Goal: Task Accomplishment & Management: Use online tool/utility

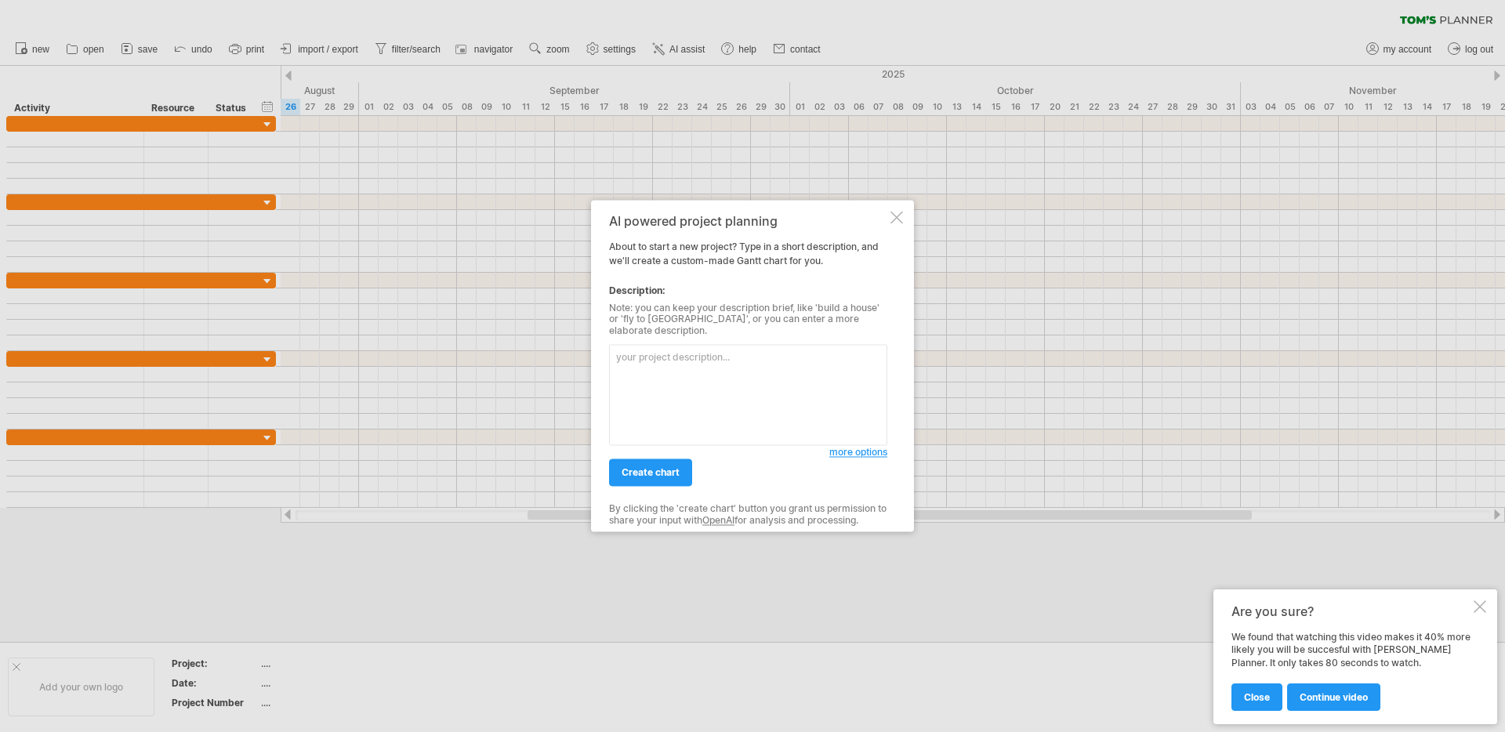
paste textarea "lore：ipsumdolo（si8a） co：adipisci，elitseddoeiu，temporincid。utlabo、etdolor。 magn：…"
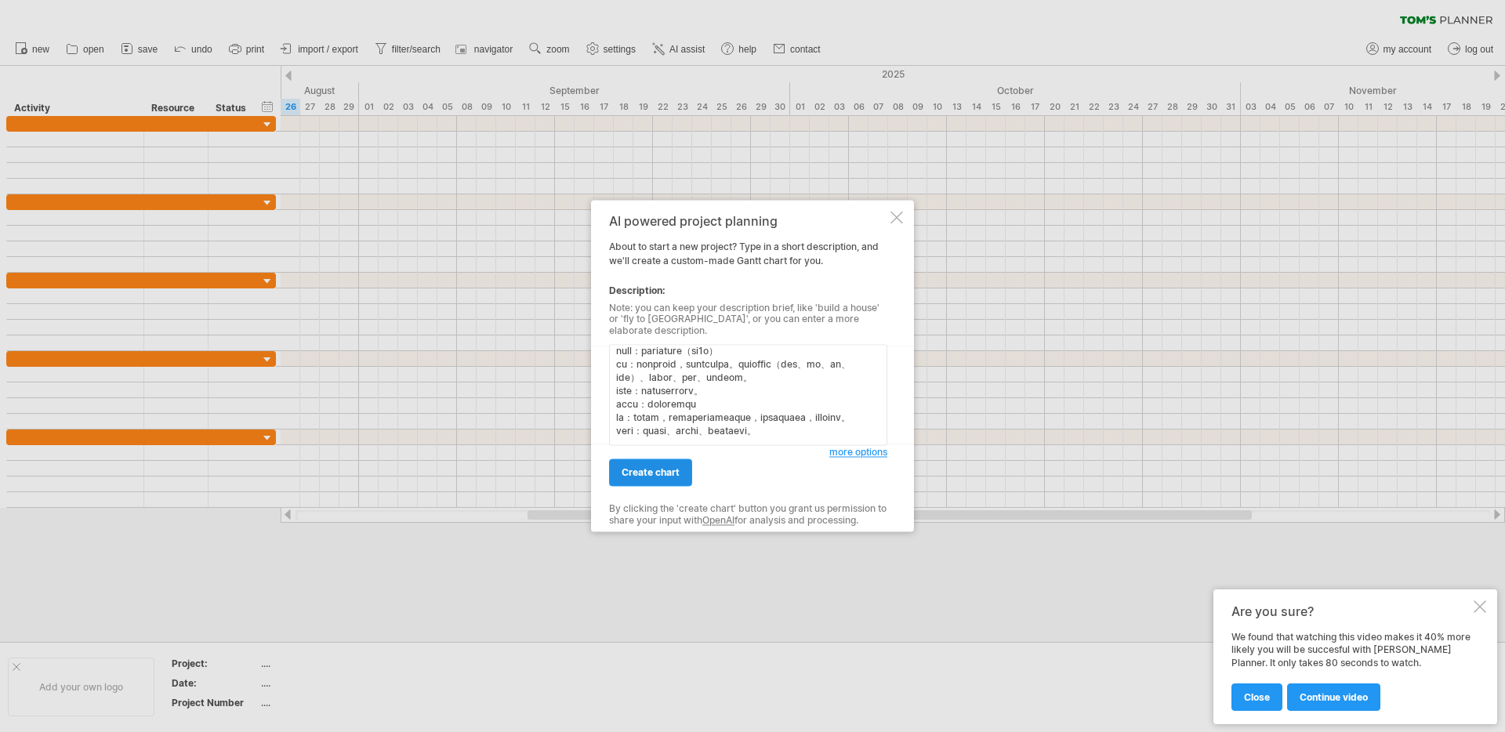
type textarea "lore：ipsumdolo（si8a） co：adipisci，elitseddoeiu，temporincid。utlabo、etdolor。 magn：…"
click at [662, 470] on span "create chart" at bounding box center [651, 473] width 58 height 12
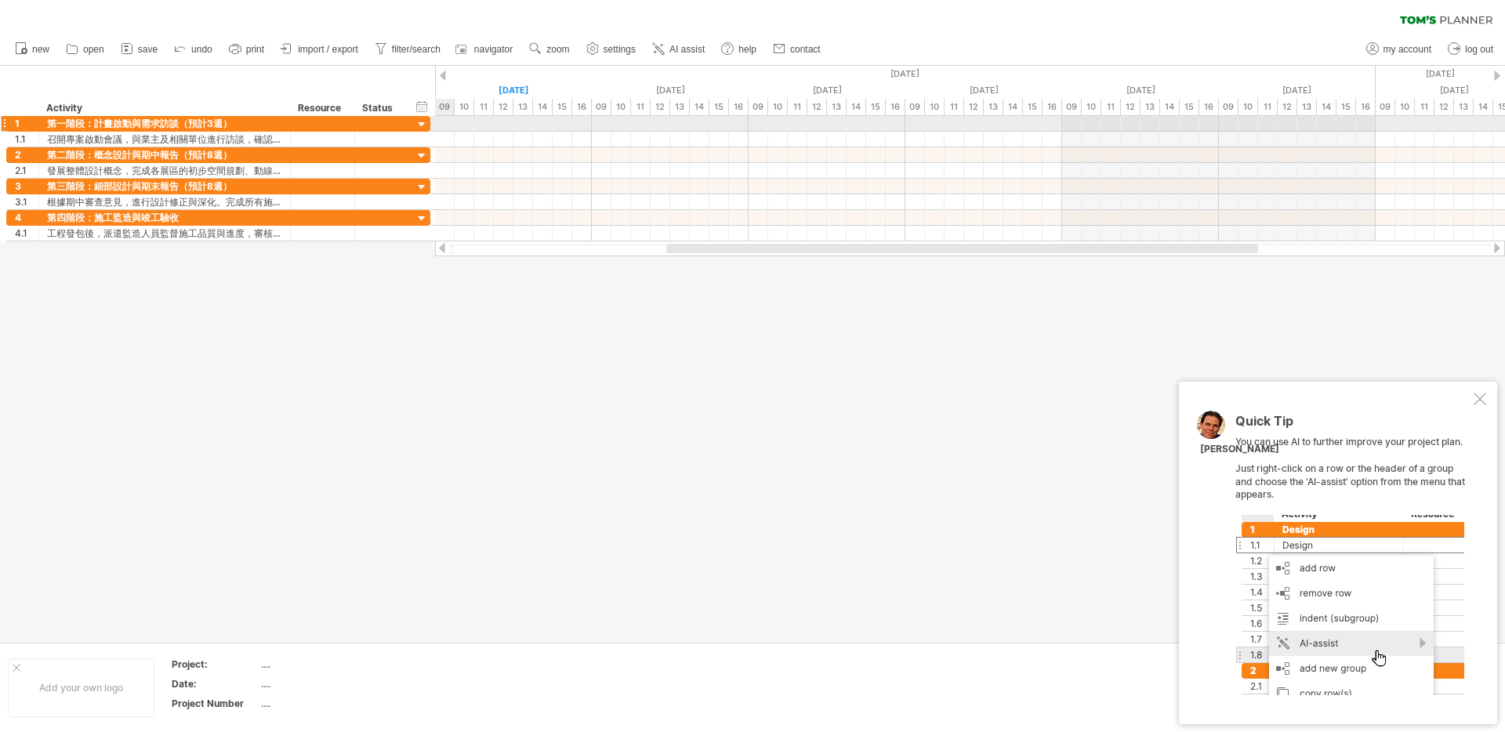
click at [424, 127] on div at bounding box center [422, 125] width 15 height 15
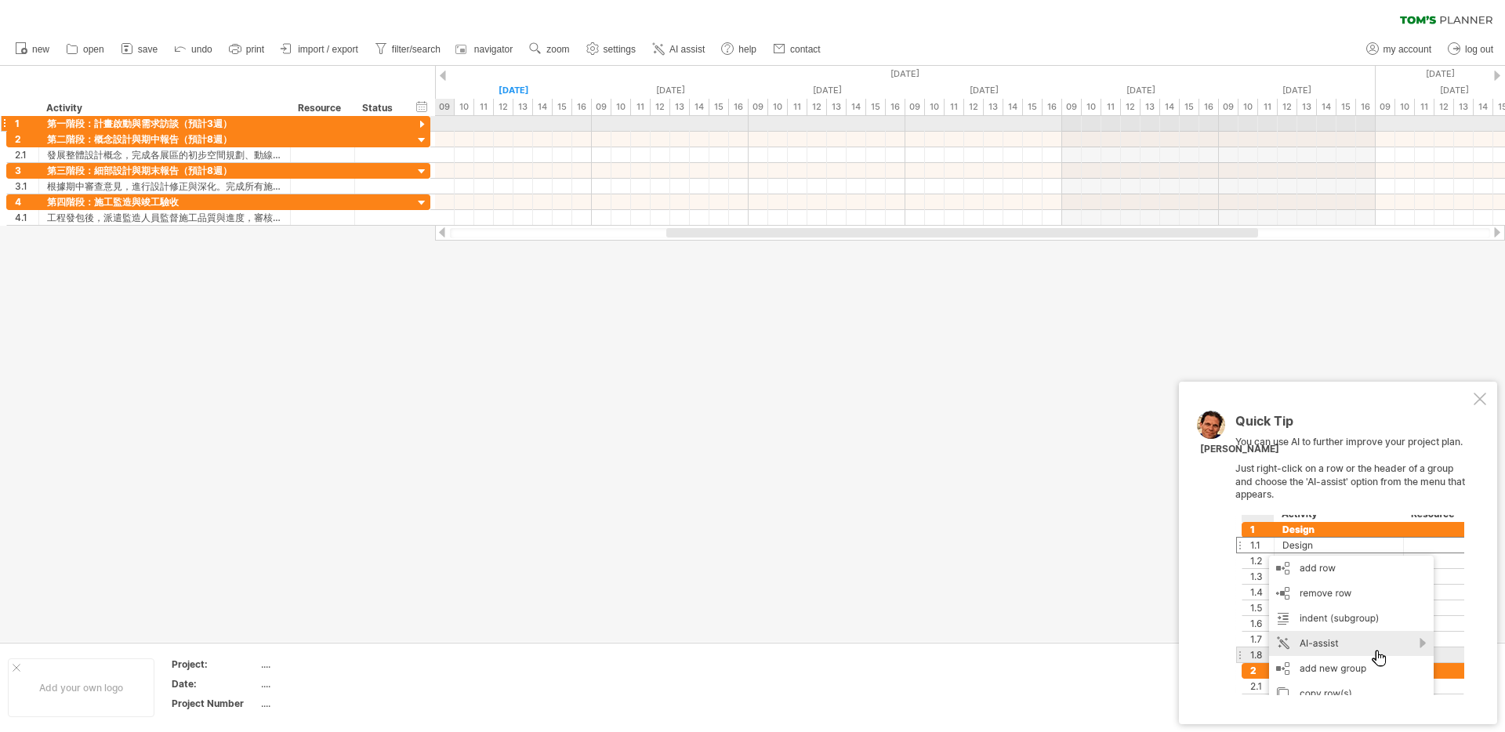
click at [422, 120] on div at bounding box center [422, 125] width 15 height 15
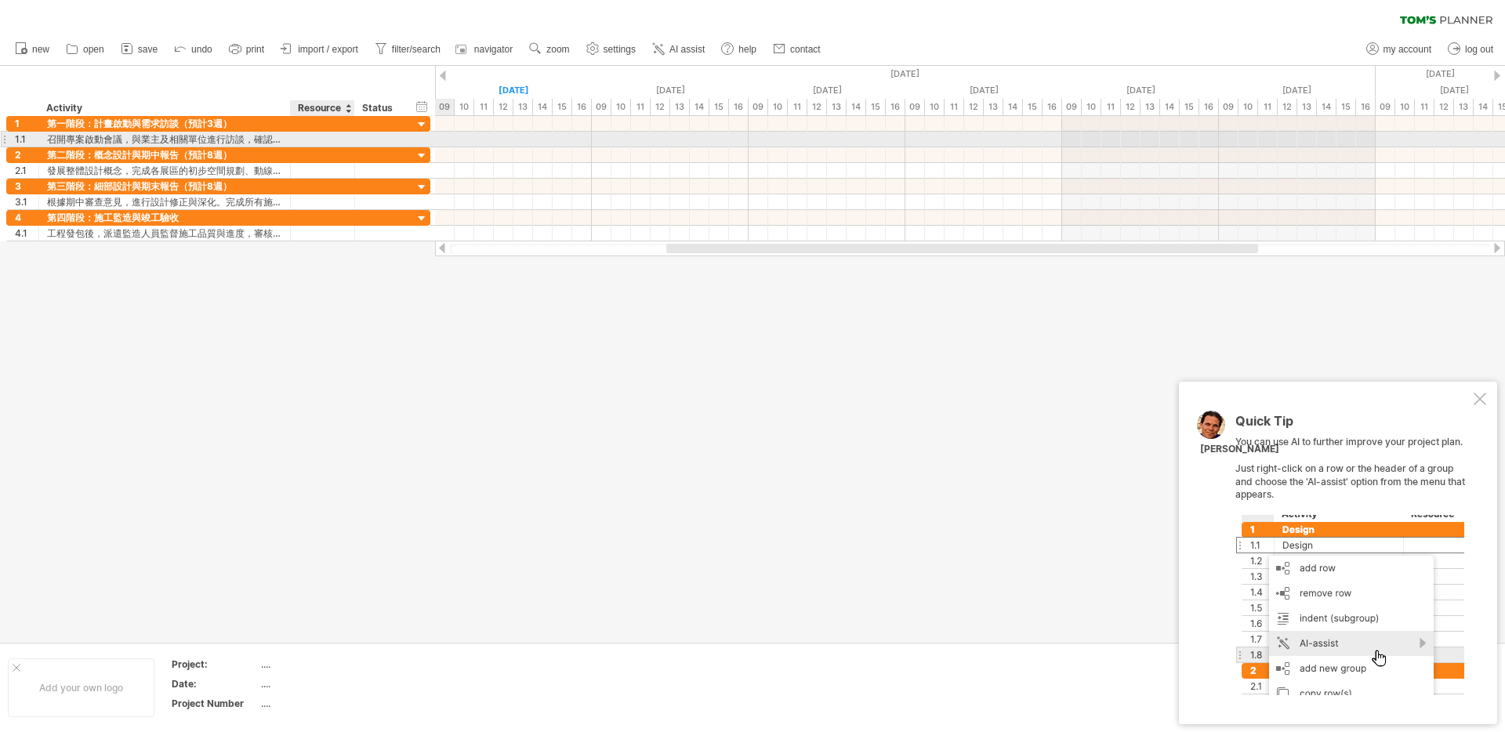
click at [331, 136] on div at bounding box center [323, 139] width 48 height 15
click at [325, 143] on input "text" at bounding box center [323, 139] width 48 height 15
click at [328, 139] on input "text" at bounding box center [323, 139] width 48 height 15
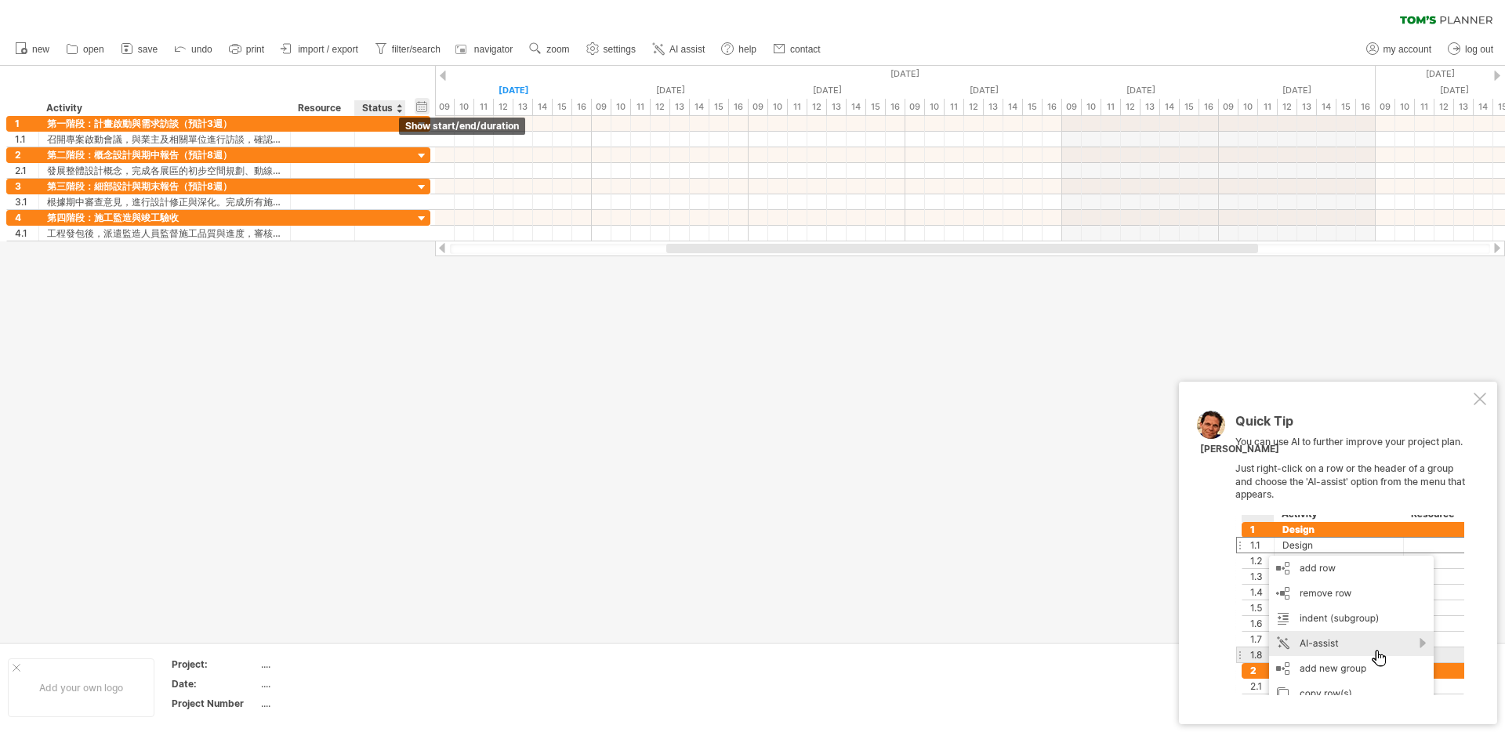
click at [426, 107] on div "hide start/end/duration show start/end/duration" at bounding box center [422, 106] width 15 height 16
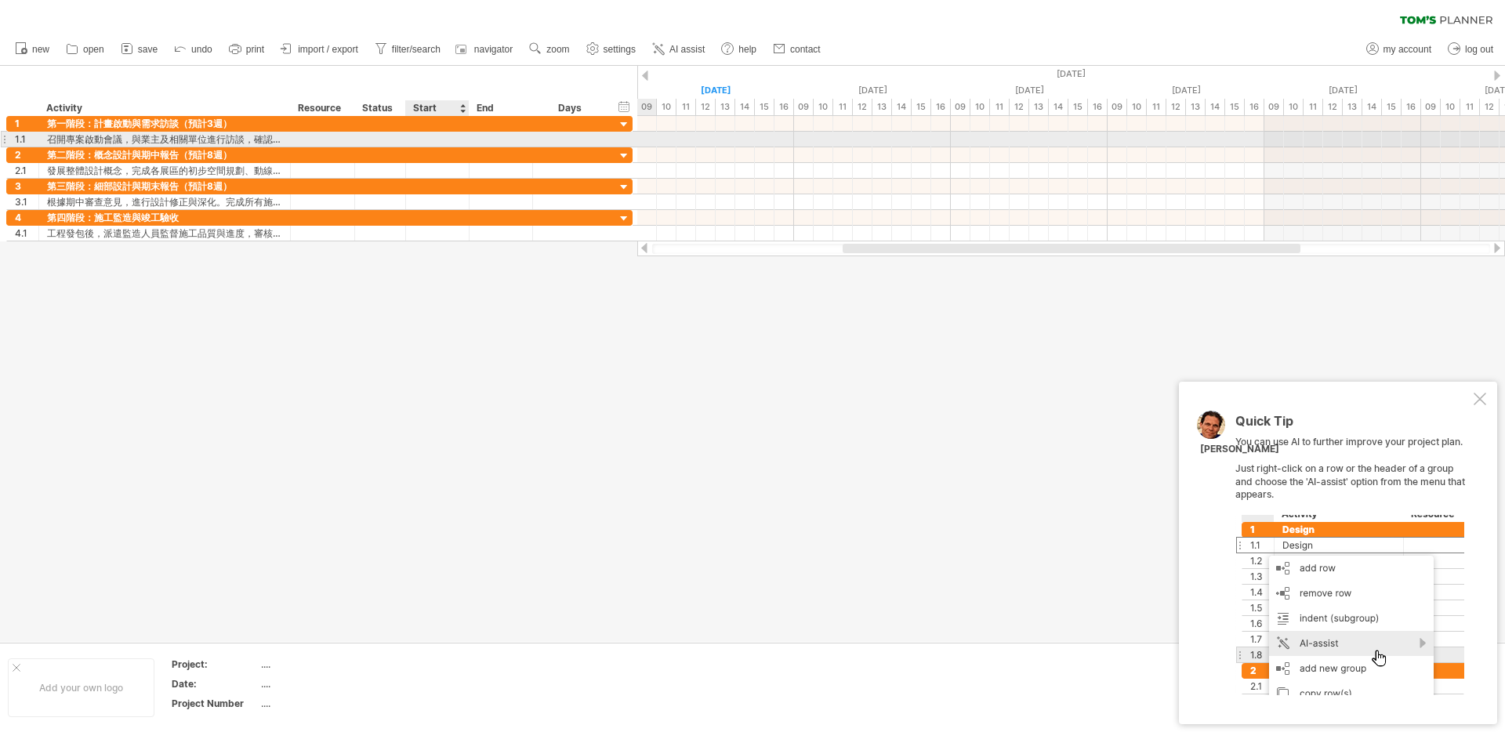
click at [439, 138] on div at bounding box center [438, 139] width 64 height 15
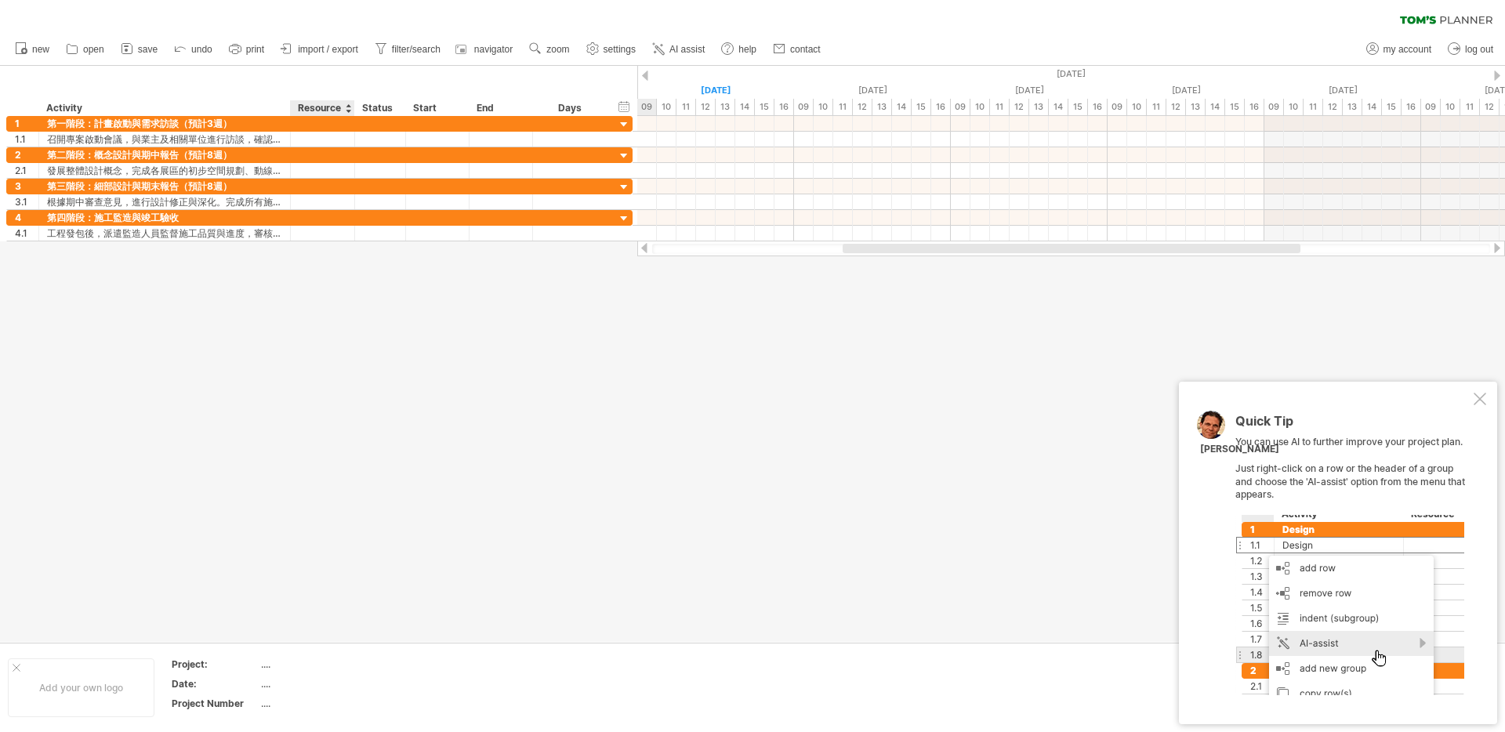
click at [316, 112] on div "Resource" at bounding box center [322, 108] width 48 height 16
click at [323, 110] on input "********" at bounding box center [322, 108] width 48 height 16
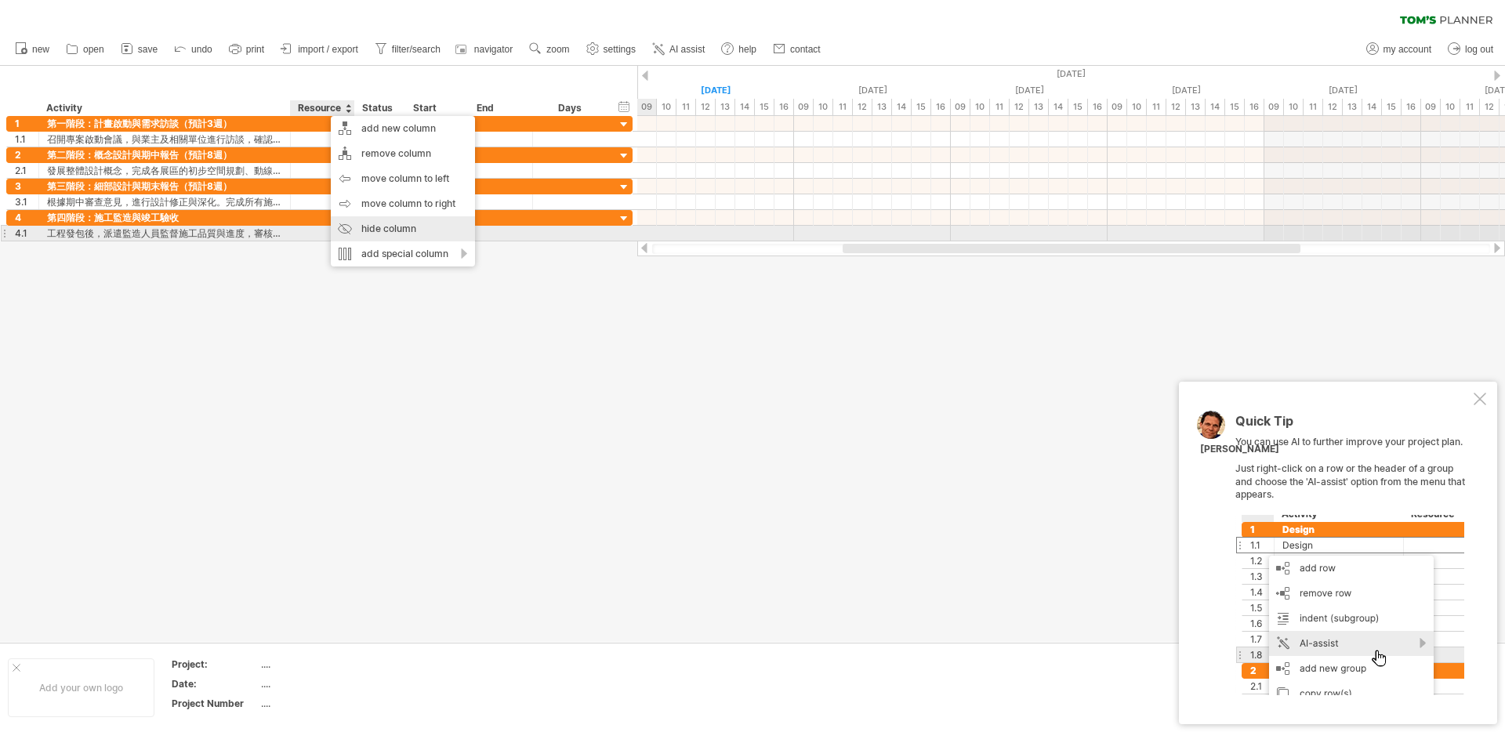
click at [445, 227] on div "hide column" at bounding box center [403, 228] width 144 height 25
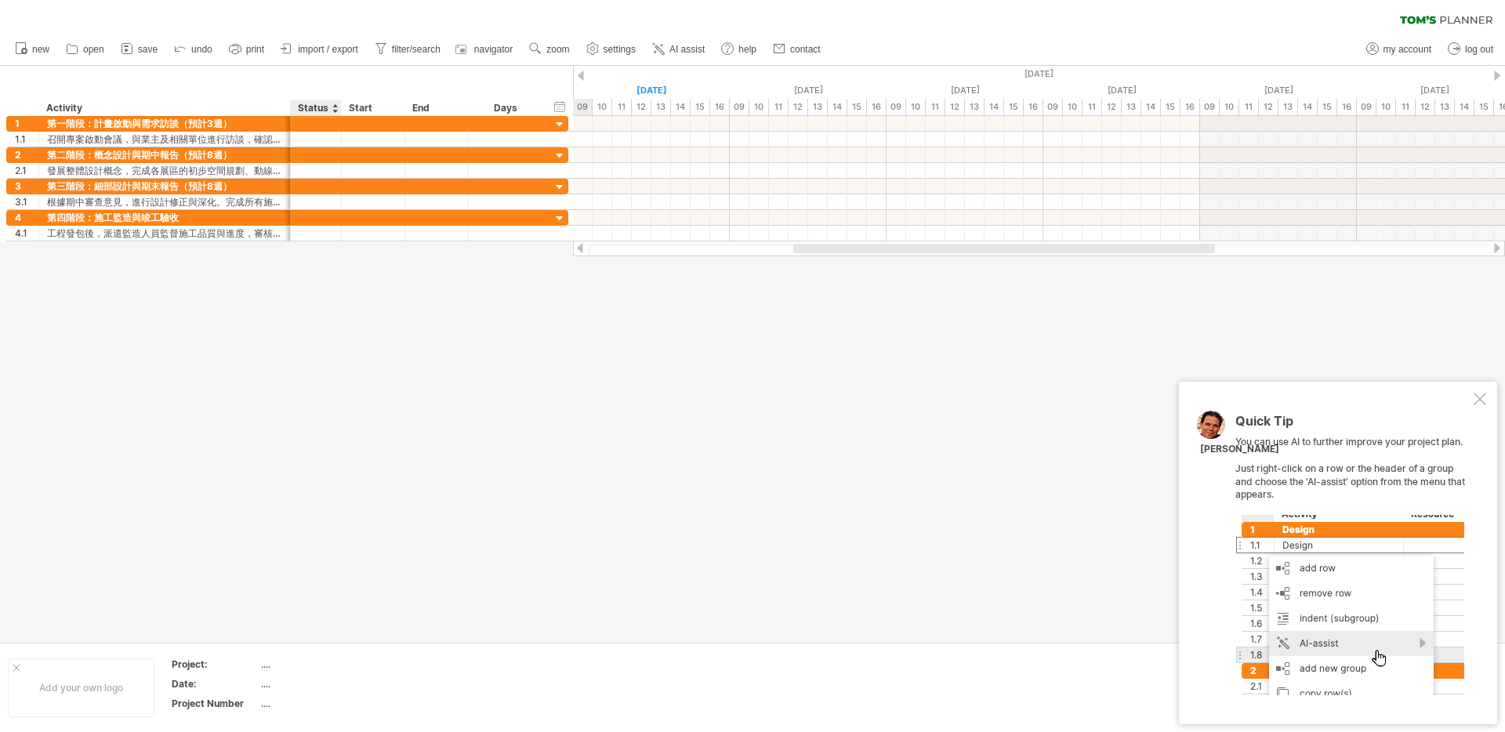
click at [311, 107] on div "Status" at bounding box center [315, 108] width 34 height 16
click at [311, 107] on input "******" at bounding box center [315, 108] width 34 height 16
click at [355, 371] on div at bounding box center [752, 354] width 1505 height 576
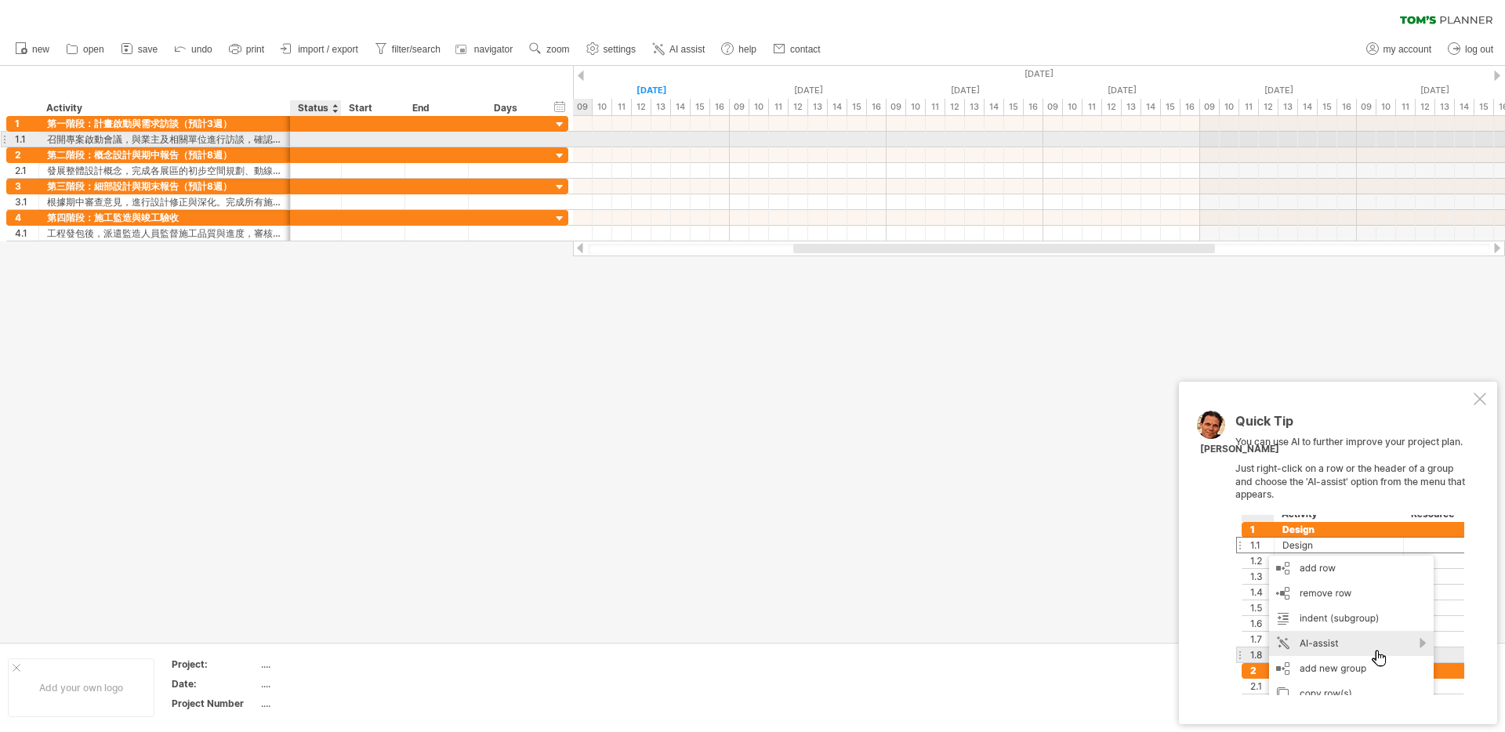
click at [325, 134] on div at bounding box center [316, 139] width 34 height 15
click at [325, 138] on input "text" at bounding box center [316, 139] width 34 height 15
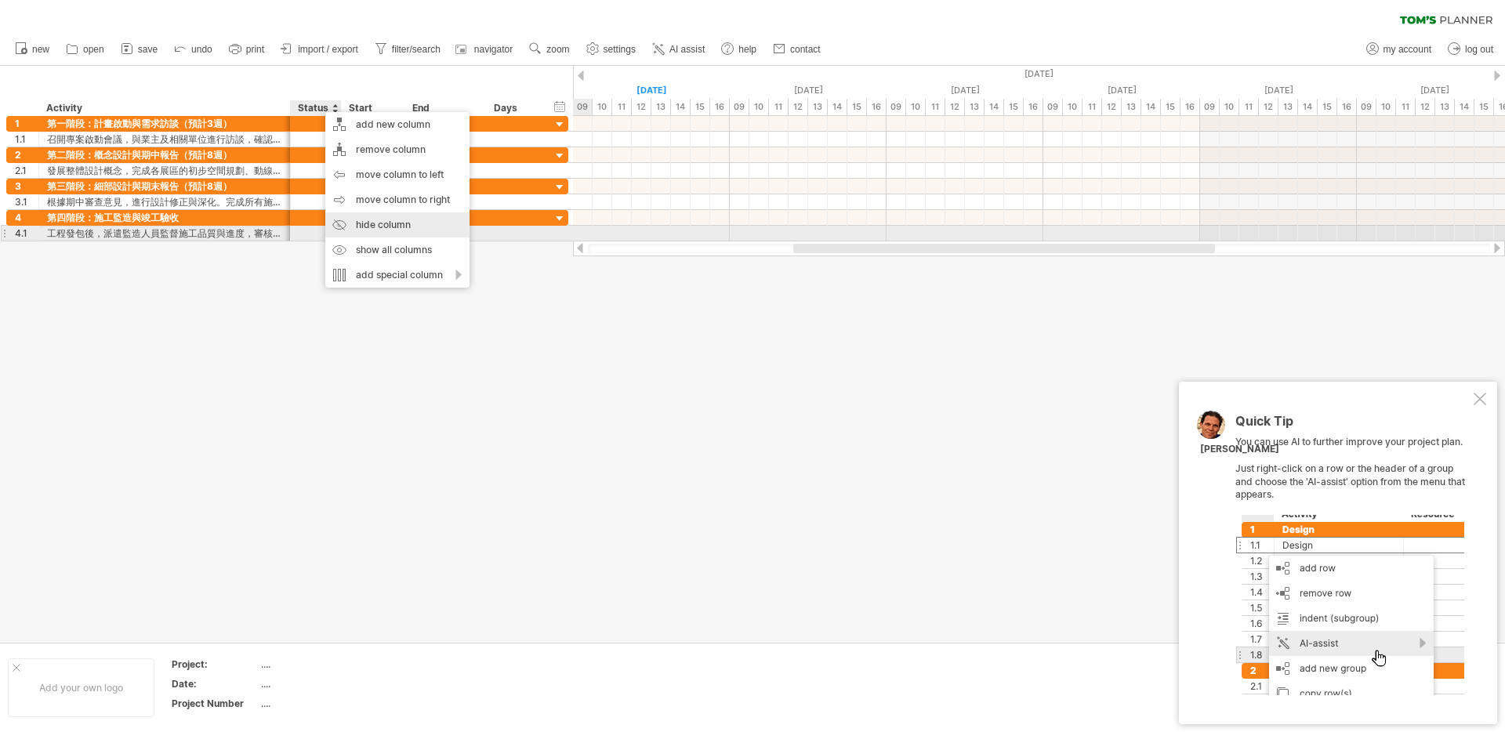
click at [397, 229] on div "hide column" at bounding box center [397, 224] width 144 height 25
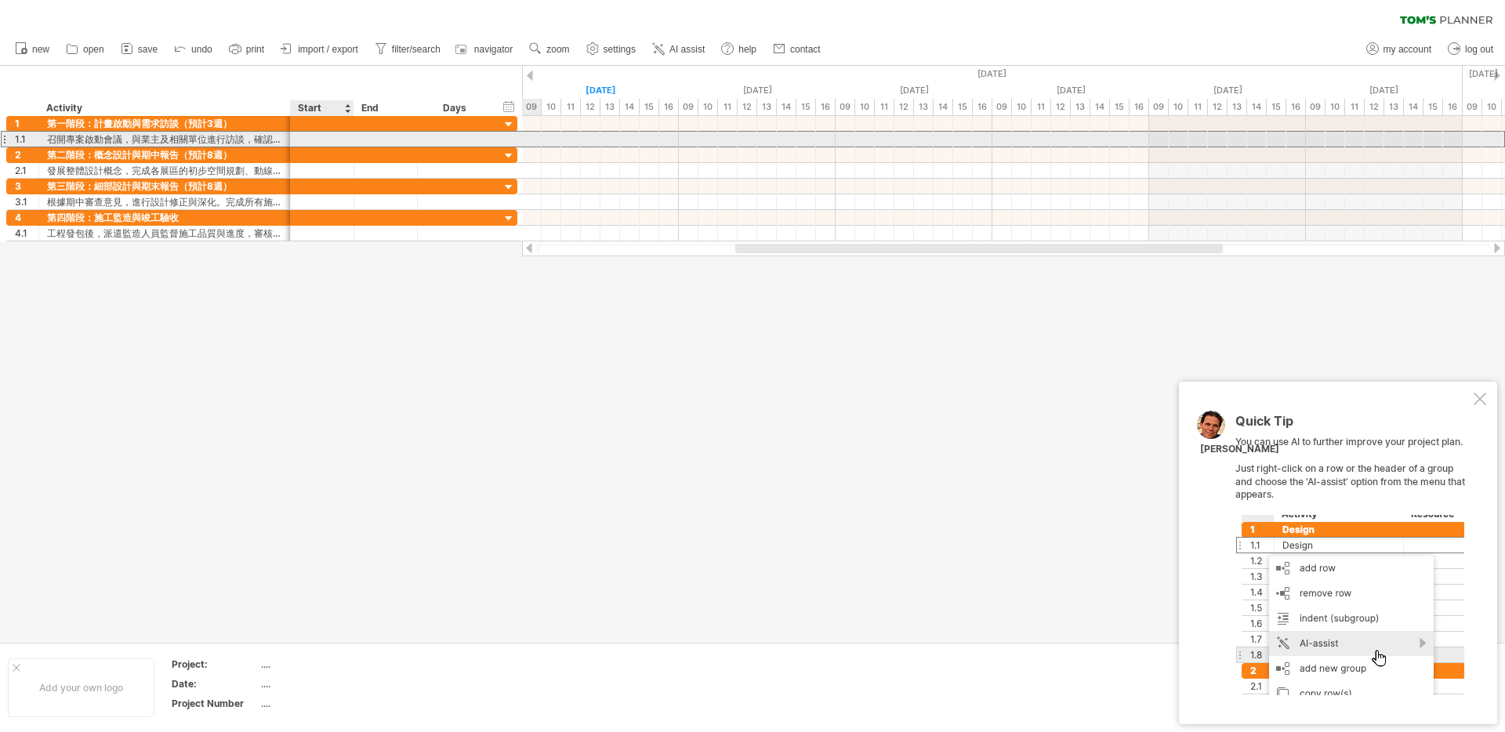
click at [319, 137] on div at bounding box center [323, 139] width 64 height 15
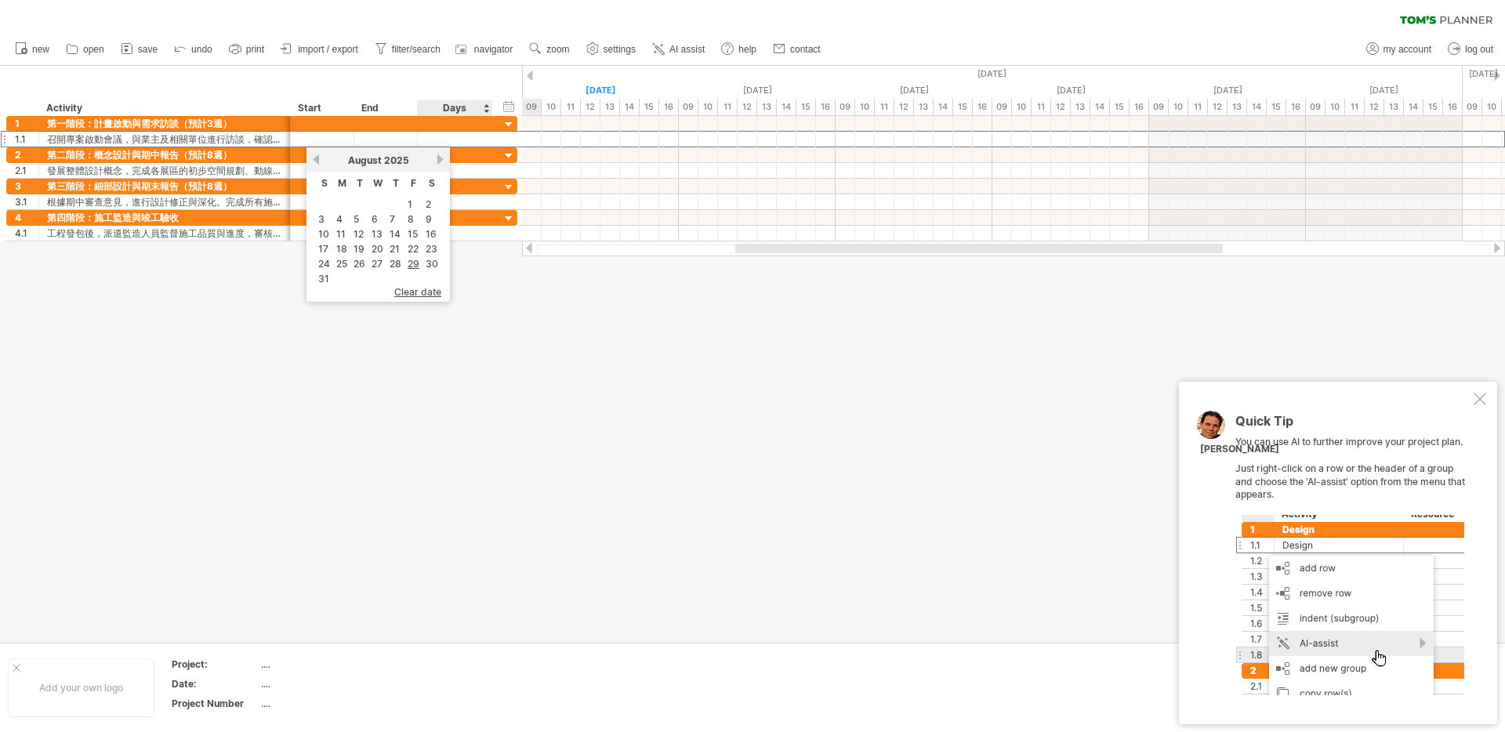
click at [497, 349] on div at bounding box center [752, 354] width 1505 height 576
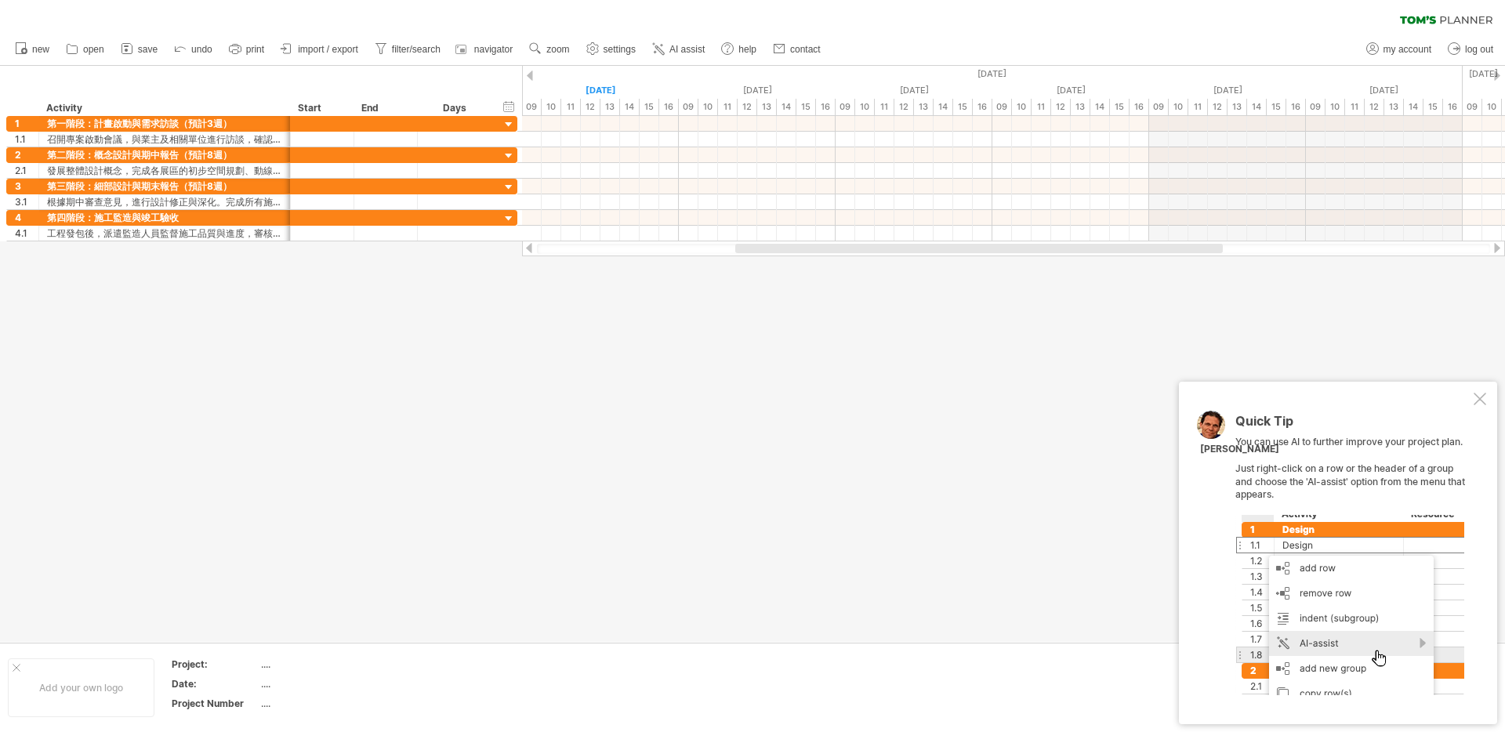
click at [682, 408] on div at bounding box center [752, 354] width 1505 height 576
click at [31, 45] on link "new" at bounding box center [32, 49] width 43 height 20
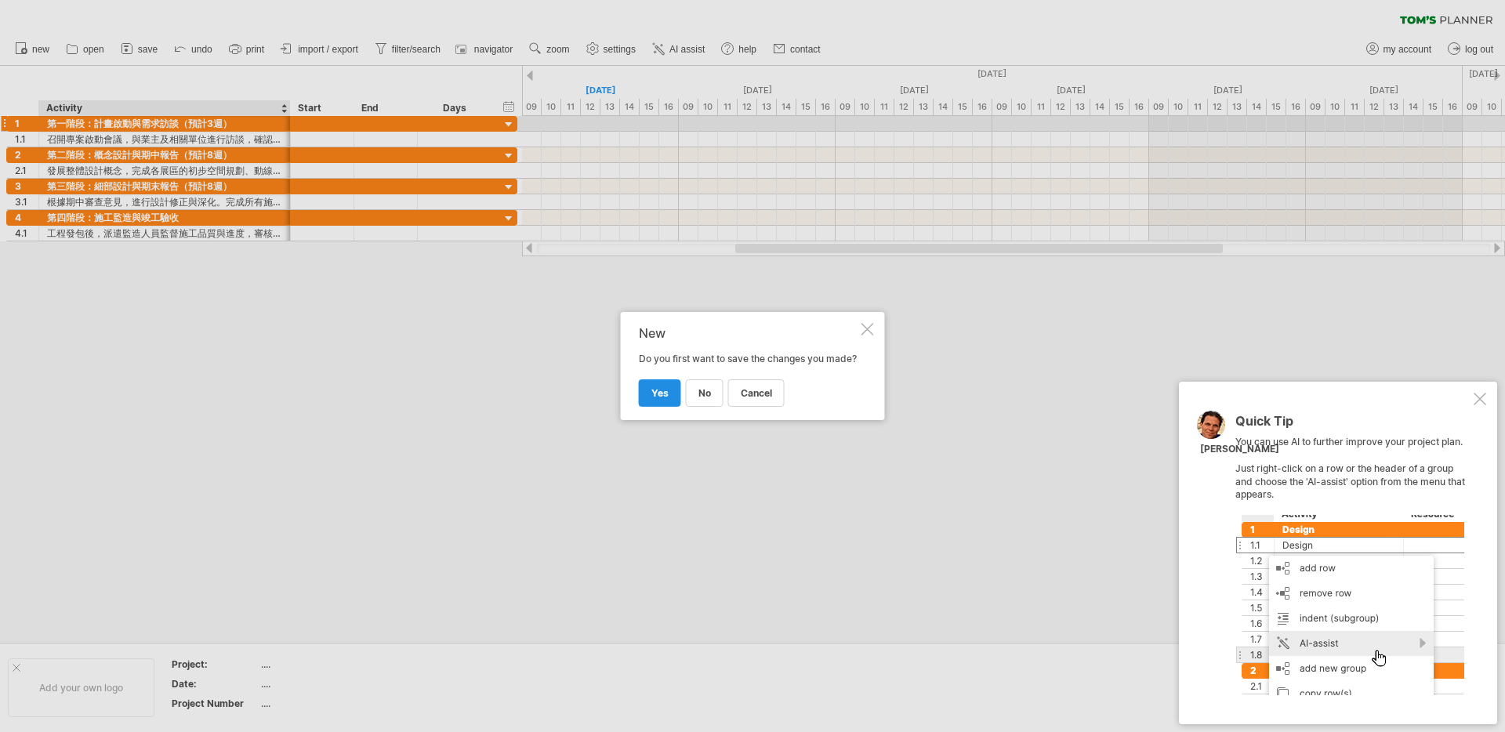
click at [666, 399] on span "yes" at bounding box center [660, 393] width 17 height 12
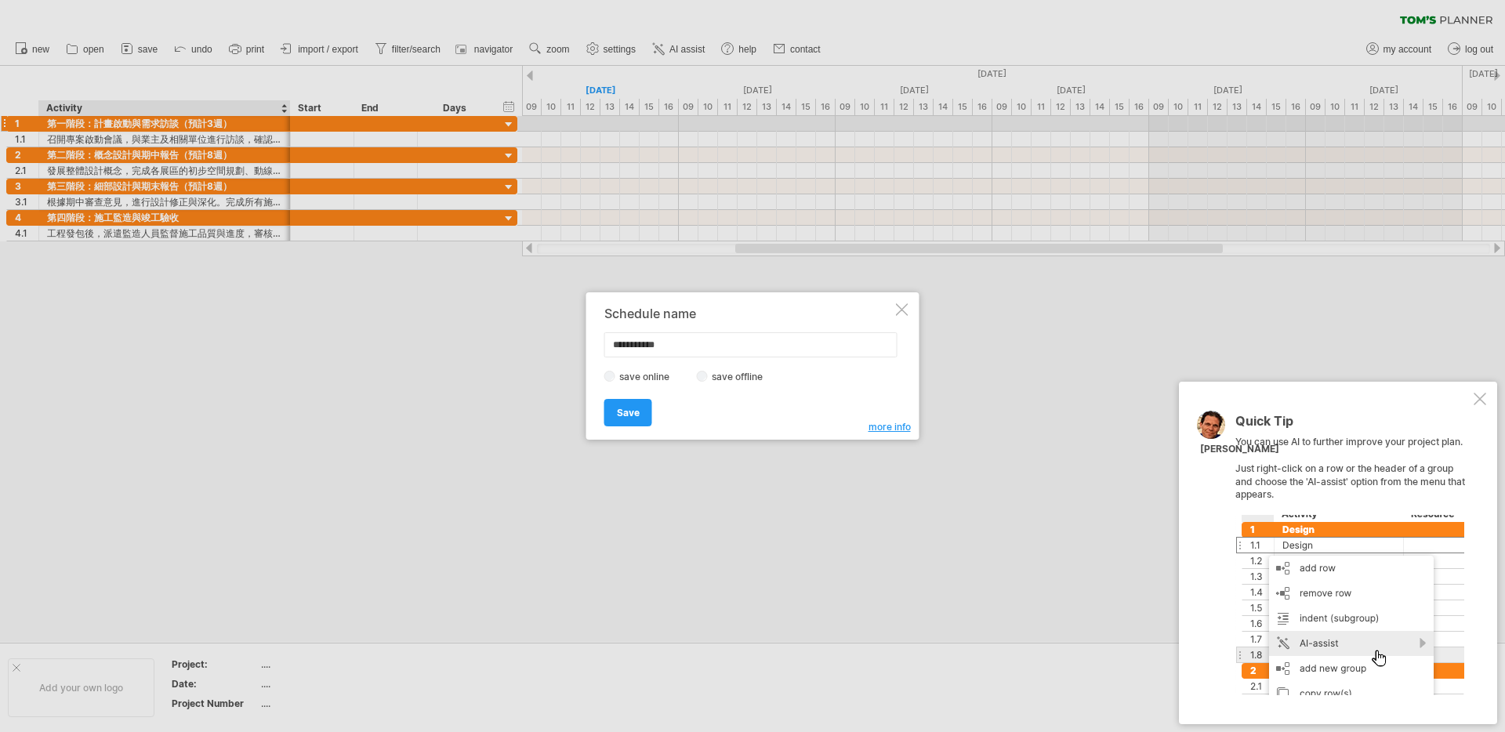
click at [902, 310] on div at bounding box center [902, 309] width 13 height 13
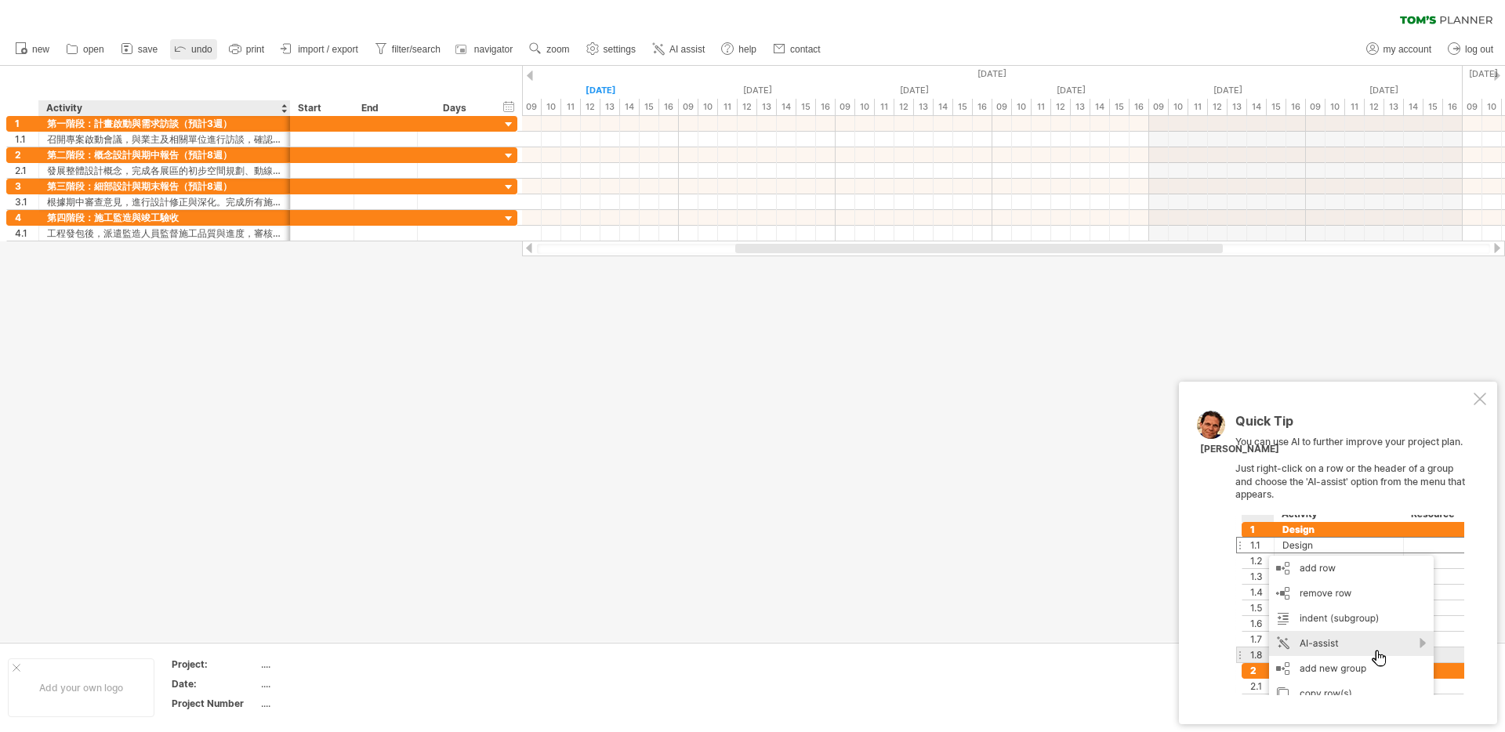
click at [201, 56] on link "undo" at bounding box center [193, 49] width 47 height 20
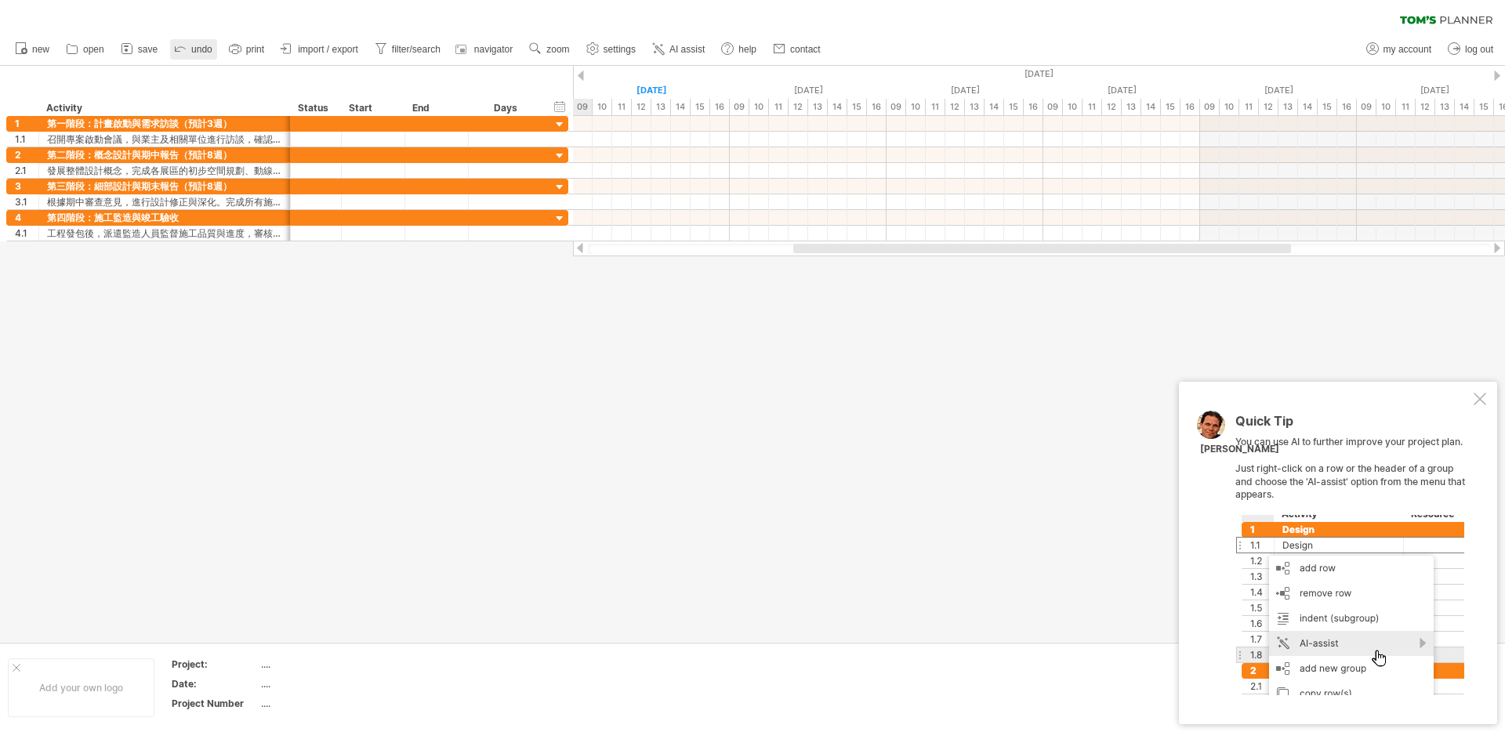
click at [201, 56] on link "undo" at bounding box center [193, 49] width 47 height 20
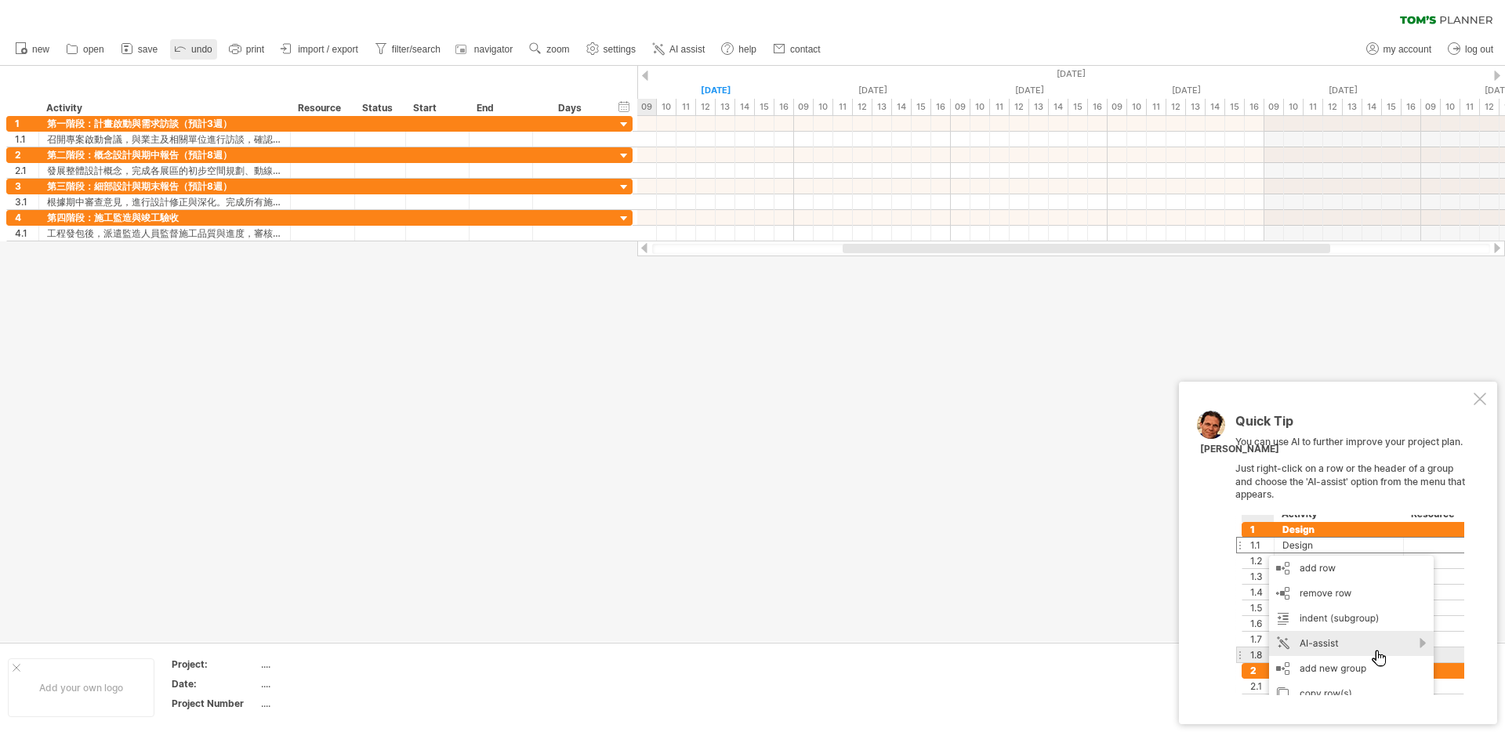
click at [201, 56] on link "undo" at bounding box center [193, 49] width 47 height 20
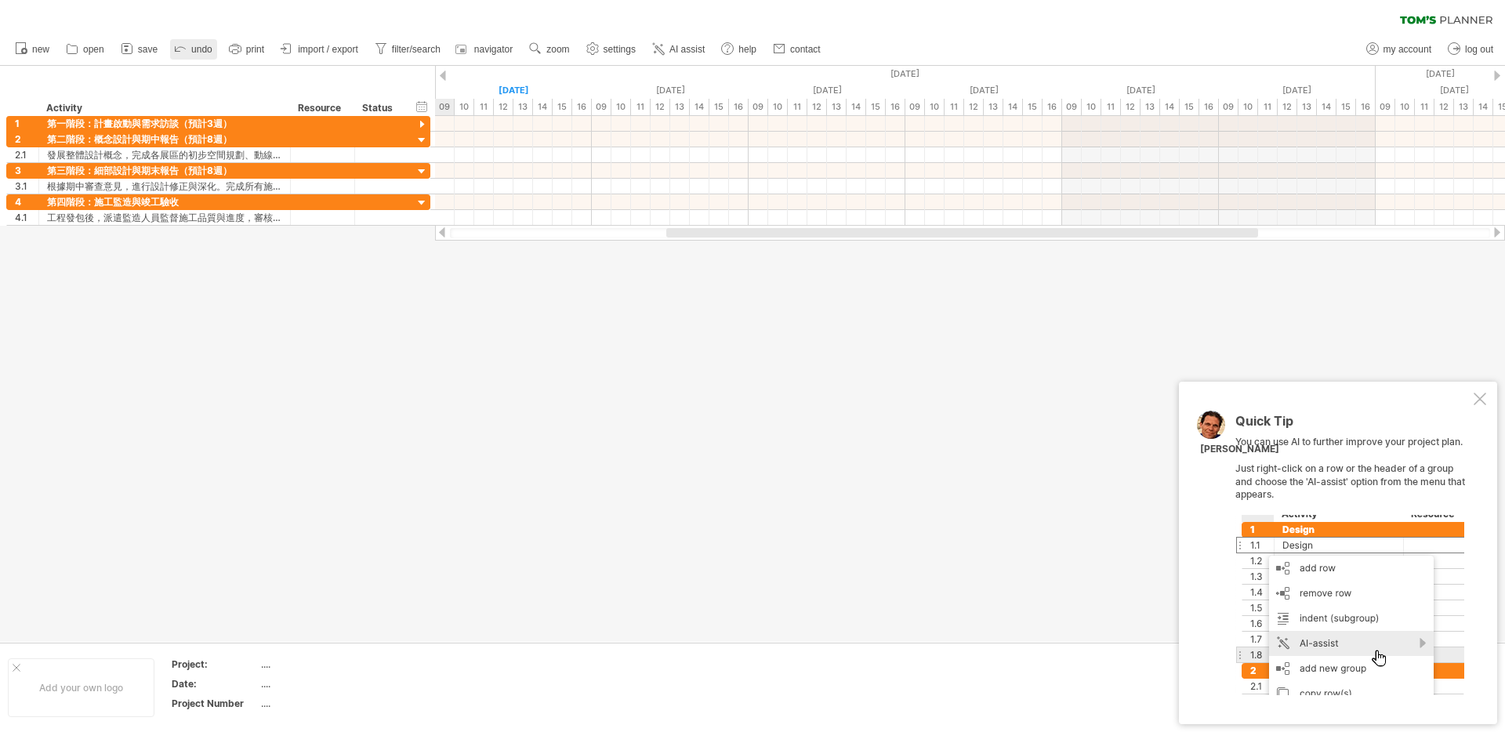
click at [201, 56] on link "undo" at bounding box center [193, 49] width 47 height 20
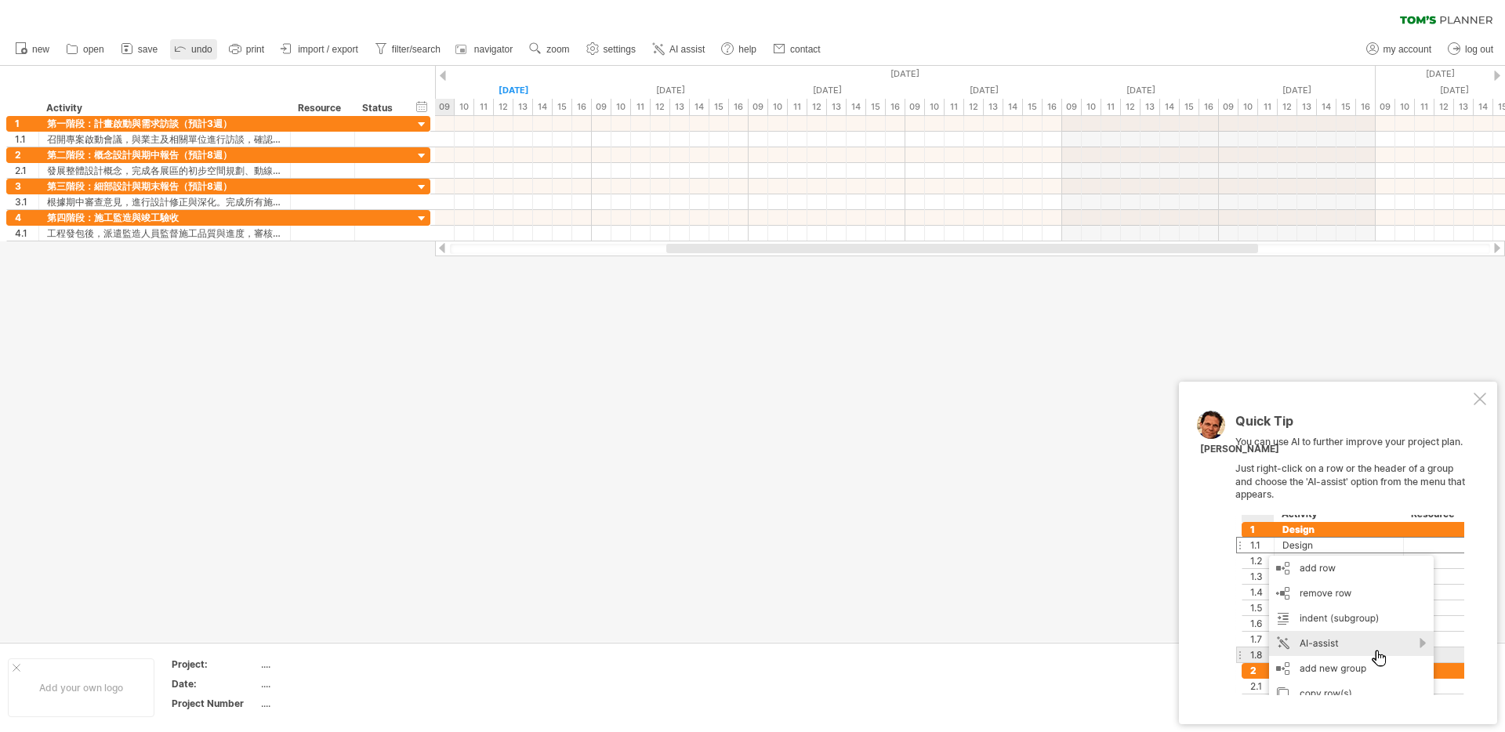
click at [201, 56] on link "undo" at bounding box center [193, 49] width 47 height 20
click at [202, 46] on span "undo" at bounding box center [201, 49] width 21 height 11
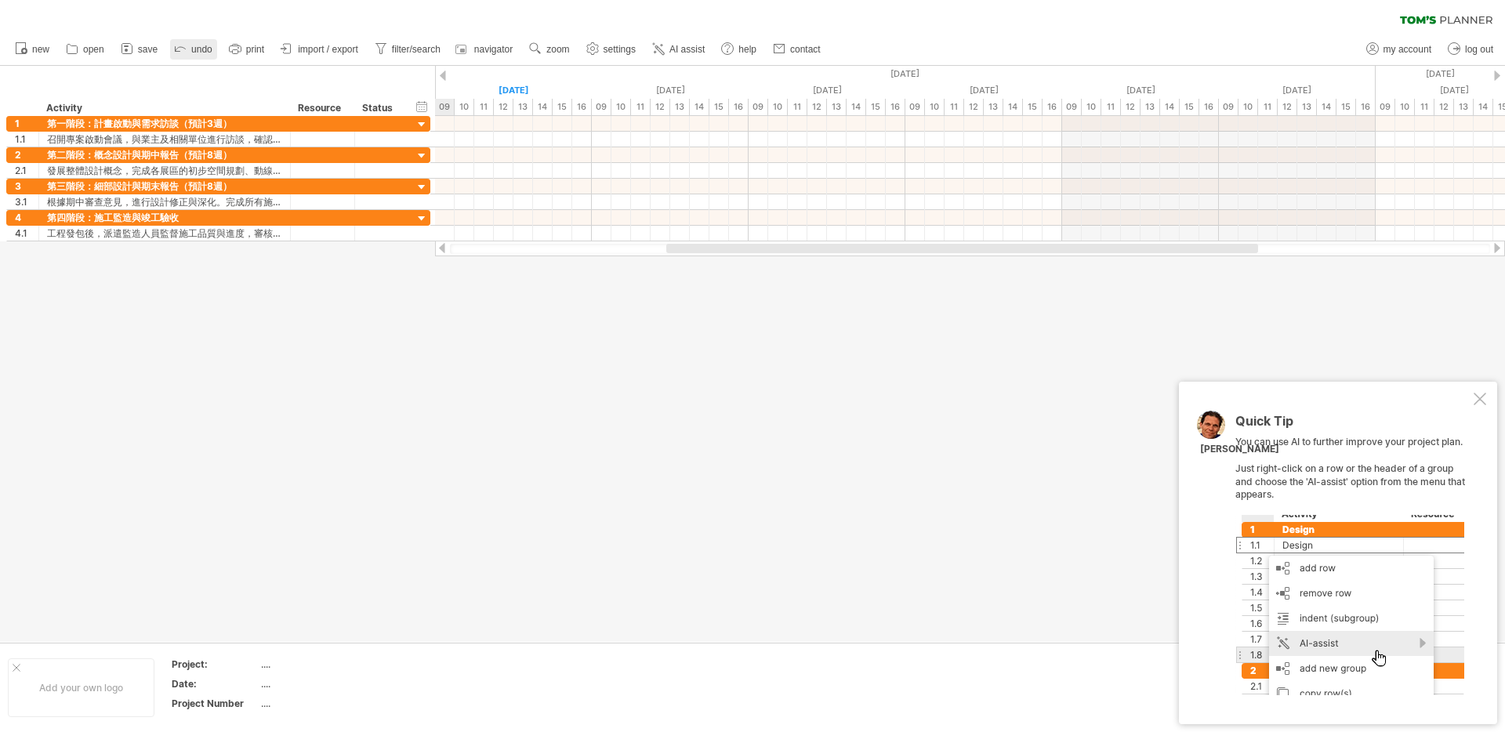
click at [197, 48] on span "undo" at bounding box center [201, 49] width 21 height 11
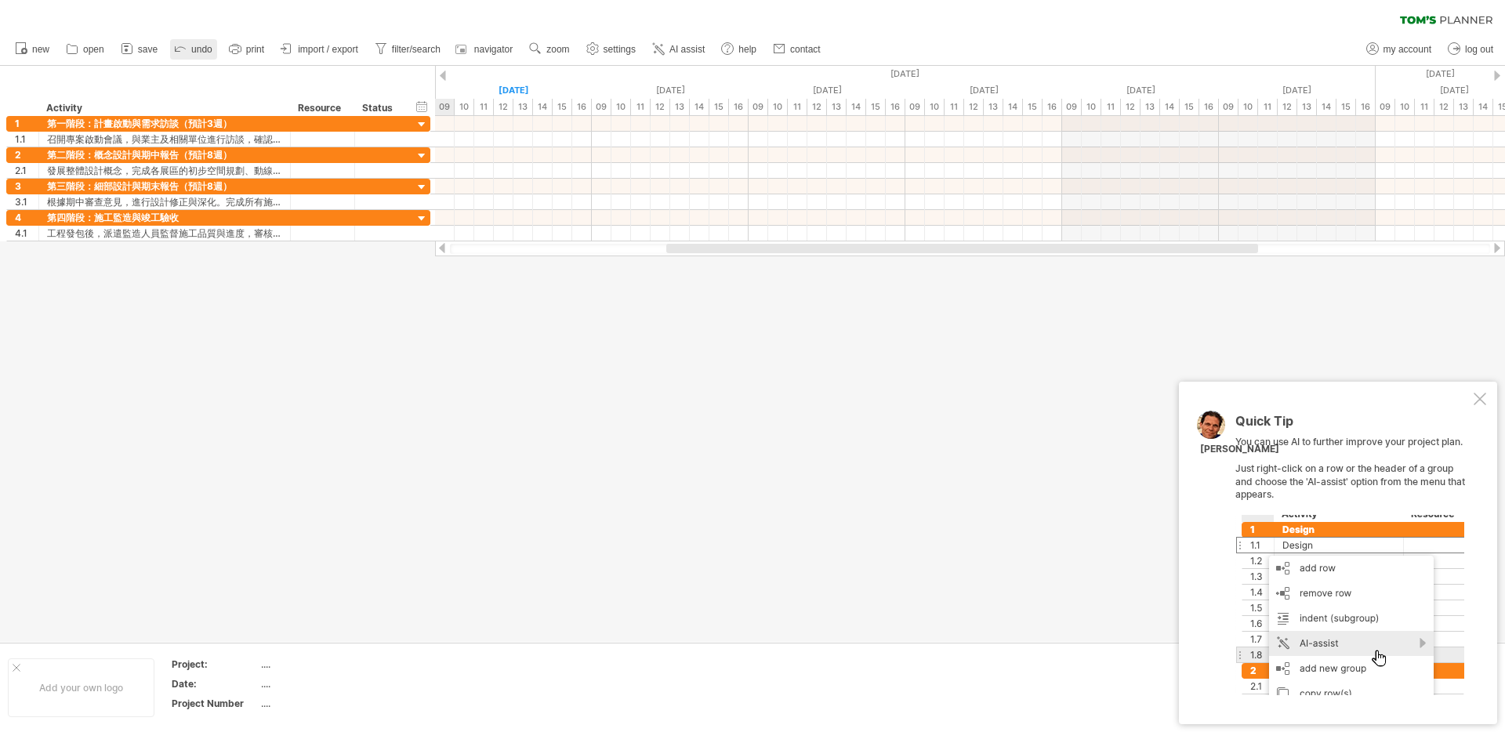
click at [197, 48] on span "undo" at bounding box center [201, 49] width 21 height 11
drag, startPoint x: 361, startPoint y: 300, endPoint x: 89, endPoint y: 143, distance: 314.0
click at [81, 93] on div "Trying to reach [DOMAIN_NAME] Connected again... 0% clear filter new 1" at bounding box center [752, 366] width 1505 height 732
click at [17, 125] on div "1" at bounding box center [27, 123] width 24 height 15
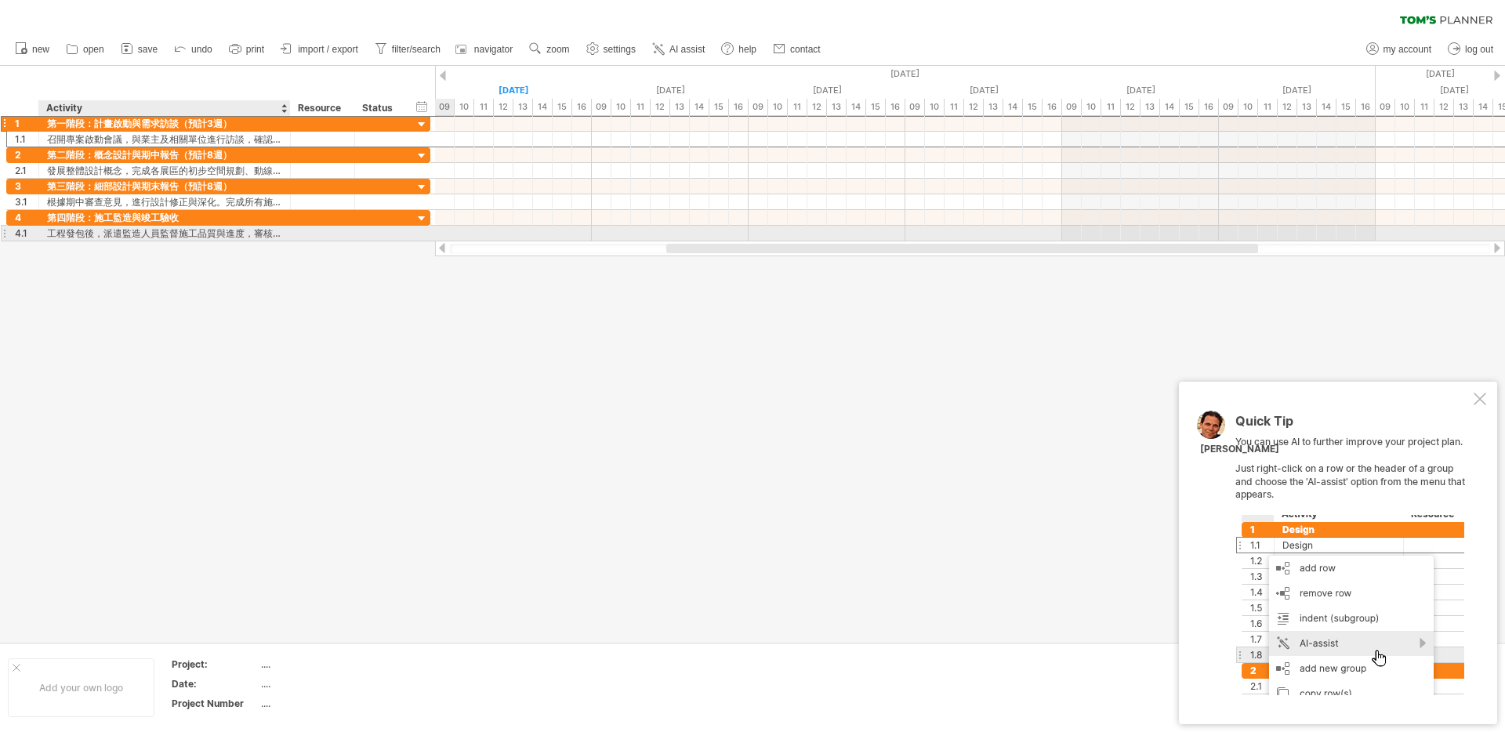
click at [177, 230] on div "工程發包後，派遣監造人員監督施工品質與進度，審核施工計畫與材料，協調各工項介面。" at bounding box center [164, 233] width 235 height 15
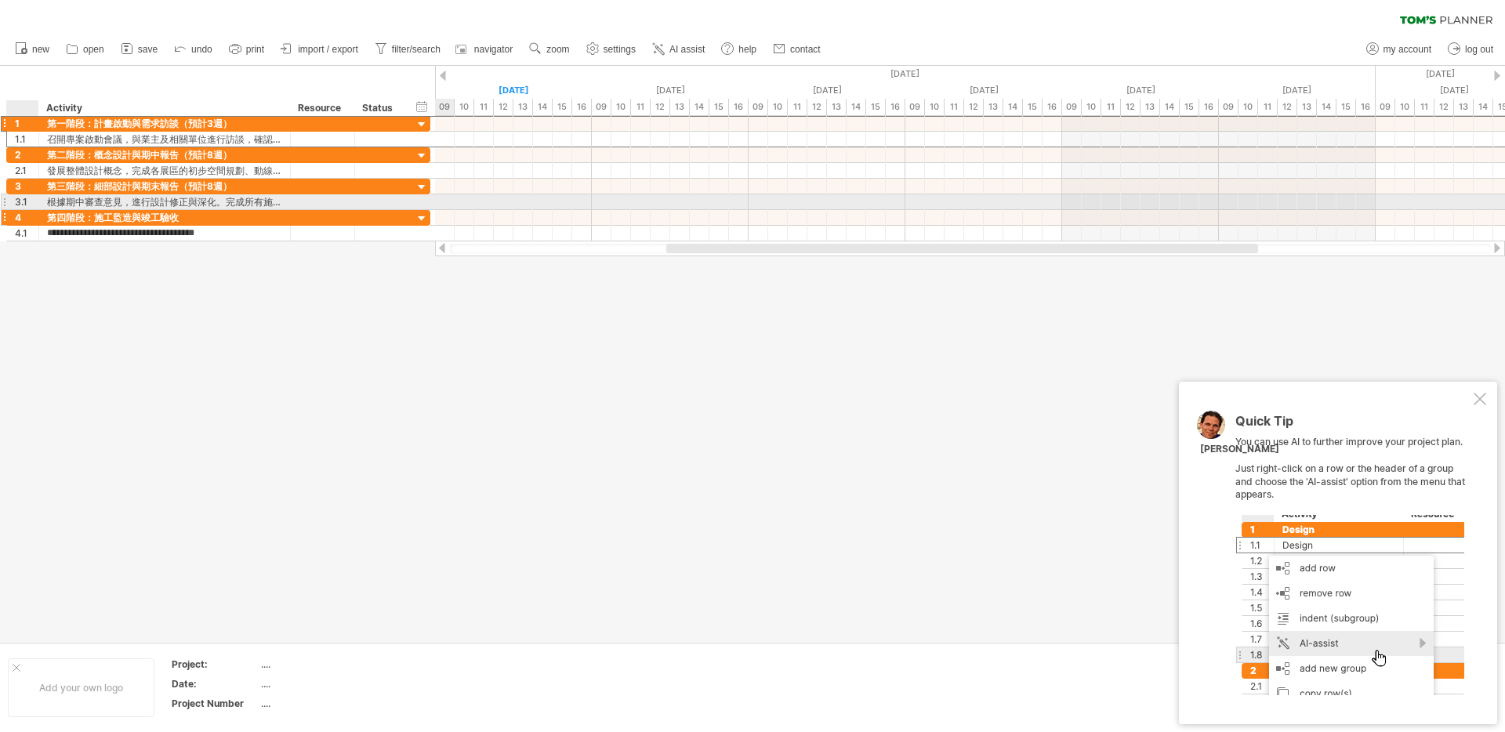
type input "**********"
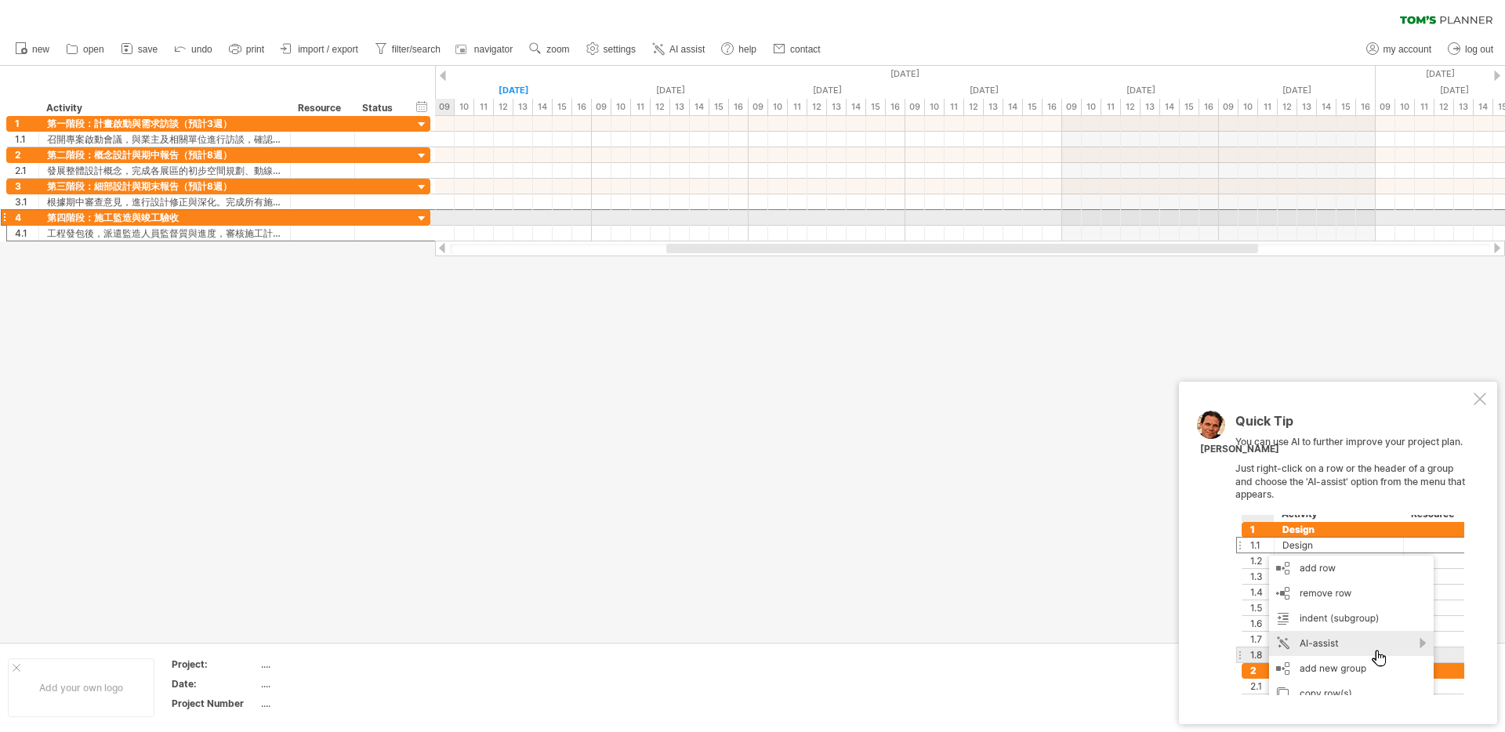
click at [3, 219] on div at bounding box center [4, 217] width 6 height 16
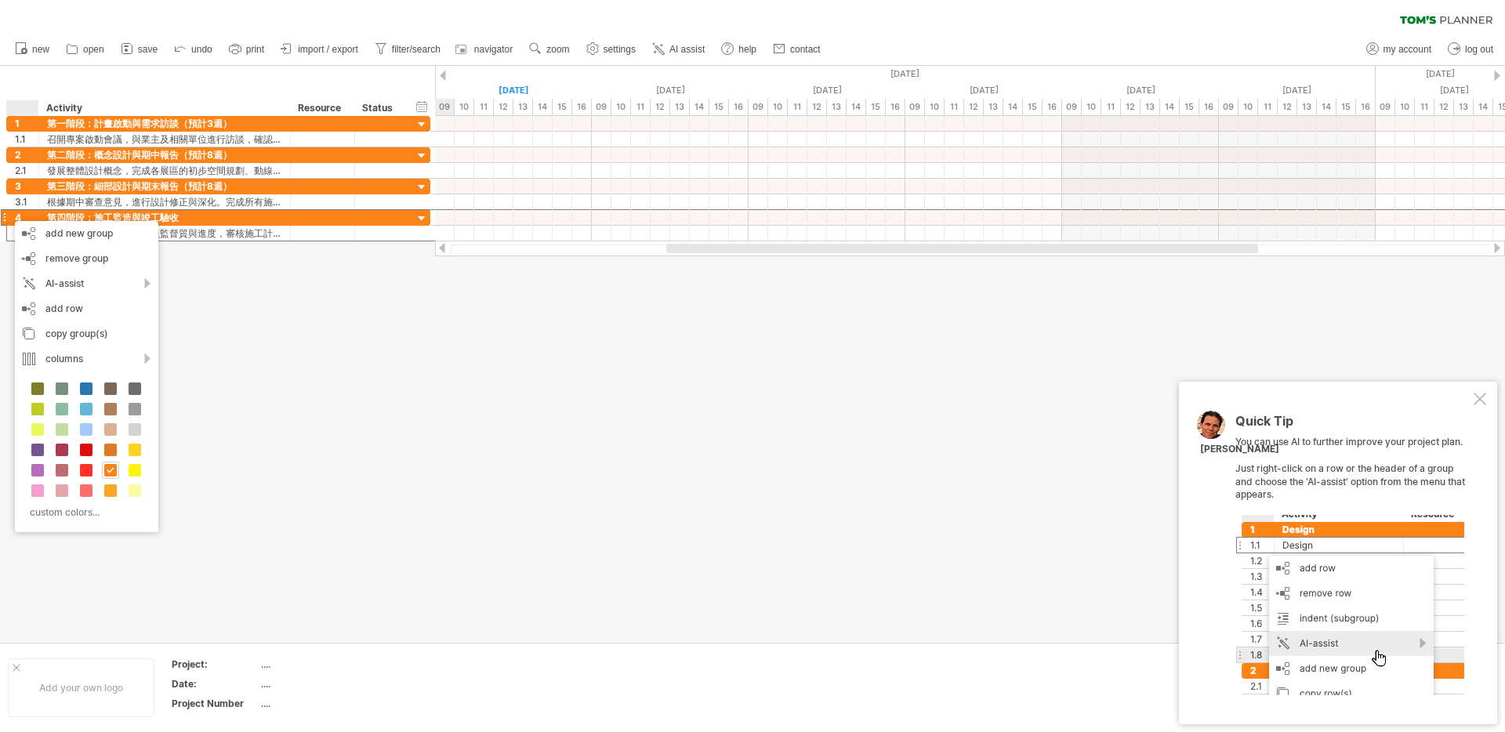
click at [216, 281] on div at bounding box center [752, 354] width 1505 height 576
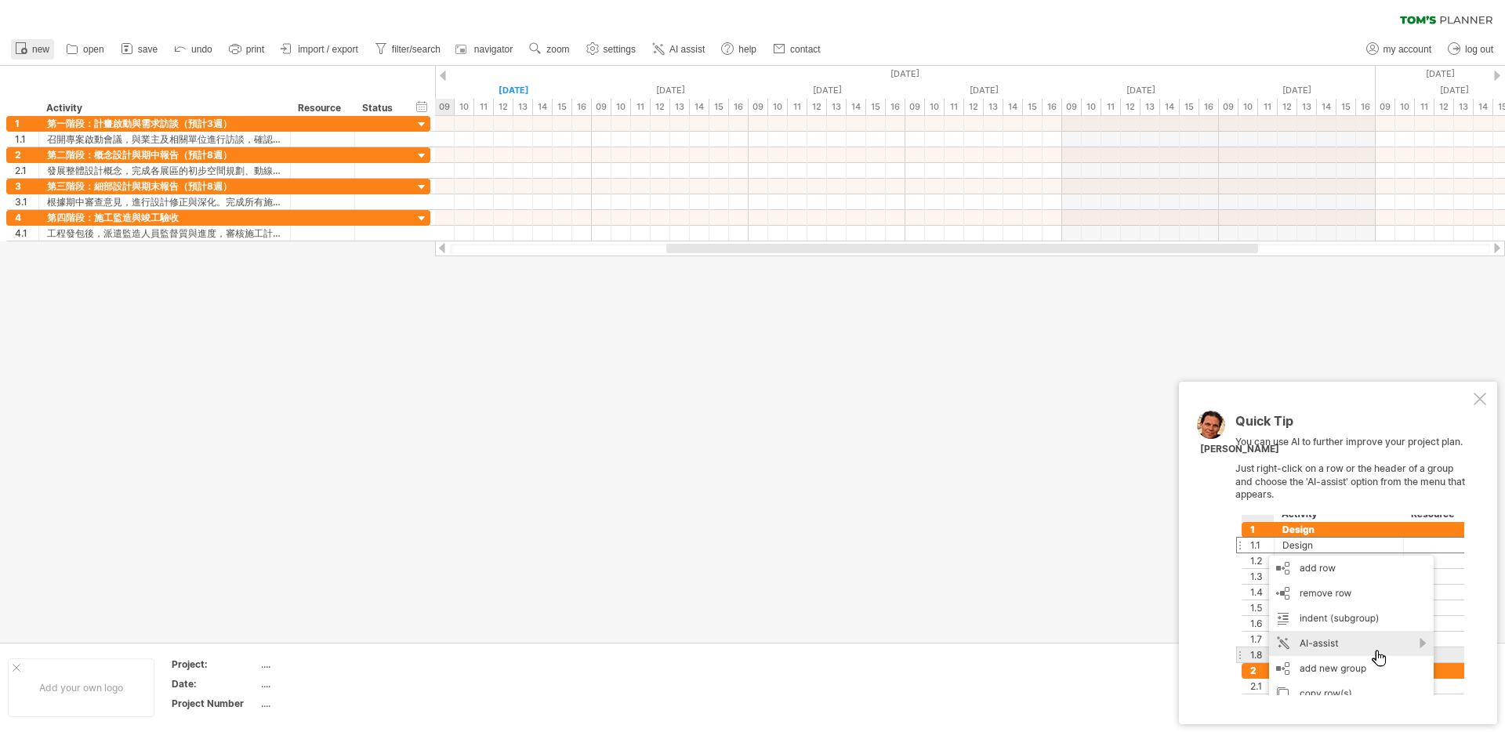
click at [34, 51] on span "new" at bounding box center [40, 49] width 17 height 11
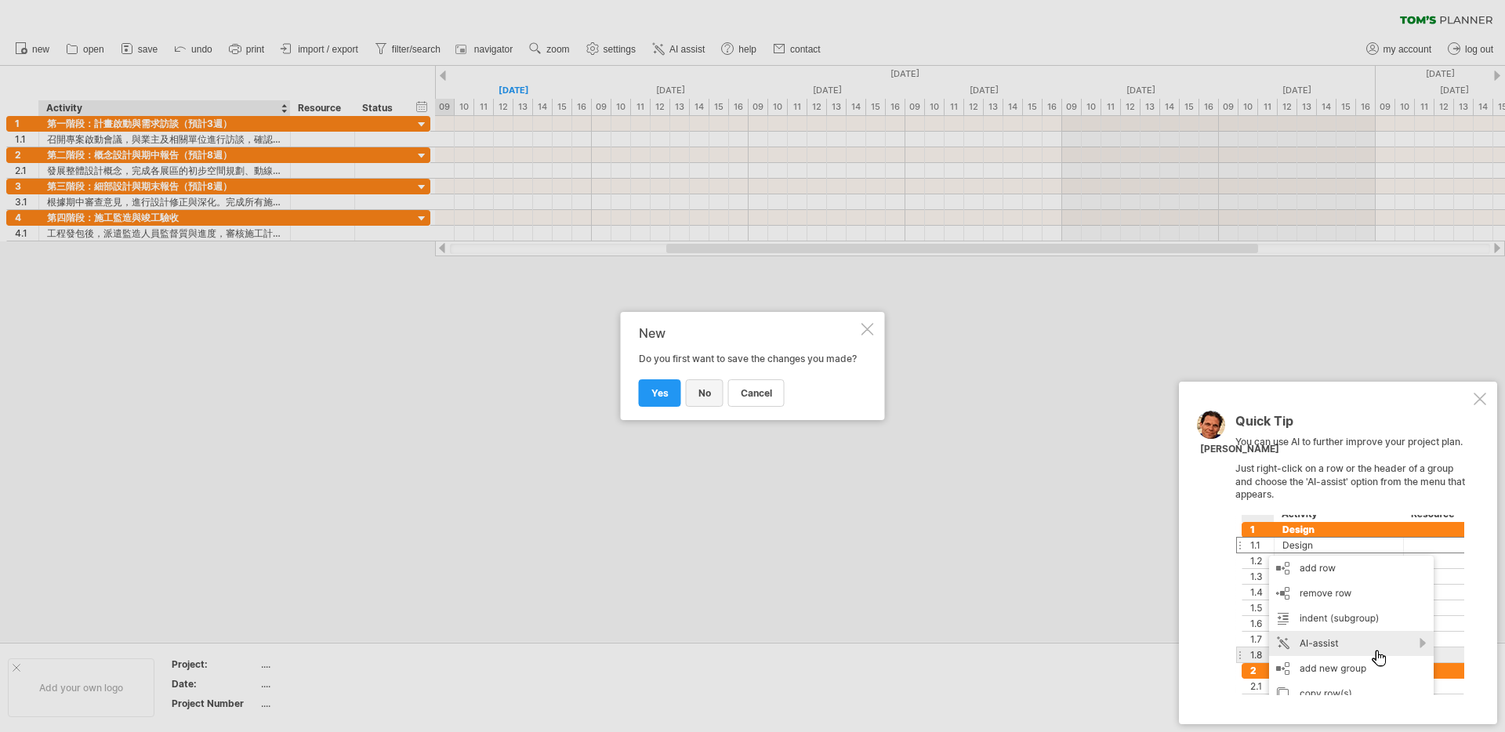
click at [710, 398] on span "no" at bounding box center [705, 393] width 13 height 12
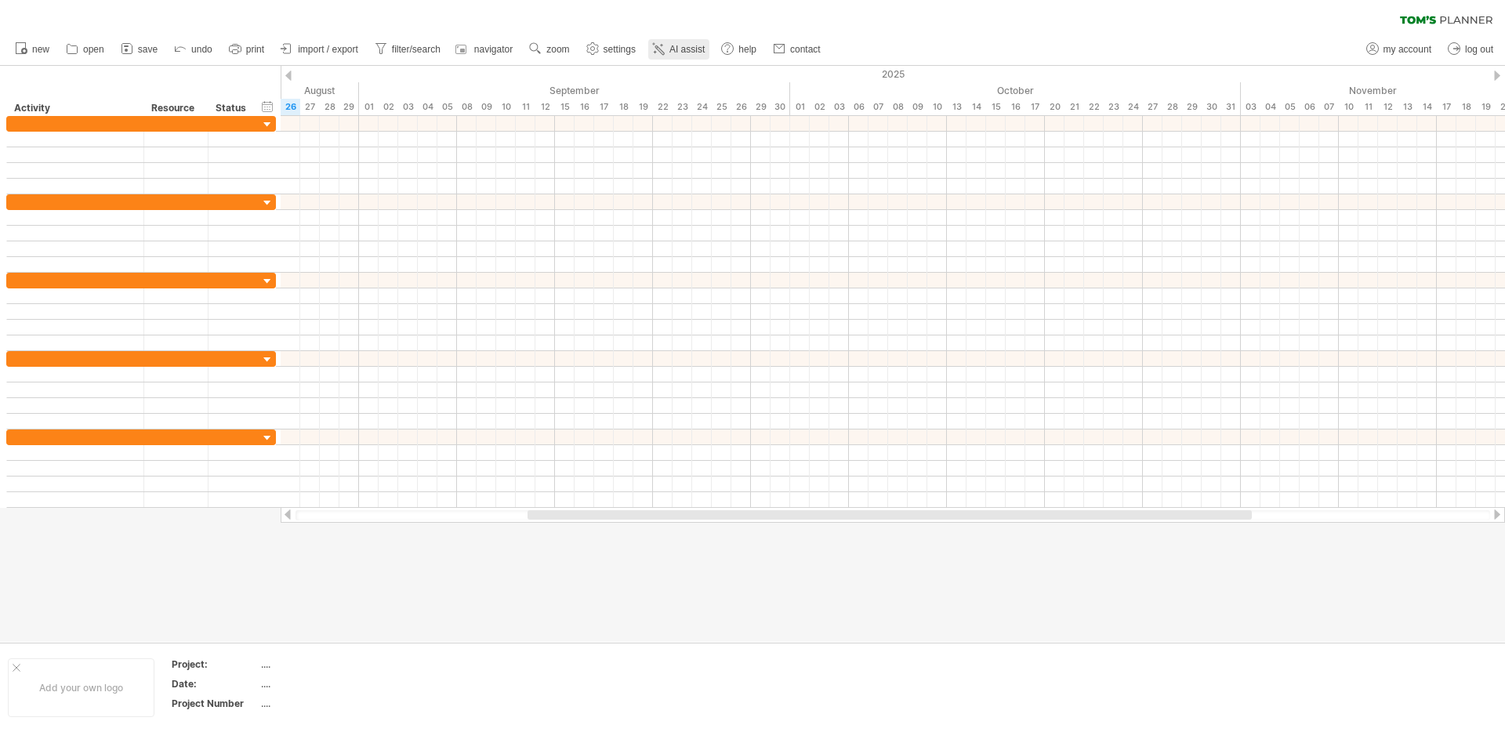
click at [699, 53] on span "AI assist" at bounding box center [687, 49] width 35 height 11
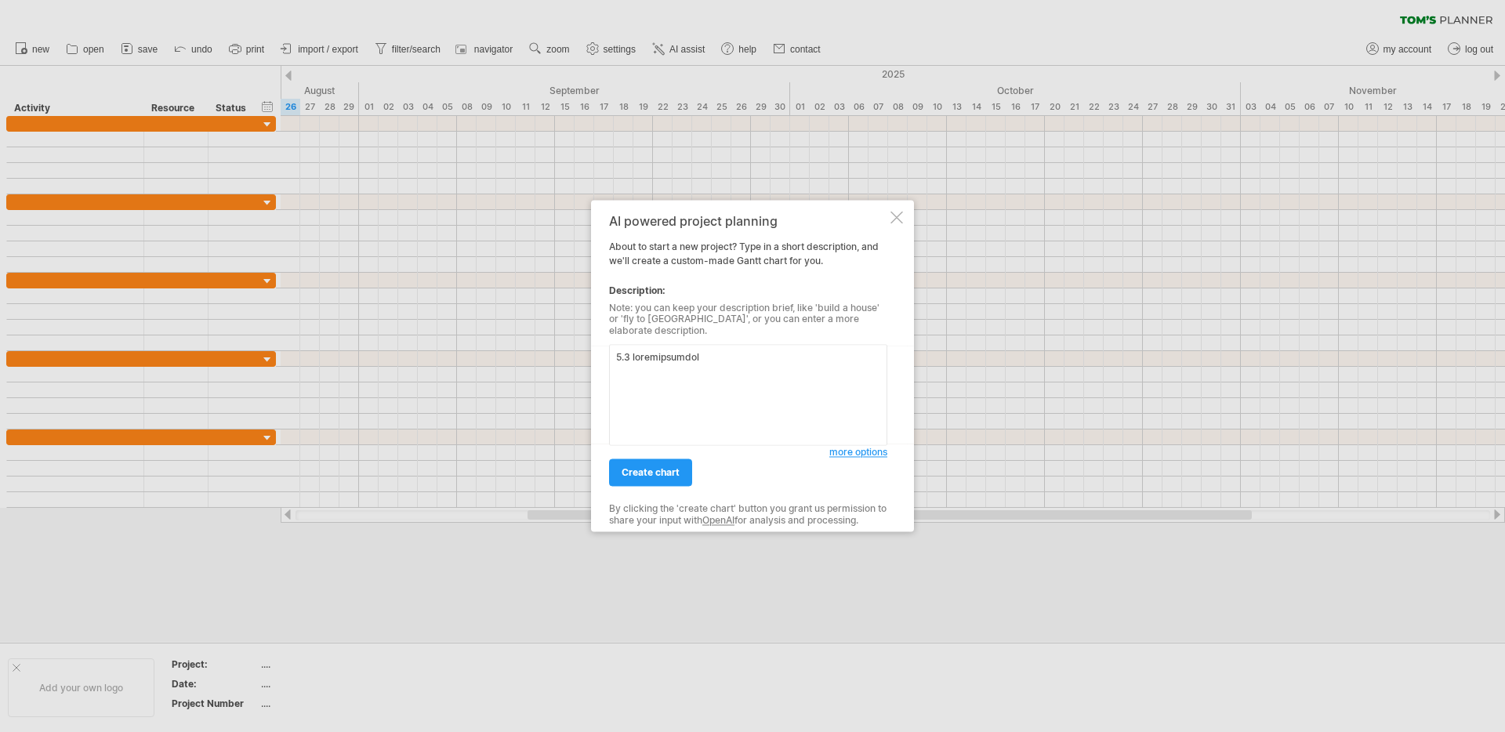
drag, startPoint x: 750, startPoint y: 418, endPoint x: 542, endPoint y: 317, distance: 231.8
click at [542, 317] on div "Trying to reach [DOMAIN_NAME] Connected again... 0% clear filter new" at bounding box center [752, 366] width 1505 height 732
drag, startPoint x: 639, startPoint y: 367, endPoint x: 578, endPoint y: 365, distance: 61.2
click at [578, 365] on div "Trying to reach [DOMAIN_NAME] Connected again... 0% clear filter new" at bounding box center [752, 366] width 1505 height 732
click at [808, 353] on textarea at bounding box center [748, 395] width 278 height 101
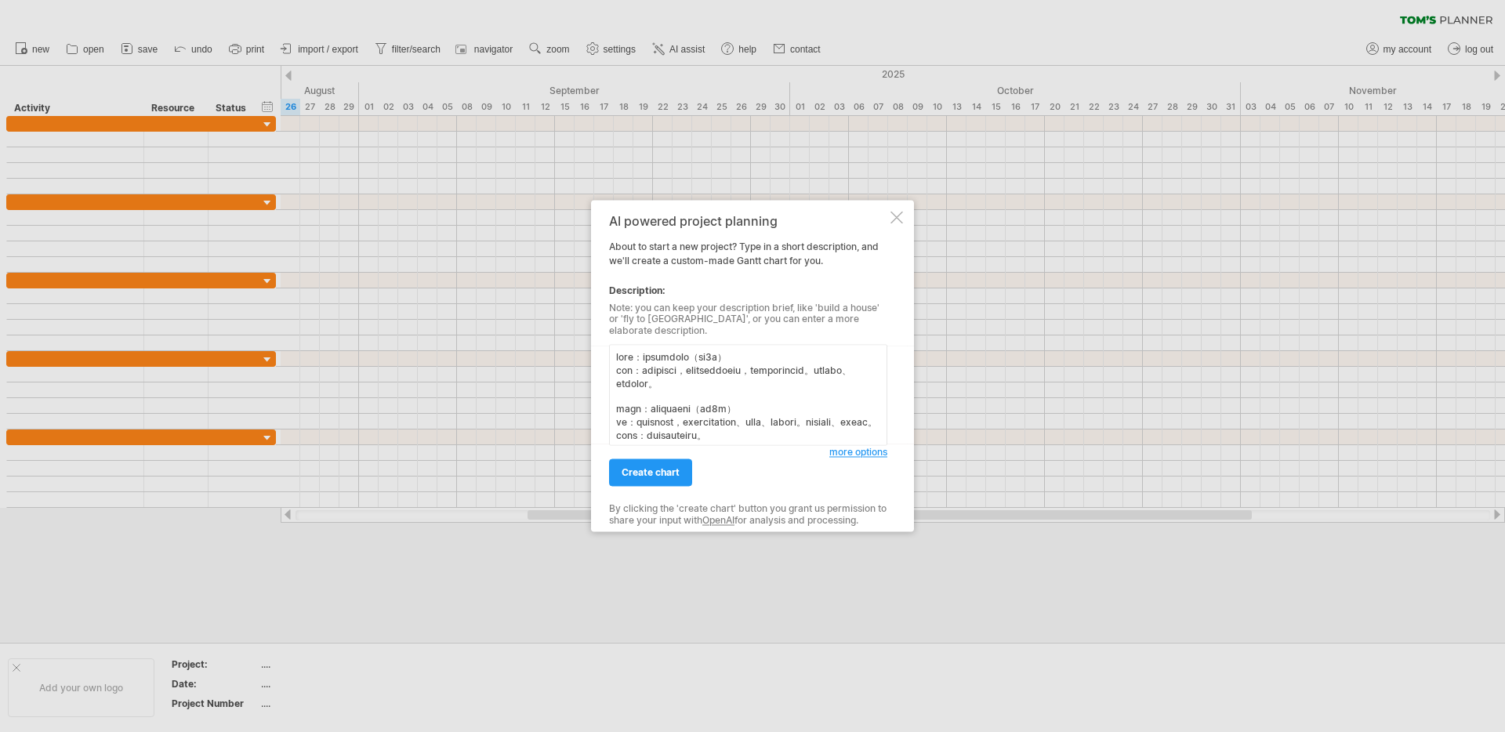
paste textarea "子"
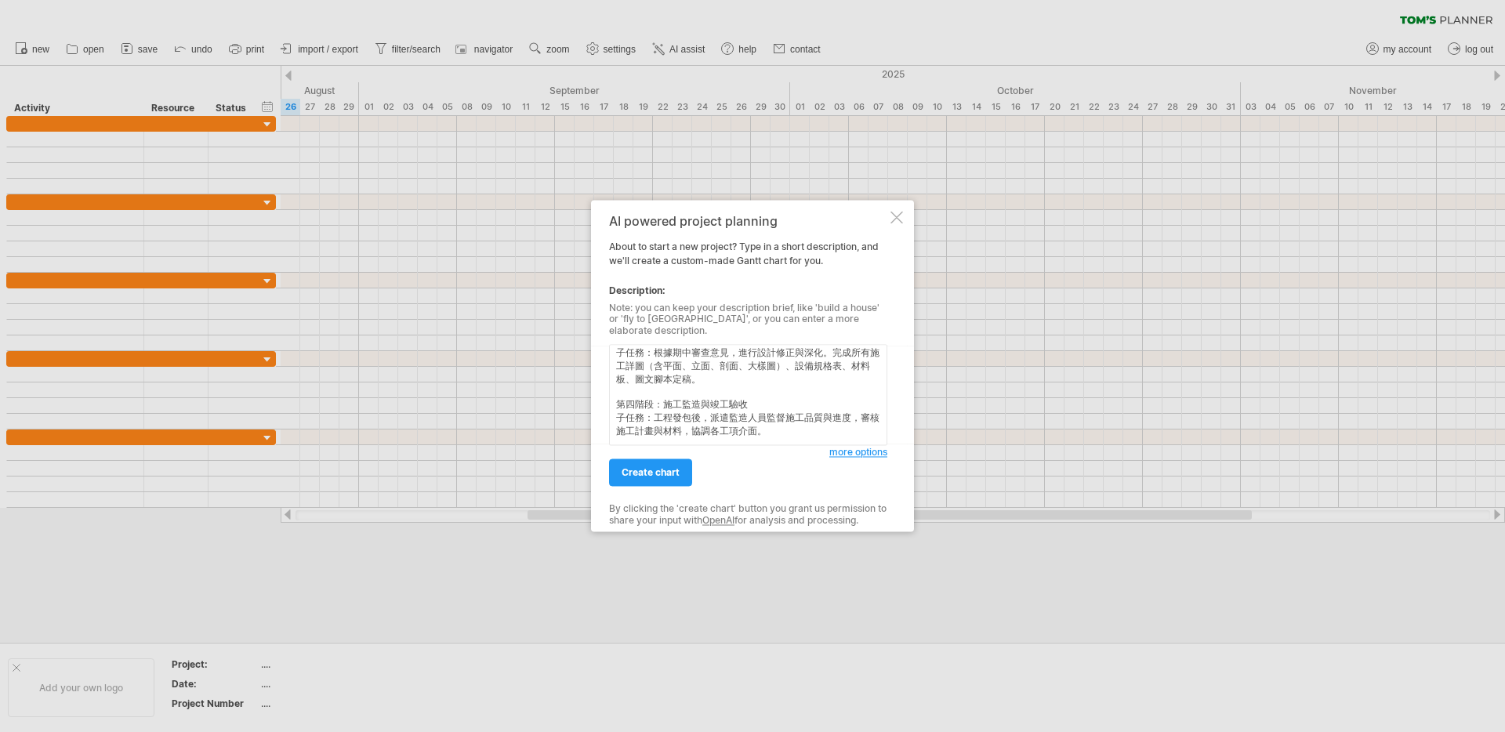
scroll to position [147, 0]
type textarea "第一階段：計畫啟動與需求訪談（預計3週） 子任務：召開專案啟動會議，與業主及相關單位進行訪談，確認設計需求與策展方向。進行現地勘查、資料搜集與分析。 第二階段…"
click at [676, 467] on span "create chart" at bounding box center [651, 473] width 58 height 12
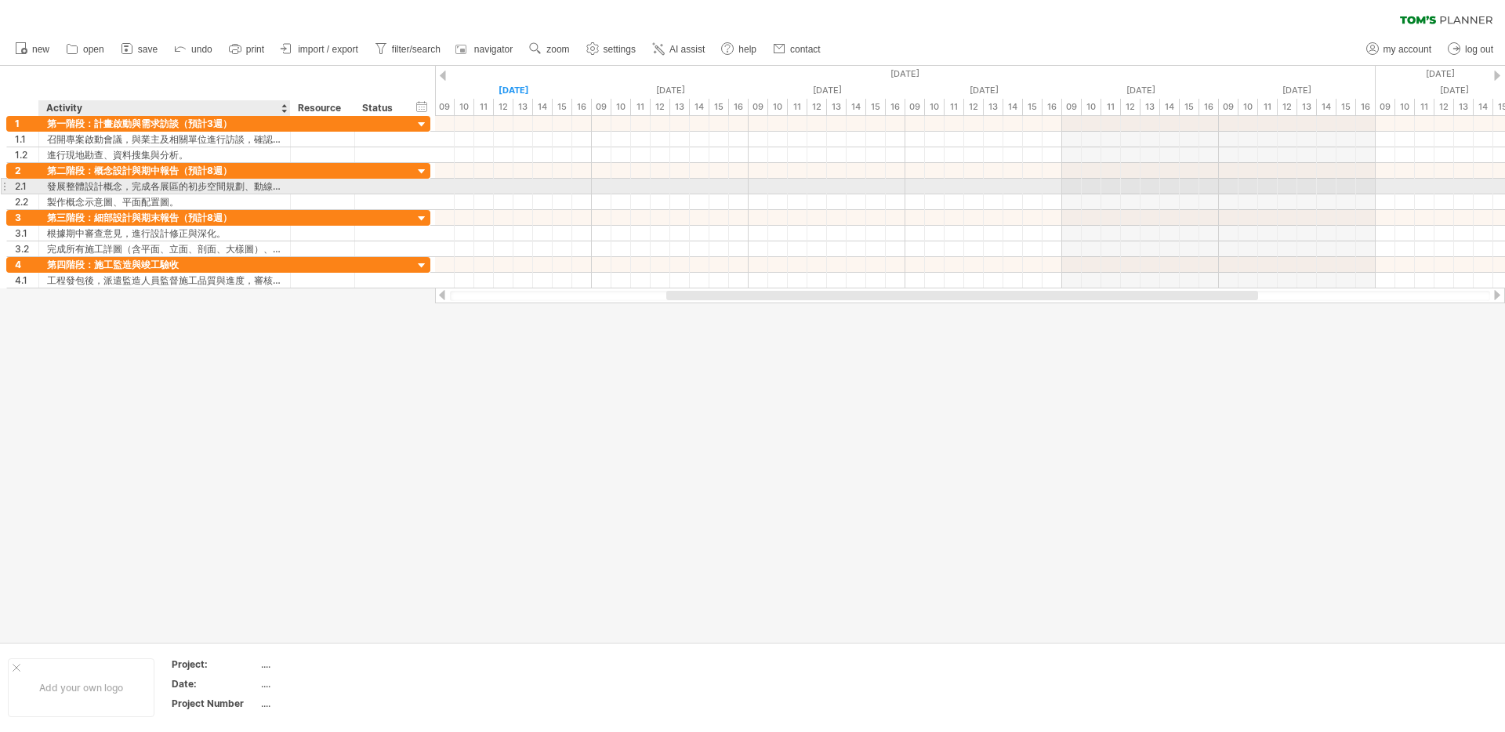
click at [277, 189] on div "發展整體設計概念，完成各展區的初步空間規劃、動線設計、展示手法構想。" at bounding box center [164, 186] width 235 height 15
click at [227, 185] on input "**********" at bounding box center [164, 186] width 235 height 15
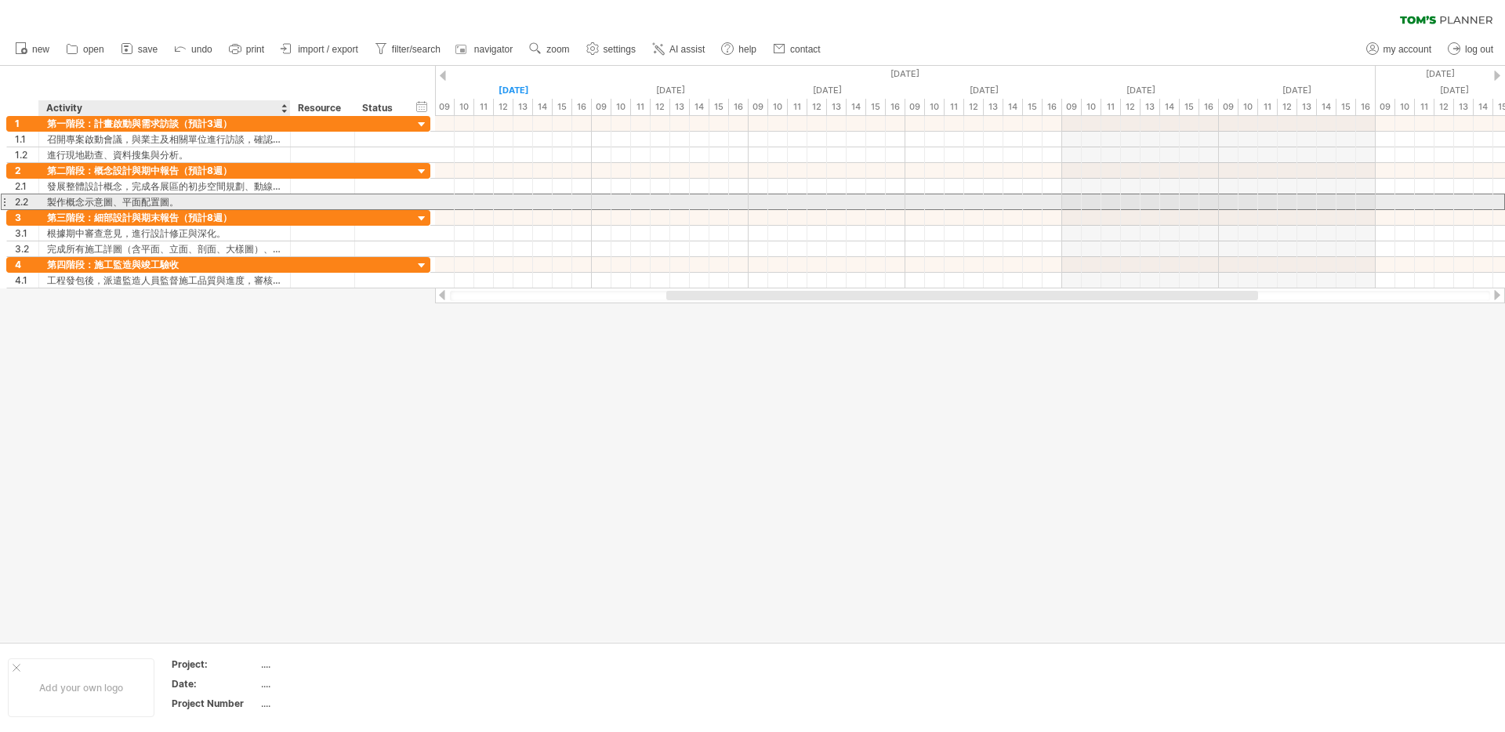
click at [233, 196] on div "製作概念示意圖、平面配置圖。" at bounding box center [164, 201] width 235 height 15
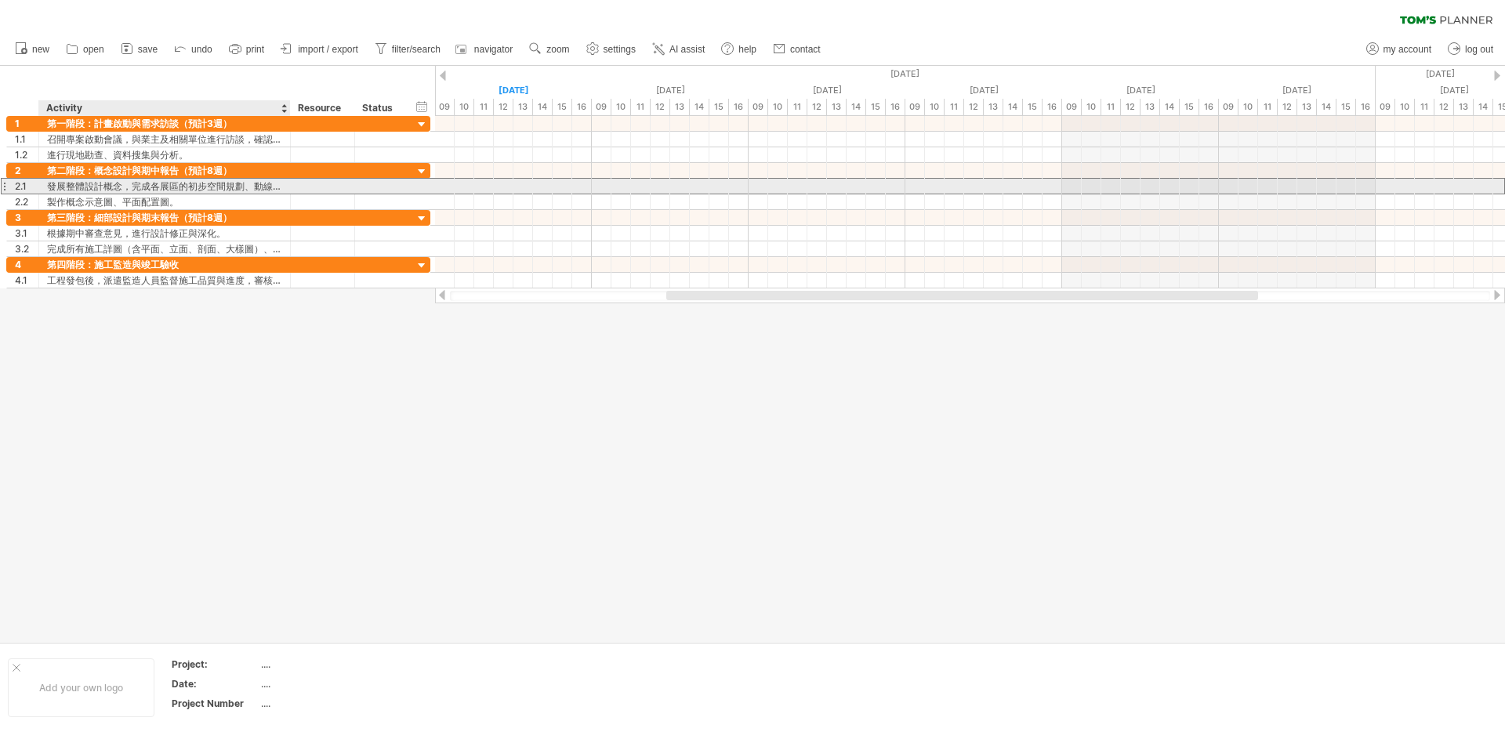
click at [240, 183] on div "發展整體設計概念，完成各展區的初步空間規劃、動線設計、展示手法構想。" at bounding box center [164, 186] width 235 height 15
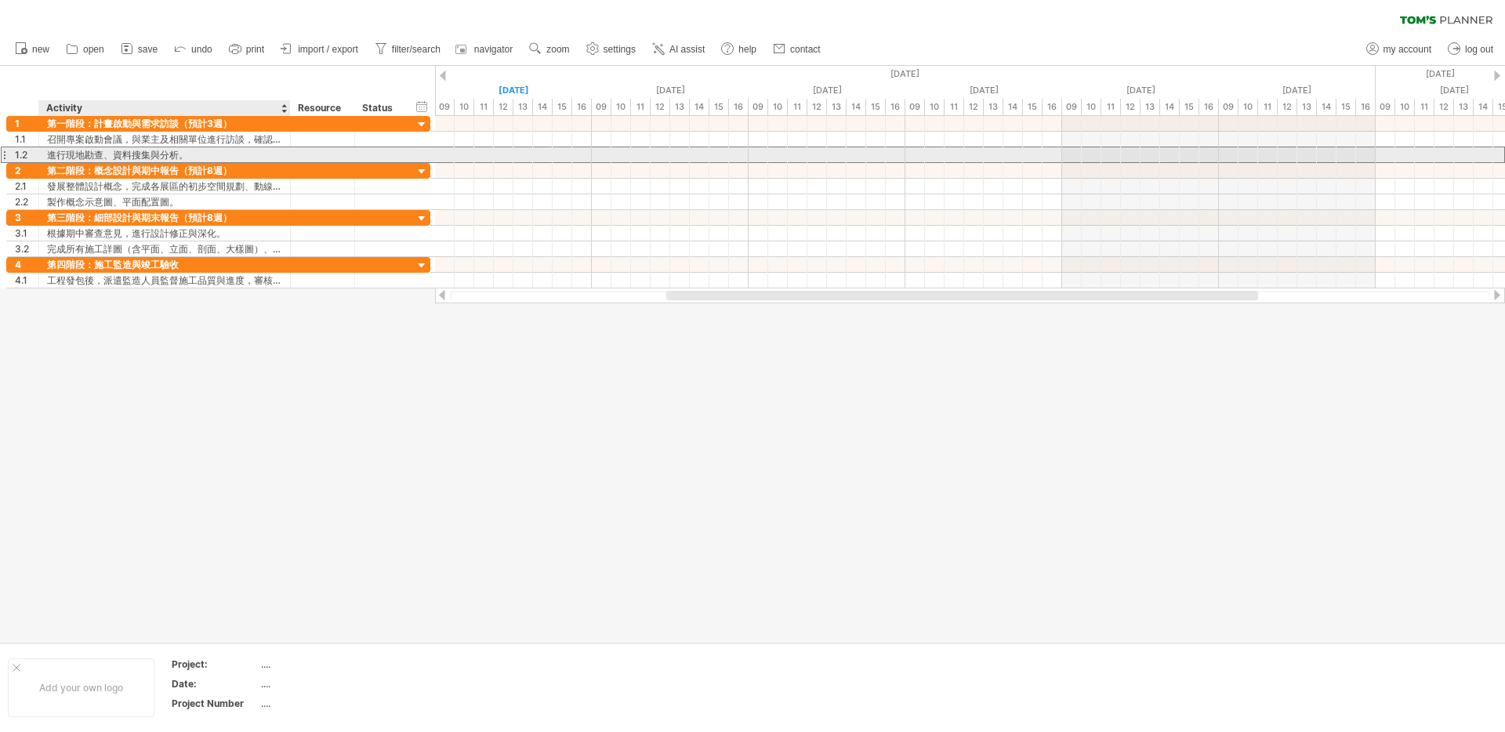
click at [213, 158] on div "進行現地勘查、資料搜集與分析。" at bounding box center [164, 154] width 235 height 15
click at [213, 147] on input "**********" at bounding box center [164, 154] width 235 height 15
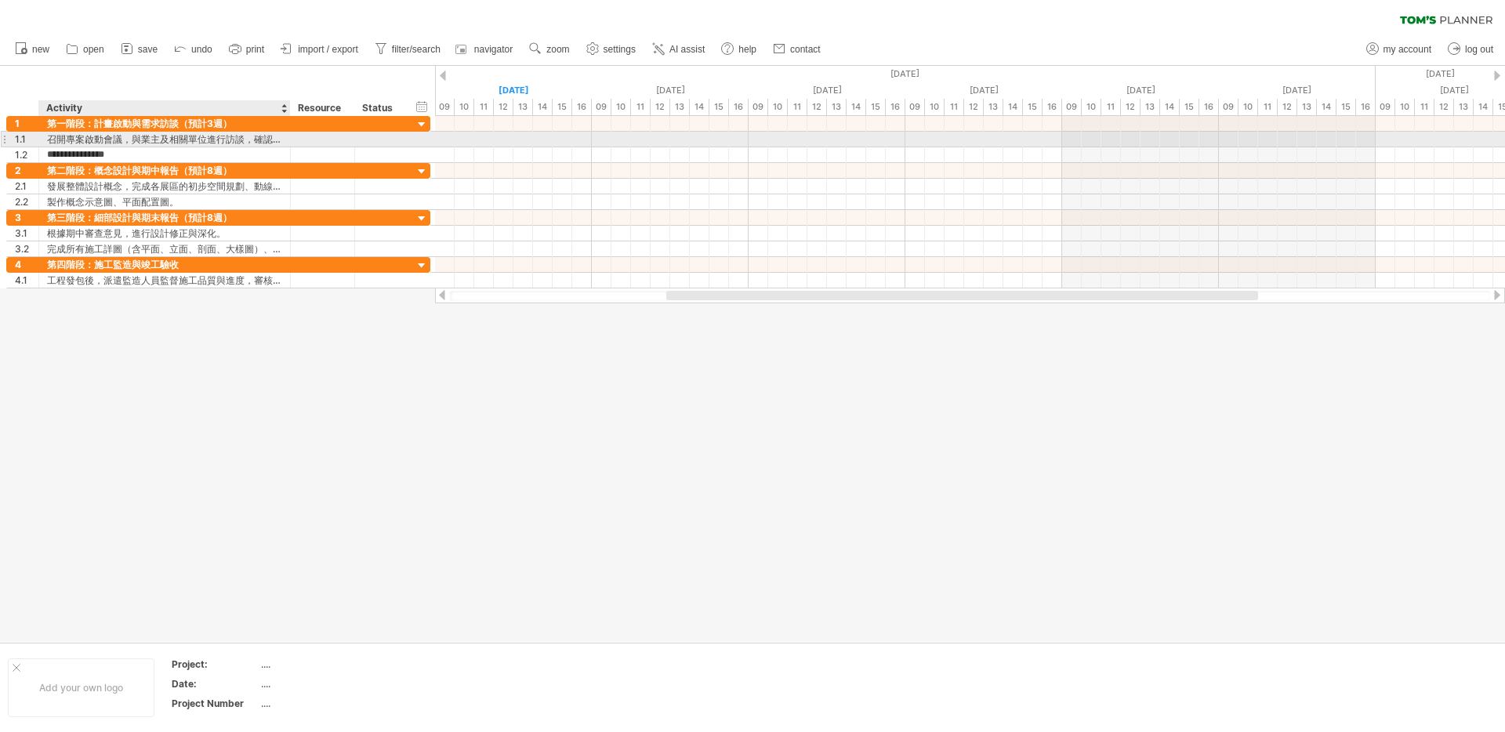
click at [214, 143] on div "召開專案啟動會議，與業主及相關單位進行訪談，確認設計需求與策展方向。" at bounding box center [164, 139] width 235 height 15
click at [214, 143] on input "**********" at bounding box center [164, 139] width 235 height 15
click at [218, 141] on input "**********" at bounding box center [164, 139] width 235 height 15
drag, startPoint x: 239, startPoint y: 141, endPoint x: 36, endPoint y: 141, distance: 203.1
click at [0, 133] on html "progress(100%) Trying to reach [DOMAIN_NAME] Connected again... 0% clear filter…" at bounding box center [752, 367] width 1505 height 735
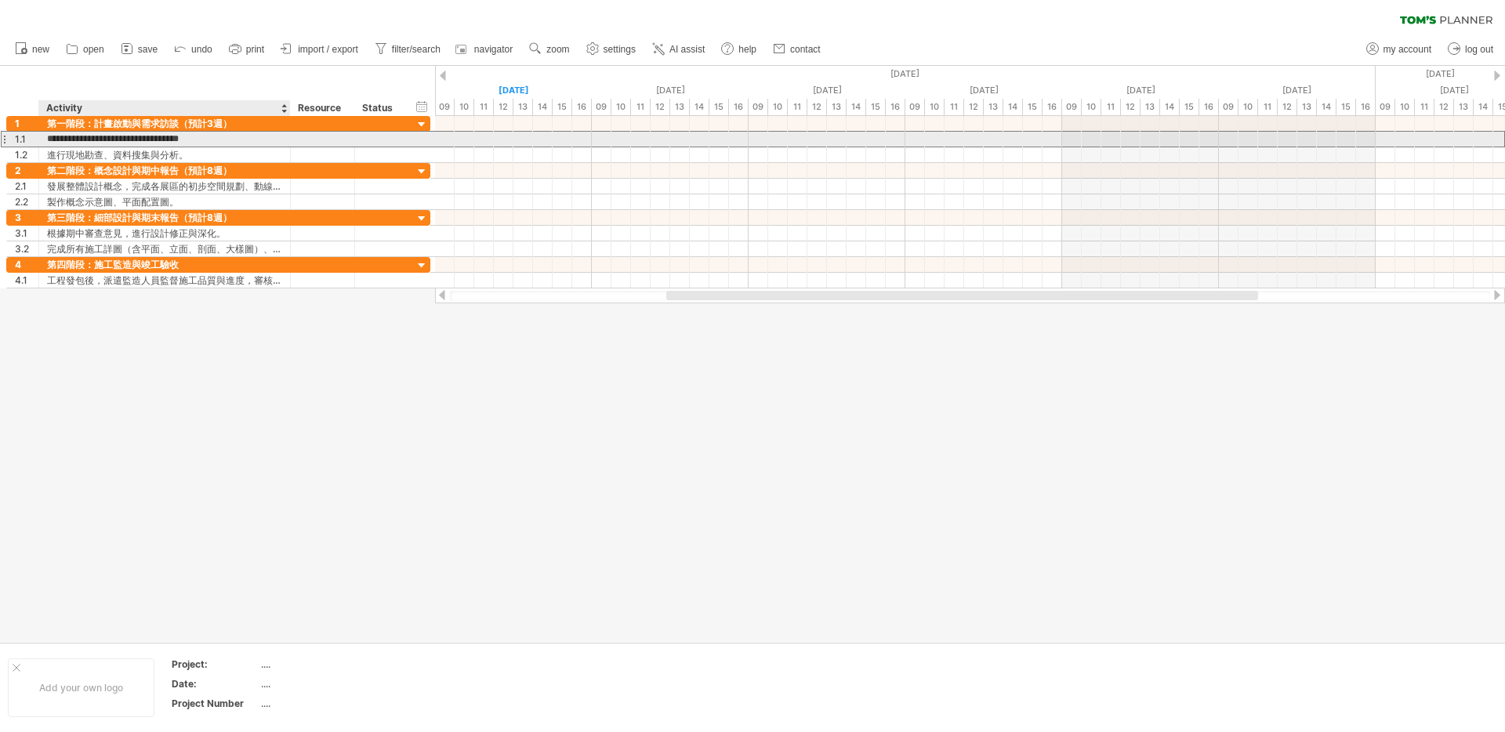
click at [103, 141] on input "**********" at bounding box center [164, 139] width 235 height 15
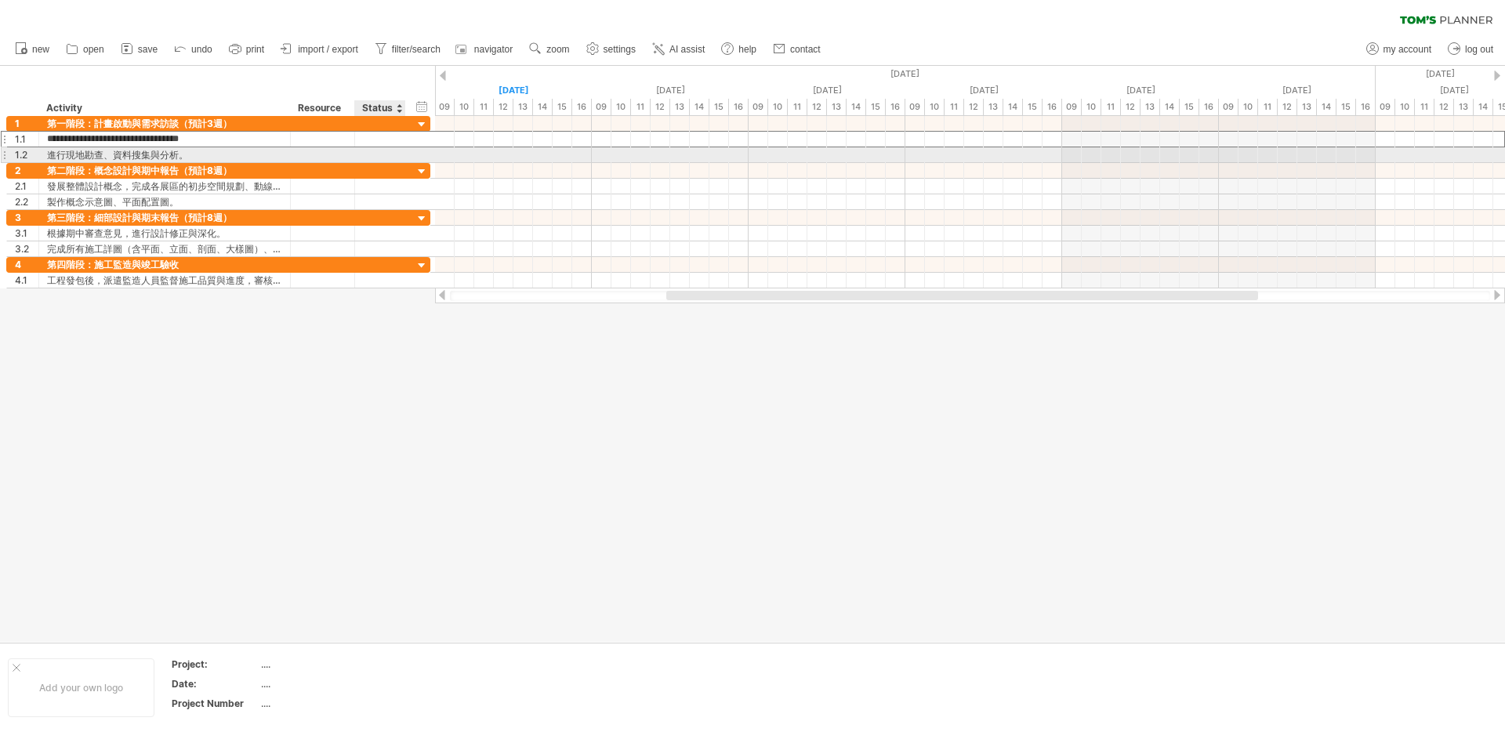
drag, startPoint x: 125, startPoint y: 140, endPoint x: 412, endPoint y: 152, distance: 287.2
click at [412, 152] on div "**********" at bounding box center [218, 139] width 424 height 47
type input "********"
click at [121, 154] on div "進行現地勘查、資料搜集與分析。" at bounding box center [164, 154] width 235 height 15
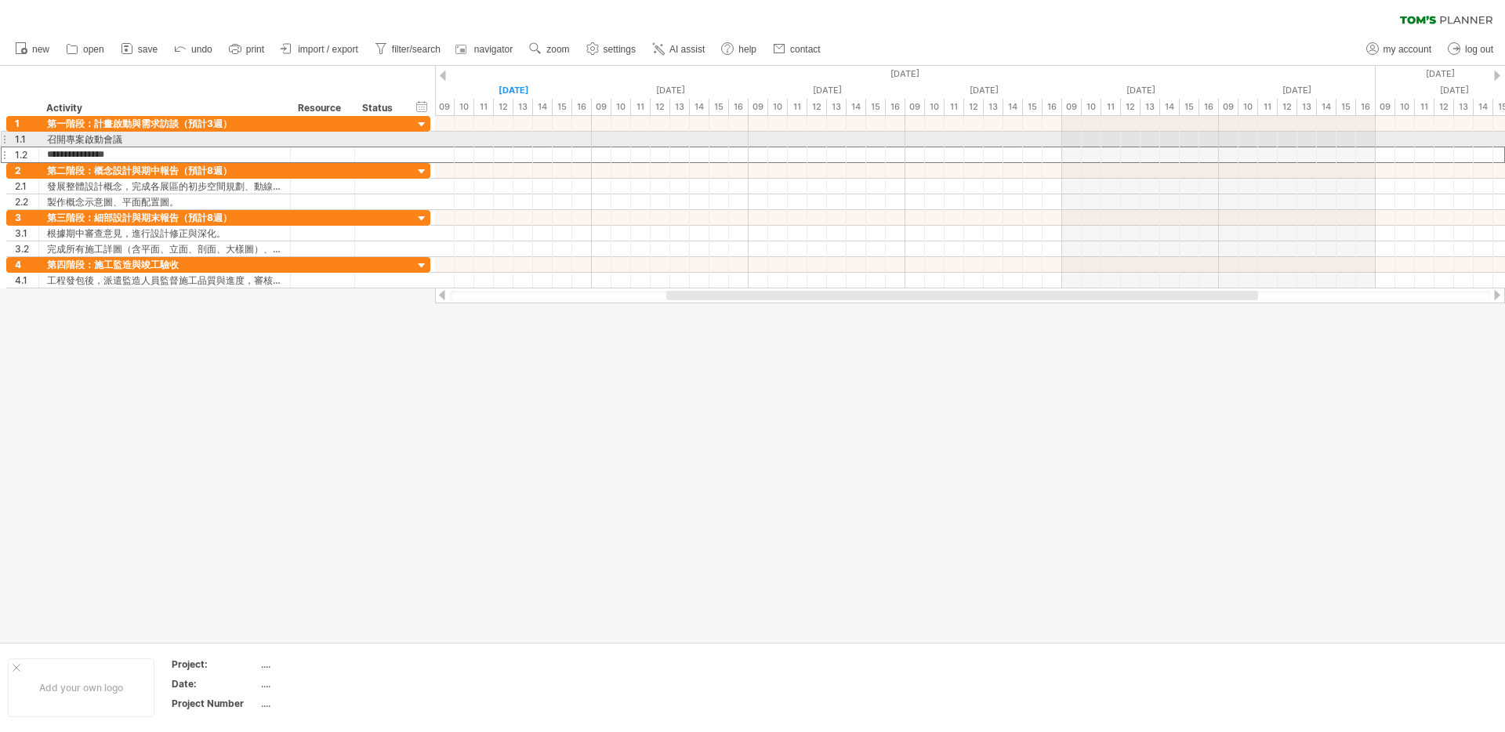
click at [5, 141] on div at bounding box center [4, 139] width 6 height 16
click at [5, 150] on div at bounding box center [4, 155] width 6 height 16
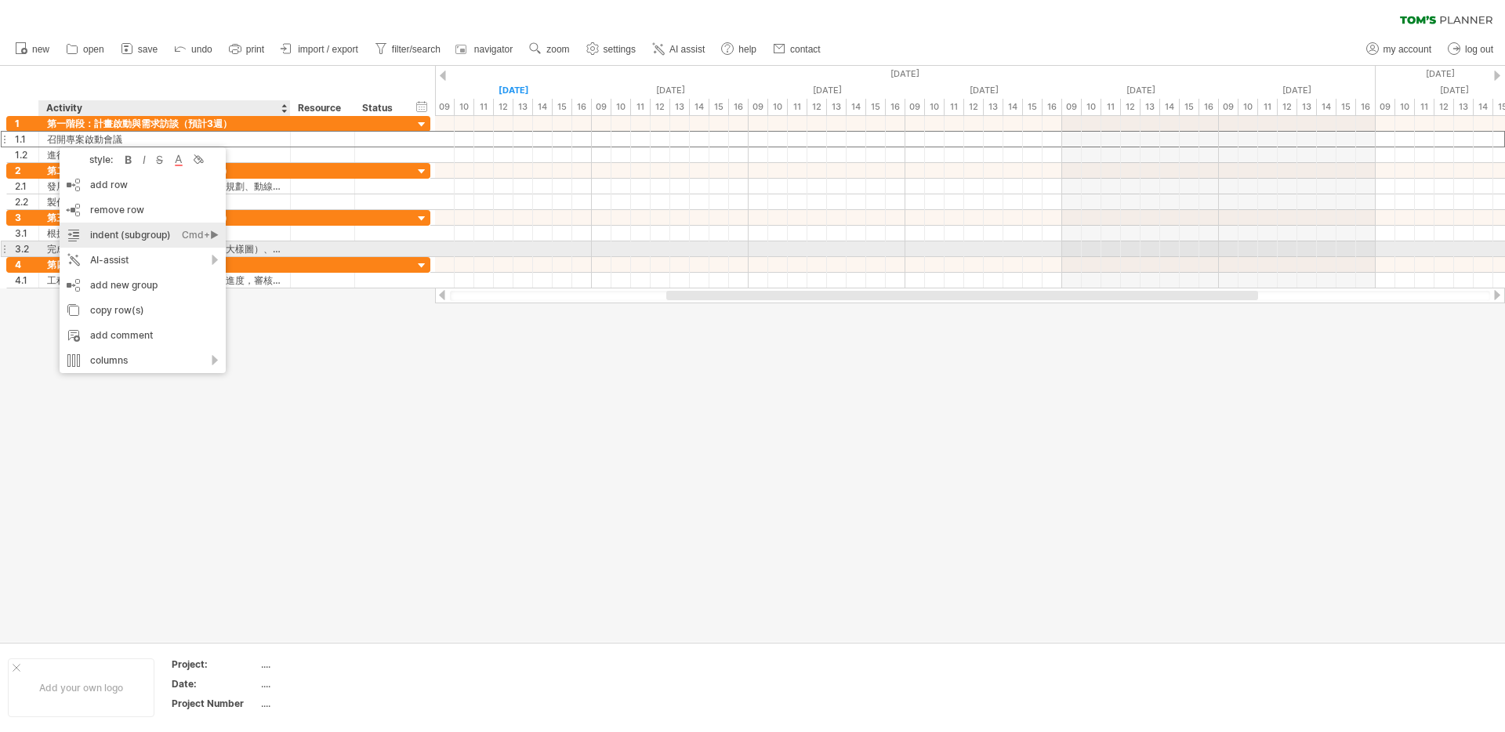
click at [178, 244] on div "indent (subgroup) Ctrl+► Cmd+►" at bounding box center [143, 235] width 166 height 25
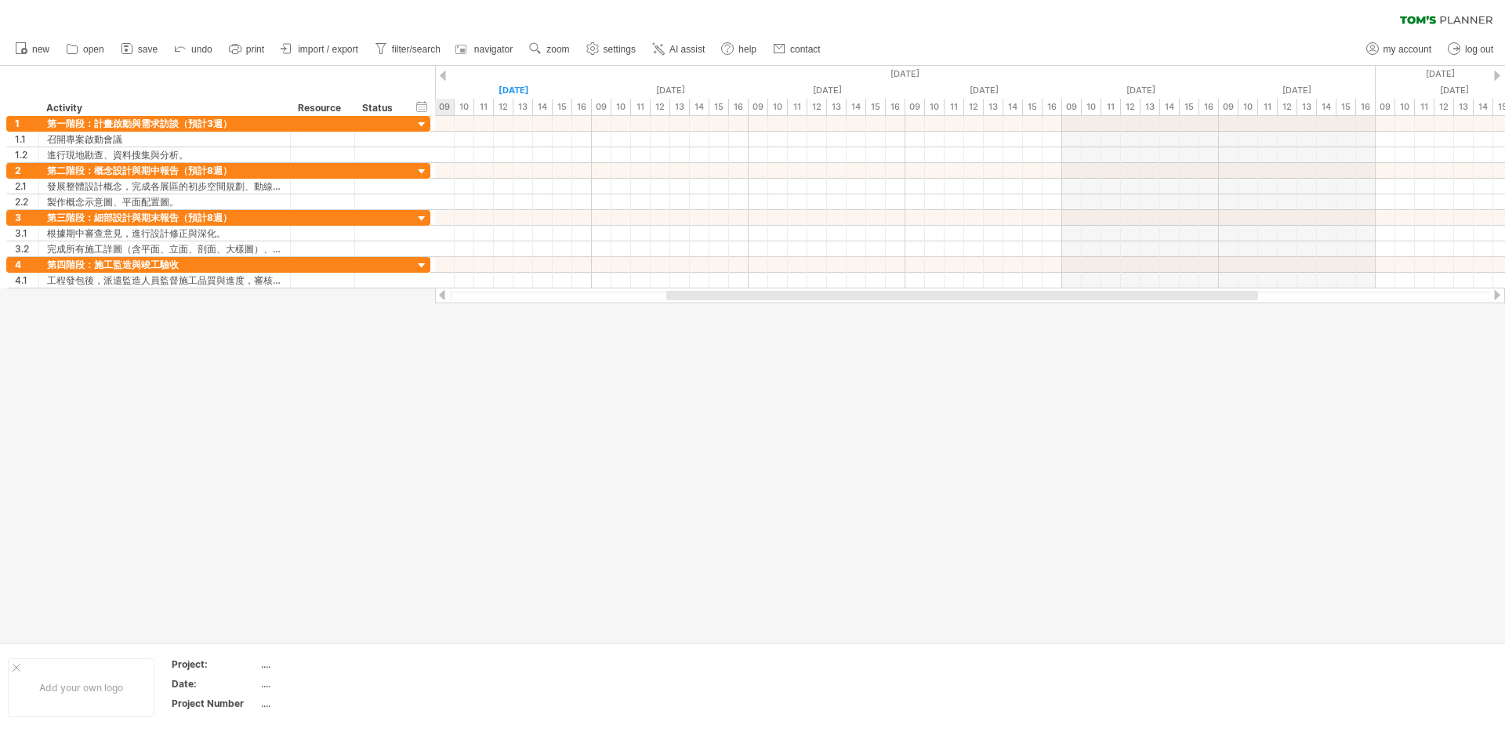
click at [278, 423] on div at bounding box center [752, 354] width 1505 height 576
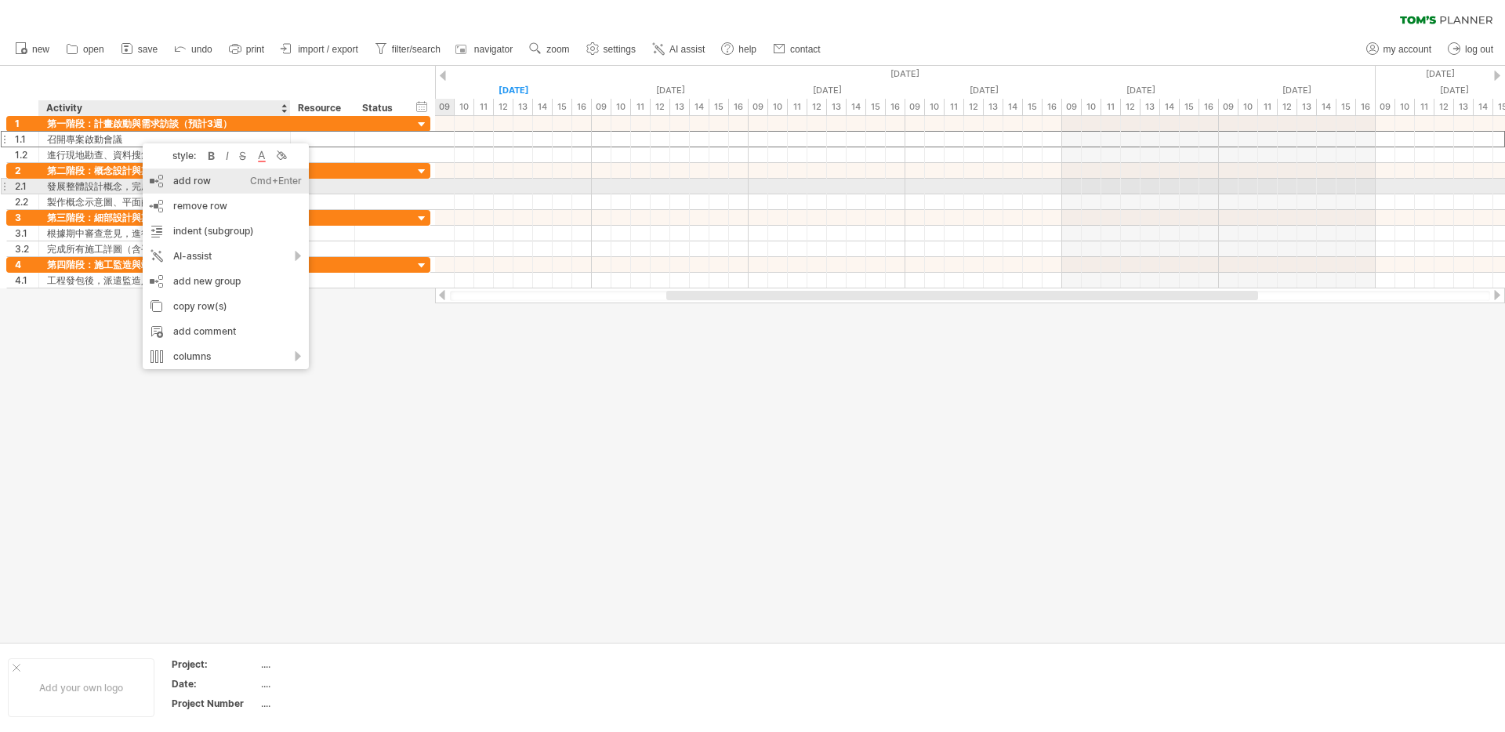
click at [227, 186] on div "add row Ctrl+Enter Cmd+Enter" at bounding box center [226, 181] width 166 height 25
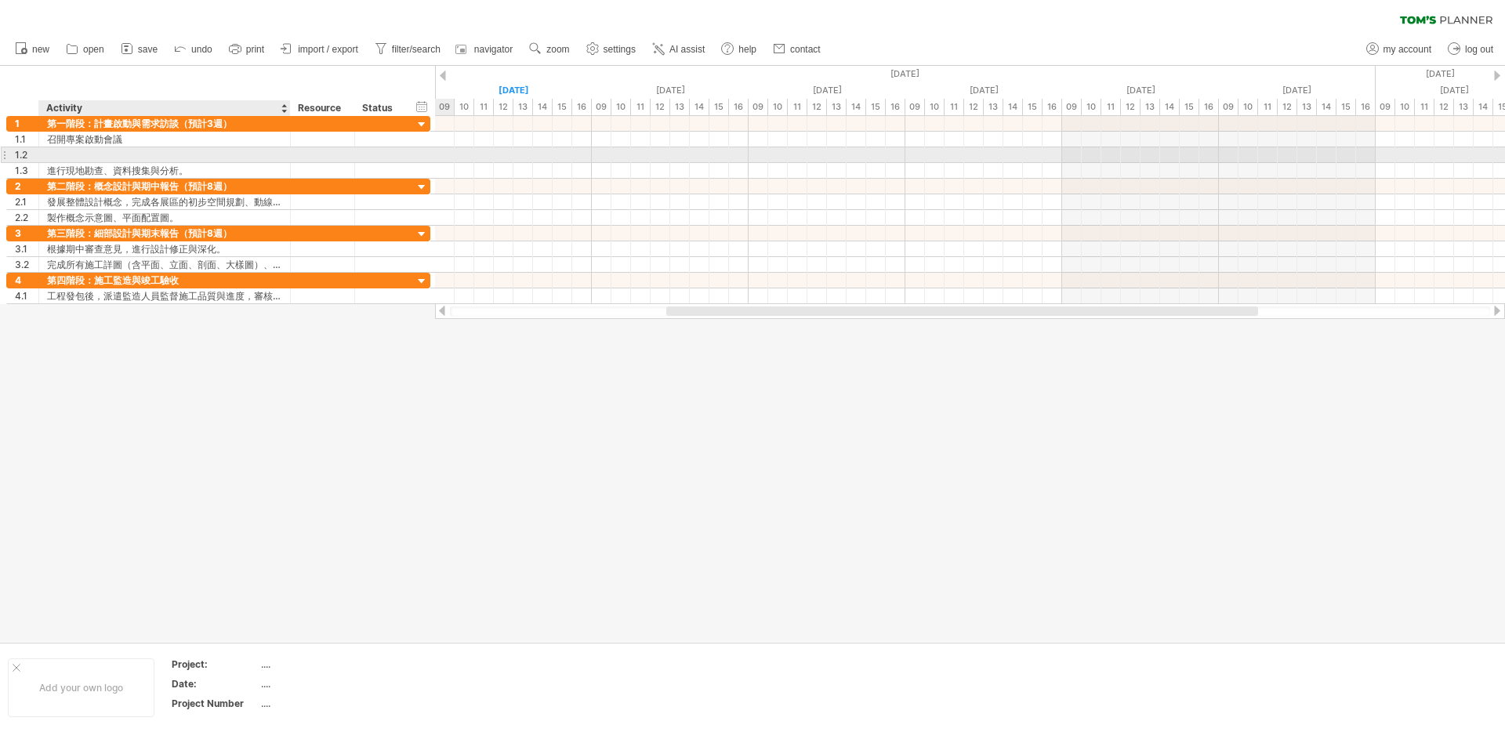
click at [114, 158] on div at bounding box center [164, 154] width 235 height 15
click at [114, 158] on input "text" at bounding box center [164, 154] width 235 height 15
paste input "**********"
drag, startPoint x: 61, startPoint y: 157, endPoint x: 38, endPoint y: 157, distance: 22.7
click at [39, 157] on div "**********" at bounding box center [165, 154] width 252 height 15
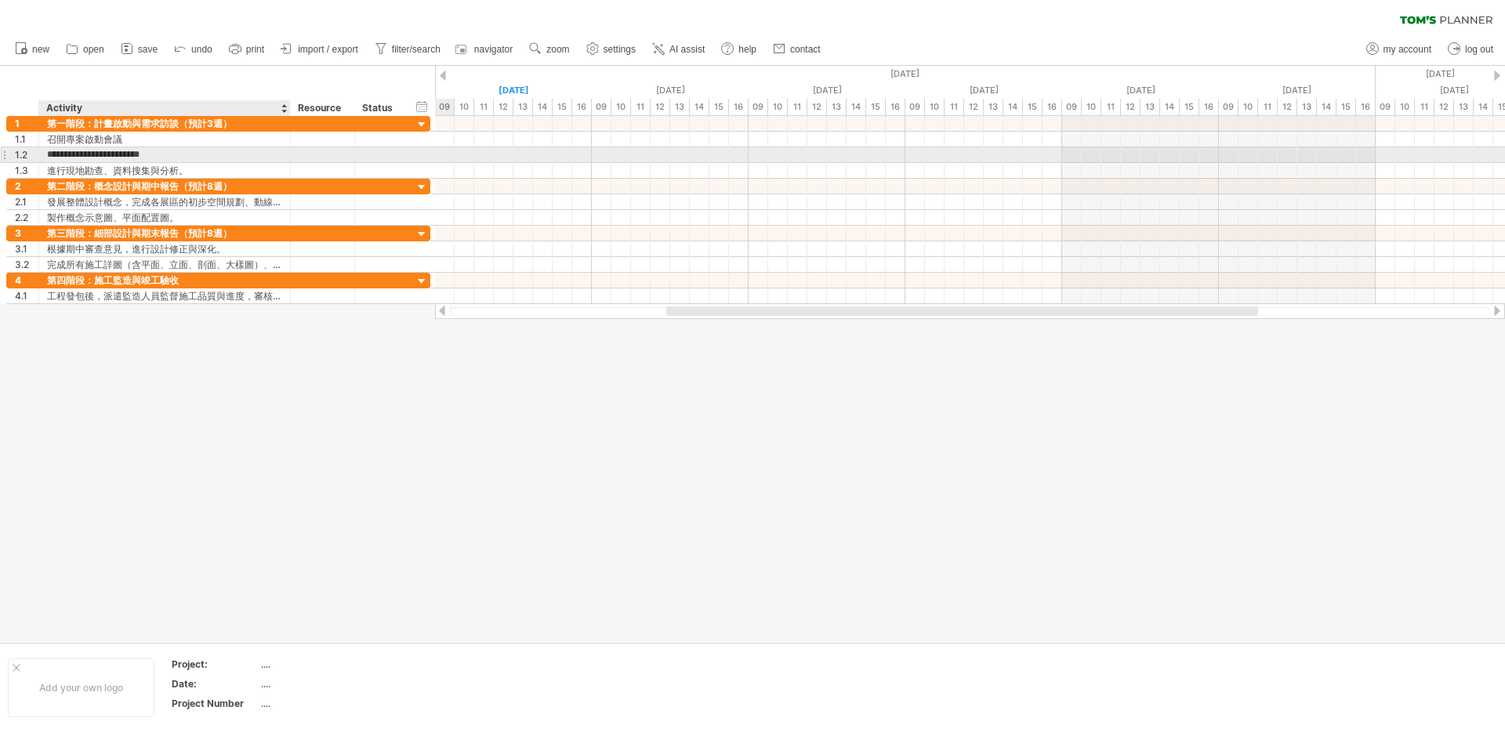
type input "**********"
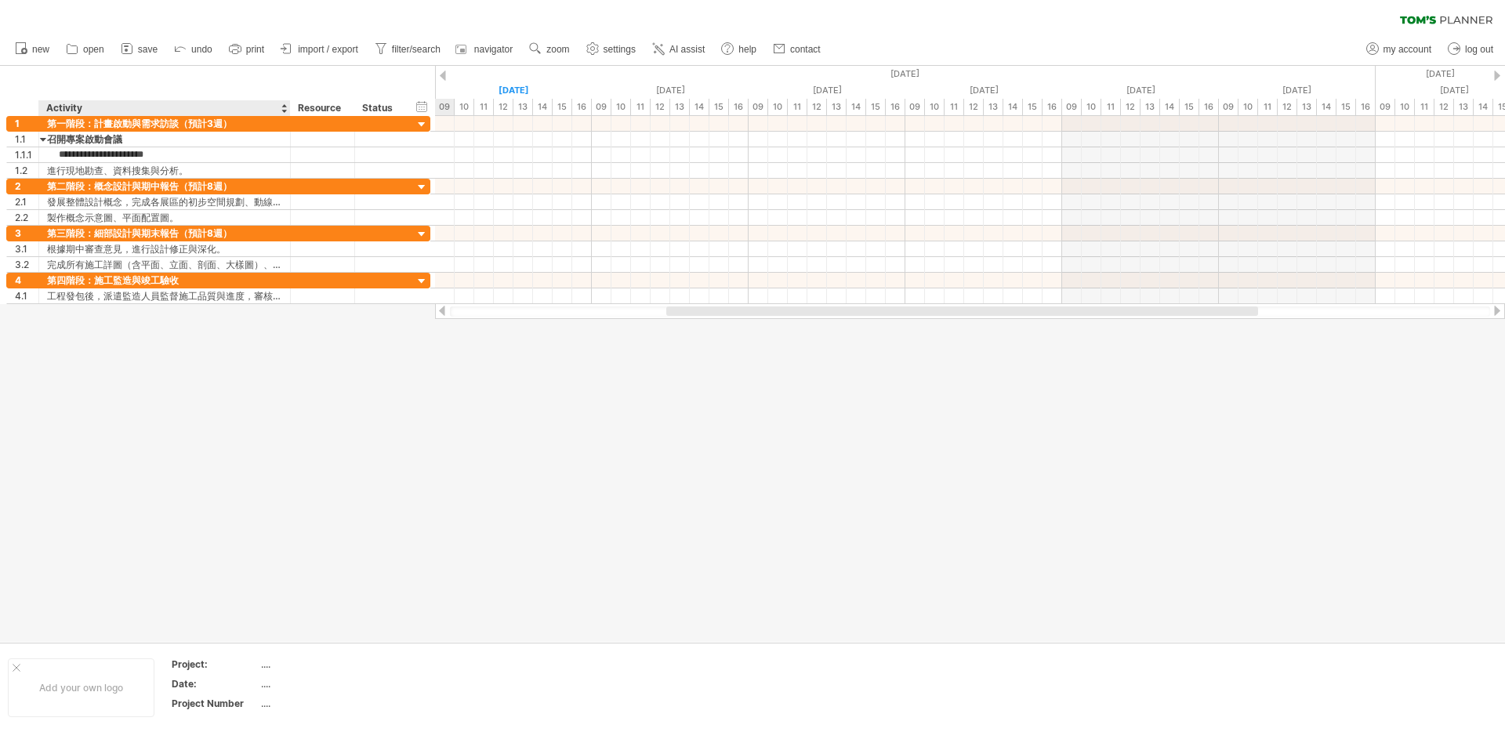
type input "*********"
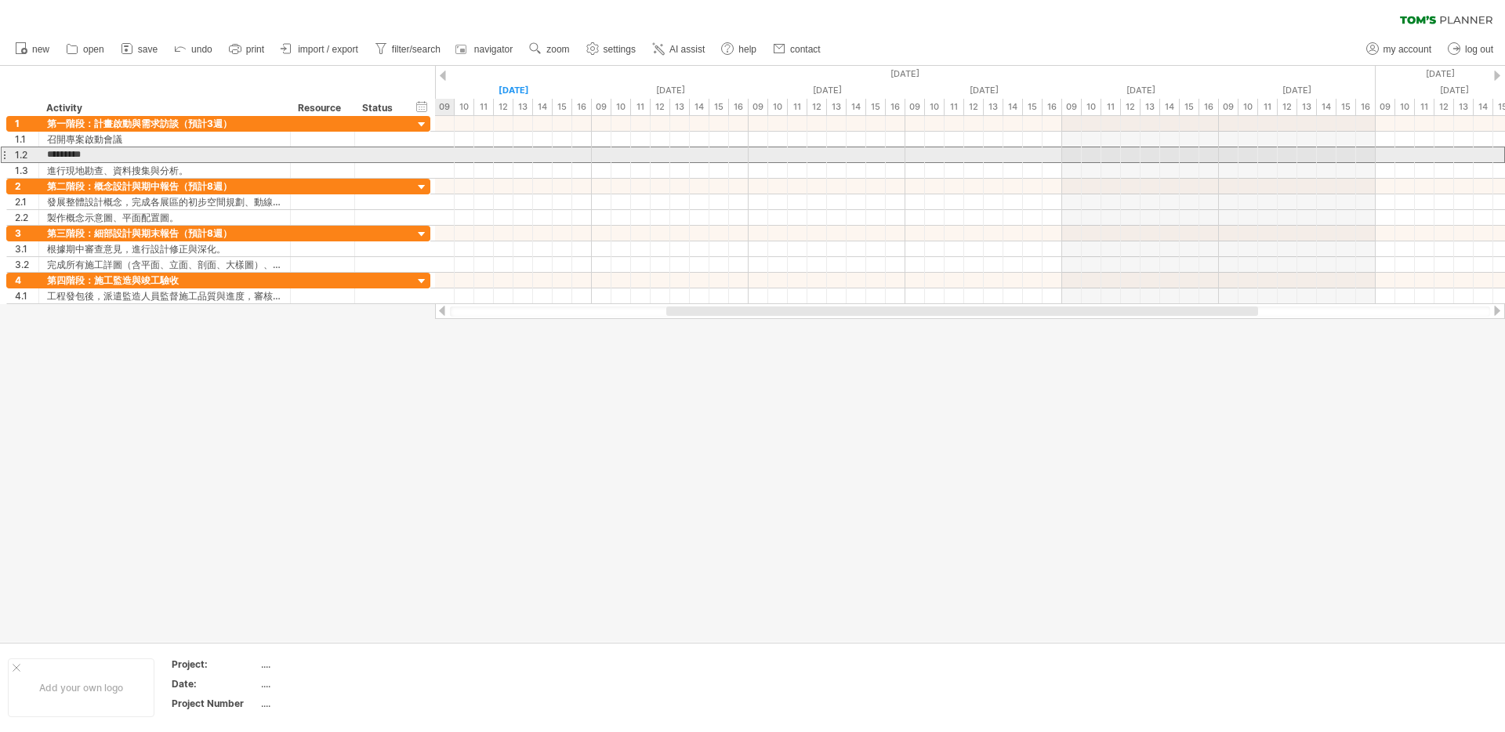
click at [4, 156] on div at bounding box center [4, 155] width 6 height 16
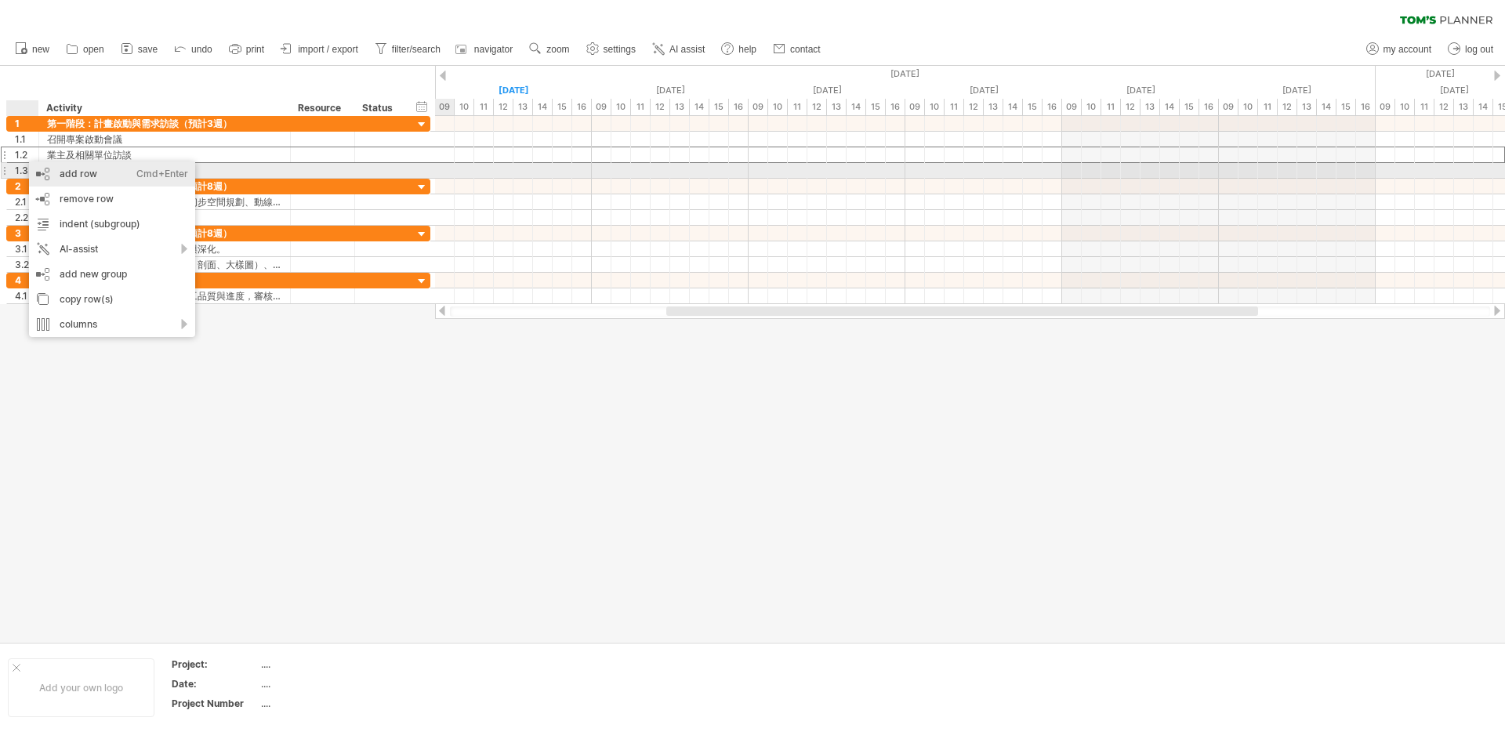
click at [111, 176] on div "add row Ctrl+Enter Cmd+Enter" at bounding box center [112, 174] width 166 height 25
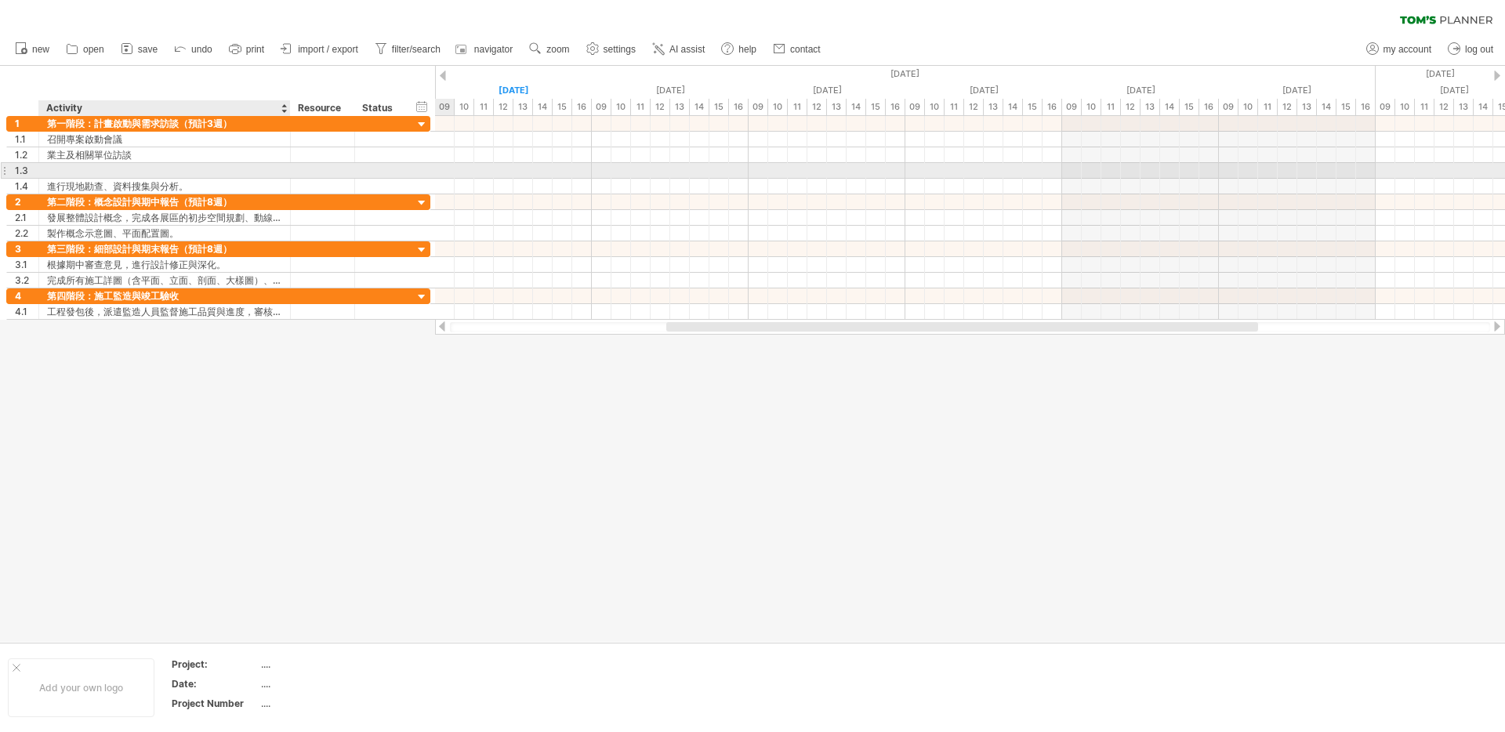
click at [81, 169] on div at bounding box center [164, 170] width 235 height 15
paste input "**********"
click at [56, 168] on input "**********" at bounding box center [164, 170] width 235 height 15
click at [178, 170] on input "**********" at bounding box center [164, 170] width 235 height 15
type input "**********"
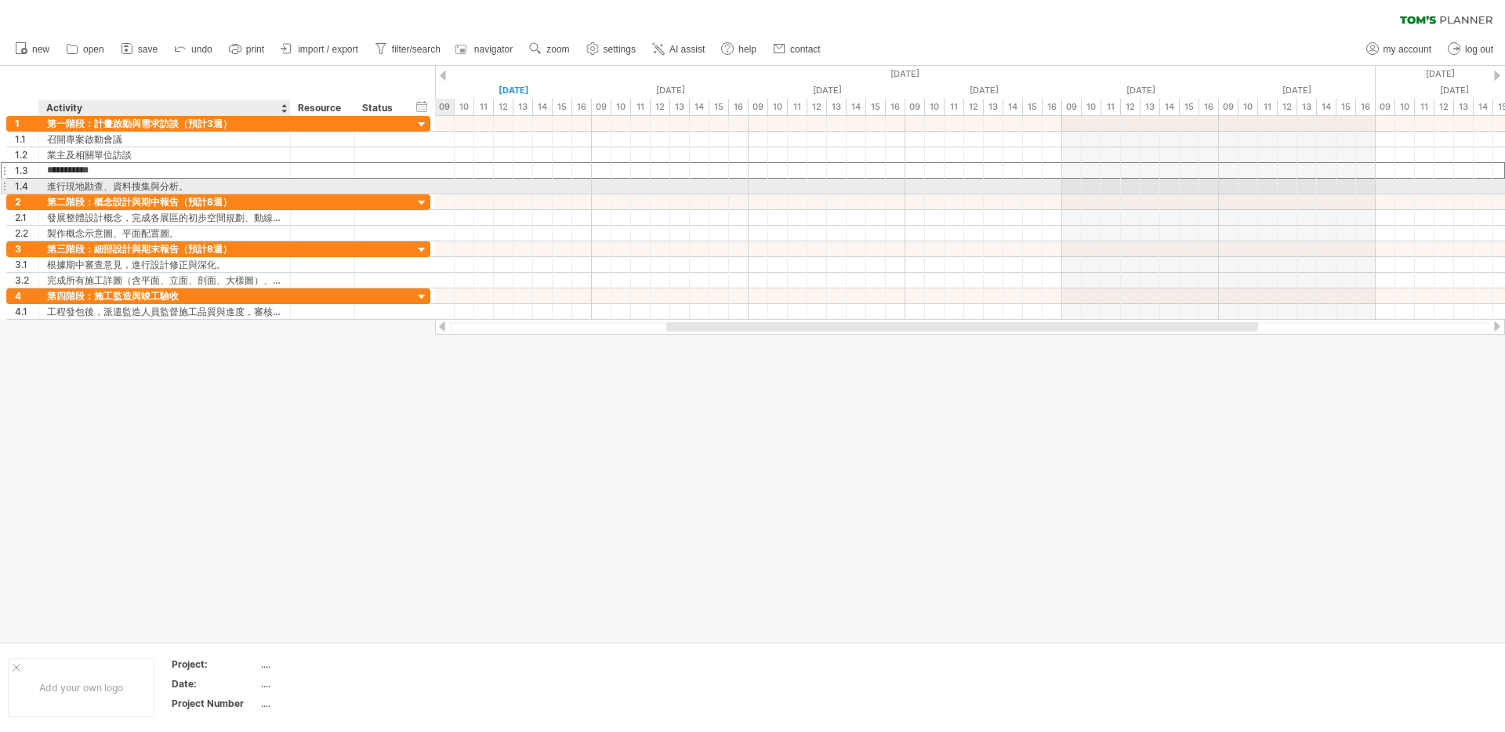
click at [171, 182] on div "進行現地勘查、資料搜集與分析。" at bounding box center [164, 186] width 235 height 15
click at [102, 191] on input "**********" at bounding box center [164, 186] width 235 height 15
drag, startPoint x: 105, startPoint y: 188, endPoint x: 200, endPoint y: 180, distance: 95.2
click at [200, 180] on input "**********" at bounding box center [164, 186] width 235 height 15
type input "******"
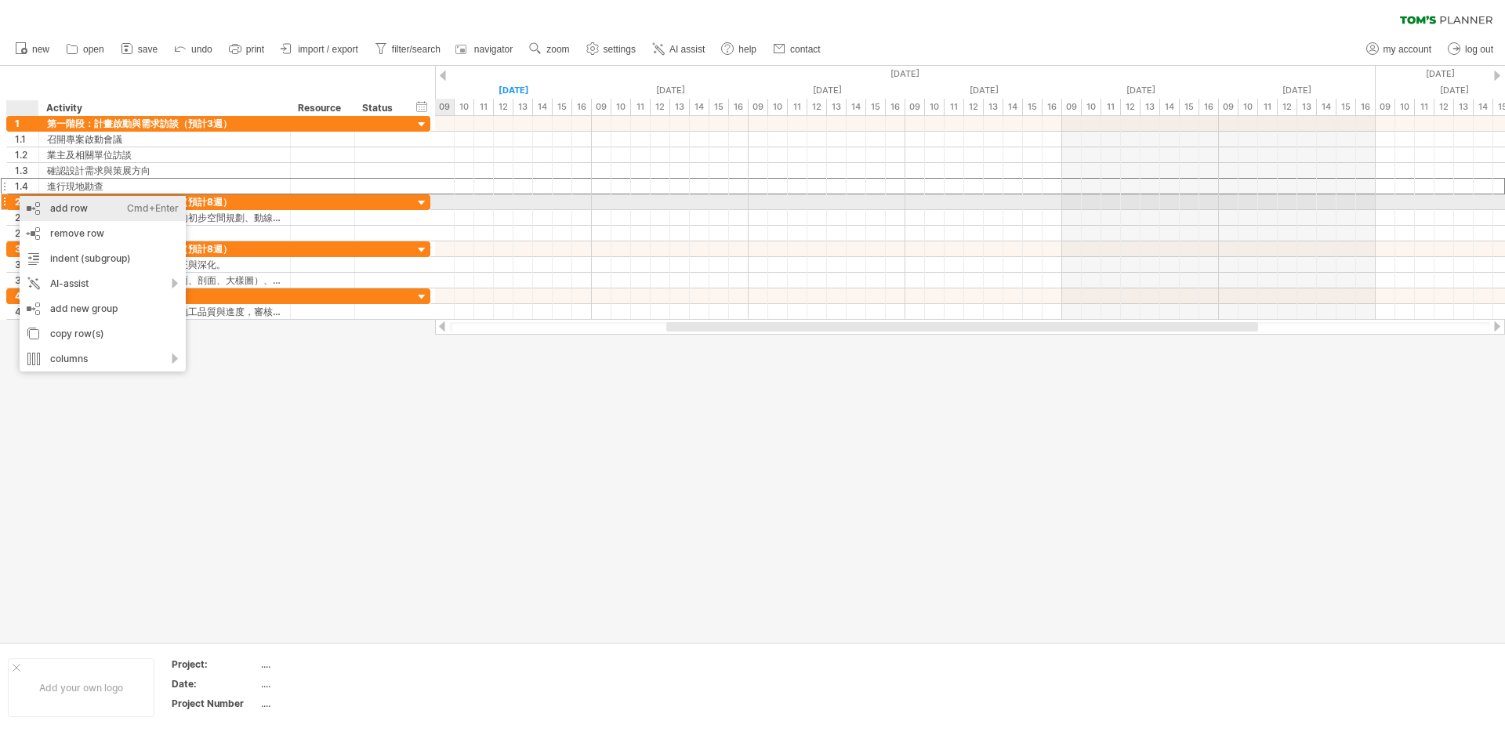
click at [40, 203] on div "add row Ctrl+Enter Cmd+Enter" at bounding box center [103, 208] width 166 height 25
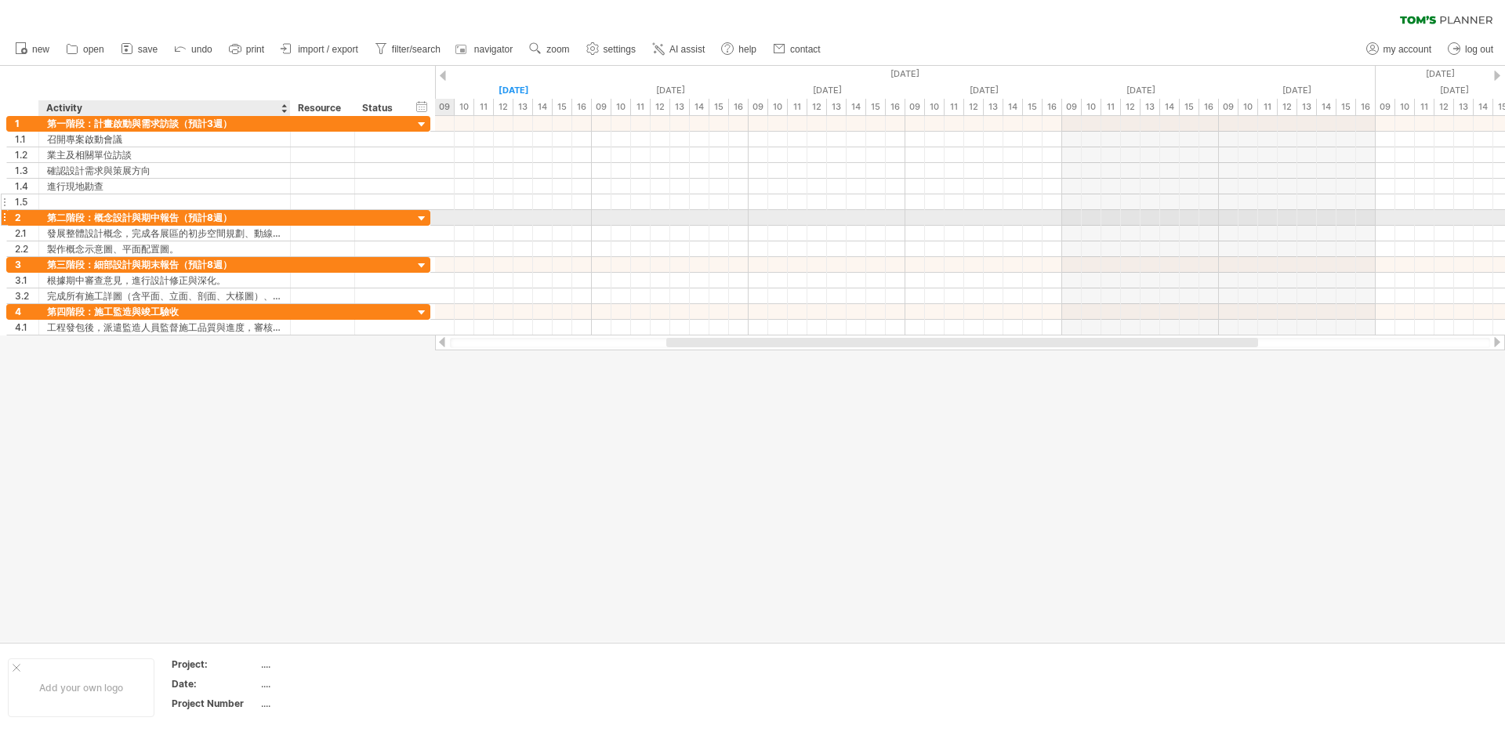
click at [87, 205] on div at bounding box center [164, 201] width 235 height 15
paste input "*********"
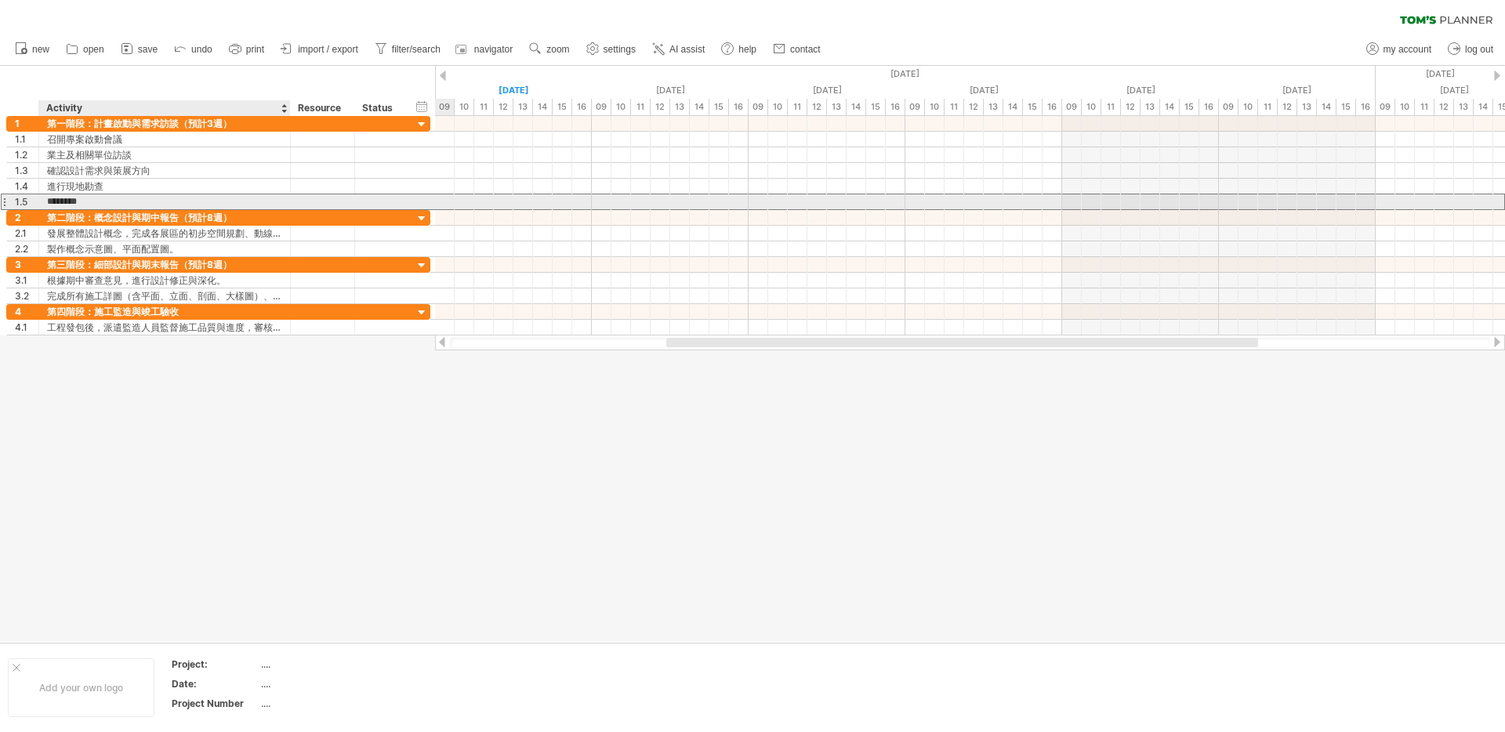
click at [58, 202] on input "********" at bounding box center [164, 201] width 235 height 15
type input "*******"
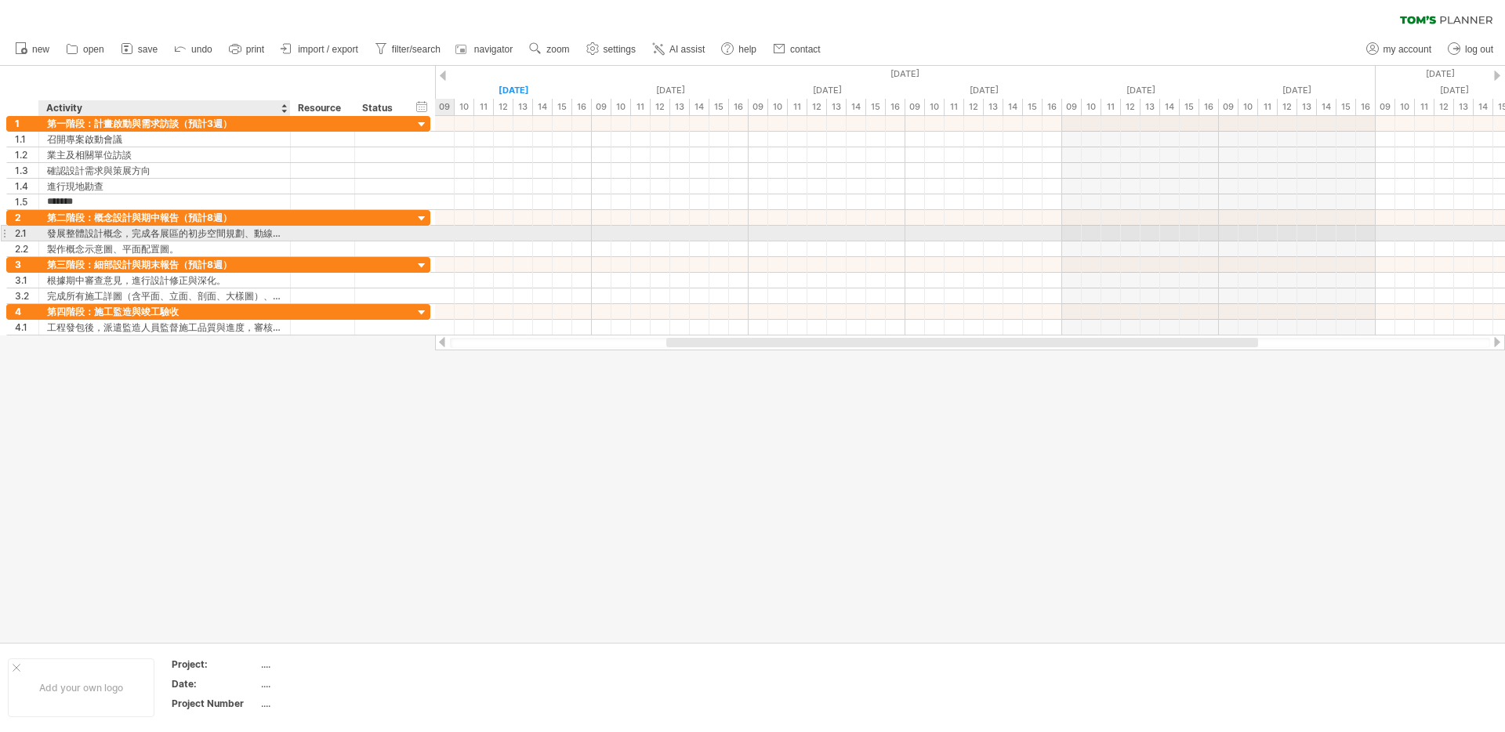
click at [114, 240] on div "發展整體設計概念，完成各展區的初步空間規劃、動線設計、展示手法構想。" at bounding box center [164, 233] width 235 height 15
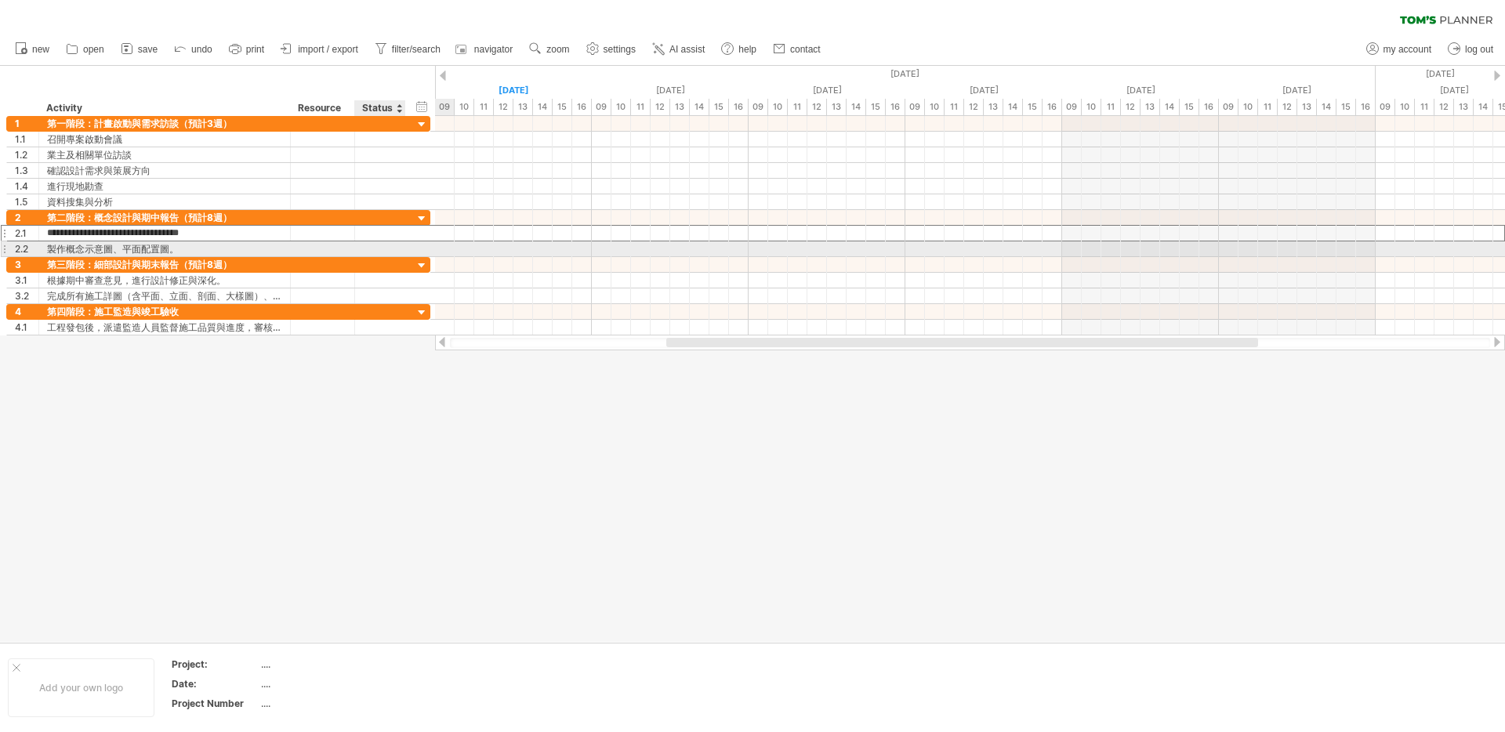
drag, startPoint x: 123, startPoint y: 235, endPoint x: 392, endPoint y: 243, distance: 269.0
click at [392, 243] on div "**********" at bounding box center [218, 233] width 424 height 47
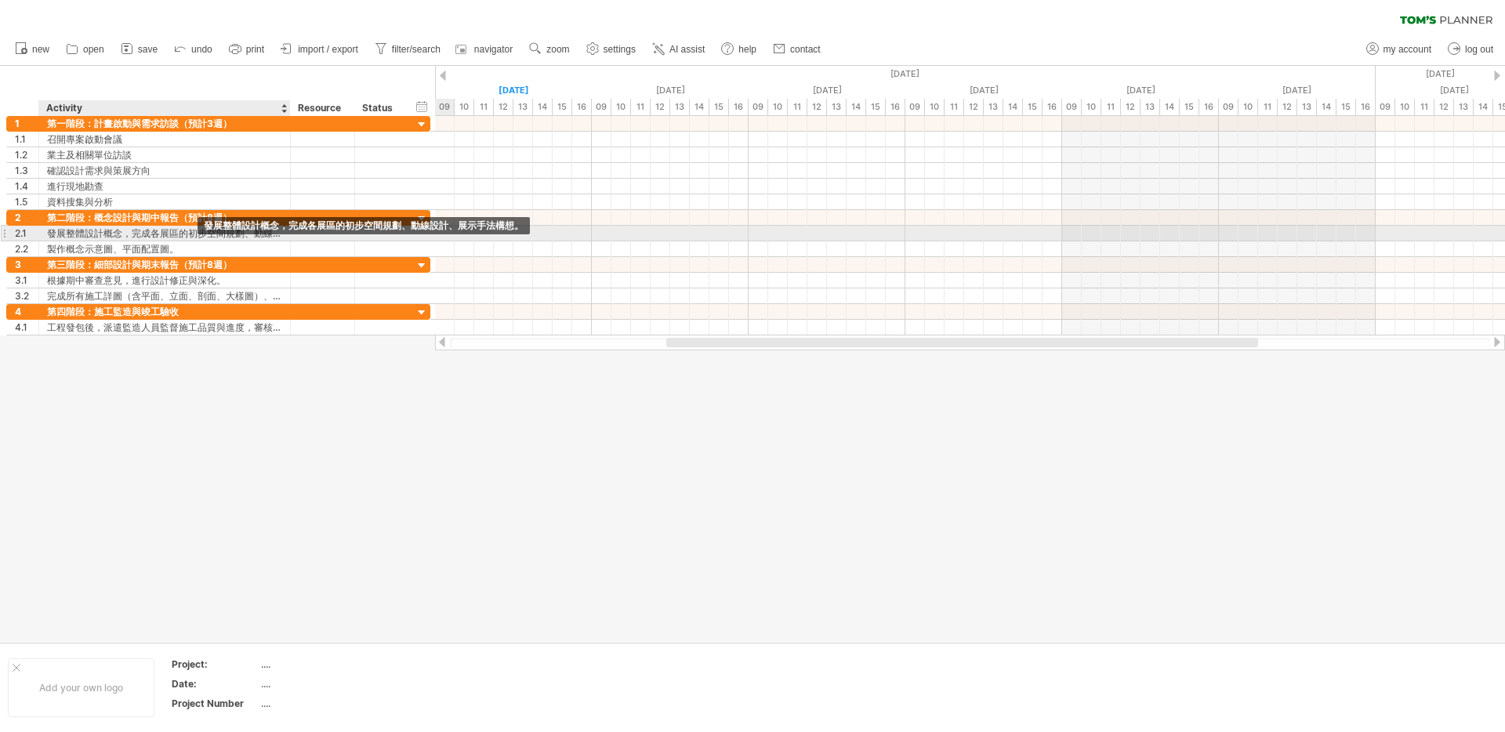
click at [124, 234] on div "發展整體設計概念，完成各展區的初步空間規劃、動線設計、展示手法構想。" at bounding box center [164, 233] width 235 height 15
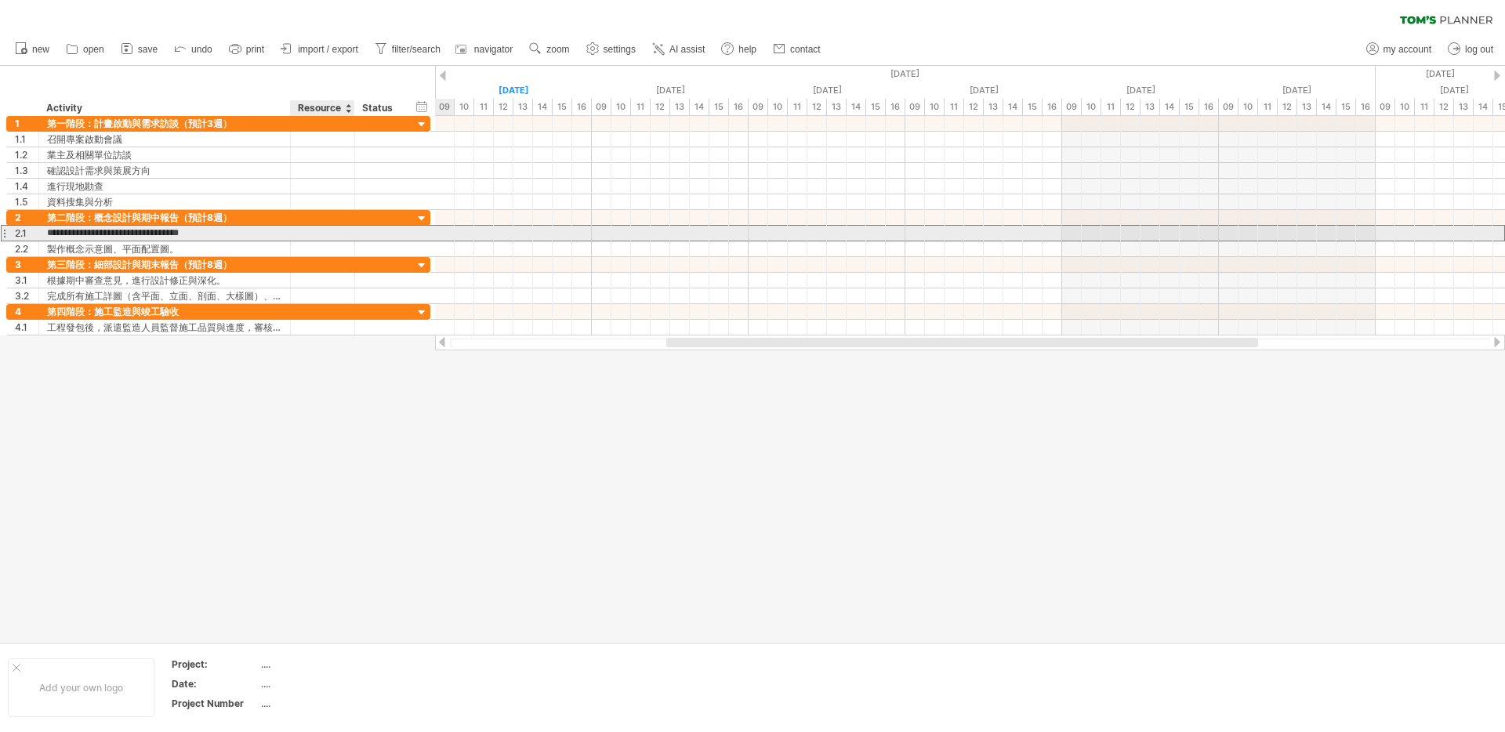
scroll to position [0, 85]
type input "********"
drag, startPoint x: 123, startPoint y: 233, endPoint x: 321, endPoint y: 234, distance: 198.4
click at [321, 234] on div "2.1 ******** 發展整體設計概念，完成各展區的初步空間規劃、動線設計、展示手法構想。" at bounding box center [218, 233] width 424 height 16
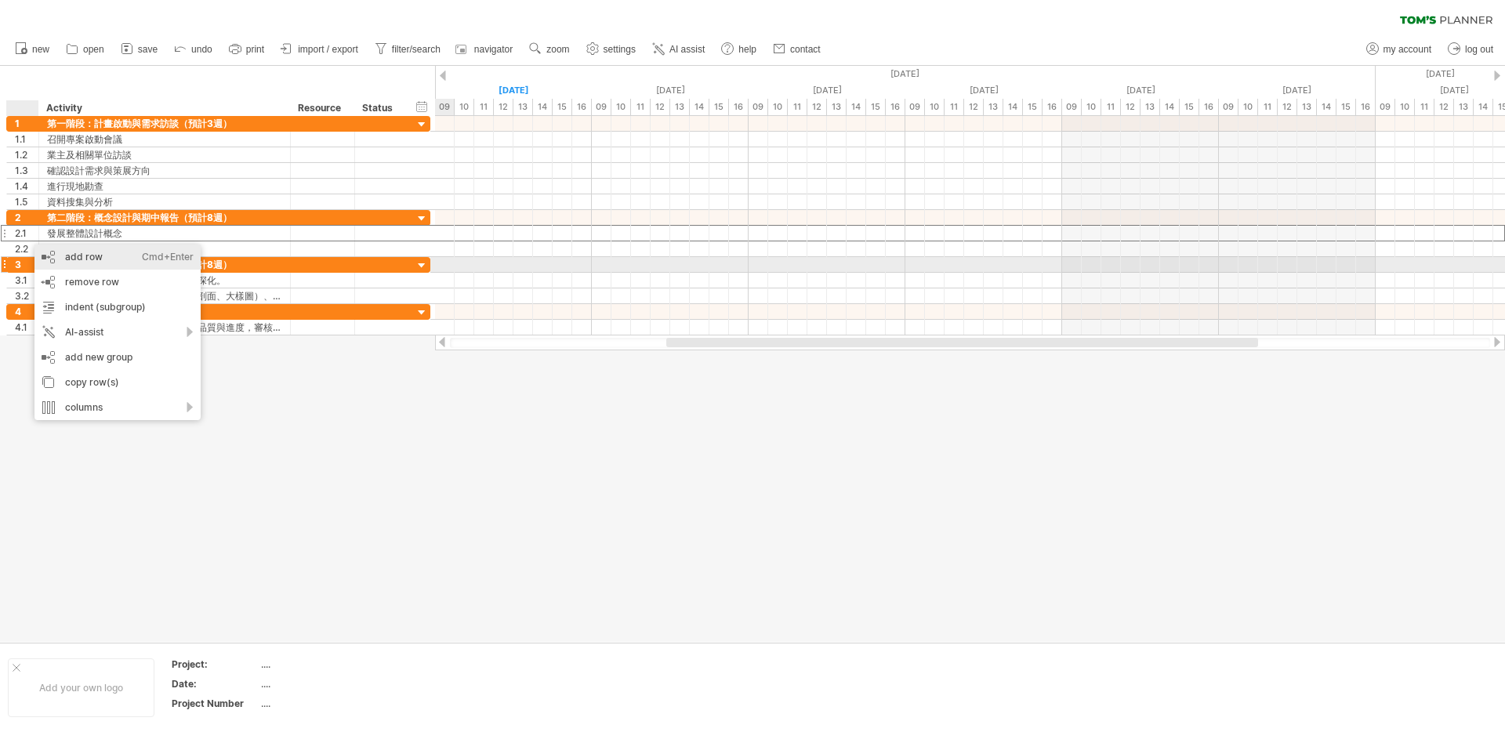
click at [75, 267] on div "add row Ctrl+Enter Cmd+Enter" at bounding box center [117, 257] width 166 height 25
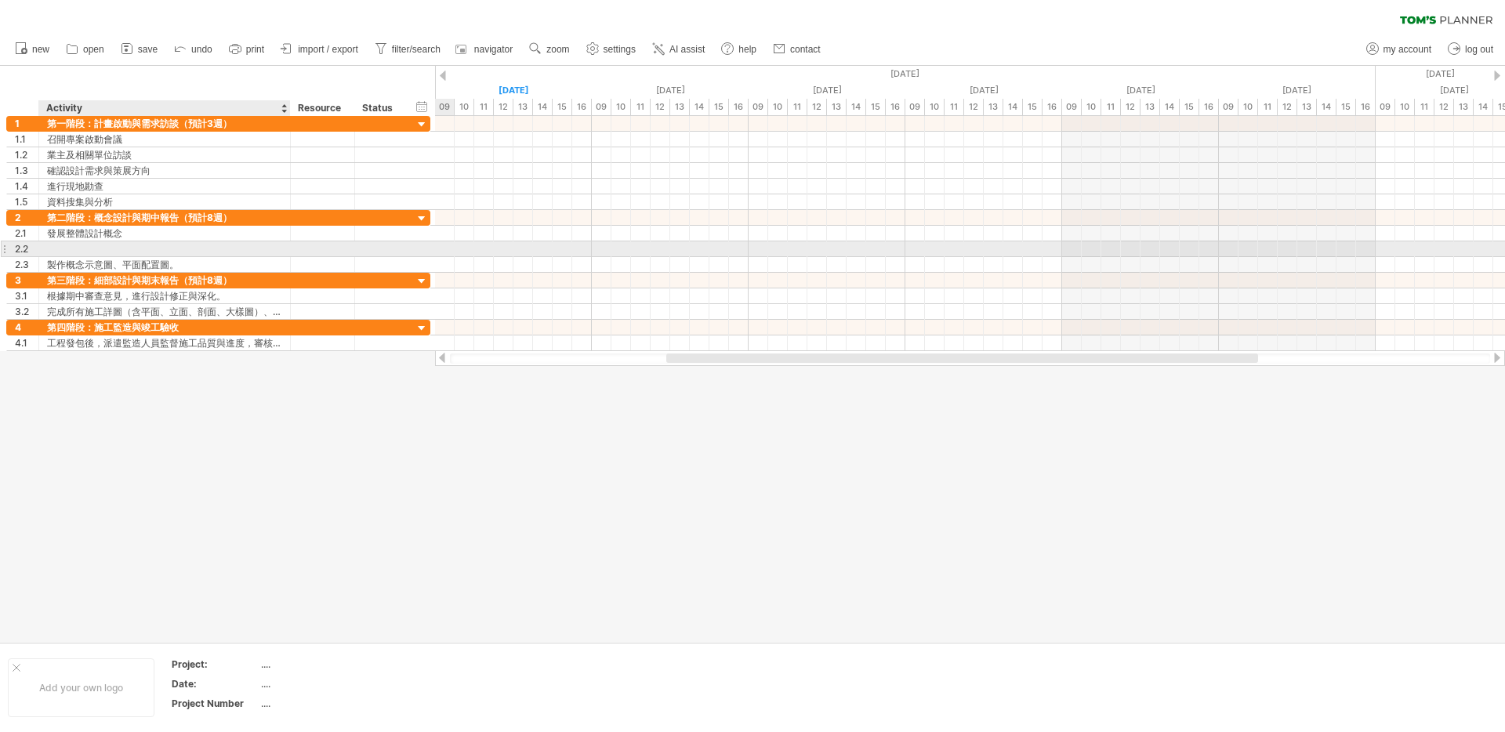
click at [79, 251] on div at bounding box center [164, 248] width 235 height 15
paste input "**********"
drag, startPoint x: 64, startPoint y: 251, endPoint x: 21, endPoint y: 246, distance: 43.4
click at [21, 246] on div "**********" at bounding box center [218, 249] width 424 height 16
drag, startPoint x: 144, startPoint y: 250, endPoint x: 261, endPoint y: 251, distance: 116.8
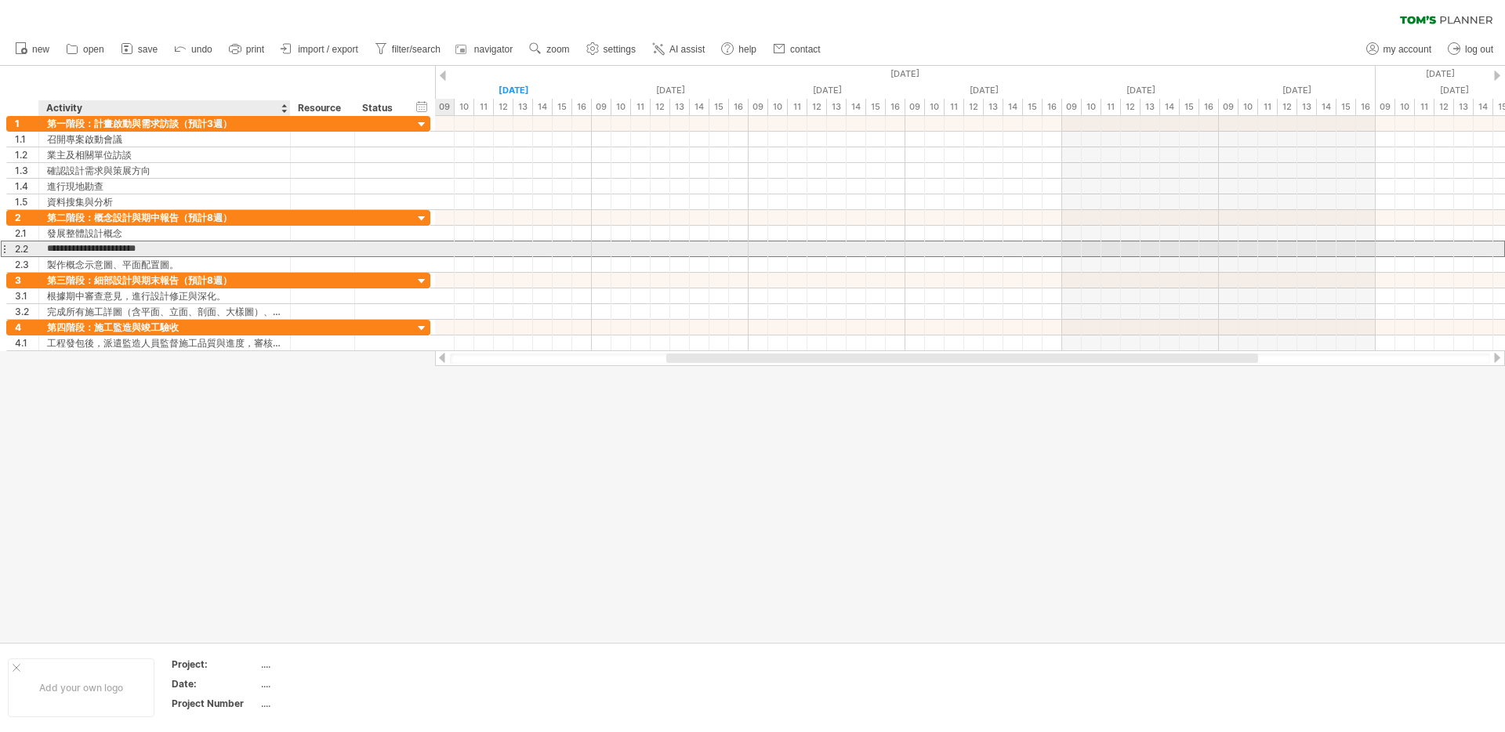
click at [261, 251] on input "**********" at bounding box center [164, 248] width 235 height 15
click at [204, 252] on input "**********" at bounding box center [164, 248] width 235 height 15
drag, startPoint x: 183, startPoint y: 249, endPoint x: 283, endPoint y: 251, distance: 99.6
click at [283, 251] on div "**********" at bounding box center [165, 248] width 252 height 15
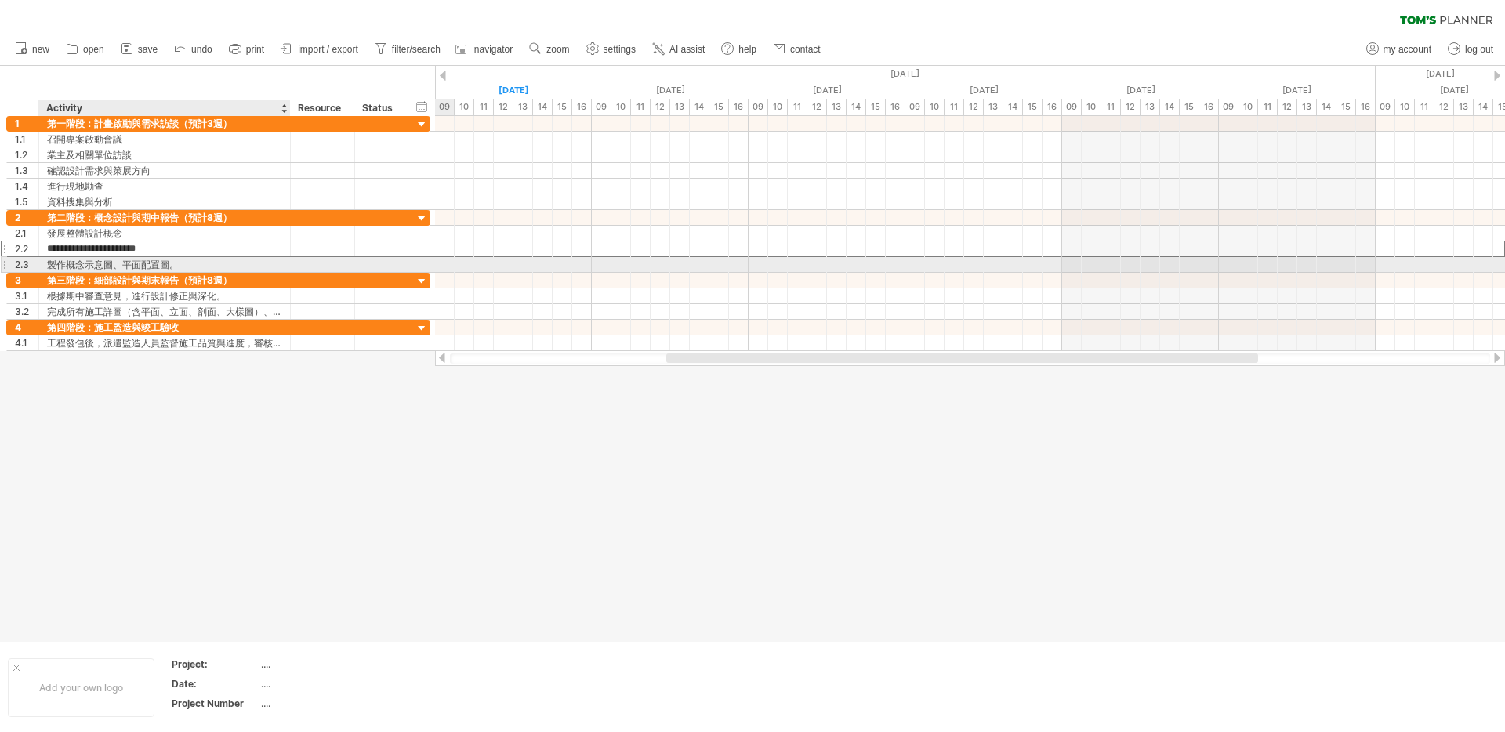
type input "**********"
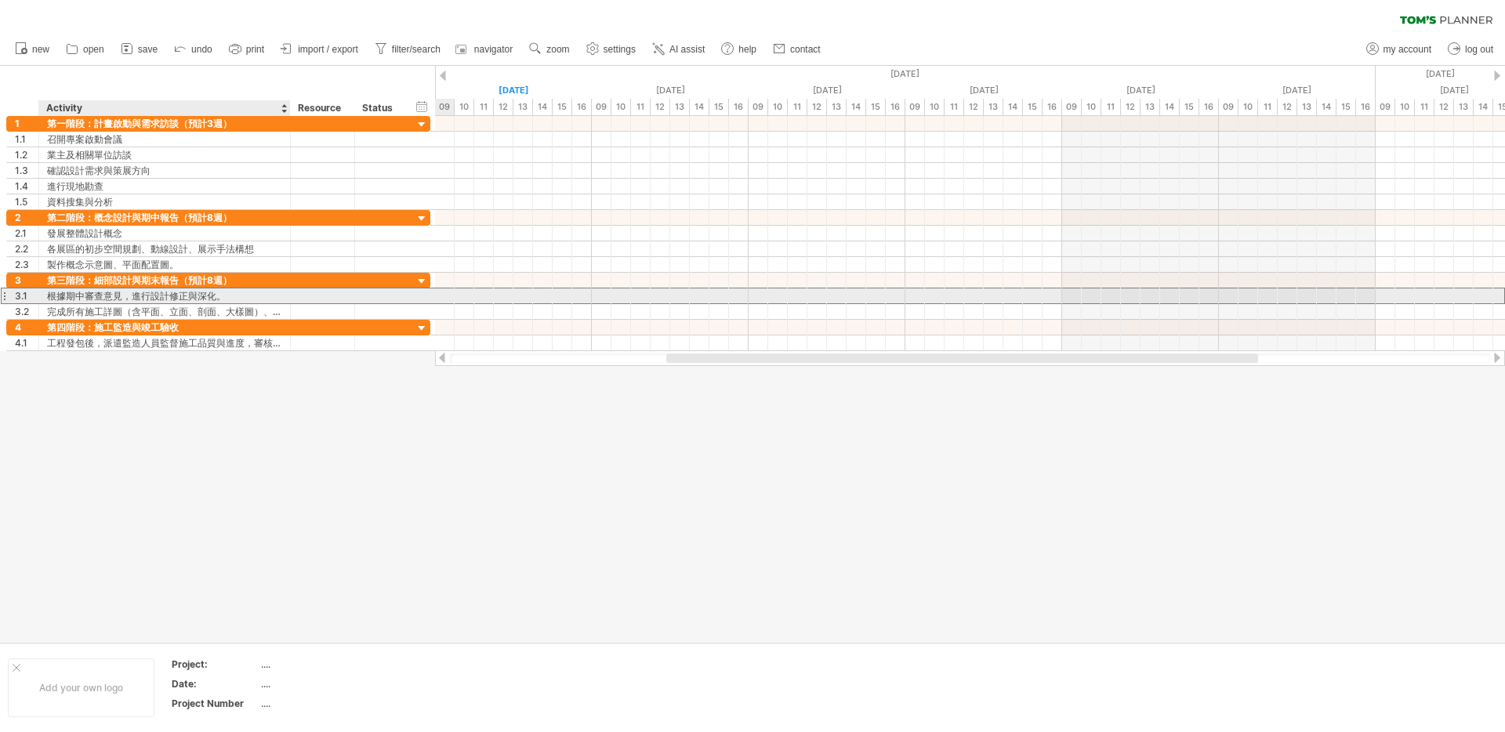
click at [134, 294] on div "根據期中審查意見，進行設計修正與深化。" at bounding box center [164, 296] width 235 height 15
click at [125, 299] on input "**********" at bounding box center [164, 296] width 235 height 15
type input "**********"
click at [279, 298] on input "**********" at bounding box center [164, 296] width 235 height 15
type input "**********"
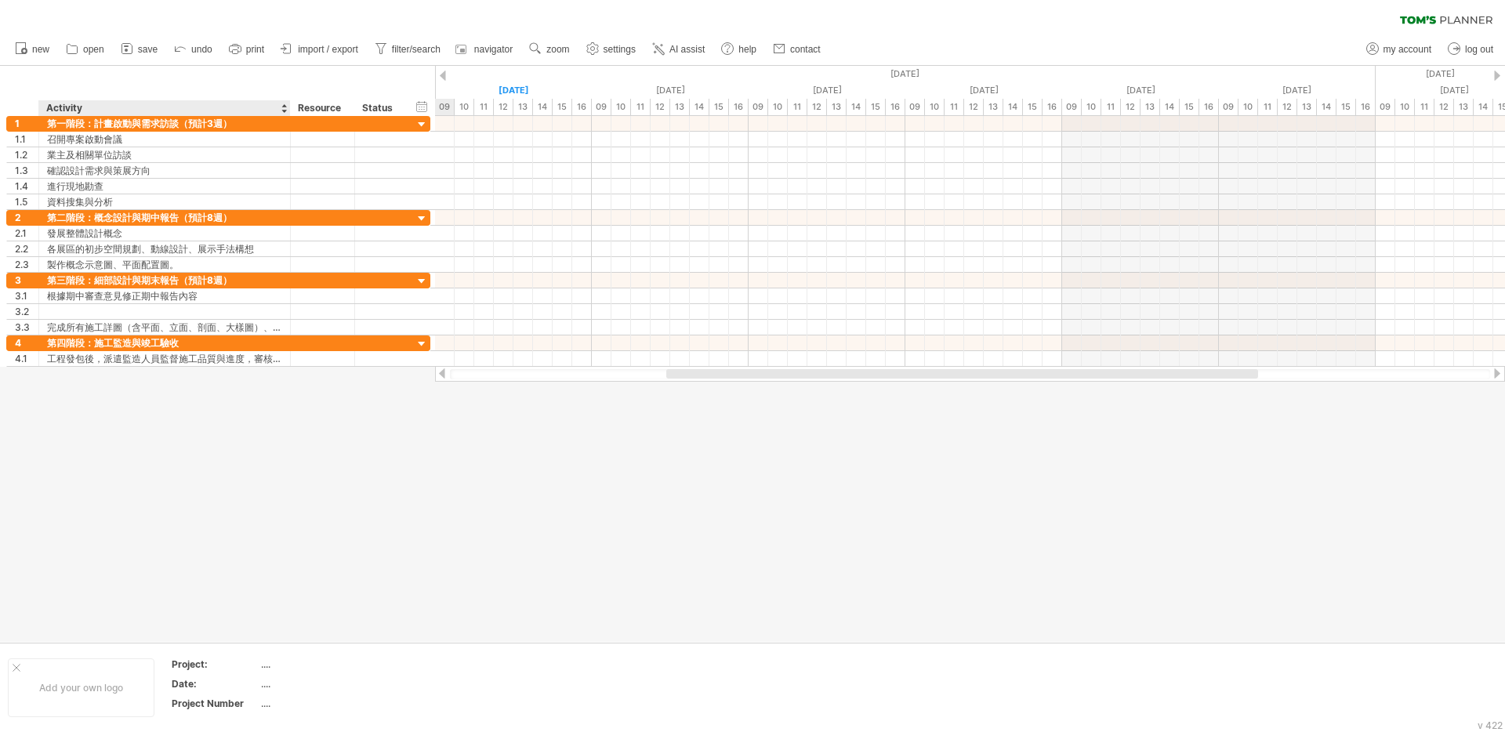
type input "*********"
type input "**********"
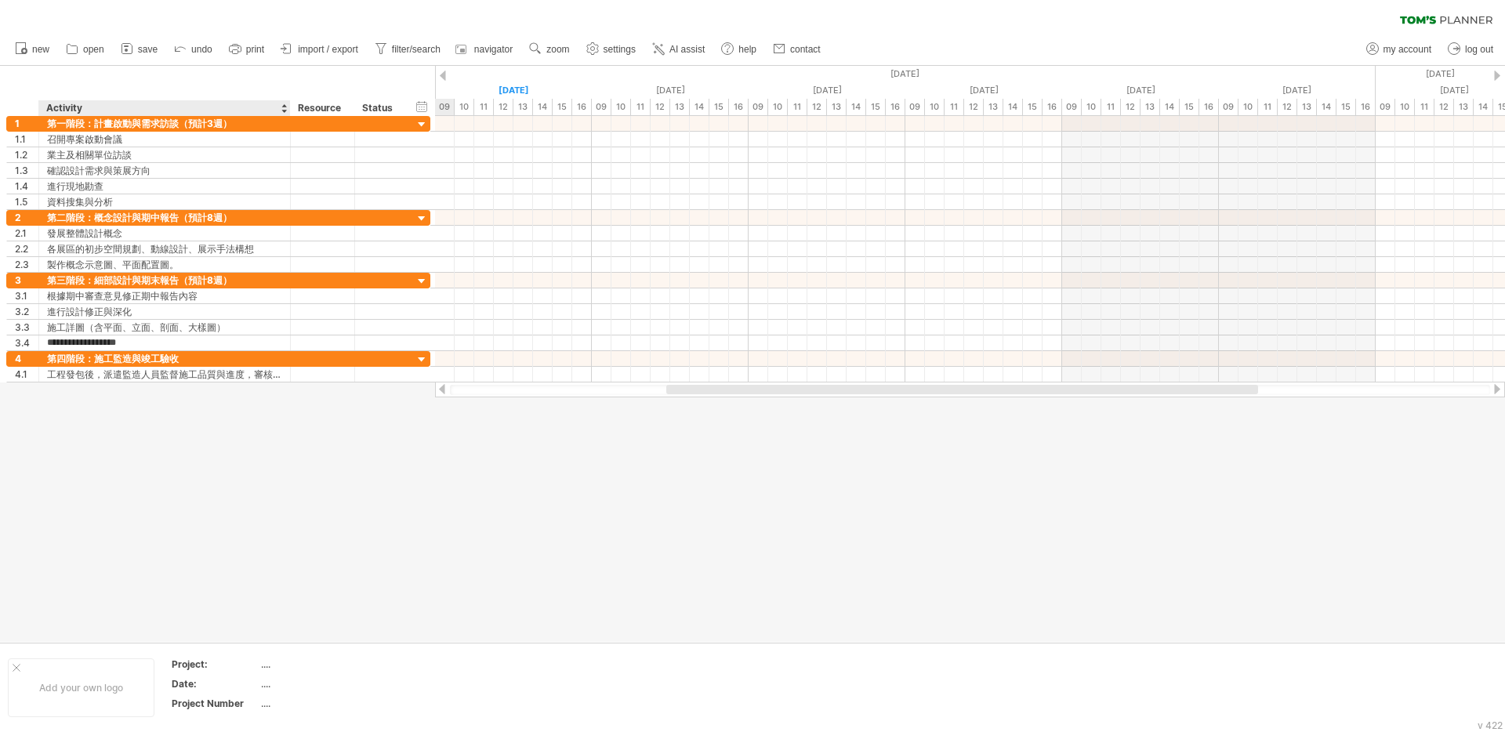
type input "**********"
type input "*********"
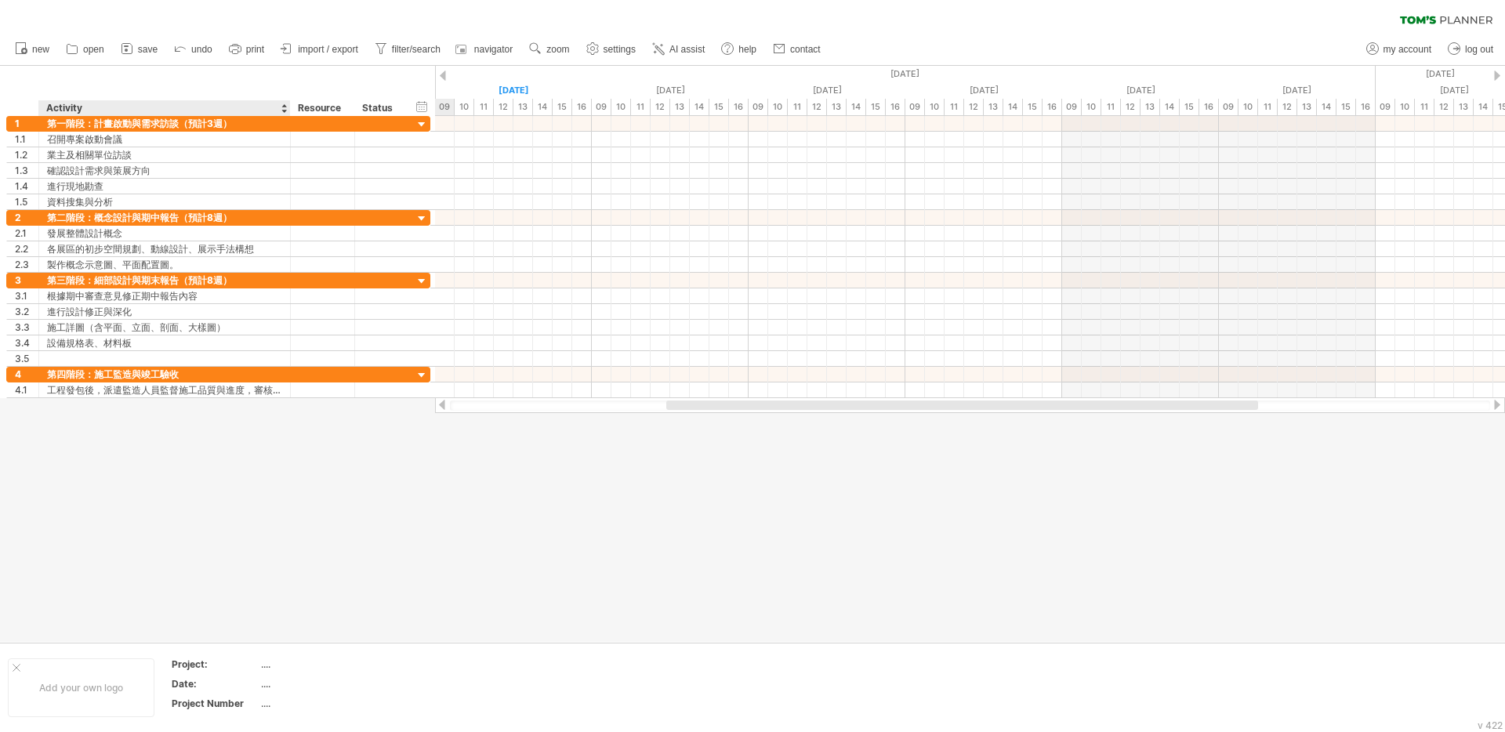
type input "******"
type input "**********"
type input "*"
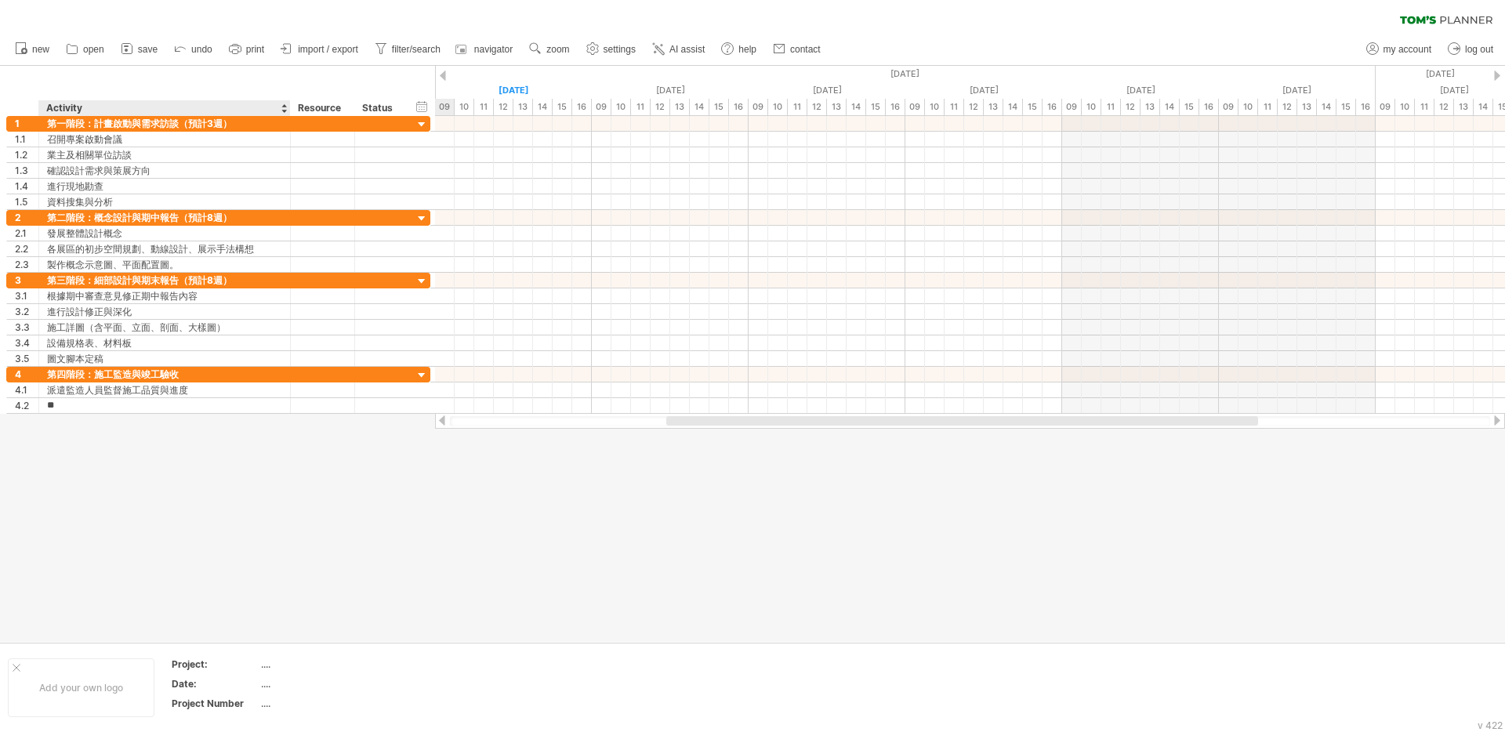
type input "*"
type input "********"
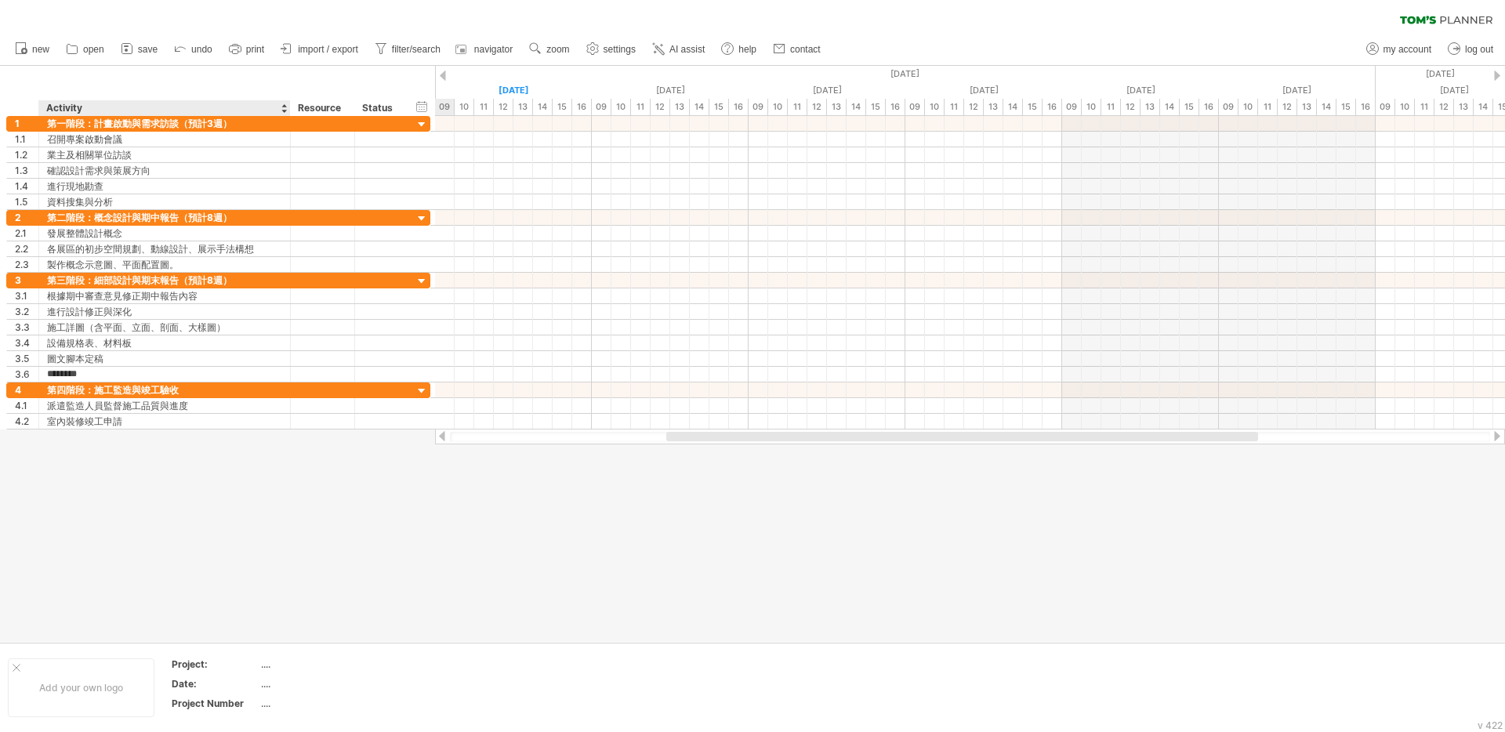
type input "******"
click at [218, 507] on div at bounding box center [752, 354] width 1505 height 576
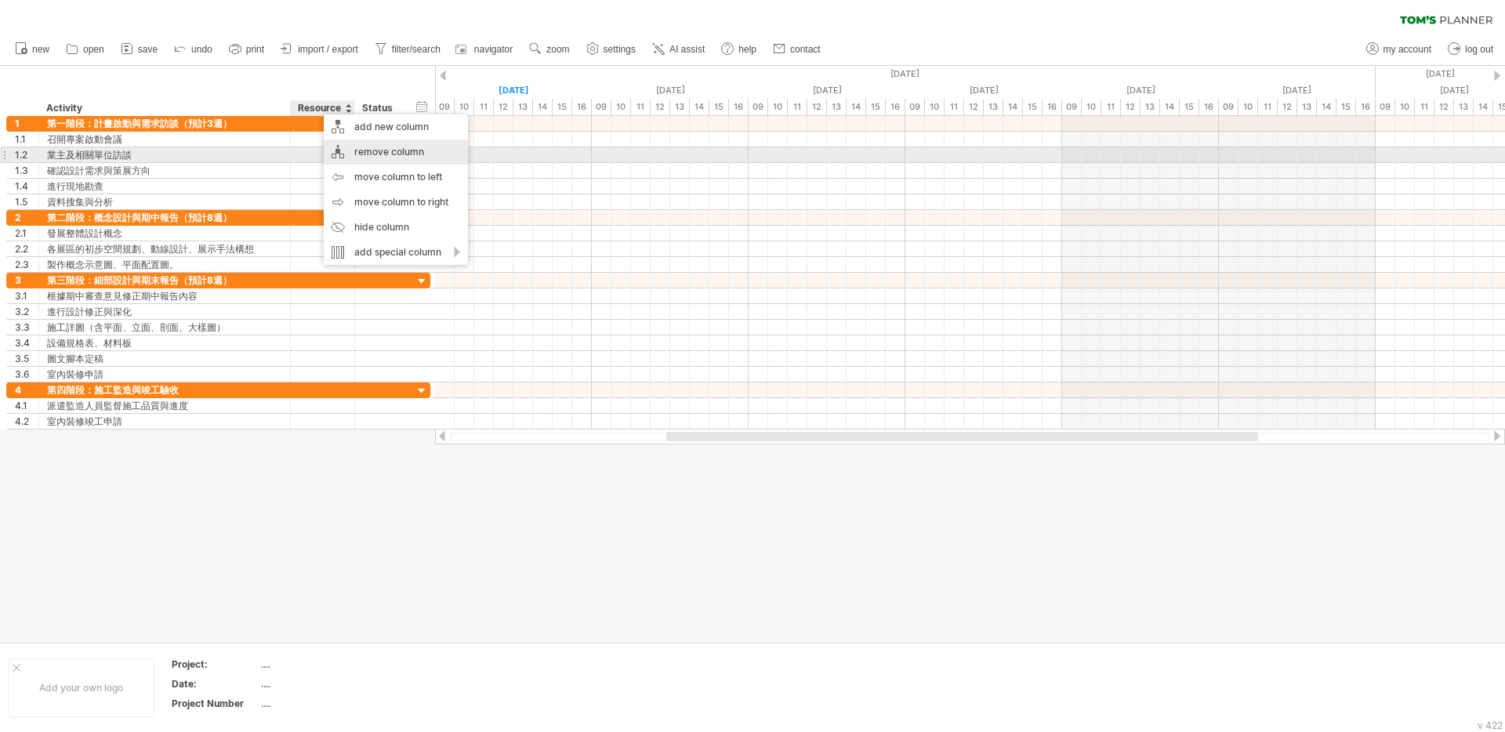
click at [403, 152] on div "remove column" at bounding box center [396, 152] width 144 height 25
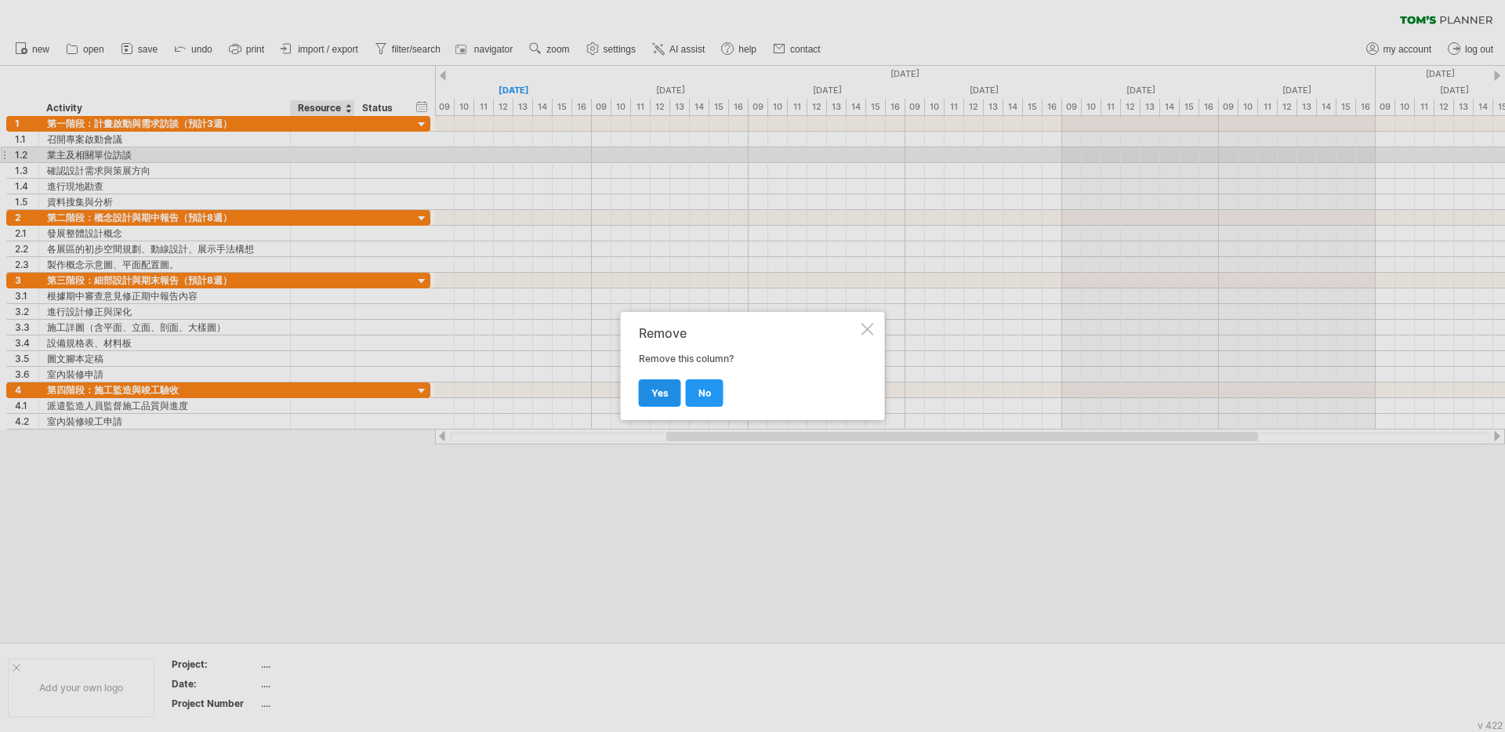
click at [663, 388] on span "yes" at bounding box center [660, 393] width 17 height 12
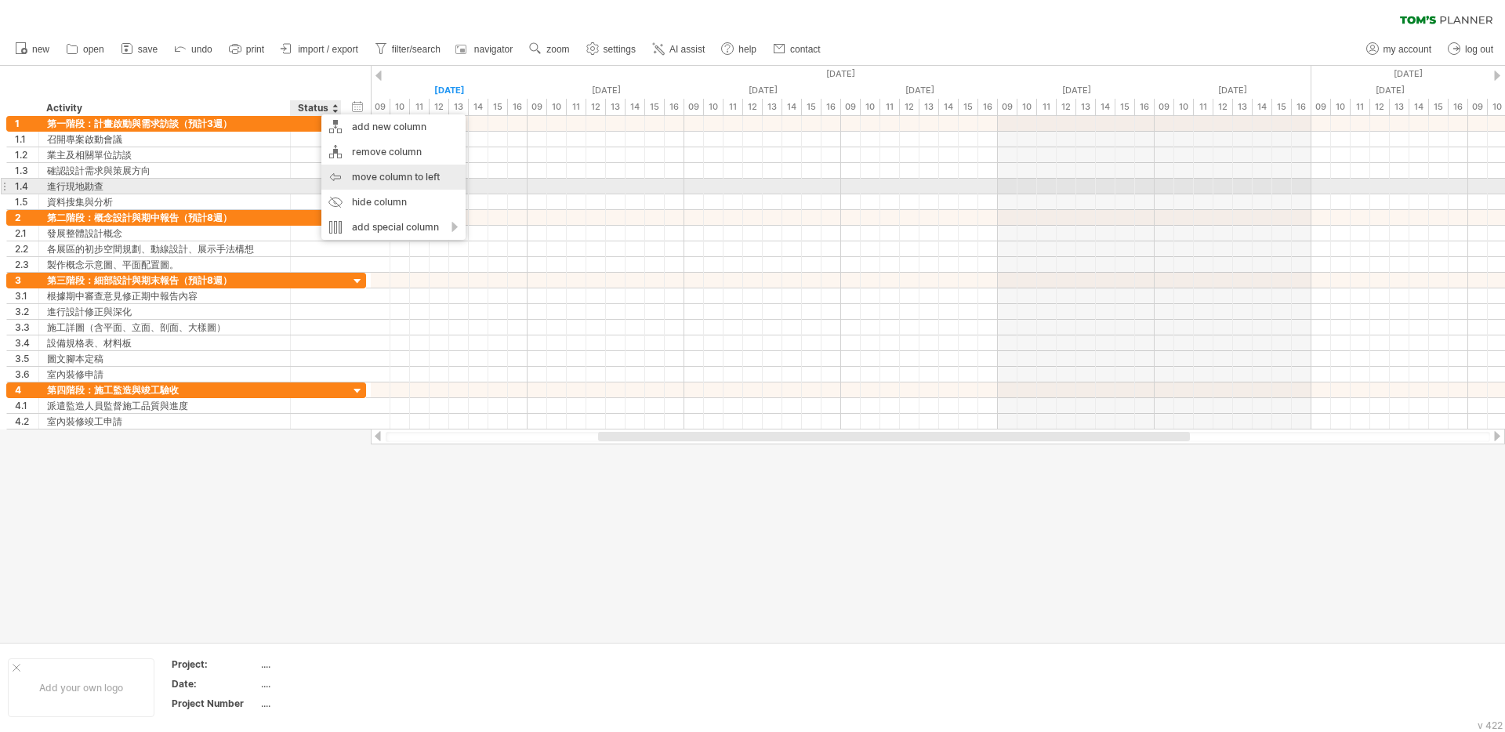
click at [398, 180] on div "move column to left" at bounding box center [393, 177] width 144 height 25
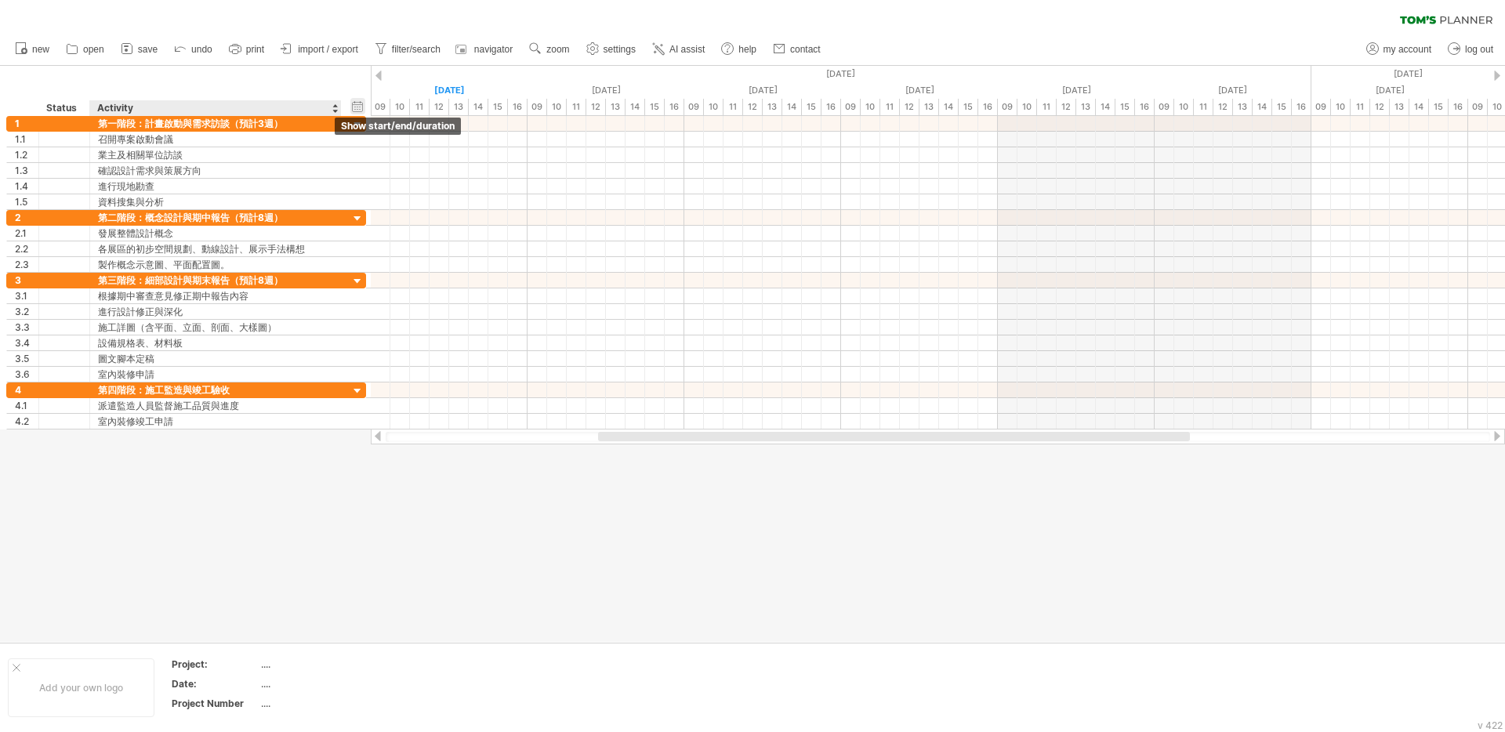
click at [356, 105] on div "hide start/end/duration show start/end/duration" at bounding box center [357, 106] width 15 height 16
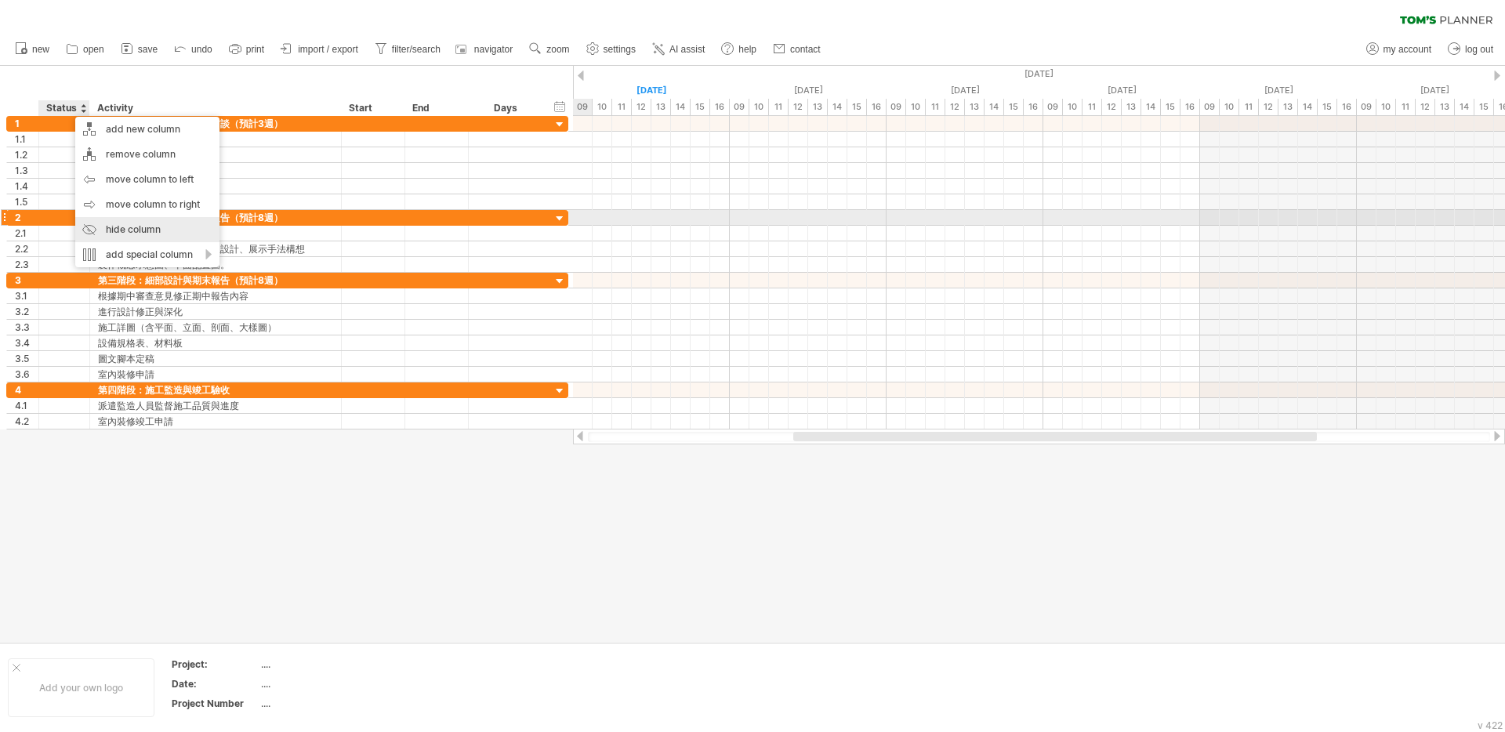
click at [175, 223] on div "hide column" at bounding box center [147, 229] width 144 height 25
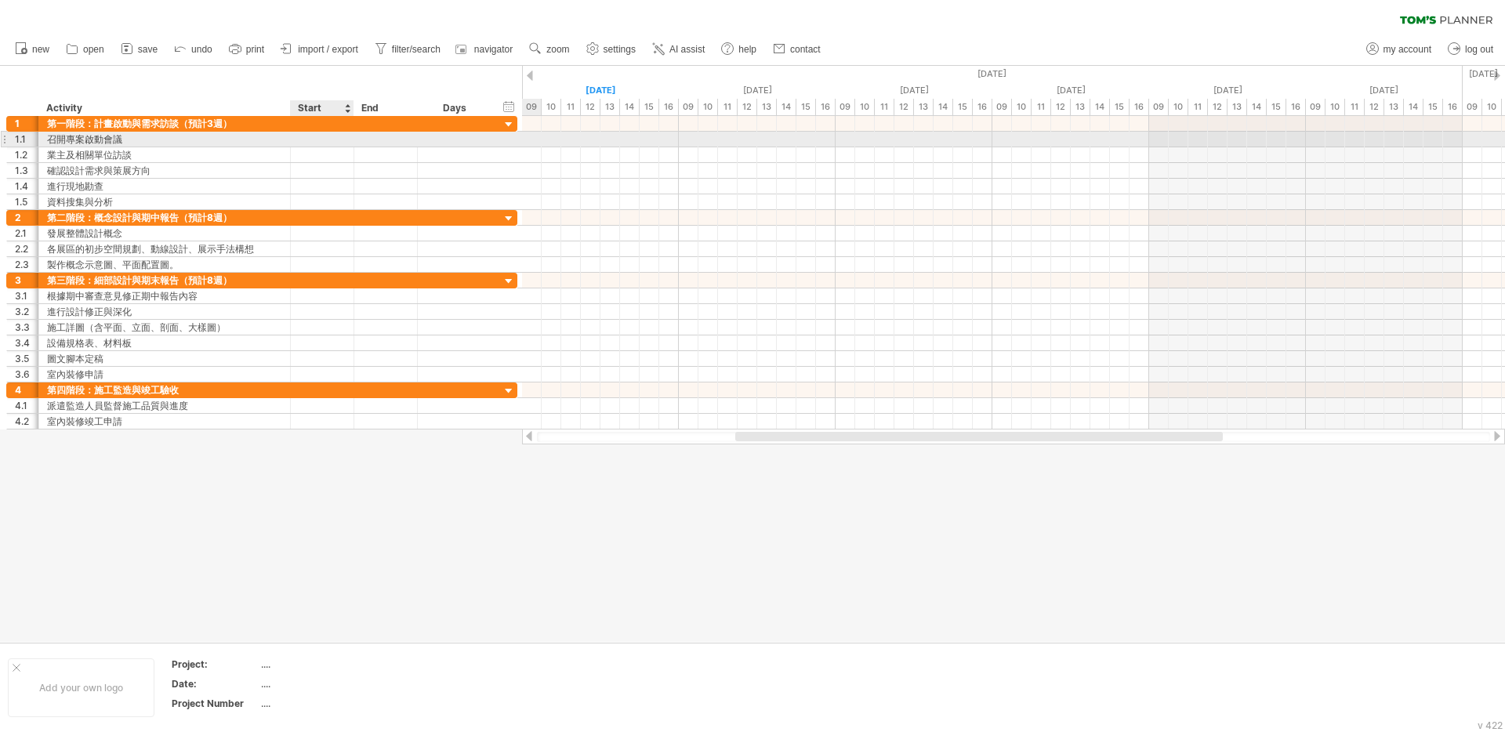
click at [319, 140] on div at bounding box center [323, 139] width 64 height 15
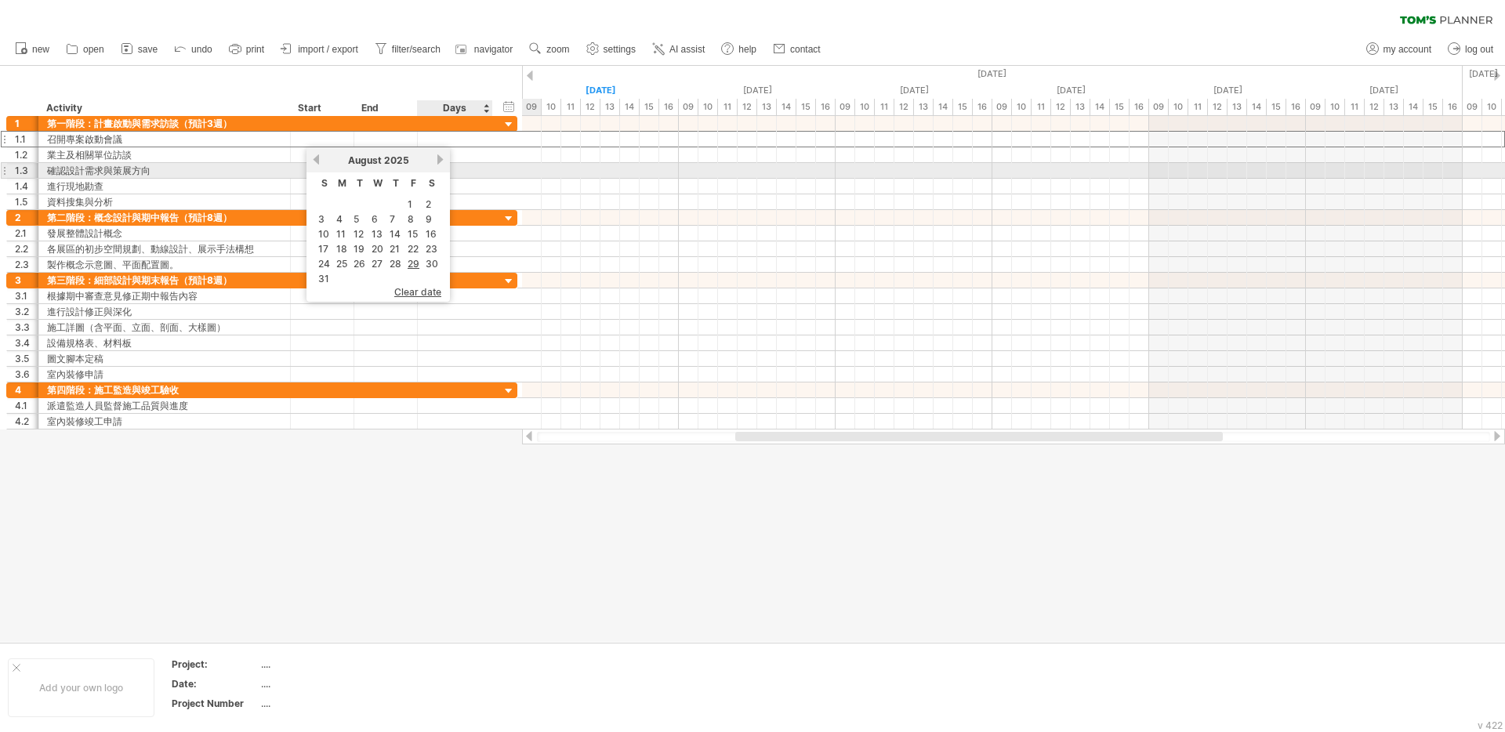
click at [438, 163] on link "next" at bounding box center [440, 160] width 12 height 12
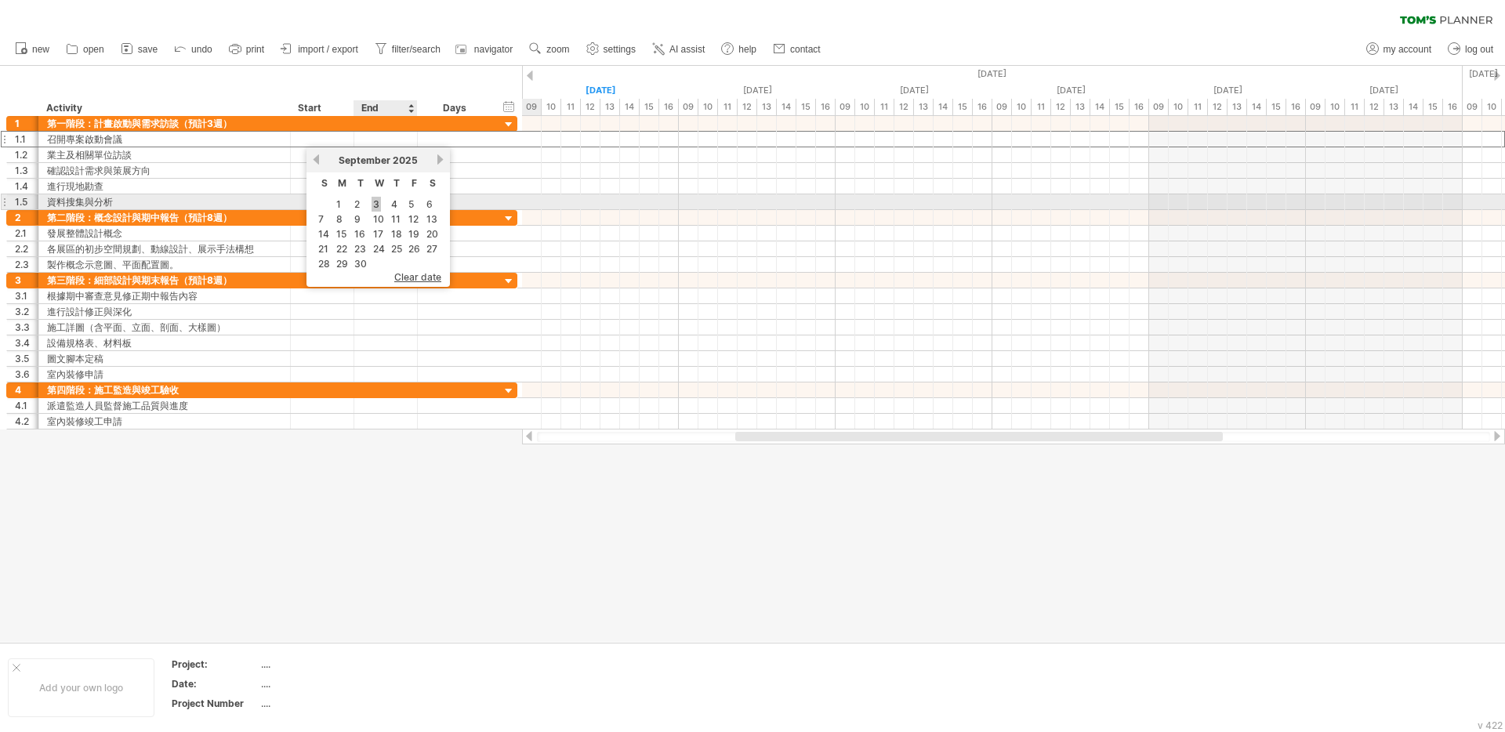
click at [376, 204] on link "3" at bounding box center [376, 204] width 9 height 15
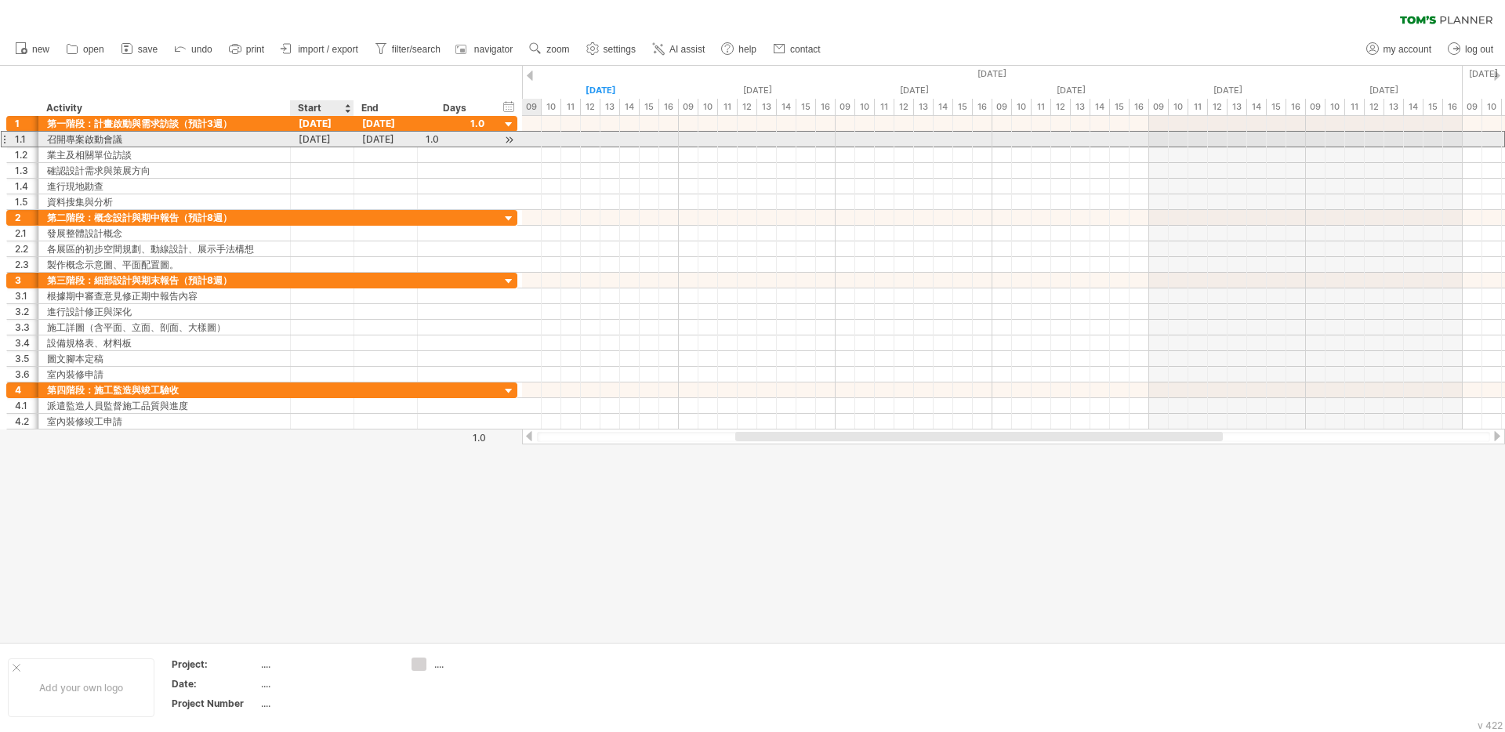
click at [332, 140] on div "[DATE]" at bounding box center [323, 139] width 64 height 15
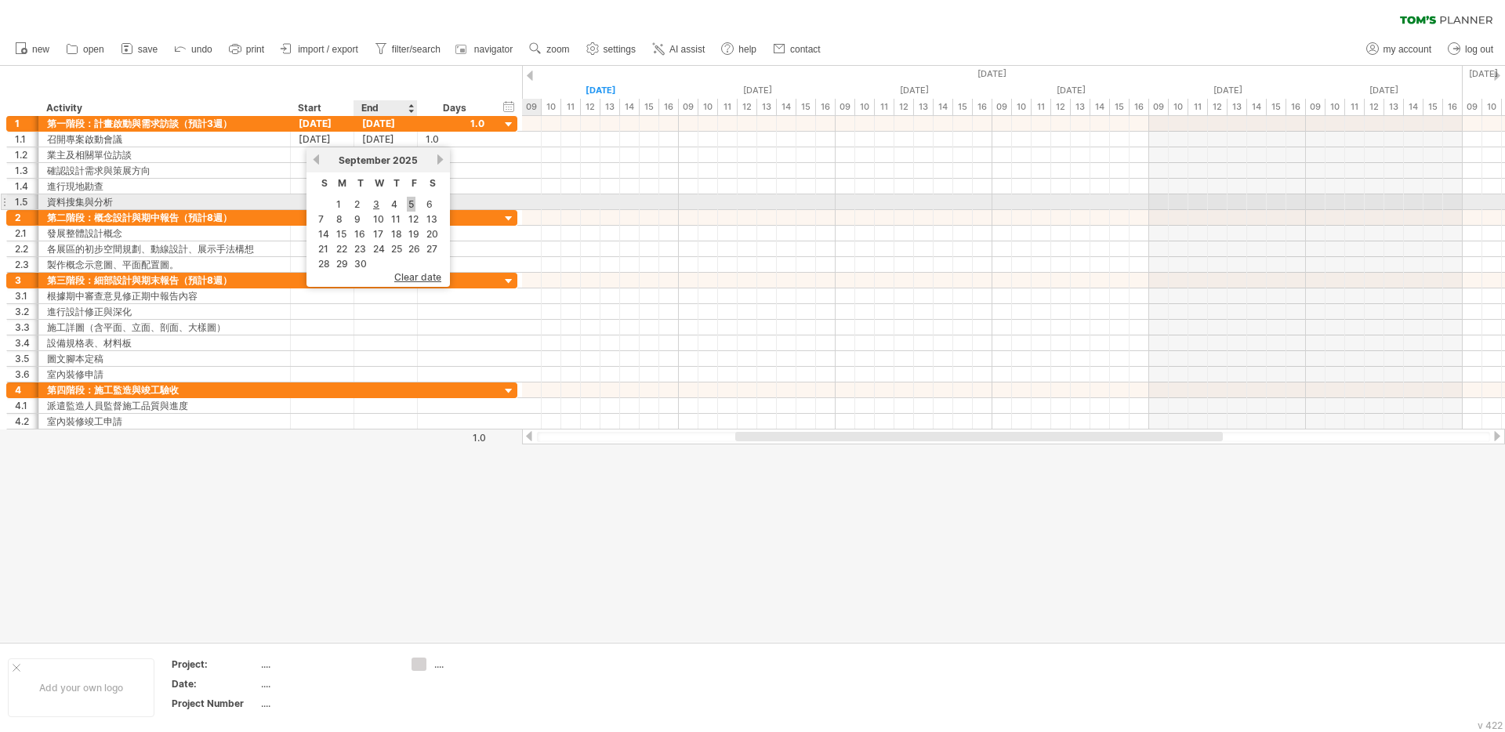
click at [412, 204] on link "5" at bounding box center [411, 204] width 9 height 15
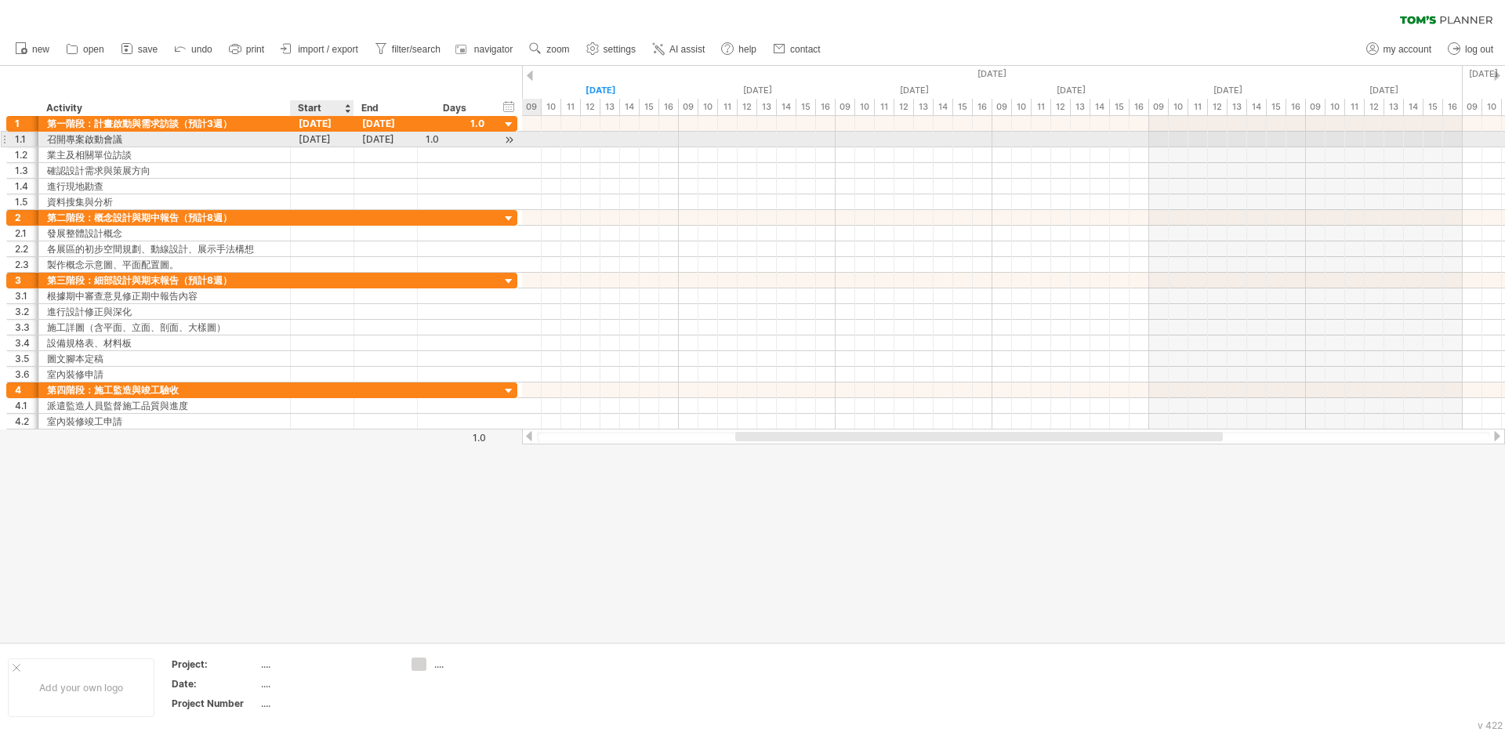
click at [325, 143] on div "[DATE]" at bounding box center [323, 139] width 64 height 15
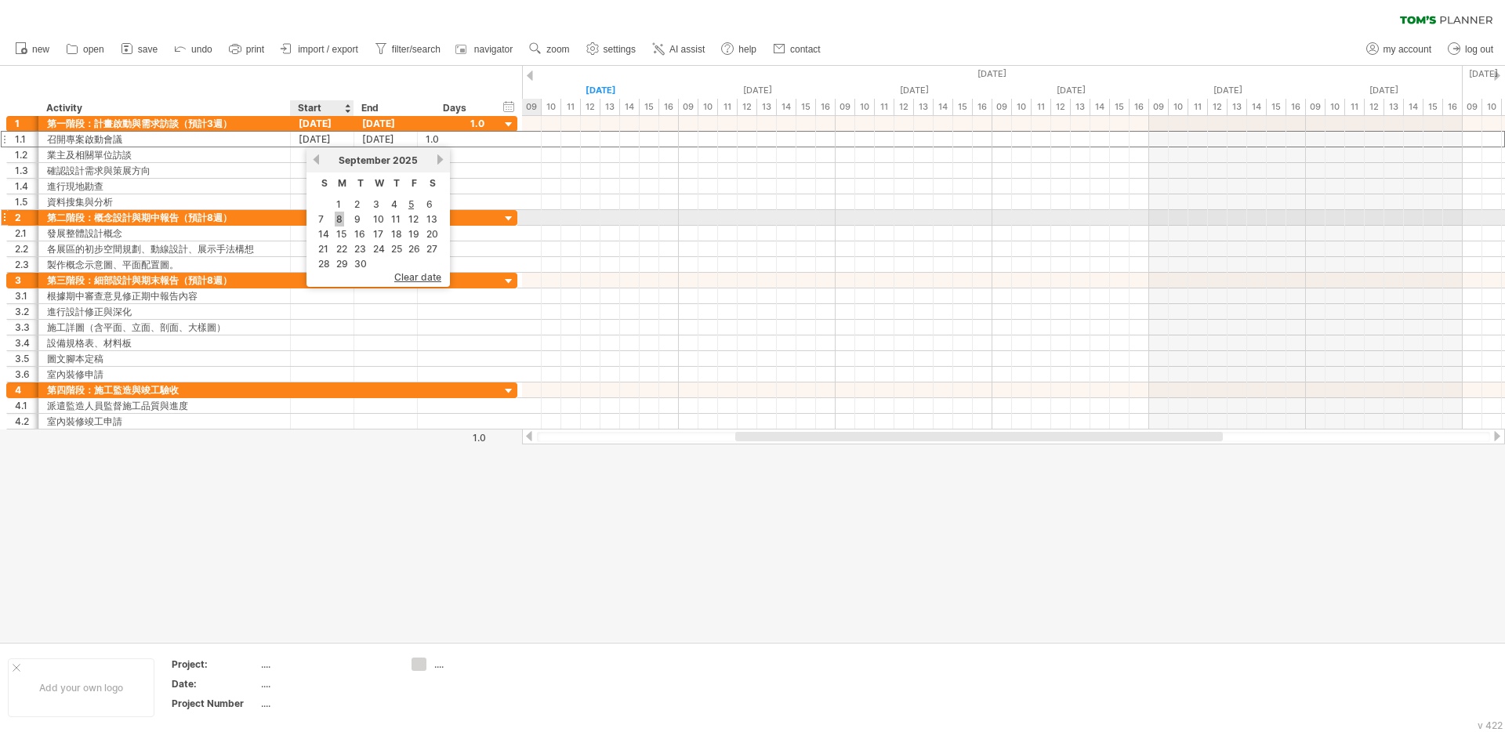
click at [338, 221] on link "8" at bounding box center [339, 219] width 9 height 15
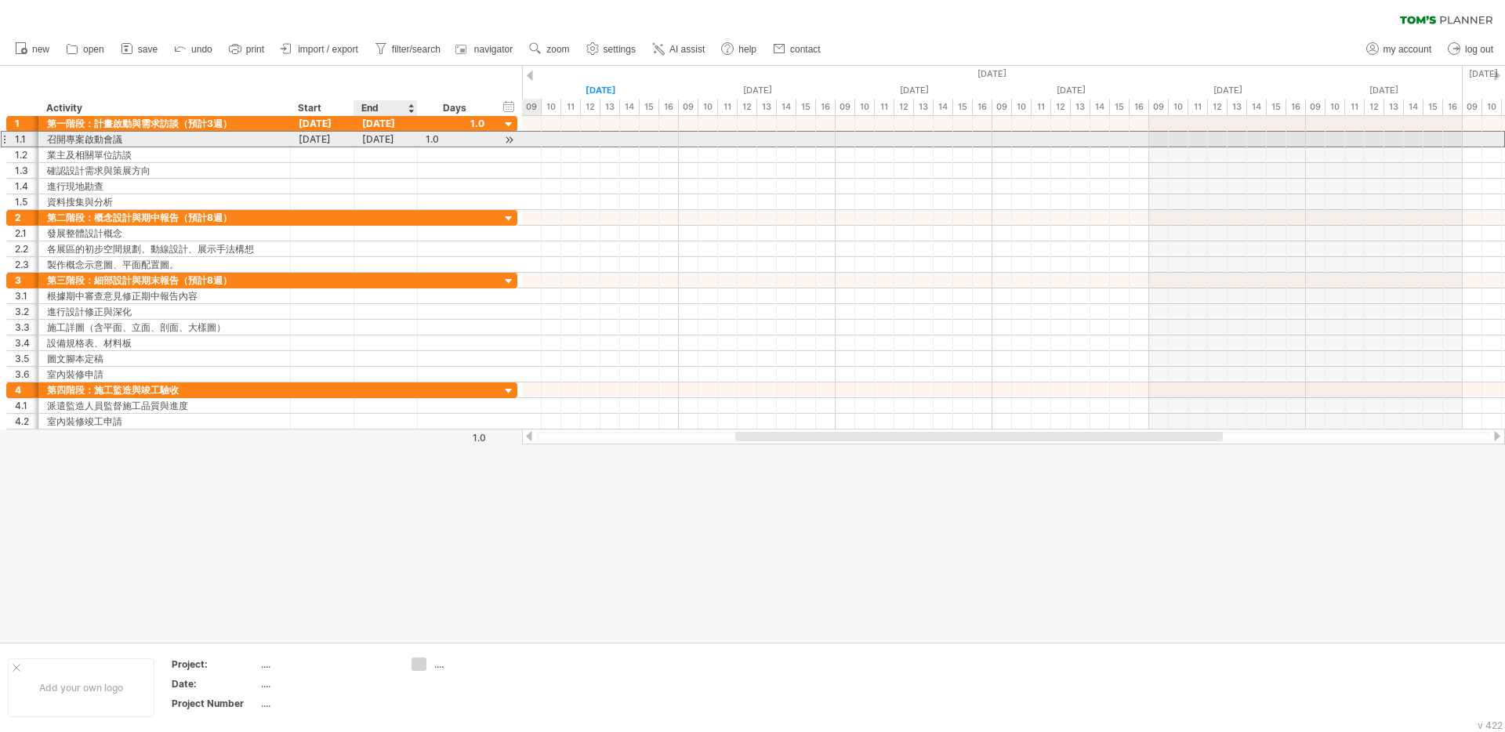
click at [376, 139] on div "[DATE]" at bounding box center [386, 139] width 64 height 15
click at [458, 134] on div "1.0" at bounding box center [455, 139] width 59 height 15
type input "*"
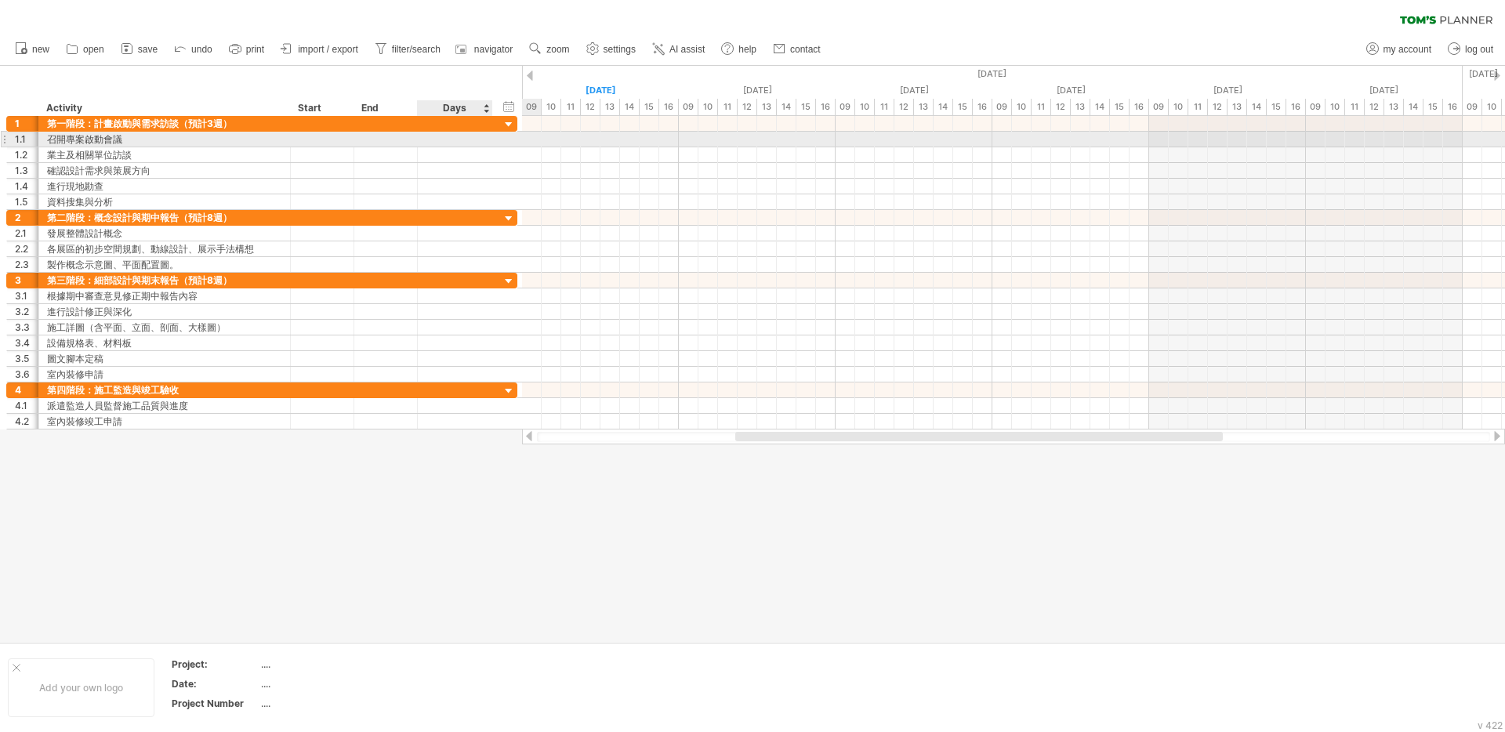
type input "*"
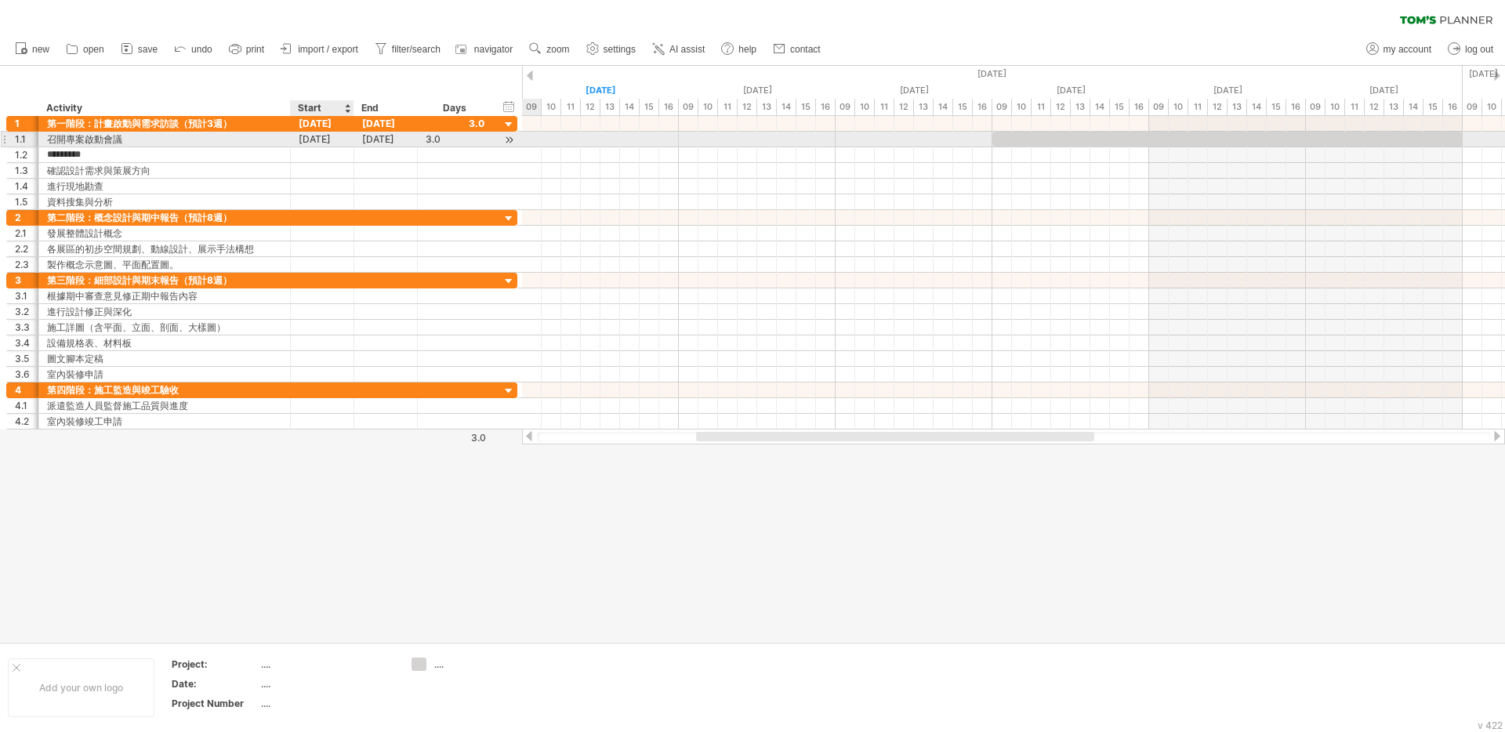
click at [322, 141] on div "[DATE]" at bounding box center [323, 139] width 64 height 15
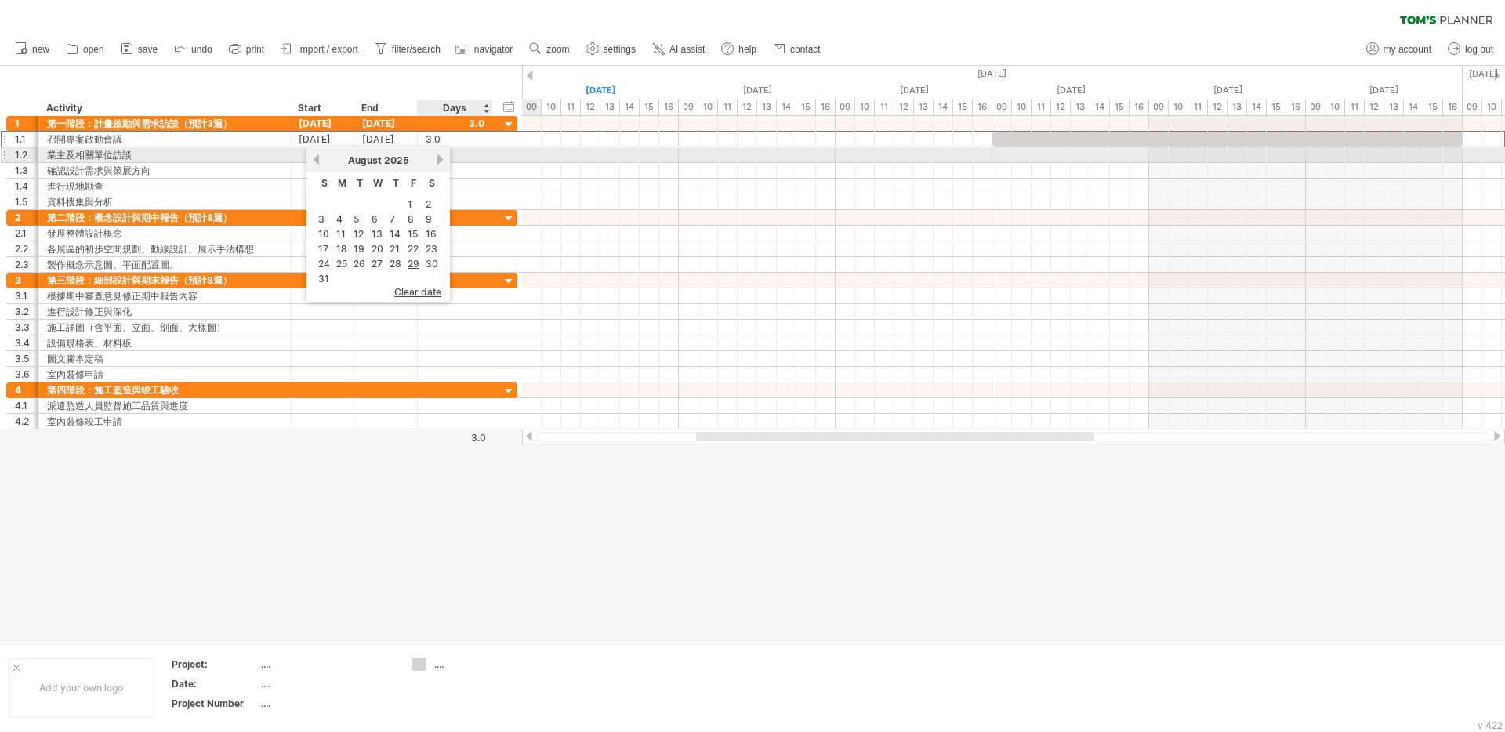
click at [439, 159] on link "next" at bounding box center [440, 160] width 12 height 12
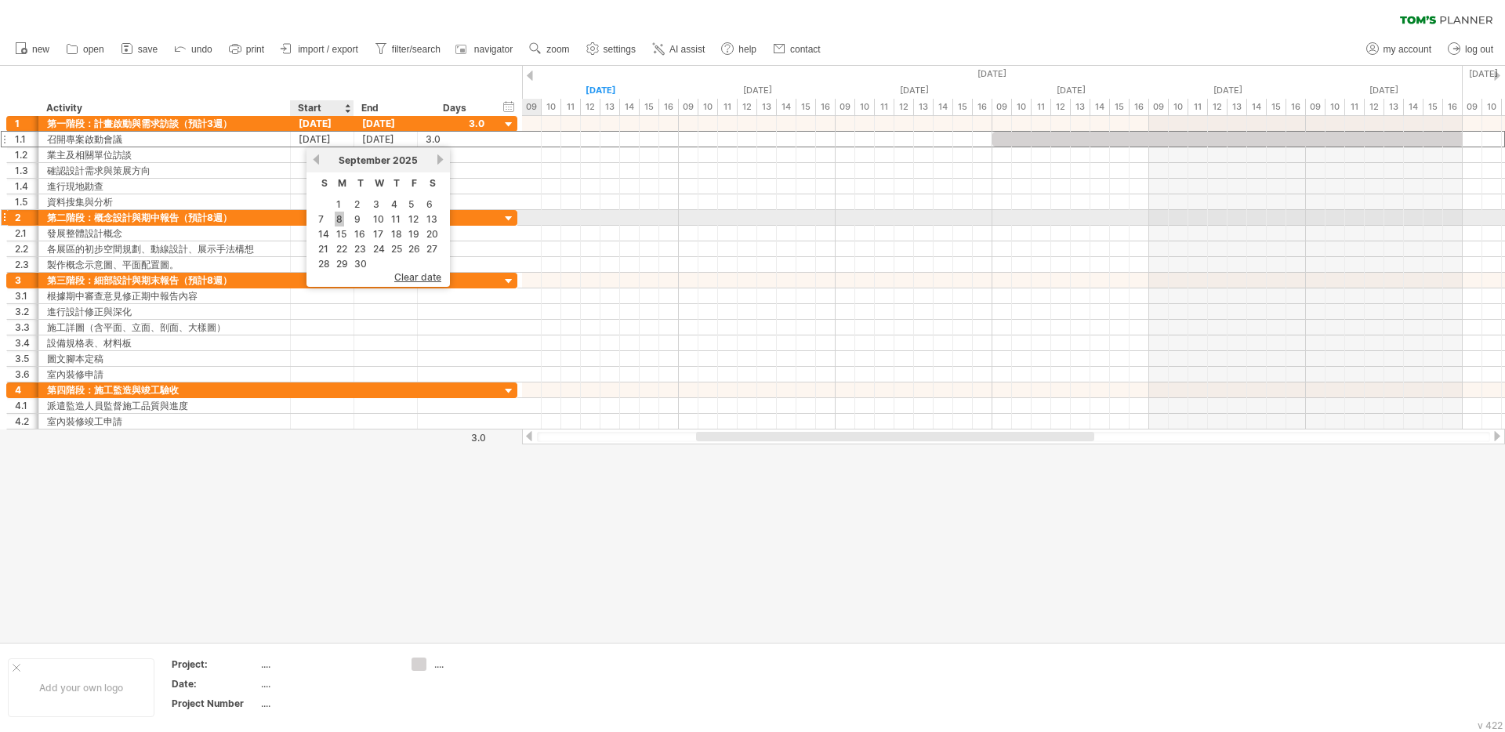
click at [339, 219] on link "8" at bounding box center [339, 219] width 9 height 15
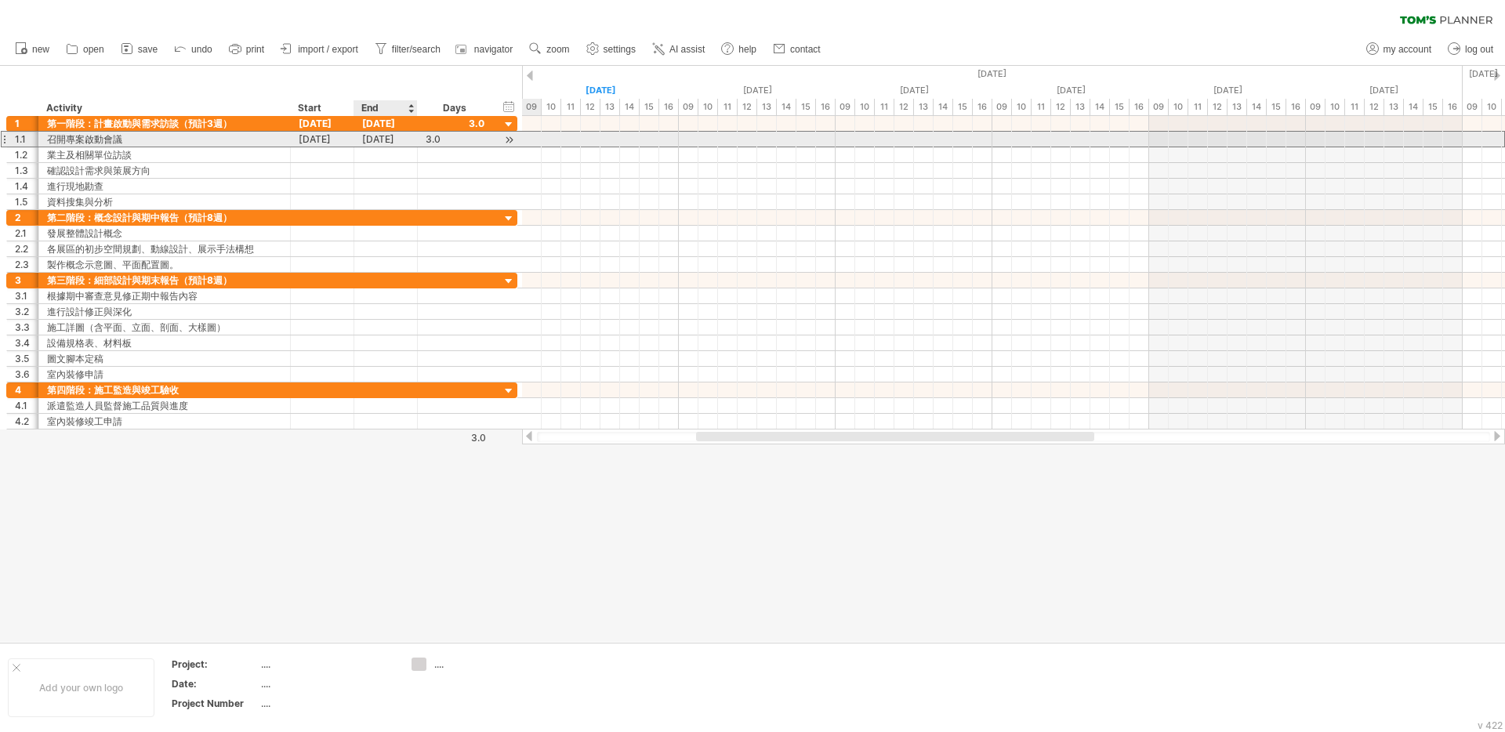
click at [388, 140] on div "[DATE]" at bounding box center [386, 139] width 64 height 15
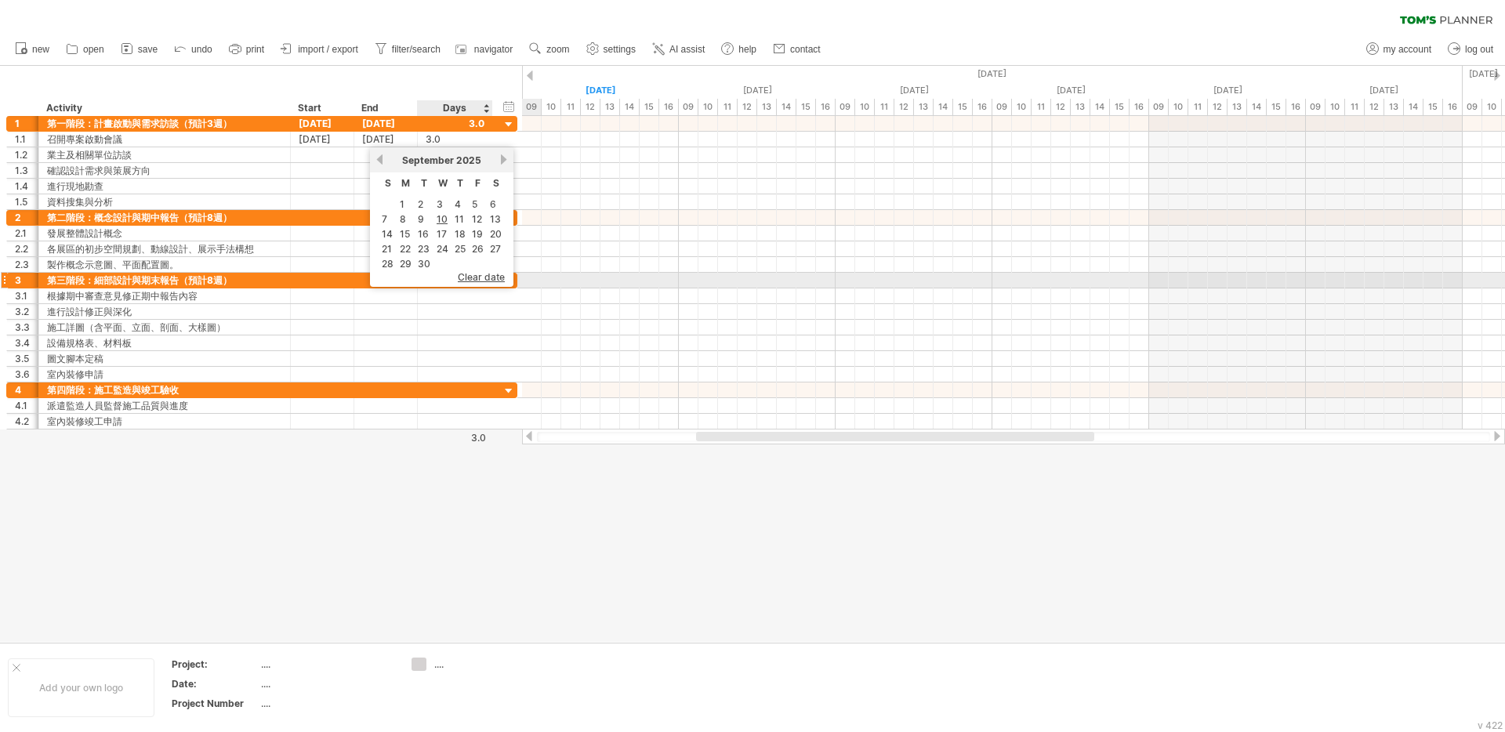
click at [483, 279] on span "clear date" at bounding box center [481, 277] width 47 height 12
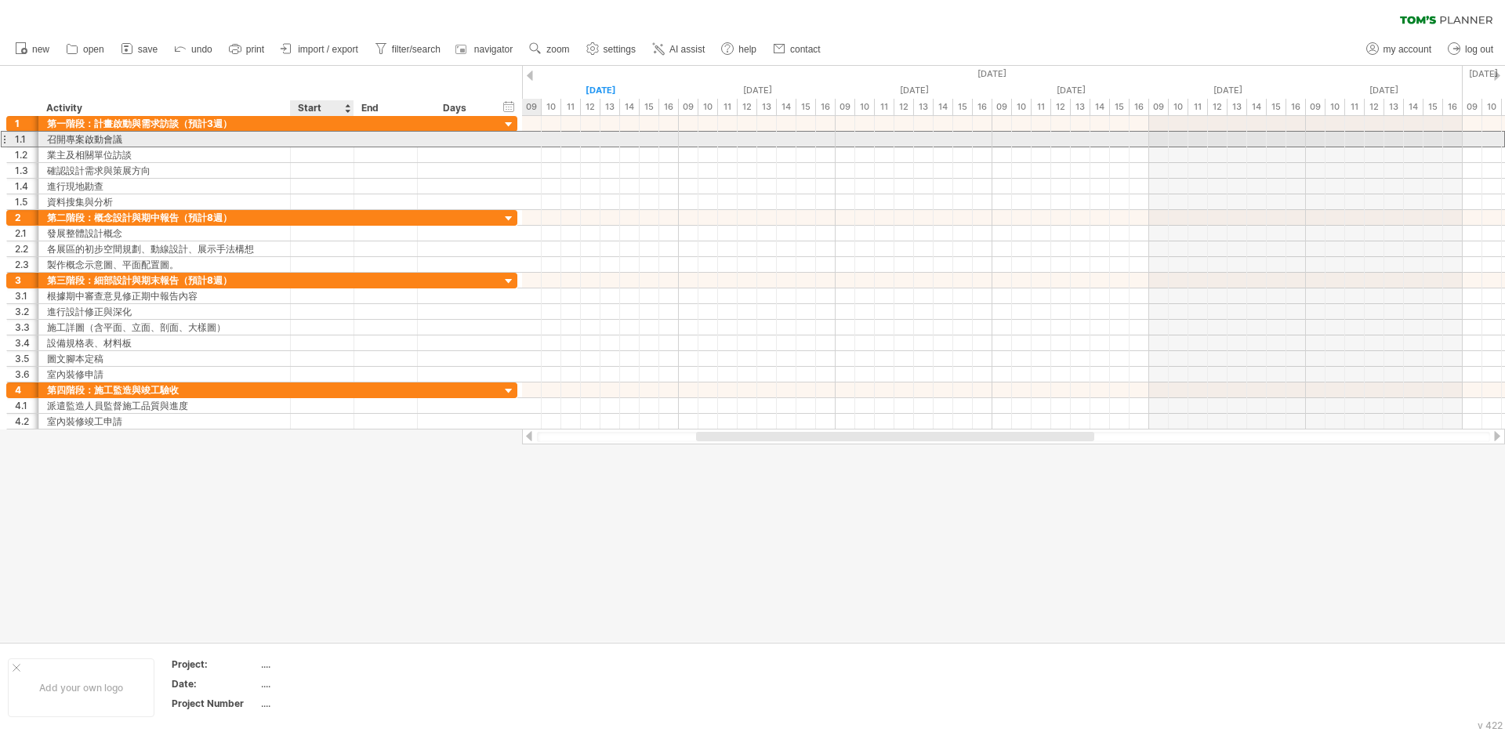
click at [336, 140] on div at bounding box center [323, 139] width 64 height 15
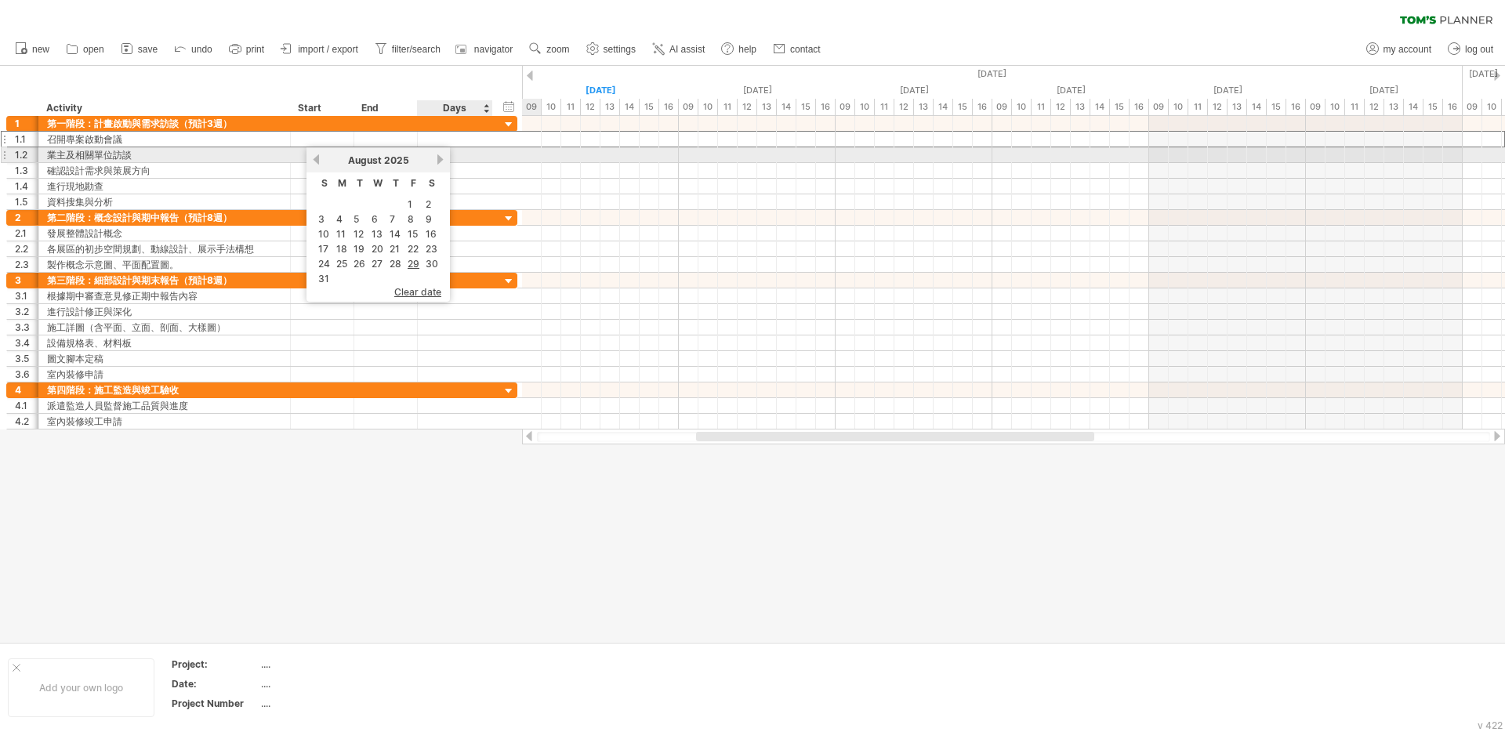
click at [441, 162] on link "next" at bounding box center [440, 160] width 12 height 12
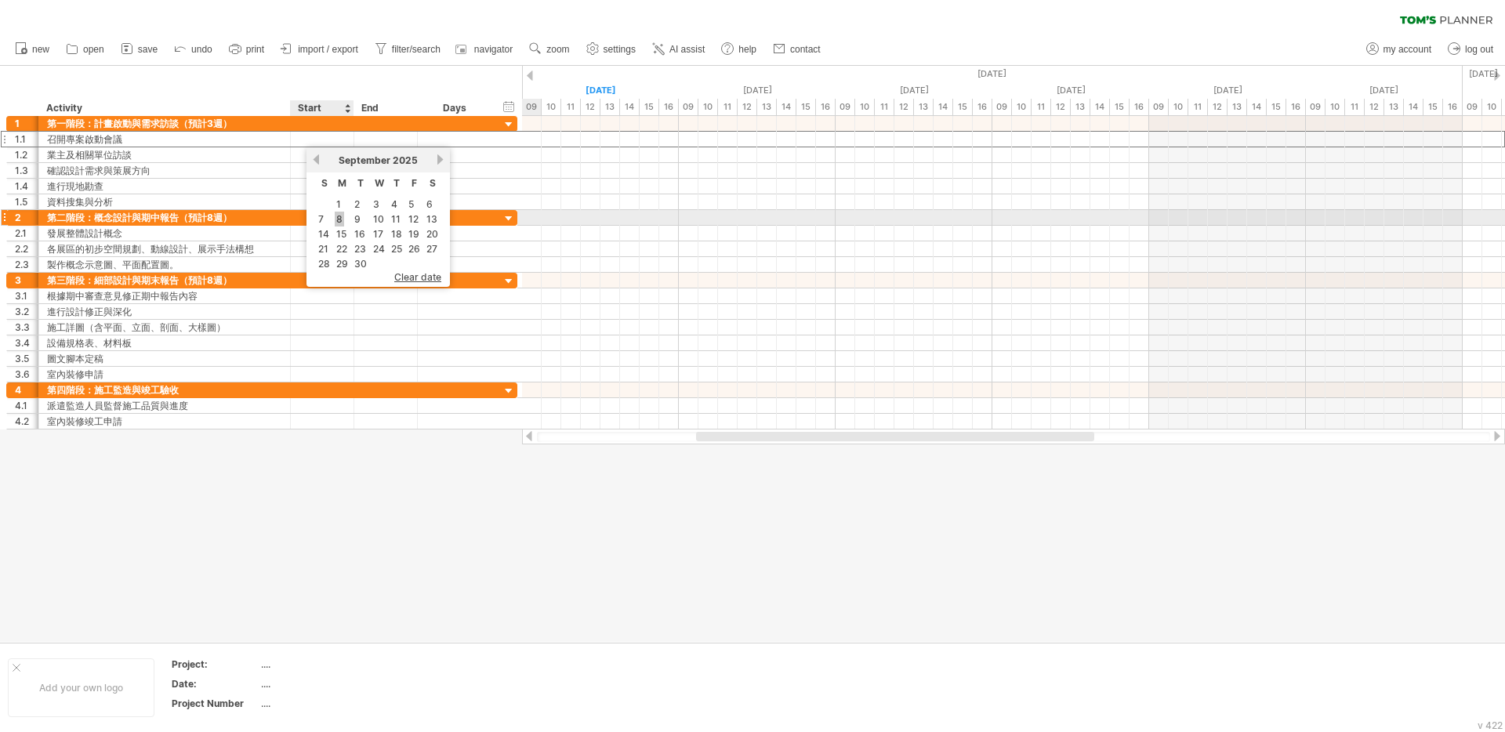
click at [342, 223] on link "8" at bounding box center [339, 219] width 9 height 15
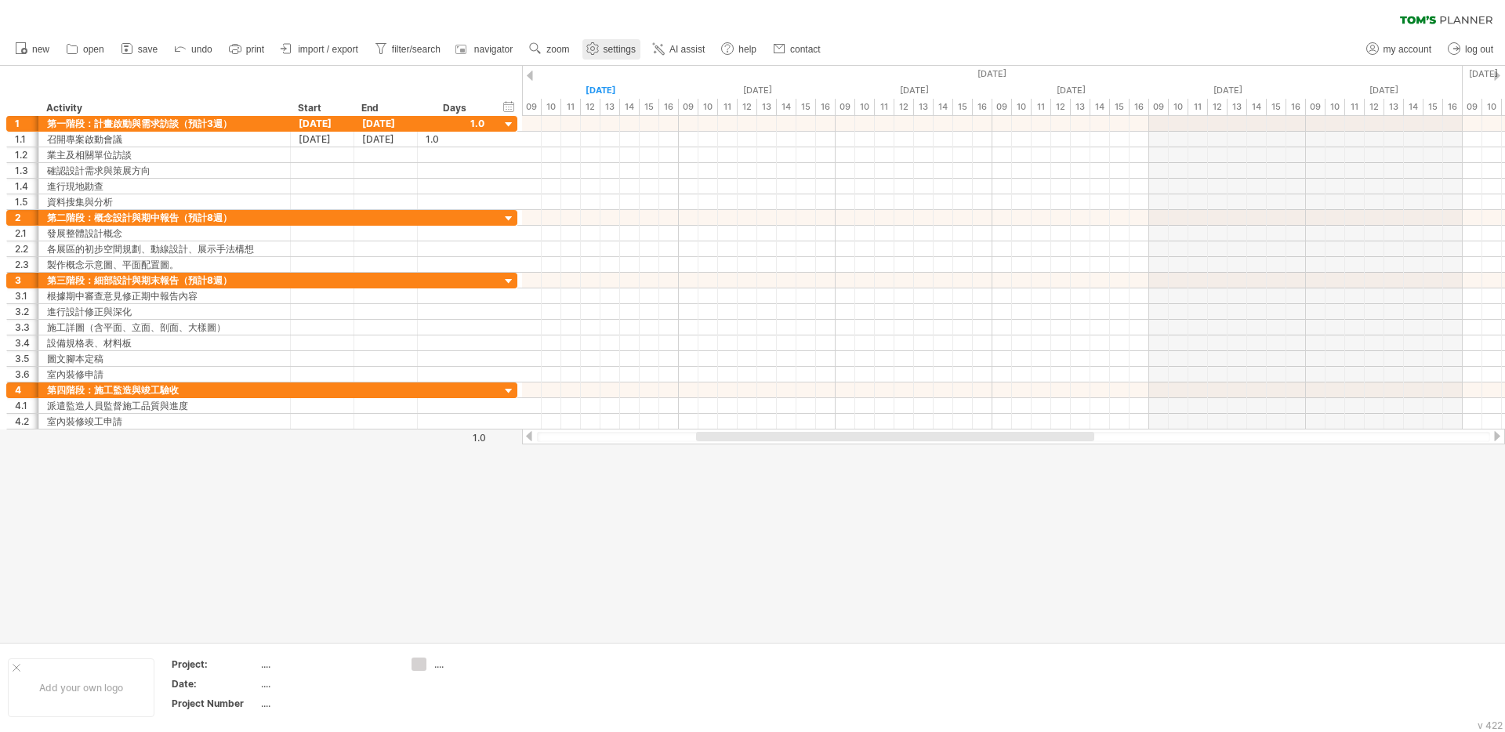
click at [636, 50] on span "settings" at bounding box center [620, 49] width 32 height 11
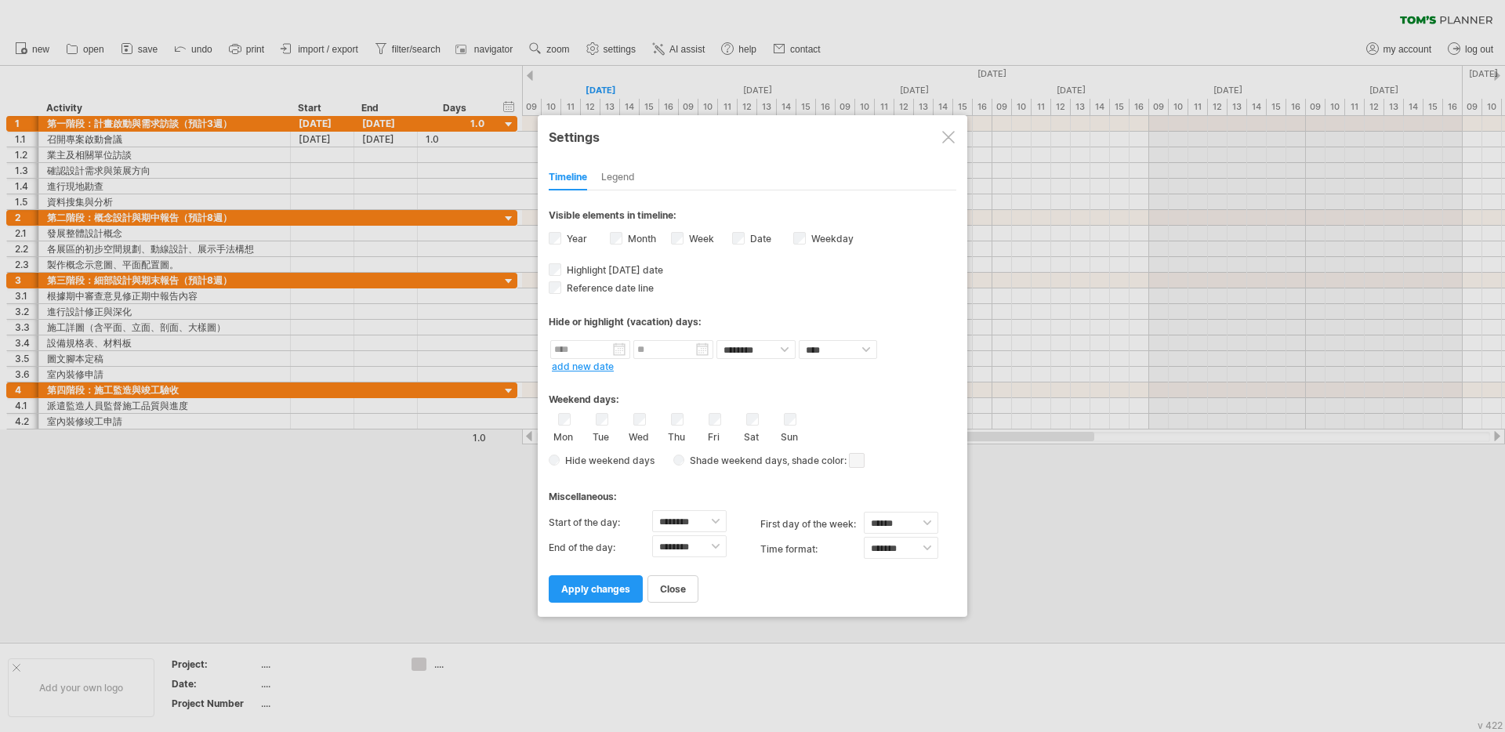
drag, startPoint x: 589, startPoint y: 319, endPoint x: 731, endPoint y: 318, distance: 141.9
click at [731, 318] on div "**********" at bounding box center [753, 366] width 430 height 502
drag, startPoint x: 731, startPoint y: 318, endPoint x: 721, endPoint y: 300, distance: 20.3
click at [731, 318] on div "Hide or highlight (vacation) days:" at bounding box center [753, 322] width 408 height 12
click at [632, 169] on div "Legend" at bounding box center [618, 177] width 34 height 25
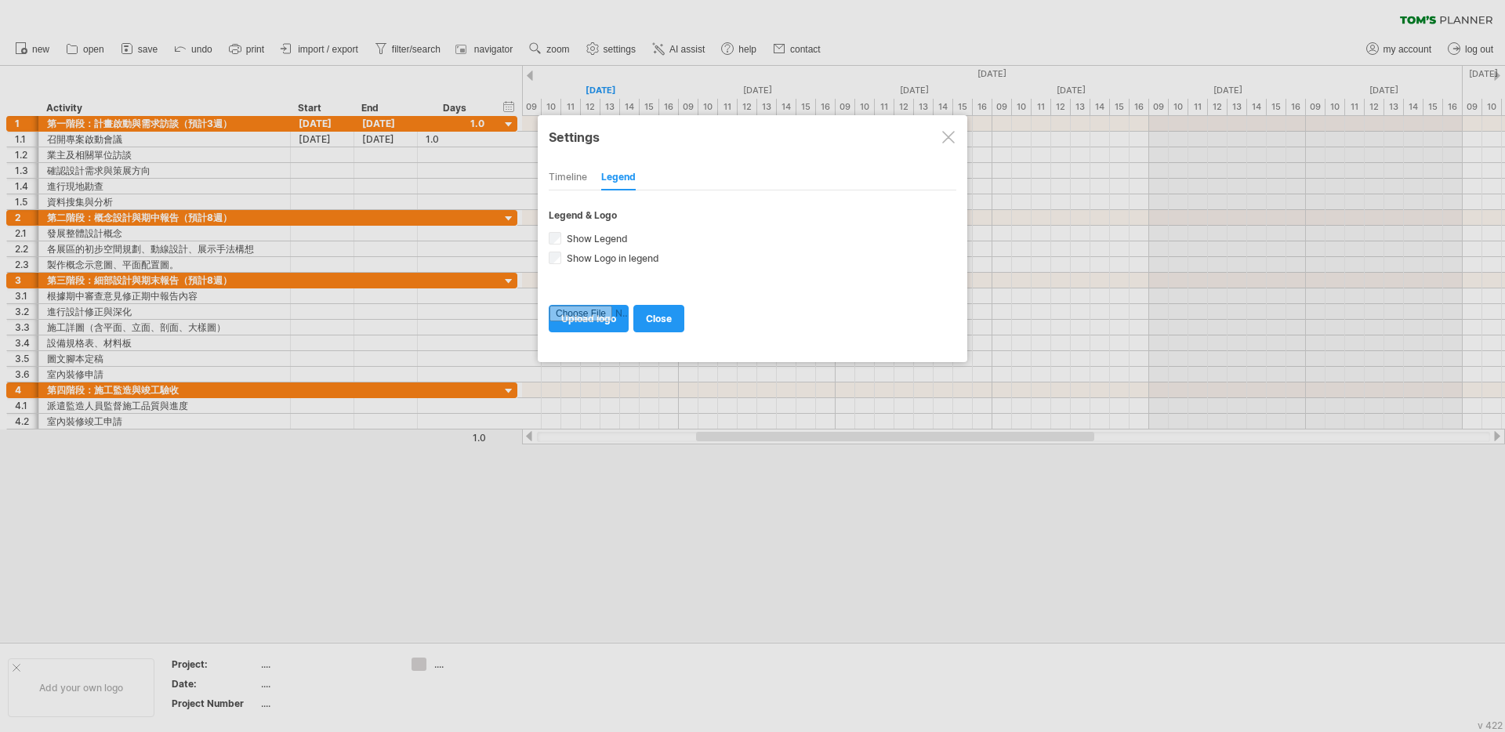
click at [581, 176] on div "Timeline" at bounding box center [568, 177] width 38 height 25
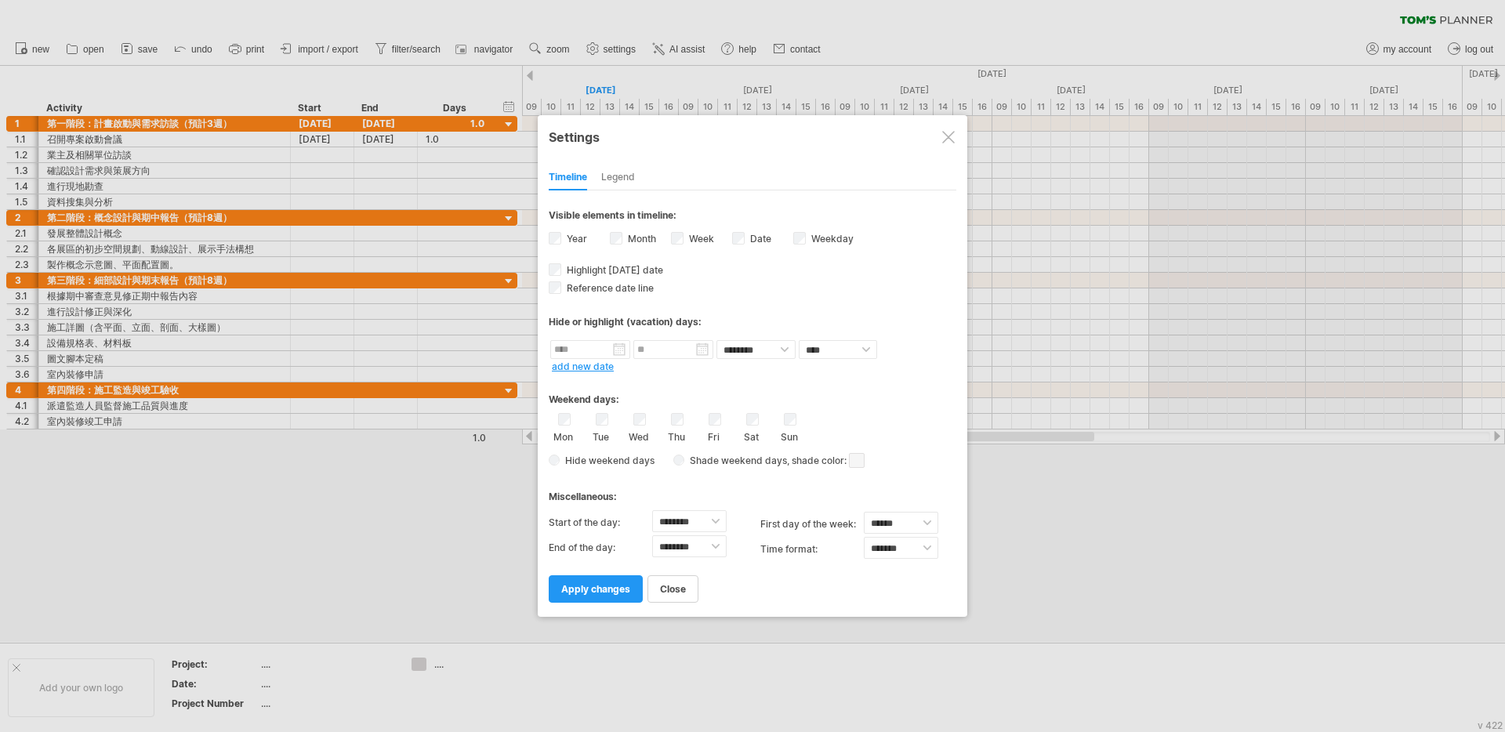
click at [862, 392] on div "Weekend days:" at bounding box center [753, 394] width 408 height 31
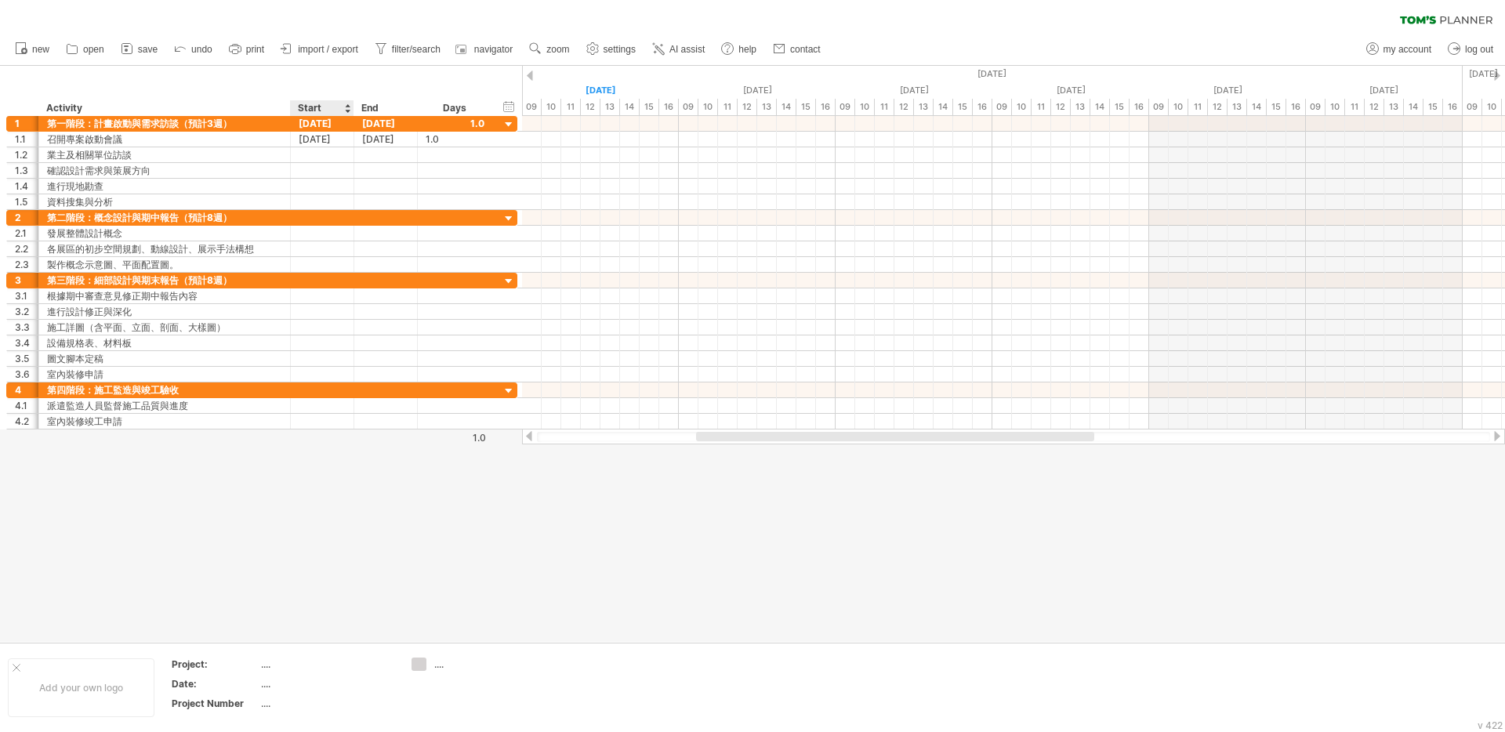
click at [321, 109] on div "Start" at bounding box center [321, 108] width 47 height 16
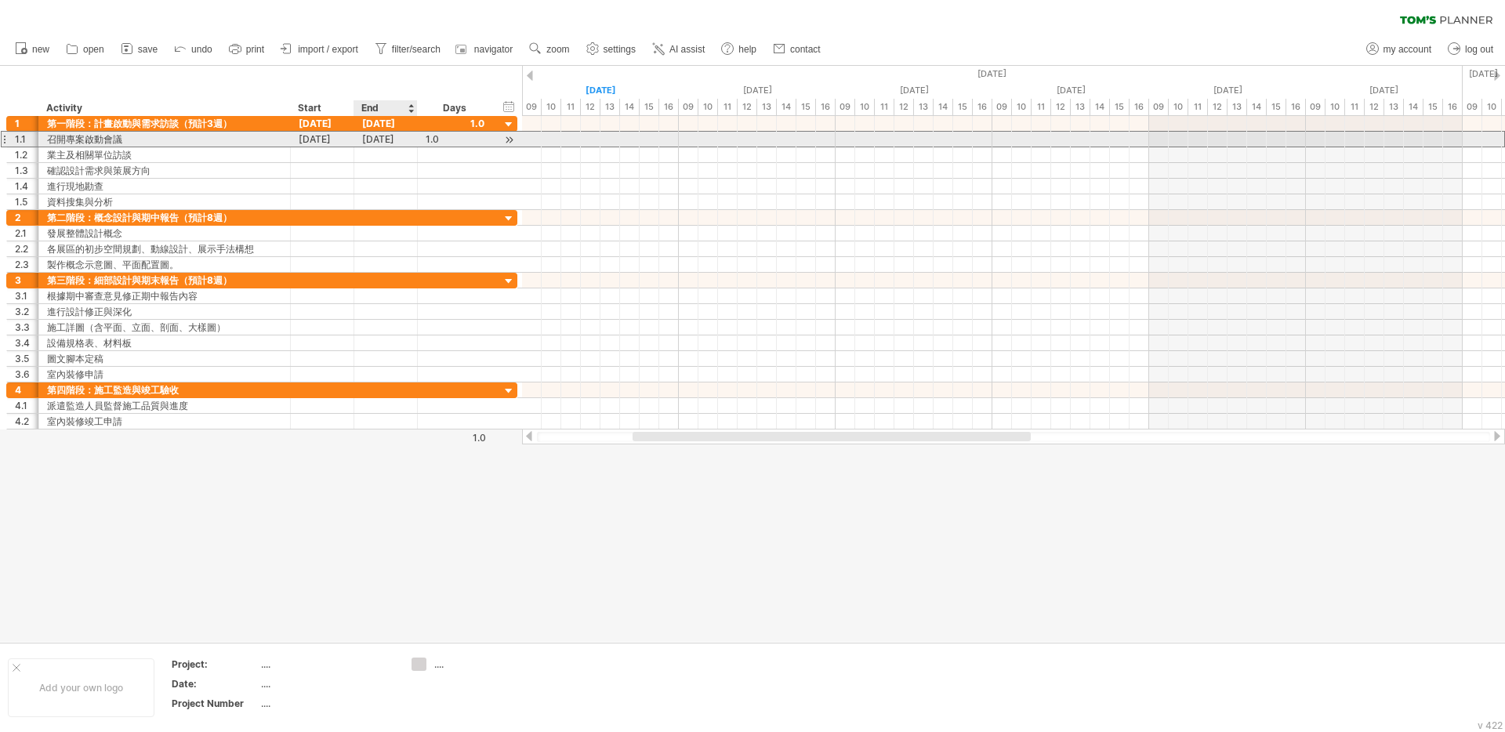
click at [393, 143] on div "[DATE]" at bounding box center [386, 139] width 64 height 15
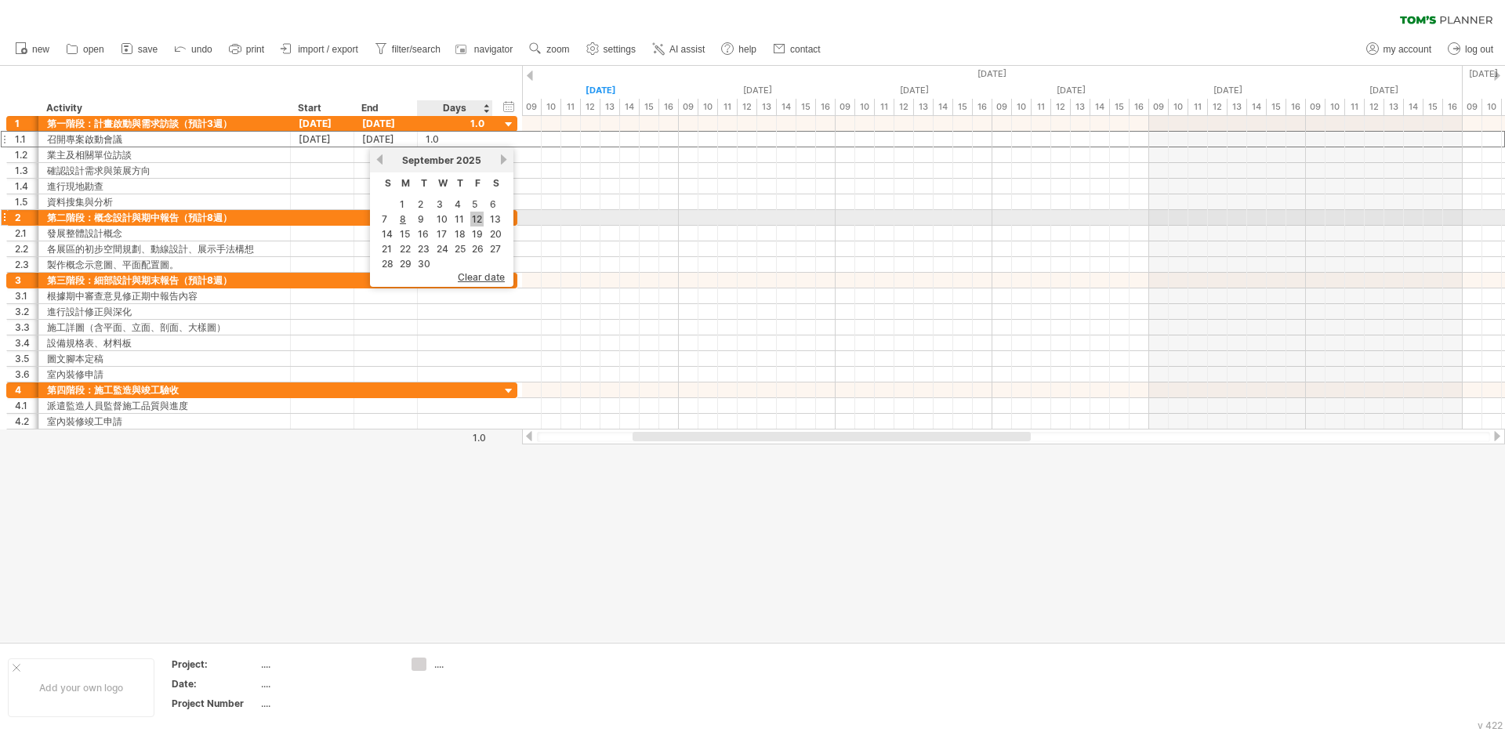
click at [471, 218] on link "12" at bounding box center [476, 219] width 13 height 15
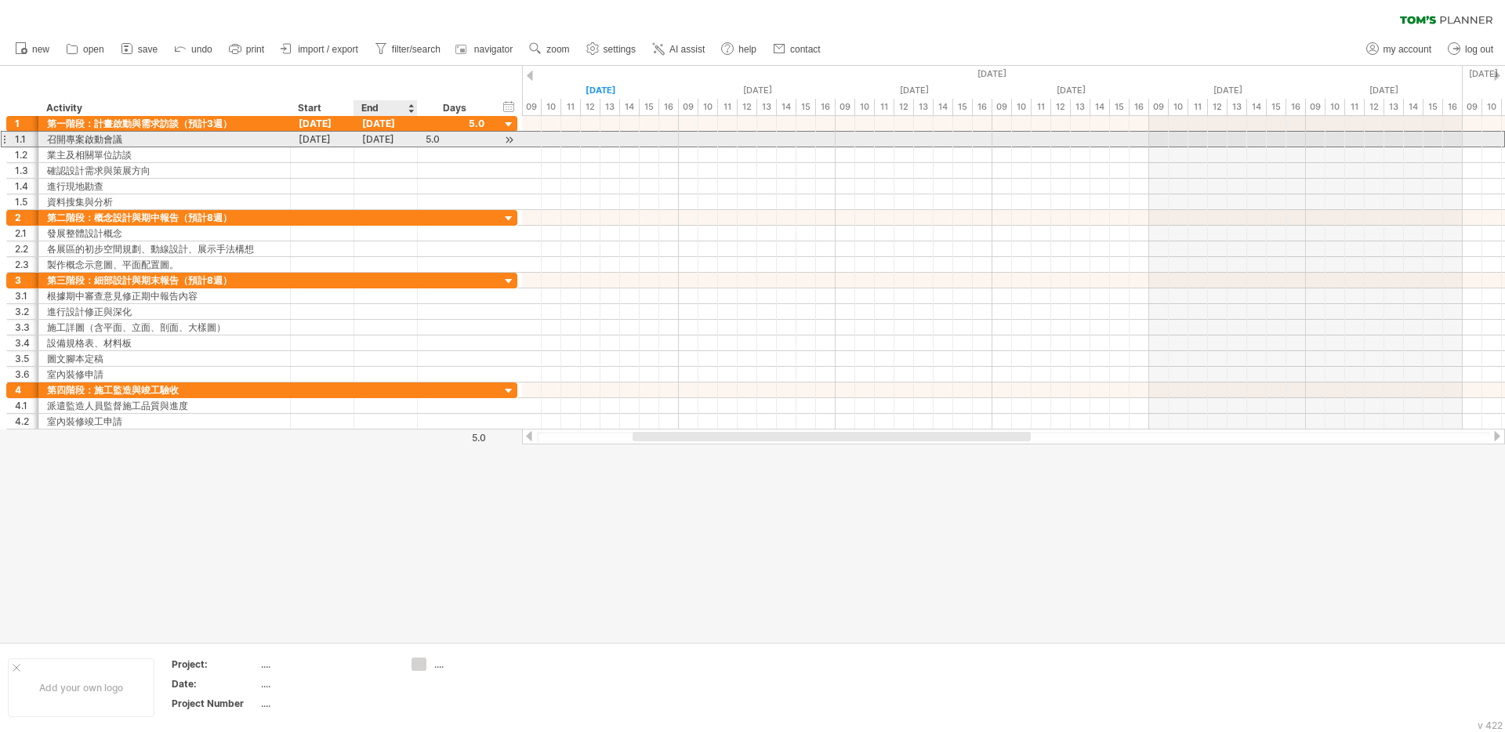
click at [402, 139] on div "[DATE]" at bounding box center [386, 139] width 64 height 15
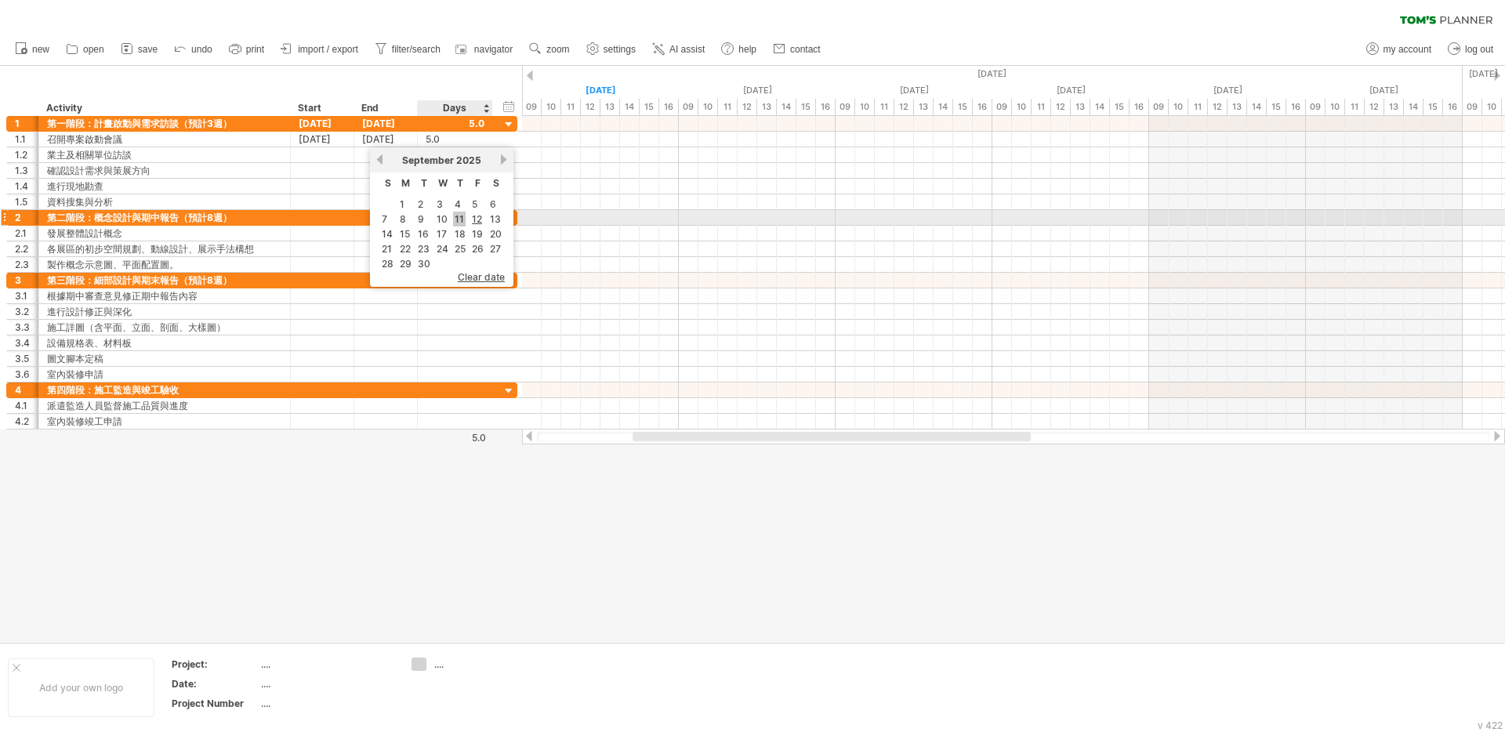
click at [456, 219] on link "11" at bounding box center [459, 219] width 13 height 15
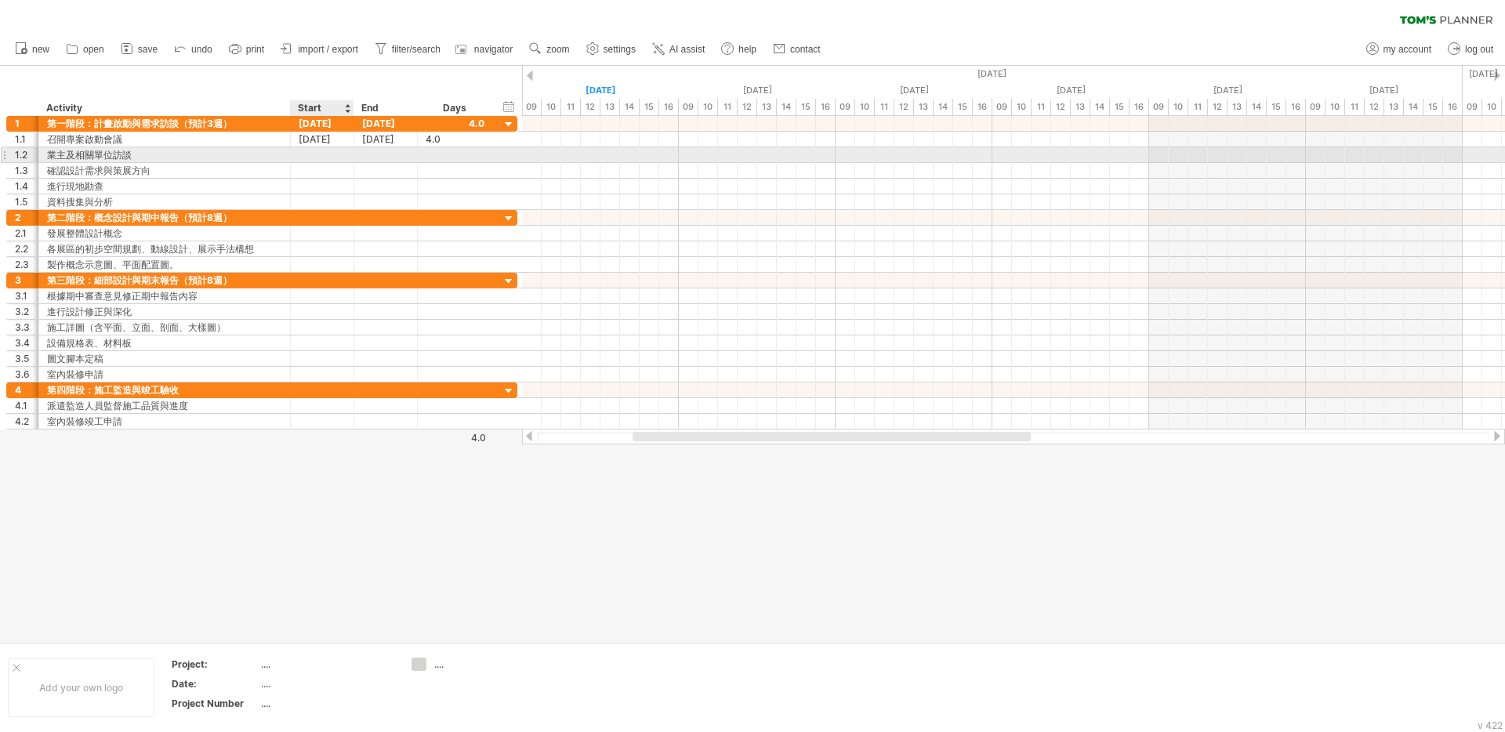
click at [323, 156] on div at bounding box center [323, 154] width 64 height 15
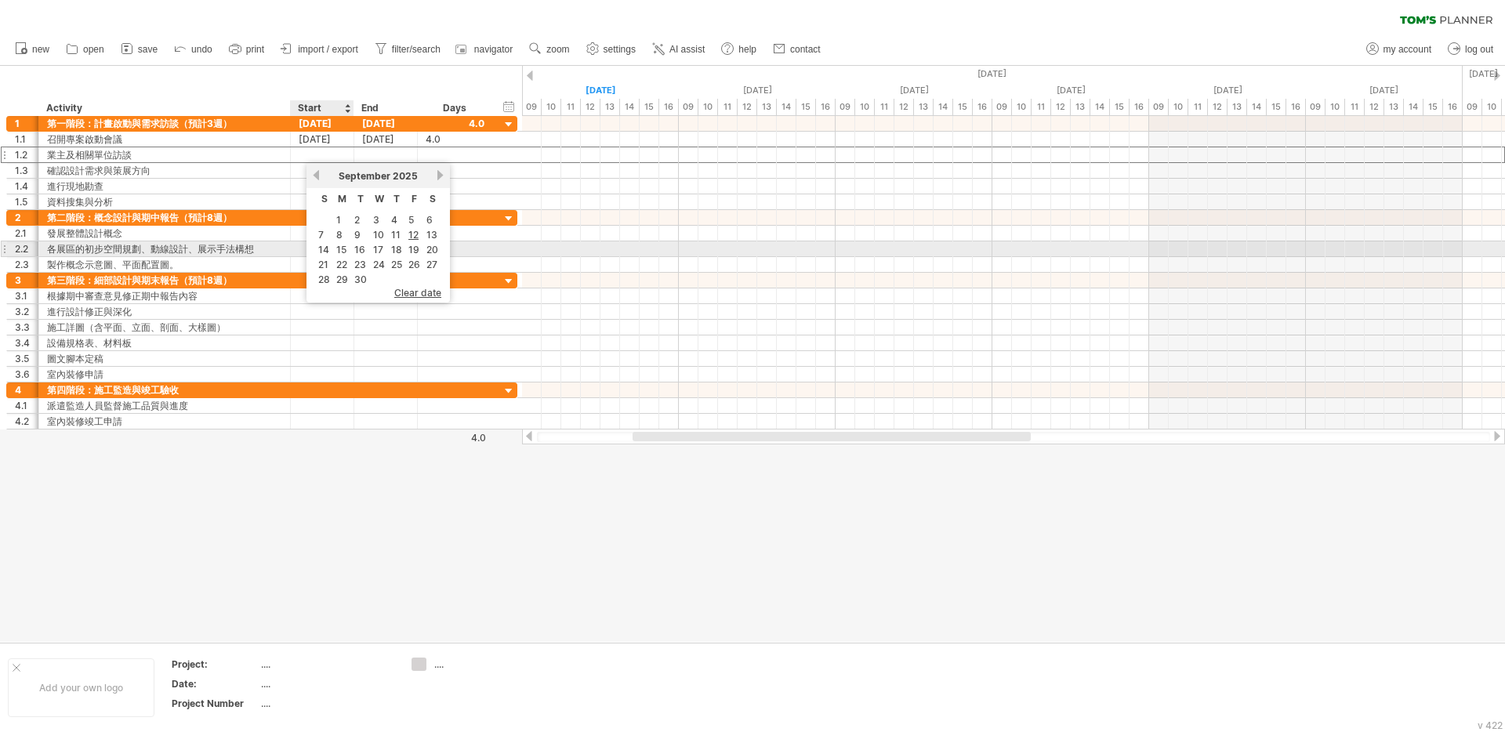
click at [345, 245] on link "15" at bounding box center [341, 249] width 13 height 15
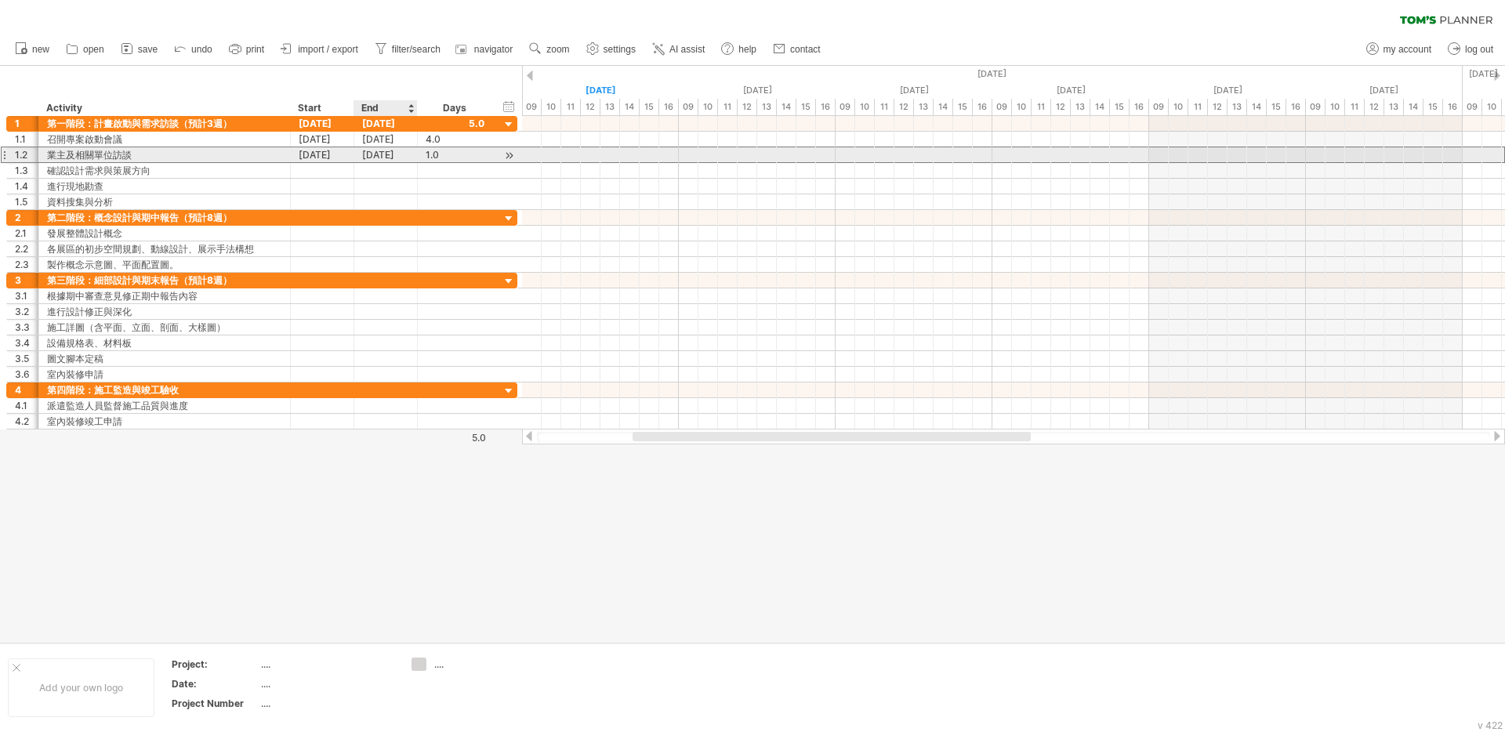
click at [396, 151] on div "[DATE]" at bounding box center [386, 154] width 64 height 15
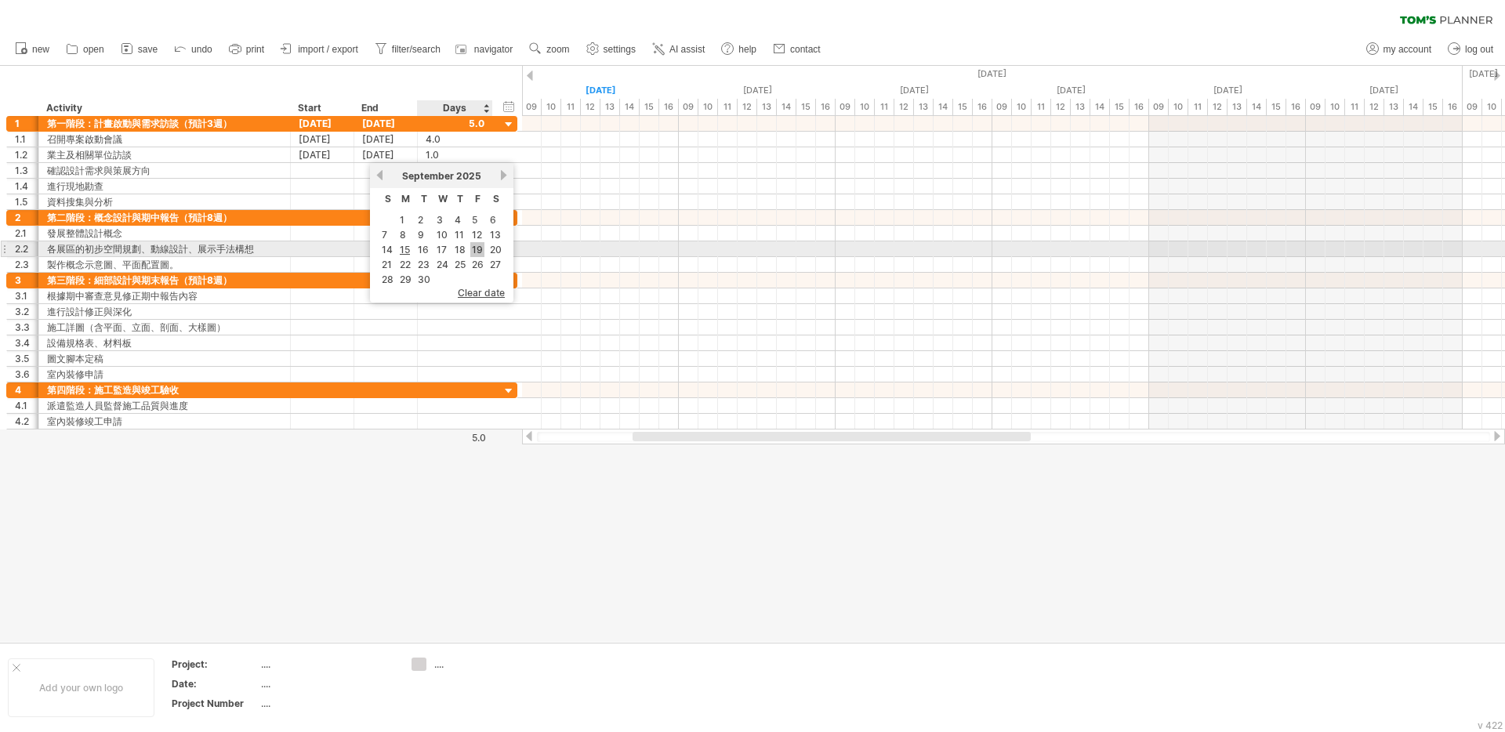
click at [479, 252] on link "19" at bounding box center [477, 249] width 14 height 15
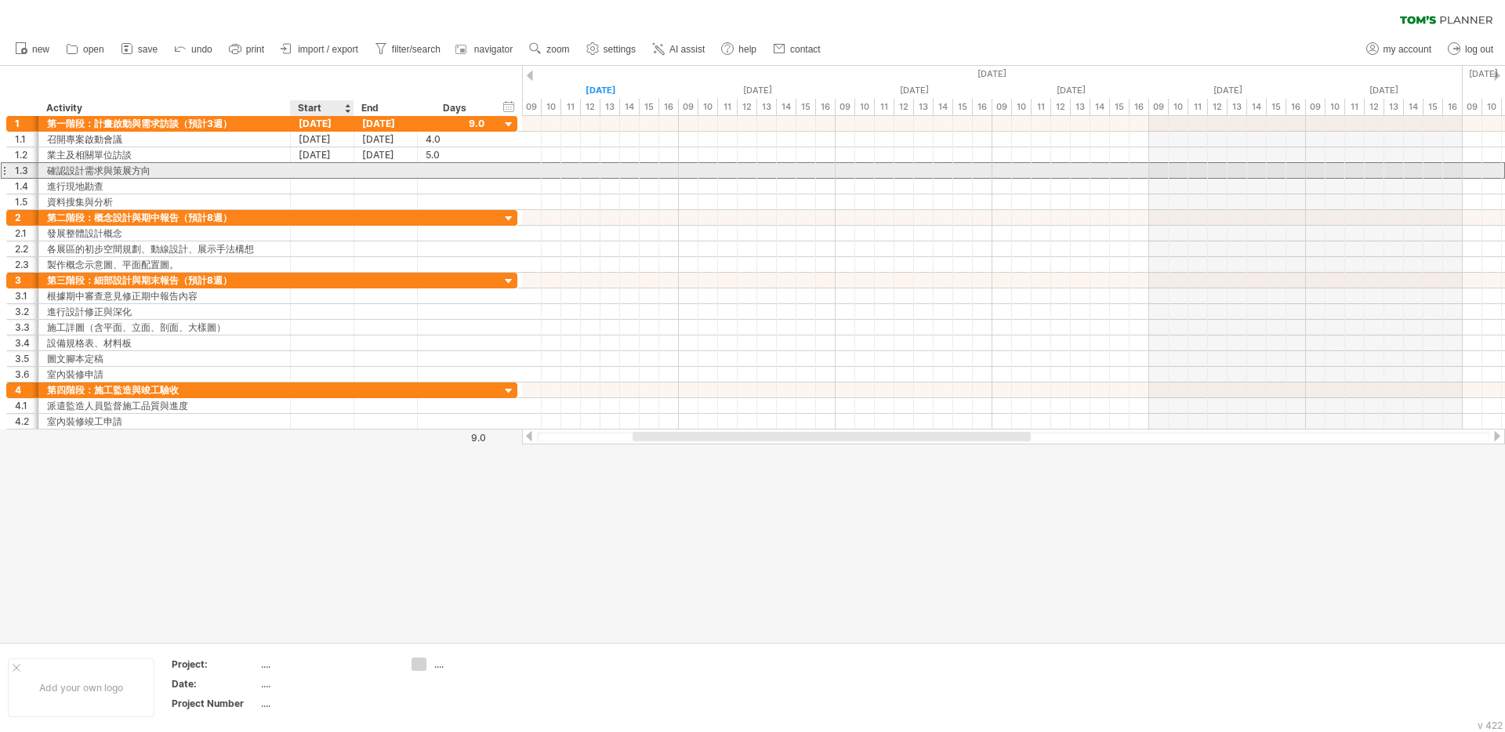
click at [321, 168] on div at bounding box center [323, 170] width 64 height 15
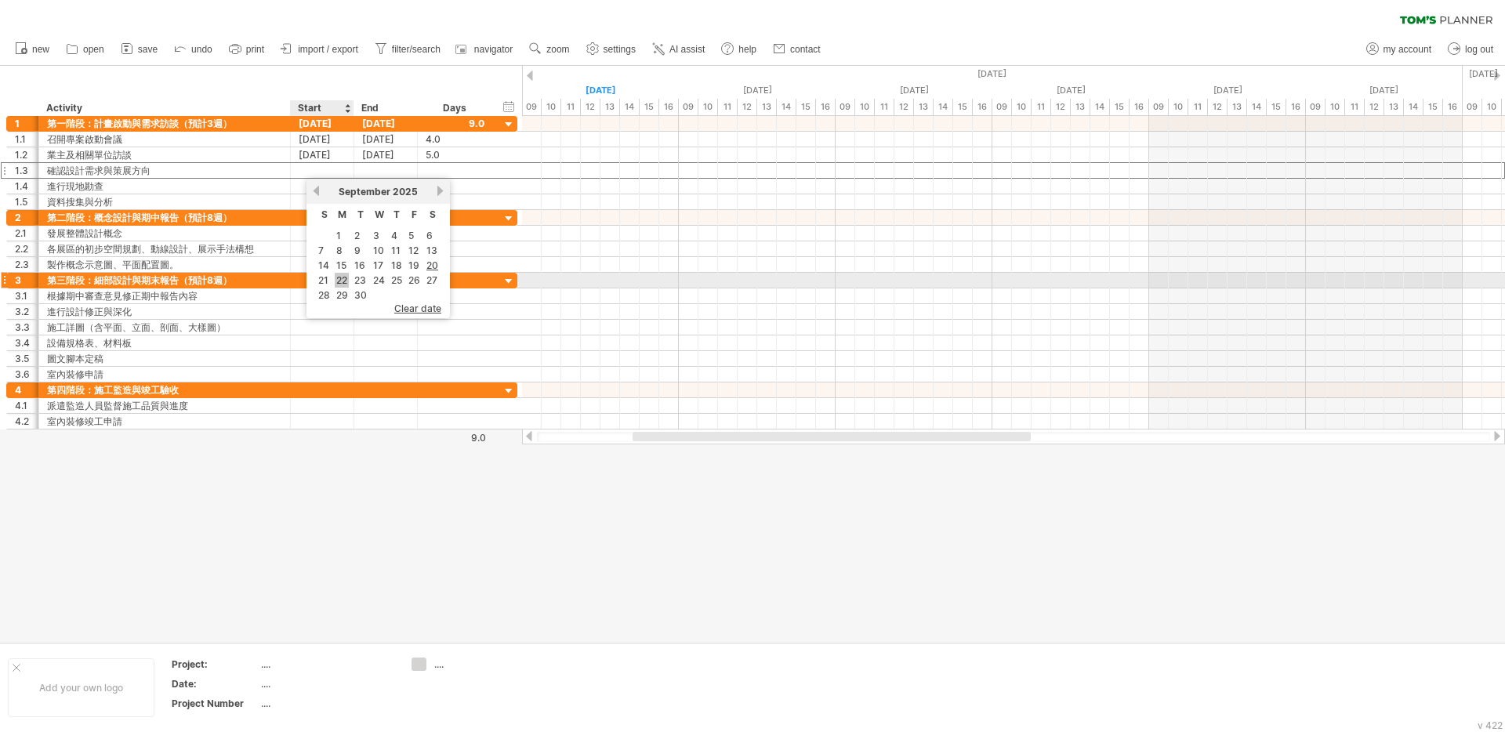
click at [343, 278] on link "22" at bounding box center [342, 280] width 14 height 15
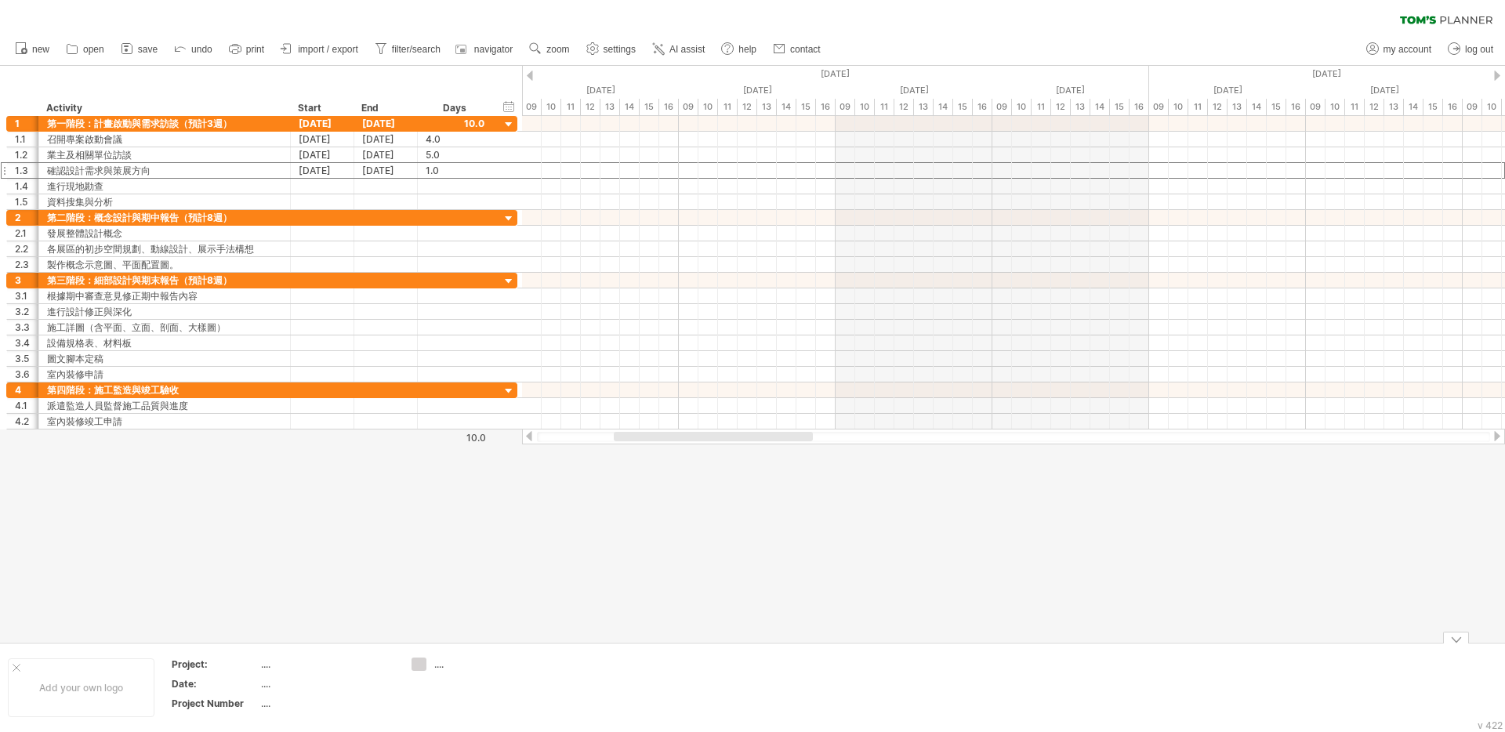
click at [892, 536] on div at bounding box center [752, 354] width 1505 height 576
click at [528, 74] on div at bounding box center [530, 76] width 6 height 10
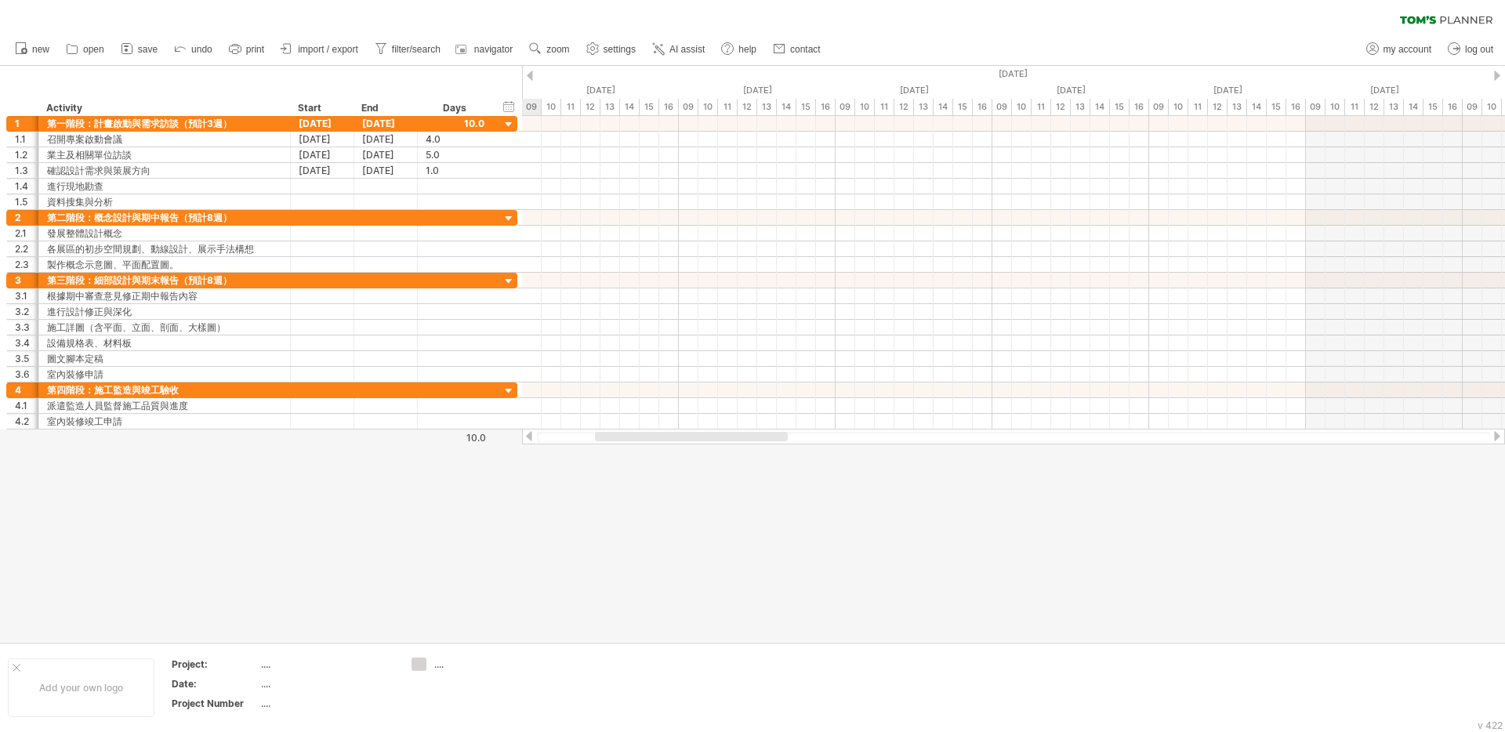
click at [528, 74] on div at bounding box center [530, 76] width 6 height 10
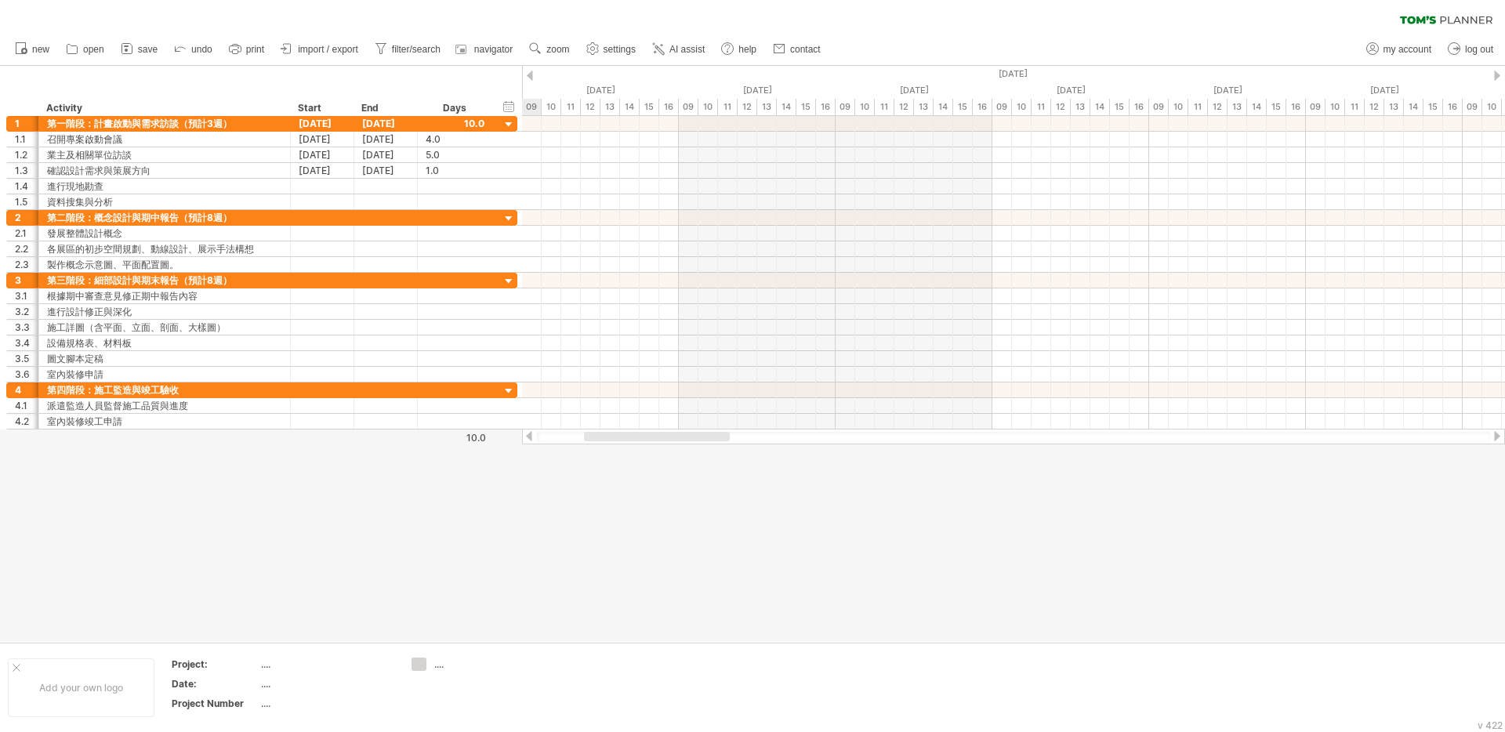
click at [528, 74] on div at bounding box center [530, 76] width 6 height 10
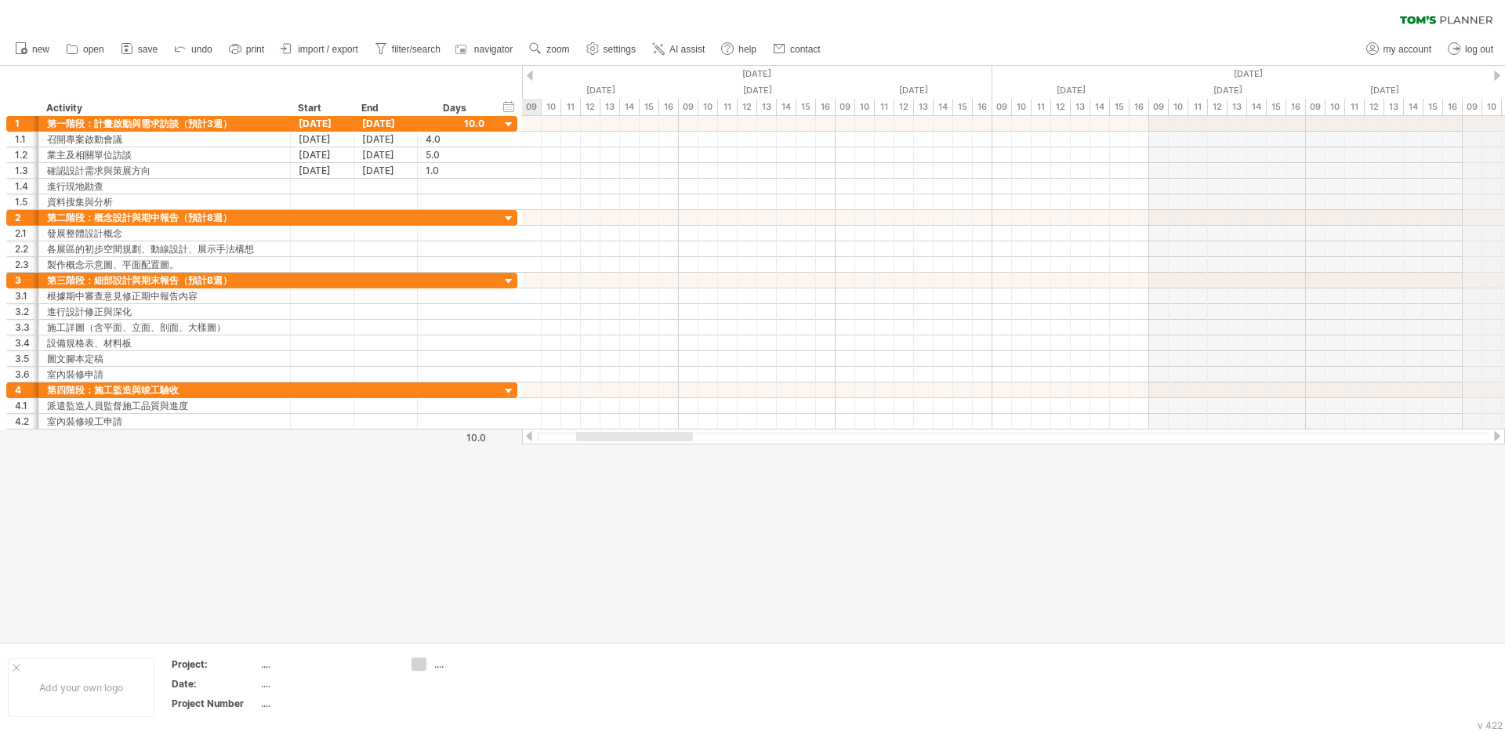
click at [1494, 73] on div at bounding box center [1497, 76] width 6 height 10
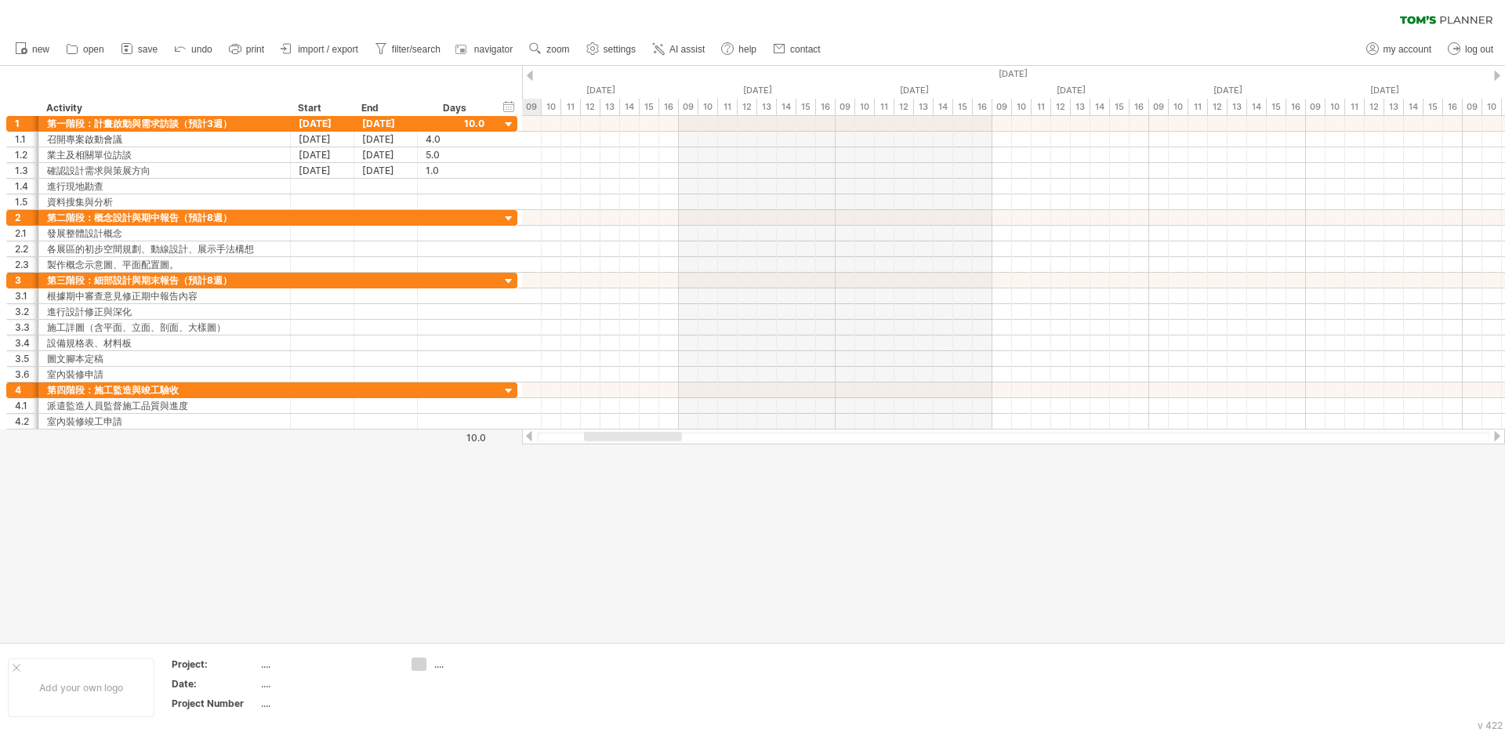
click at [1494, 73] on div at bounding box center [1497, 76] width 6 height 10
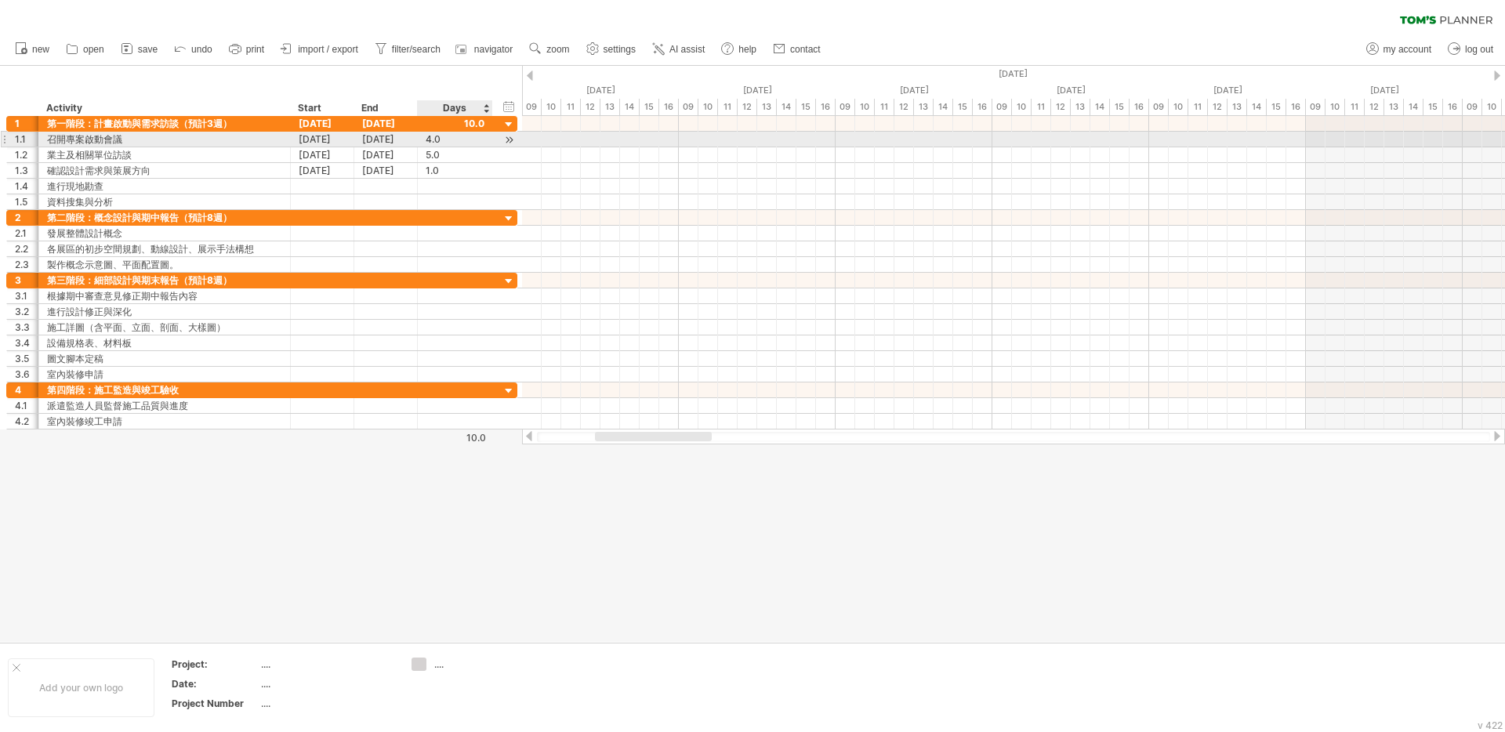
click at [468, 139] on div "4.0" at bounding box center [455, 139] width 59 height 15
click at [510, 140] on div at bounding box center [509, 140] width 15 height 16
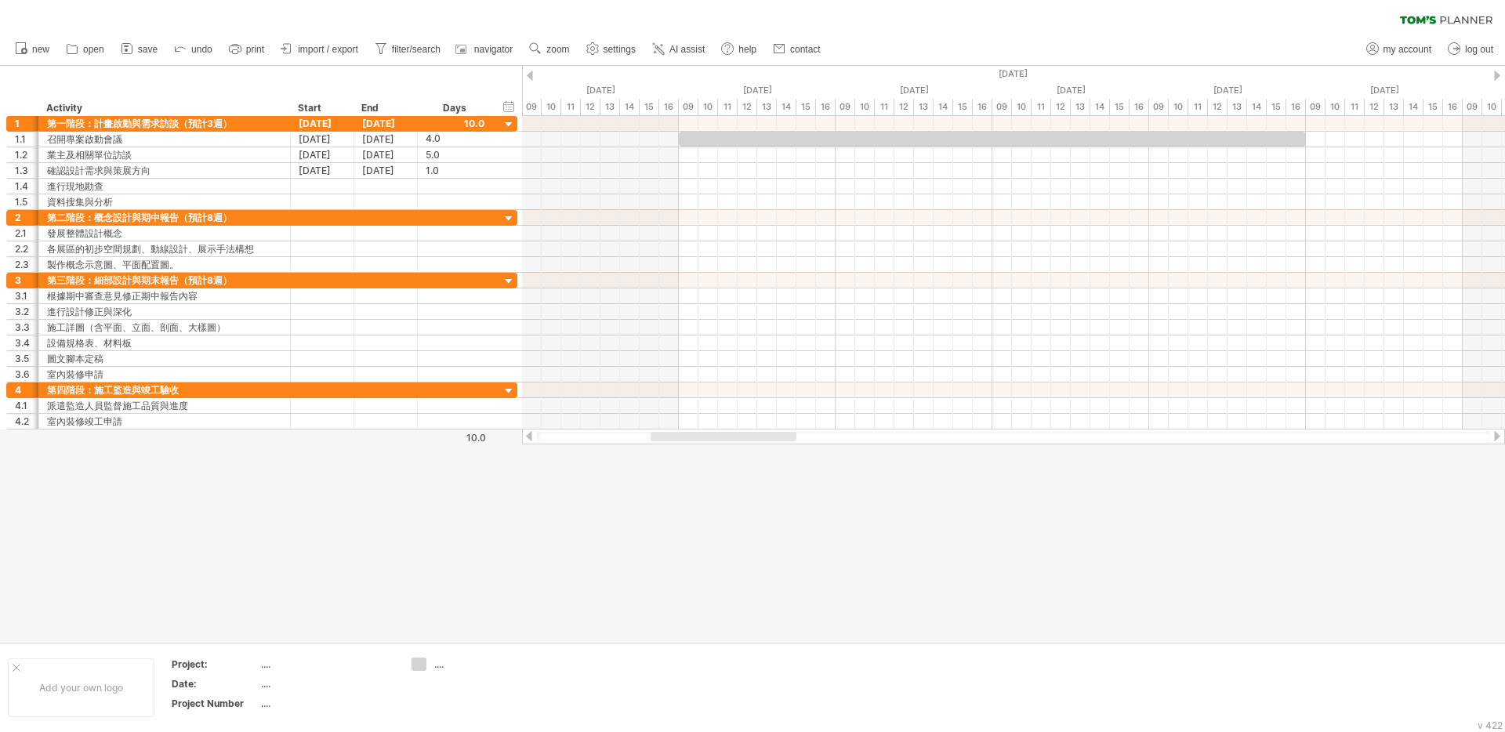
click at [808, 526] on div at bounding box center [752, 354] width 1505 height 576
click at [753, 143] on div at bounding box center [992, 139] width 627 height 15
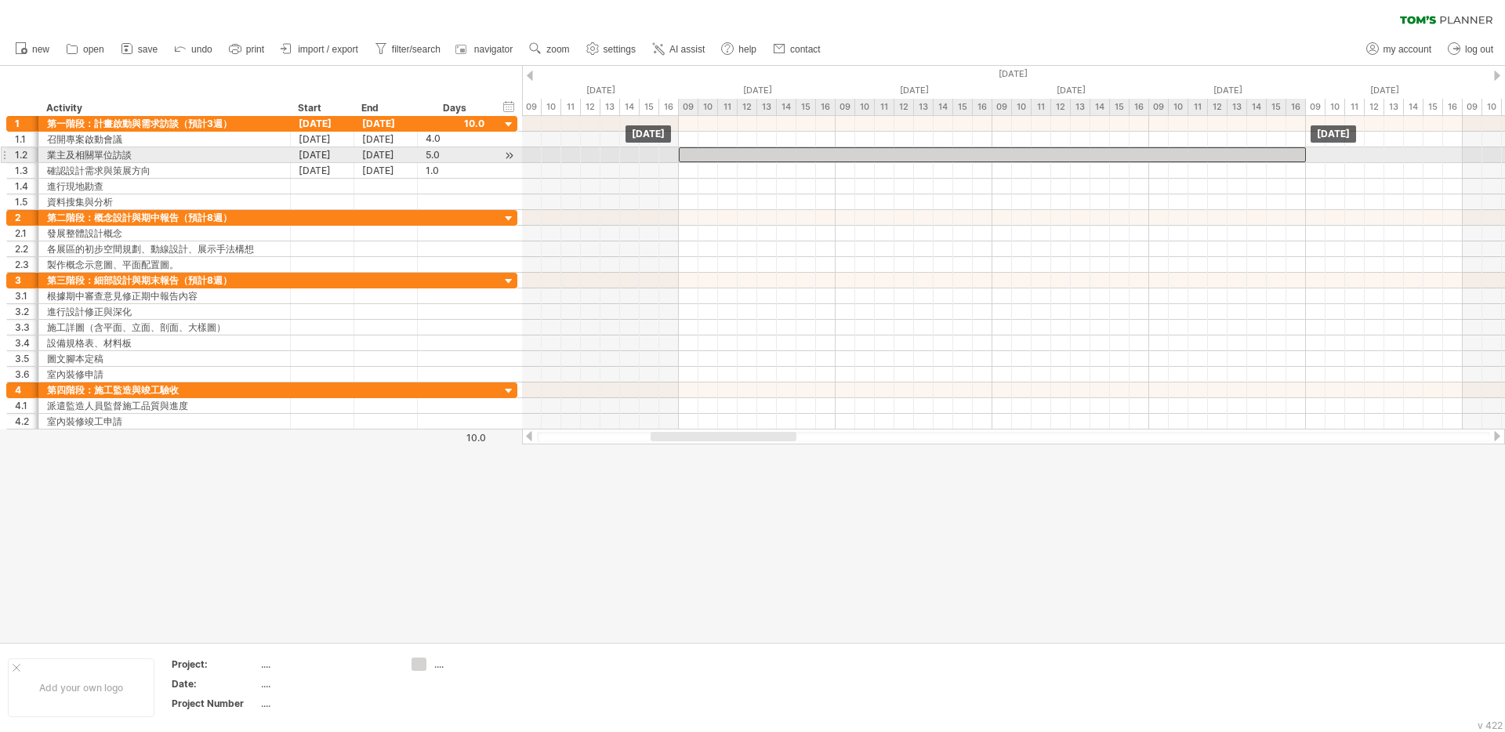
drag, startPoint x: 932, startPoint y: 142, endPoint x: 928, endPoint y: 162, distance: 20.9
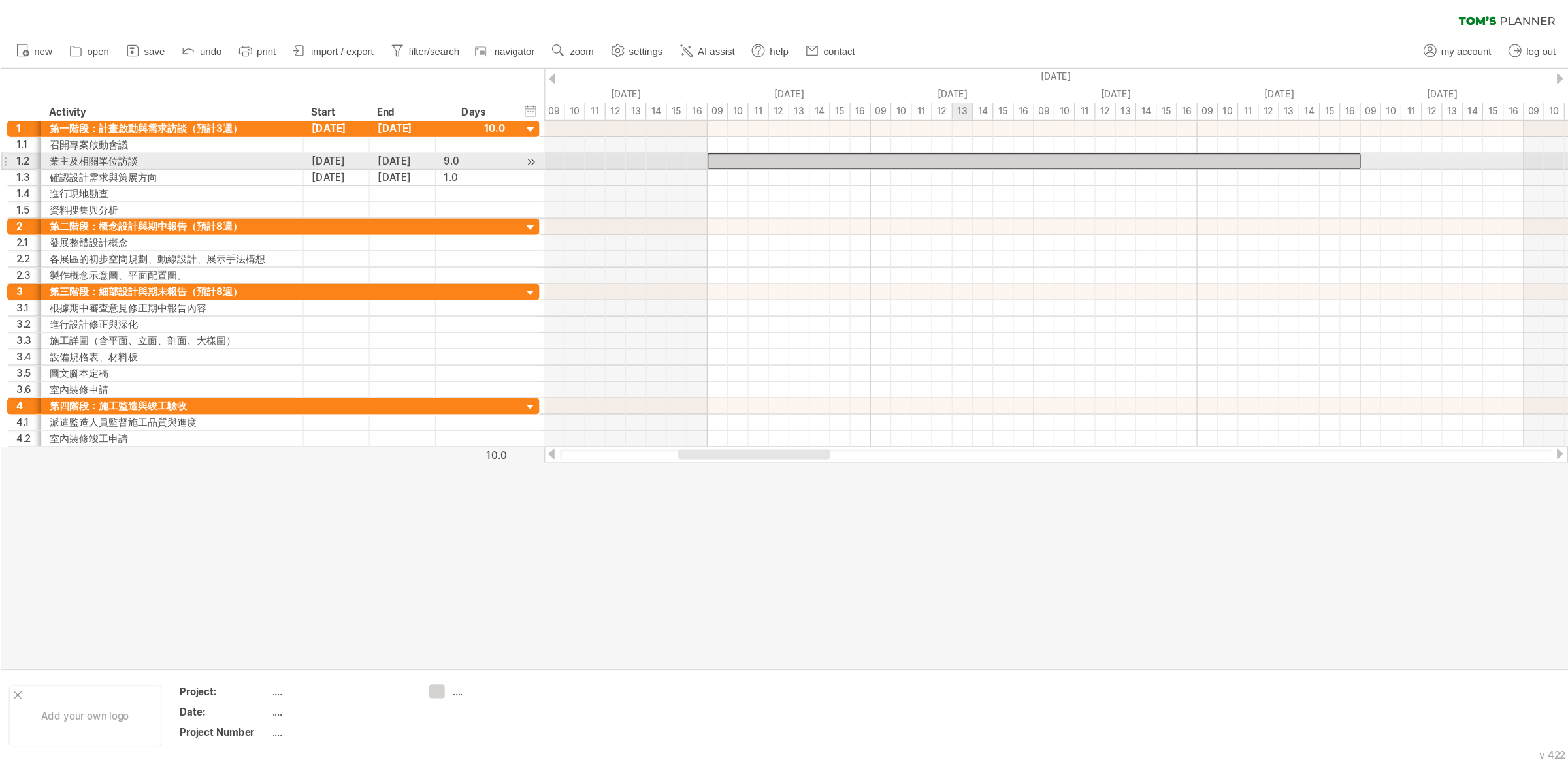
scroll to position [0, 0]
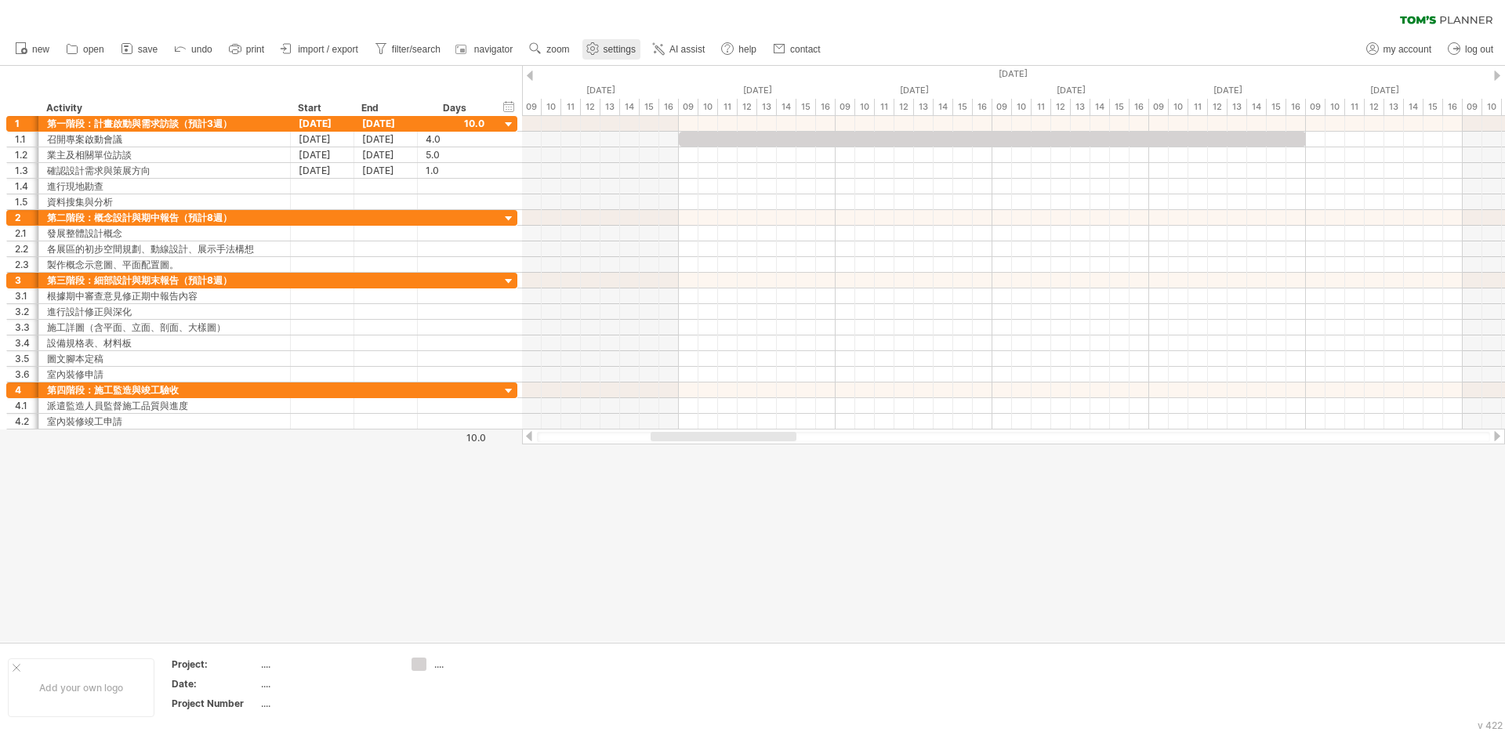
click at [636, 47] on span "settings" at bounding box center [620, 49] width 32 height 11
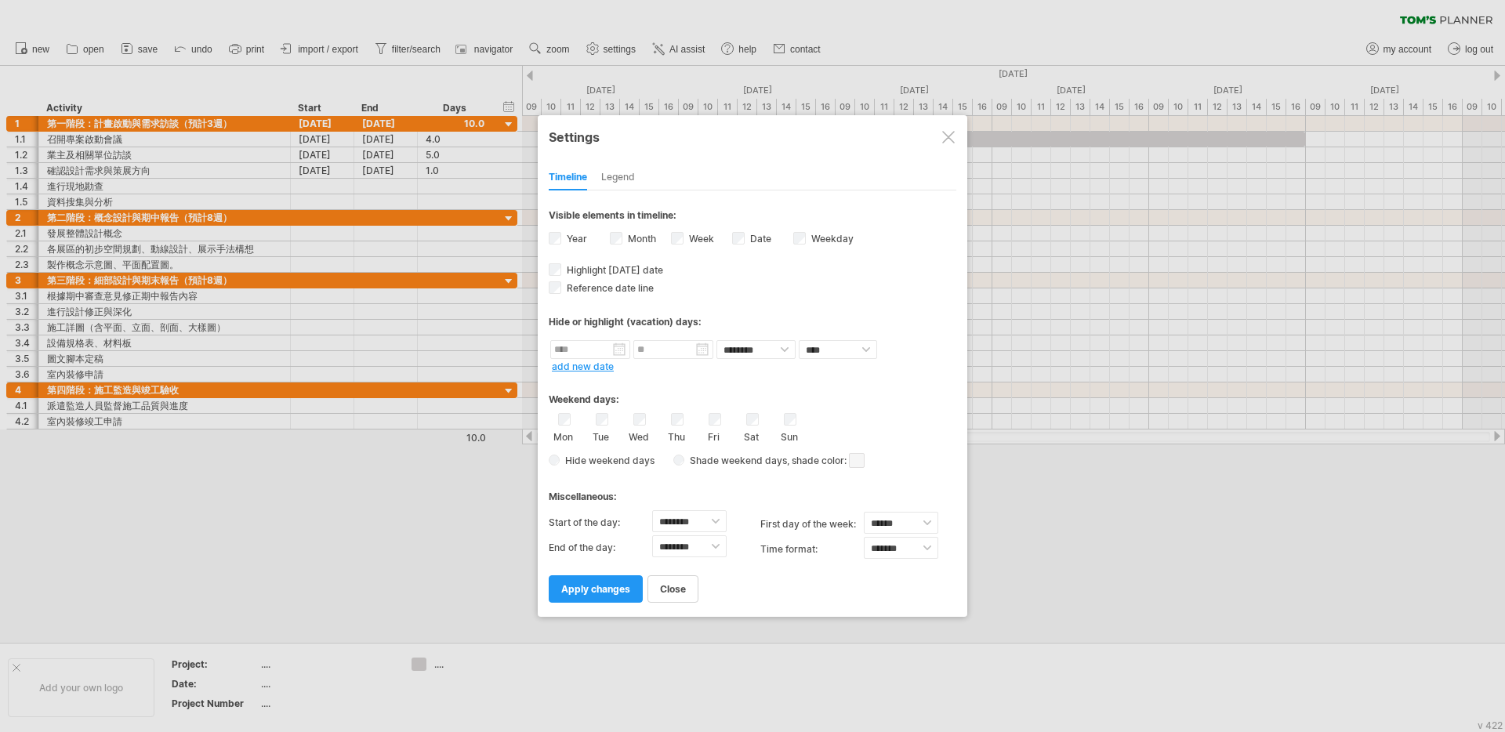
click at [1120, 30] on div at bounding box center [752, 366] width 1505 height 732
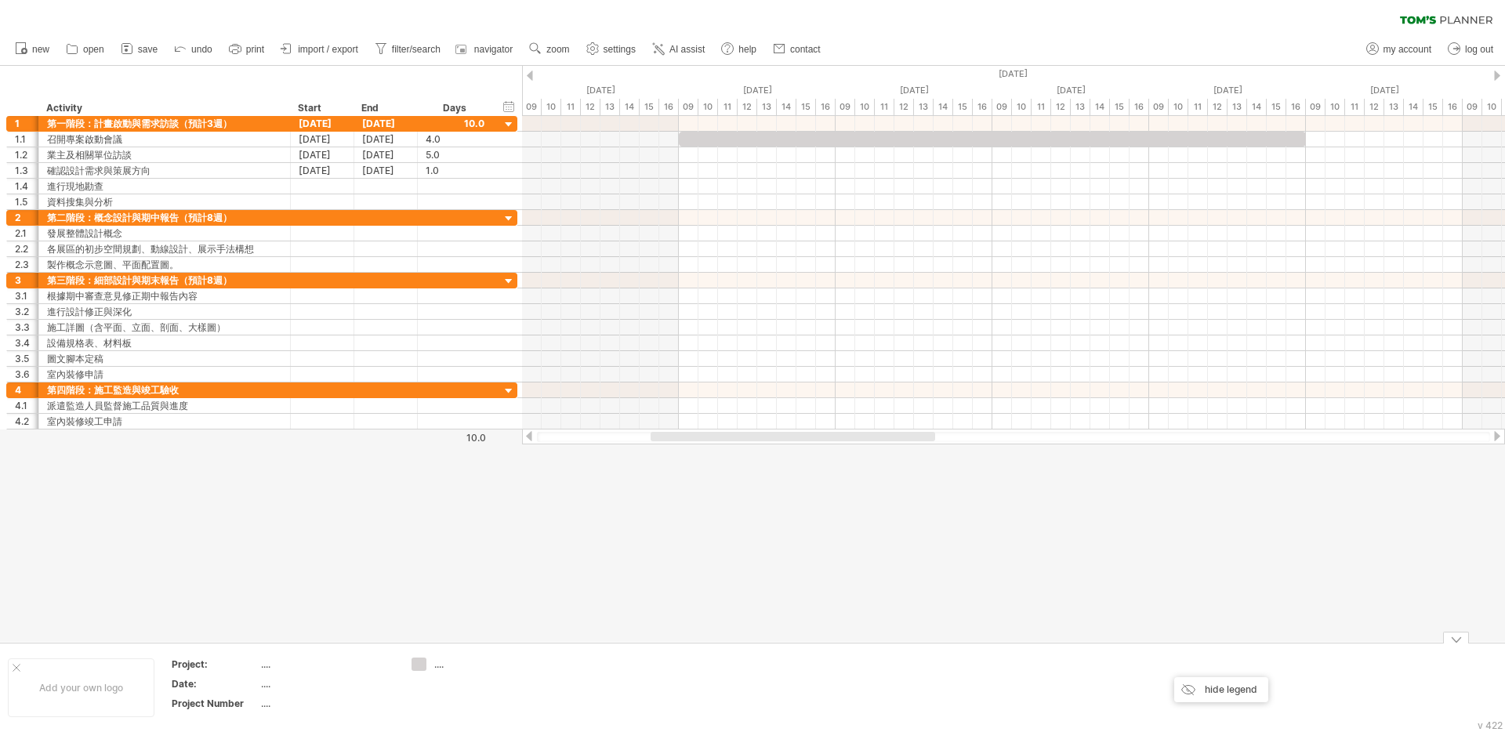
drag, startPoint x: 1099, startPoint y: 671, endPoint x: 978, endPoint y: 453, distance: 249.6
drag, startPoint x: 287, startPoint y: 12, endPoint x: 192, endPoint y: 11, distance: 94.9
drag, startPoint x: 46, startPoint y: 14, endPoint x: 32, endPoint y: 13, distance: 14.2
click at [1296, 42] on div "新的 share" at bounding box center [752, 49] width 1505 height 33
click at [565, 46] on font "設定" at bounding box center [566, 49] width 19 height 11
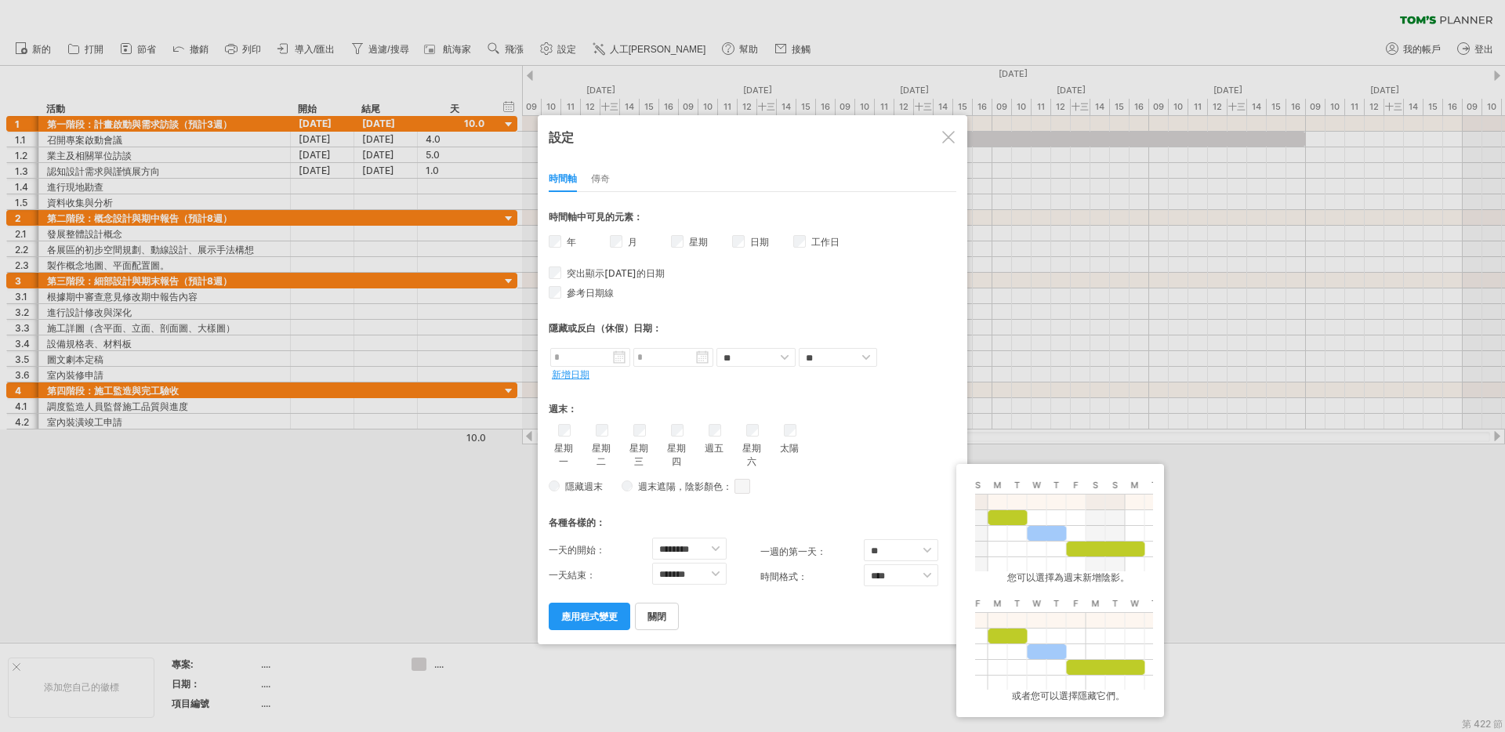
click at [748, 488] on span at bounding box center [743, 486] width 16 height 15
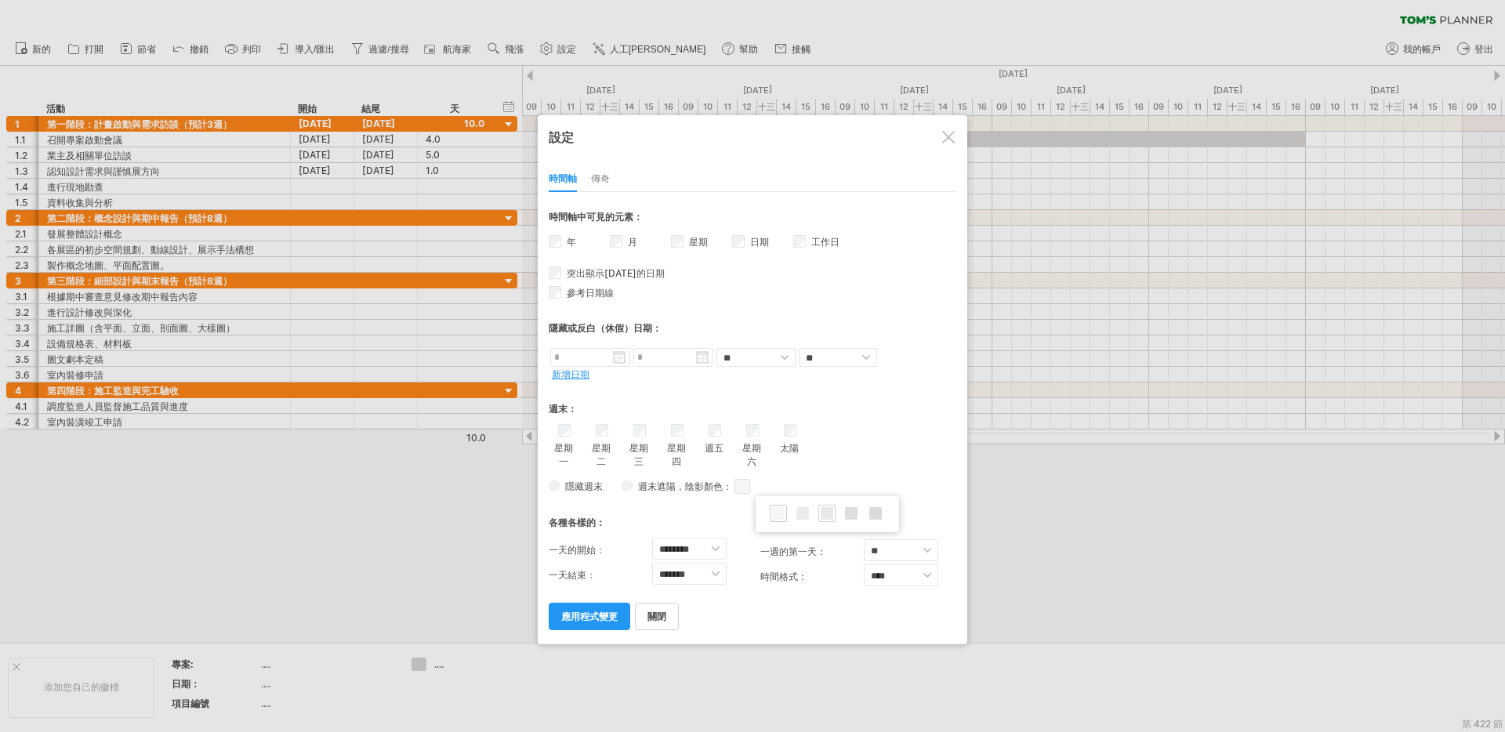
click at [829, 514] on span at bounding box center [827, 513] width 13 height 13
click at [588, 618] on font "應用程式變更" at bounding box center [589, 617] width 56 height 12
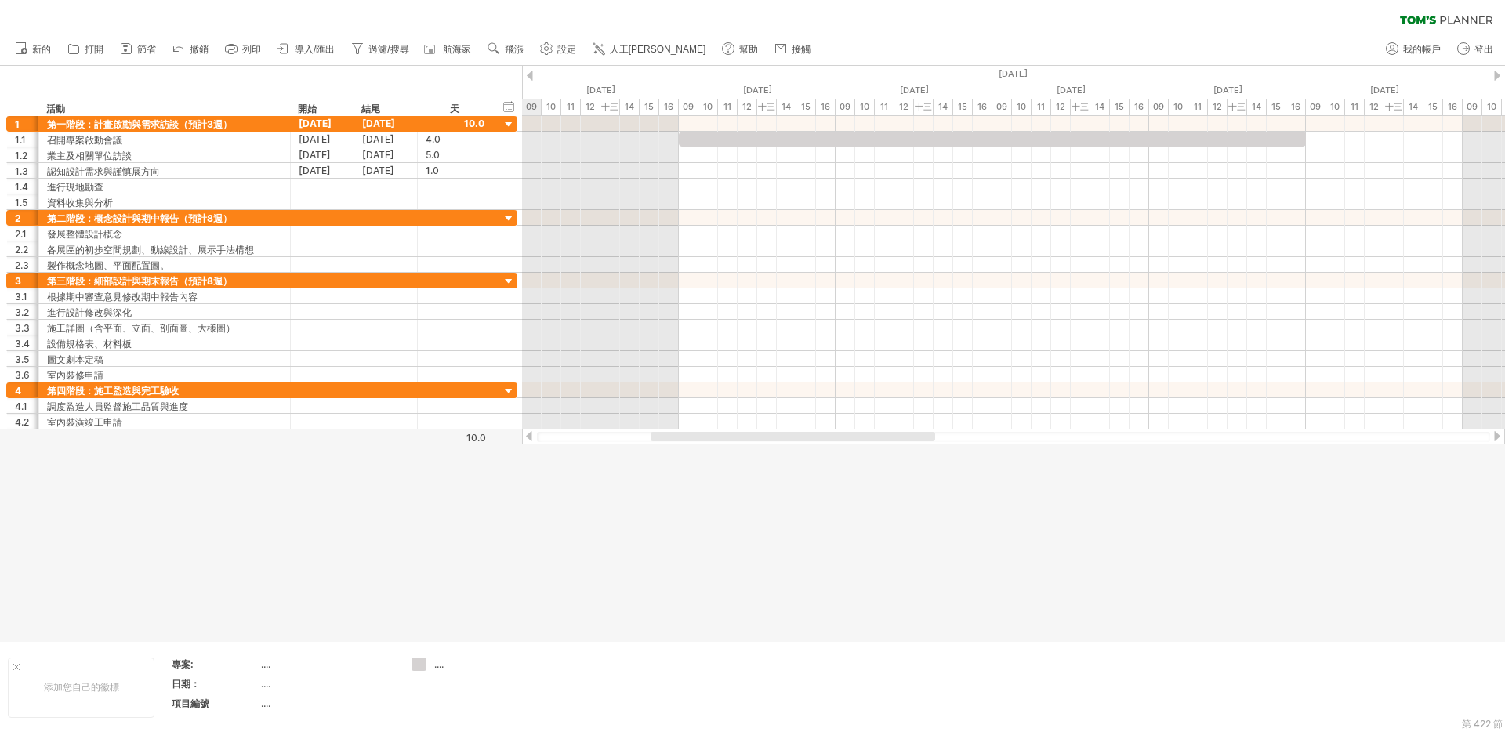
click at [859, 575] on div at bounding box center [752, 354] width 1505 height 576
click at [569, 44] on font "設定" at bounding box center [566, 49] width 19 height 11
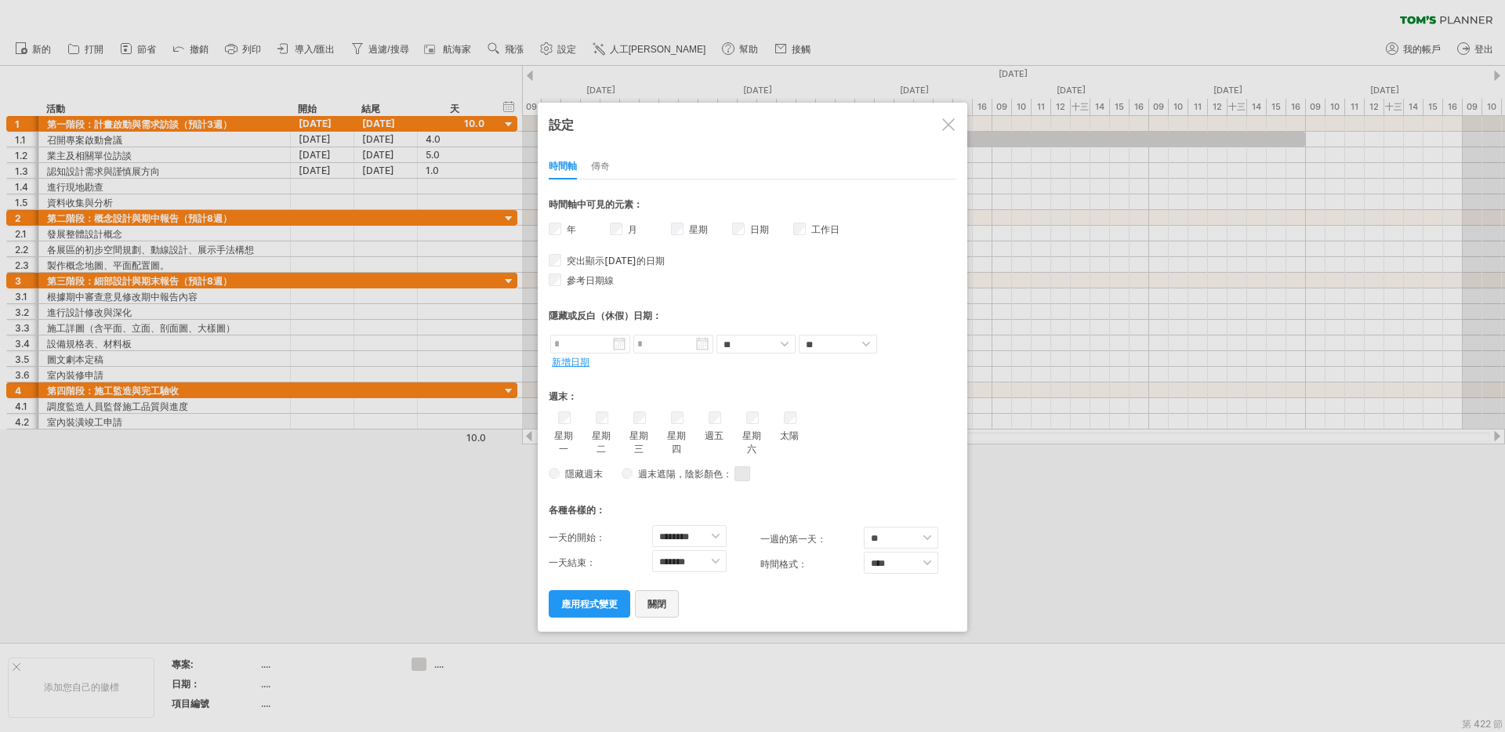
click at [652, 603] on font "關閉" at bounding box center [657, 604] width 19 height 12
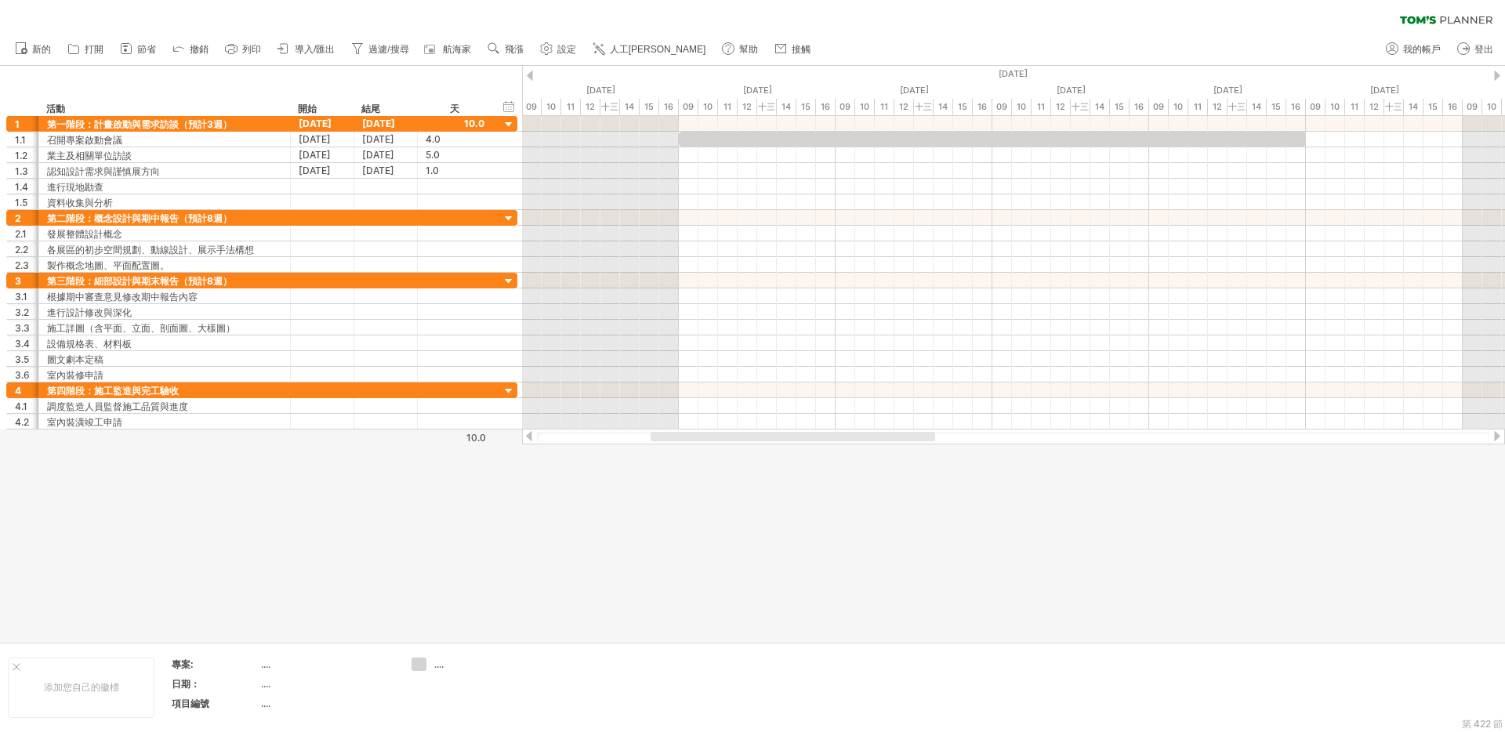
click at [794, 529] on div at bounding box center [752, 354] width 1505 height 576
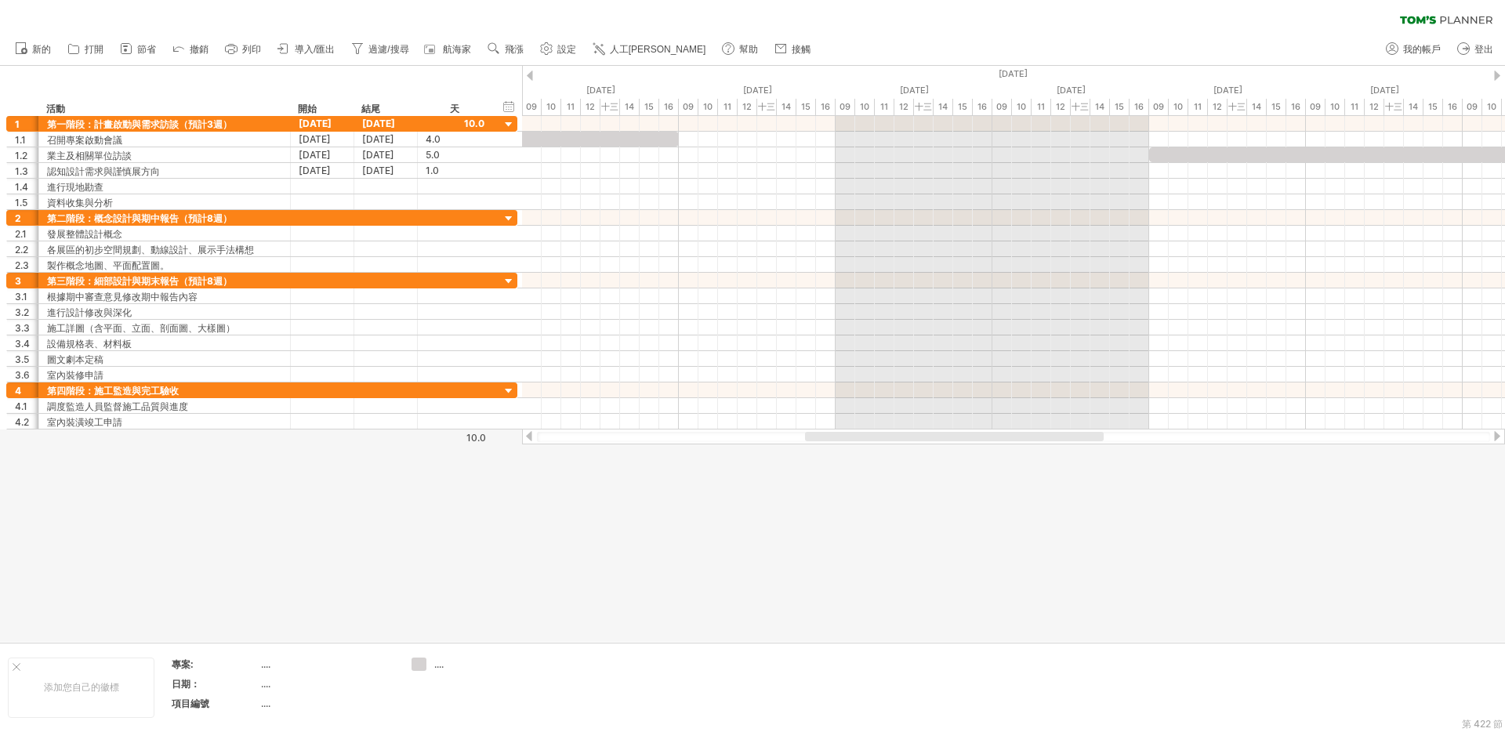
drag, startPoint x: 786, startPoint y: 438, endPoint x: 936, endPoint y: 444, distance: 149.9
click at [936, 443] on div at bounding box center [1013, 437] width 983 height 16
click at [939, 565] on div at bounding box center [752, 354] width 1505 height 576
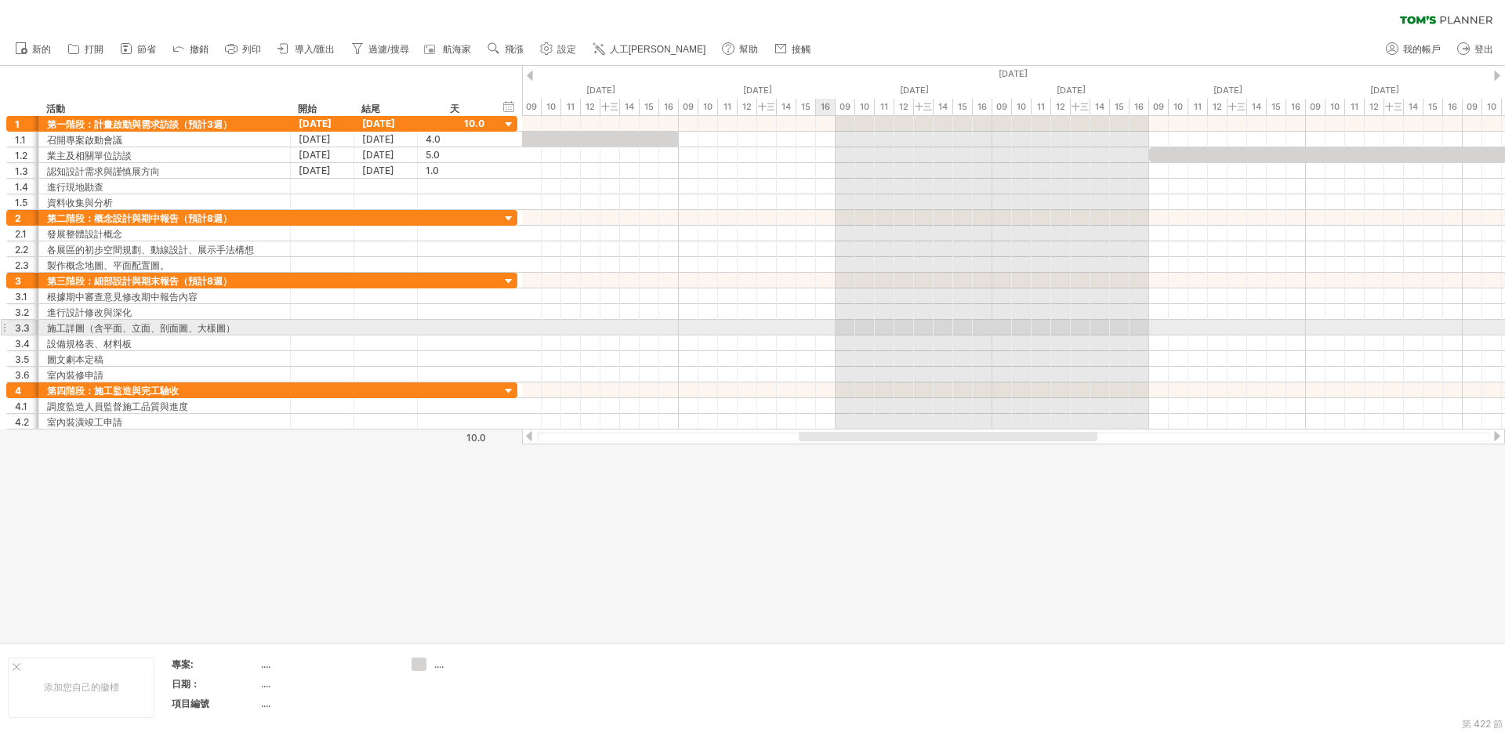
click at [827, 332] on div at bounding box center [1013, 328] width 983 height 16
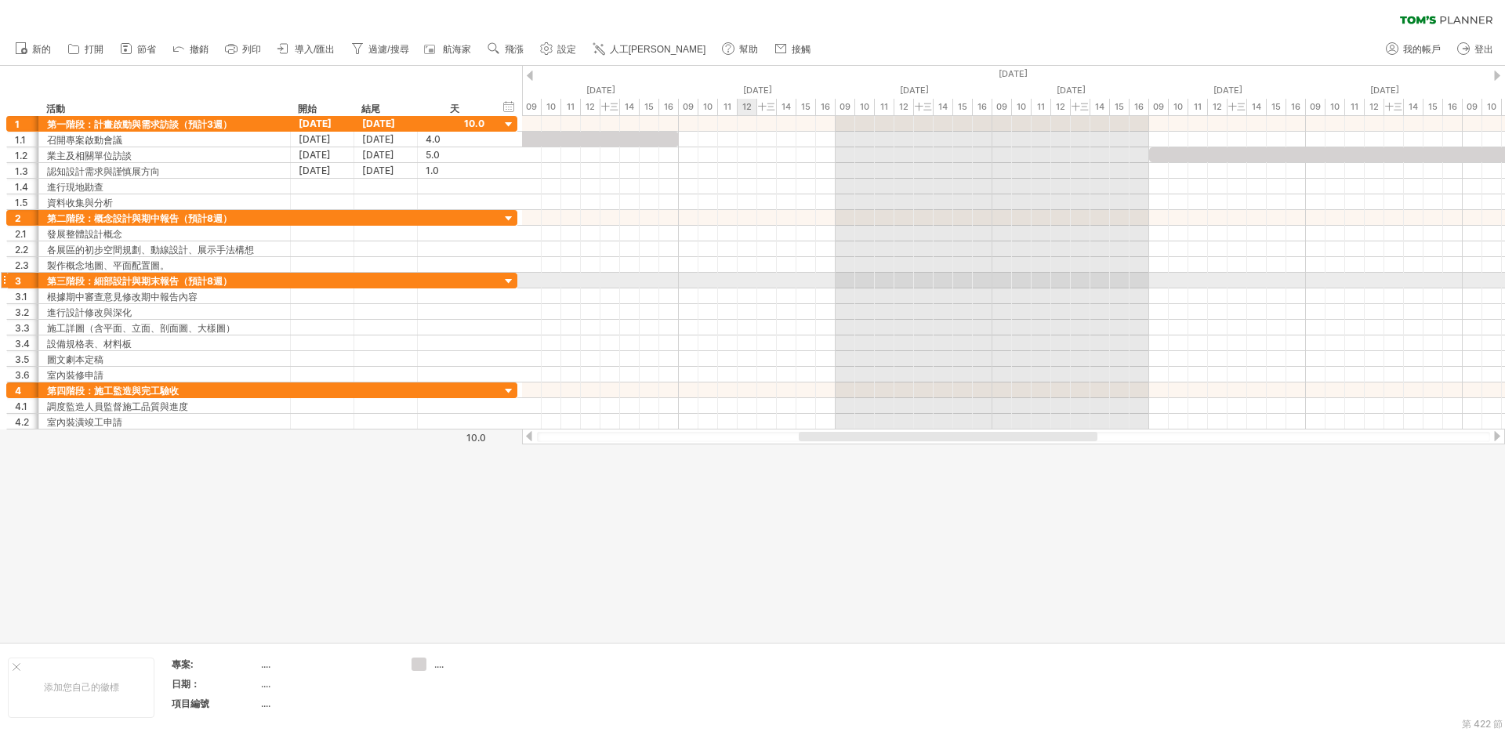
click at [754, 268] on div at bounding box center [1013, 265] width 983 height 16
click at [750, 185] on div at bounding box center [1013, 187] width 983 height 16
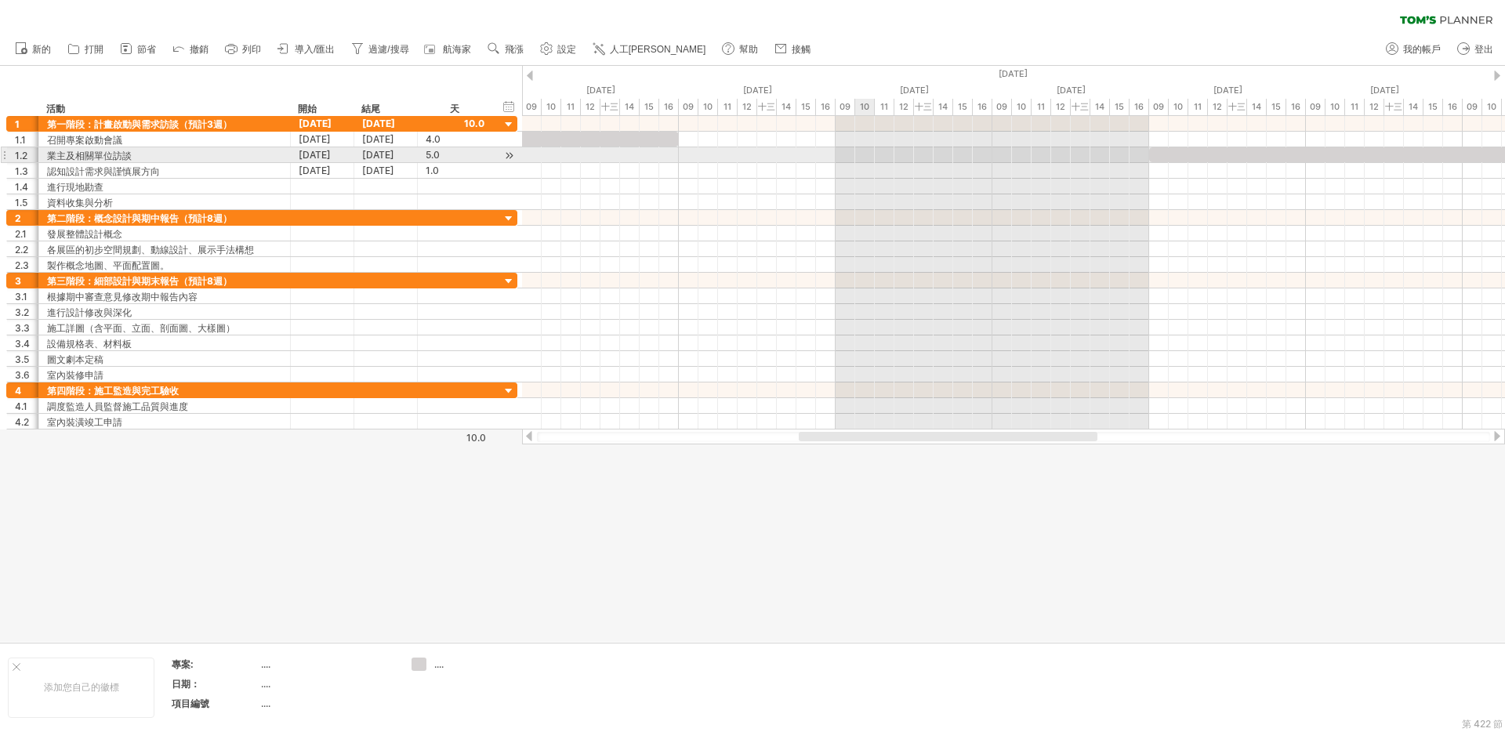
click at [856, 163] on div at bounding box center [1013, 171] width 983 height 16
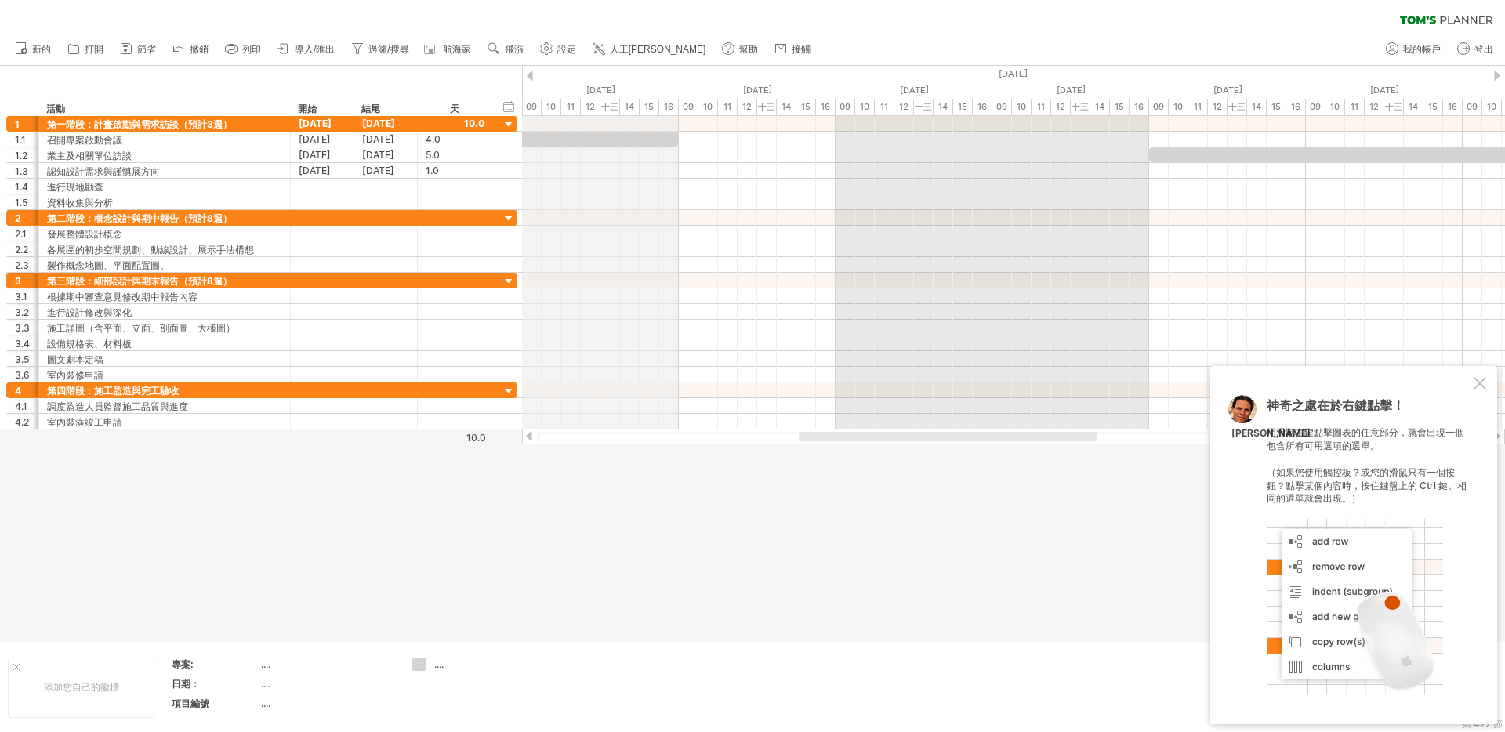
click at [598, 88] on font "[DATE]" at bounding box center [600, 90] width 29 height 11
click at [600, 86] on font "[DATE]" at bounding box center [600, 90] width 29 height 11
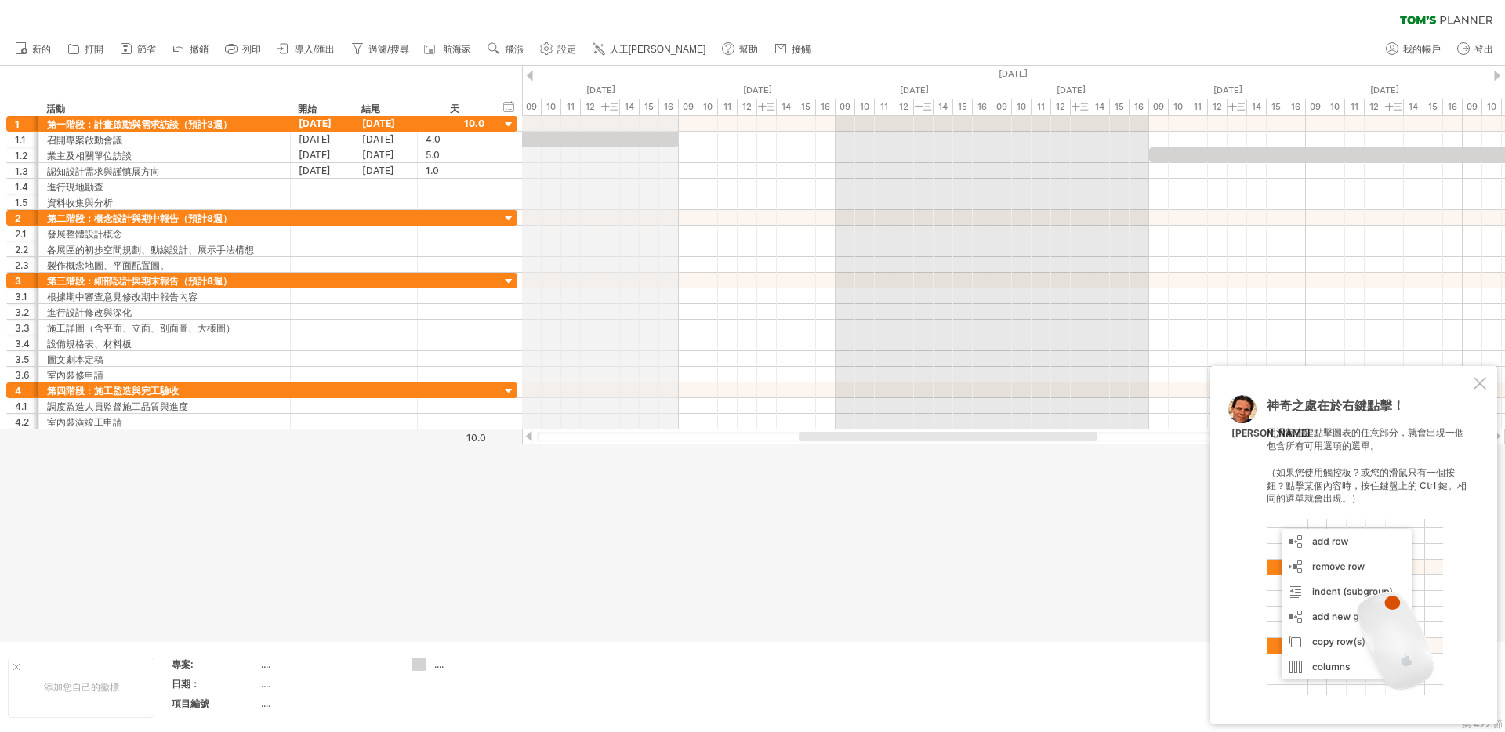
click at [600, 86] on font "[DATE]" at bounding box center [600, 90] width 29 height 11
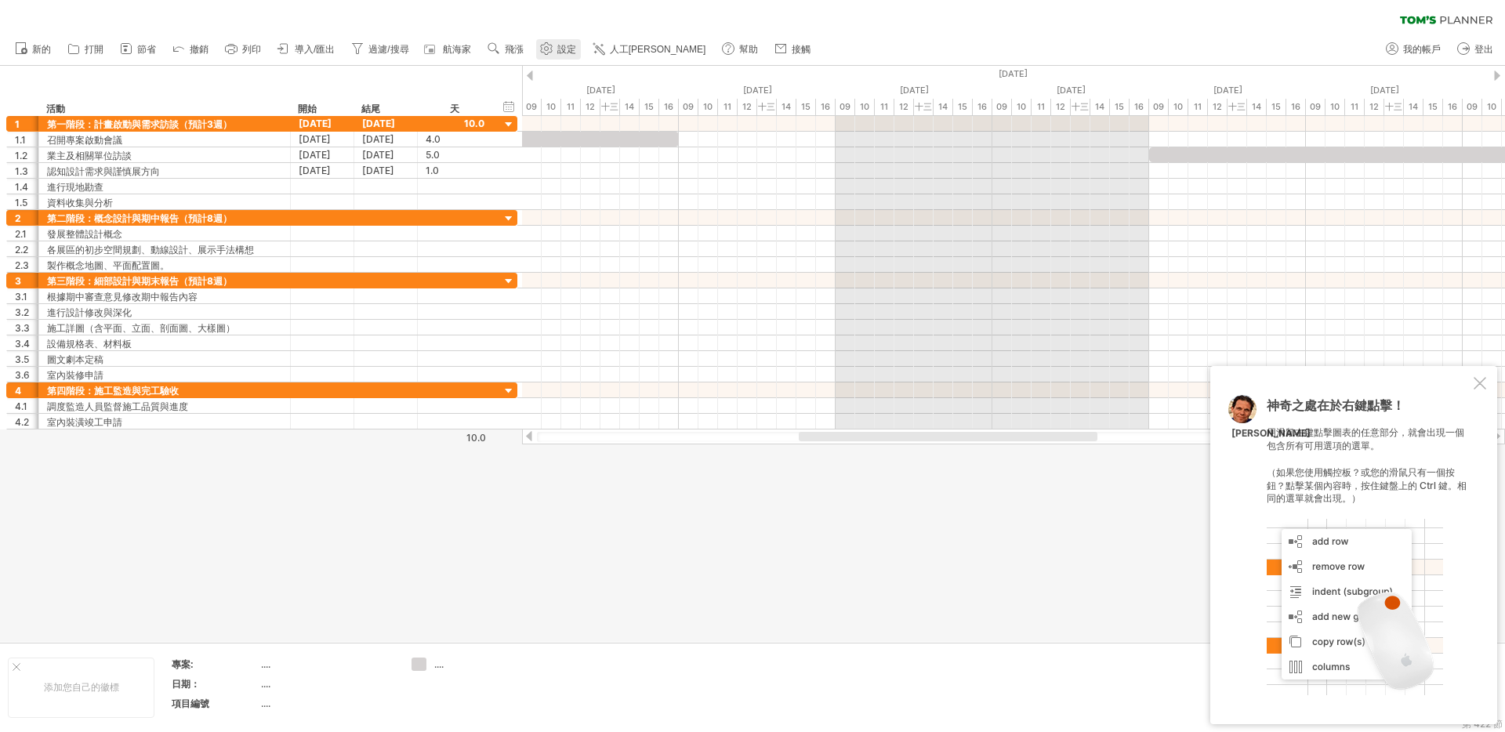
click at [572, 49] on font "設定" at bounding box center [566, 49] width 19 height 11
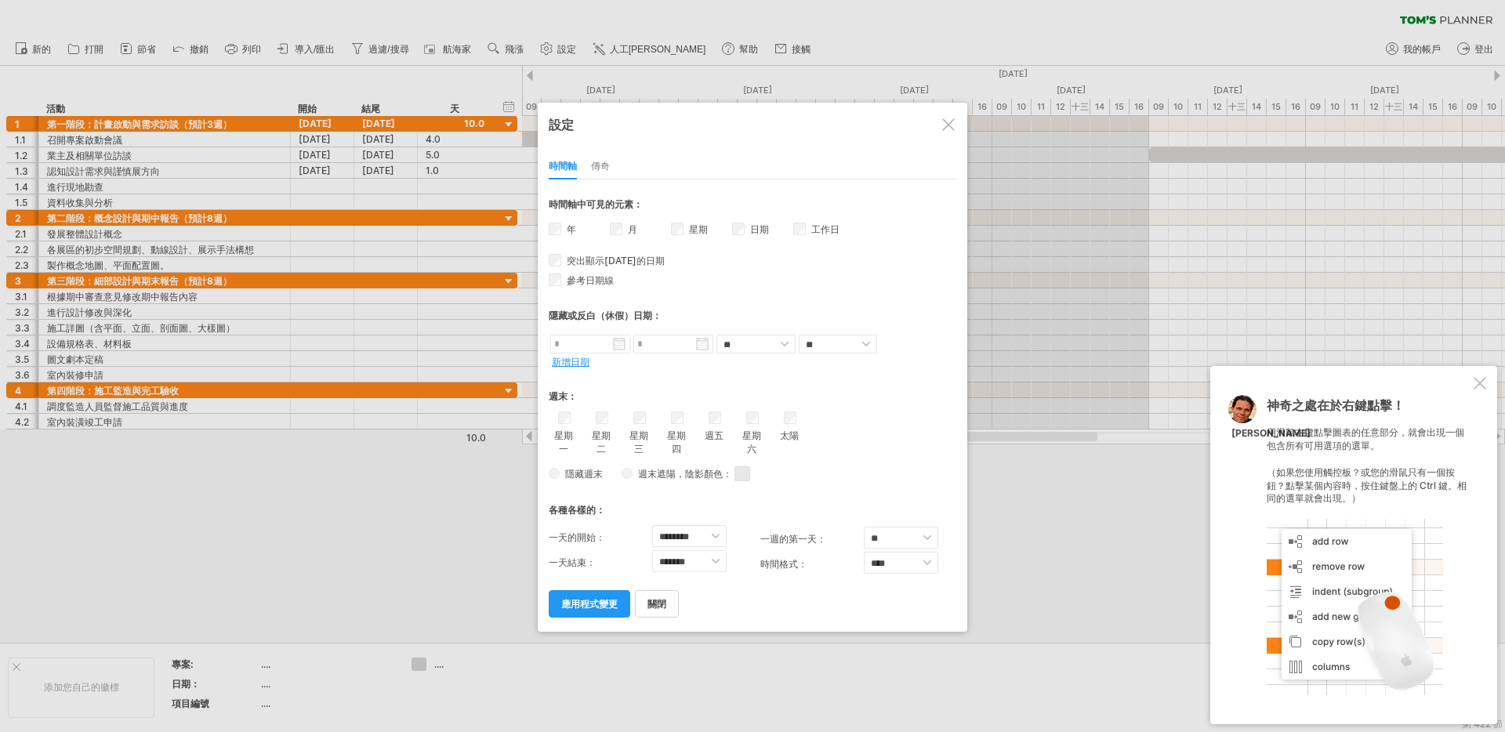
click at [562, 227] on div "年" at bounding box center [579, 231] width 61 height 23
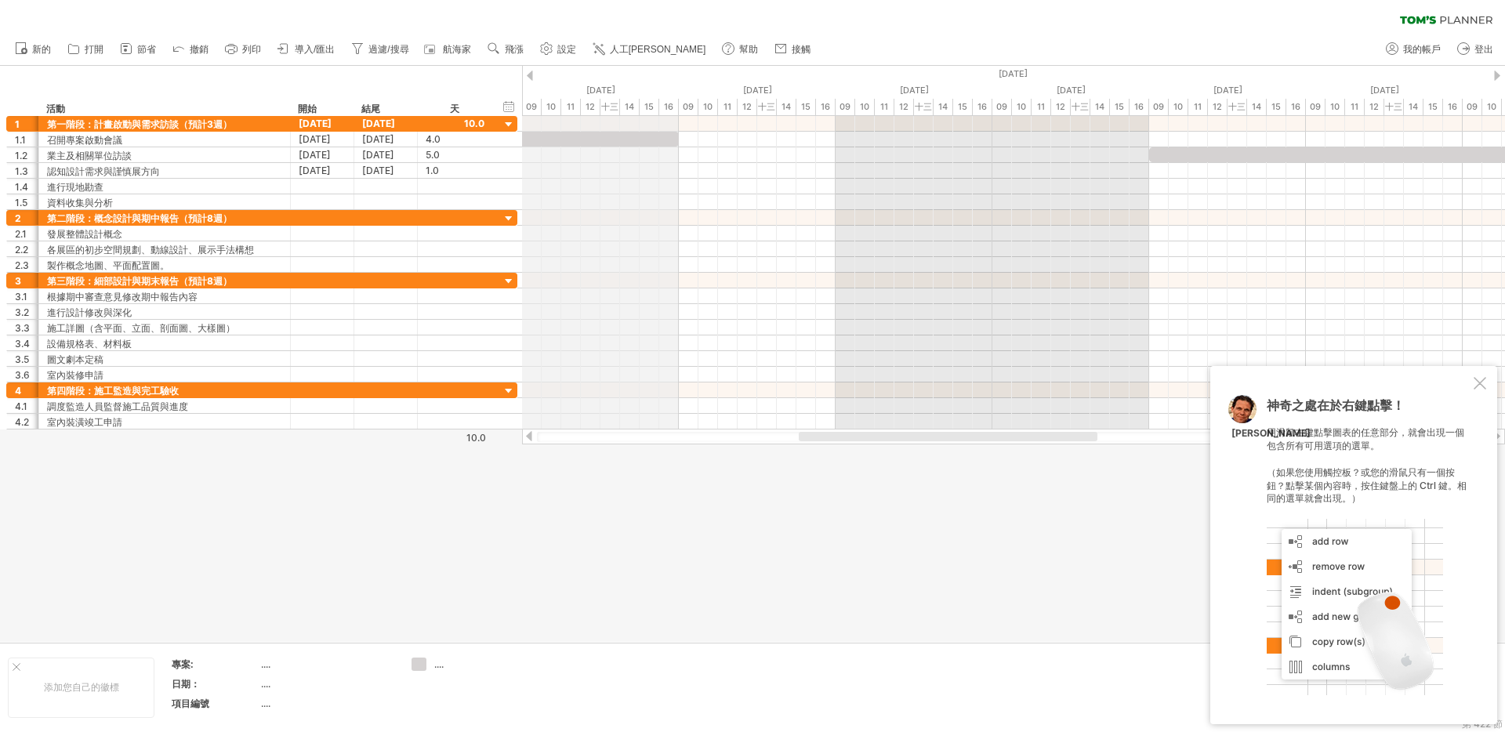
click at [598, 88] on font "[DATE]" at bounding box center [600, 90] width 29 height 11
click at [599, 89] on font "[DATE]" at bounding box center [600, 90] width 29 height 11
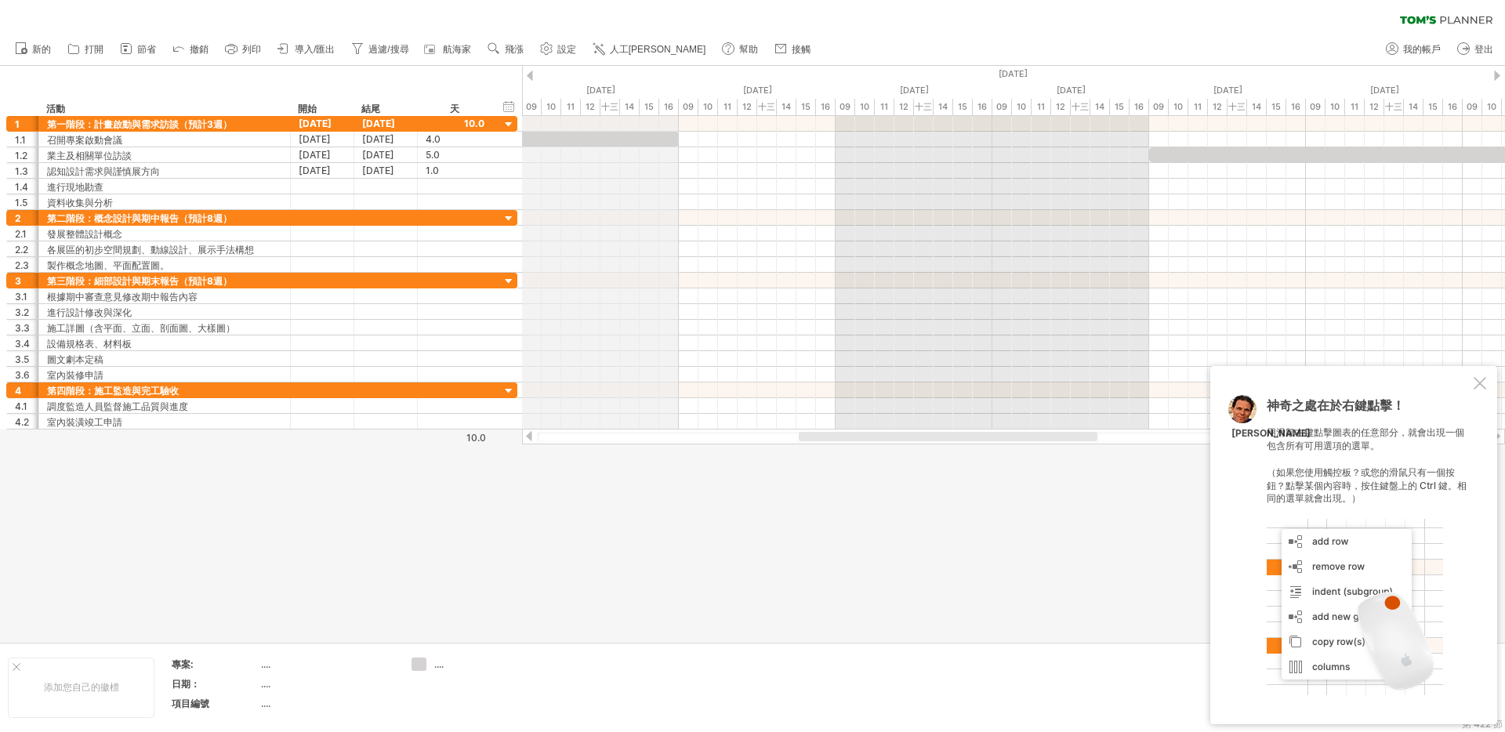
click at [599, 89] on font "[DATE]" at bounding box center [600, 90] width 29 height 11
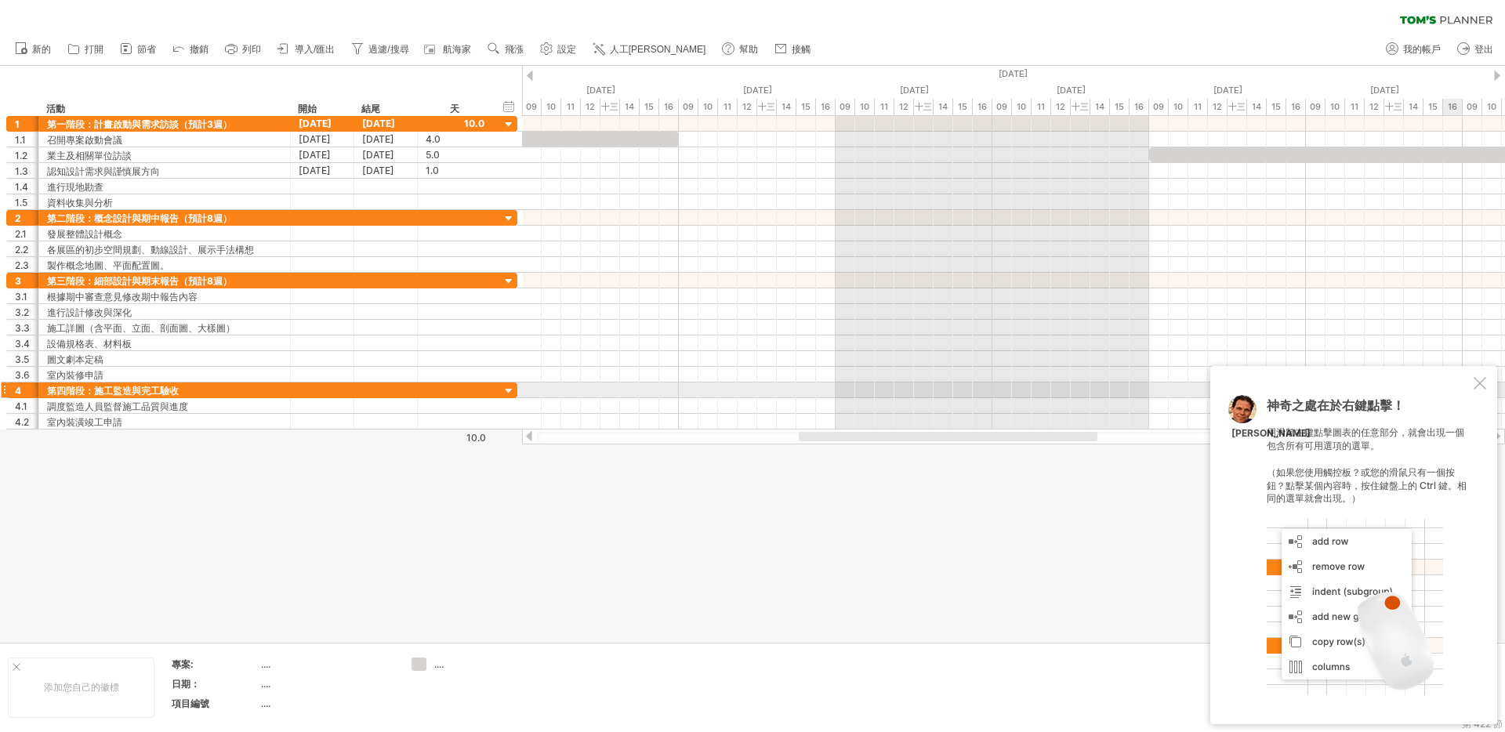
click at [1482, 387] on div at bounding box center [1480, 383] width 13 height 13
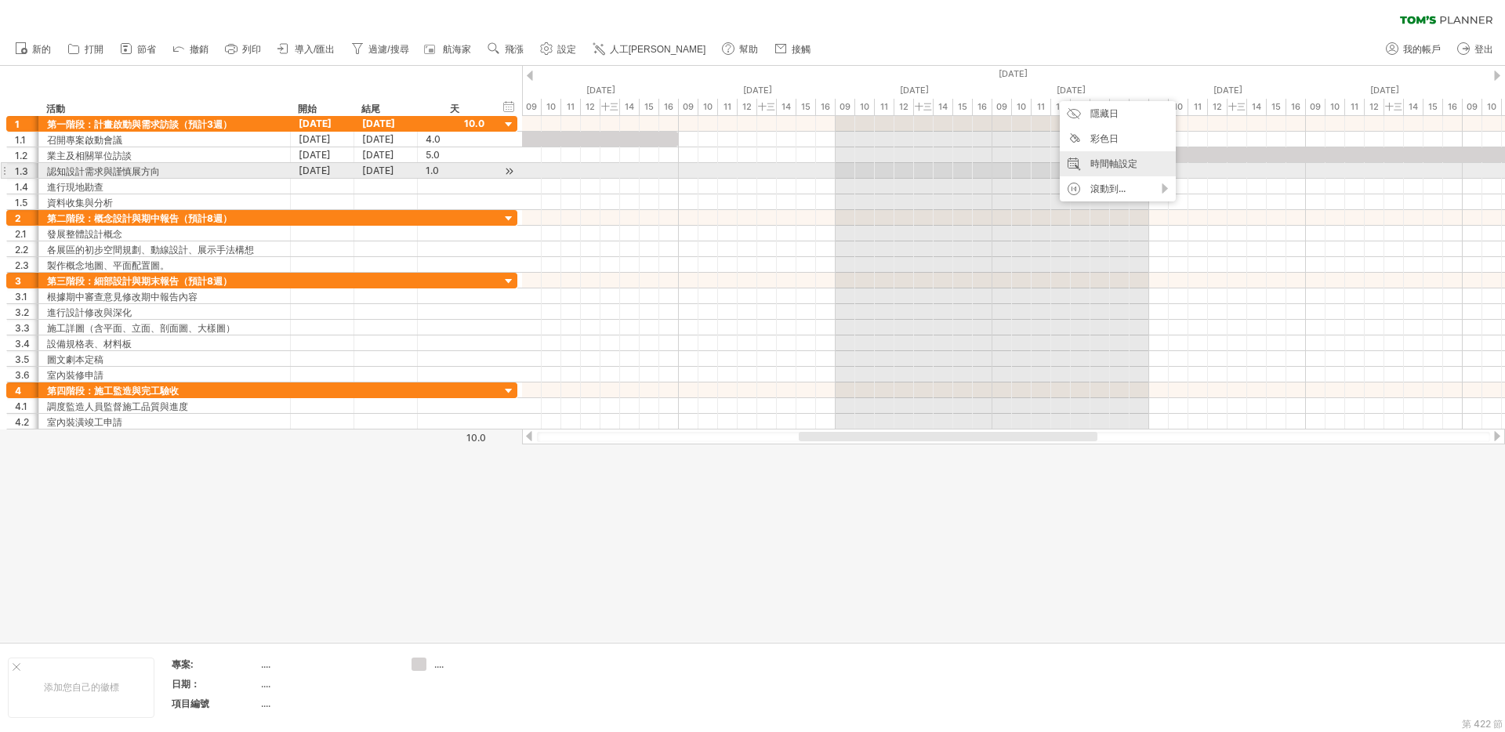
click at [1127, 165] on font "時間軸設定" at bounding box center [1114, 164] width 47 height 12
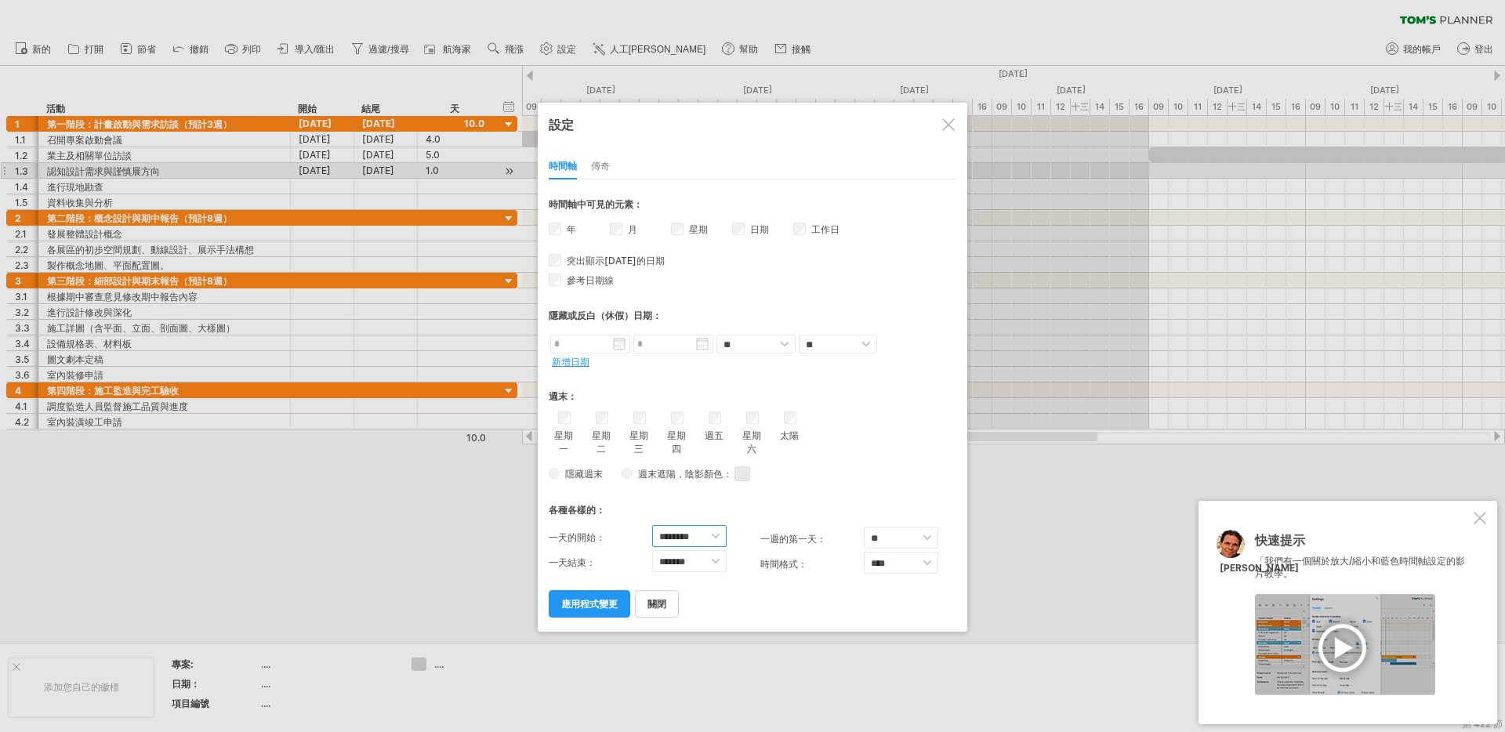
click at [703, 539] on select "******** ******* ******* ******* ******* ******* ******* ******* ******* ******…" at bounding box center [689, 536] width 74 height 22
click at [701, 557] on select "******* ******* ******* ******* ******* ******* ******* ******* ****** ******* …" at bounding box center [689, 561] width 74 height 22
click at [902, 562] on select "**** ****" at bounding box center [901, 563] width 74 height 22
click at [905, 549] on div "一週的第一天： ** *** ** 一年有 3 種方法可以計算週數： 一週的第一天 一年的第一週包括 歐洲、亞洲、大洋洲 週一 [DATE] [DATE] 週六" at bounding box center [852, 538] width 183 height 27
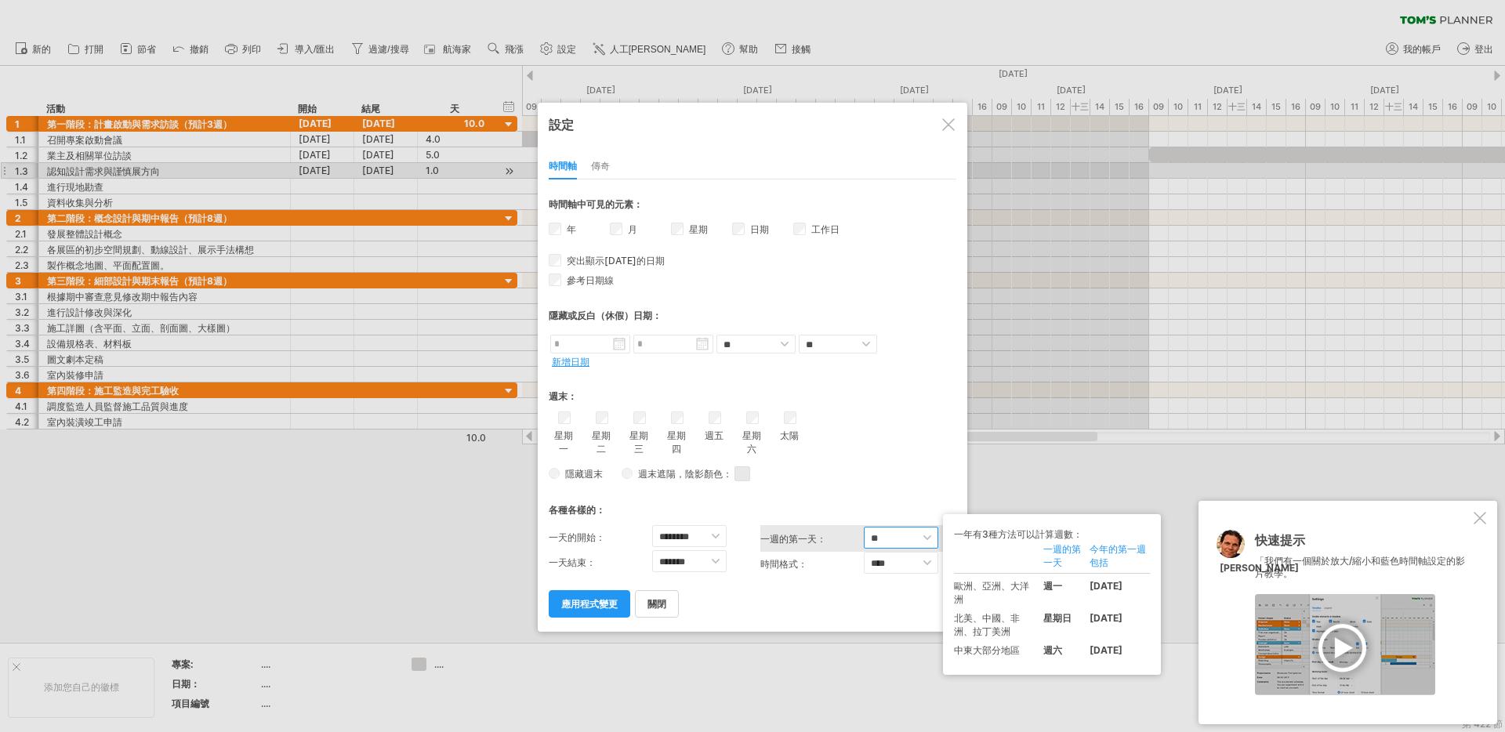
click at [906, 543] on select "** *** **" at bounding box center [901, 538] width 74 height 22
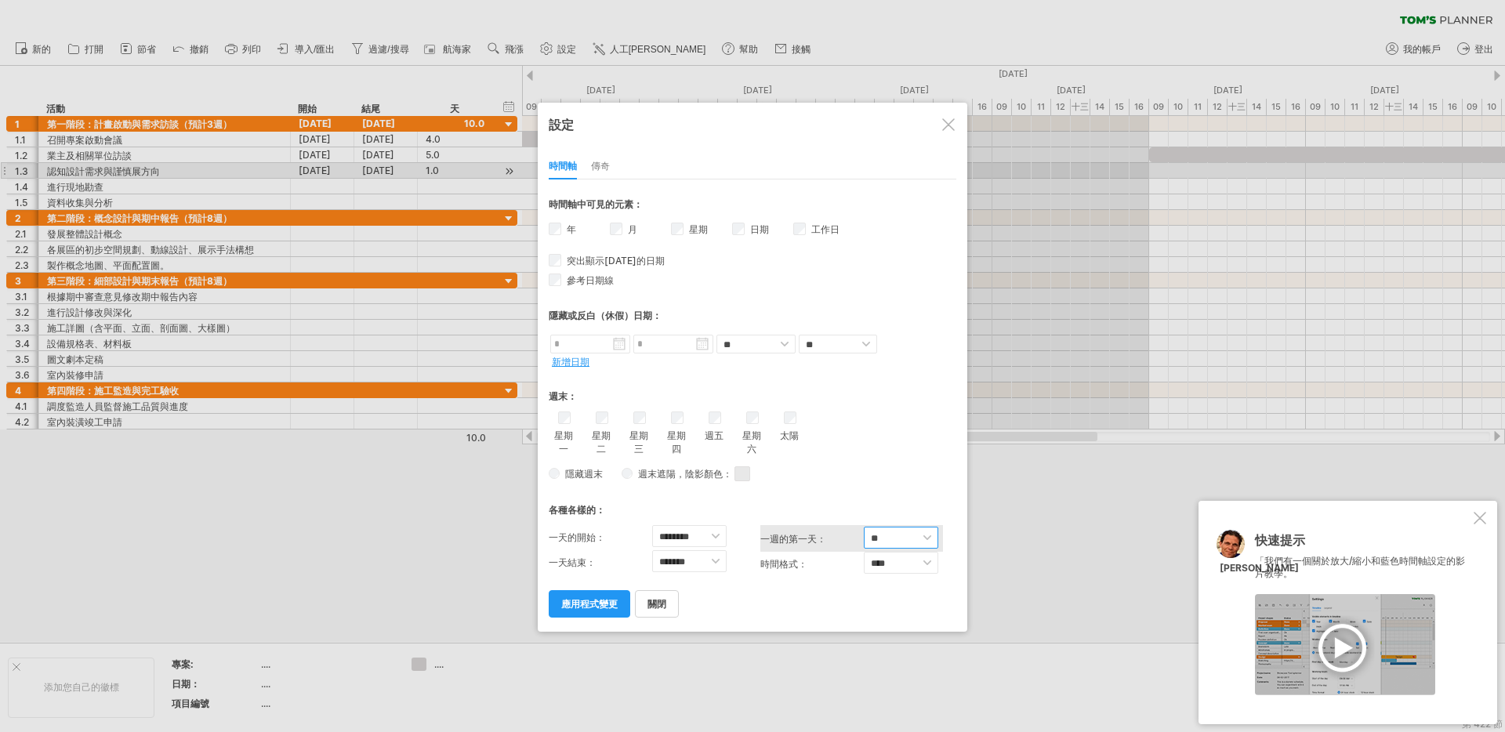
click at [864, 527] on select "** *** **" at bounding box center [901, 538] width 74 height 22
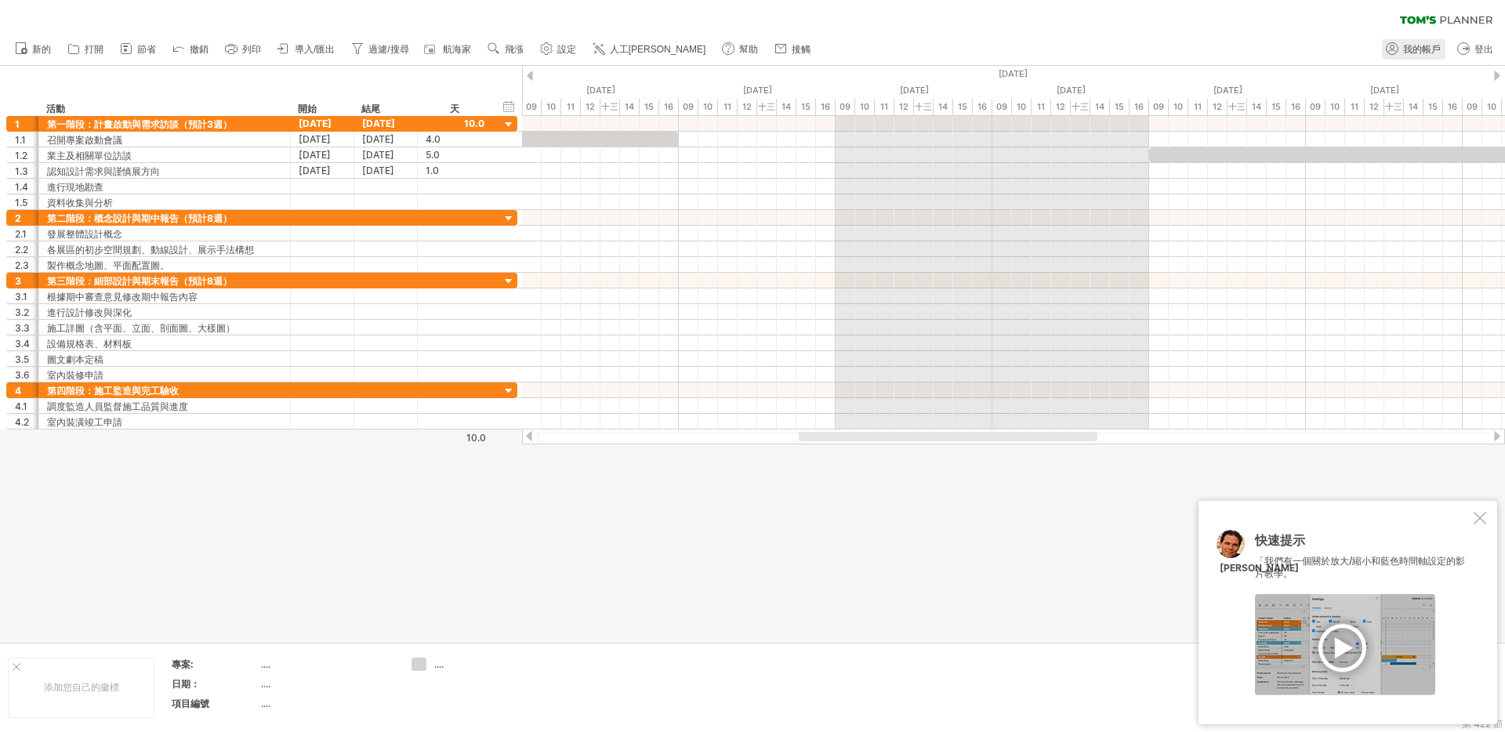
click at [1396, 50] on icon at bounding box center [1393, 49] width 16 height 16
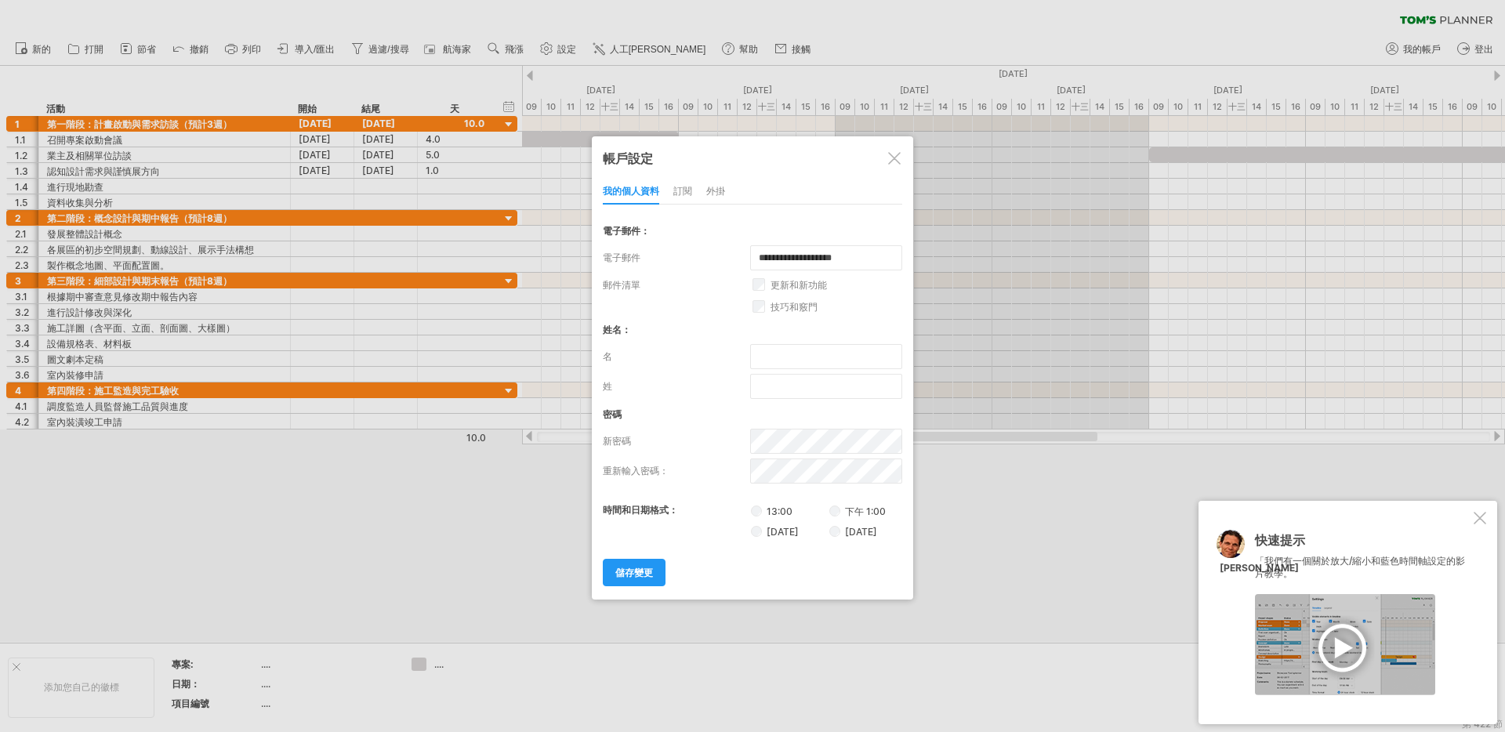
click at [842, 538] on label "[DATE]" at bounding box center [854, 532] width 48 height 12
click at [623, 579] on font "儲存變更" at bounding box center [634, 573] width 38 height 12
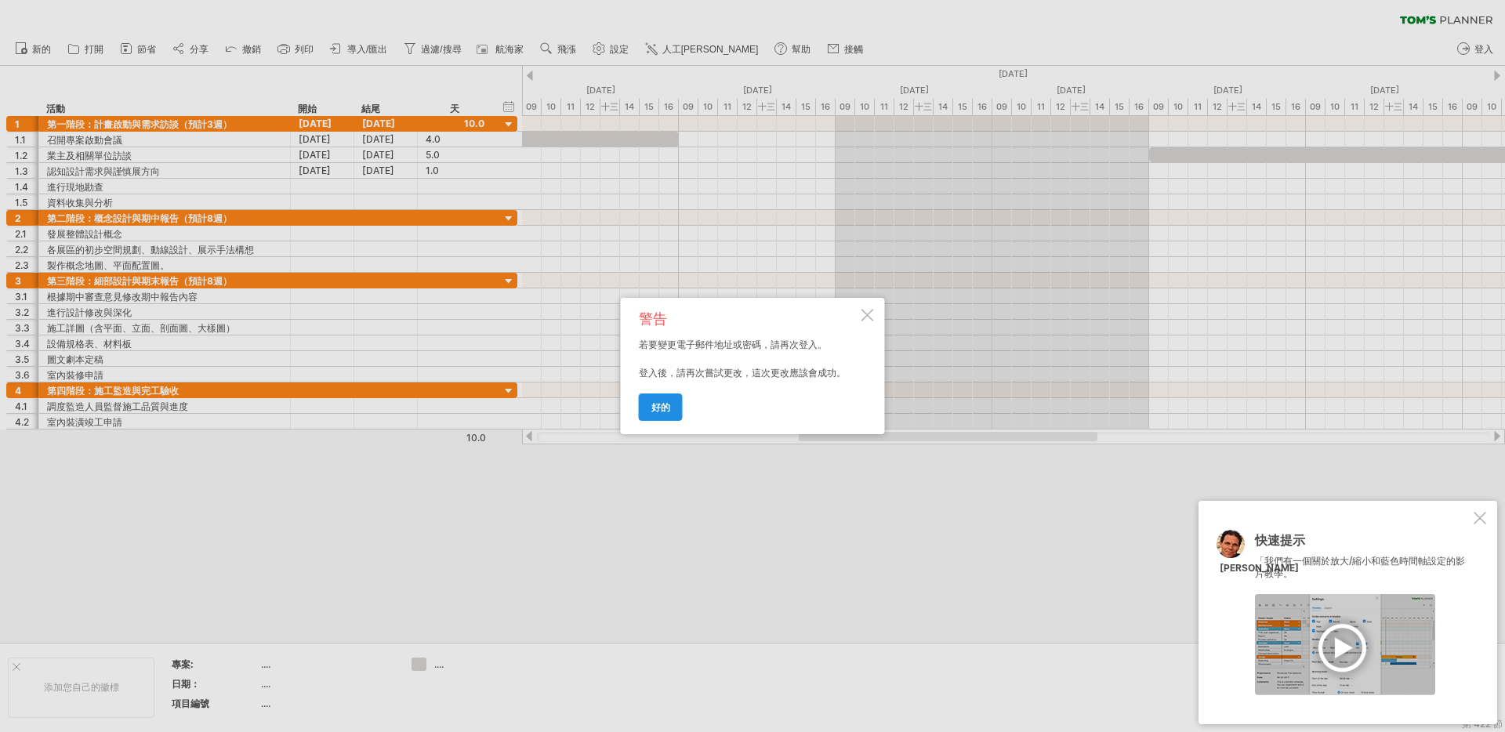
click at [666, 411] on font "好的" at bounding box center [661, 407] width 19 height 12
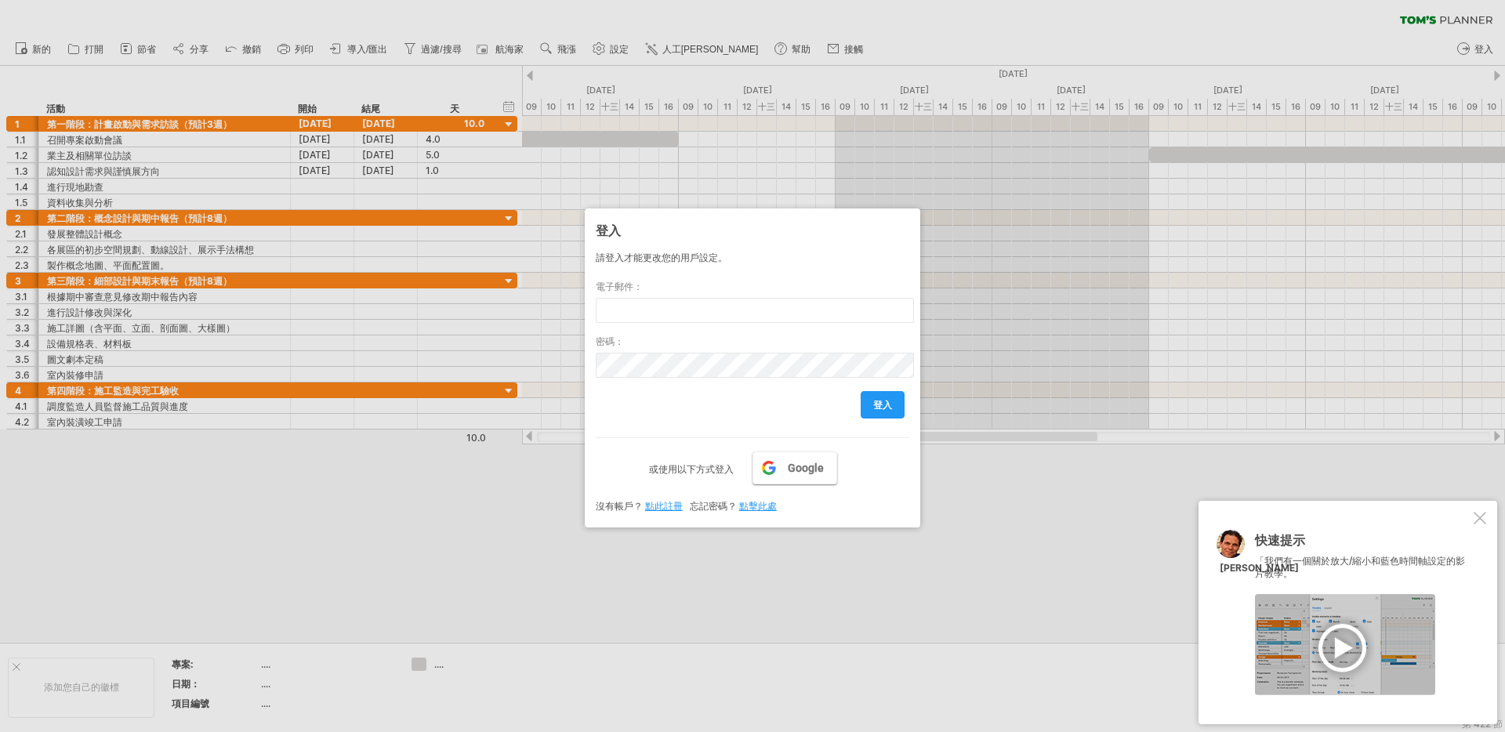
click at [803, 474] on font "Google" at bounding box center [806, 468] width 36 height 13
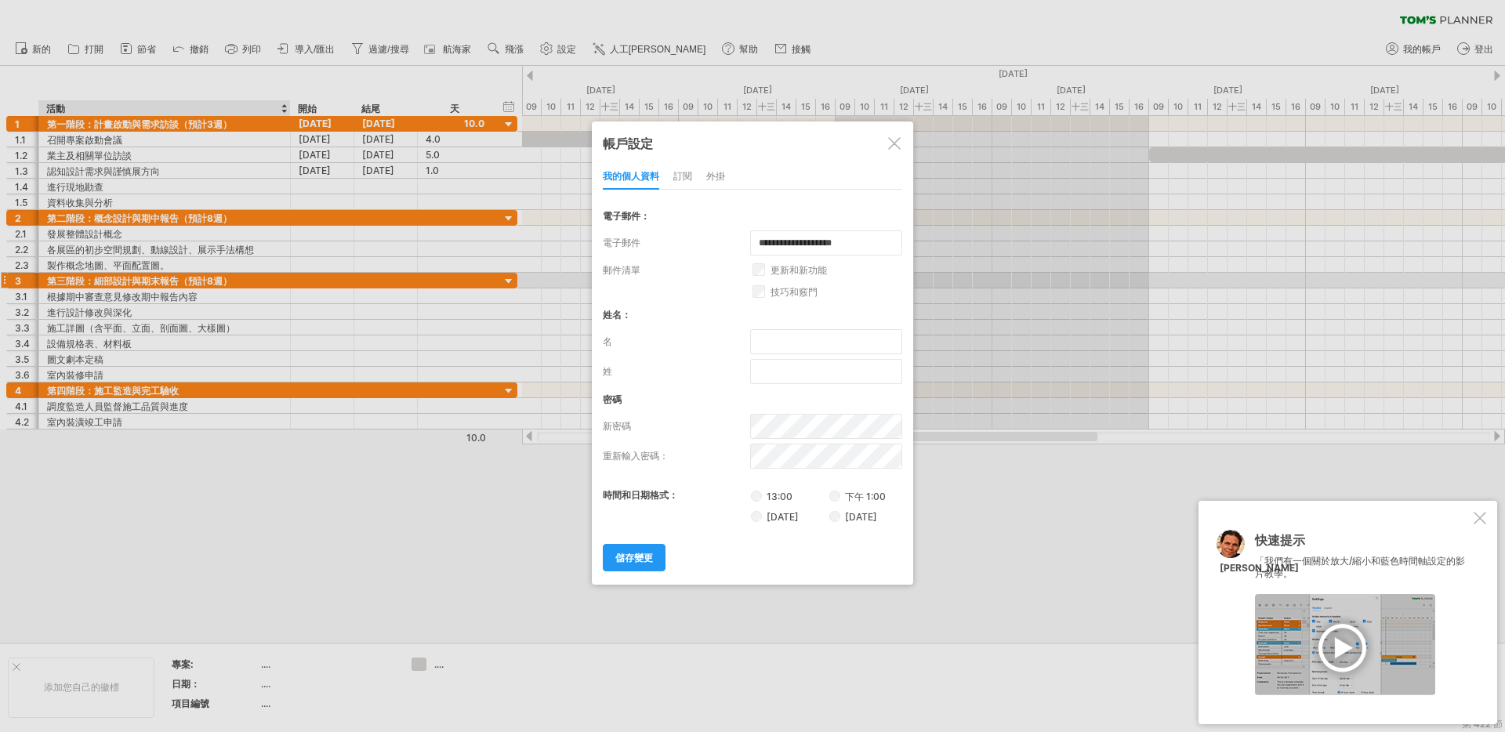
click at [867, 523] on font "[DATE]" at bounding box center [861, 517] width 32 height 12
click at [643, 564] on font "儲存變更" at bounding box center [634, 558] width 38 height 12
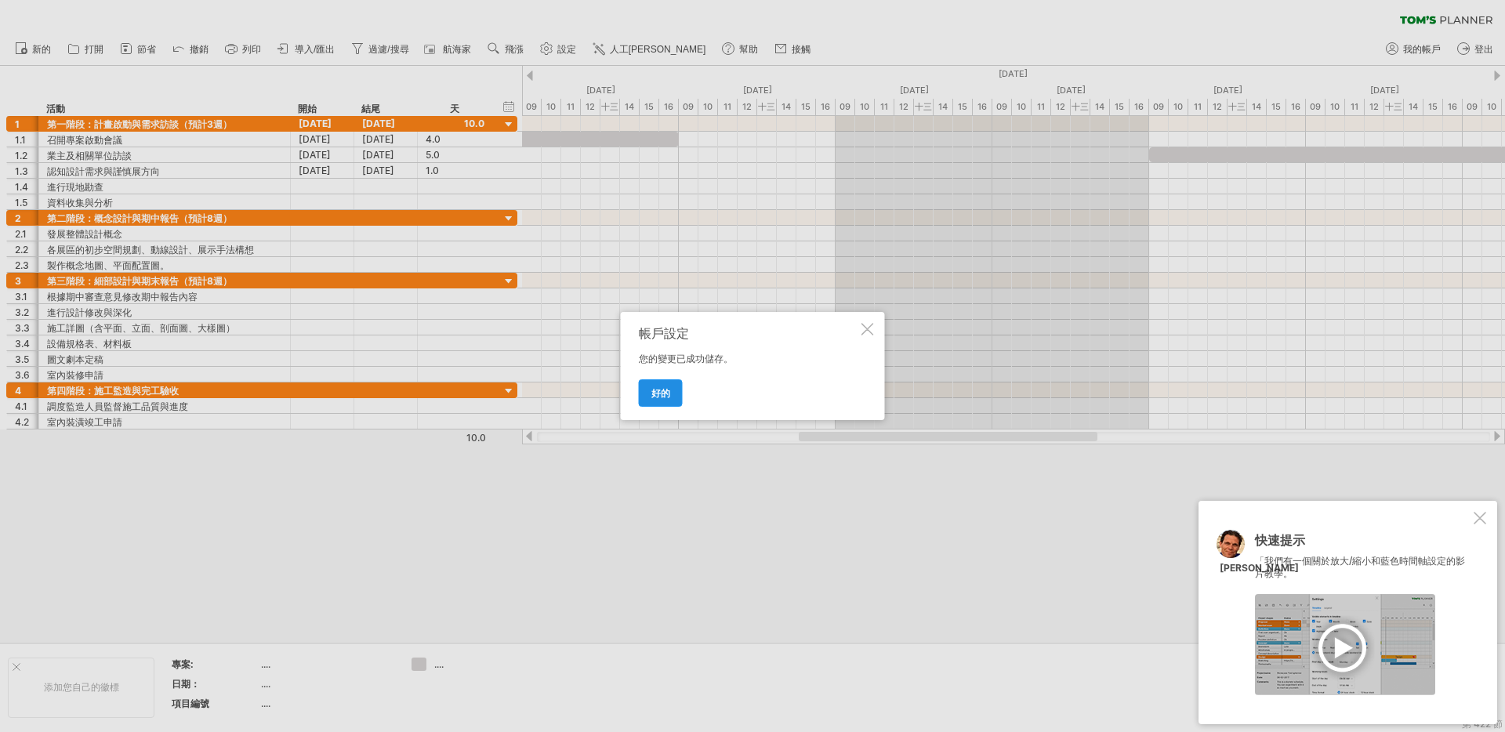
click at [658, 394] on font "好的" at bounding box center [661, 393] width 19 height 12
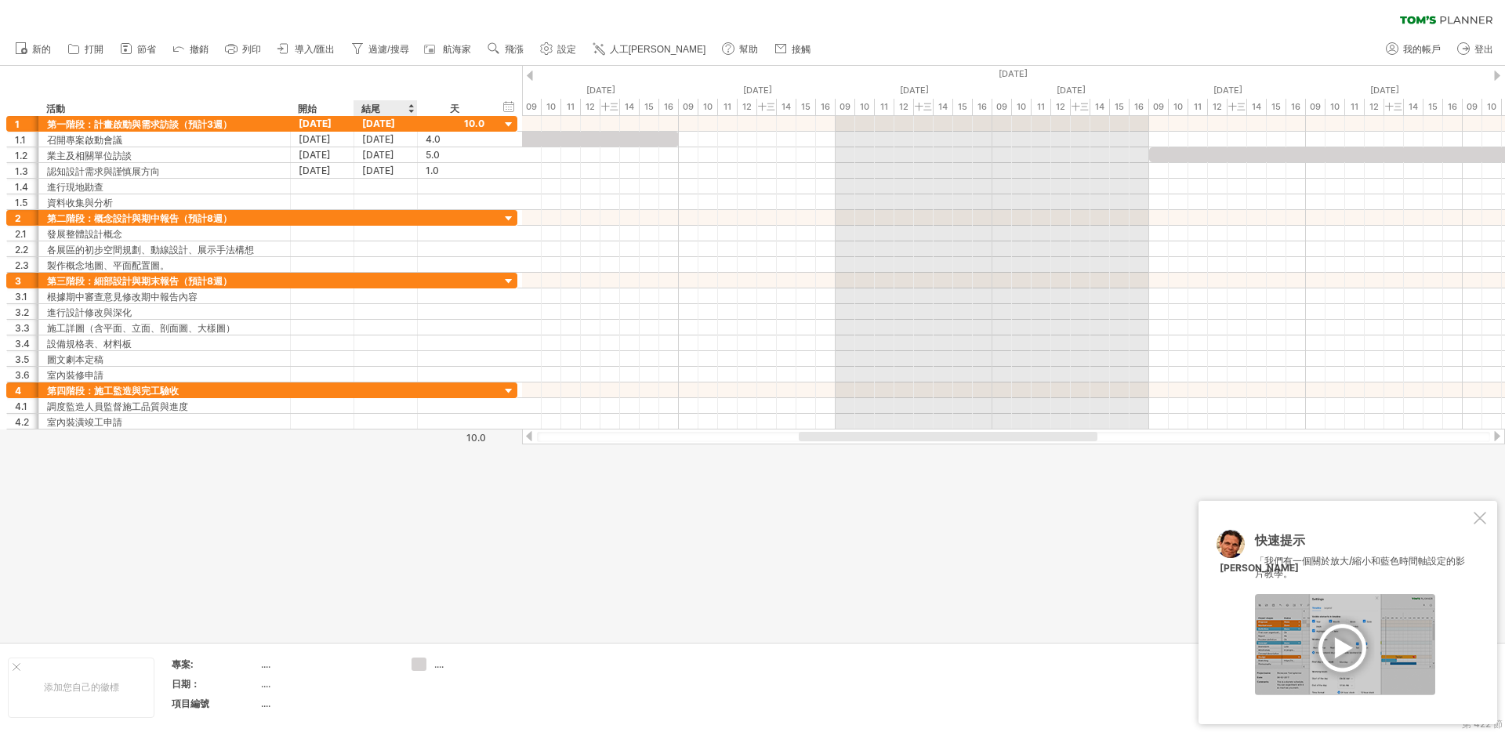
click at [398, 486] on div at bounding box center [752, 354] width 1505 height 576
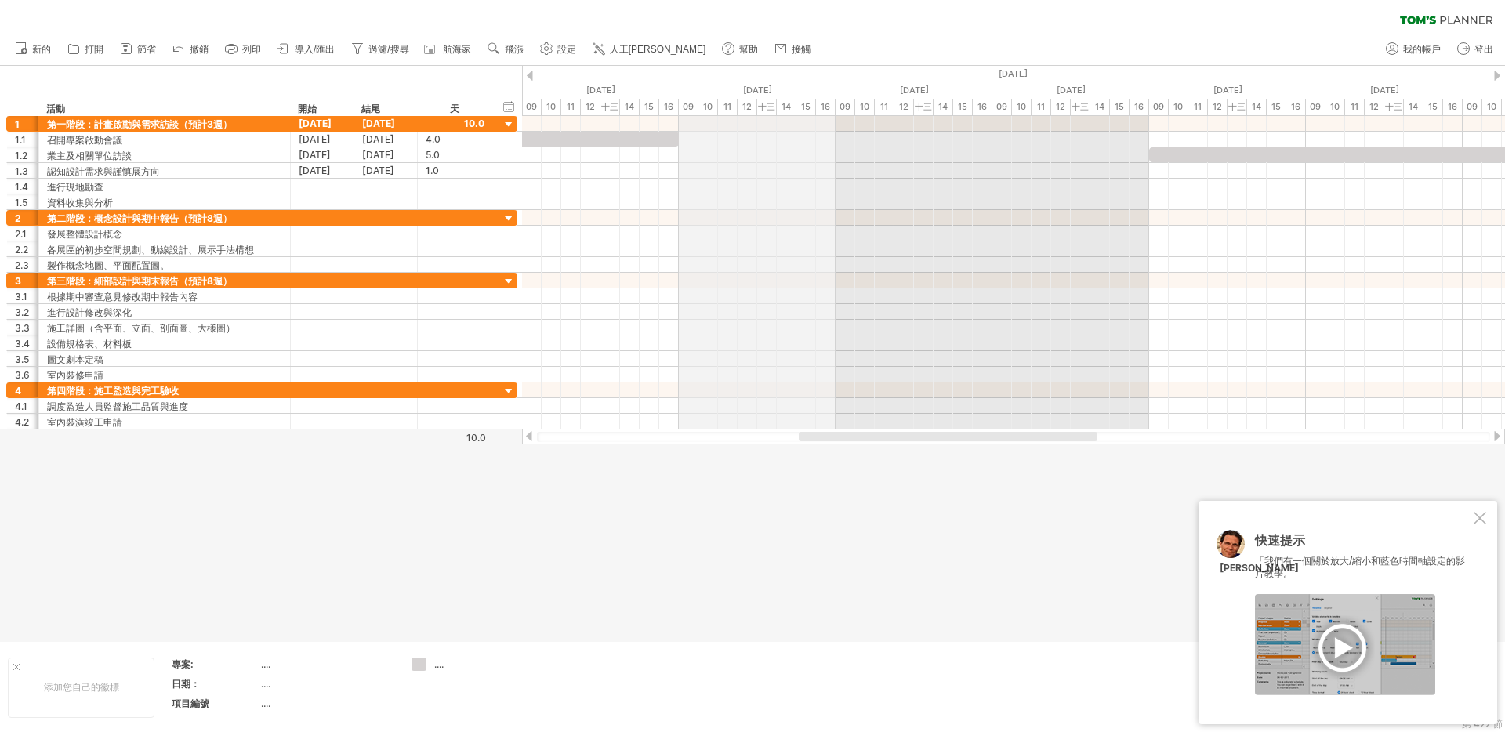
click at [743, 89] on font "[DATE]" at bounding box center [757, 90] width 29 height 11
click at [768, 86] on font "[DATE]" at bounding box center [757, 90] width 29 height 11
drag, startPoint x: 768, startPoint y: 85, endPoint x: 651, endPoint y: 71, distance: 117.7
click at [768, 85] on font "[DATE]" at bounding box center [757, 90] width 29 height 11
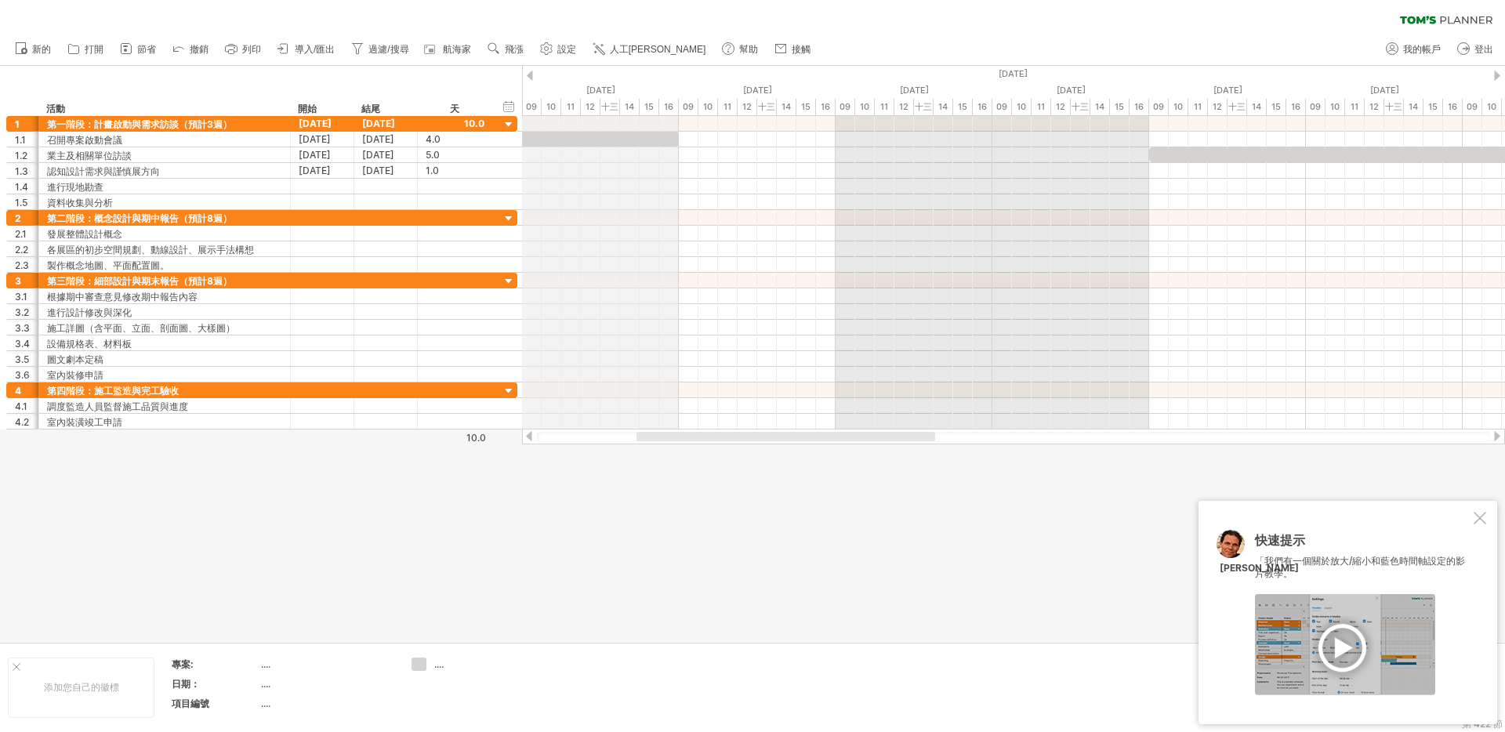
click at [610, 81] on div "[DATE]" at bounding box center [1071, 74] width 4234 height 16
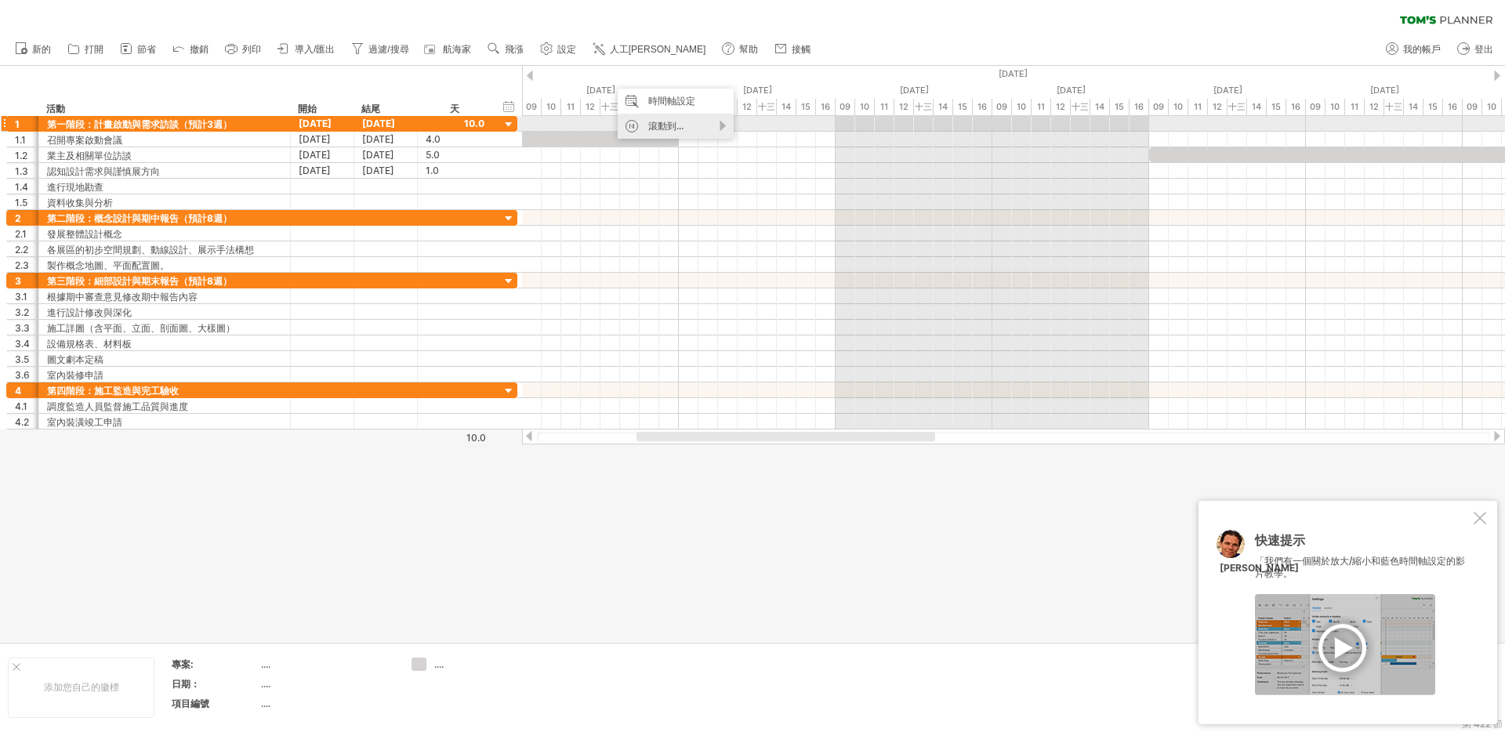
drag, startPoint x: 680, startPoint y: 101, endPoint x: 682, endPoint y: 128, distance: 26.8
click at [682, 128] on div "時間軸設定 滾動到..." at bounding box center [676, 114] width 116 height 50
click at [676, 125] on font "滾動到..." at bounding box center [665, 126] width 35 height 12
click at [679, 108] on div "時間軸設定" at bounding box center [676, 101] width 116 height 25
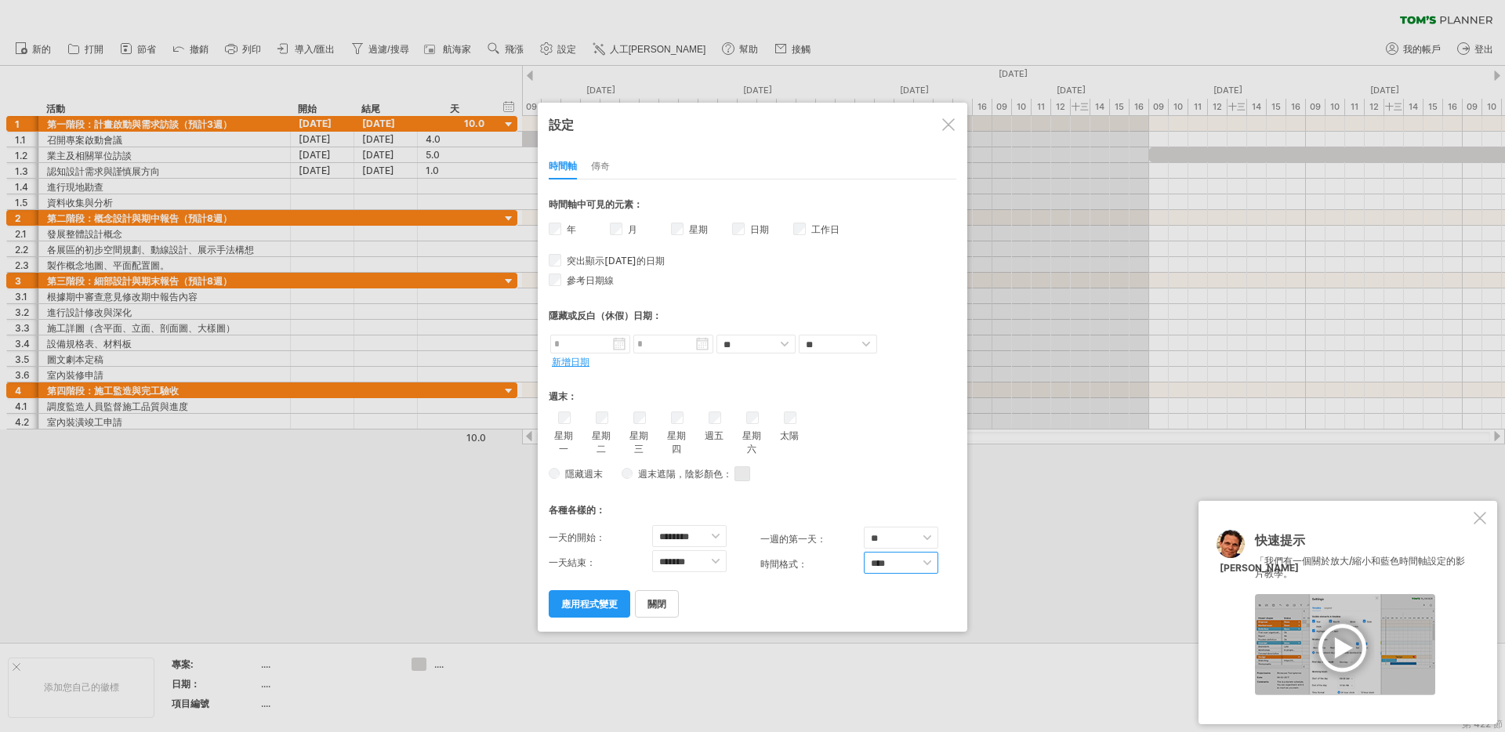
click at [884, 566] on select "**** ****" at bounding box center [901, 563] width 74 height 22
click at [902, 532] on select "** *** **" at bounding box center [901, 538] width 74 height 22
click at [602, 606] on font "應用程式變更" at bounding box center [589, 604] width 56 height 12
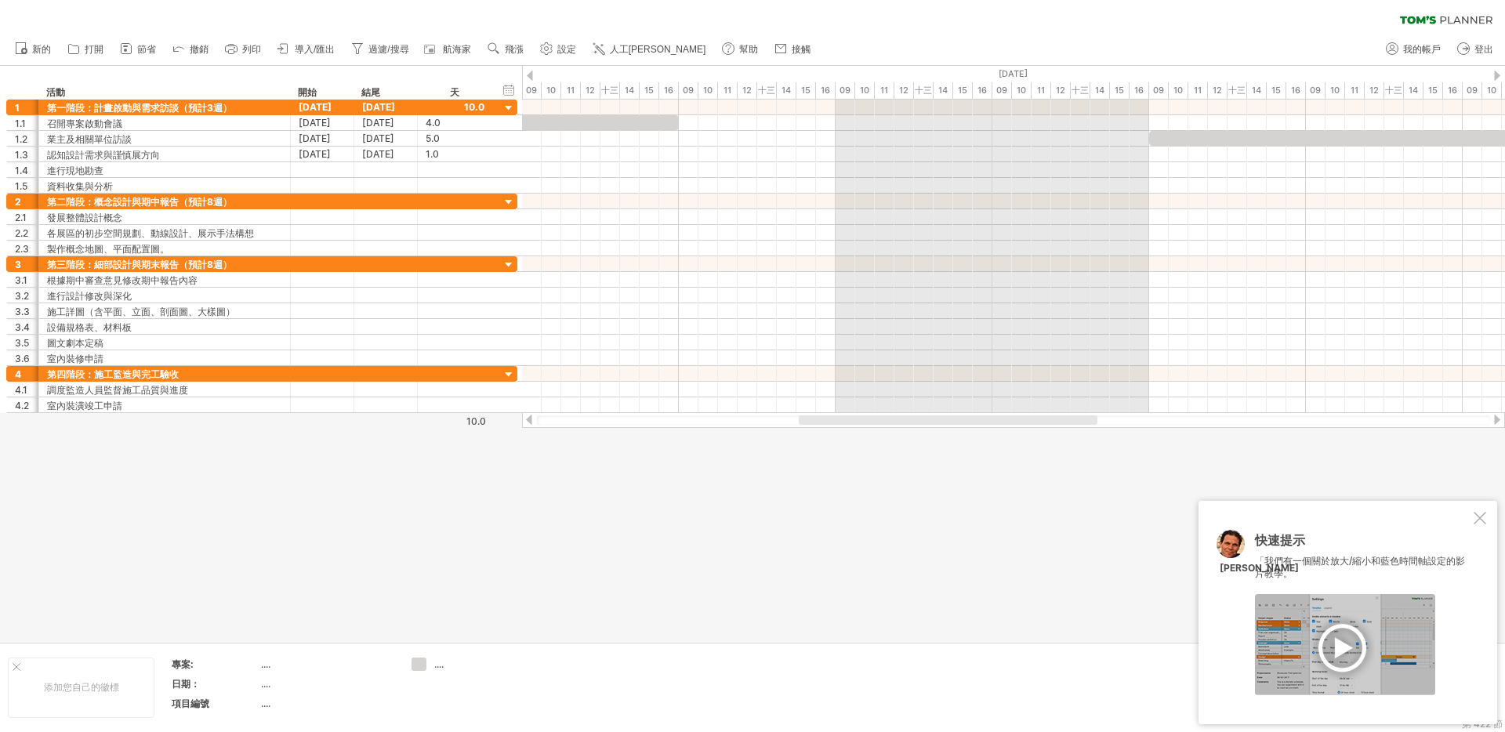
click at [531, 74] on div at bounding box center [530, 76] width 6 height 10
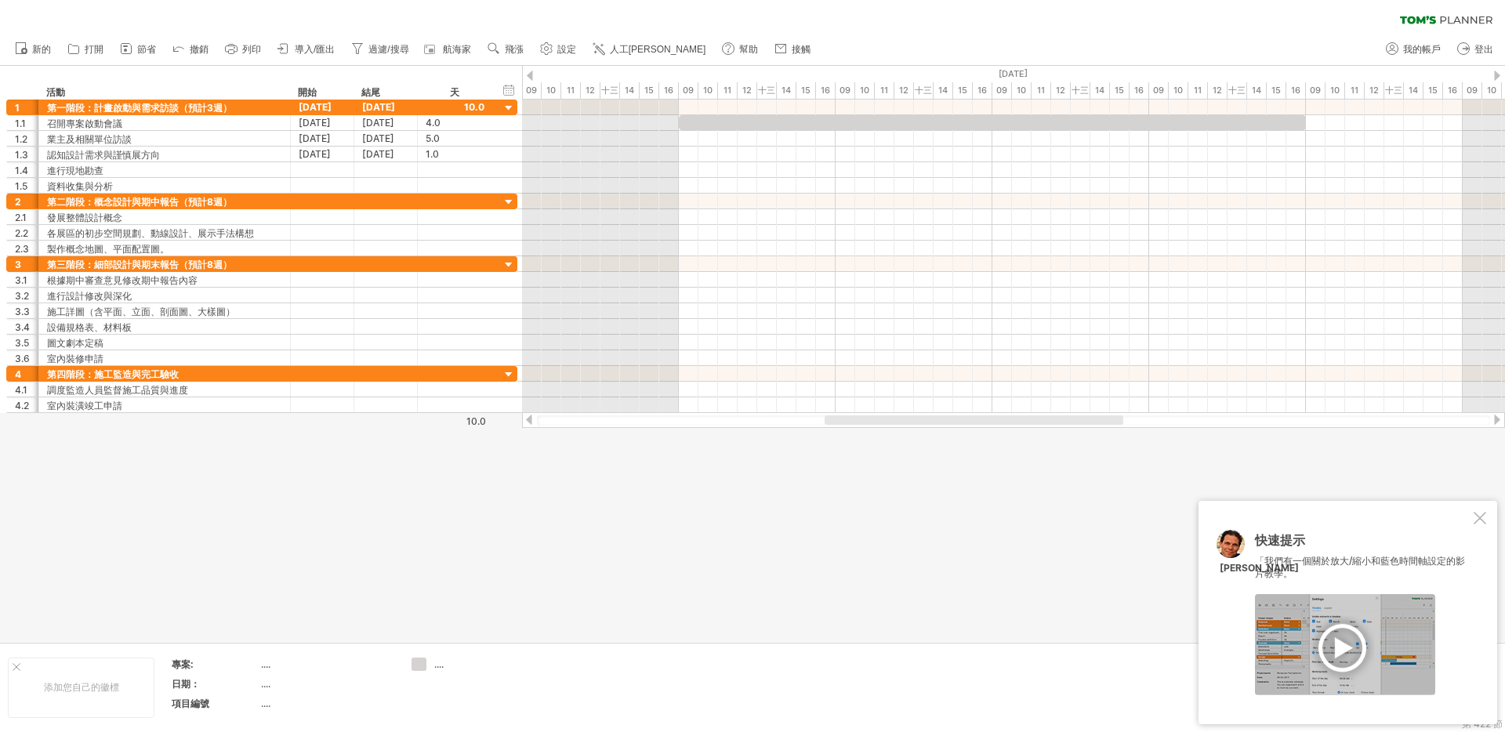
drag, startPoint x: 858, startPoint y: 423, endPoint x: 1021, endPoint y: 441, distance: 164.1
click at [1056, 438] on div "嘗試造訪 [DOMAIN_NAME] 再次連接... 0% 清除過濾器 新的" at bounding box center [752, 366] width 1505 height 732
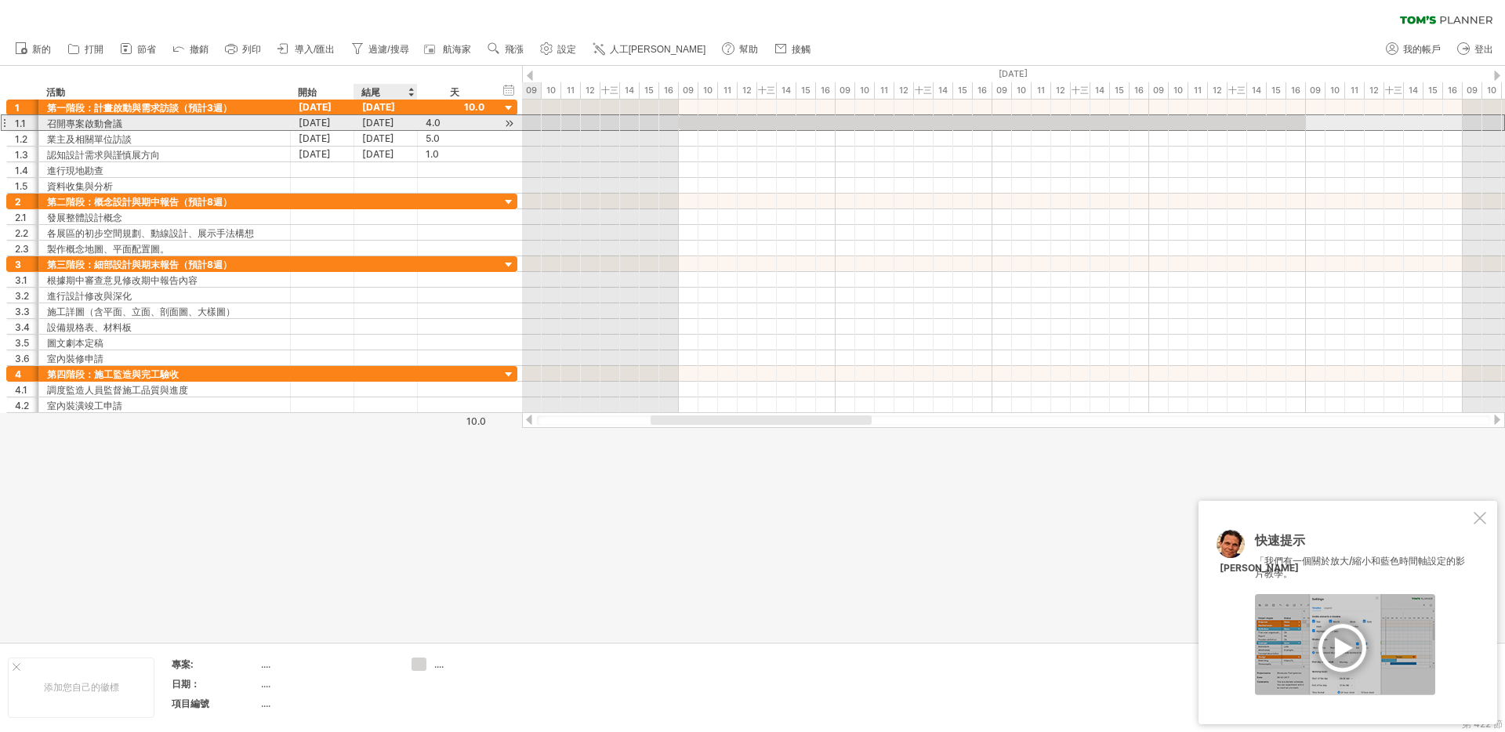
click at [394, 125] on font "[DATE]" at bounding box center [378, 123] width 32 height 12
click at [383, 124] on font "[DATE]" at bounding box center [378, 123] width 32 height 12
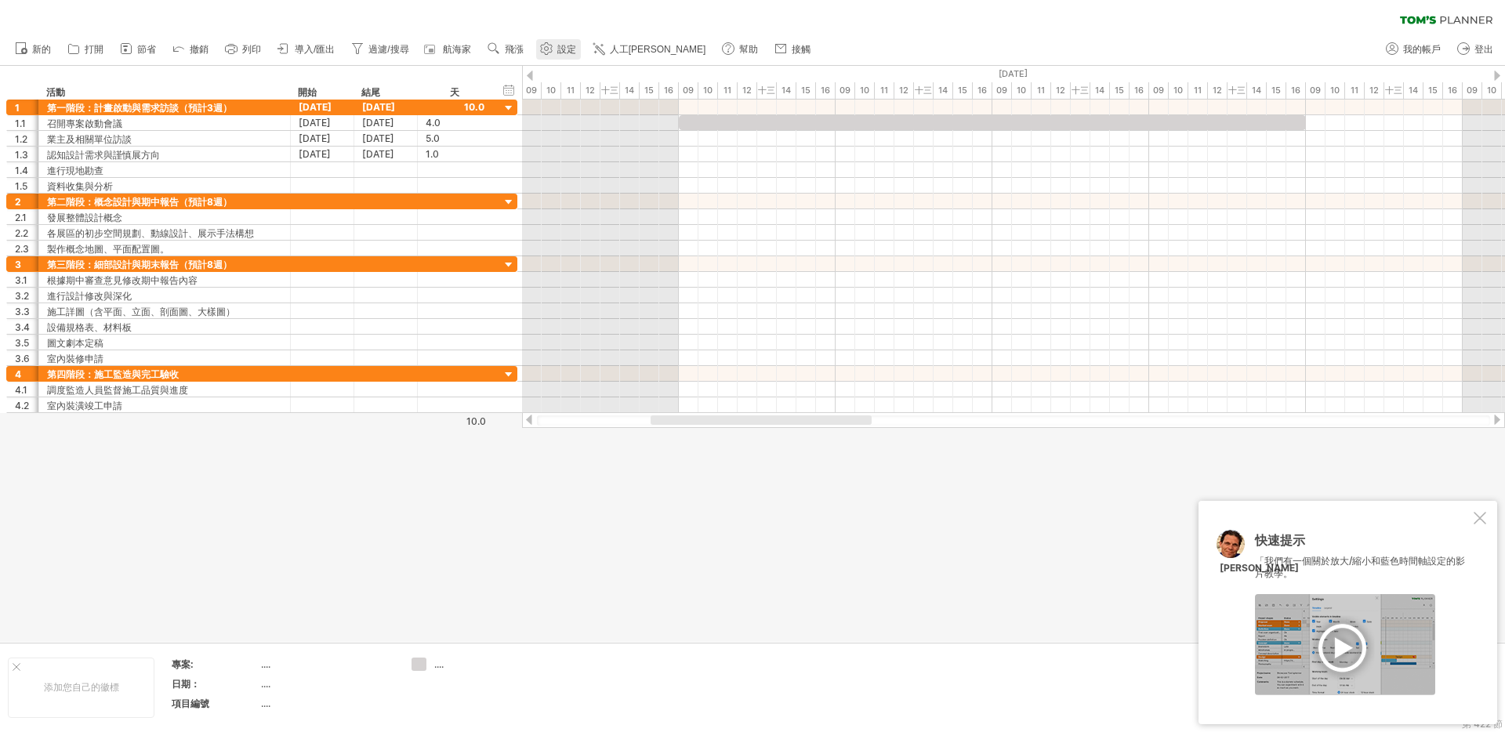
click at [569, 53] on font "設定" at bounding box center [566, 49] width 19 height 11
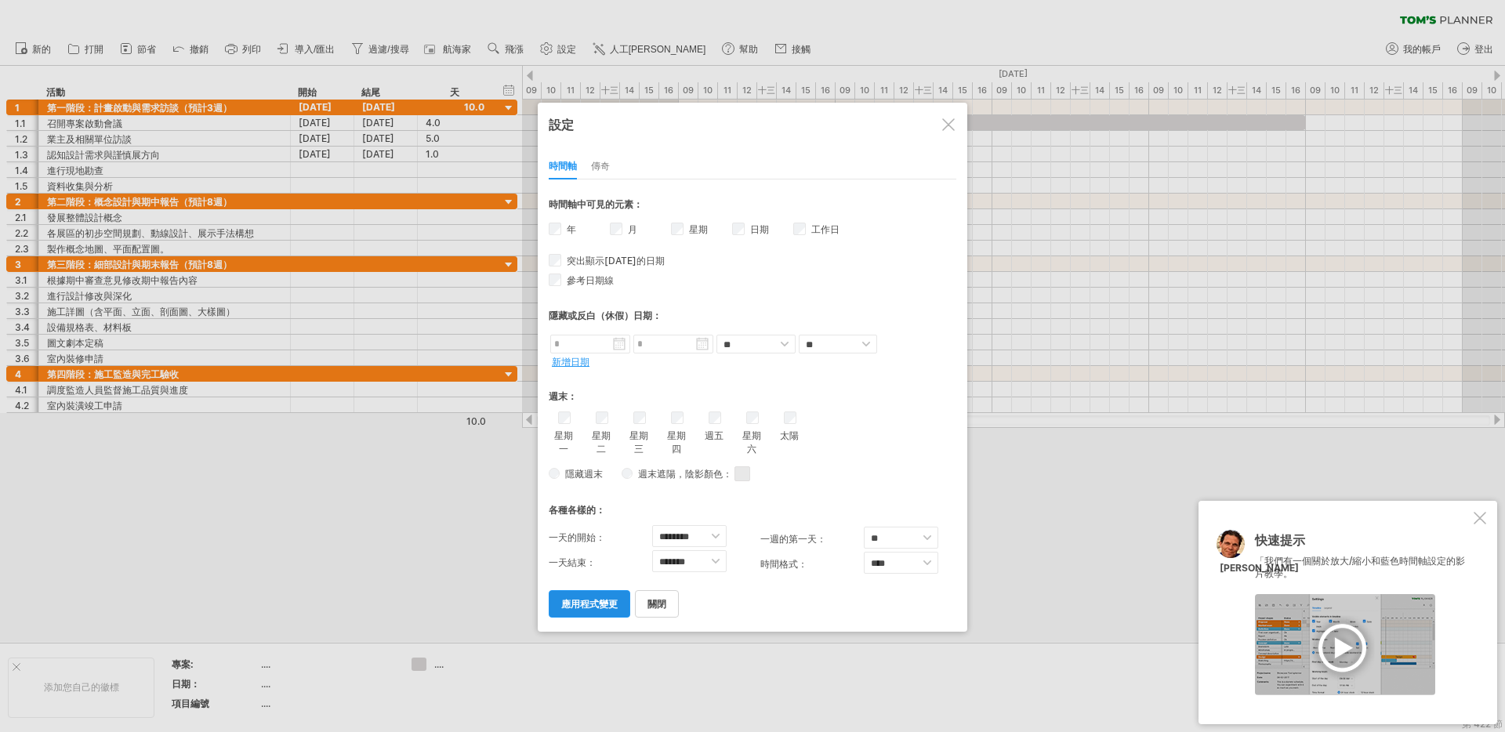
click at [582, 601] on font "應用程式變更" at bounding box center [589, 604] width 56 height 12
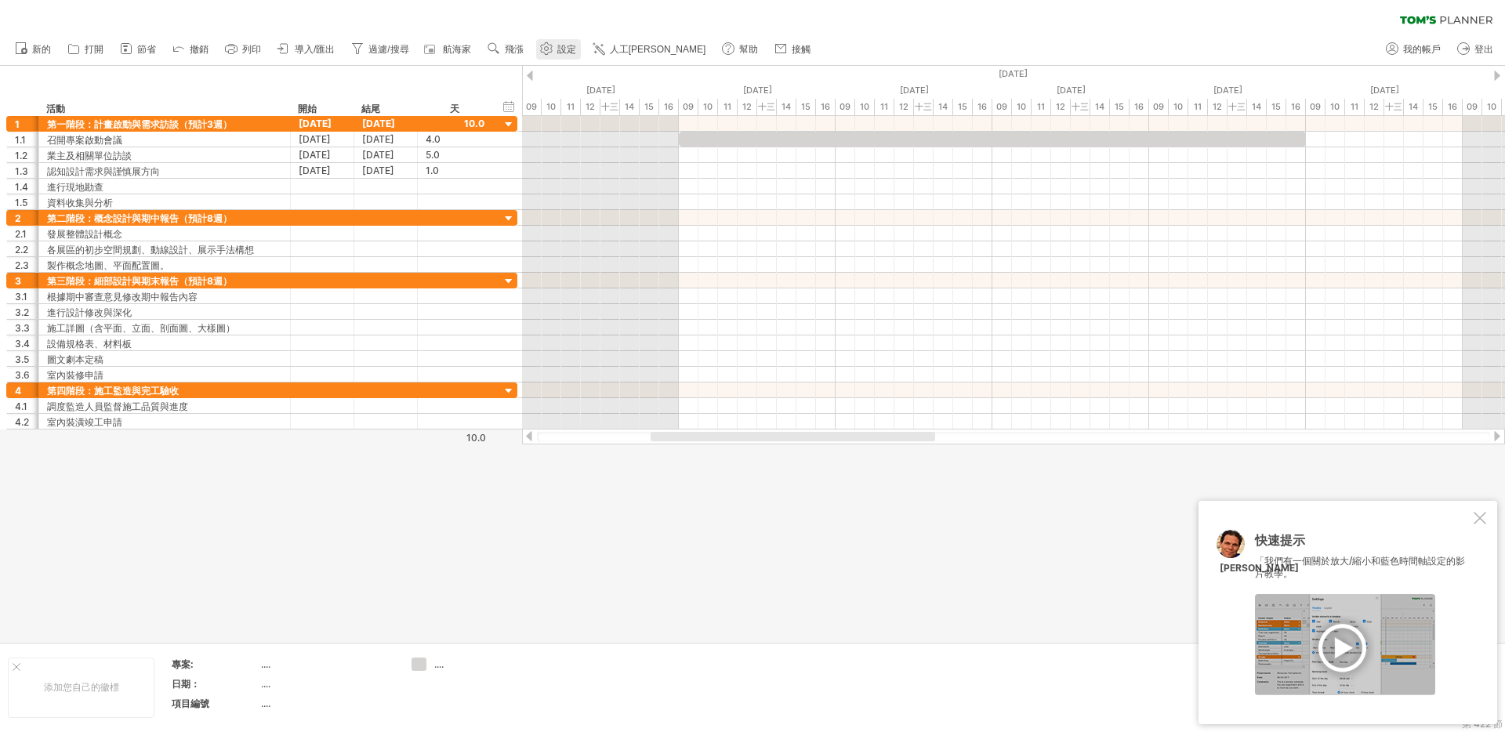
click at [561, 49] on link "設定" at bounding box center [558, 49] width 45 height 20
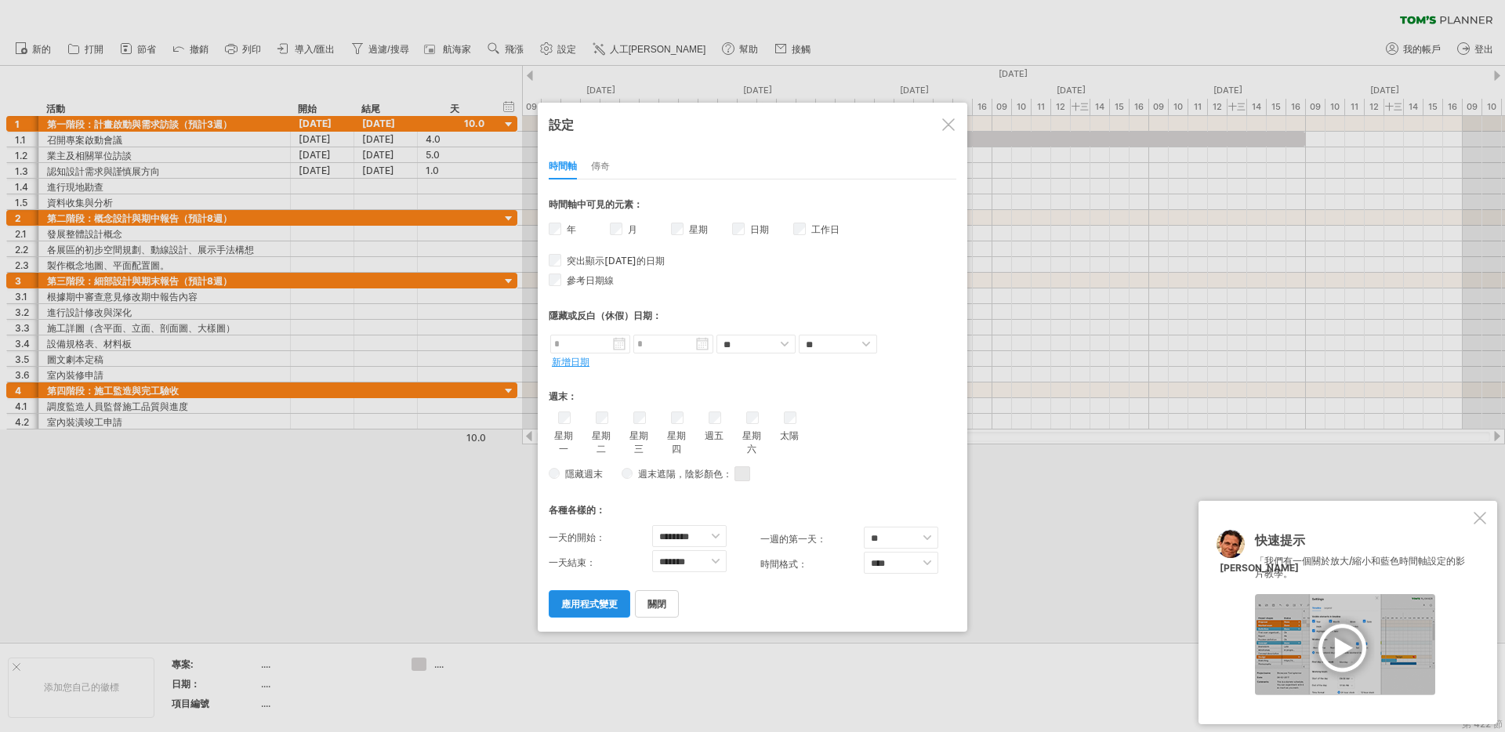
click at [579, 610] on link "應用程式變更" at bounding box center [590, 603] width 82 height 27
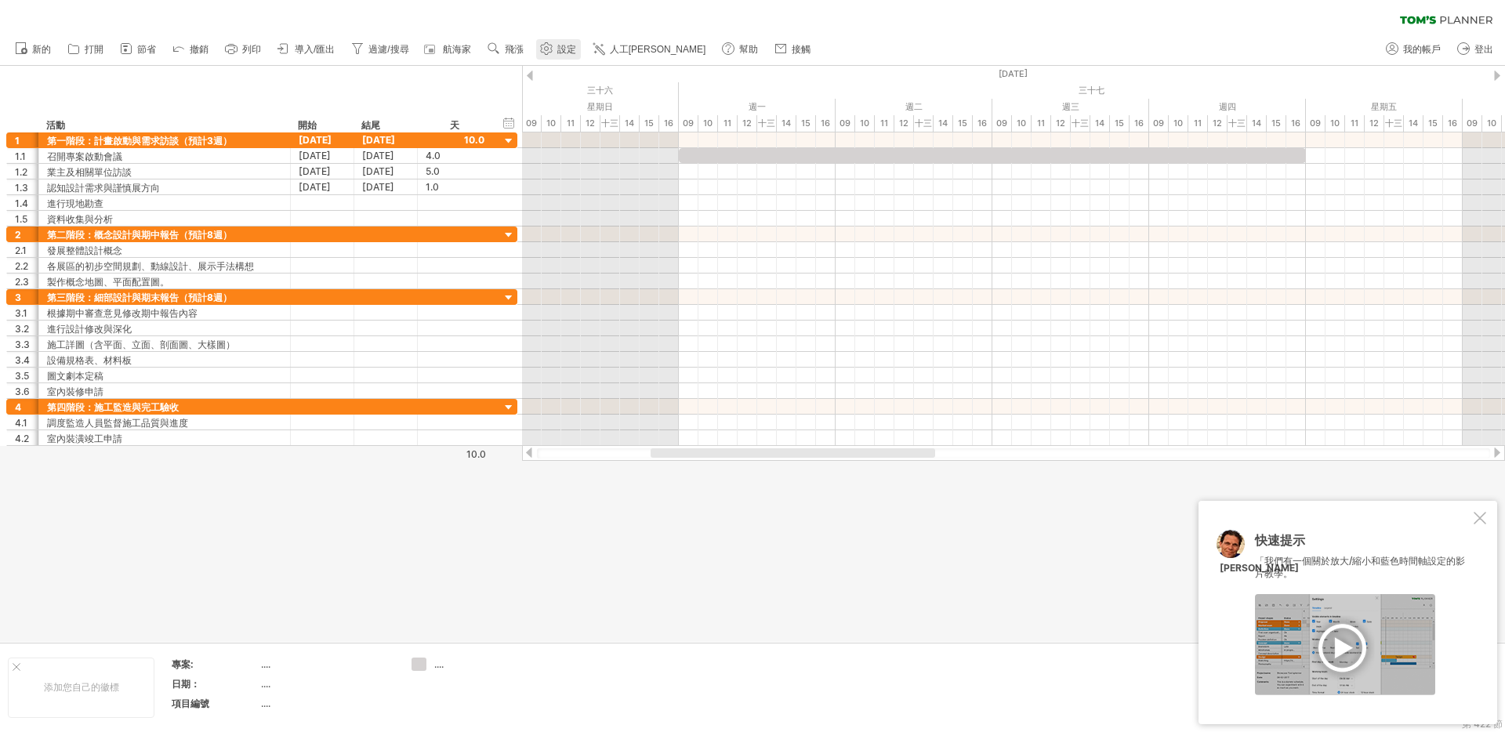
click at [571, 44] on font "設定" at bounding box center [566, 49] width 19 height 11
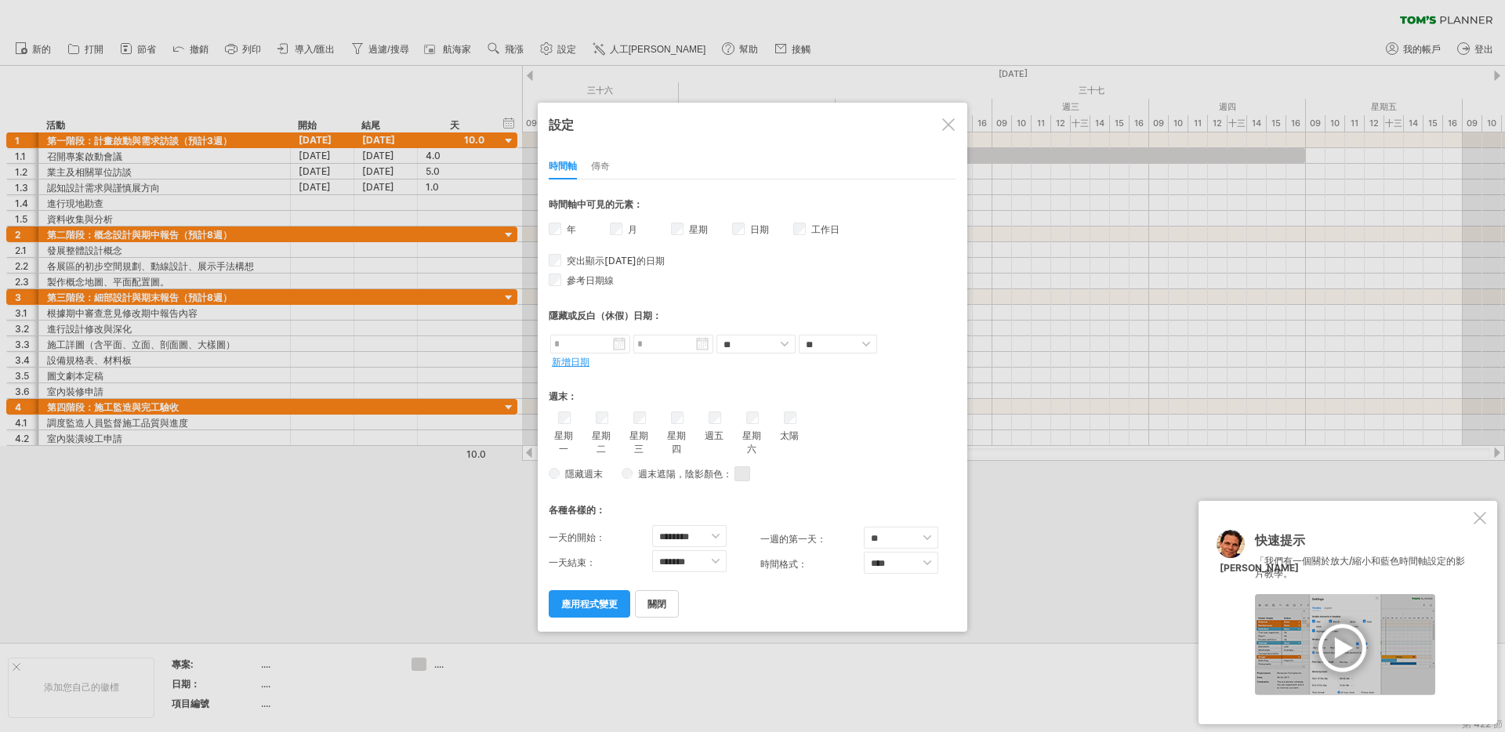
click at [689, 229] on font "星期" at bounding box center [698, 229] width 19 height 12
click at [598, 605] on font "應用程式變更" at bounding box center [589, 604] width 56 height 12
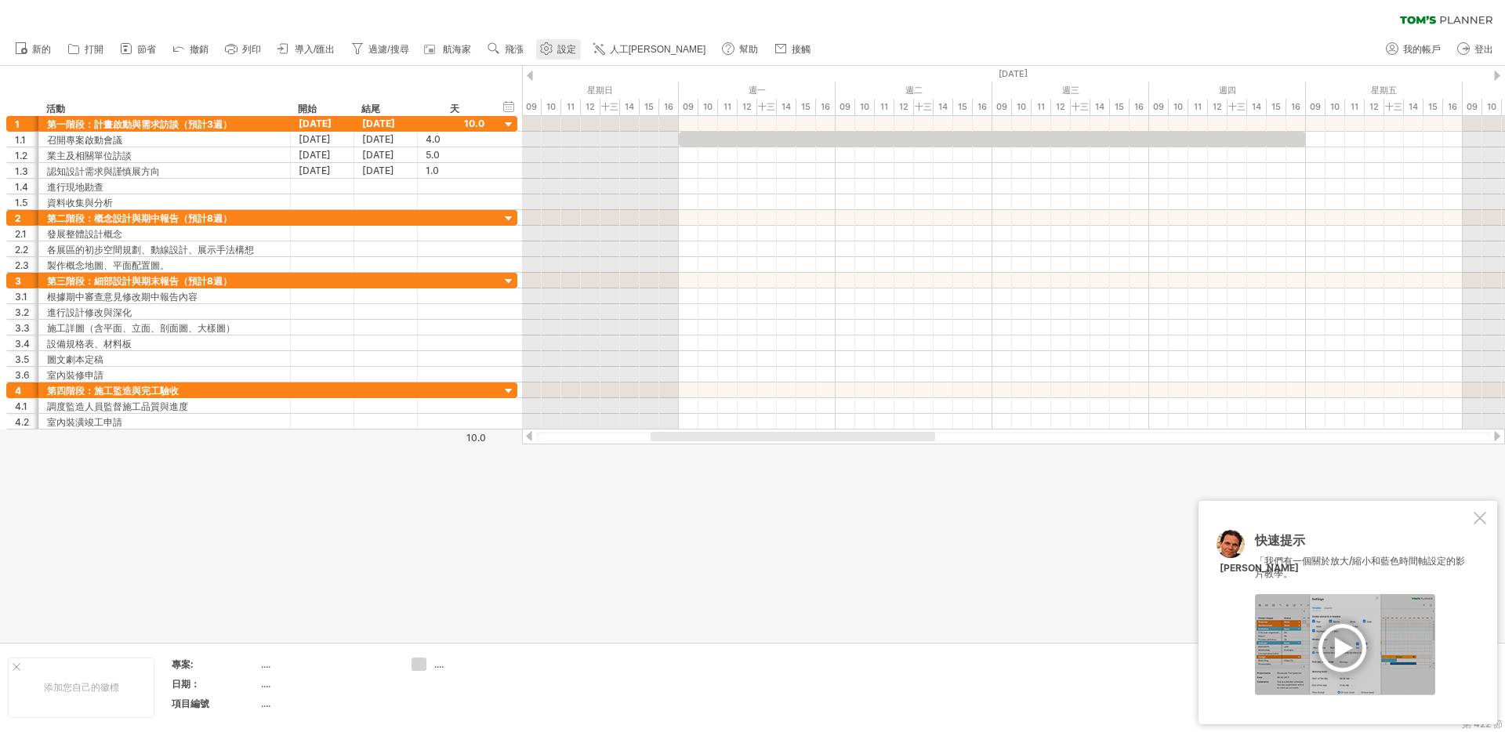
click at [561, 52] on link "設定" at bounding box center [558, 49] width 45 height 20
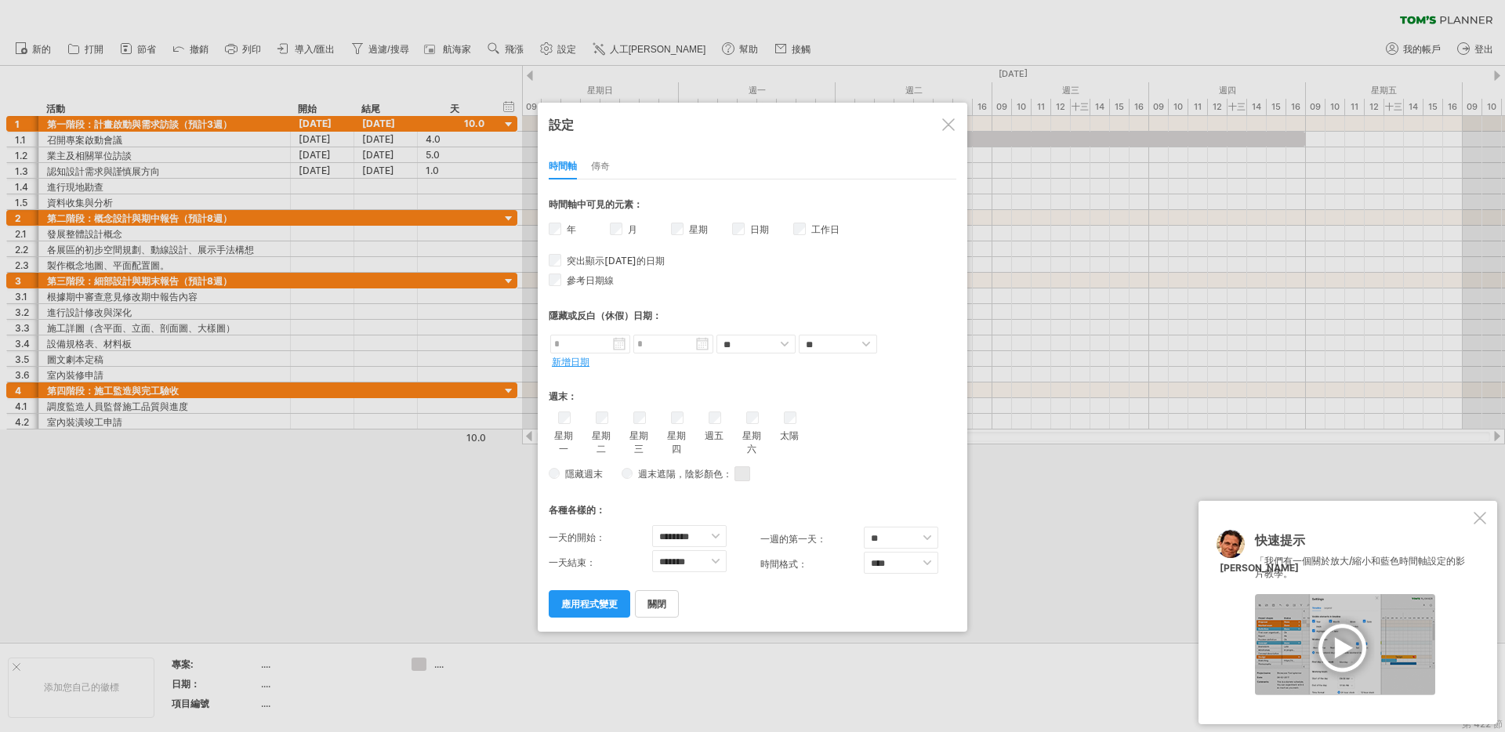
click at [812, 227] on font "工作日" at bounding box center [826, 229] width 28 height 12
click at [583, 598] on font "應用程式變更" at bounding box center [589, 604] width 56 height 12
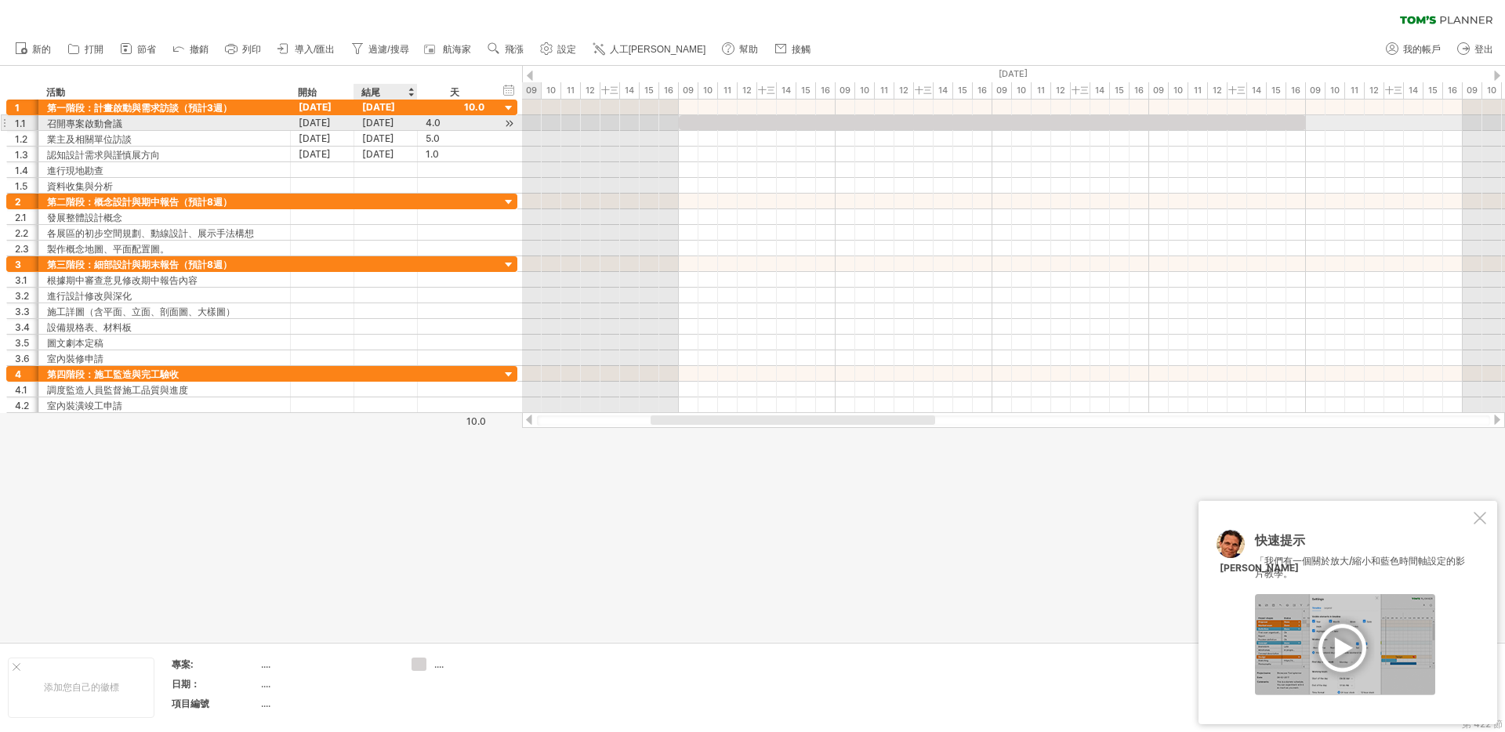
click at [391, 125] on font "[DATE]" at bounding box center [378, 123] width 32 height 12
click at [311, 124] on font "[DATE]" at bounding box center [315, 123] width 32 height 12
click at [513, 89] on div "隱藏開始/結束/持續時間 顯示開始/結束/持續時間" at bounding box center [509, 90] width 15 height 16
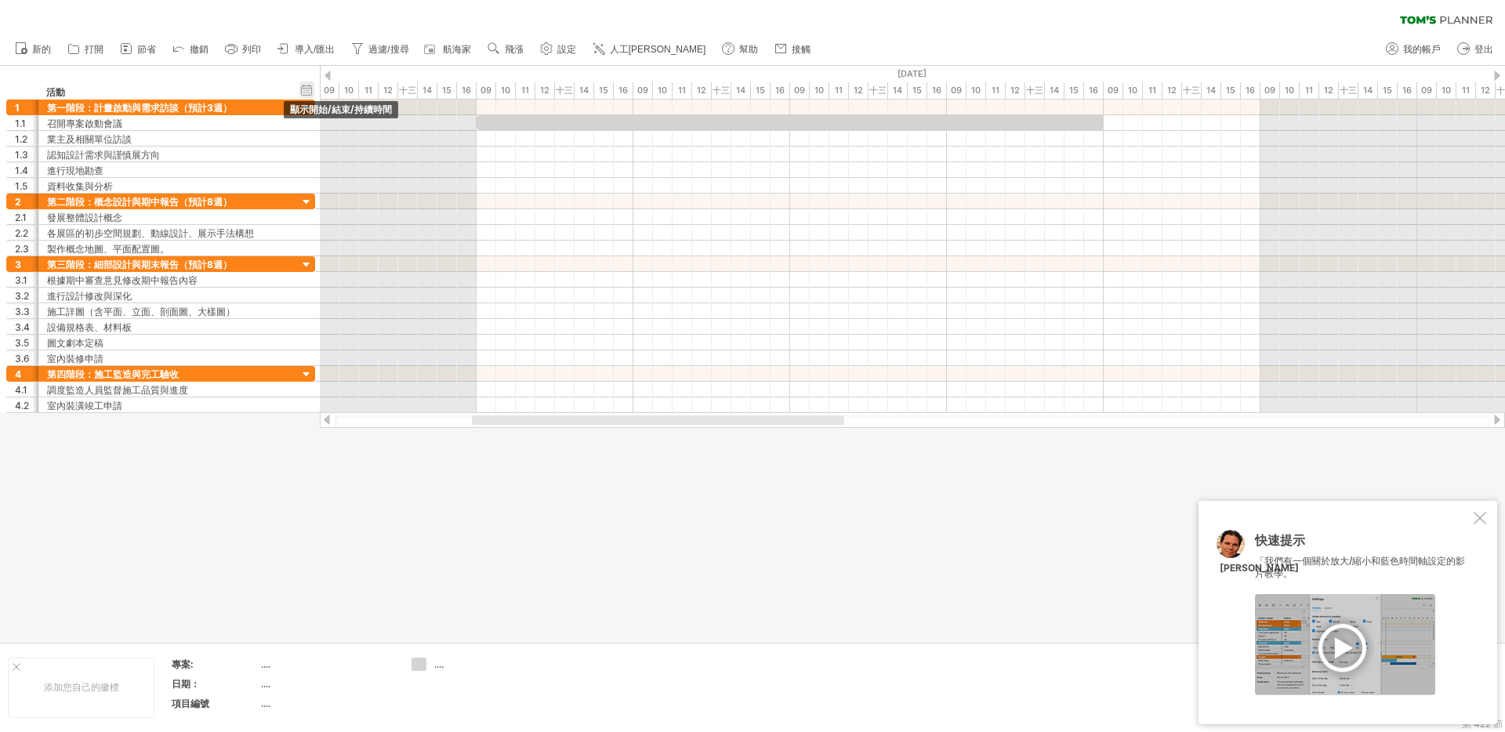
click at [305, 91] on div "隱藏開始/結束/持續時間 顯示開始/結束/持續時間" at bounding box center [307, 90] width 15 height 16
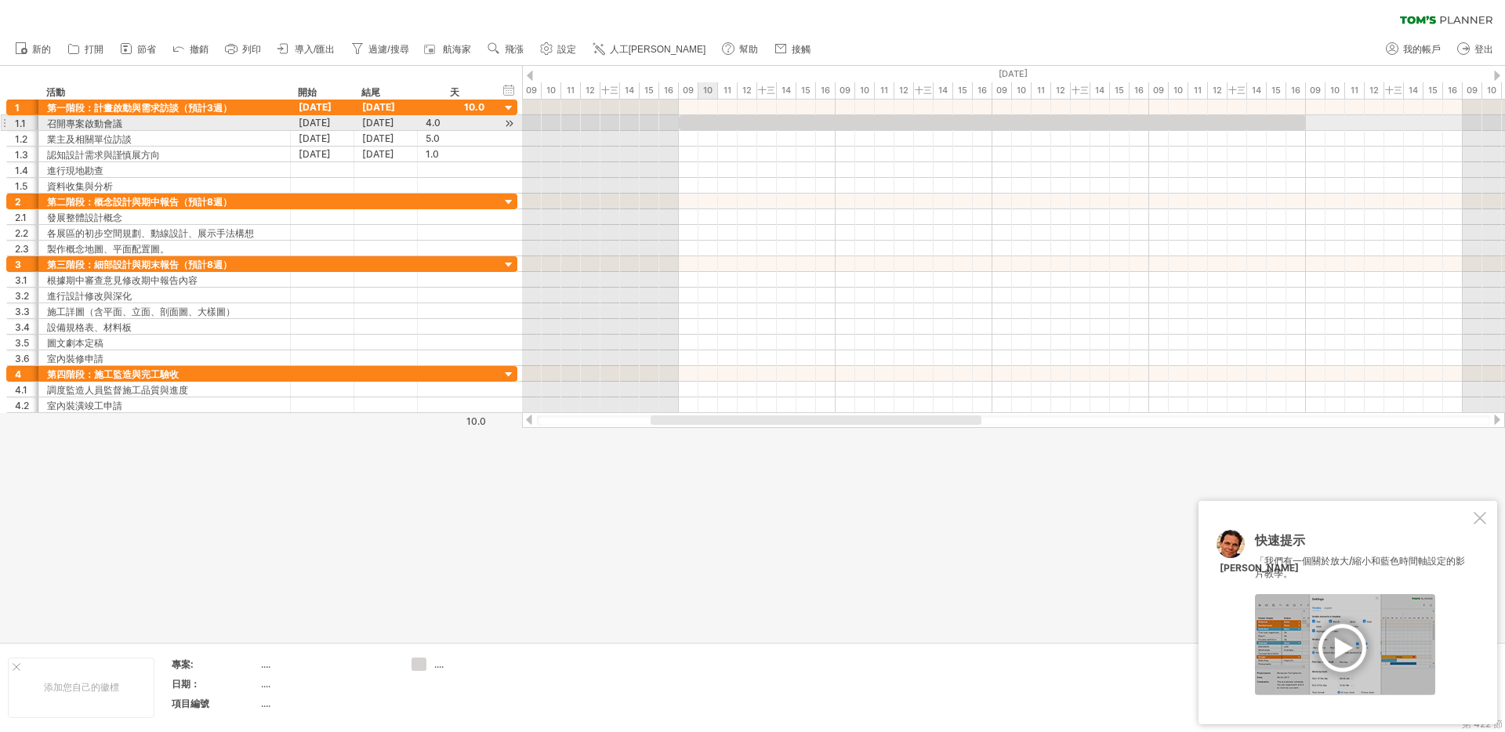
click at [712, 122] on div at bounding box center [992, 122] width 627 height 15
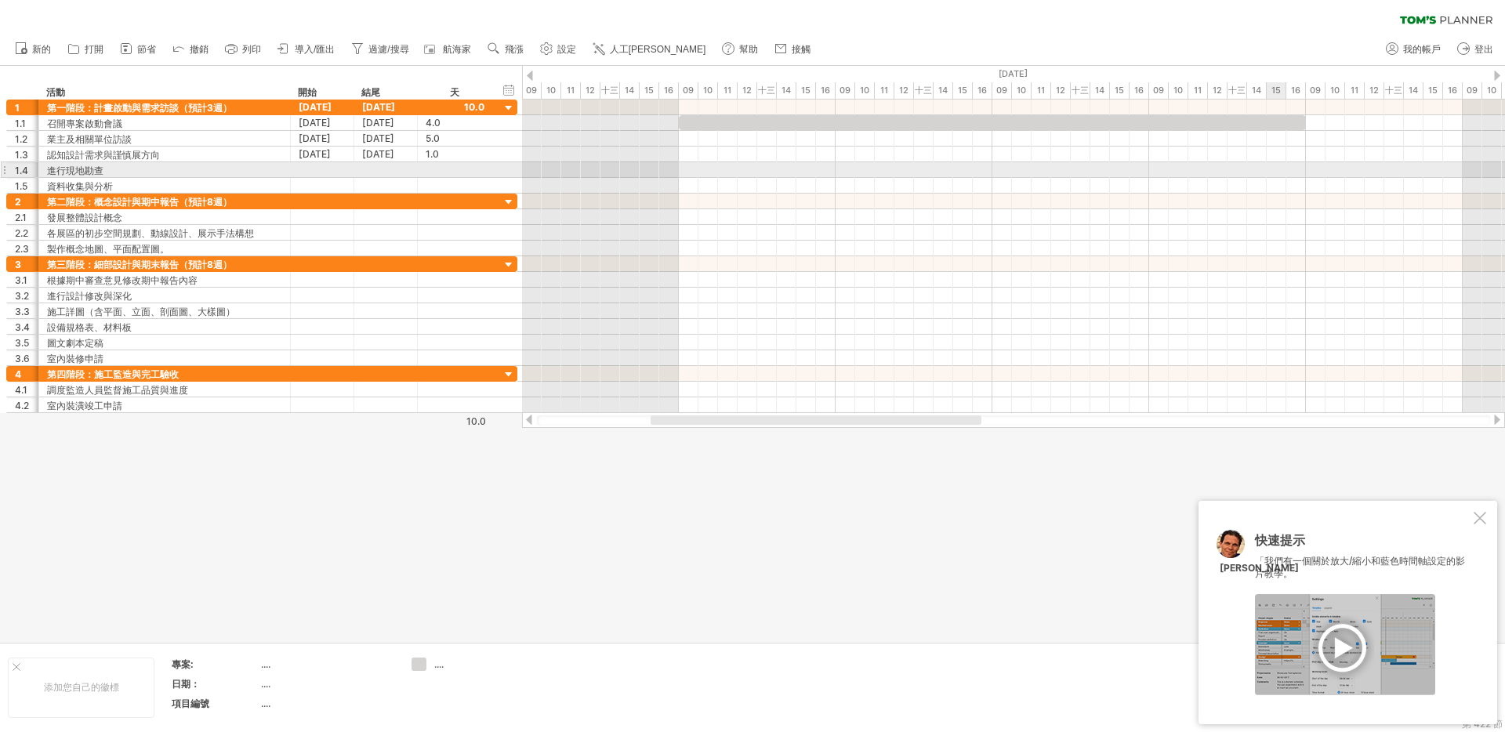
click at [1280, 178] on div at bounding box center [1013, 186] width 983 height 16
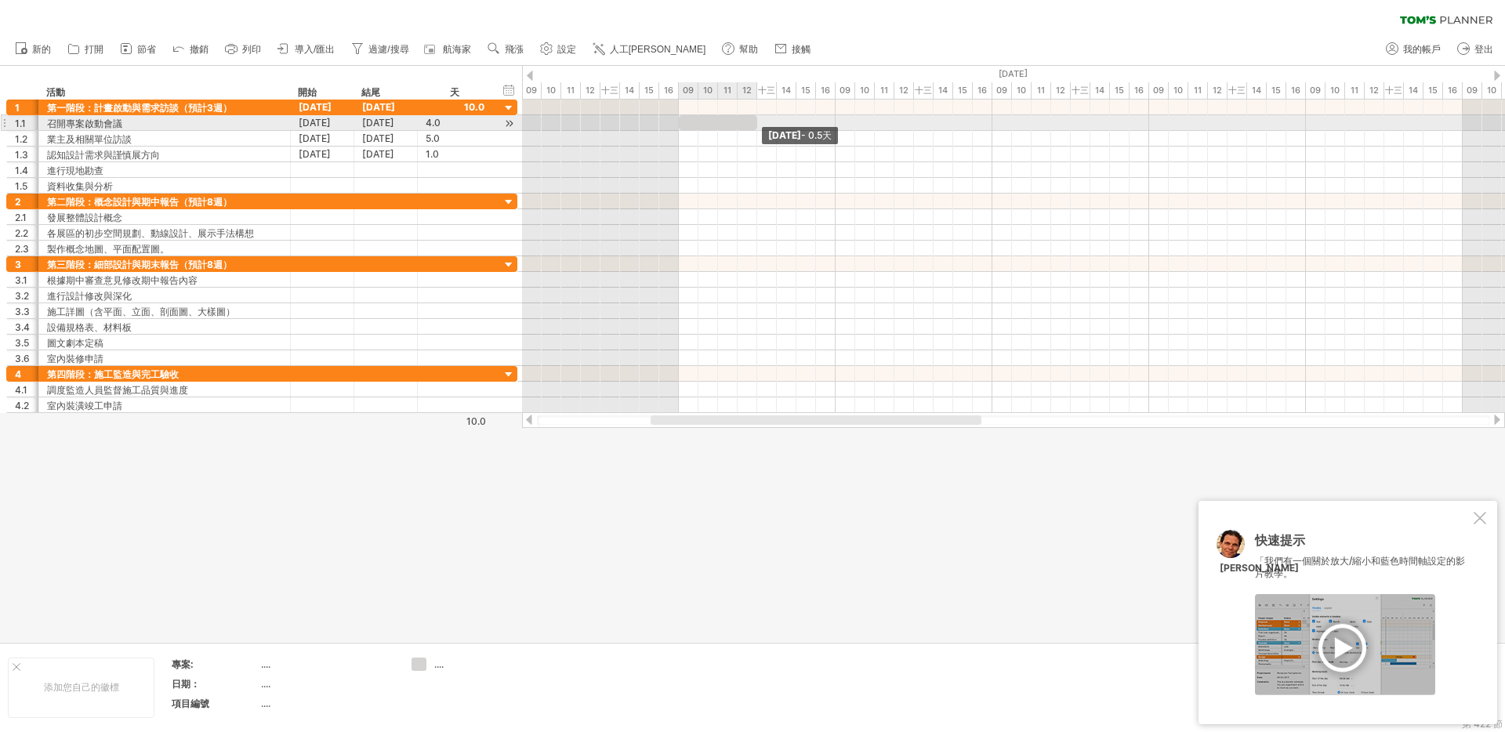
drag, startPoint x: 1304, startPoint y: 122, endPoint x: 775, endPoint y: 118, distance: 529.3
click at [775, 118] on div "[DATE] - 0.5天 [DATE]" at bounding box center [1013, 257] width 983 height 314
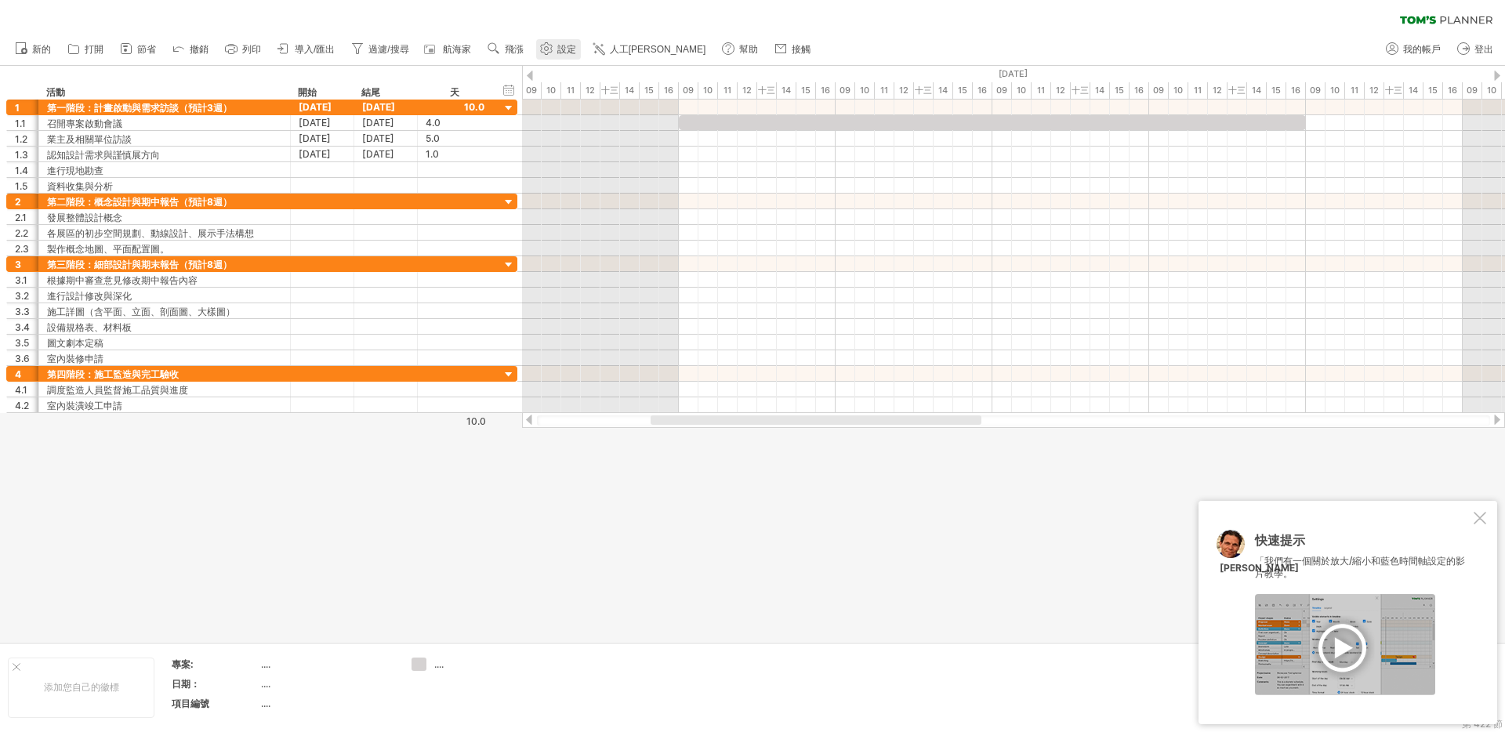
click at [576, 44] on font "設定" at bounding box center [566, 49] width 19 height 11
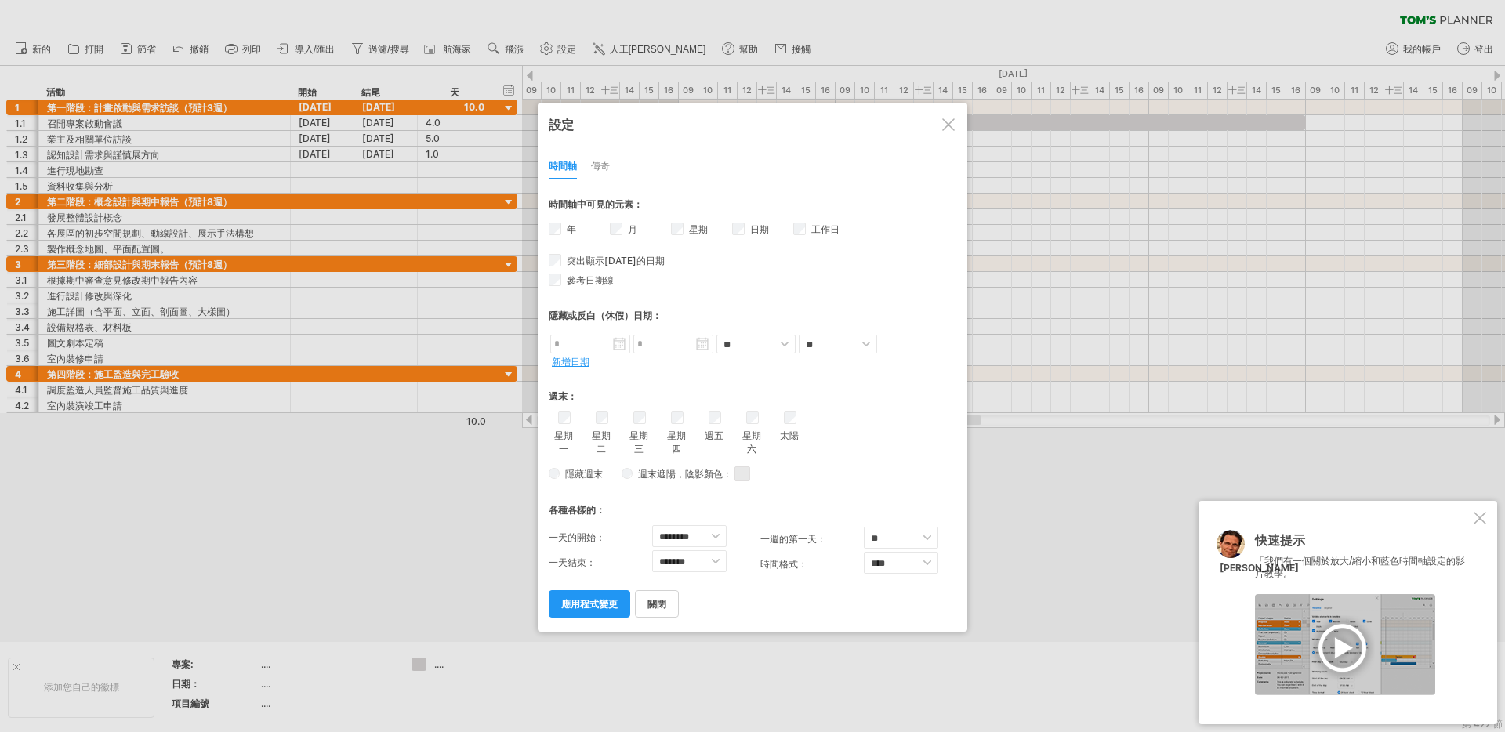
click at [809, 231] on label "工作日 工作日可見度 目前時間軸上沒有足夠的水平空間來顯示工作日。 不過，如果您放大日程表，則在可能的情況下會顯示工作日。" at bounding box center [823, 229] width 31 height 12
click at [569, 234] on font "年" at bounding box center [571, 229] width 9 height 12
click at [590, 604] on font "應用程式變更" at bounding box center [589, 604] width 56 height 12
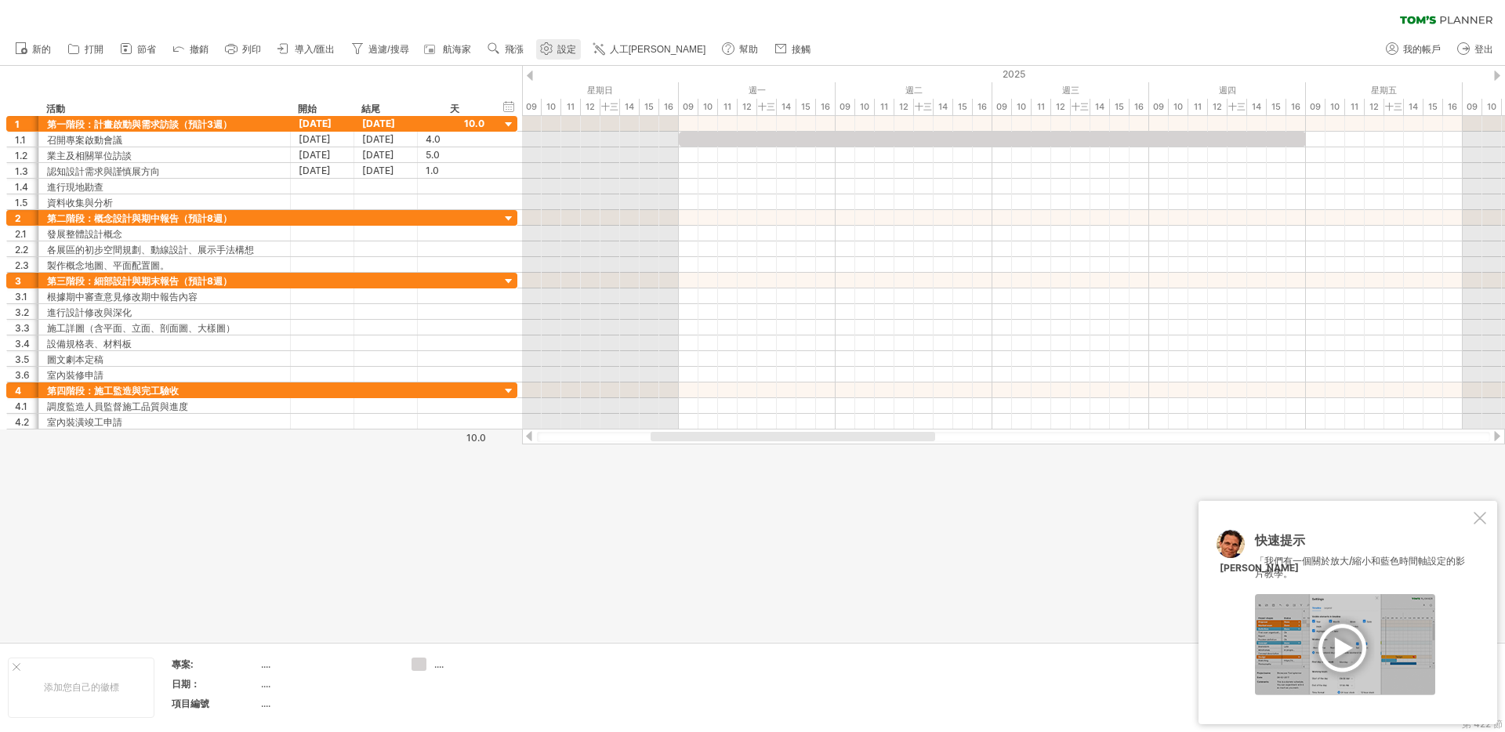
click at [548, 50] on circle at bounding box center [546, 49] width 4 height 4
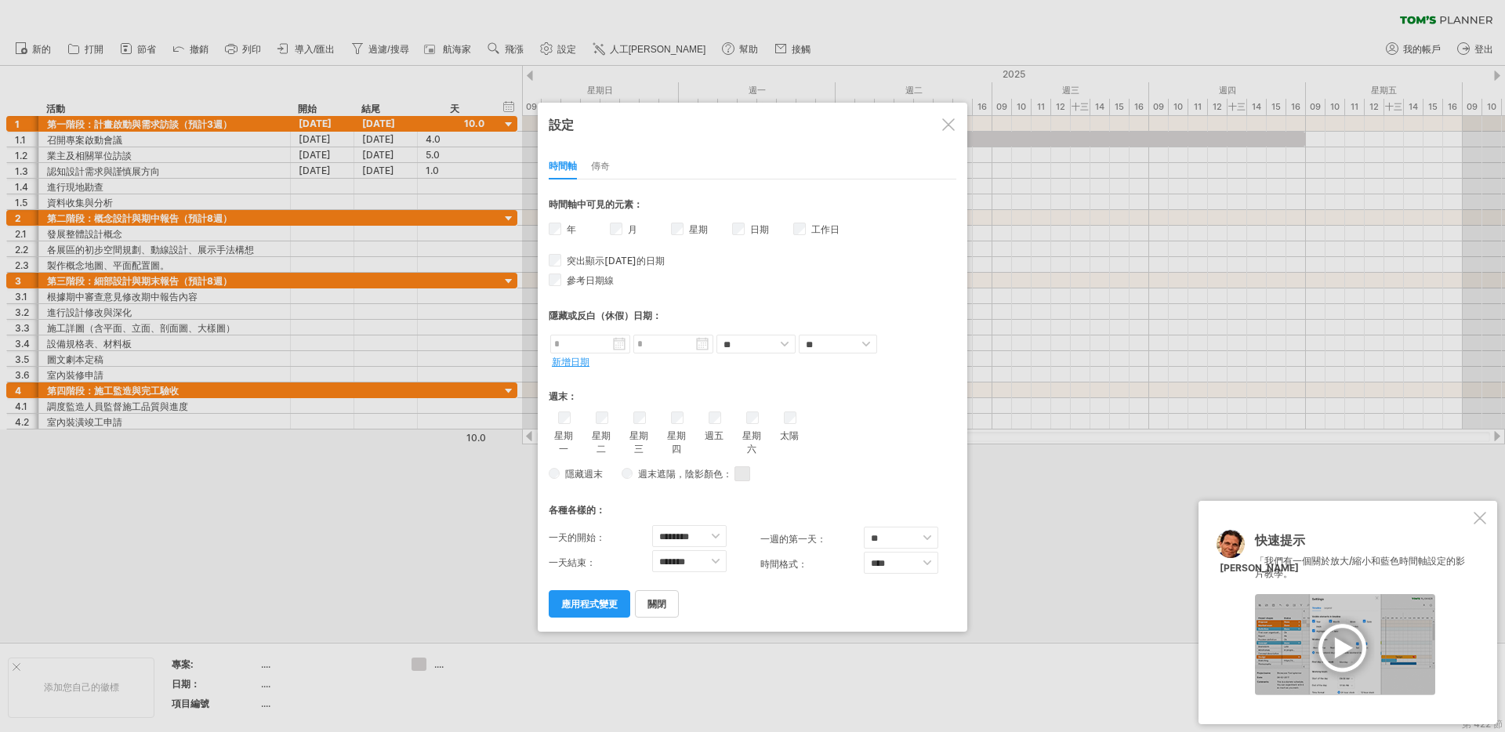
click at [746, 232] on div "日期 日期可見性 目前時間軸上沒有足夠的水平空間來顯示日期。 不過，如果您放大日程表，日期會在可能的情況下顯示出來。" at bounding box center [762, 231] width 61 height 23
click at [586, 608] on link "應用程式變更" at bounding box center [590, 603] width 82 height 27
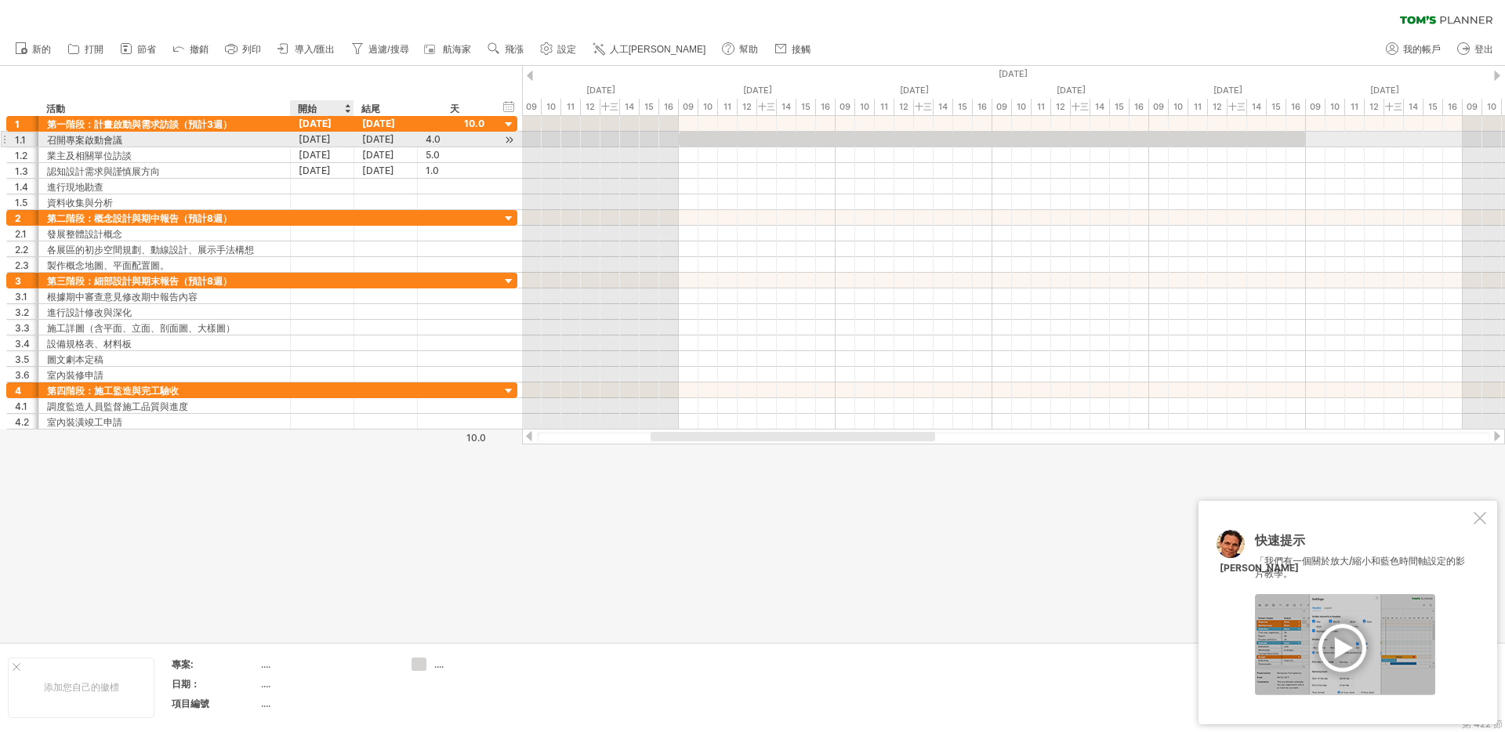
click at [327, 135] on font "[DATE]" at bounding box center [315, 139] width 32 height 12
click at [331, 143] on font "[DATE]" at bounding box center [315, 139] width 32 height 12
drag, startPoint x: 333, startPoint y: 140, endPoint x: 347, endPoint y: 134, distance: 15.1
click at [331, 140] on font "[DATE]" at bounding box center [315, 139] width 32 height 12
click at [513, 105] on div "隱藏開始/結束/持續時間 顯示開始/結束/持續時間" at bounding box center [509, 106] width 15 height 16
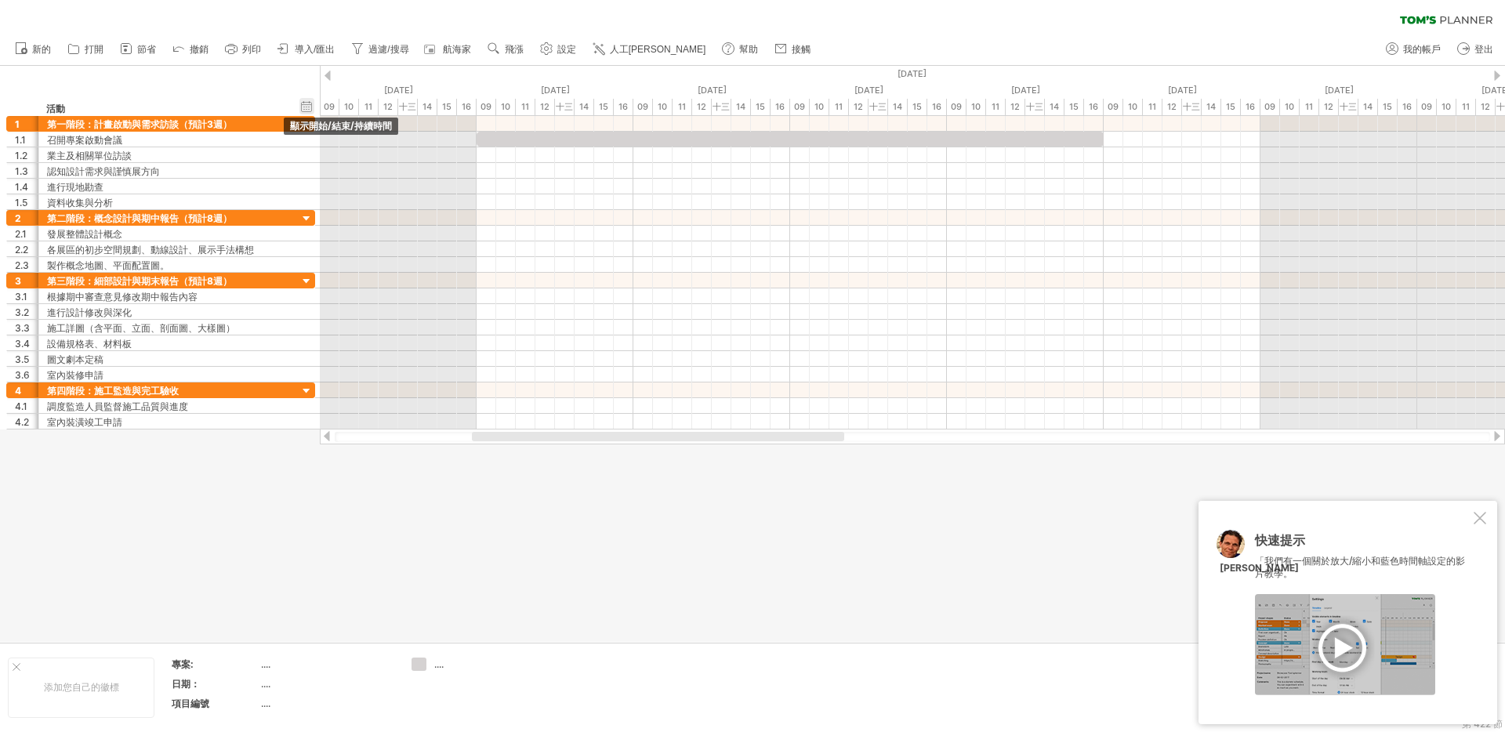
click at [307, 107] on div "隱藏開始/結束/持續時間 顯示開始/結束/持續時間" at bounding box center [307, 106] width 15 height 16
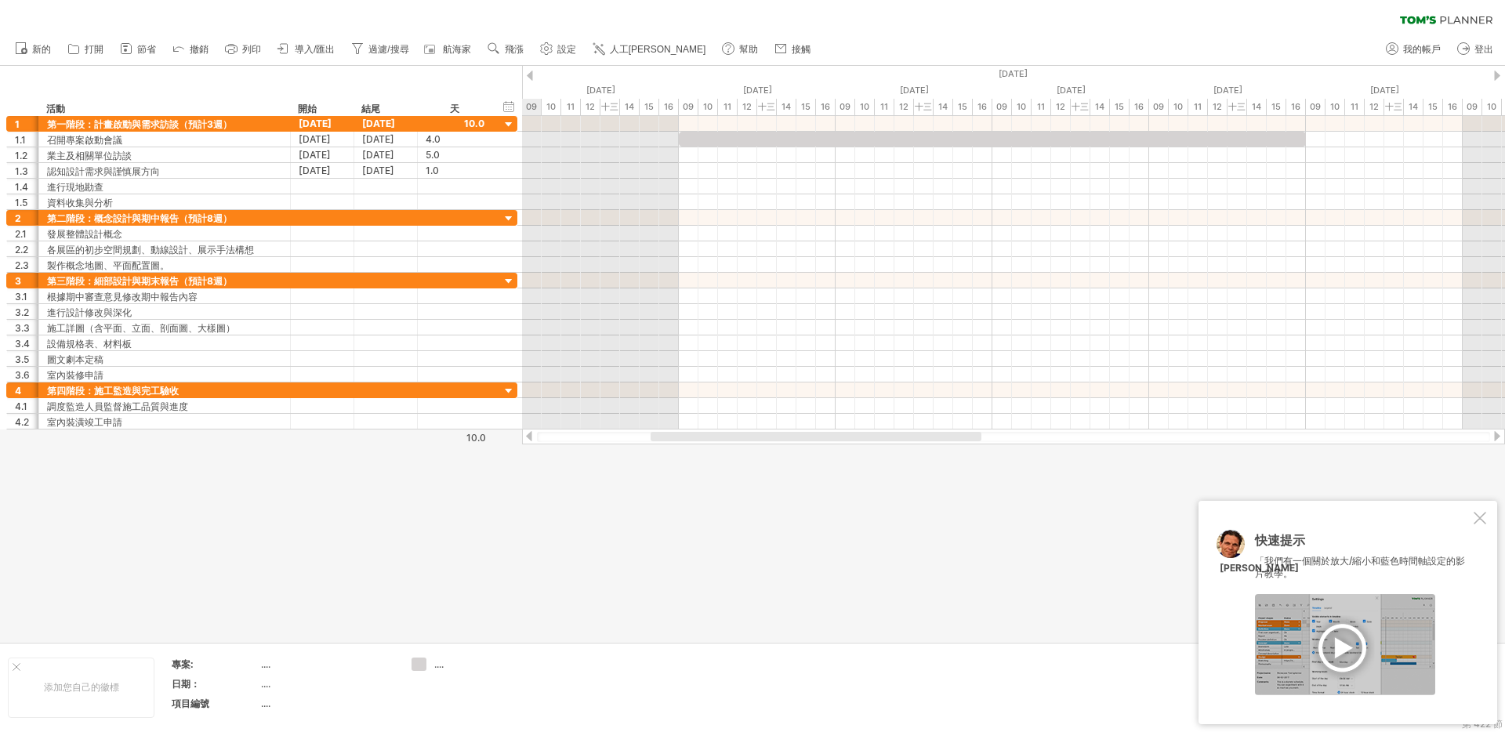
click at [574, 49] on font "設定" at bounding box center [566, 49] width 19 height 11
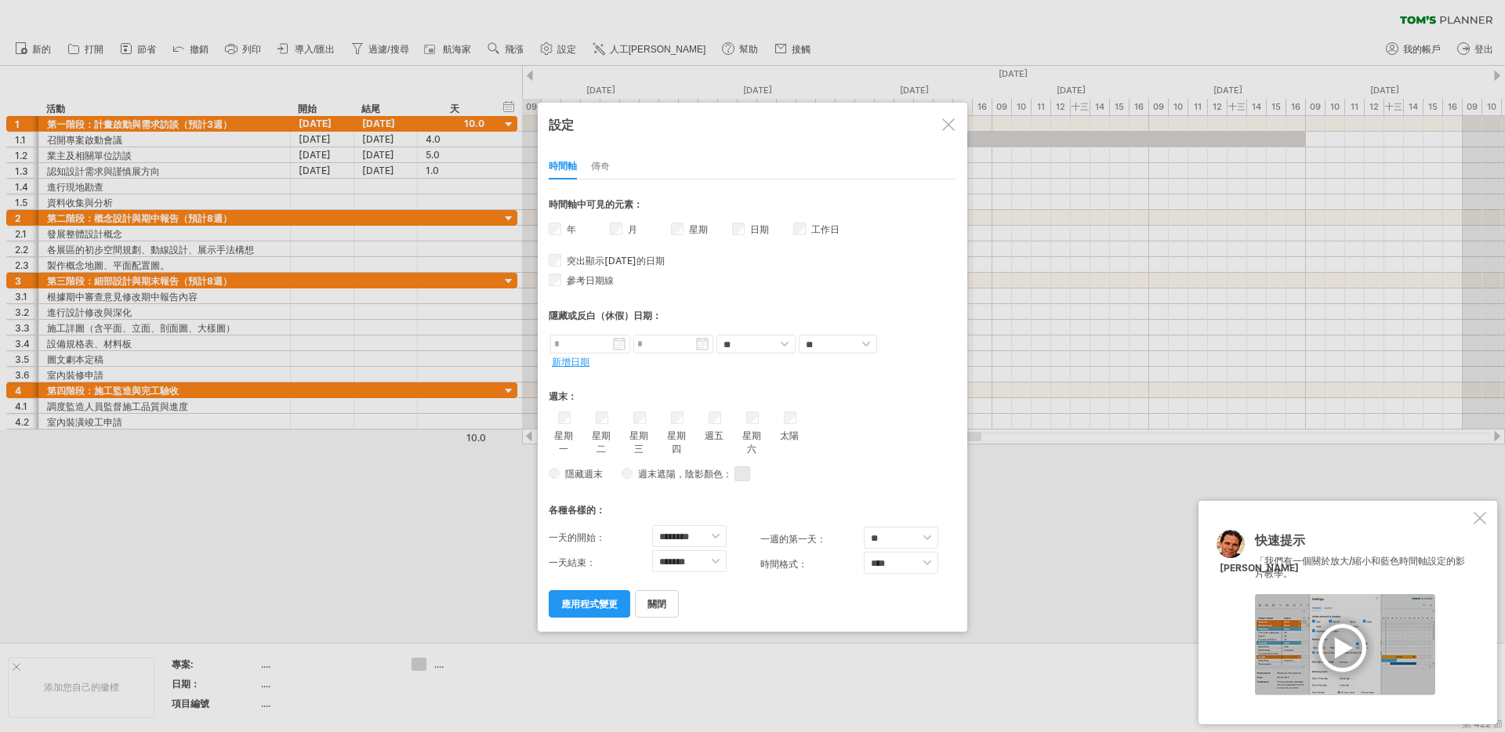
click at [597, 167] on font "傳奇" at bounding box center [600, 166] width 19 height 12
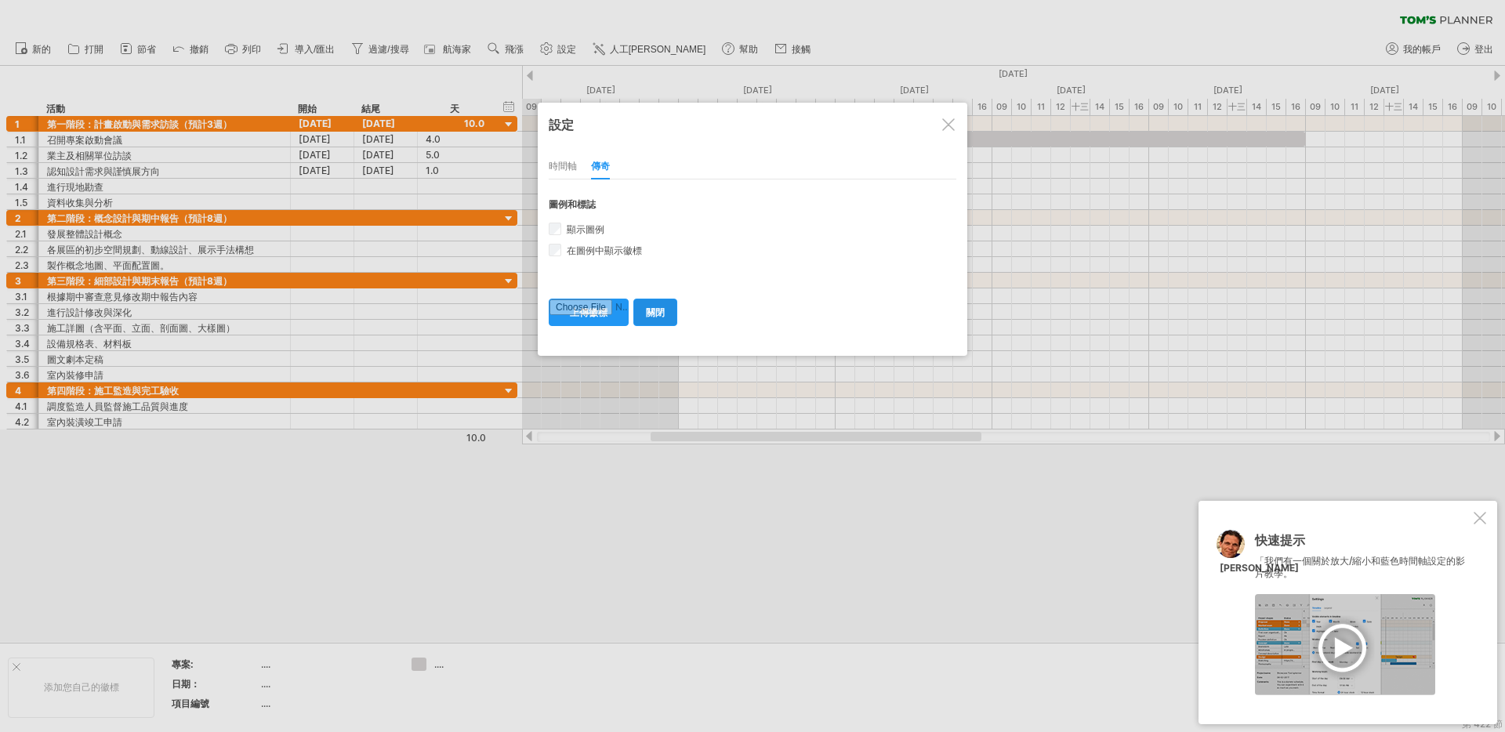
click at [652, 316] on font "關閉" at bounding box center [655, 313] width 19 height 12
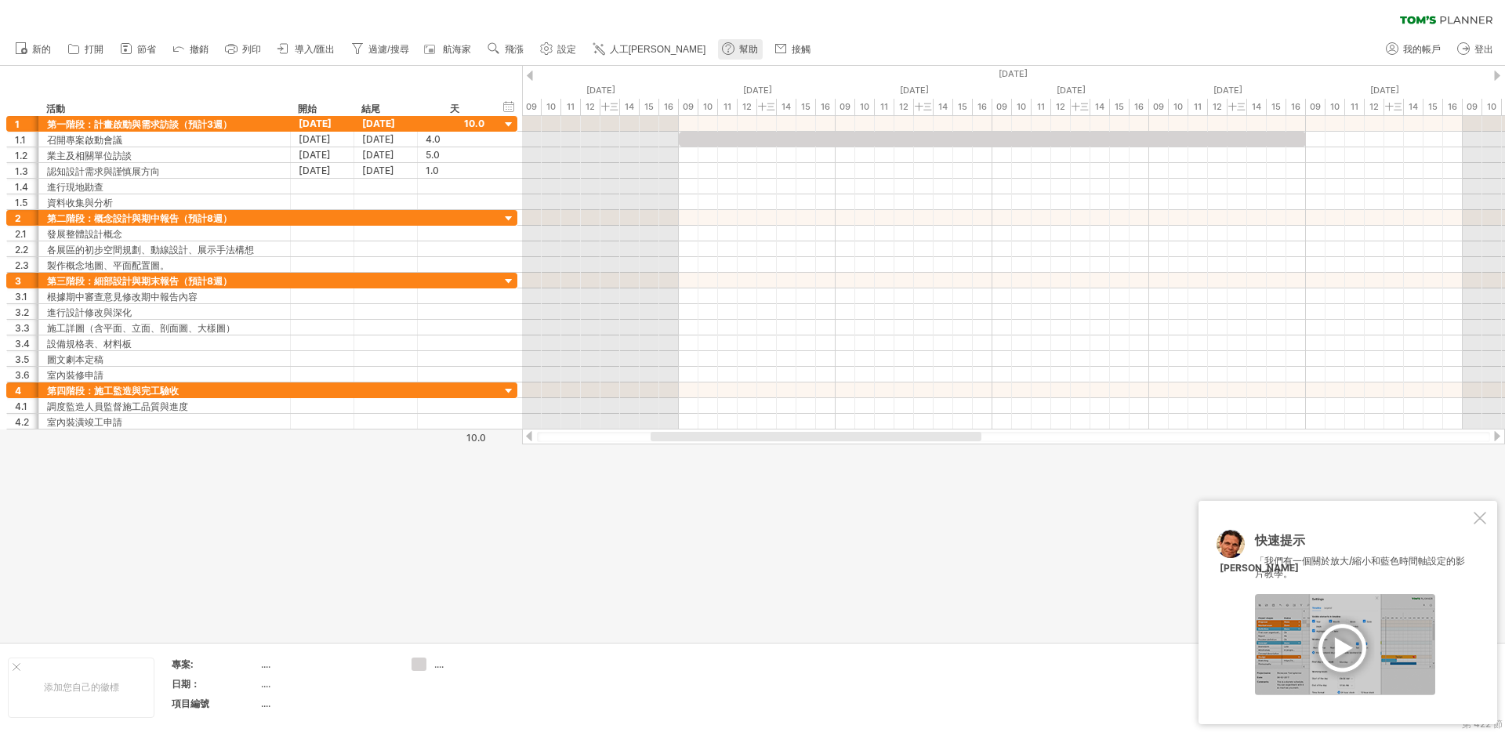
click at [739, 51] on font "幫助" at bounding box center [748, 49] width 19 height 11
click at [502, 49] on use at bounding box center [494, 49] width 16 height 16
click at [568, 122] on div "天" at bounding box center [556, 119] width 87 height 25
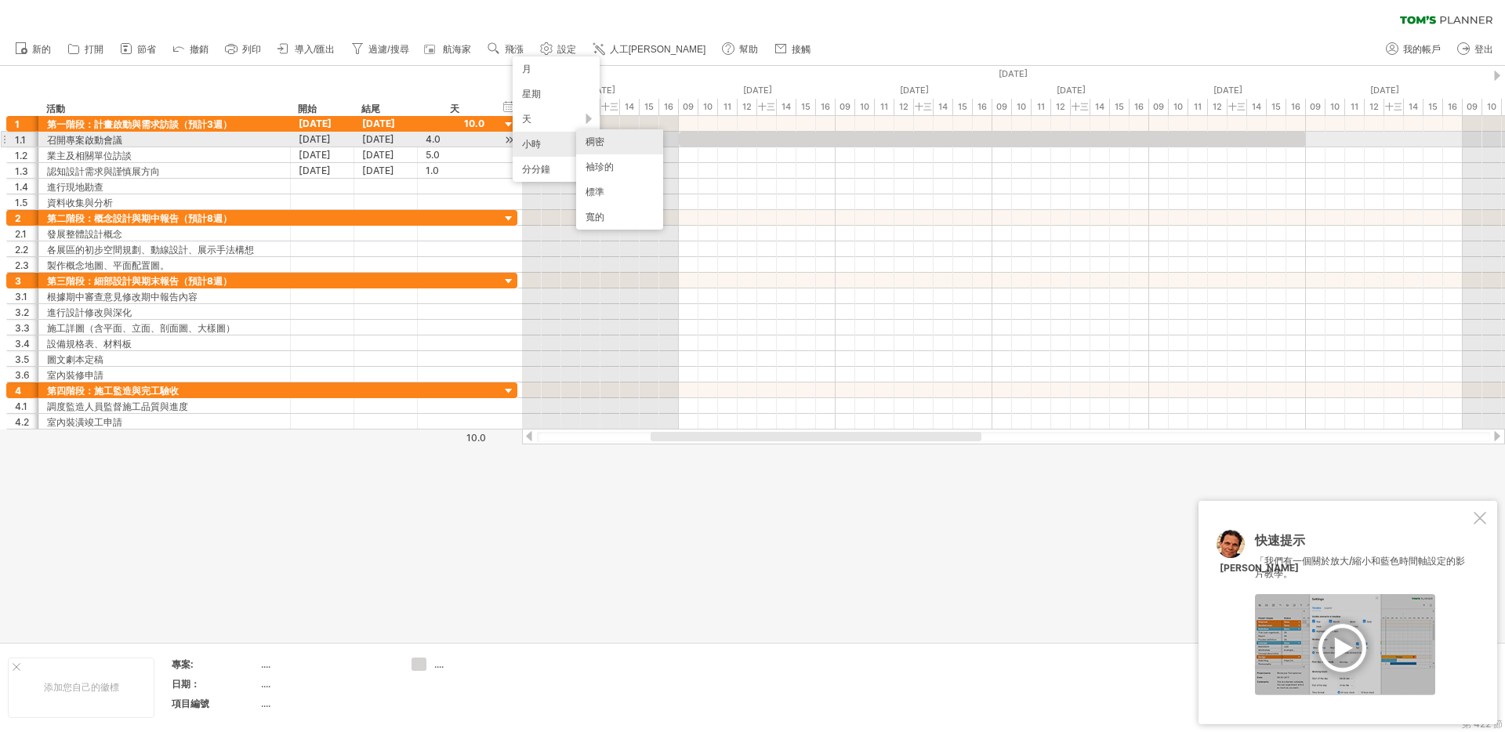
click at [622, 143] on div "稠密" at bounding box center [619, 141] width 87 height 25
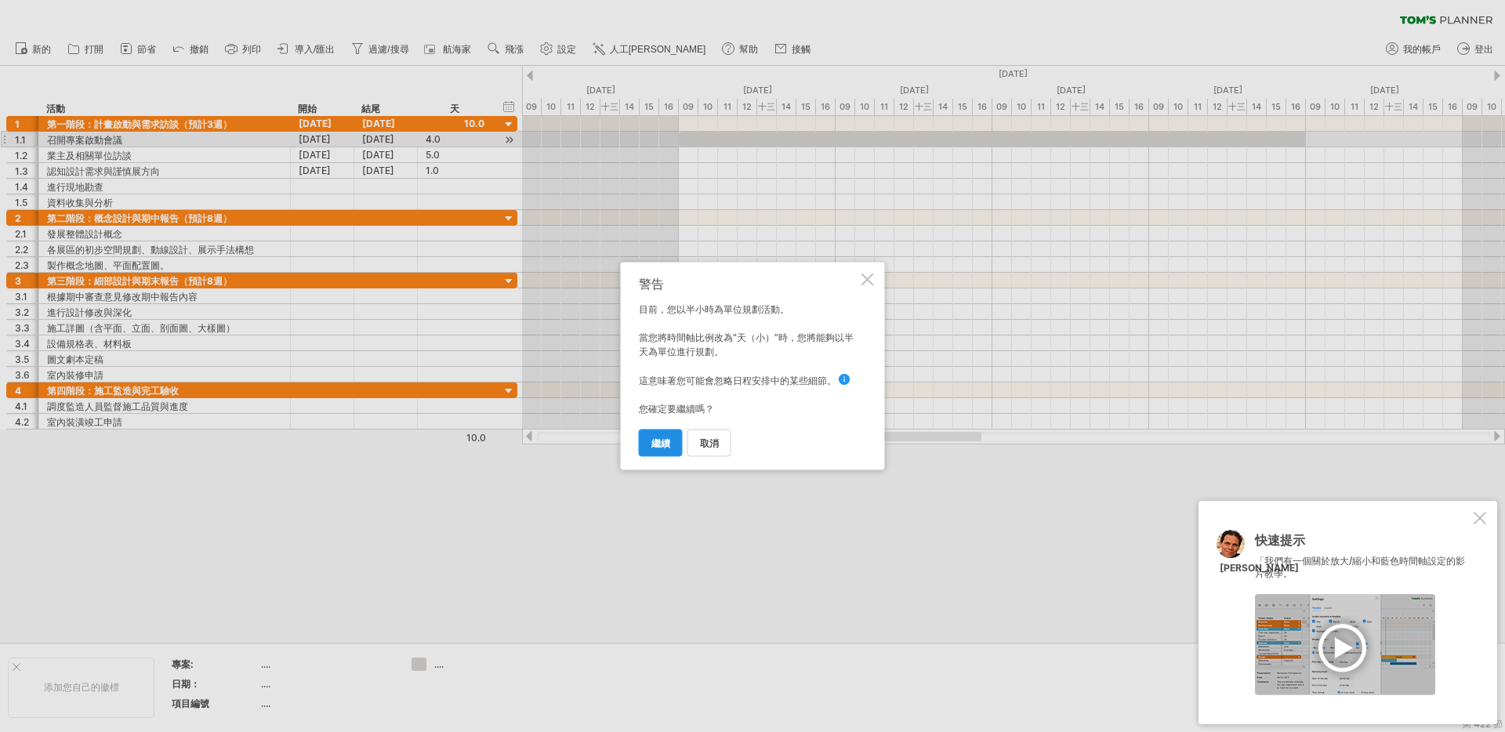
click at [670, 445] on font "繼續" at bounding box center [661, 444] width 19 height 12
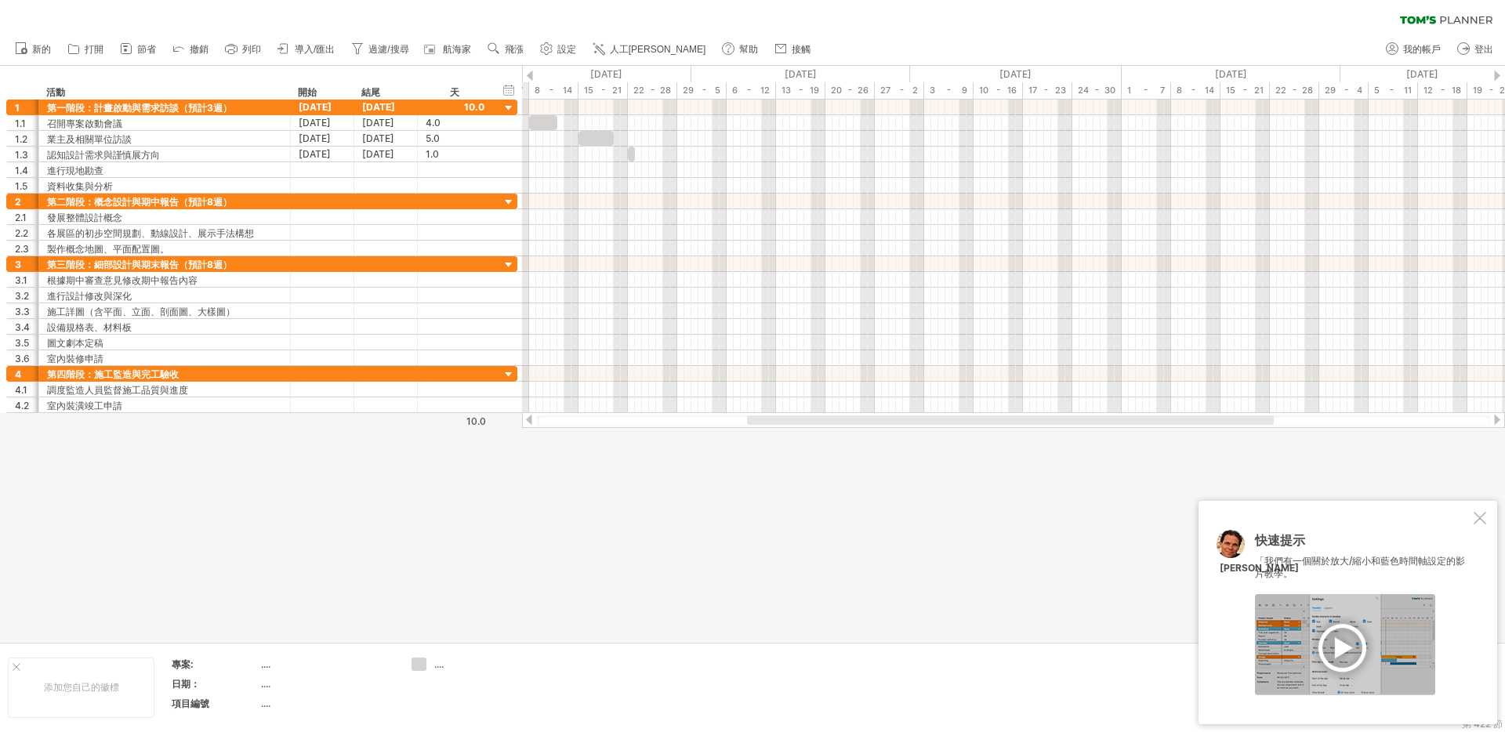
click at [720, 561] on div at bounding box center [752, 354] width 1505 height 576
click at [518, 54] on font "飛漲" at bounding box center [514, 49] width 19 height 11
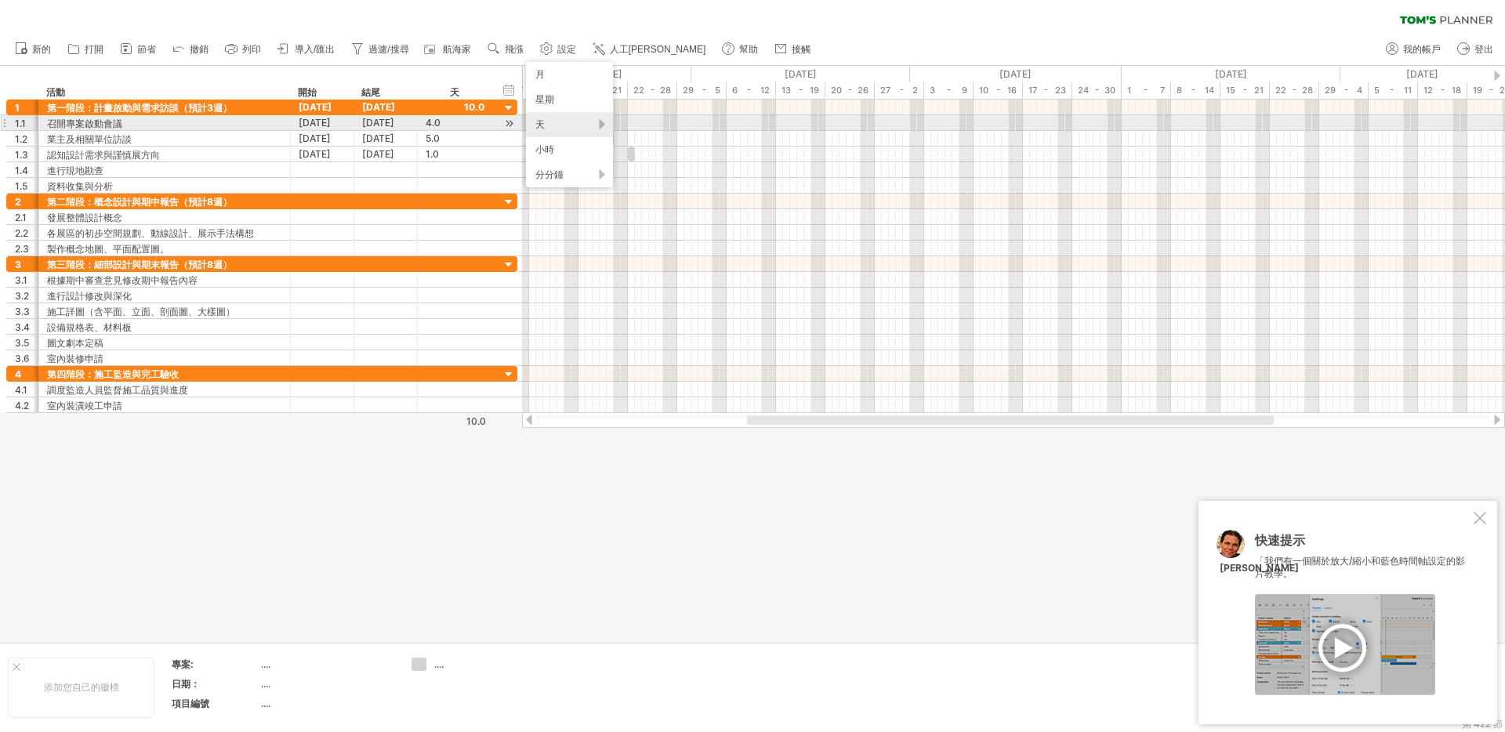
click at [557, 121] on div "天" at bounding box center [569, 124] width 87 height 25
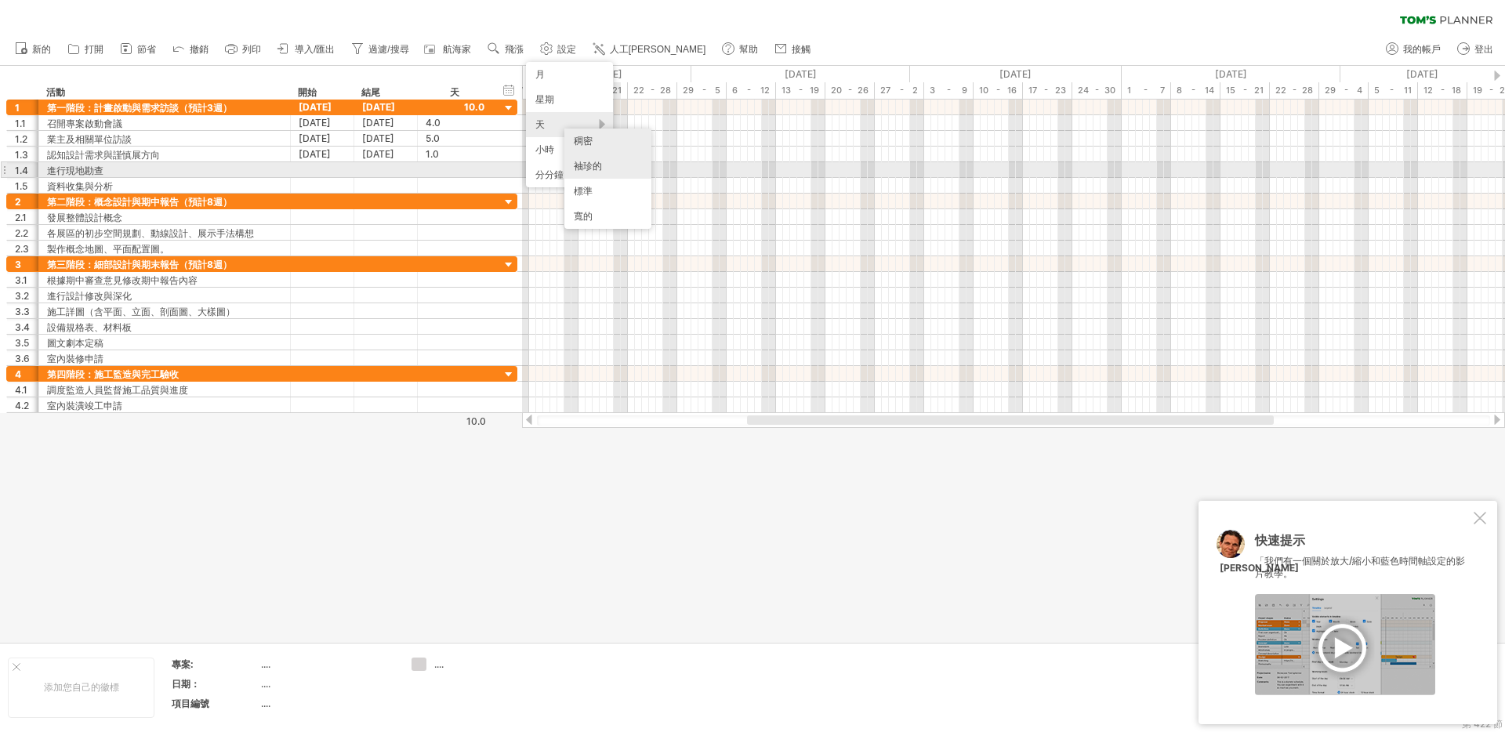
click at [612, 172] on div "袖珍的" at bounding box center [608, 166] width 87 height 25
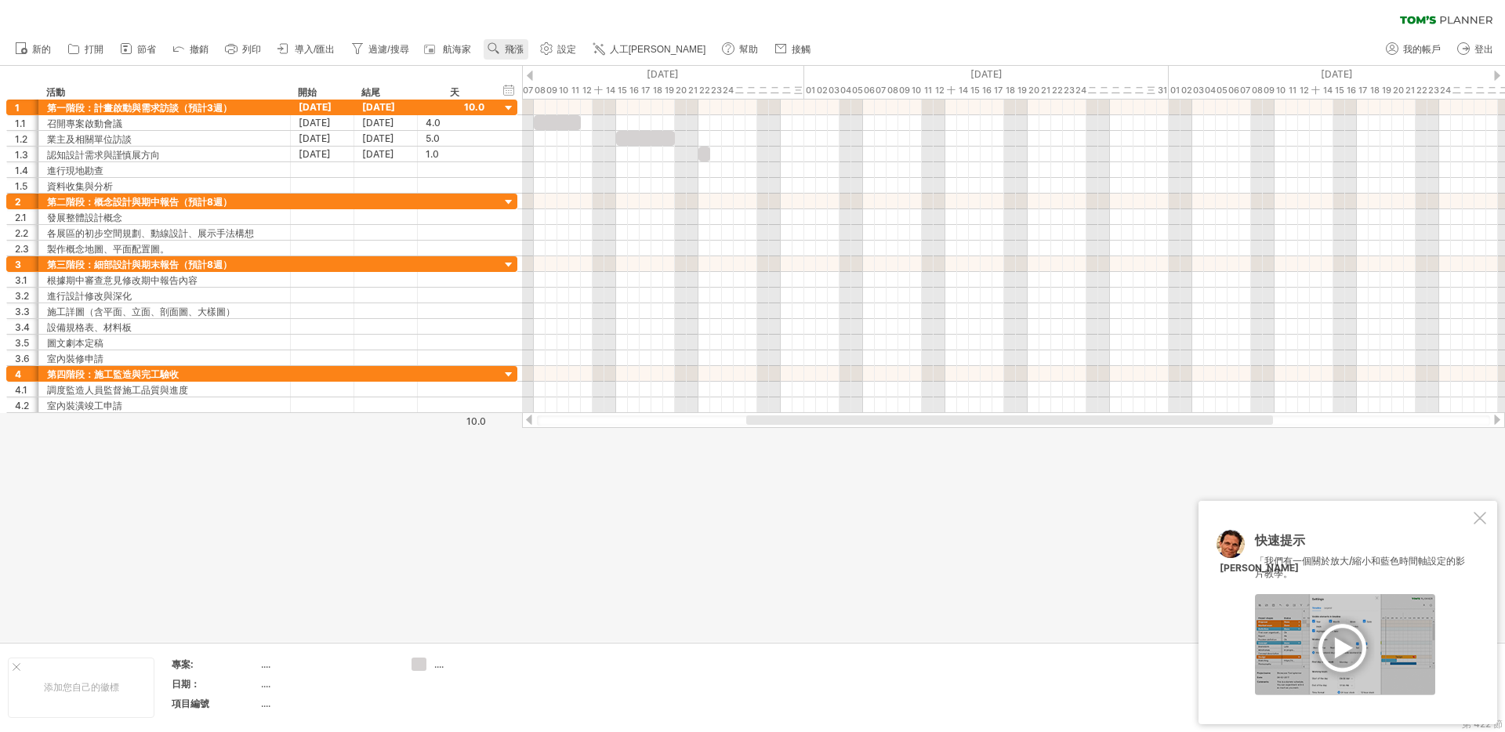
click at [524, 45] on font "飛漲" at bounding box center [514, 49] width 19 height 11
click at [566, 56] on div "月" at bounding box center [575, 65] width 87 height 25
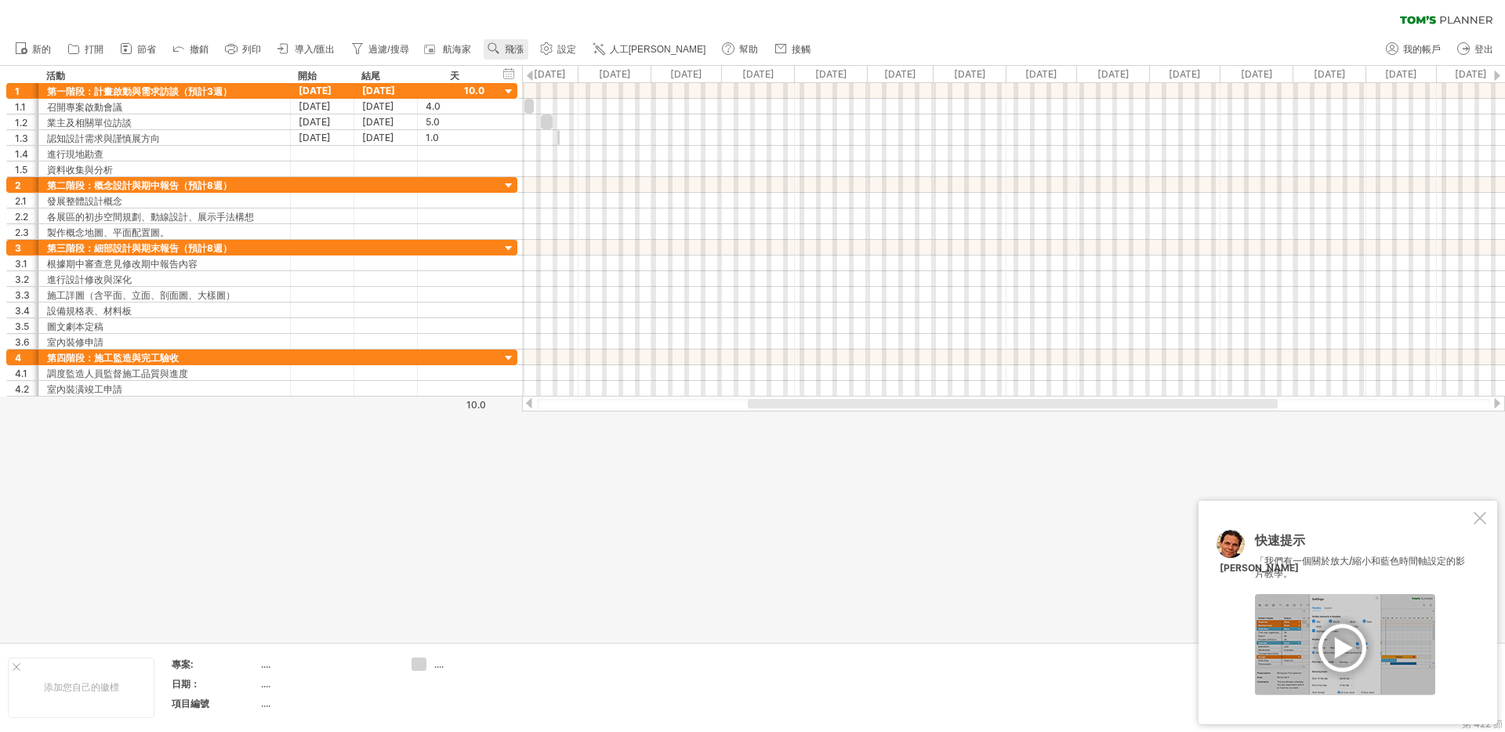
click at [510, 45] on font "飛漲" at bounding box center [514, 49] width 19 height 11
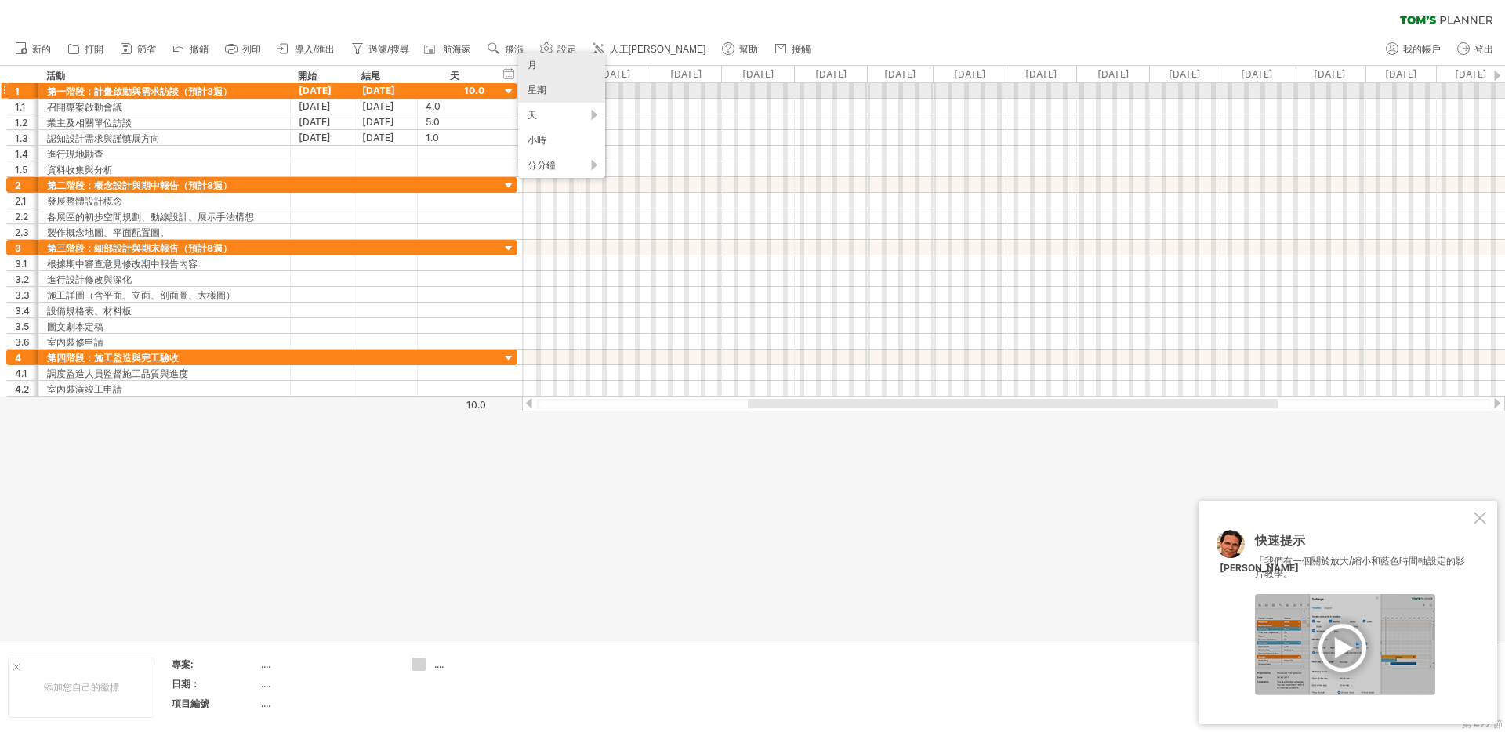
click at [564, 86] on div "星期" at bounding box center [561, 90] width 87 height 25
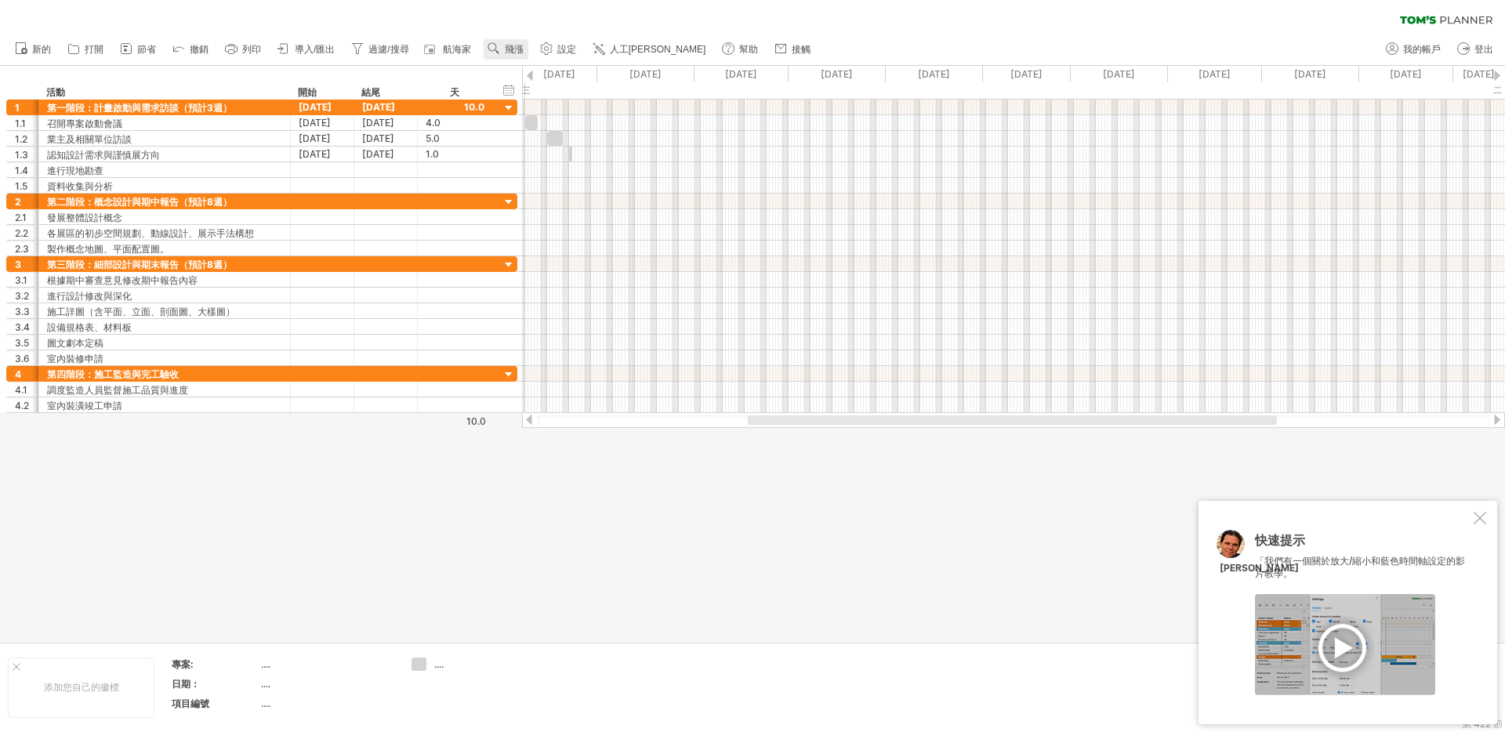
click at [517, 44] on font "飛漲" at bounding box center [514, 49] width 19 height 11
click at [565, 118] on div "天" at bounding box center [568, 114] width 87 height 25
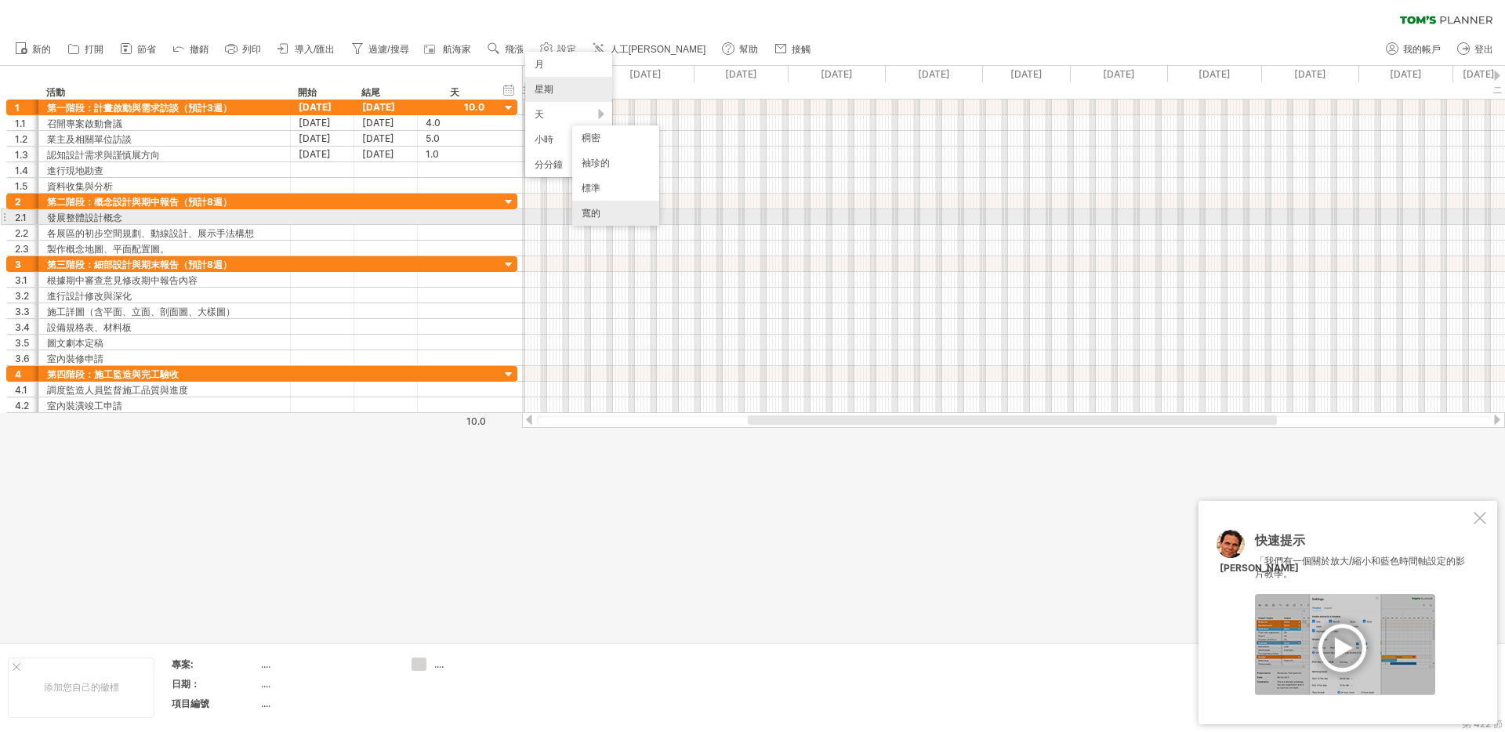
click at [611, 210] on div "寬的" at bounding box center [615, 213] width 87 height 25
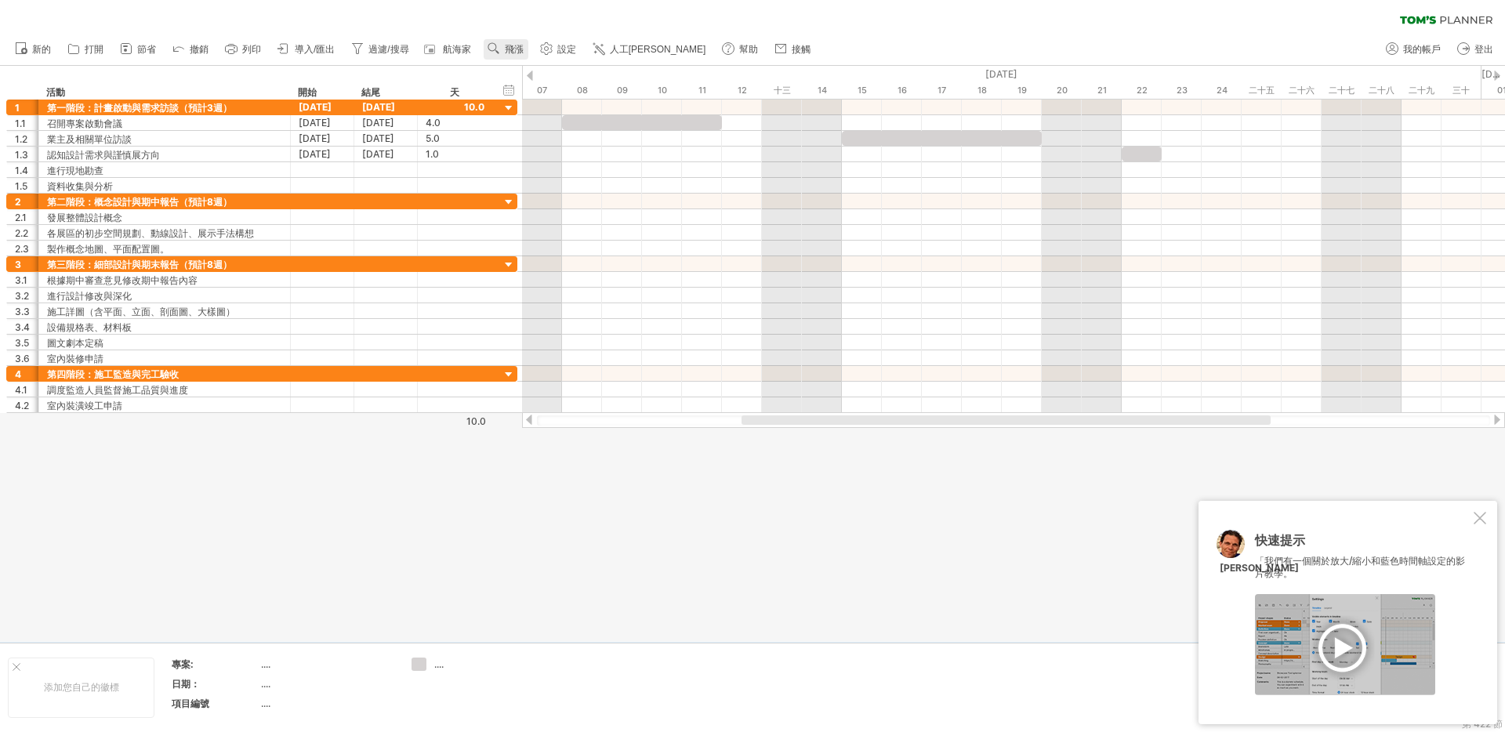
click at [517, 44] on font "飛漲" at bounding box center [514, 49] width 19 height 11
click at [557, 66] on div "月" at bounding box center [568, 64] width 87 height 25
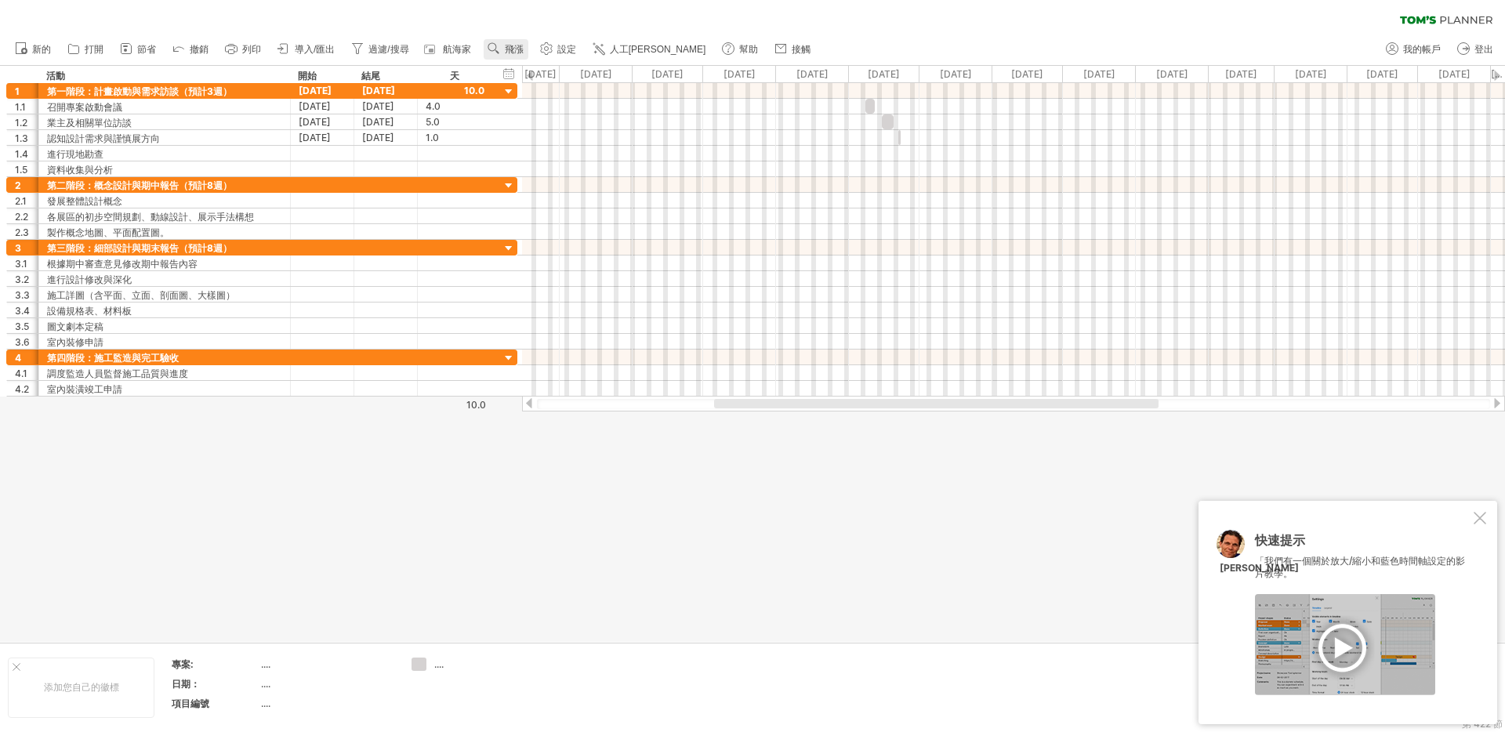
click at [502, 45] on use at bounding box center [494, 49] width 16 height 16
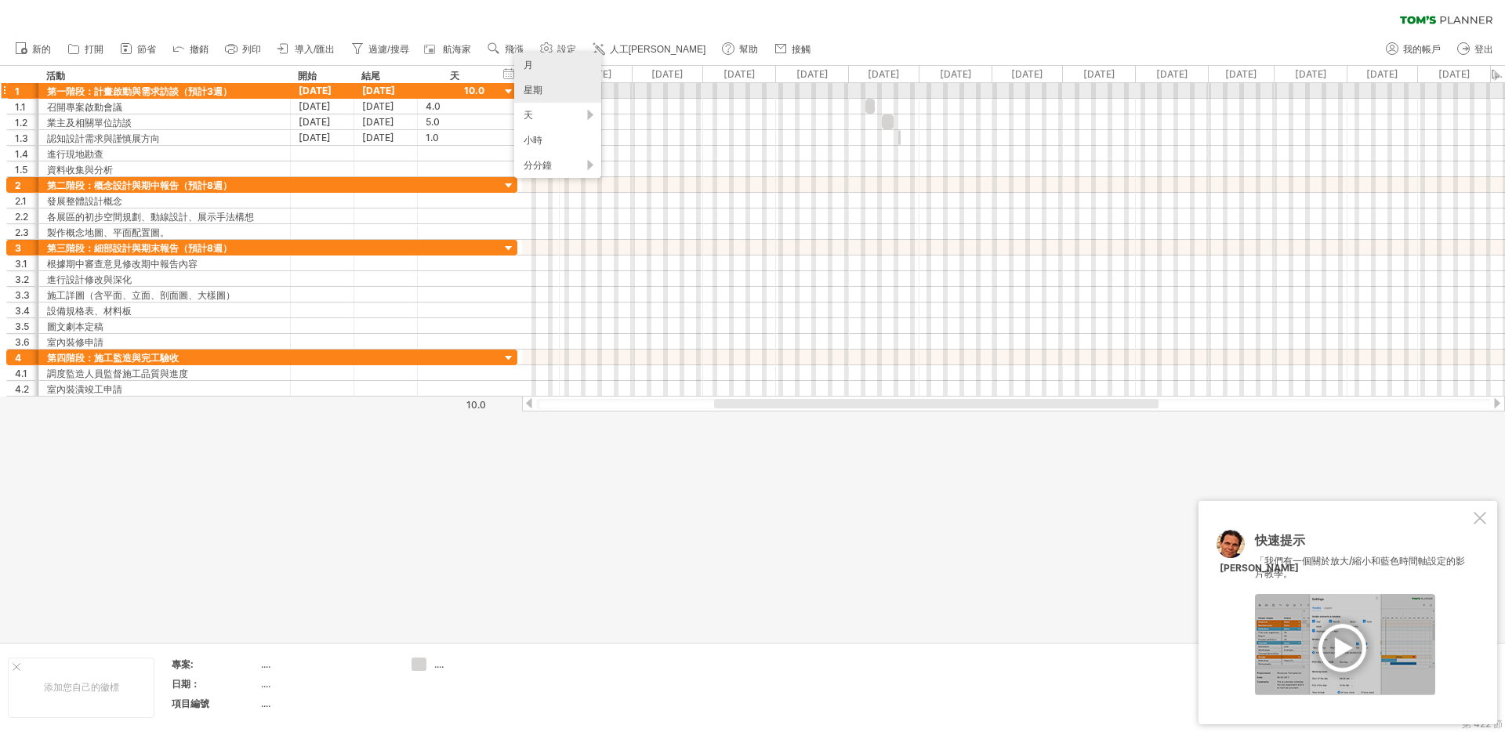
click at [546, 94] on div "星期" at bounding box center [557, 90] width 87 height 25
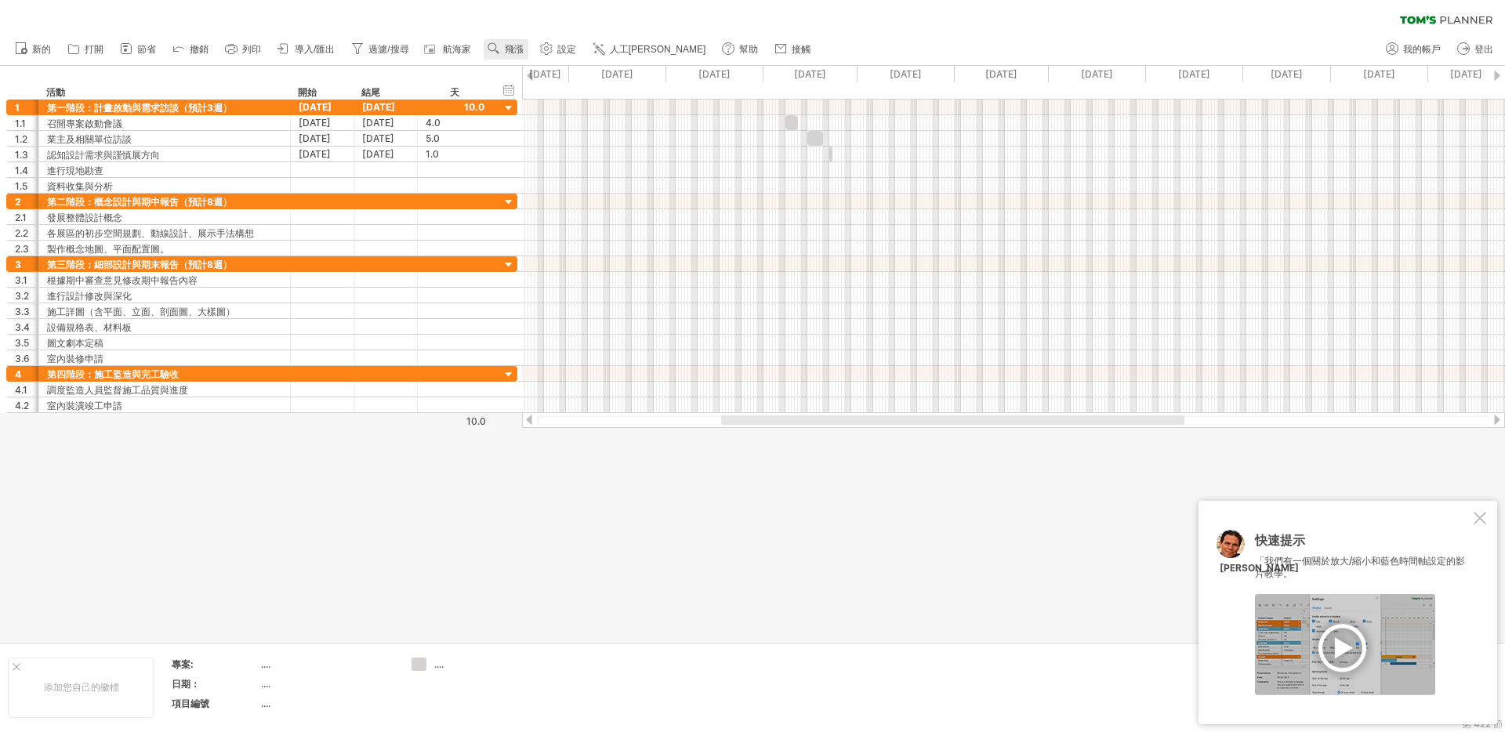
click at [509, 42] on link "飛漲" at bounding box center [506, 49] width 45 height 20
click at [550, 108] on div "天" at bounding box center [560, 112] width 87 height 25
click at [582, 130] on font "稠密" at bounding box center [576, 128] width 19 height 12
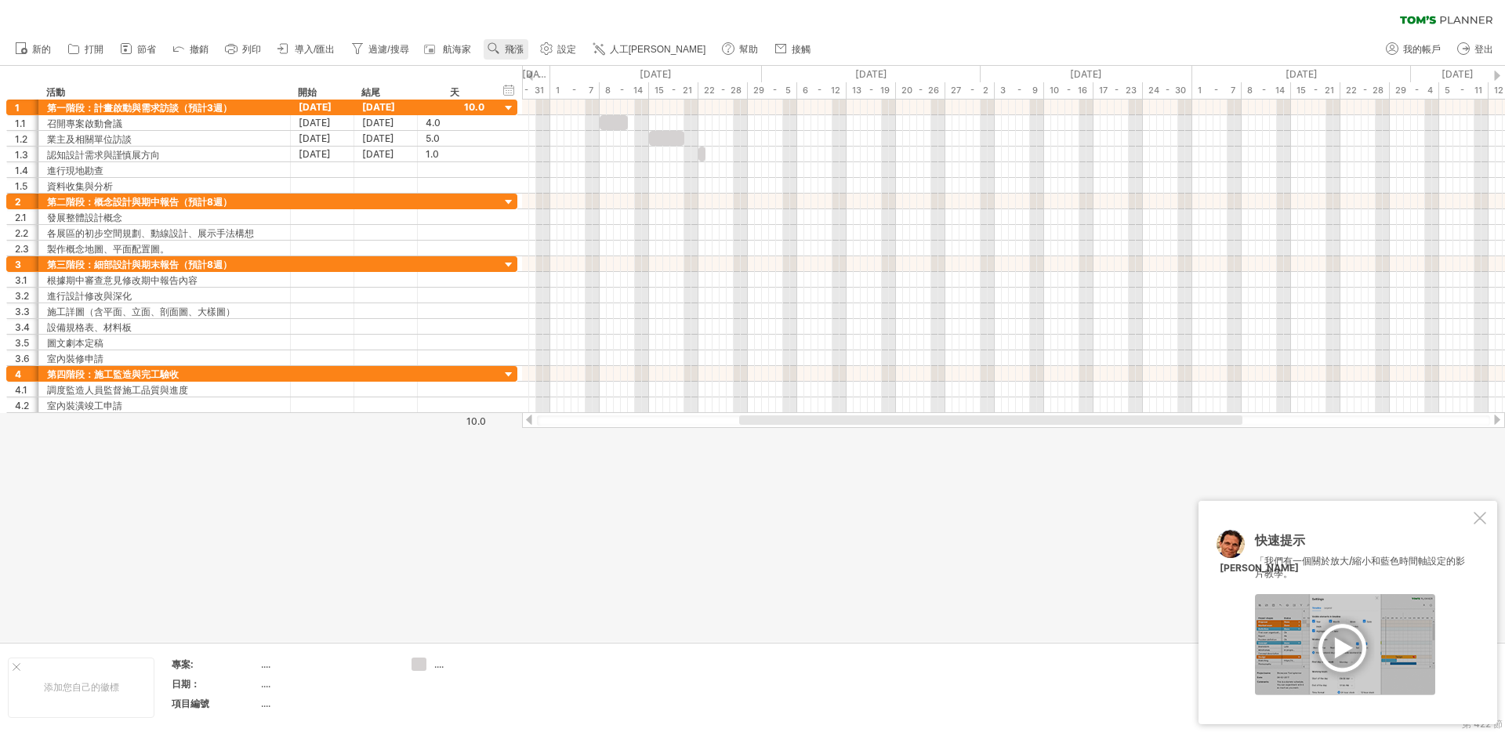
click at [499, 53] on rect at bounding box center [498, 52] width 4 height 4
click at [559, 99] on div "星期" at bounding box center [553, 97] width 87 height 25
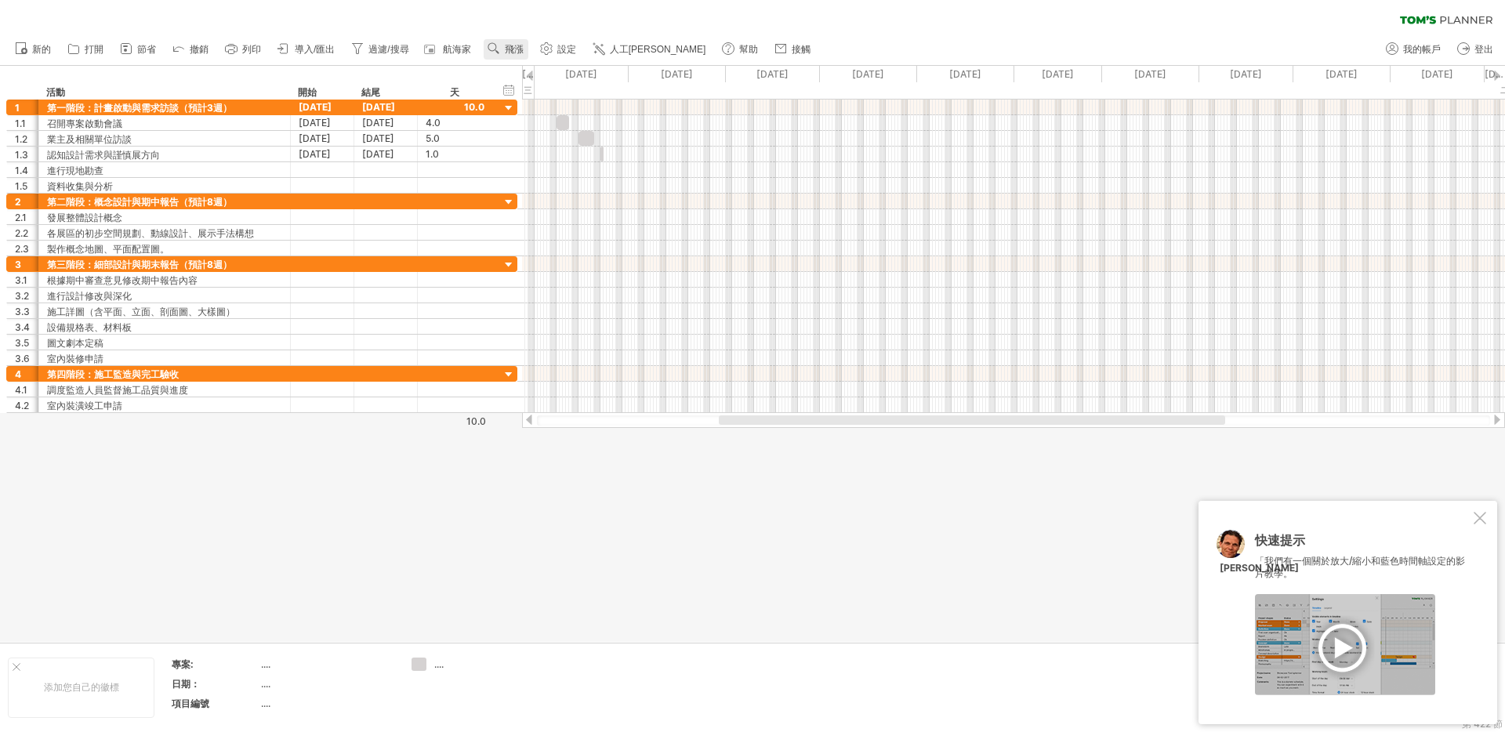
click at [524, 52] on font "飛漲" at bounding box center [514, 49] width 19 height 11
click at [555, 118] on div "天" at bounding box center [575, 122] width 87 height 25
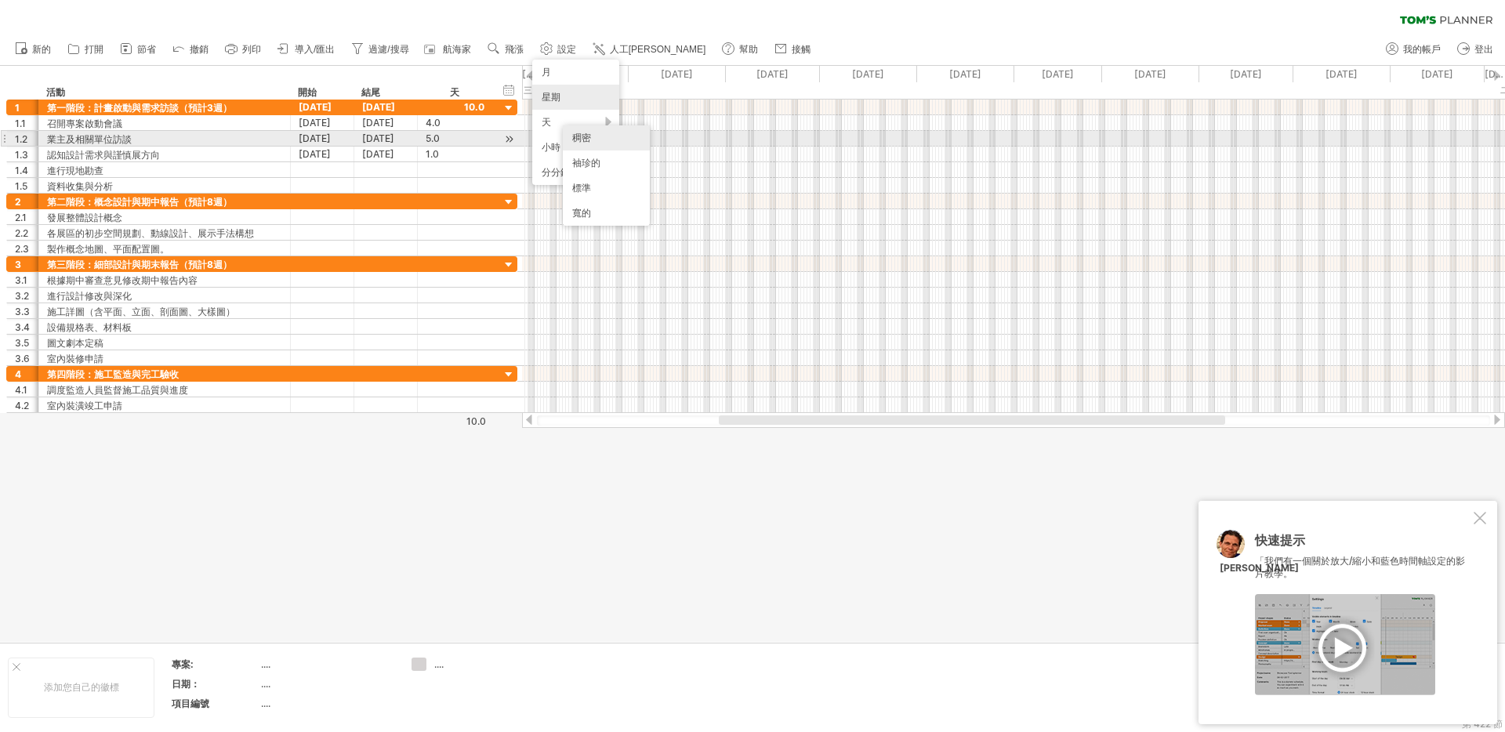
click at [593, 134] on div "稠密" at bounding box center [606, 137] width 87 height 25
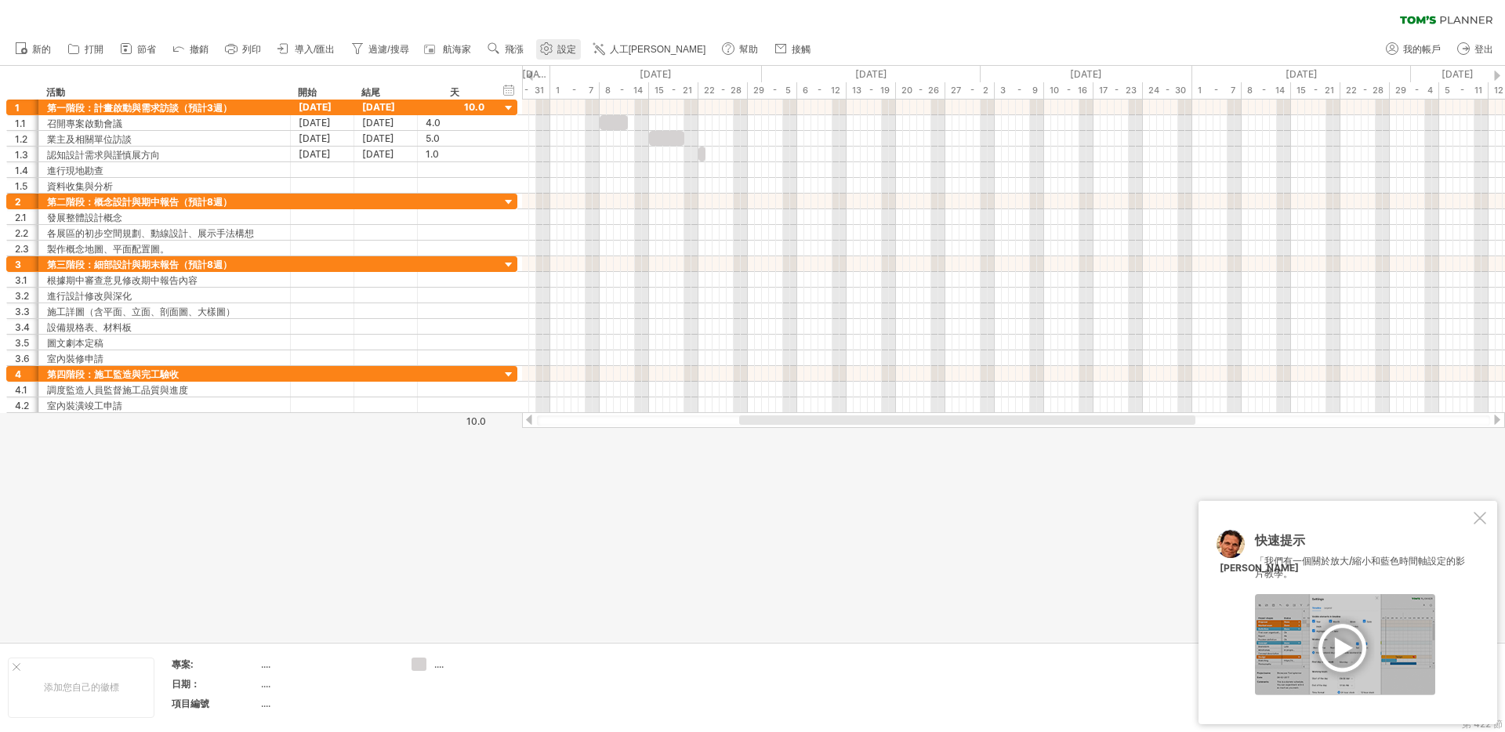
click at [552, 52] on icon at bounding box center [546, 49] width 12 height 12
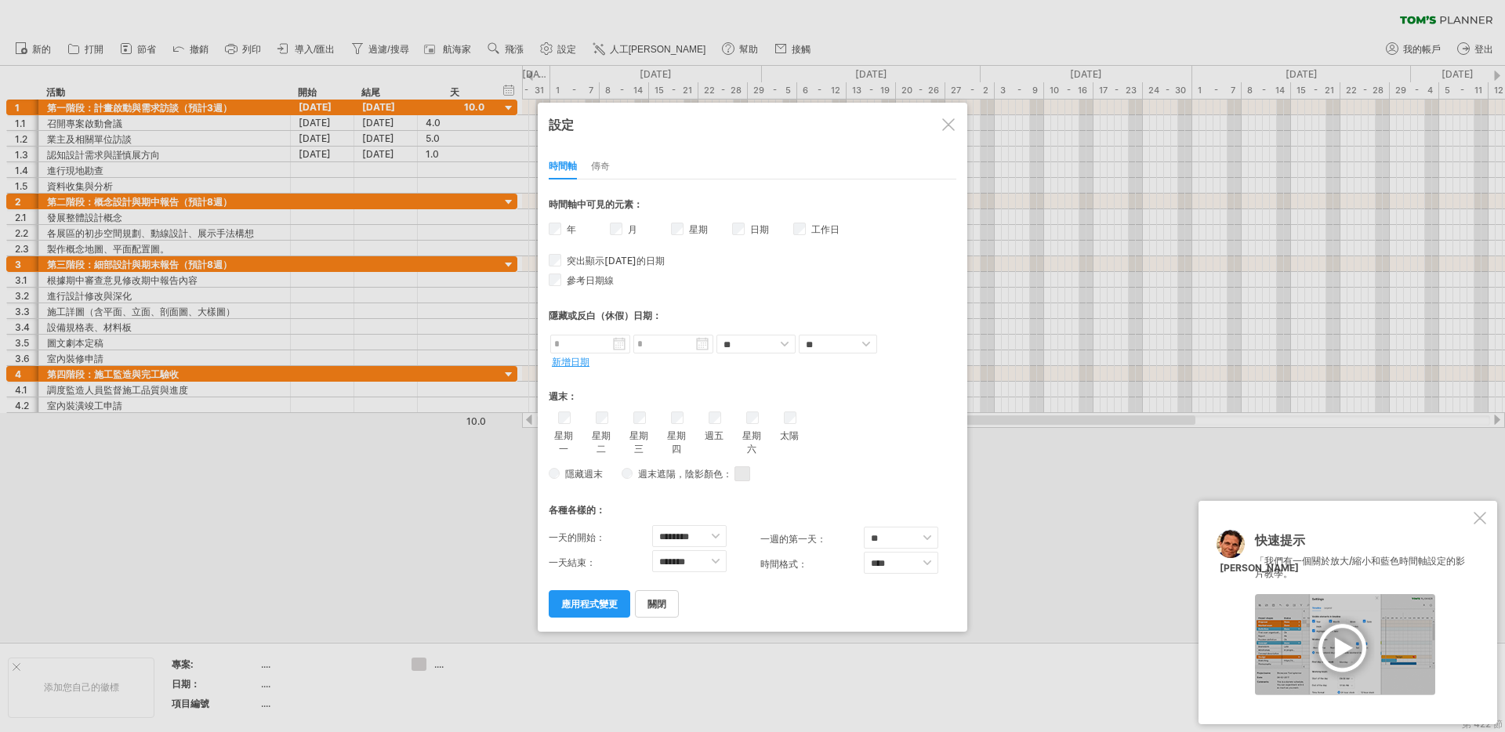
click at [626, 227] on label "月" at bounding box center [631, 229] width 13 height 12
click at [590, 598] on font "應用程式變更" at bounding box center [589, 604] width 56 height 12
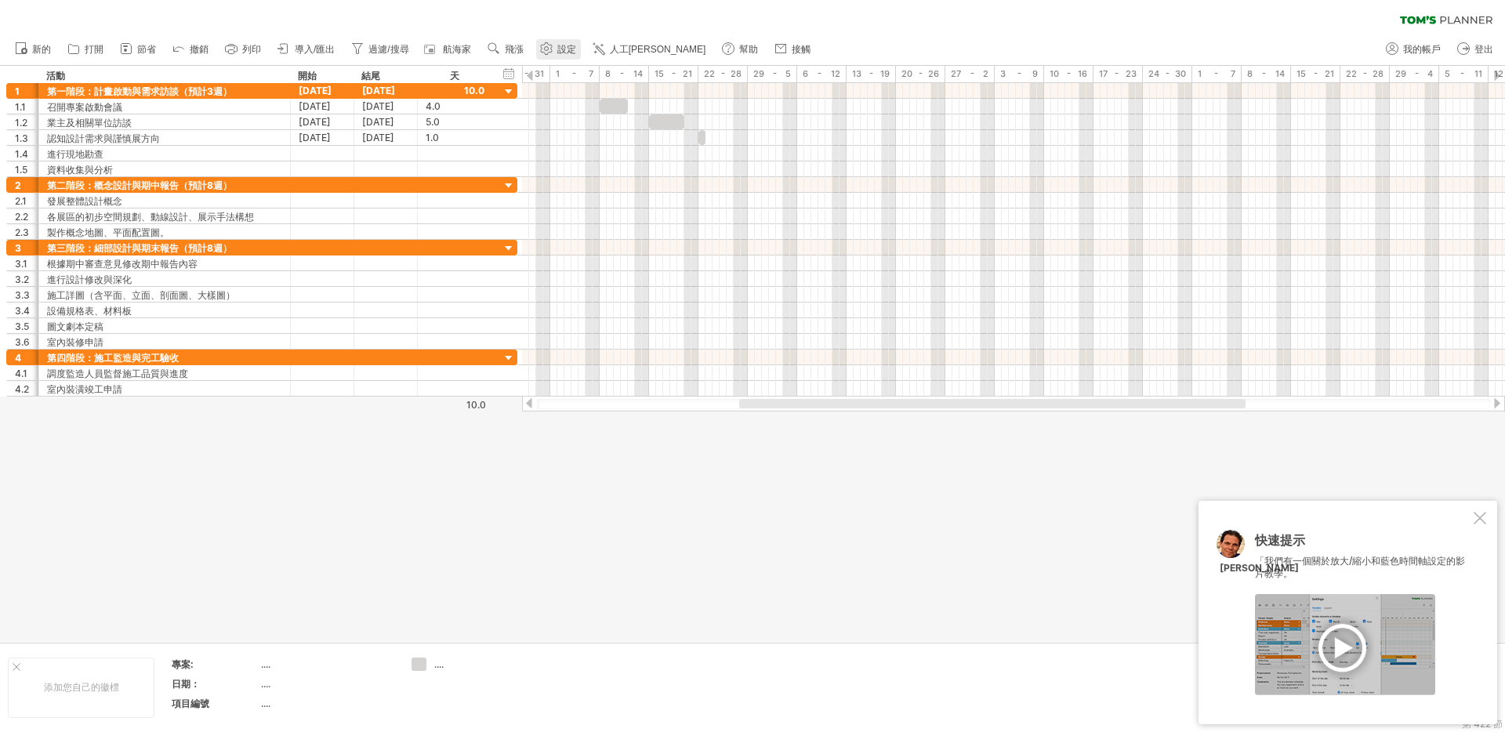
click at [565, 50] on font "設定" at bounding box center [566, 49] width 19 height 11
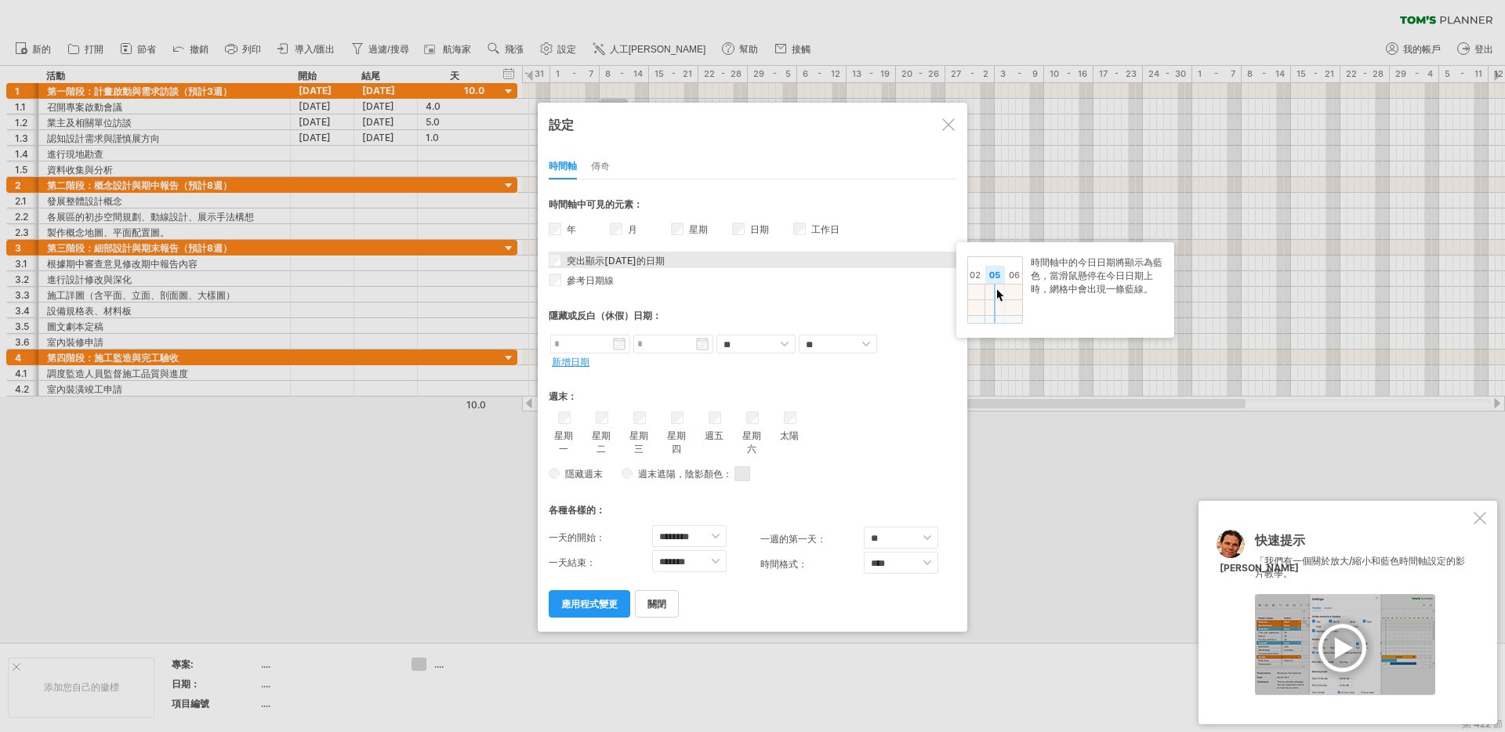
click at [582, 256] on font "突出顯示[DATE]的日期" at bounding box center [616, 261] width 98 height 12
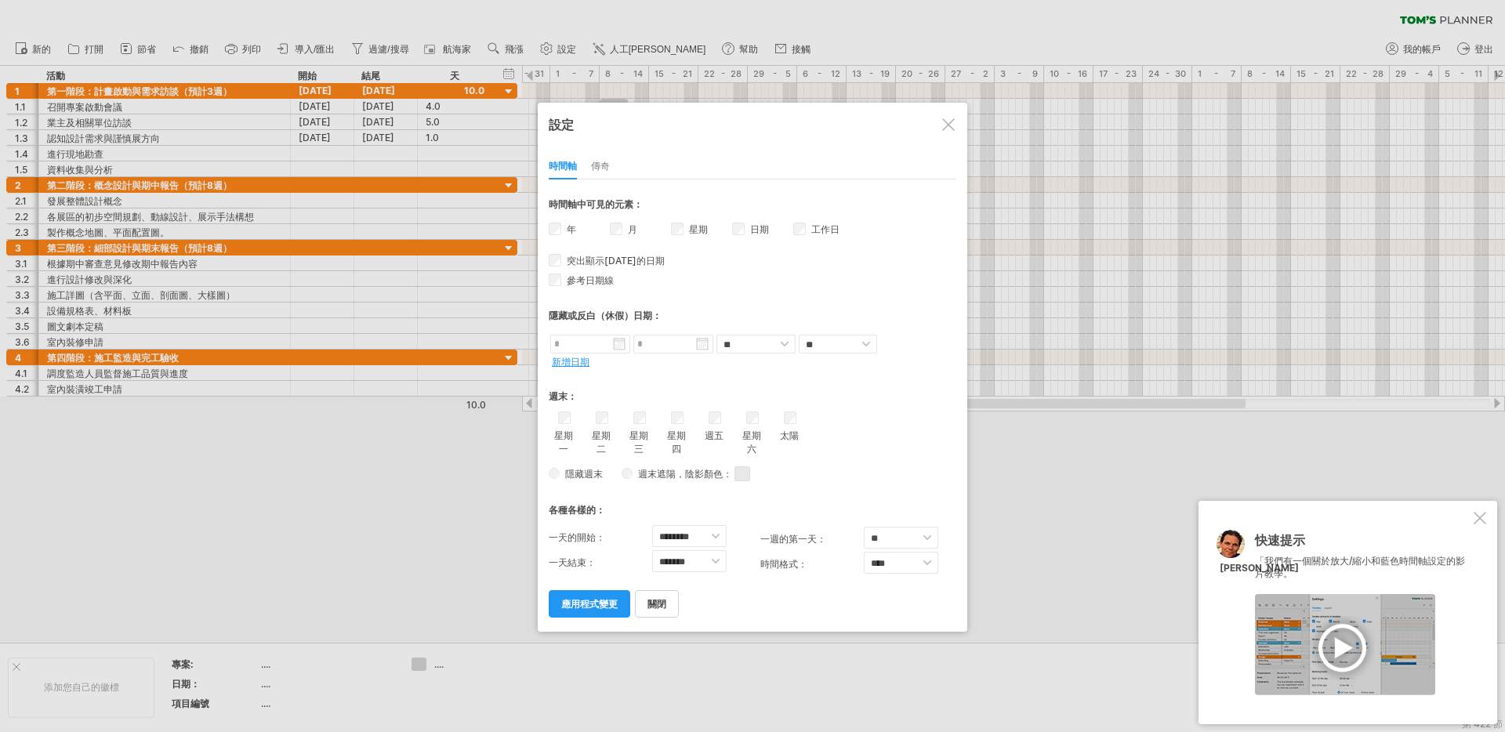
click at [758, 418] on div "星期六" at bounding box center [753, 434] width 20 height 45
click at [591, 161] on font "傳奇" at bounding box center [600, 166] width 19 height 12
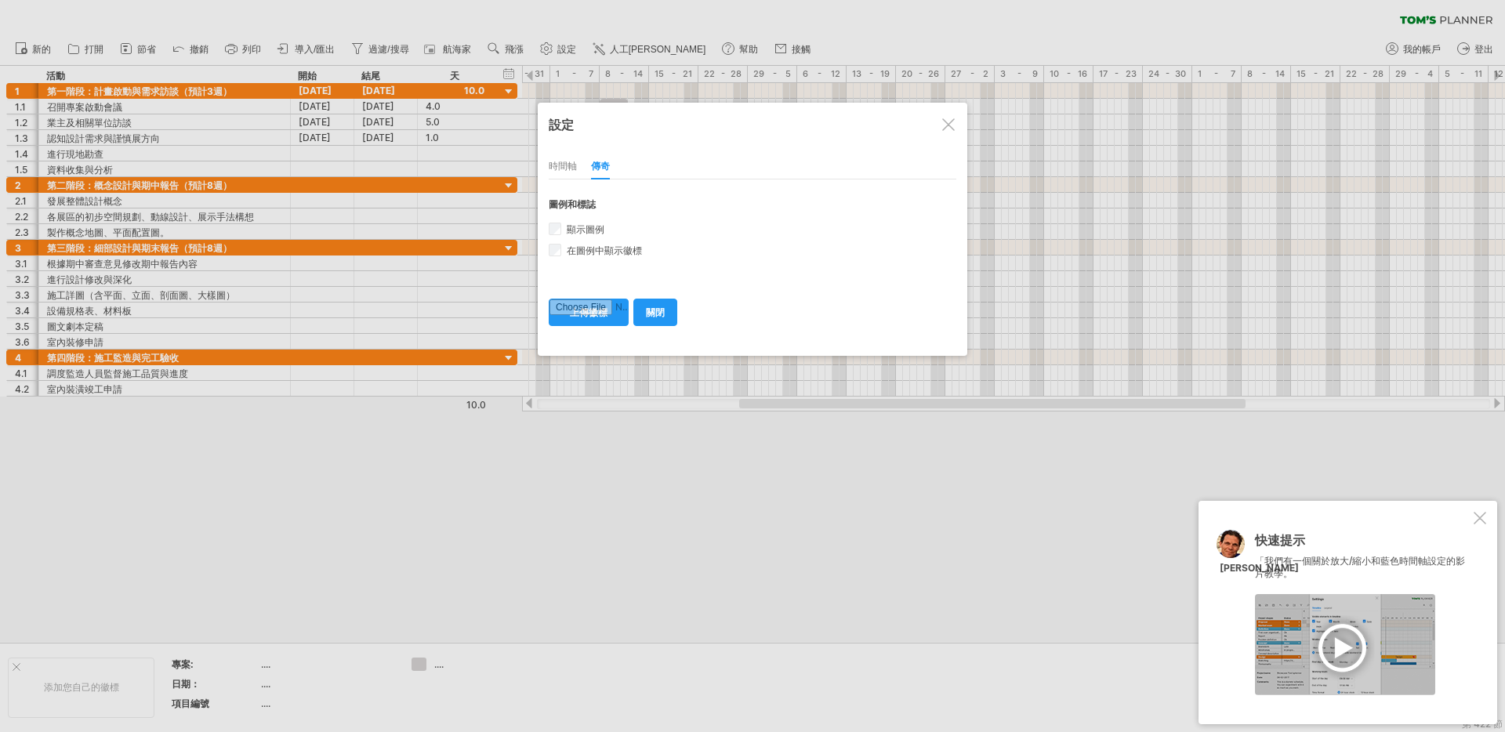
click at [675, 311] on link "關閉" at bounding box center [656, 312] width 44 height 27
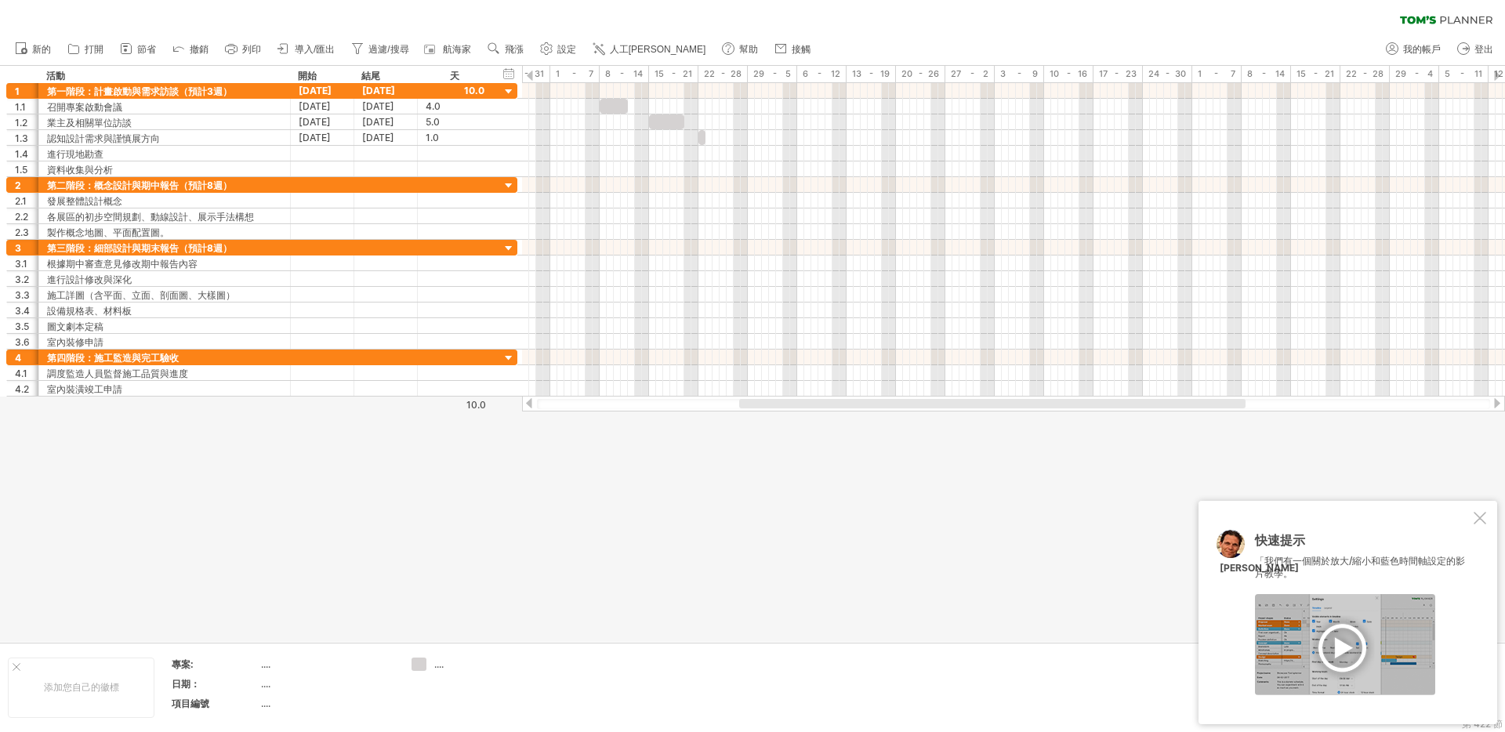
click at [730, 510] on div at bounding box center [752, 354] width 1505 height 576
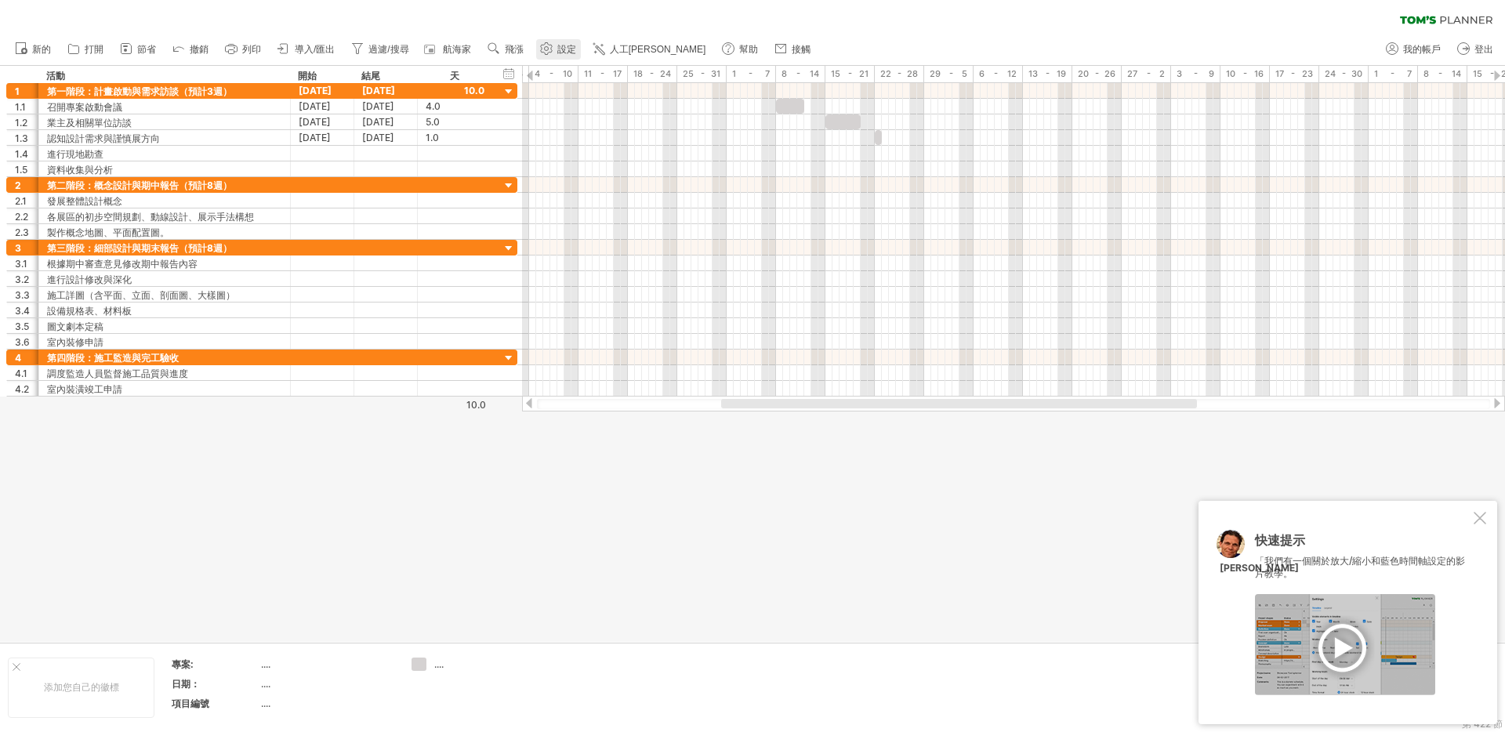
click at [561, 46] on link "設定" at bounding box center [558, 49] width 45 height 20
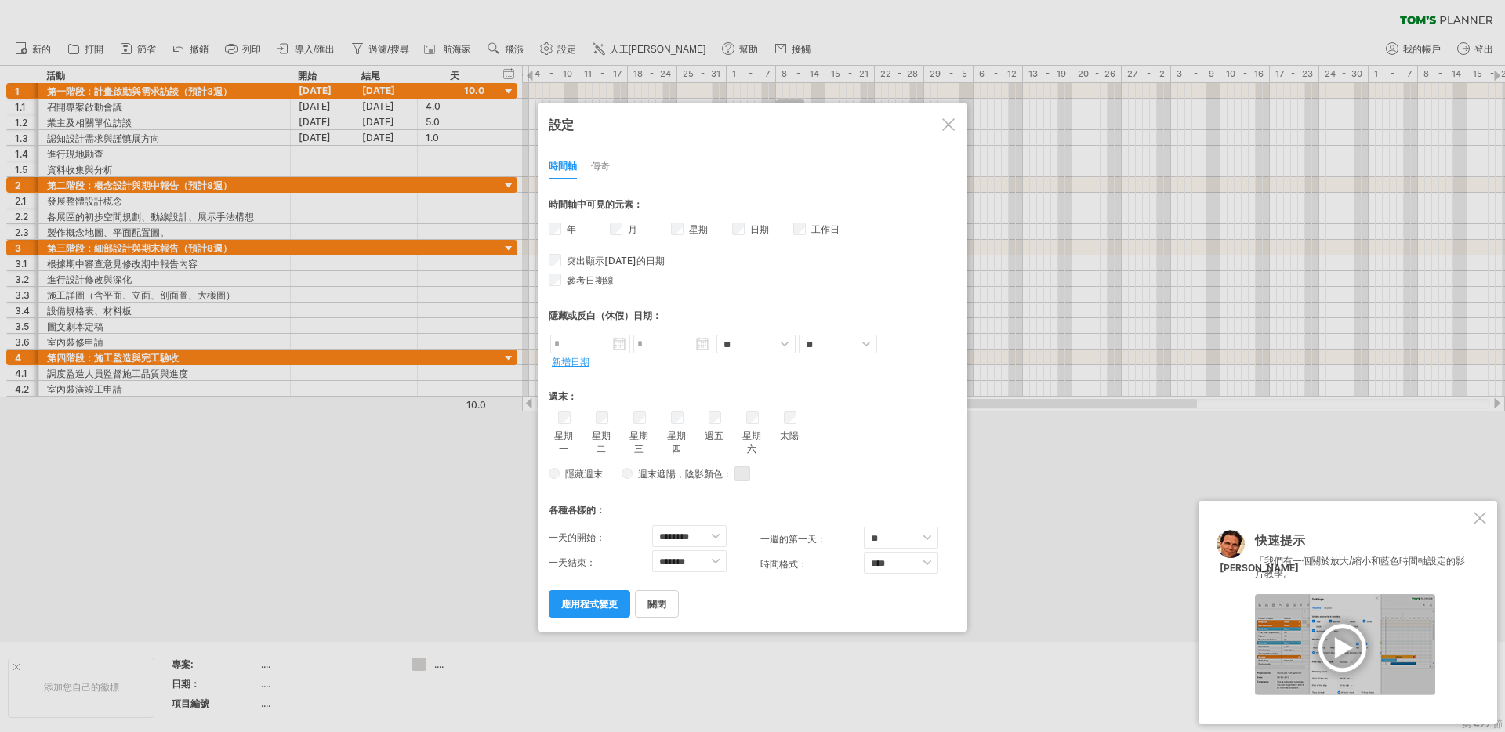
click at [582, 598] on font "應用程式變更" at bounding box center [589, 604] width 56 height 12
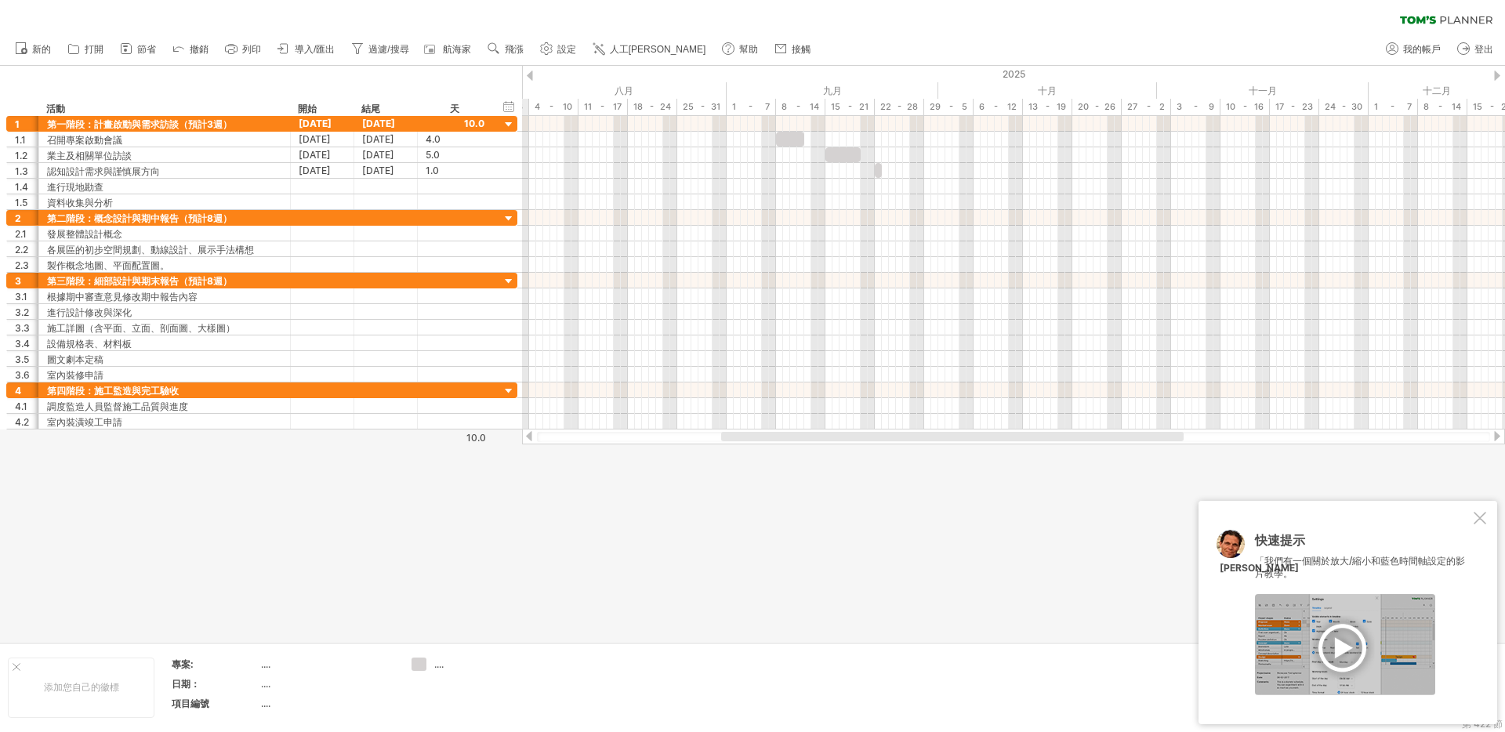
click at [719, 525] on div at bounding box center [752, 354] width 1505 height 576
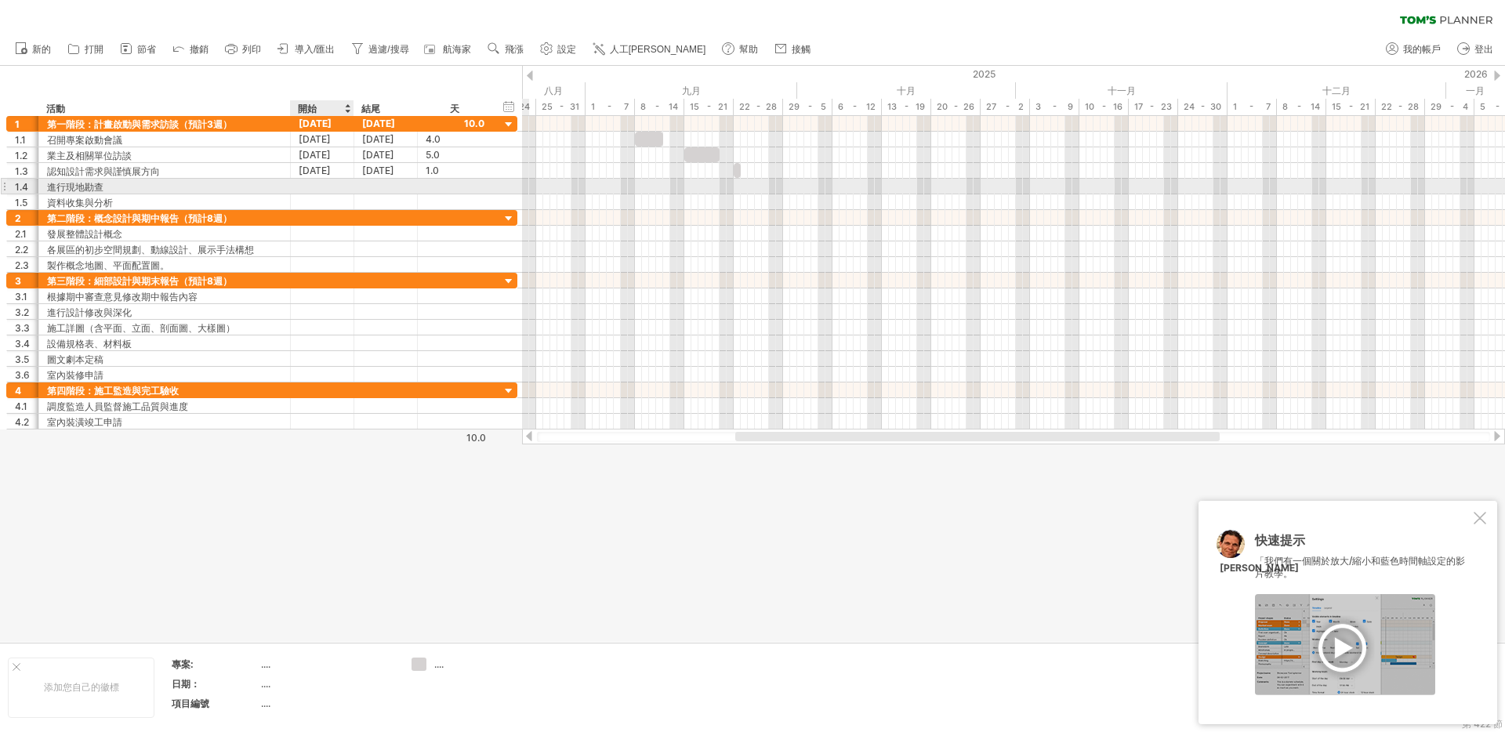
click at [319, 187] on div at bounding box center [323, 186] width 64 height 15
drag, startPoint x: 626, startPoint y: 561, endPoint x: 501, endPoint y: 522, distance: 131.2
click at [626, 560] on div at bounding box center [752, 354] width 1505 height 576
drag, startPoint x: 1291, startPoint y: 22, endPoint x: 1280, endPoint y: 25, distance: 11.4
click at [313, 183] on div at bounding box center [323, 186] width 64 height 15
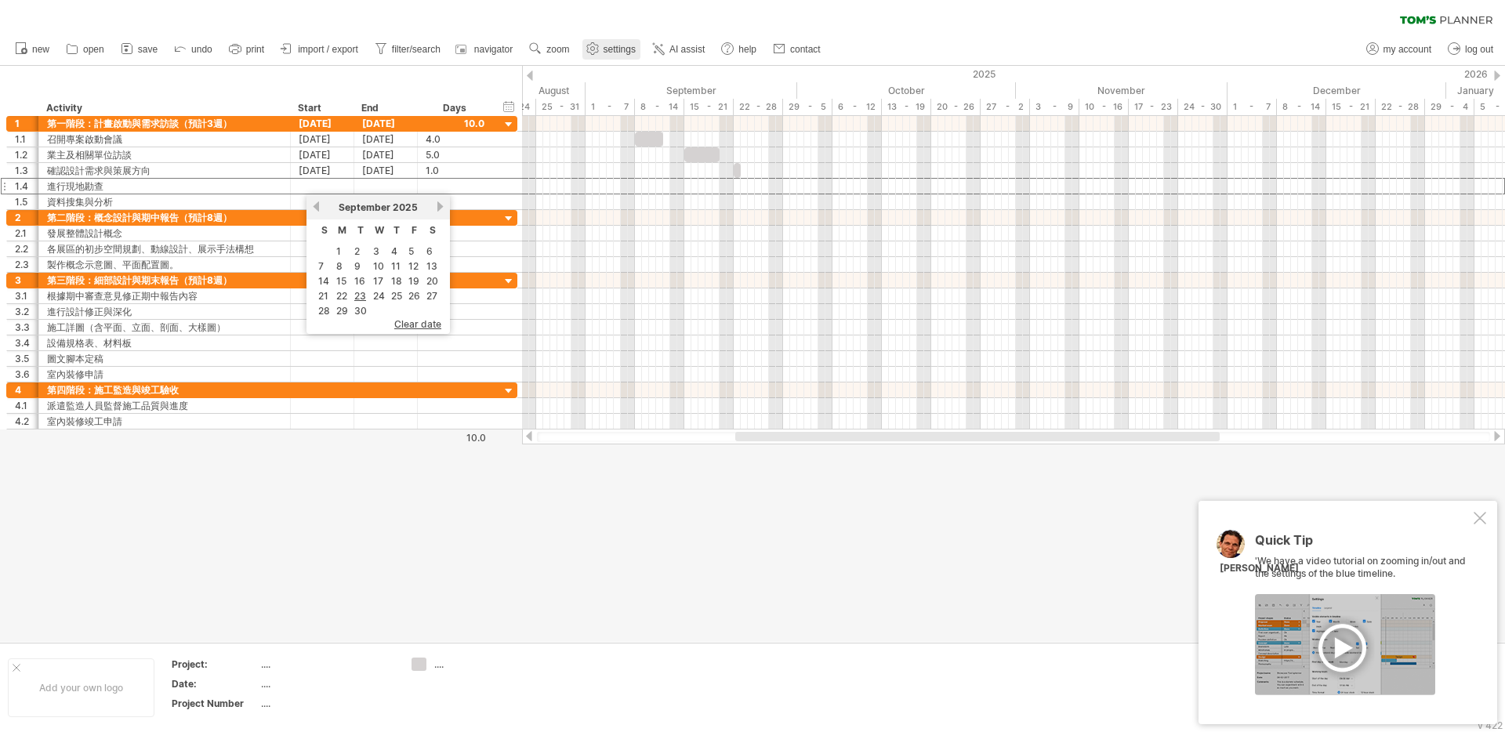
click at [634, 48] on span "settings" at bounding box center [620, 49] width 32 height 11
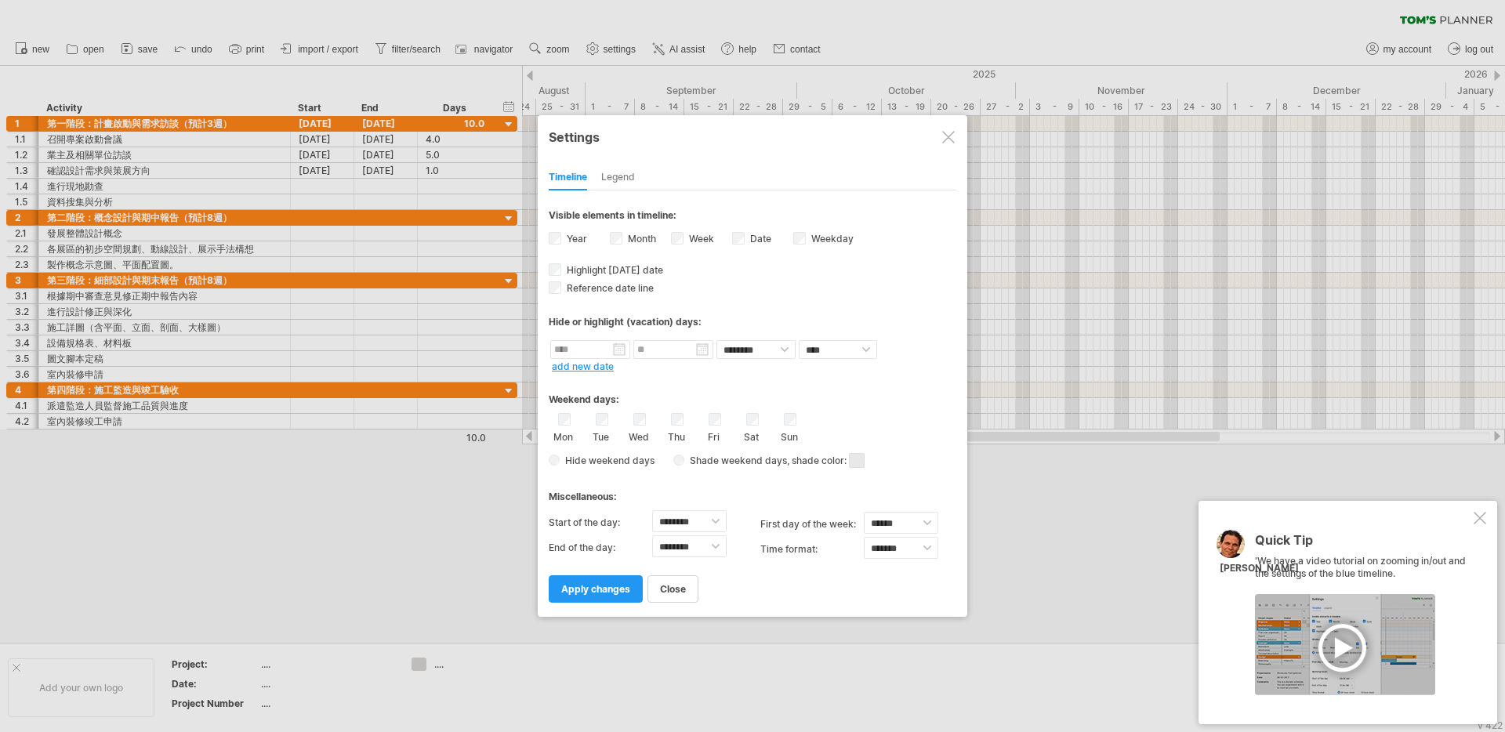
click at [750, 238] on label "Date visibility of date Currently there is not enough space horizontally to dis…" at bounding box center [759, 239] width 24 height 12
click at [619, 583] on span "apply changes" at bounding box center [595, 589] width 69 height 12
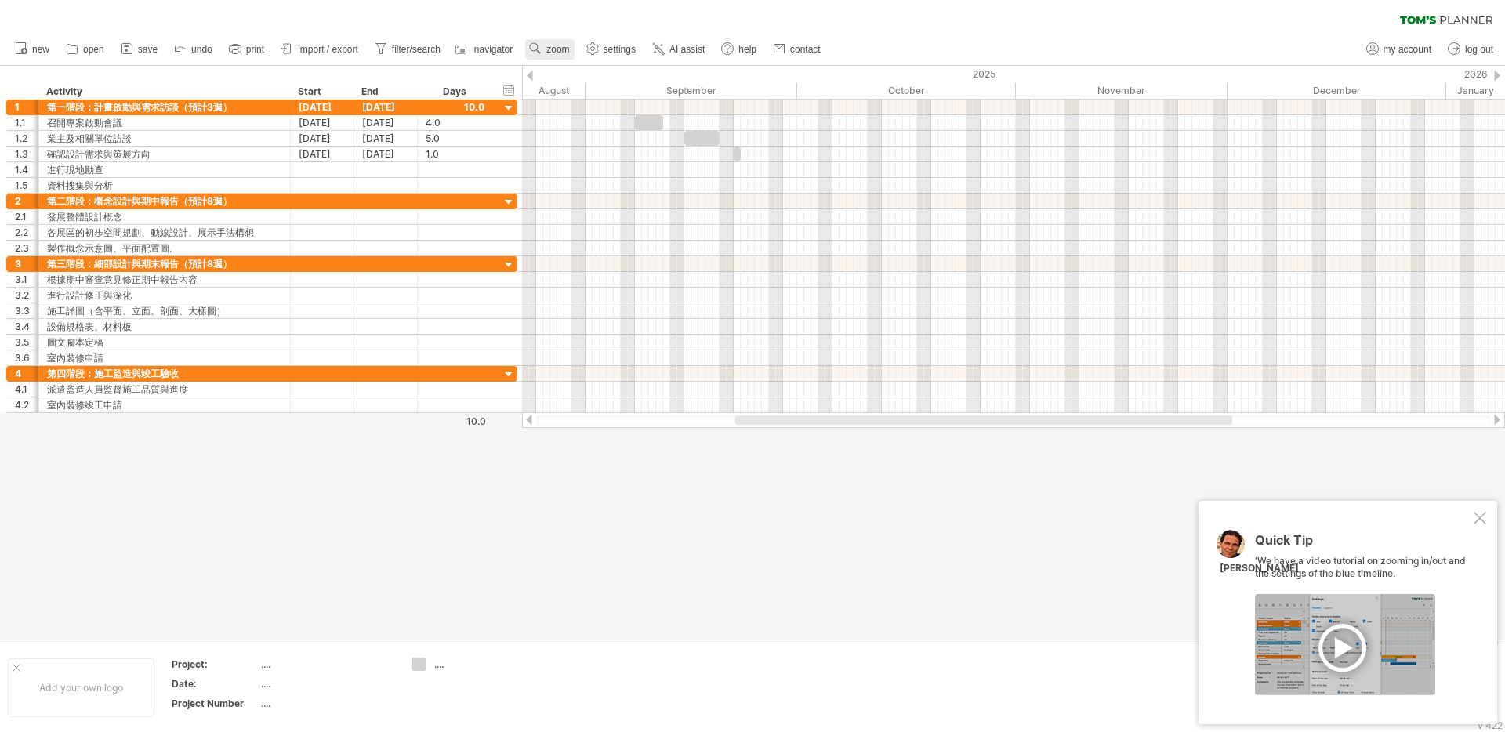
click at [567, 53] on span "zoom" at bounding box center [557, 49] width 23 height 11
drag, startPoint x: 611, startPoint y: 101, endPoint x: 618, endPoint y: 73, distance: 29.1
click at [618, 73] on div "Month Week Day Hour Minutes" at bounding box center [618, 123] width 87 height 125
click at [618, 73] on div "Month" at bounding box center [618, 73] width 87 height 25
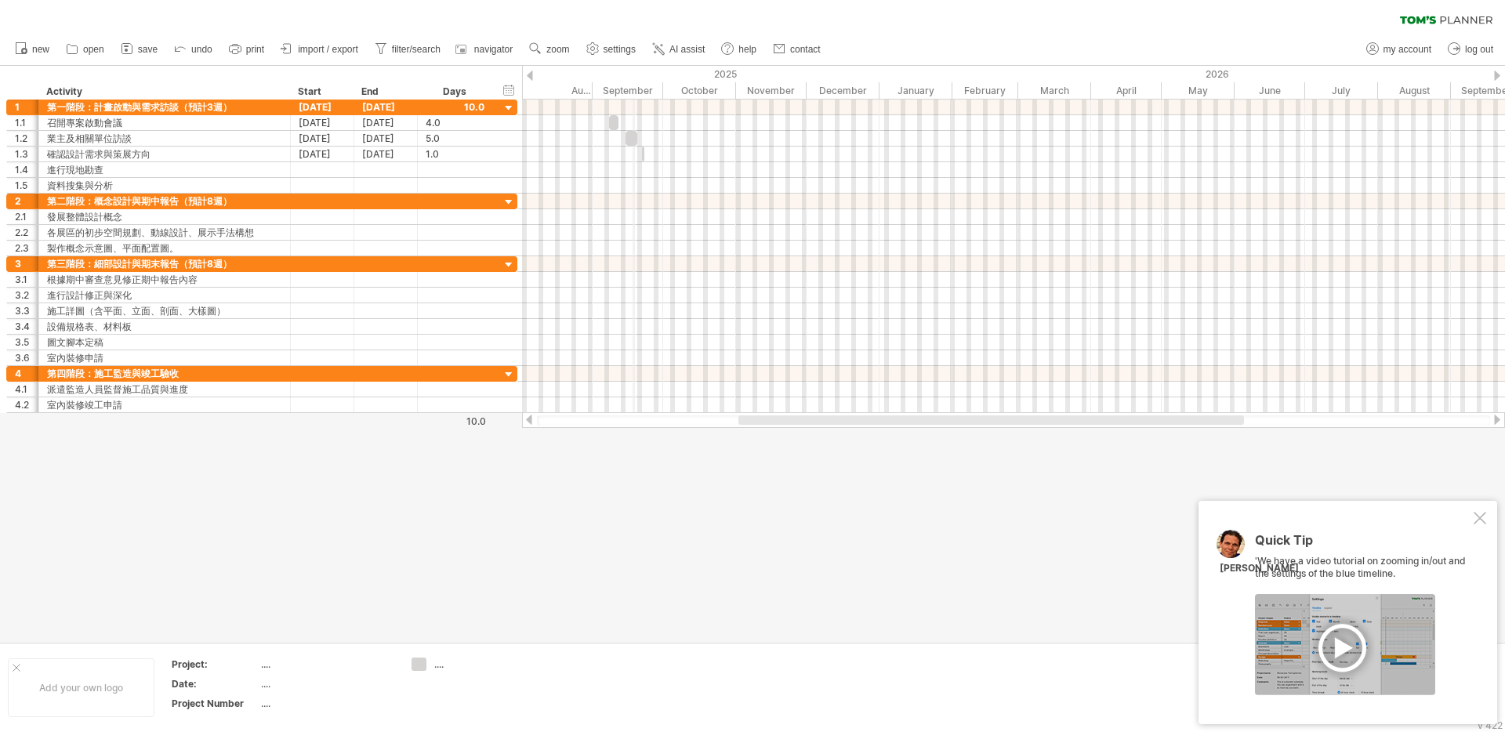
drag, startPoint x: 586, startPoint y: 88, endPoint x: 634, endPoint y: 89, distance: 47.8
click at [634, 89] on div "September" at bounding box center [628, 90] width 71 height 16
click at [639, 84] on div "September" at bounding box center [630, 90] width 71 height 16
click at [641, 86] on div "September" at bounding box center [630, 90] width 71 height 16
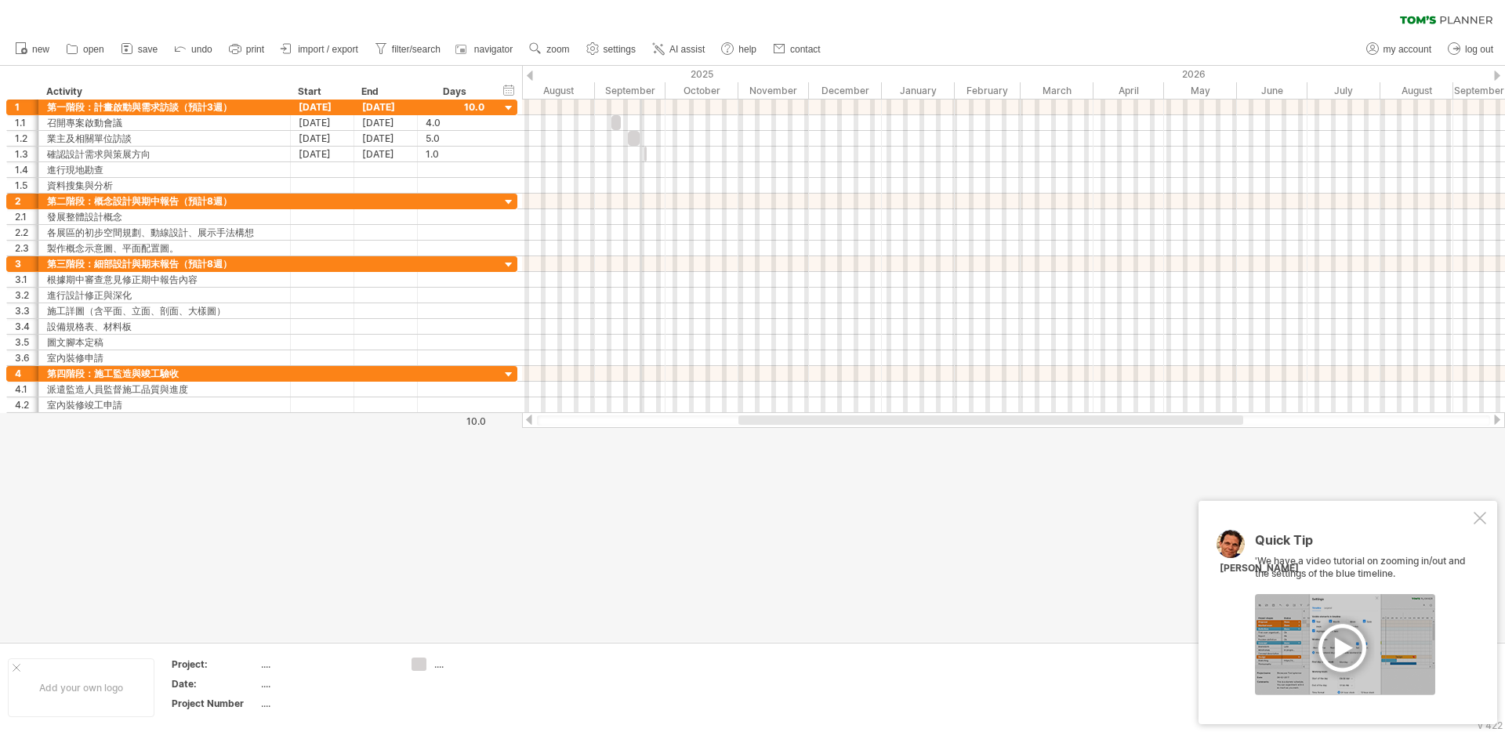
click at [642, 86] on div "September" at bounding box center [630, 90] width 71 height 16
click at [642, 86] on div "September" at bounding box center [632, 90] width 71 height 16
click at [642, 87] on div "September" at bounding box center [632, 90] width 71 height 16
drag, startPoint x: 642, startPoint y: 87, endPoint x: 739, endPoint y: 91, distance: 96.5
click at [739, 91] on div "September" at bounding box center [729, 90] width 71 height 16
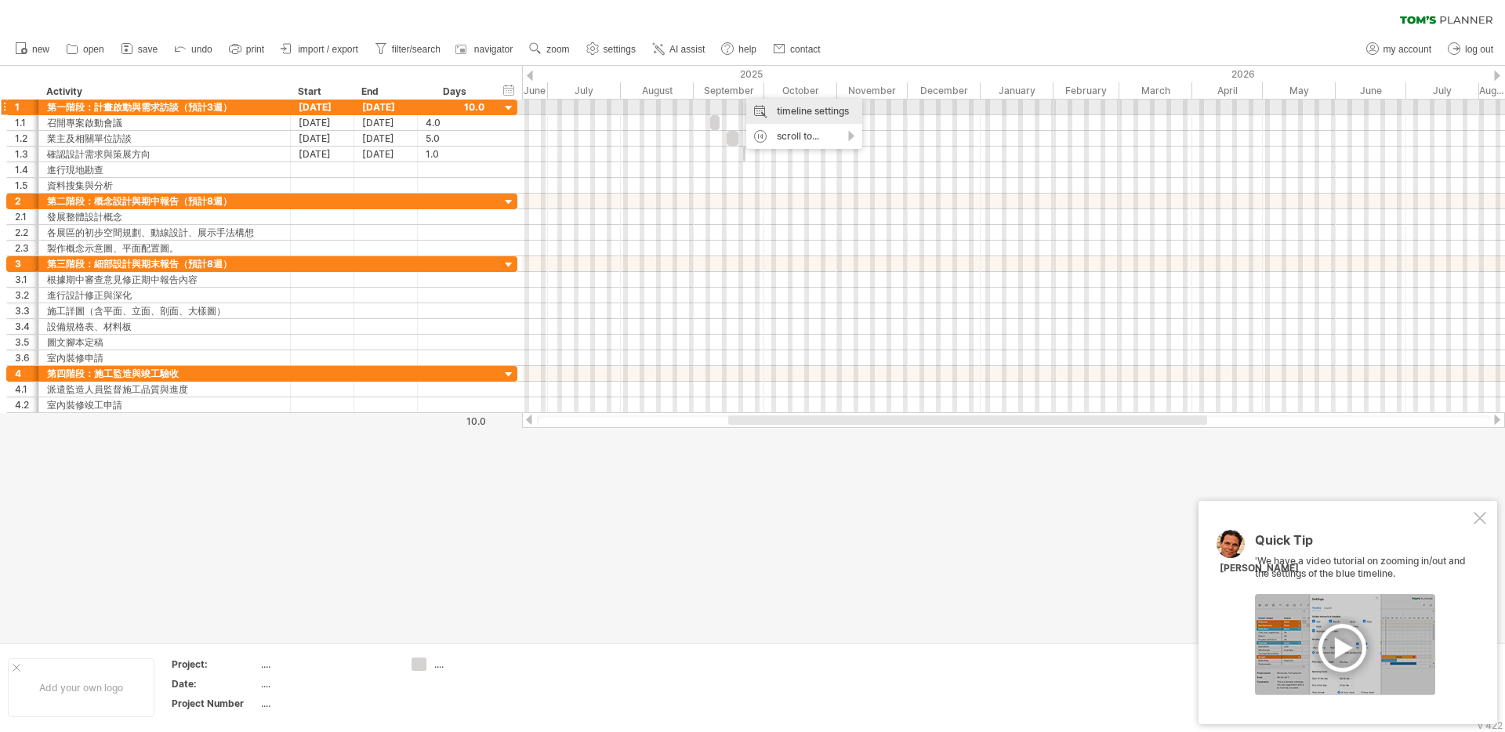
click at [812, 114] on div "timeline settings" at bounding box center [804, 111] width 116 height 25
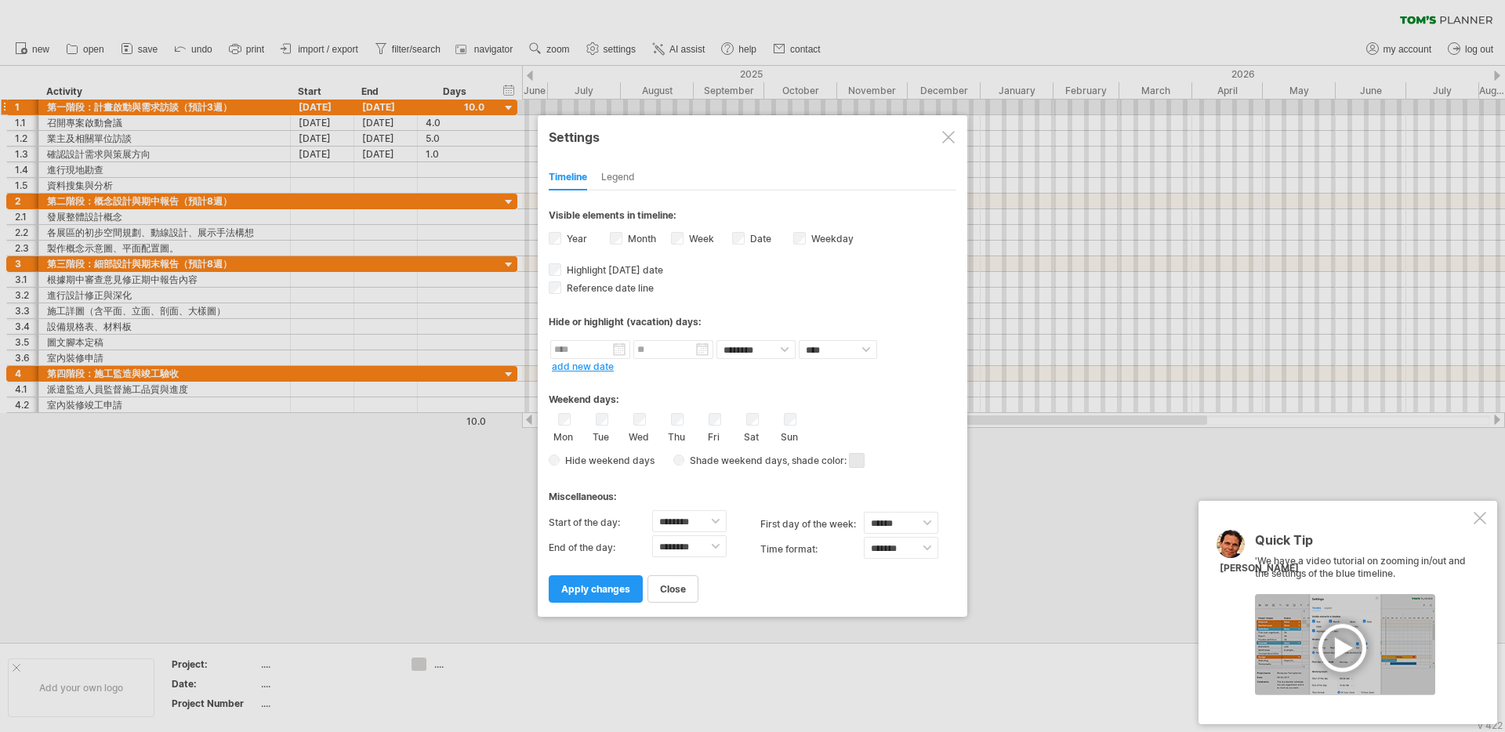
click at [625, 179] on div "Legend" at bounding box center [618, 177] width 34 height 25
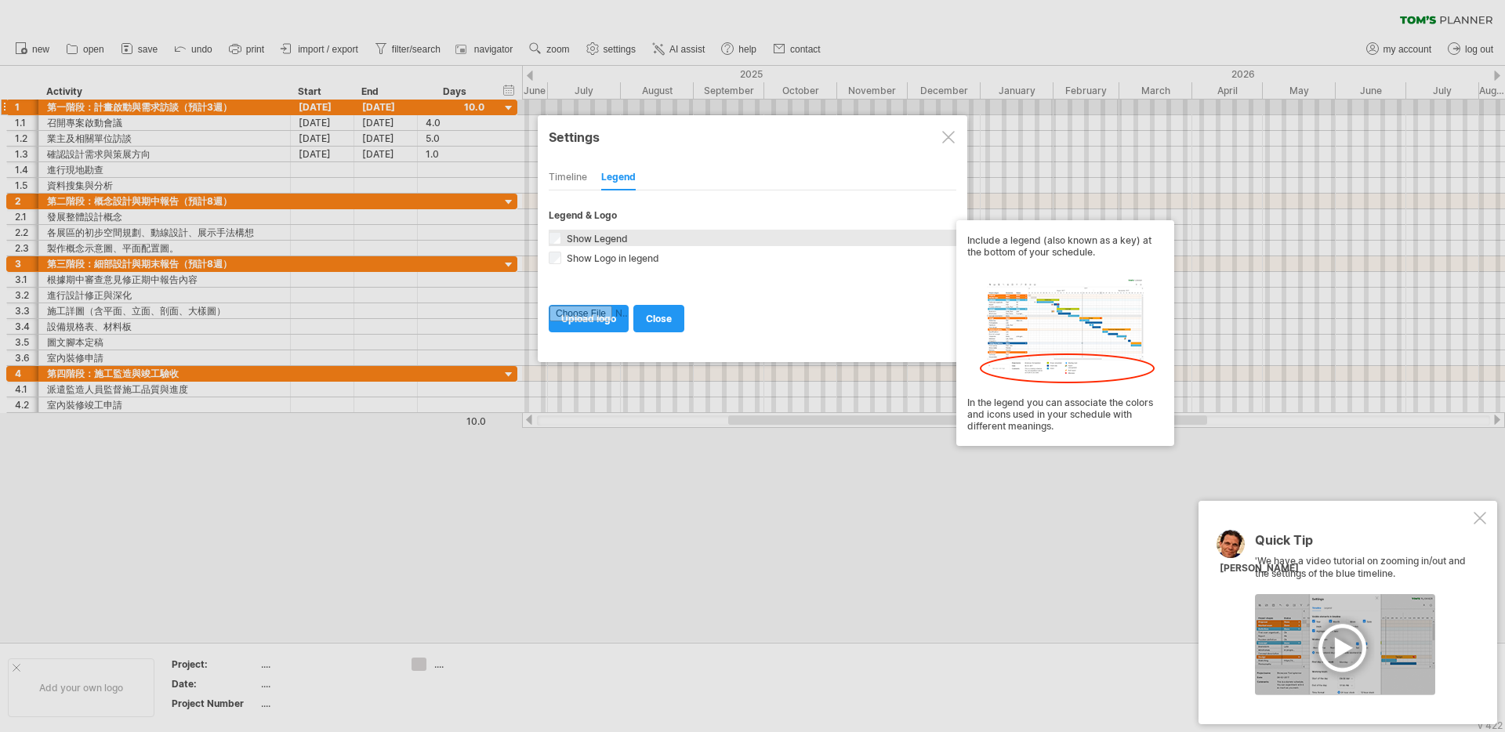
click at [586, 239] on span "Show Legend" at bounding box center [596, 239] width 64 height 12
click at [585, 239] on span "Show Legend" at bounding box center [596, 239] width 64 height 12
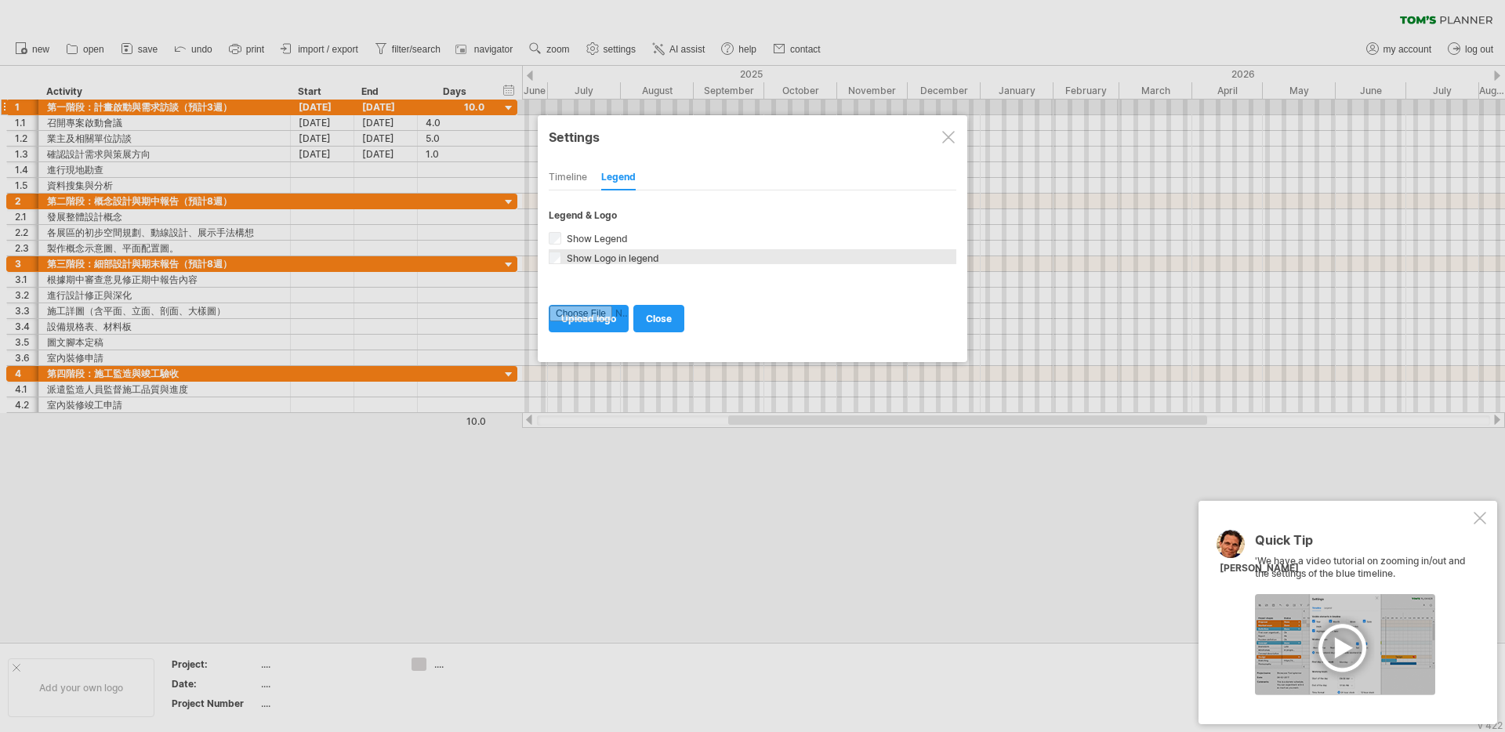
click at [590, 256] on span "Show Logo in legend" at bounding box center [612, 258] width 96 height 12
click at [591, 256] on span "Show Logo in legend" at bounding box center [612, 258] width 96 height 12
click at [669, 318] on span "close" at bounding box center [659, 319] width 26 height 12
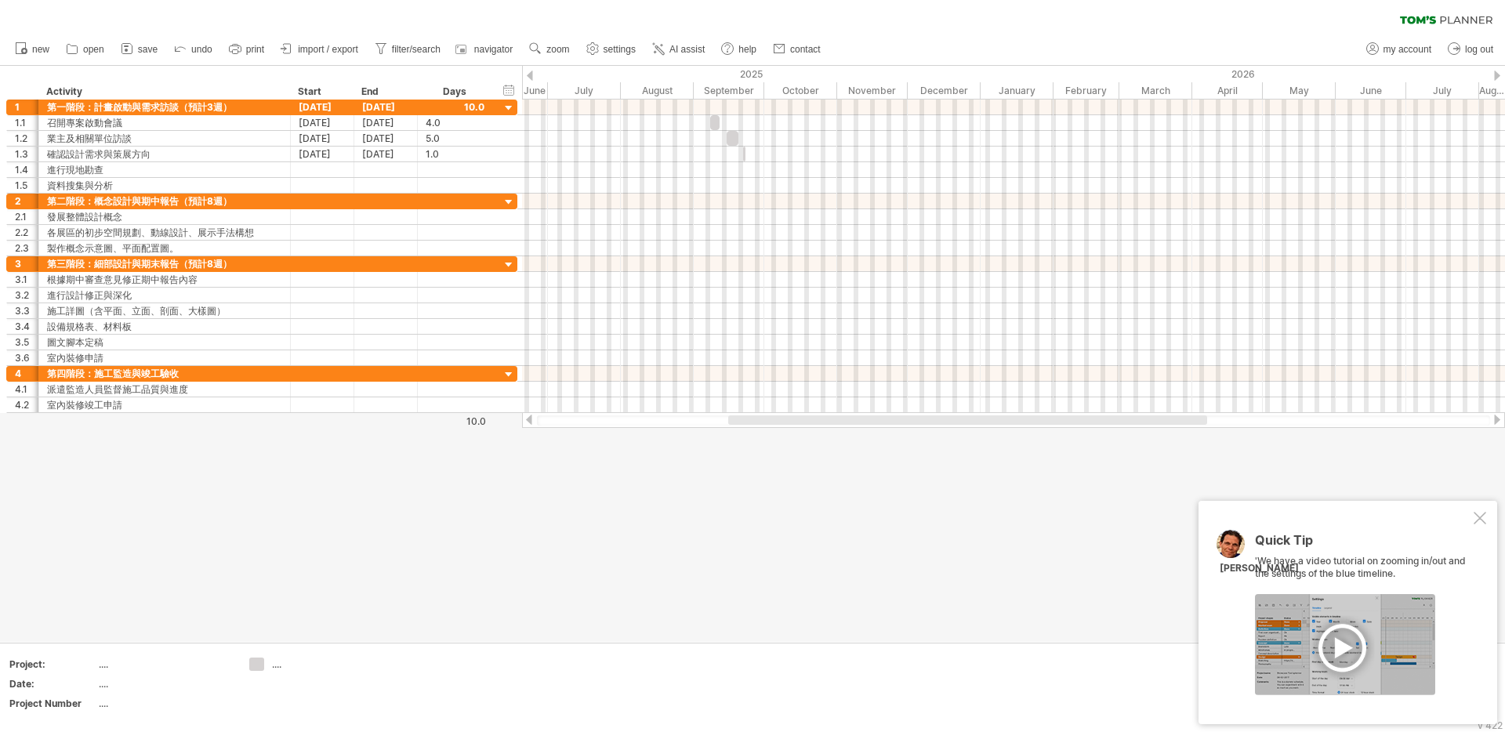
click at [636, 51] on span "settings" at bounding box center [620, 49] width 32 height 11
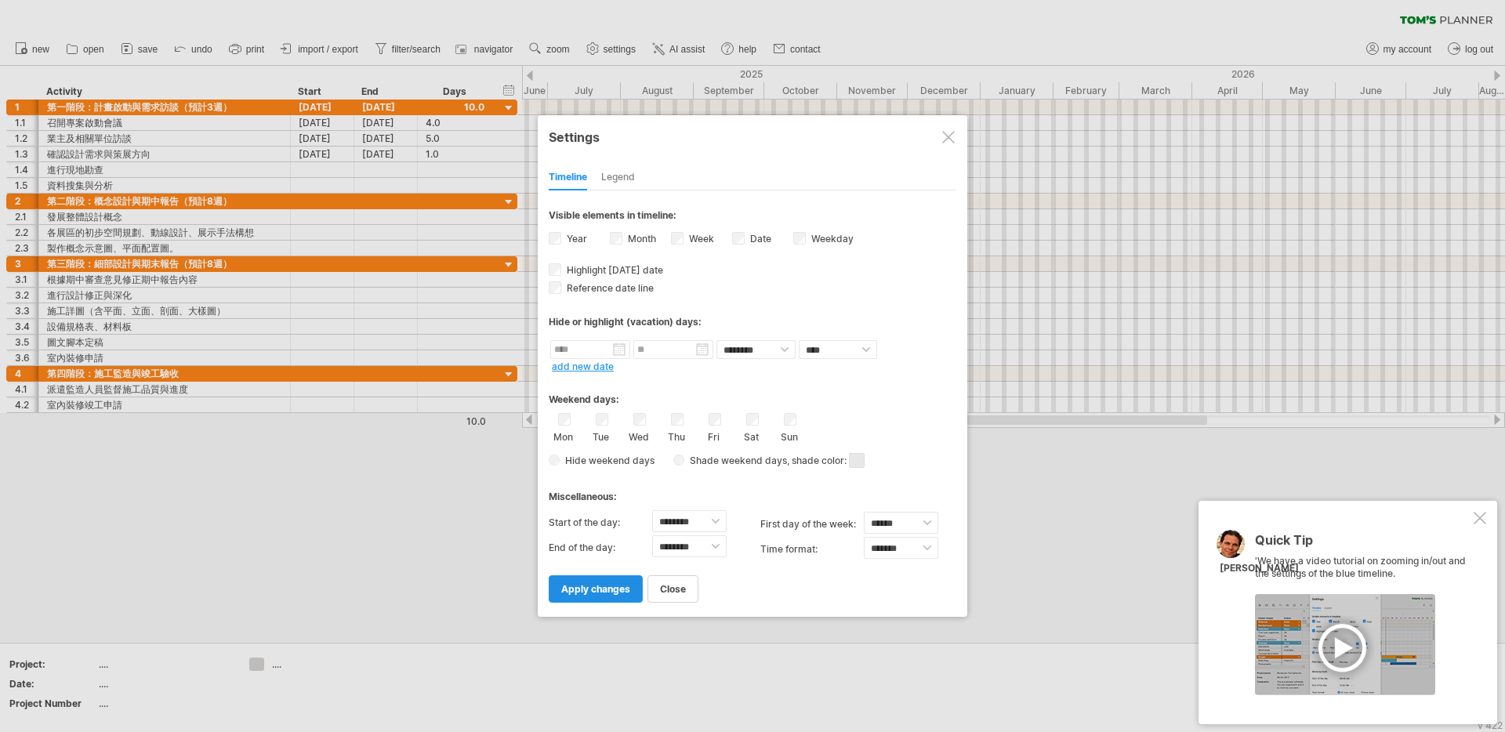
click at [620, 587] on span "apply changes" at bounding box center [595, 589] width 69 height 12
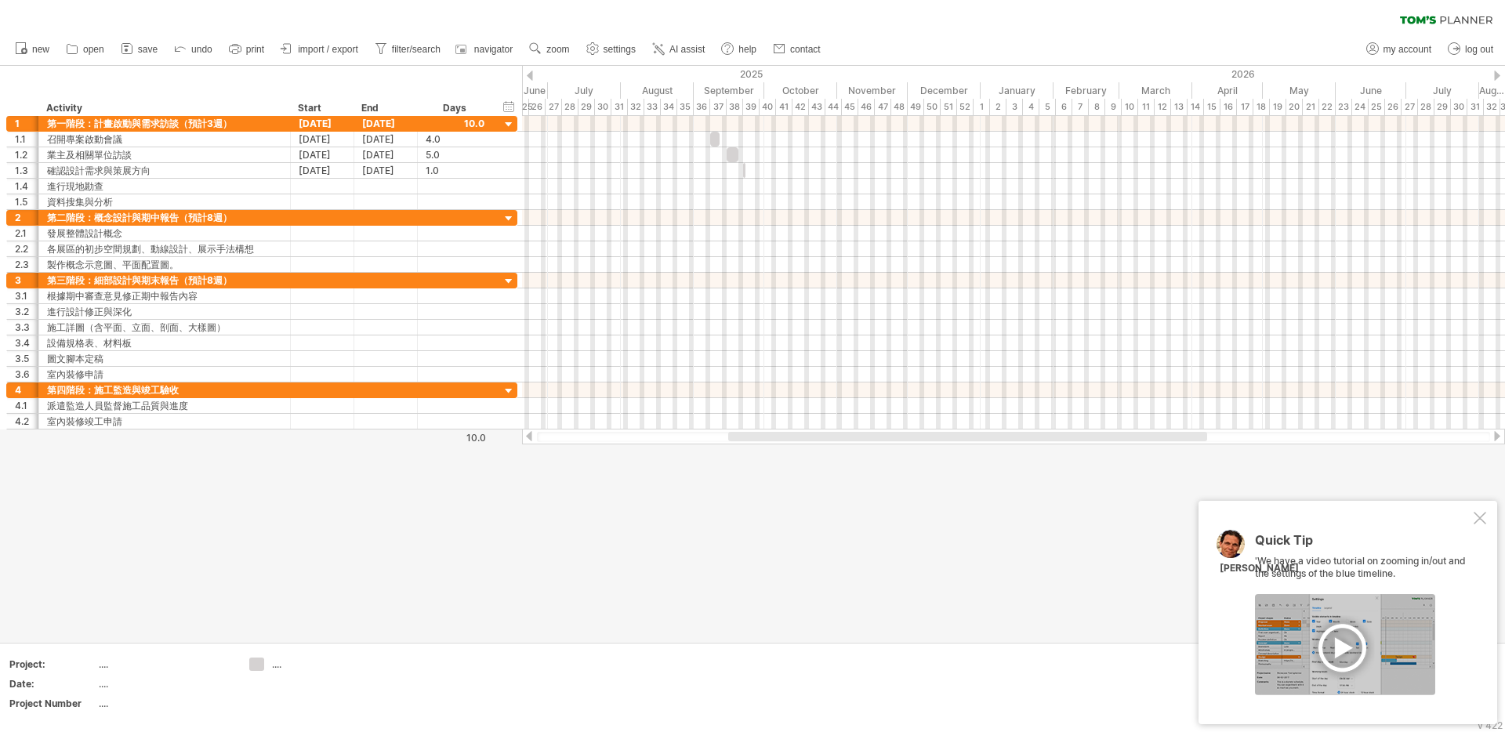
click at [1483, 517] on div at bounding box center [1480, 518] width 13 height 13
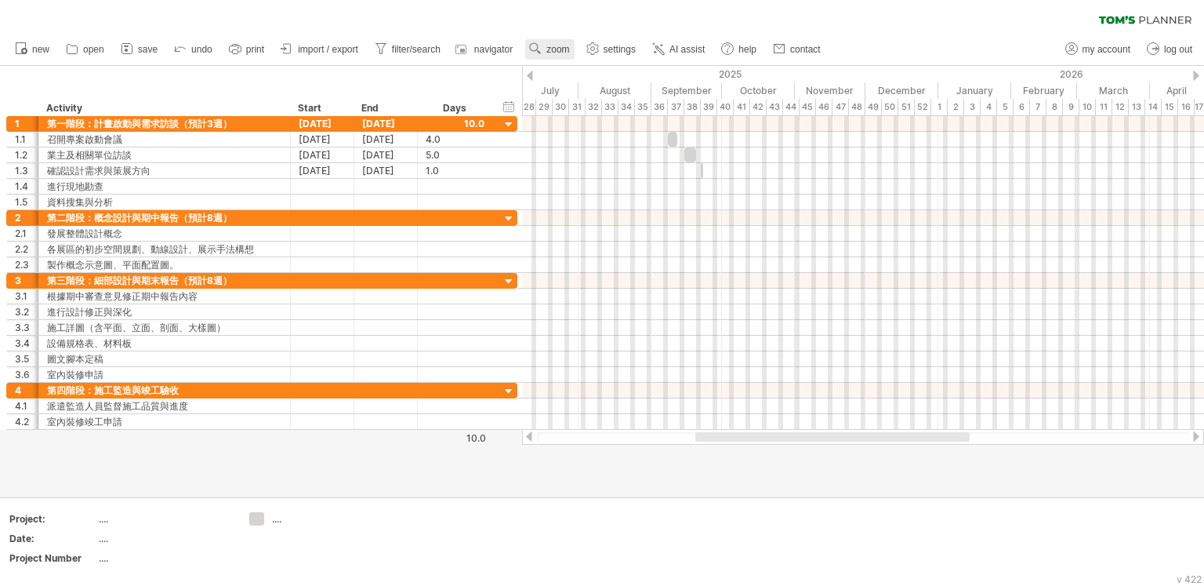
click at [565, 50] on span "zoom" at bounding box center [557, 49] width 23 height 11
click at [614, 100] on div "Week" at bounding box center [615, 95] width 87 height 25
click at [565, 47] on span "zoom" at bounding box center [557, 49] width 23 height 11
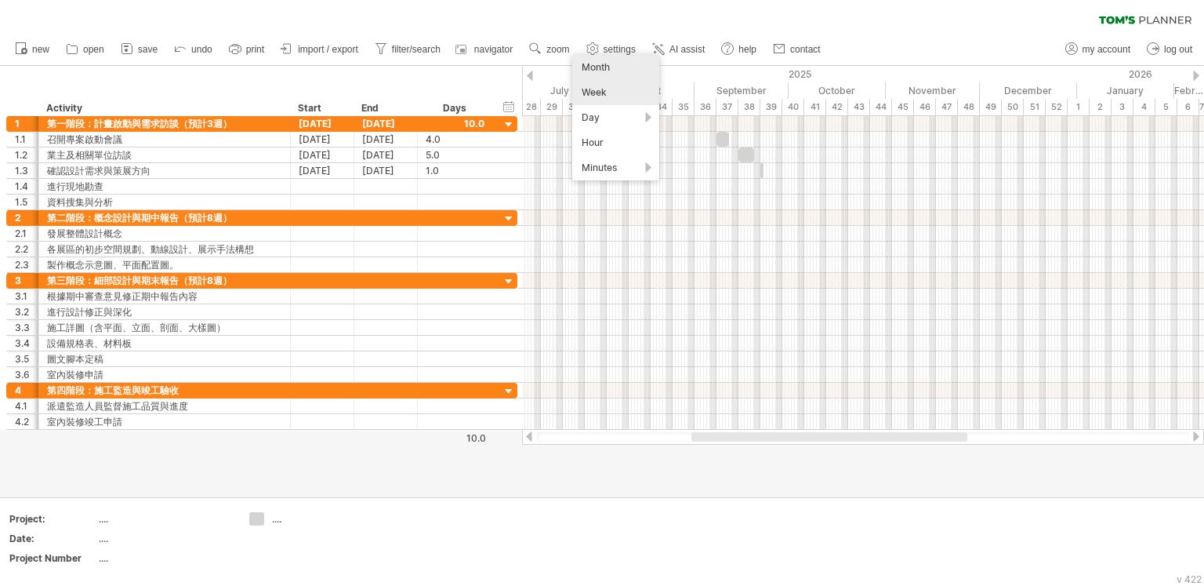
click at [608, 68] on div "Month" at bounding box center [615, 67] width 87 height 25
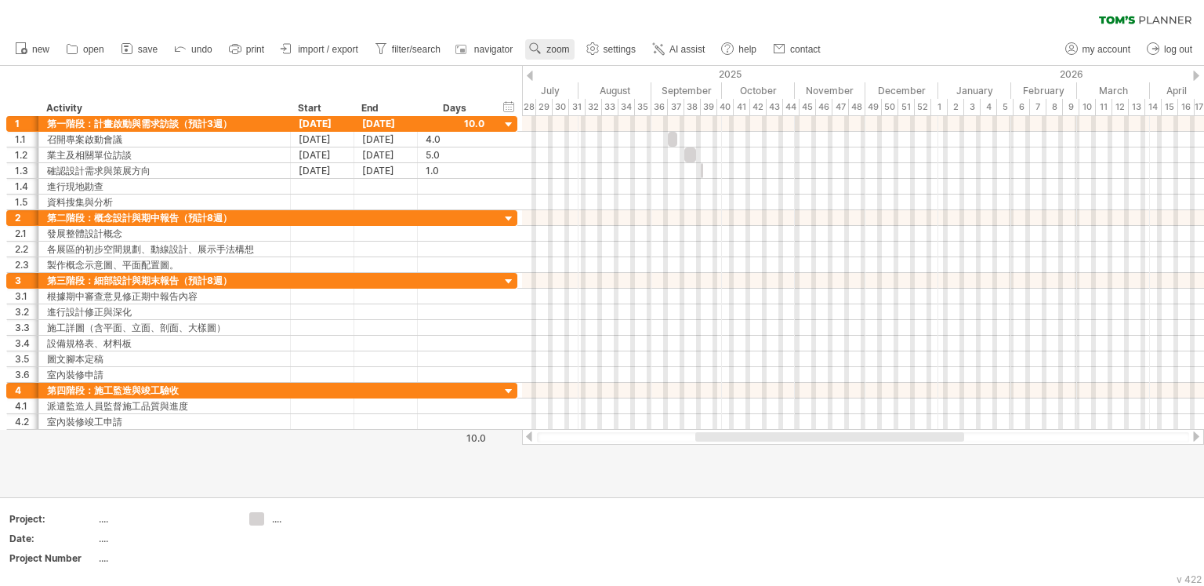
click at [560, 57] on link "zoom" at bounding box center [549, 49] width 49 height 20
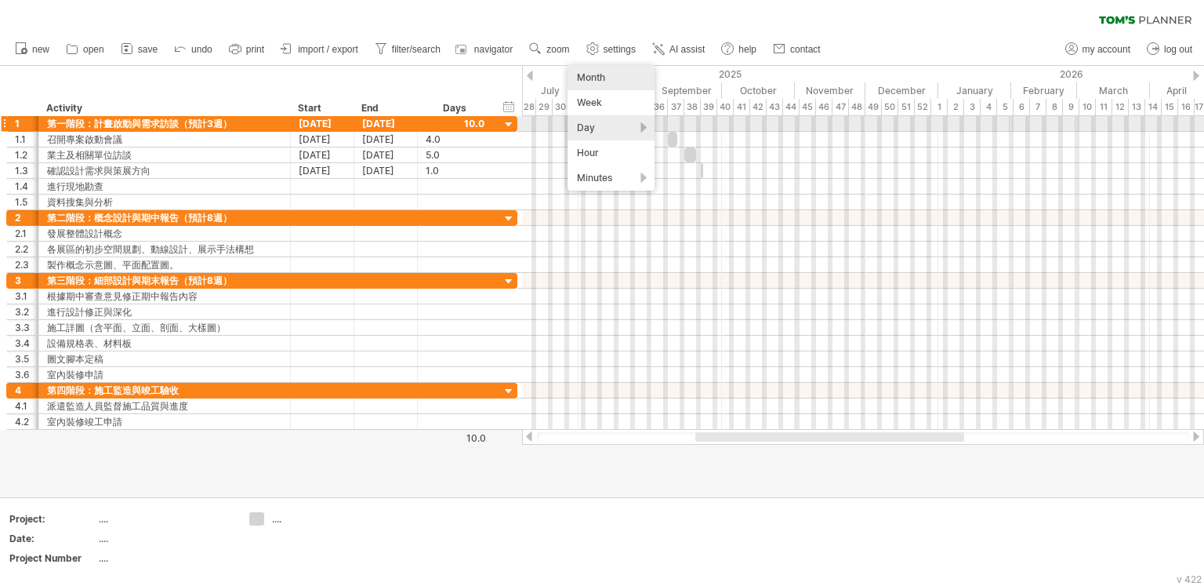
click at [606, 126] on div "Day" at bounding box center [611, 127] width 87 height 25
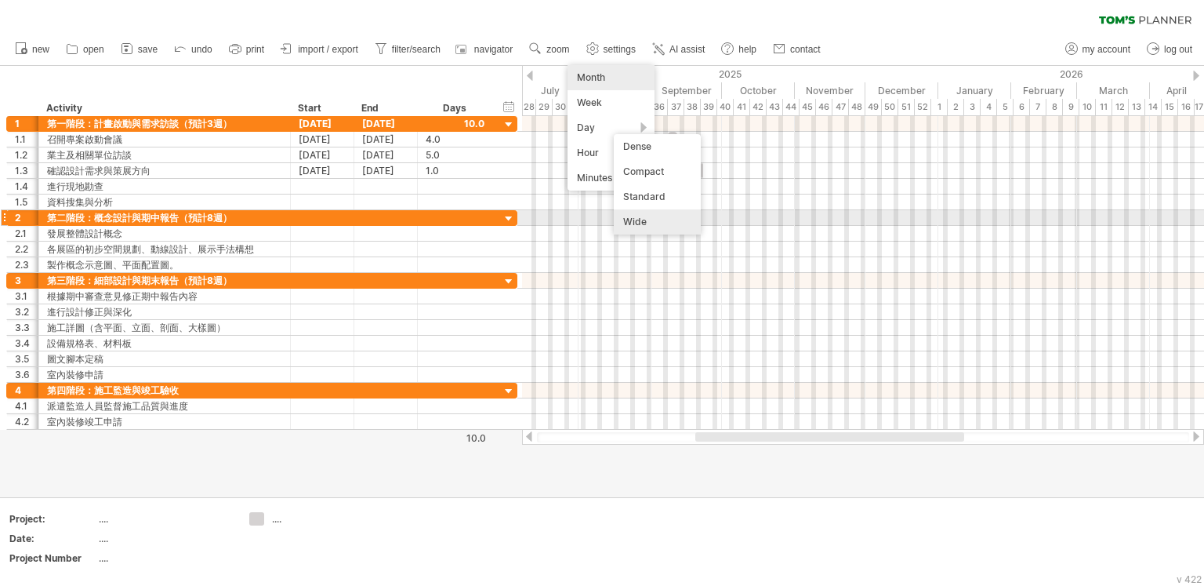
click at [666, 218] on div "Wide" at bounding box center [657, 221] width 87 height 25
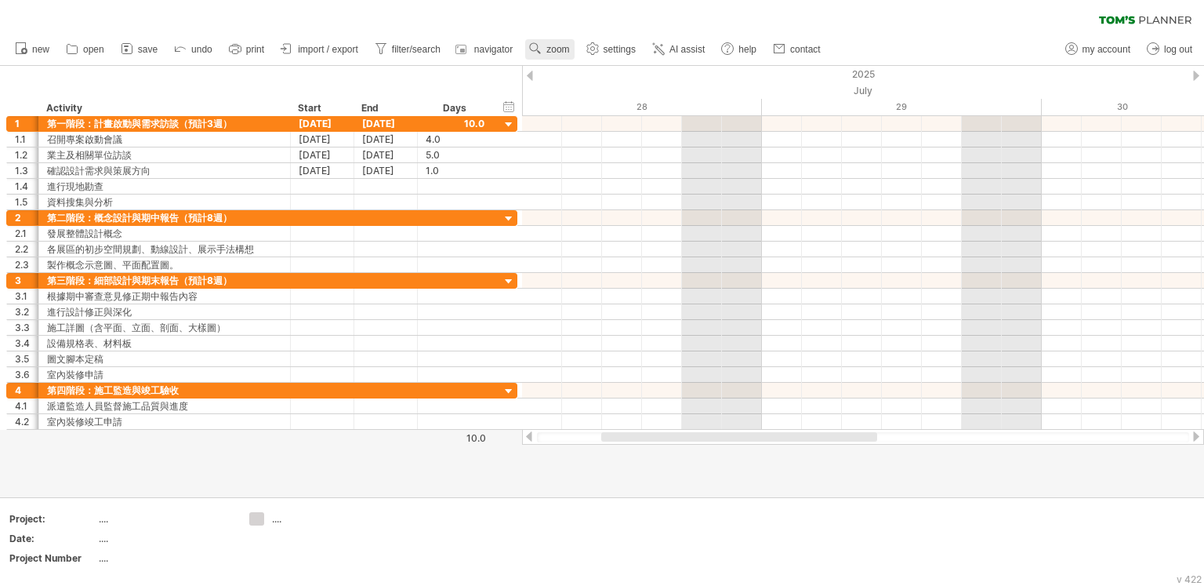
click at [565, 48] on span "zoom" at bounding box center [557, 49] width 23 height 11
click at [608, 112] on div "Day" at bounding box center [615, 118] width 87 height 25
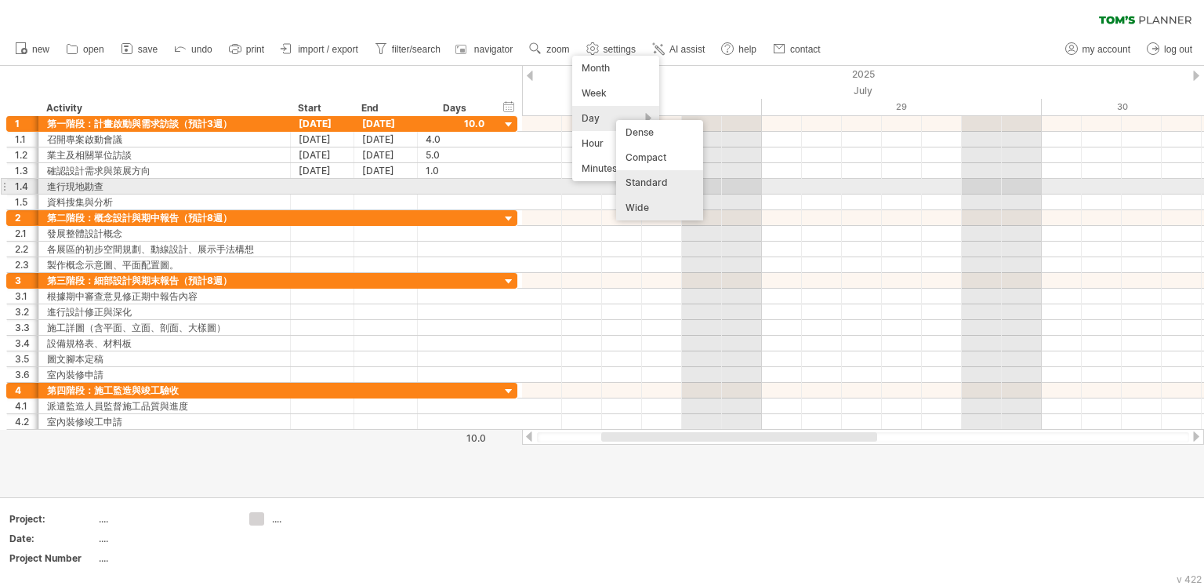
click at [673, 182] on div "Standard" at bounding box center [659, 182] width 87 height 25
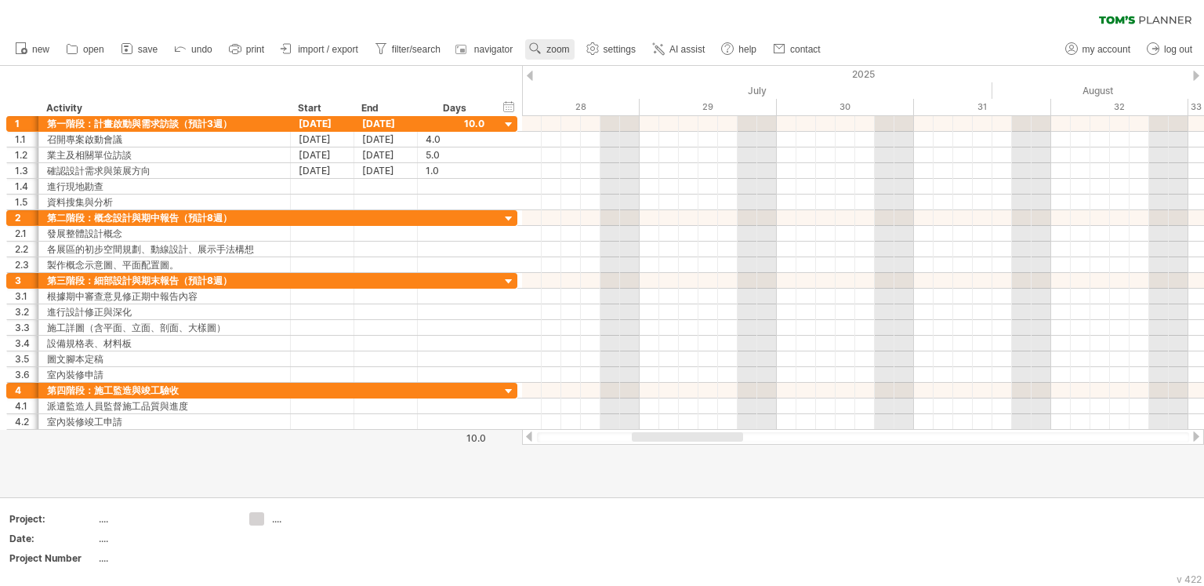
click at [569, 51] on span "zoom" at bounding box center [557, 49] width 23 height 11
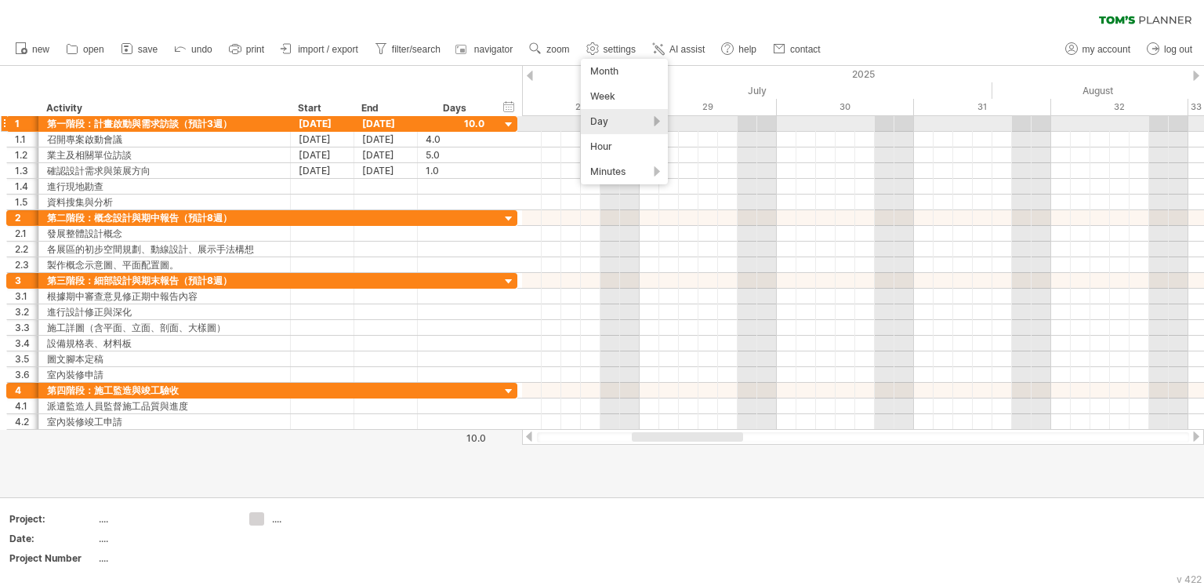
click at [628, 118] on div "Day" at bounding box center [624, 121] width 87 height 25
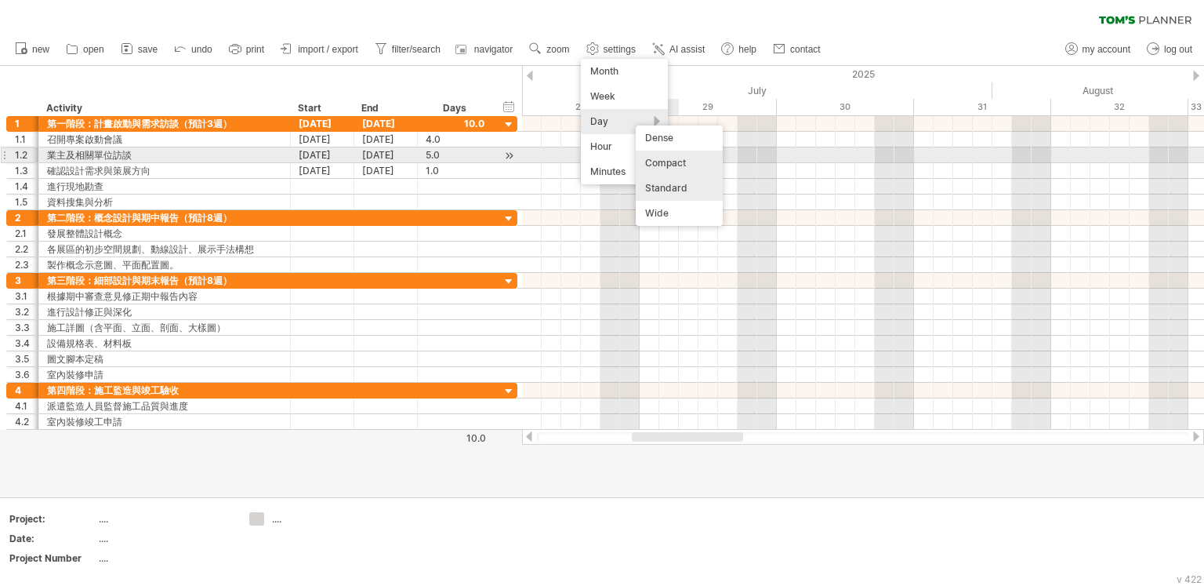
click at [684, 158] on div "Compact" at bounding box center [679, 163] width 87 height 25
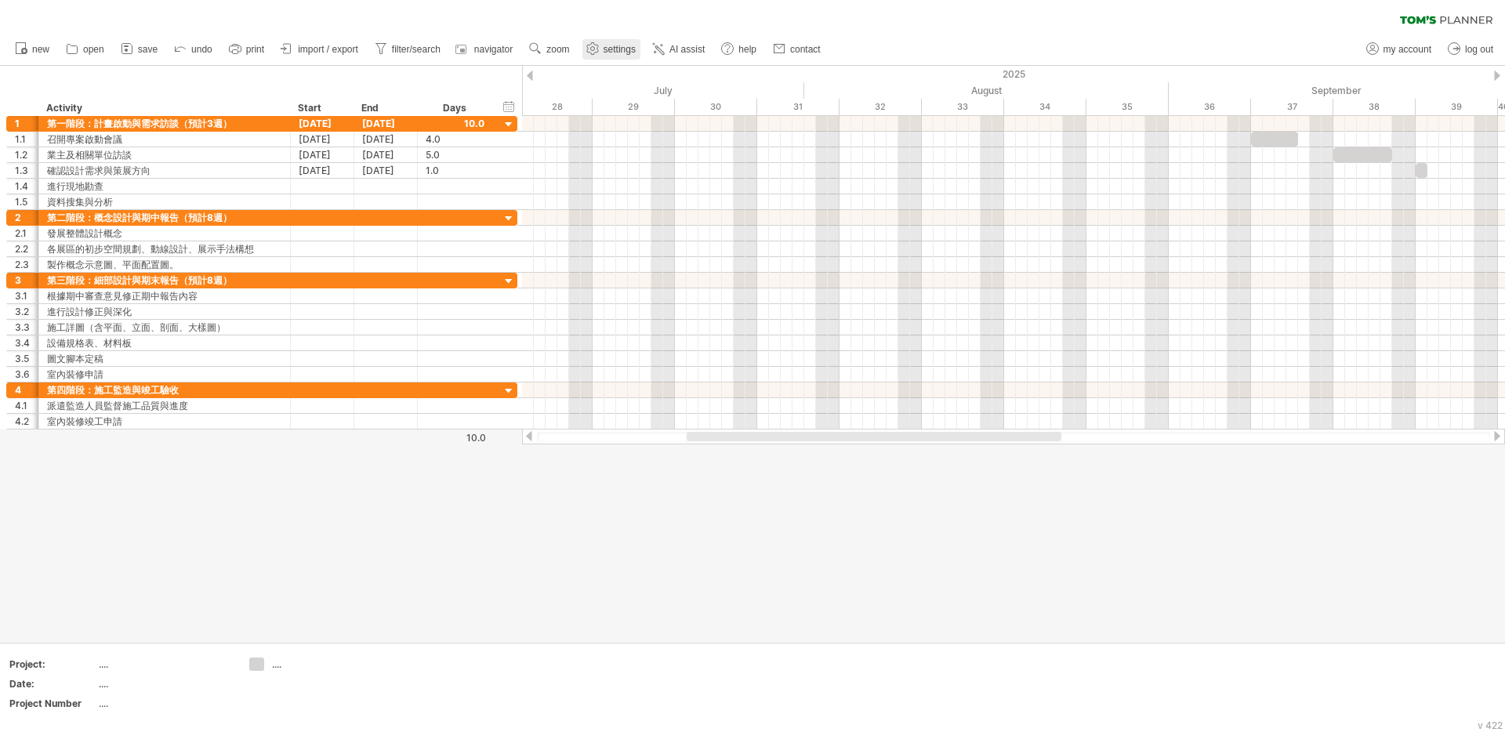
click at [636, 53] on span "settings" at bounding box center [620, 49] width 32 height 11
click at [565, 49] on span "zoom" at bounding box center [557, 49] width 23 height 11
click at [605, 115] on div "Day" at bounding box center [616, 119] width 87 height 25
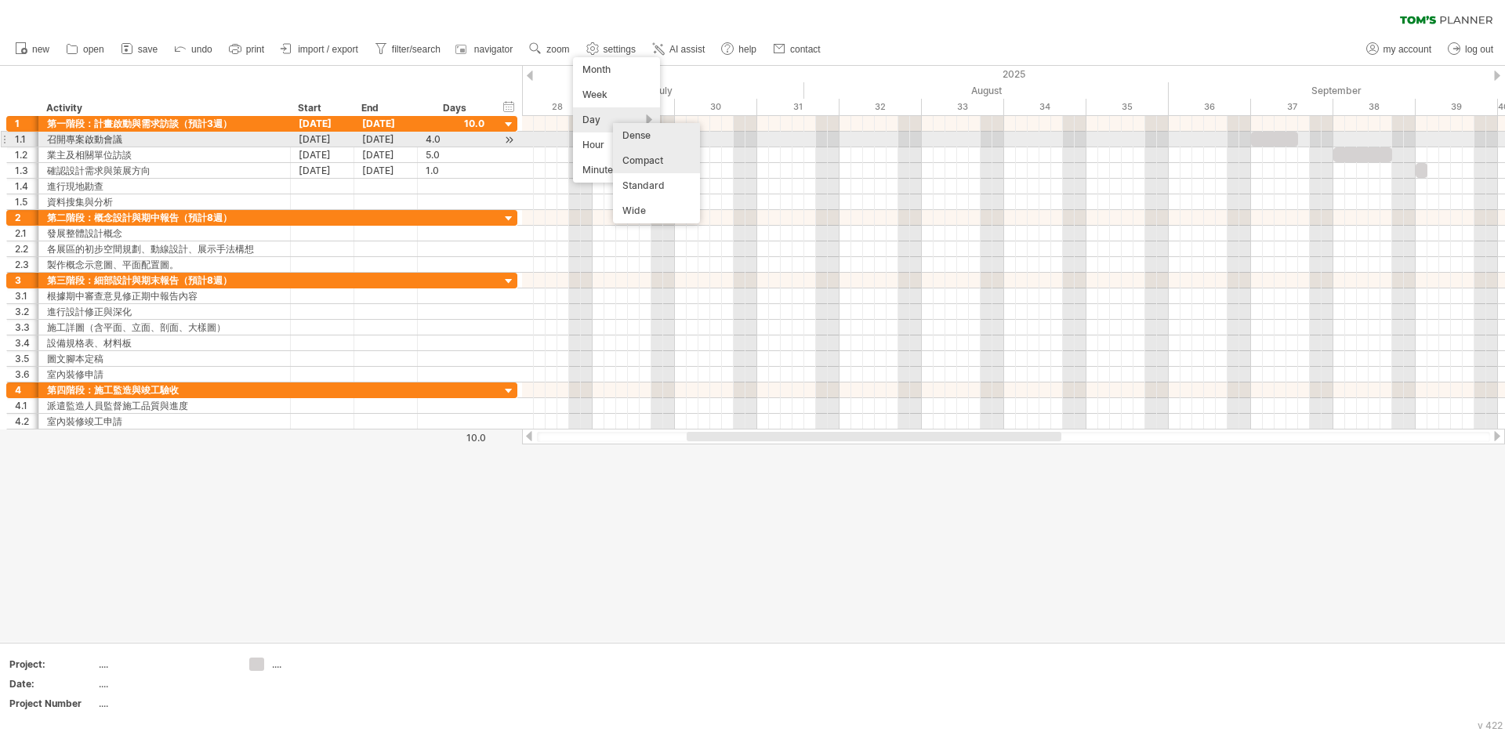
click at [658, 135] on div "Dense" at bounding box center [656, 135] width 87 height 25
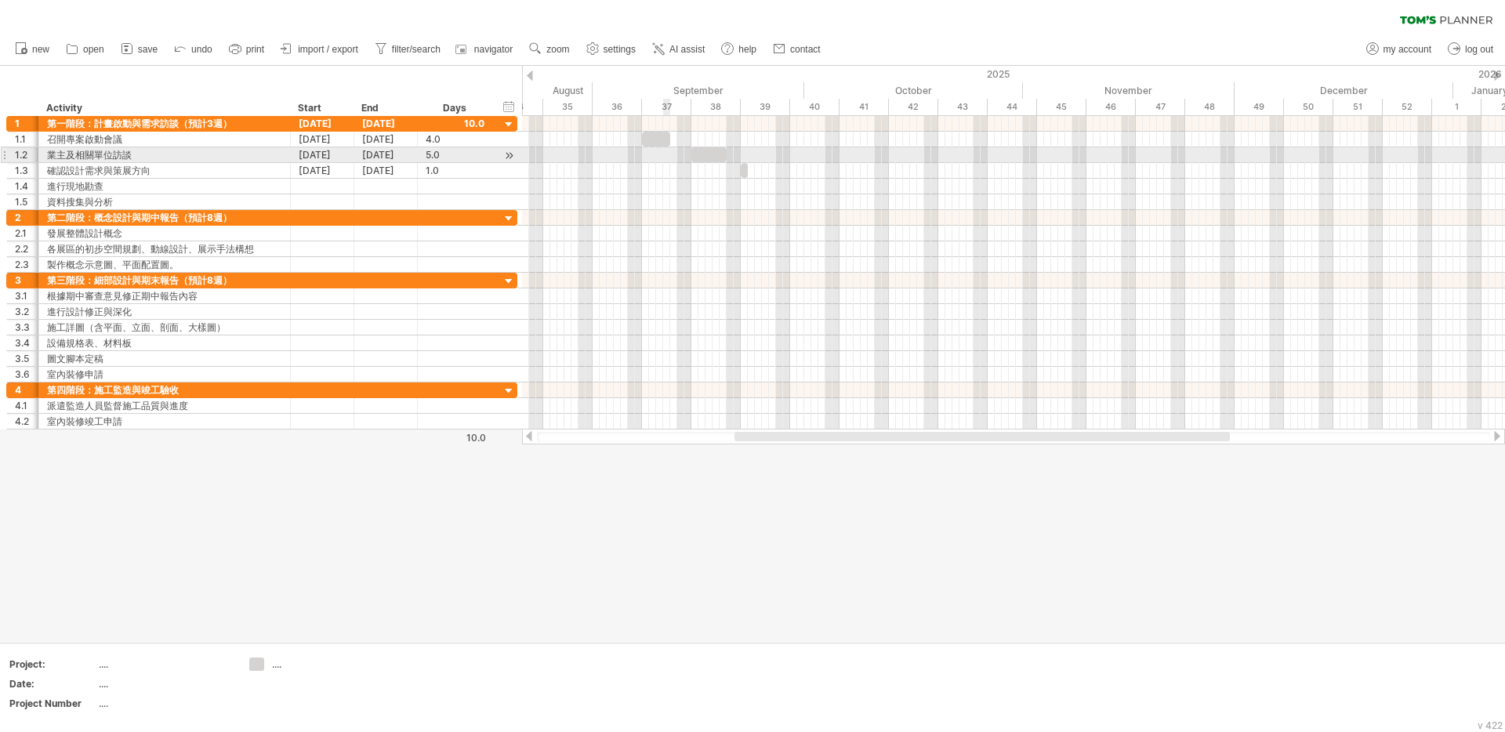
drag, startPoint x: 643, startPoint y: 90, endPoint x: 615, endPoint y: 165, distance: 79.4
click at [615, 165] on div "Trying to reach [DOMAIN_NAME] Connected again... 0% clear filter new 1" at bounding box center [752, 366] width 1505 height 732
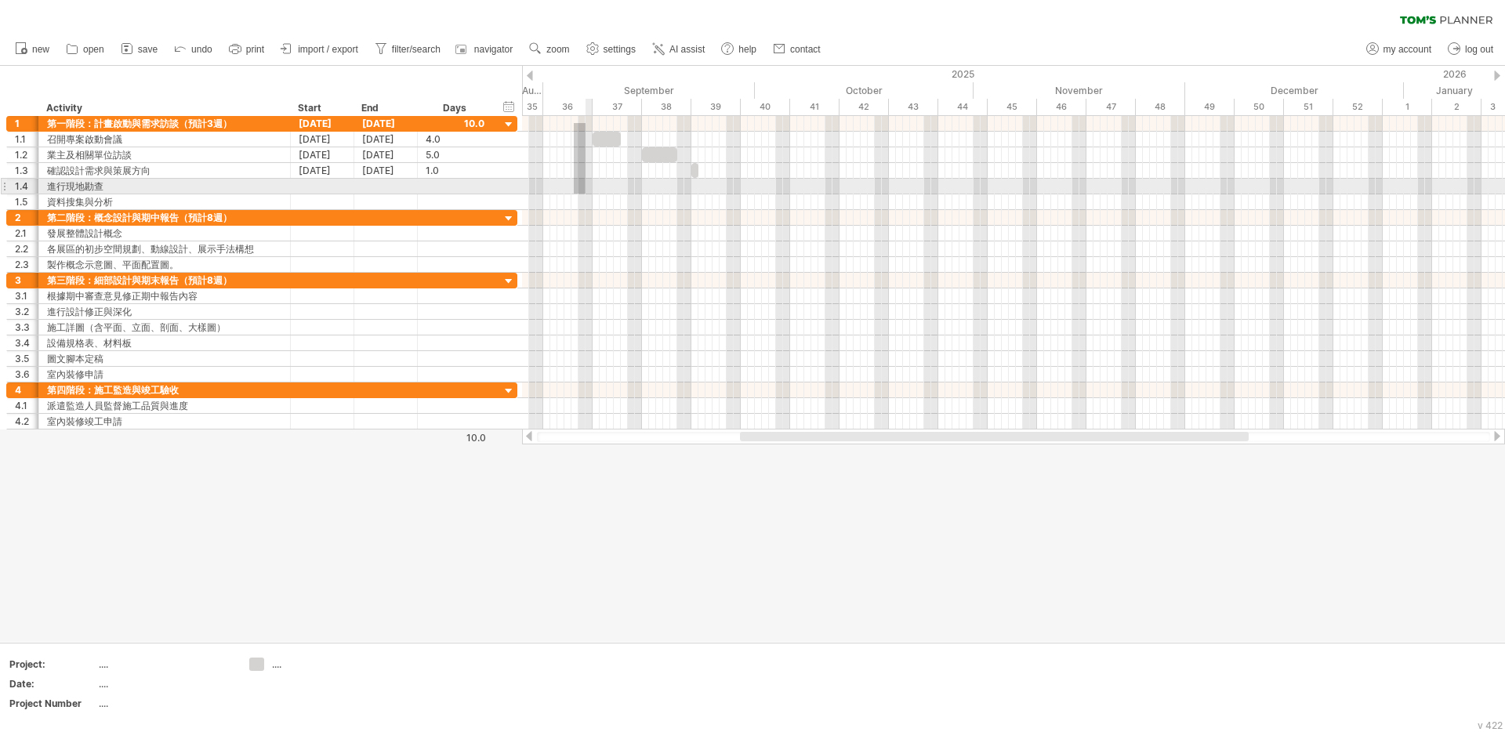
drag, startPoint x: 574, startPoint y: 123, endPoint x: 674, endPoint y: 237, distance: 151.1
click at [652, 229] on div at bounding box center [1013, 273] width 983 height 314
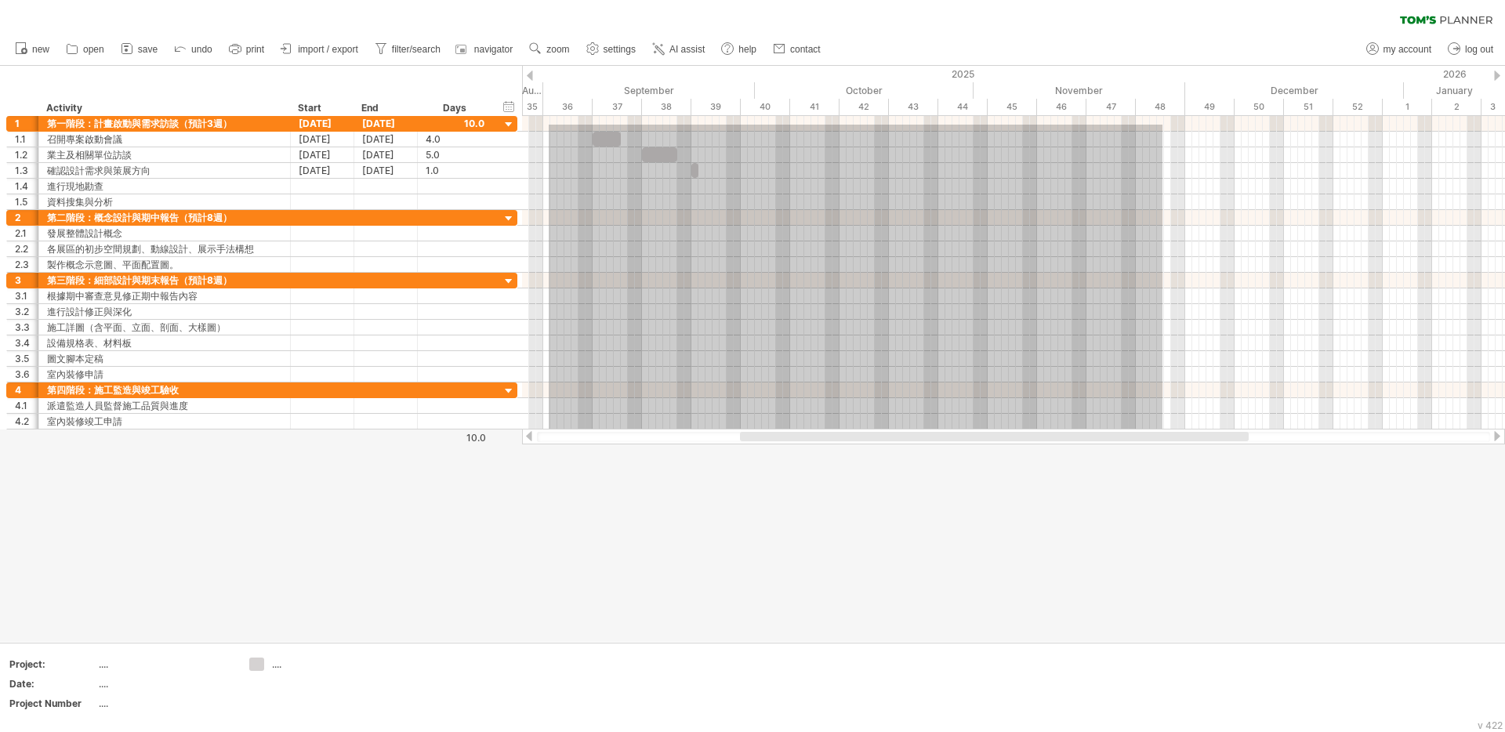
drag, startPoint x: 549, startPoint y: 125, endPoint x: 1206, endPoint y: 429, distance: 724.1
click at [1215, 445] on div "Trying to reach [DOMAIN_NAME] Connected again... 0% clear filter new 1" at bounding box center [752, 366] width 1505 height 732
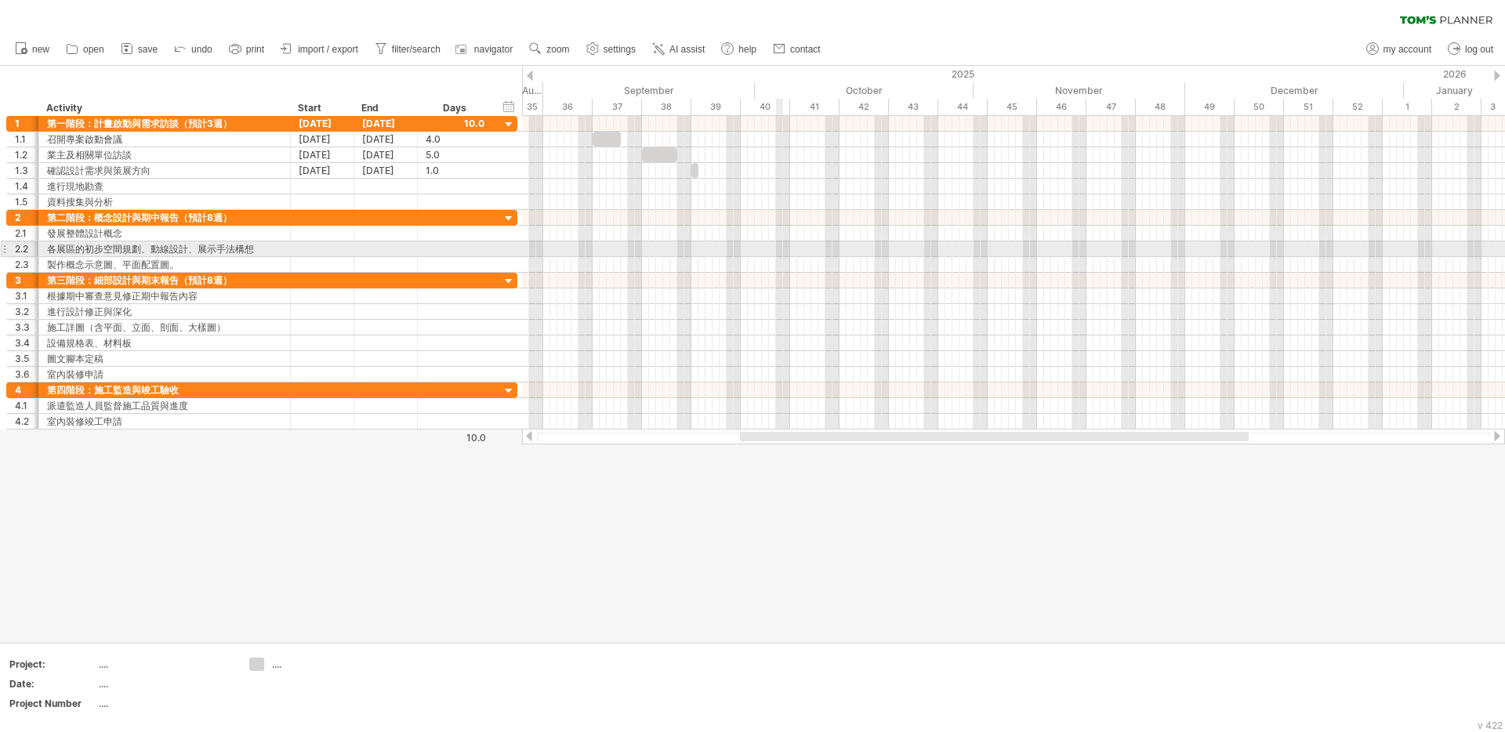
click at [780, 256] on div at bounding box center [1013, 249] width 983 height 16
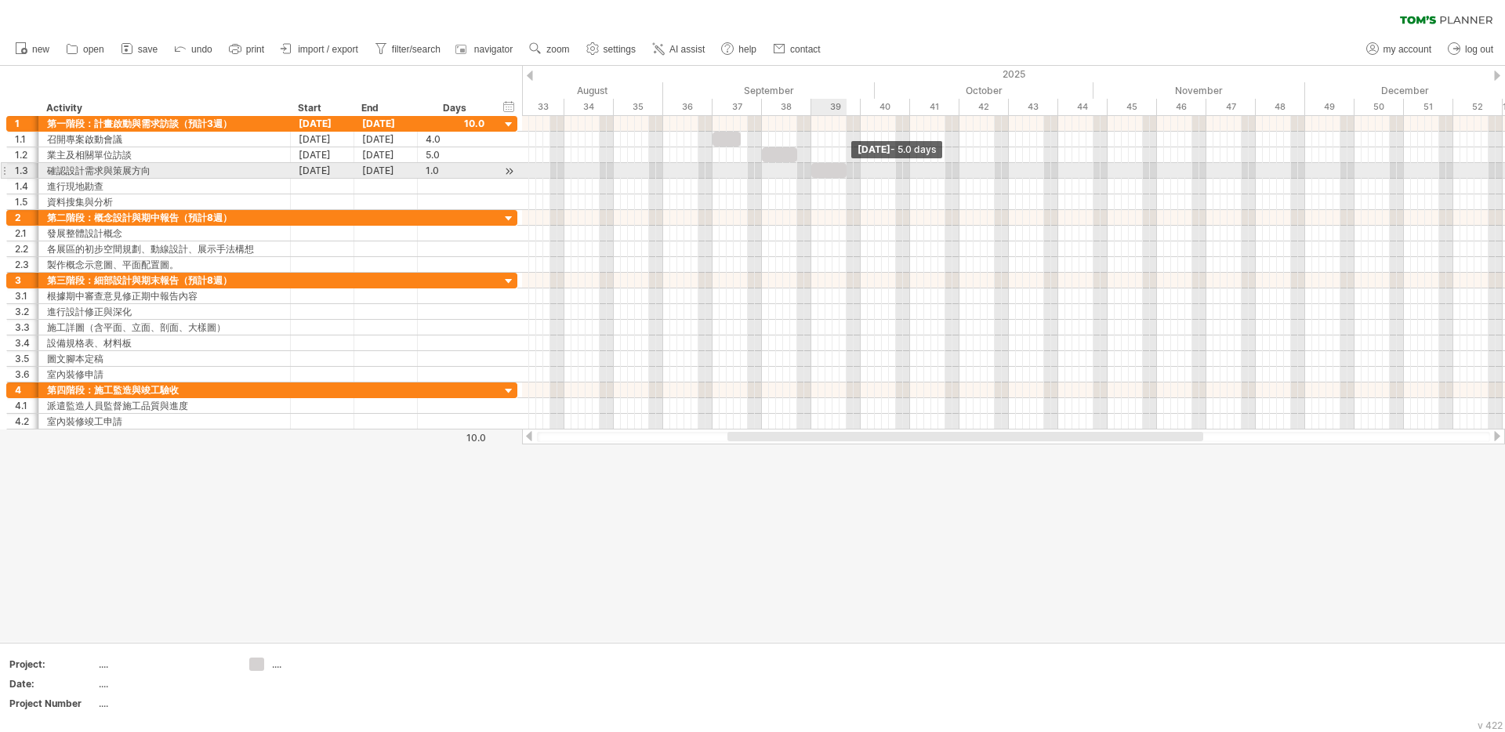
drag, startPoint x: 819, startPoint y: 172, endPoint x: 846, endPoint y: 173, distance: 26.7
click at [846, 173] on span at bounding box center [847, 170] width 6 height 15
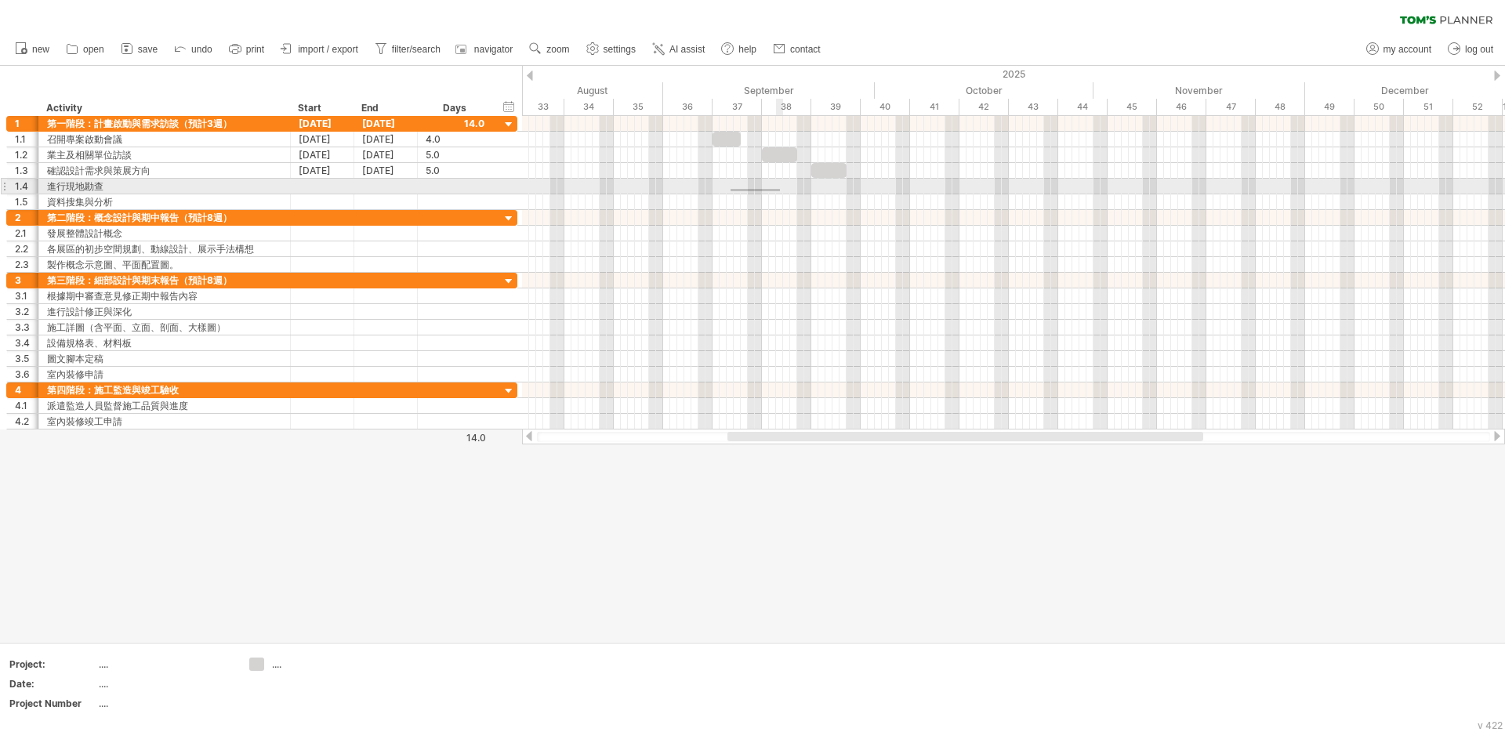
drag, startPoint x: 731, startPoint y: 189, endPoint x: 781, endPoint y: 205, distance: 52.6
click at [781, 205] on div at bounding box center [1013, 163] width 983 height 94
click at [739, 190] on div at bounding box center [1013, 187] width 983 height 16
click at [713, 185] on div at bounding box center [1013, 187] width 983 height 16
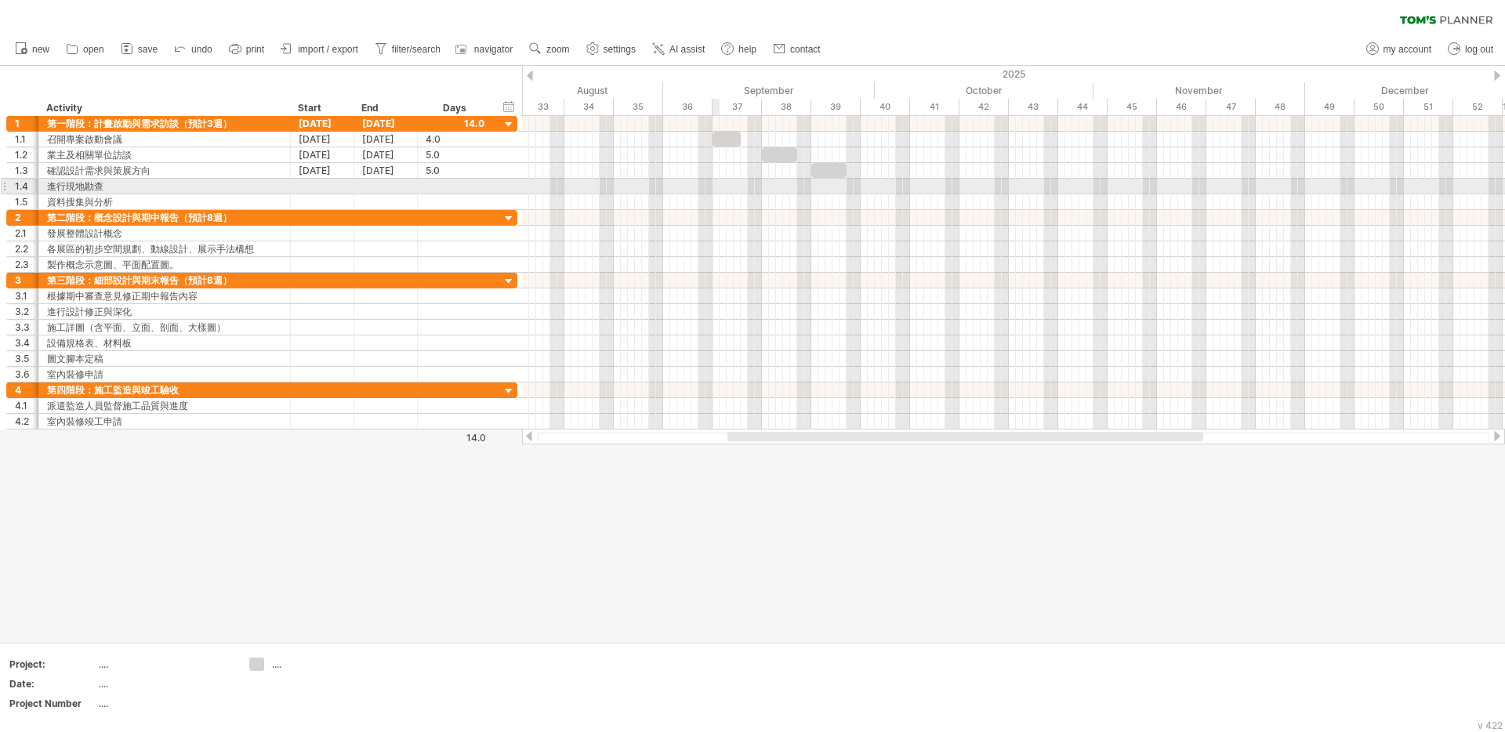
click at [737, 184] on div at bounding box center [1013, 187] width 983 height 16
click at [332, 187] on div at bounding box center [323, 186] width 64 height 15
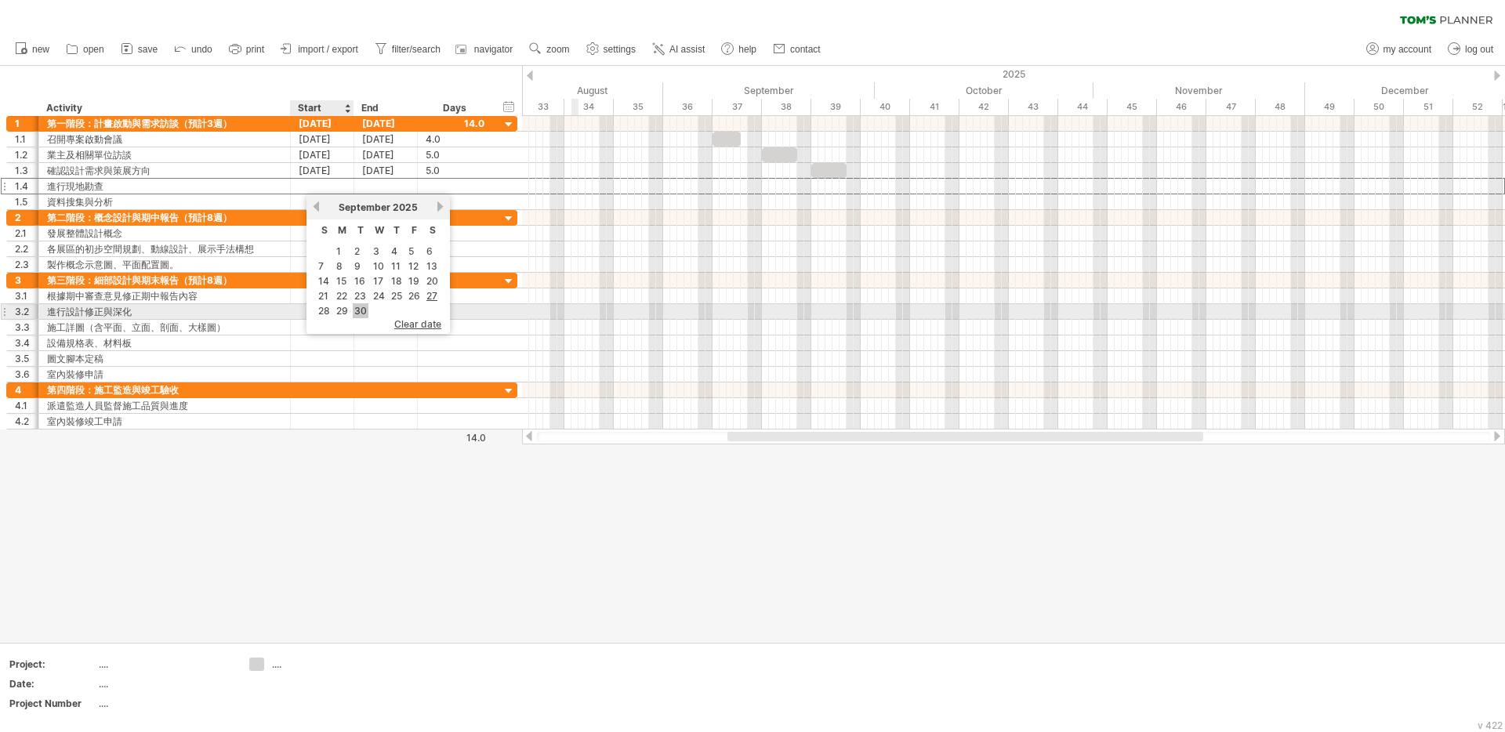
click at [358, 309] on link "30" at bounding box center [361, 310] width 16 height 15
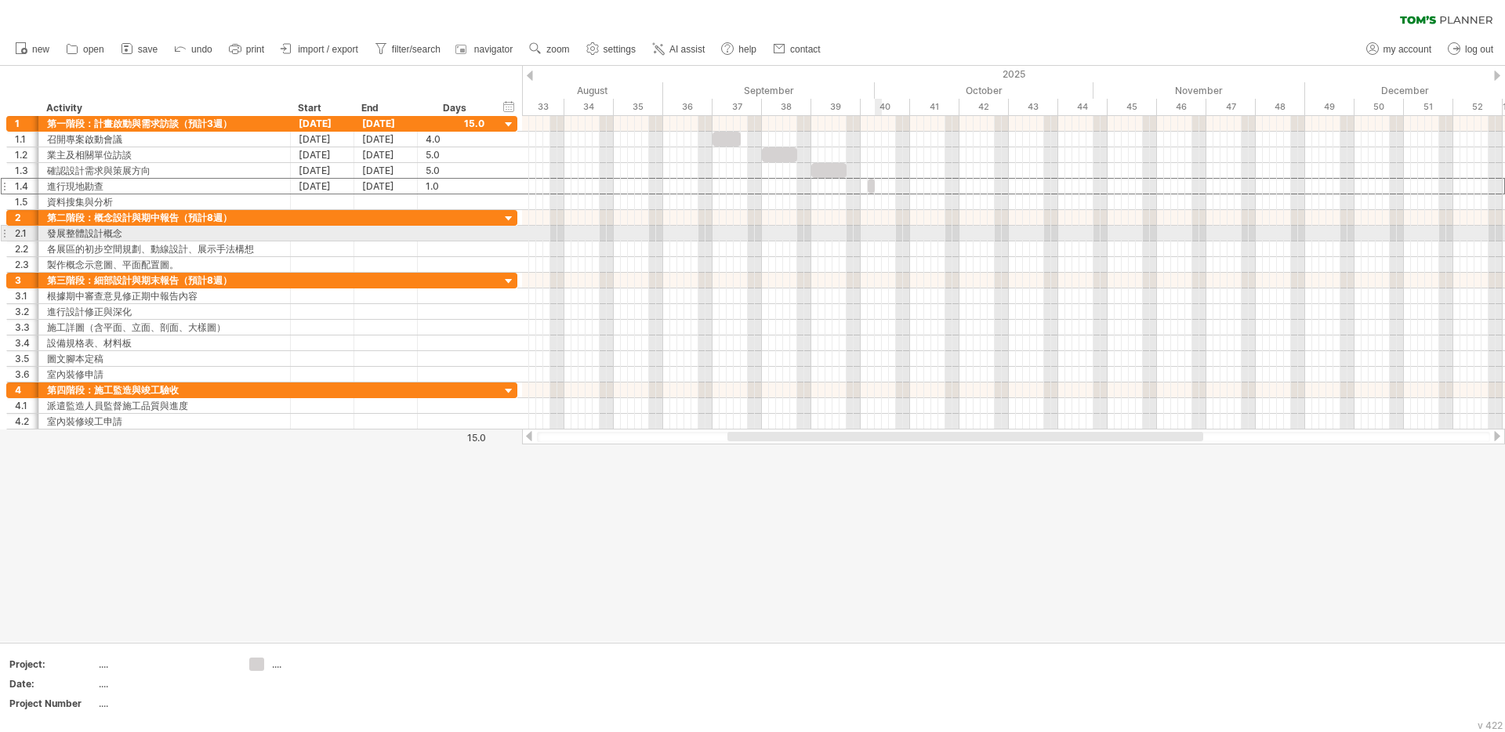
click at [877, 238] on div at bounding box center [1013, 234] width 983 height 16
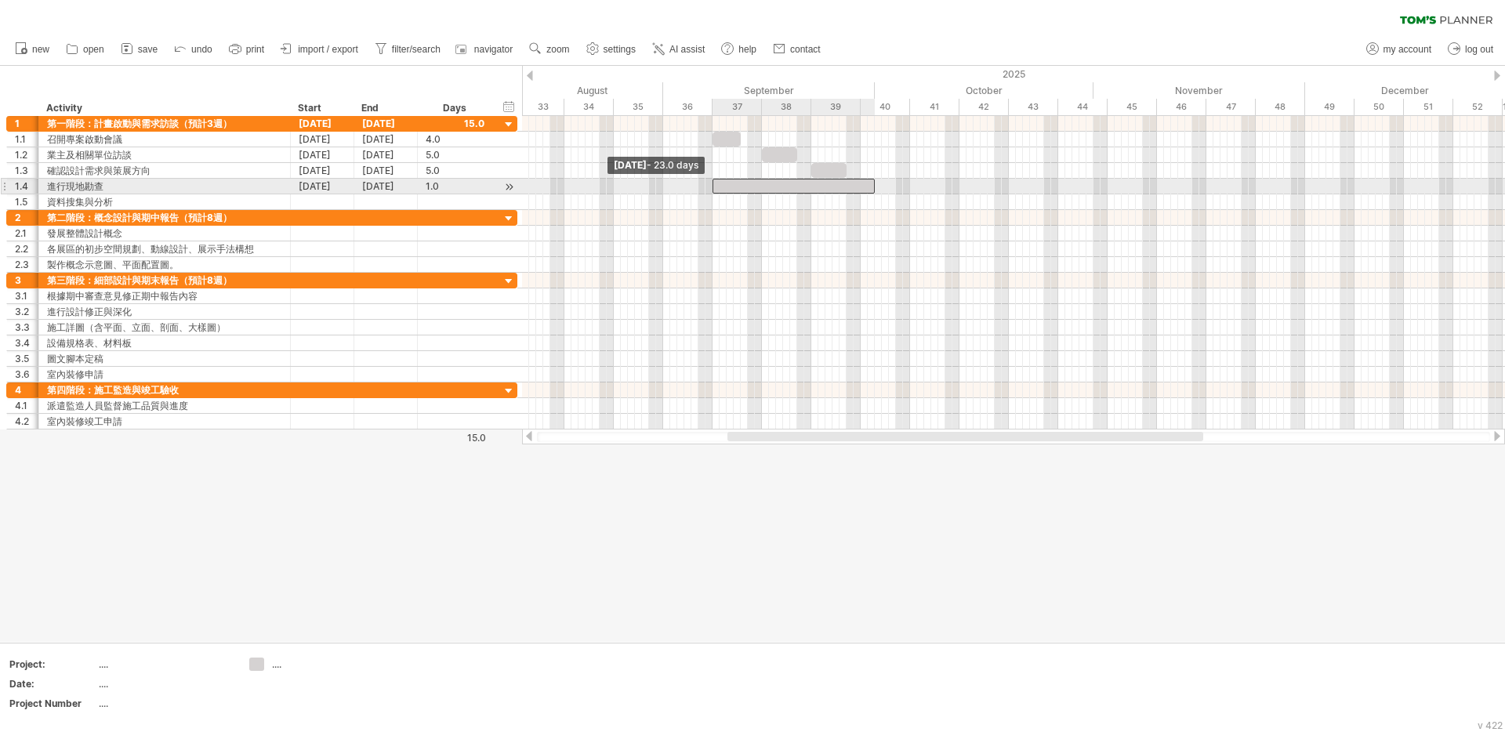
drag, startPoint x: 868, startPoint y: 185, endPoint x: 713, endPoint y: 191, distance: 154.6
click at [713, 191] on span at bounding box center [713, 186] width 6 height 15
drag, startPoint x: 859, startPoint y: 191, endPoint x: 746, endPoint y: 189, distance: 112.1
click at [746, 189] on span at bounding box center [748, 186] width 6 height 15
click at [737, 186] on div at bounding box center [730, 186] width 35 height 15
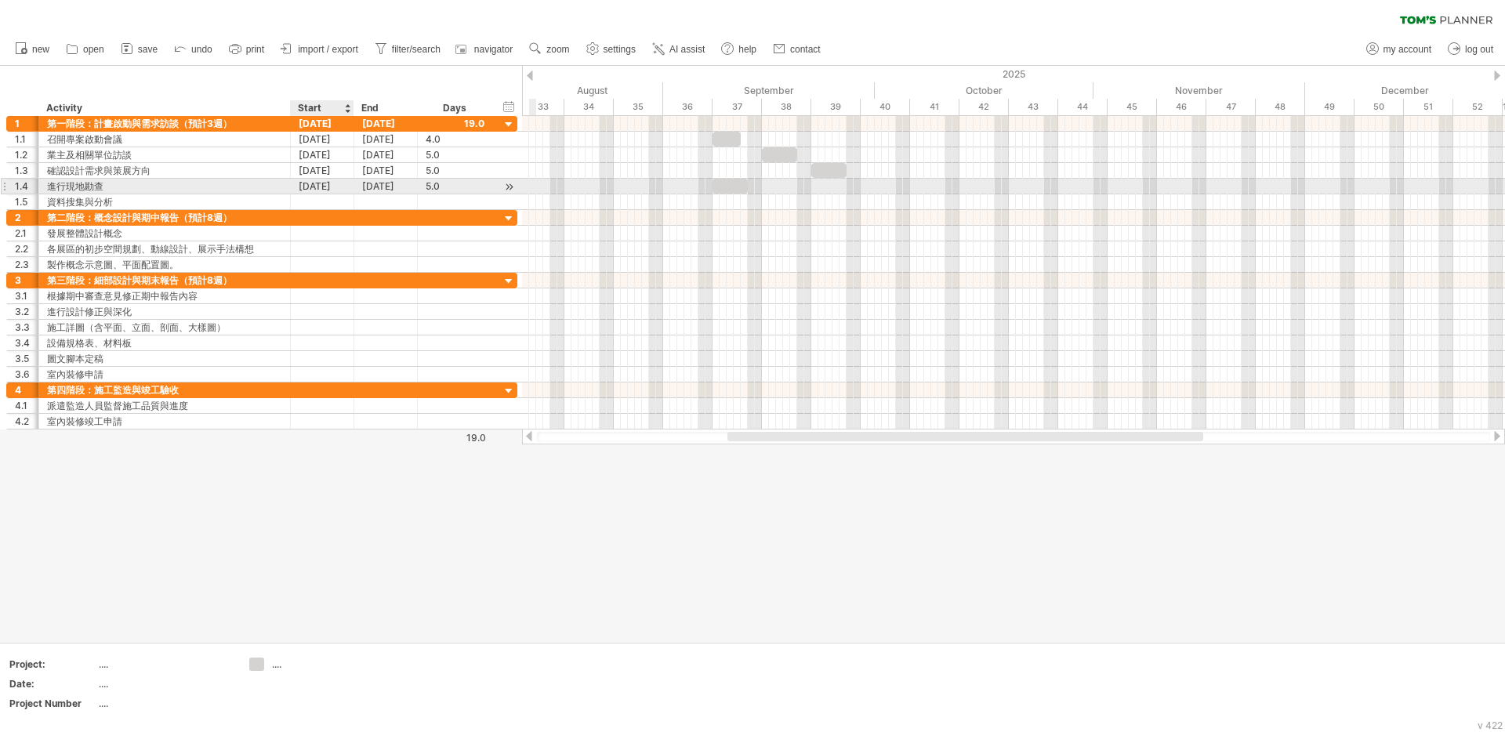
click at [319, 183] on div "[DATE]" at bounding box center [323, 186] width 64 height 15
click at [456, 501] on div at bounding box center [752, 354] width 1505 height 576
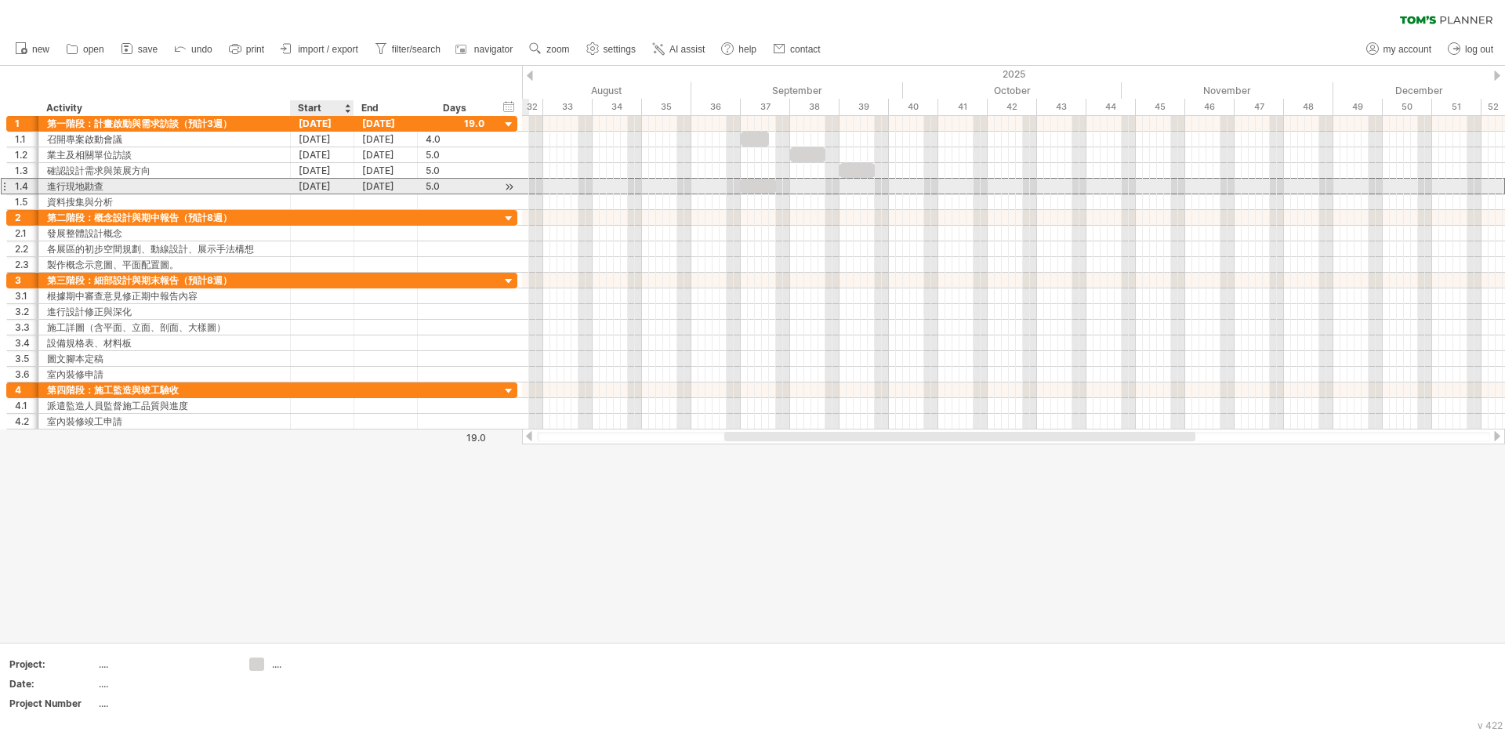
click at [322, 188] on div "[DATE]" at bounding box center [323, 186] width 64 height 15
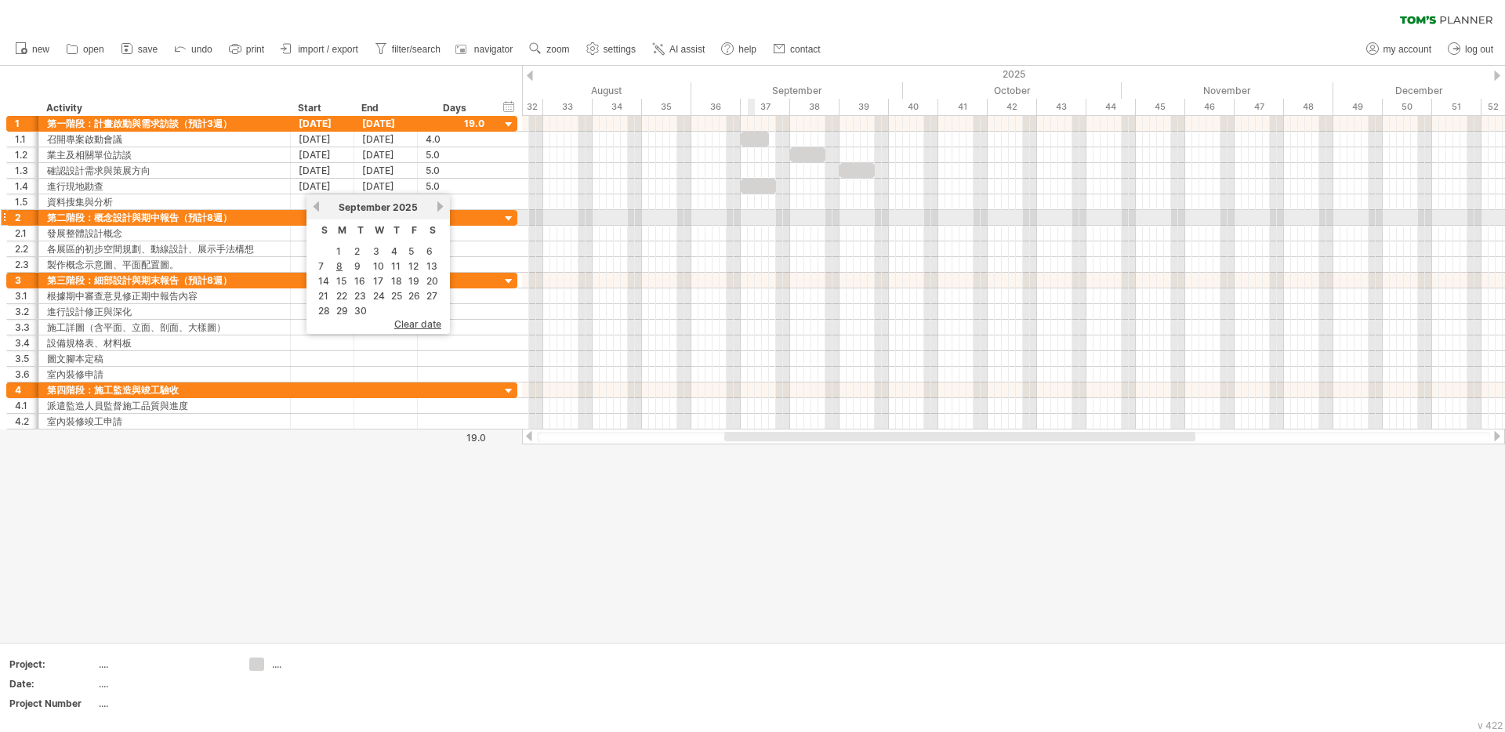
click at [751, 214] on div at bounding box center [1013, 218] width 983 height 16
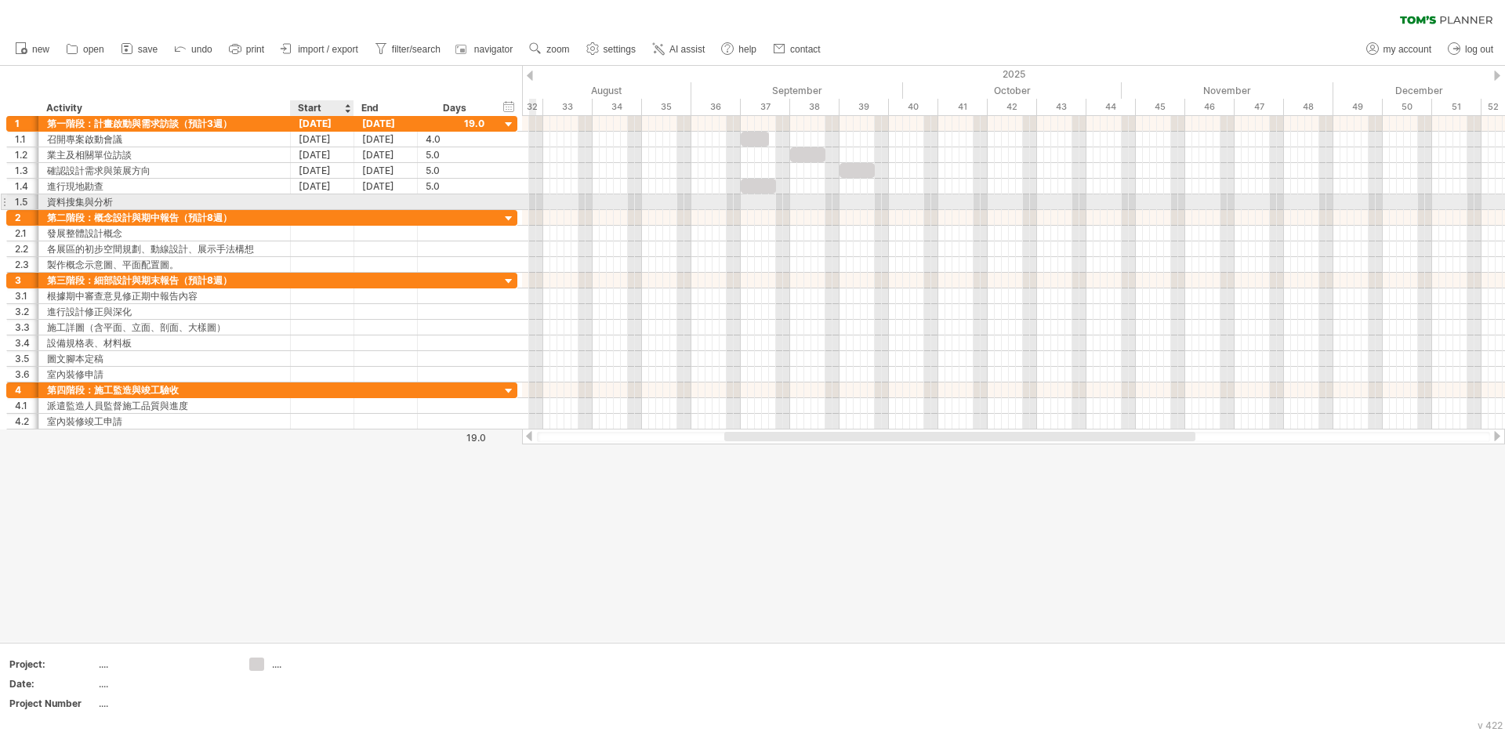
click at [314, 205] on div at bounding box center [323, 201] width 64 height 15
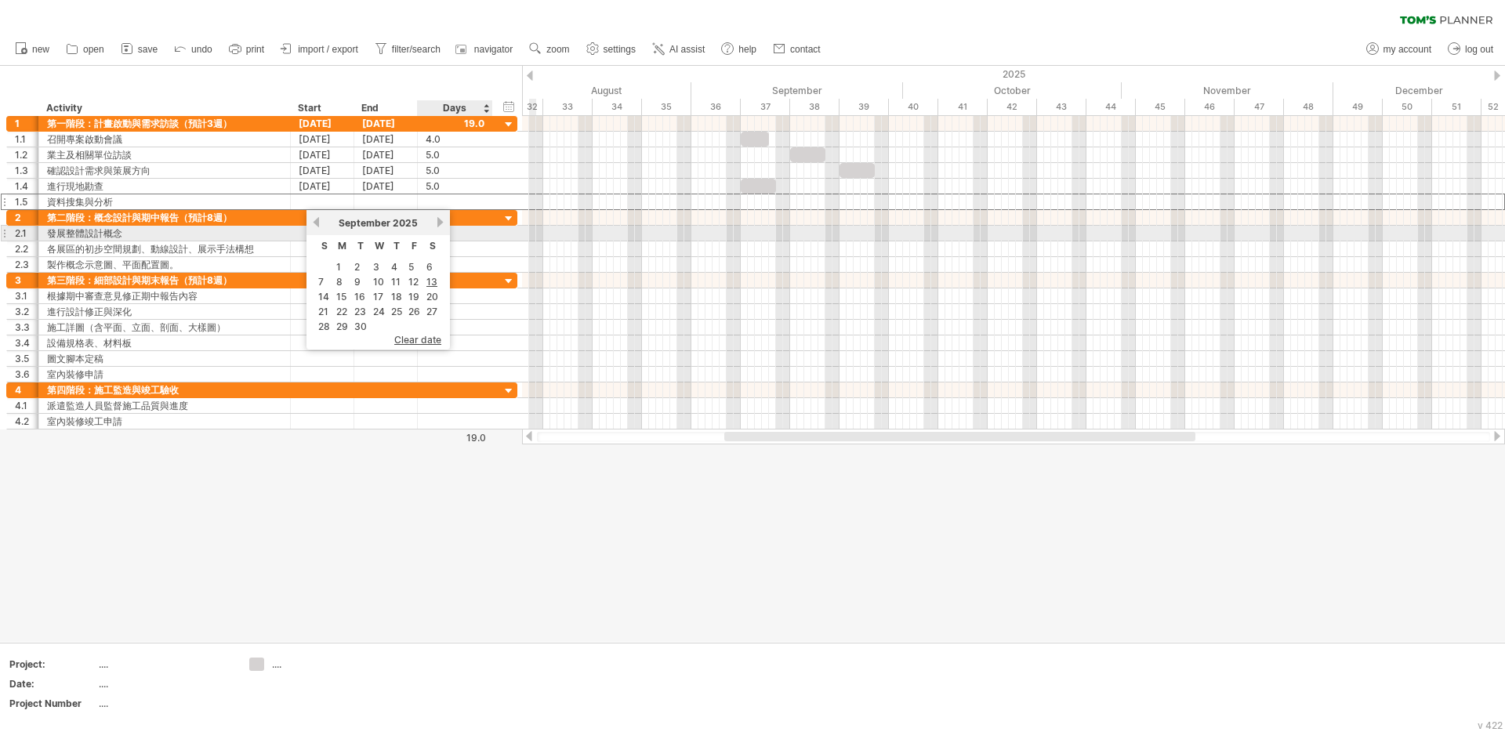
click at [441, 226] on link "next" at bounding box center [440, 222] width 12 height 12
click at [318, 223] on link "previous" at bounding box center [316, 222] width 12 height 12
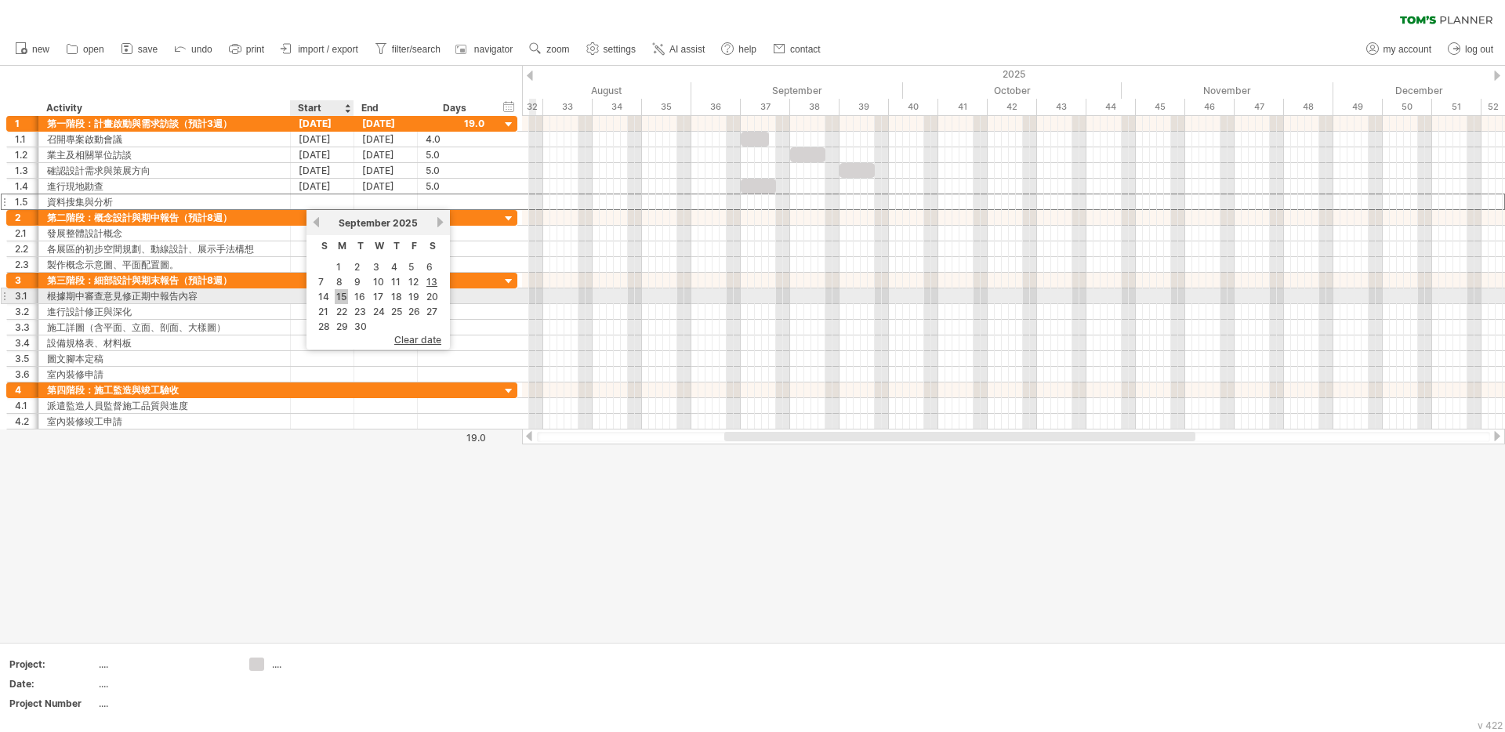
click at [346, 300] on link "15" at bounding box center [341, 296] width 13 height 15
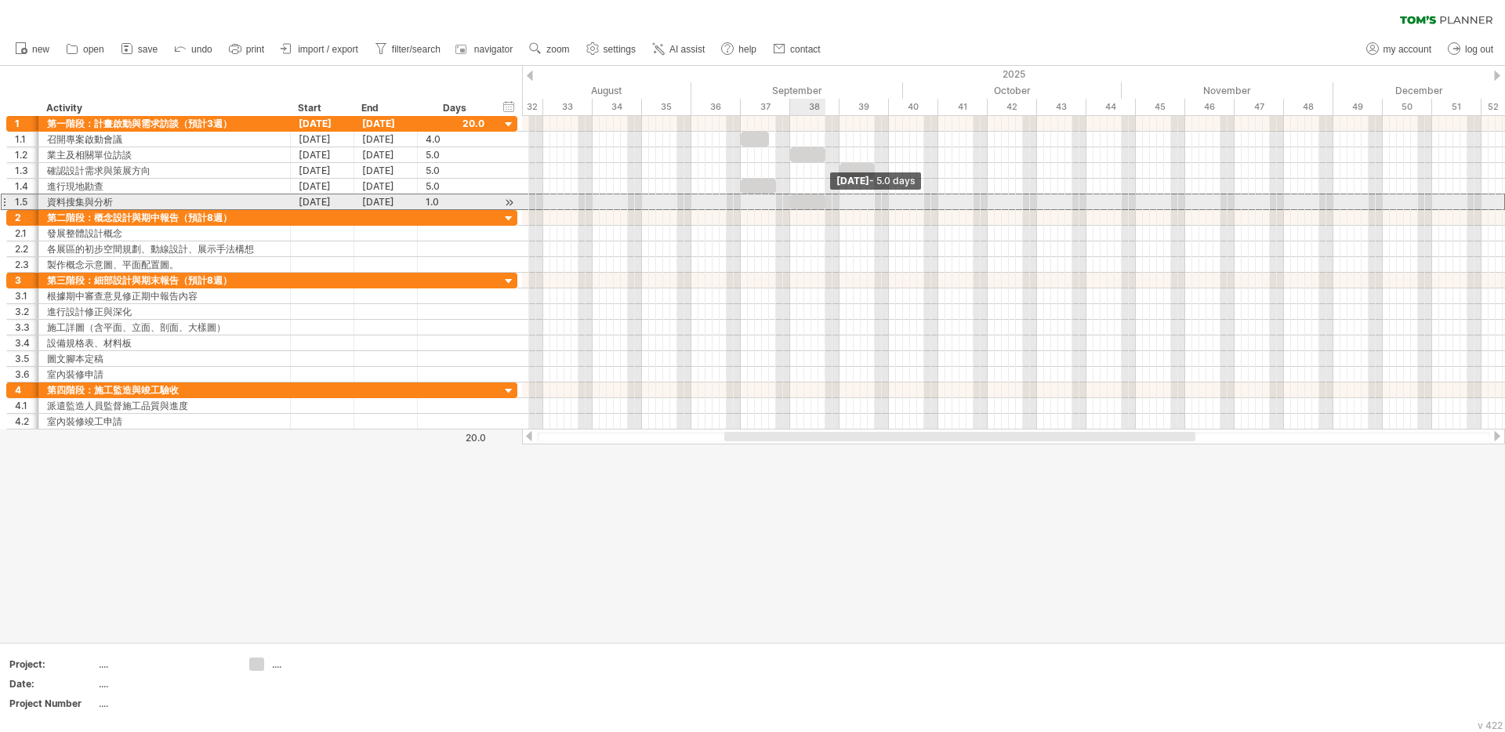
drag, startPoint x: 797, startPoint y: 199, endPoint x: 824, endPoint y: 201, distance: 26.7
click at [824, 201] on span at bounding box center [825, 201] width 6 height 15
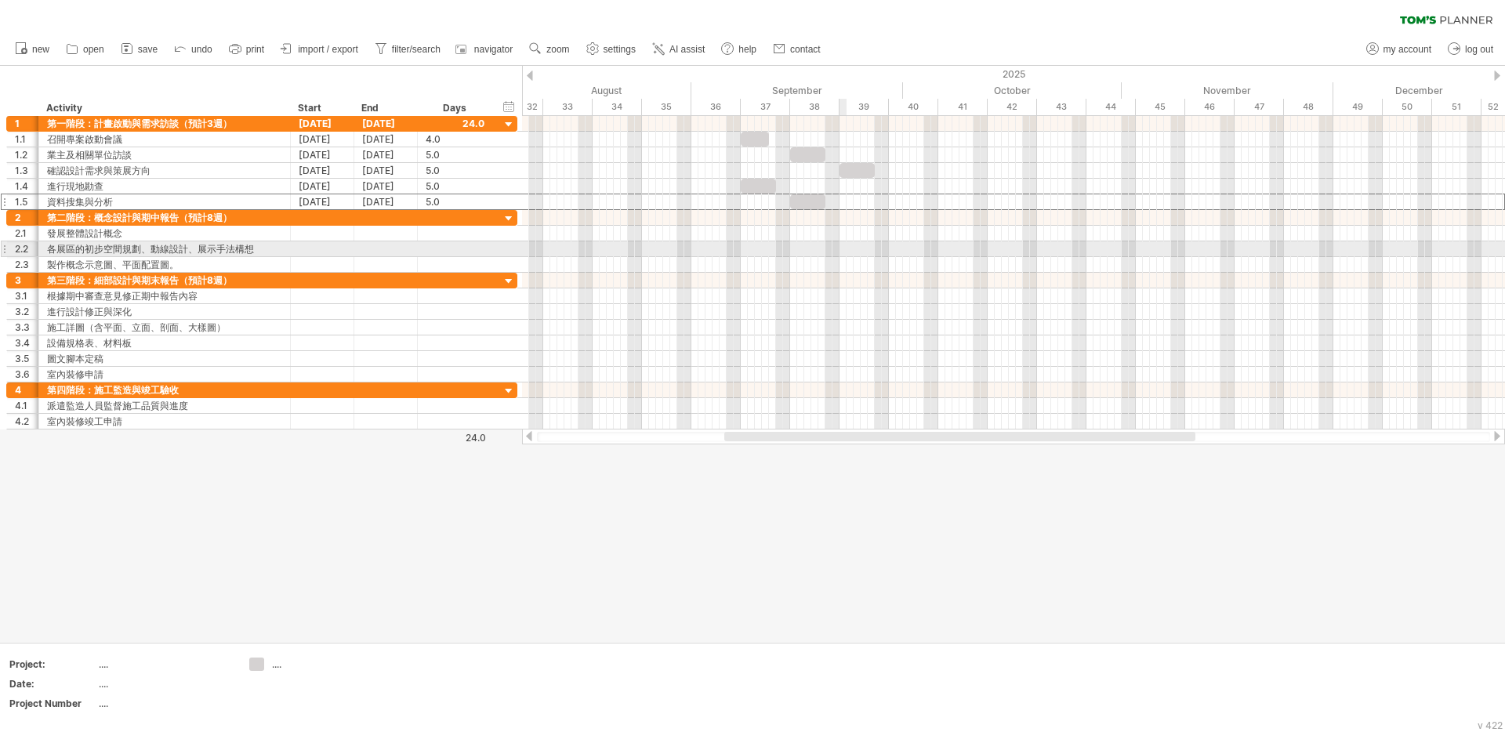
click at [845, 245] on div at bounding box center [1013, 249] width 983 height 16
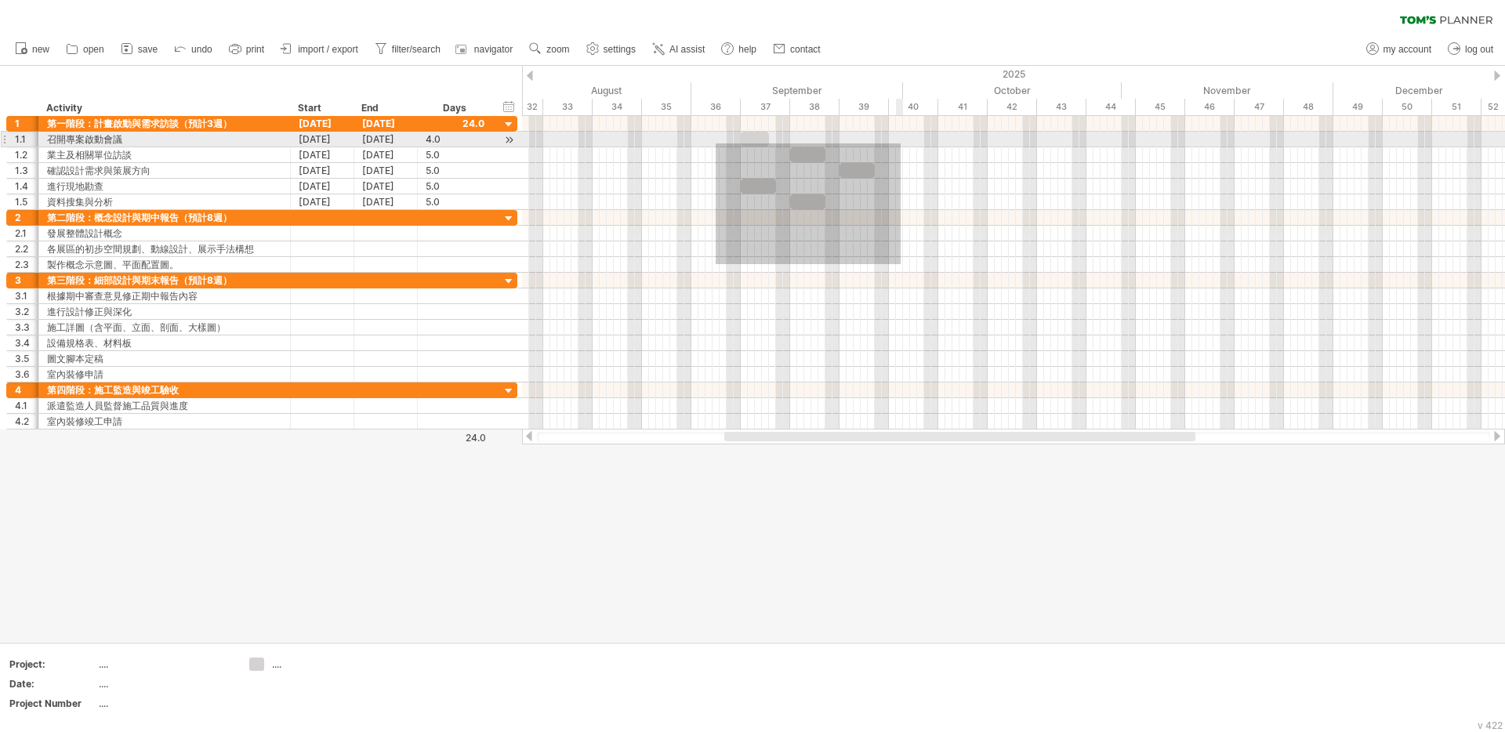
drag, startPoint x: 719, startPoint y: 228, endPoint x: 922, endPoint y: 129, distance: 226.2
click at [922, 129] on div at bounding box center [1013, 273] width 983 height 314
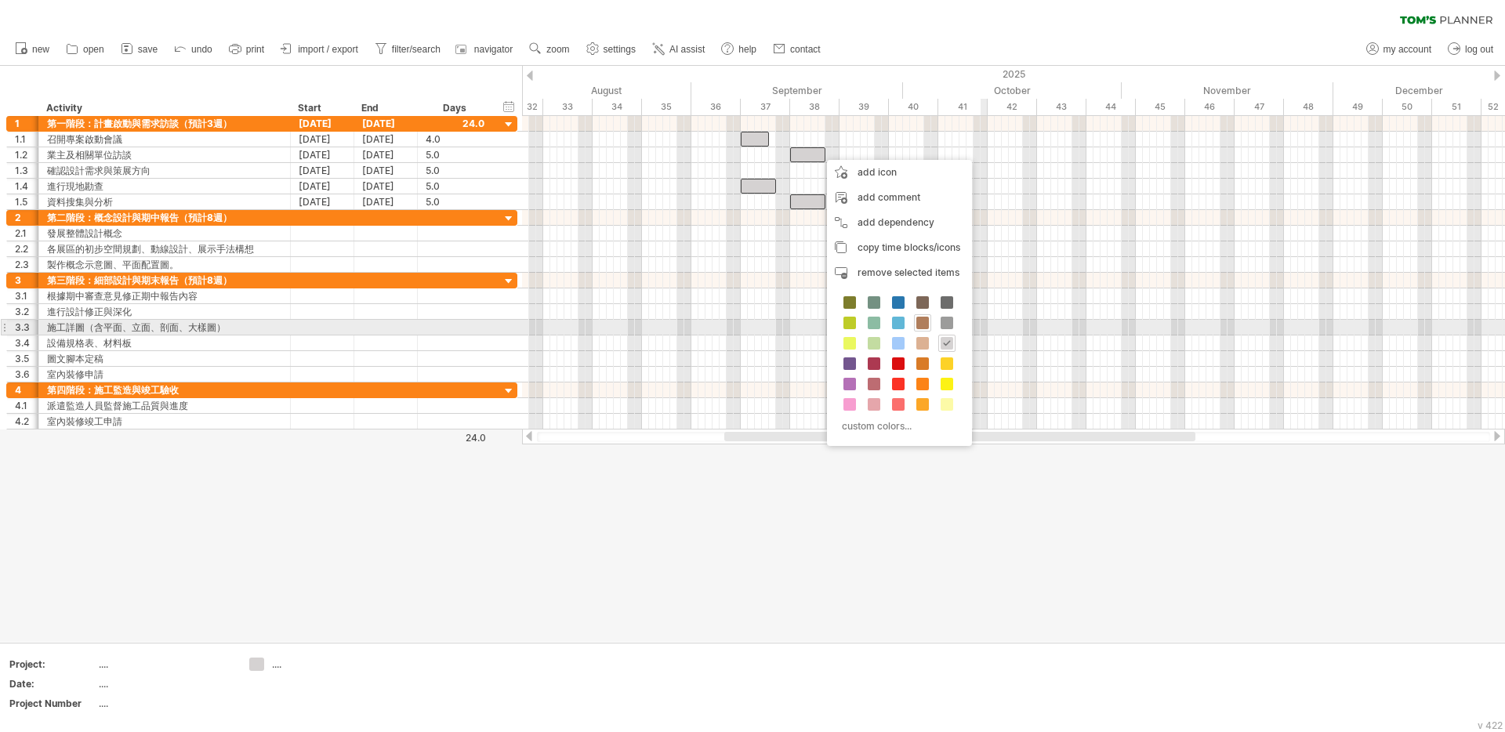
click at [921, 322] on span at bounding box center [923, 323] width 13 height 13
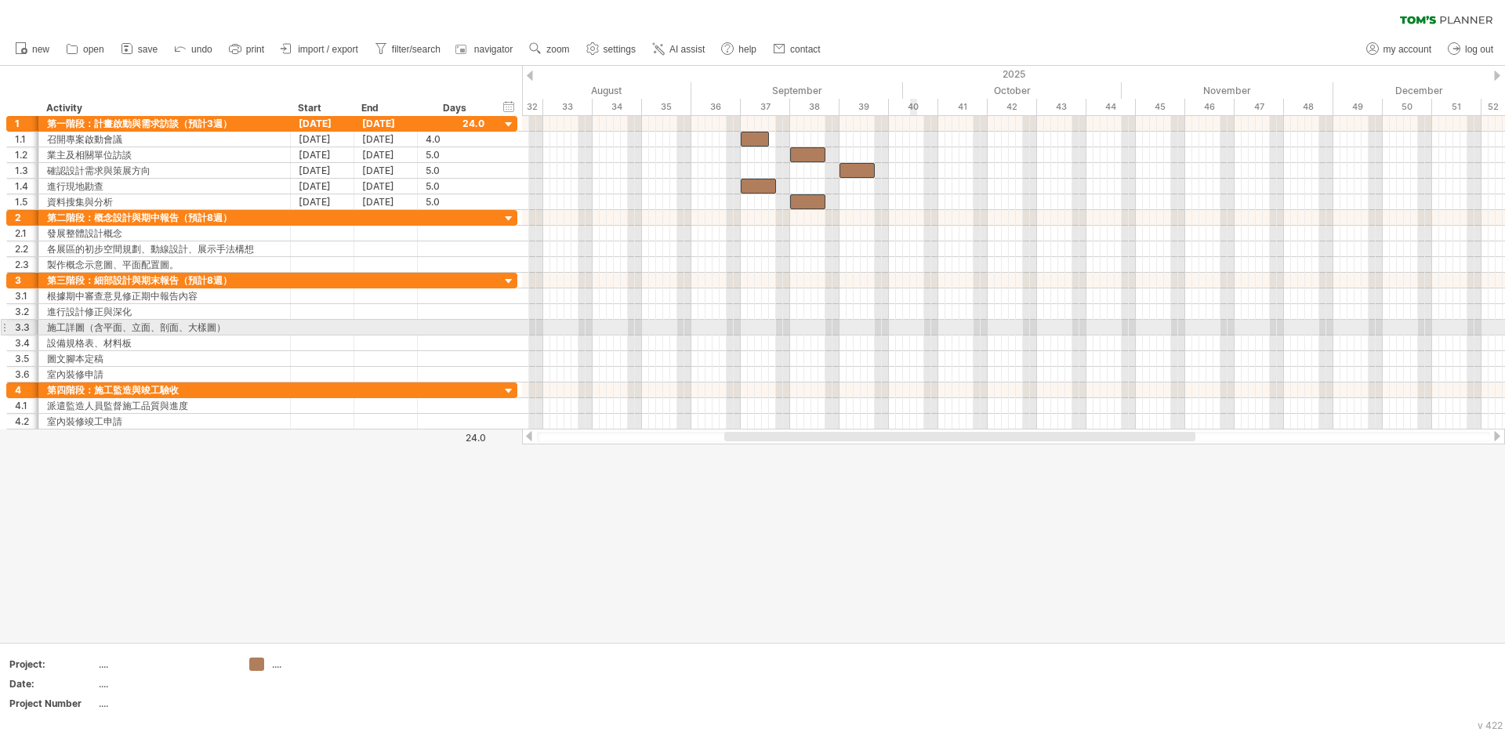
click at [732, 296] on div at bounding box center [1013, 297] width 983 height 16
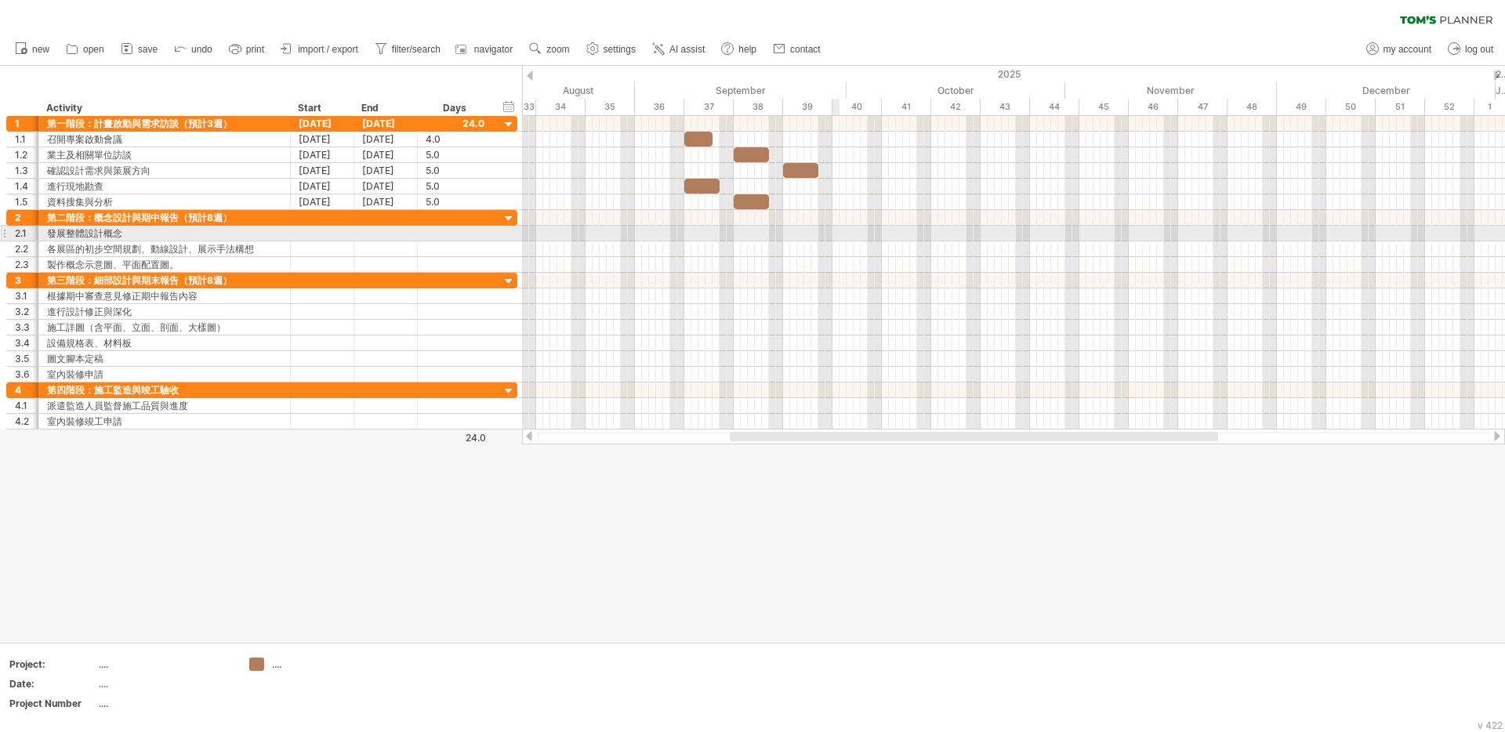
click at [839, 232] on div at bounding box center [1013, 234] width 983 height 16
drag, startPoint x: 838, startPoint y: 232, endPoint x: 910, endPoint y: 238, distance: 71.6
click at [910, 238] on div at bounding box center [1013, 234] width 983 height 16
drag, startPoint x: 852, startPoint y: 234, endPoint x: 949, endPoint y: 242, distance: 97.5
click at [949, 242] on div at bounding box center [1013, 241] width 983 height 63
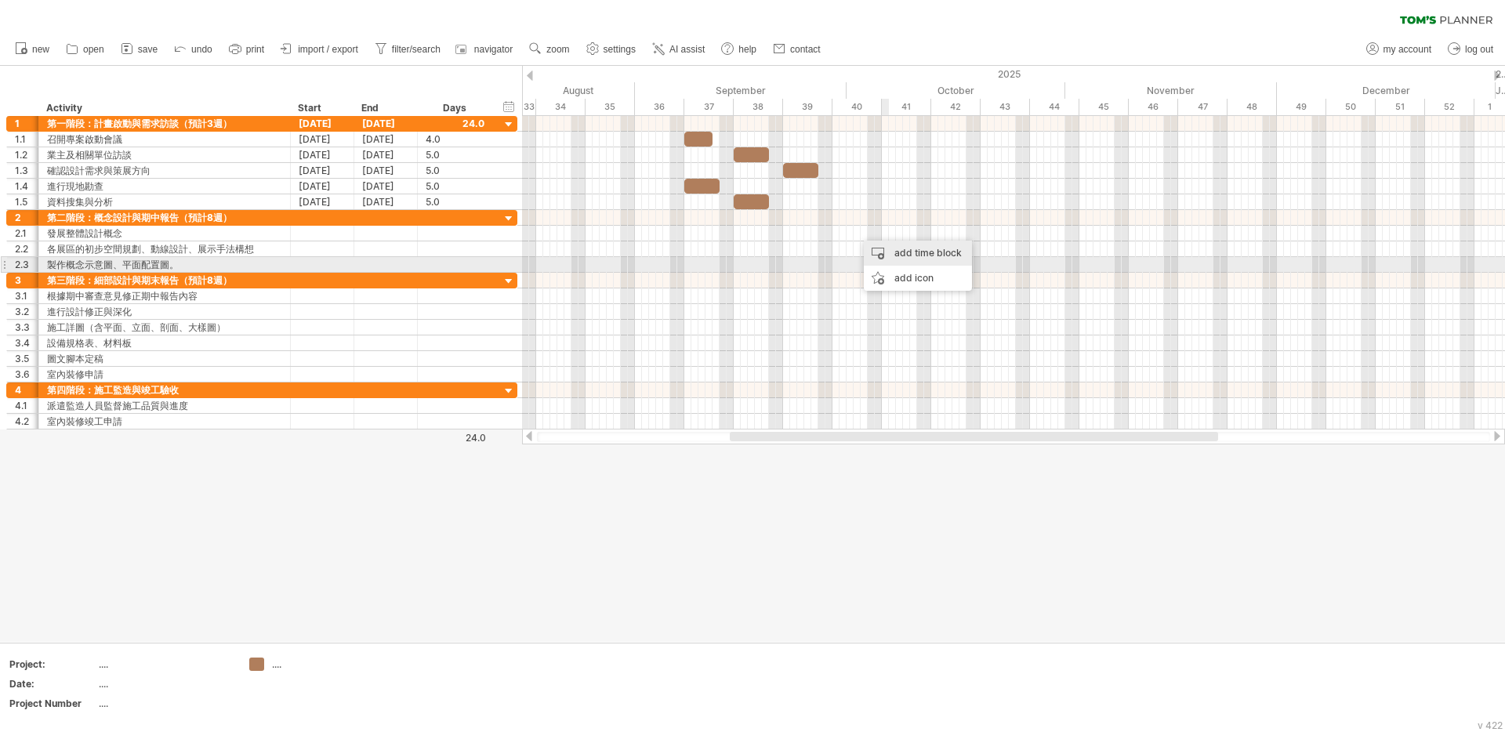
click at [917, 253] on div "add time block" at bounding box center [918, 253] width 108 height 25
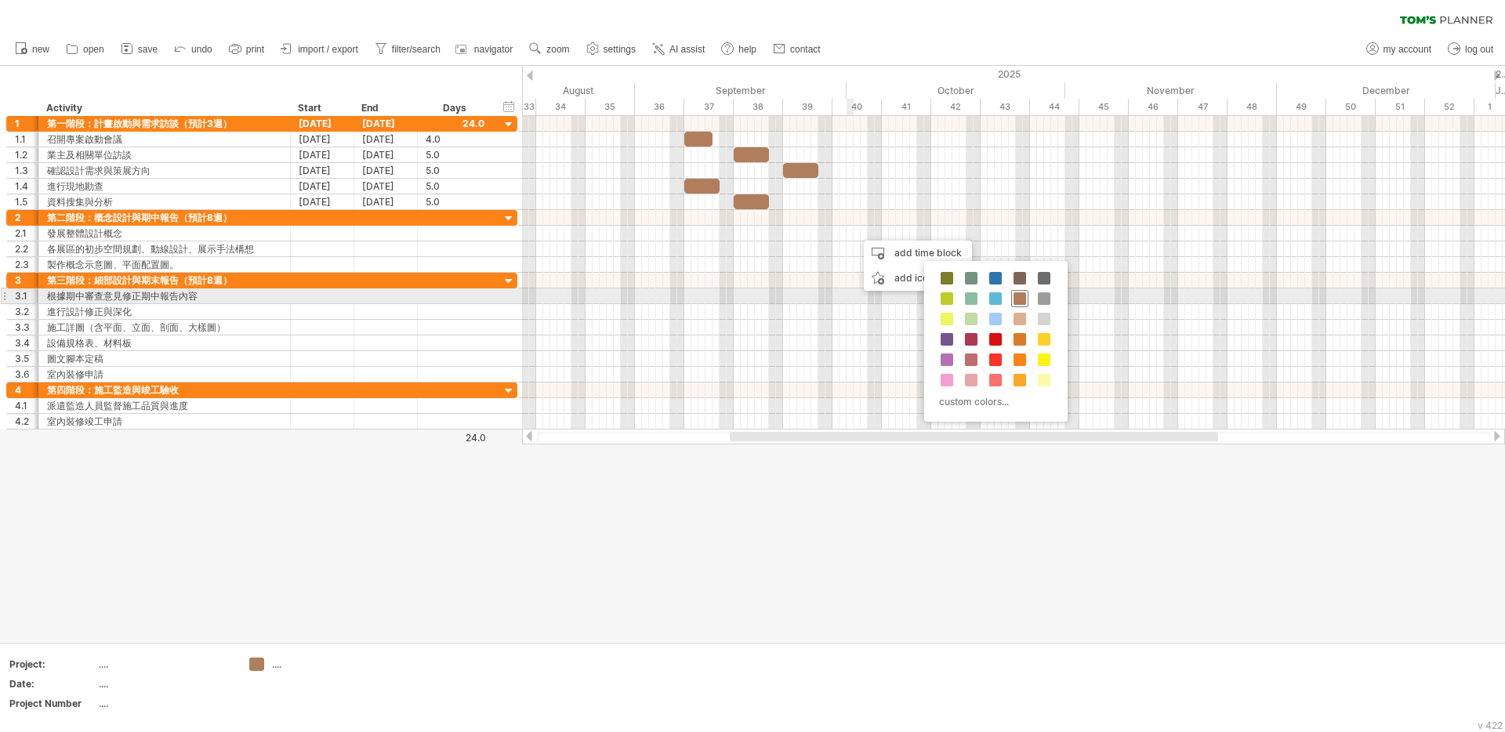
click at [1023, 300] on span at bounding box center [1020, 298] width 13 height 13
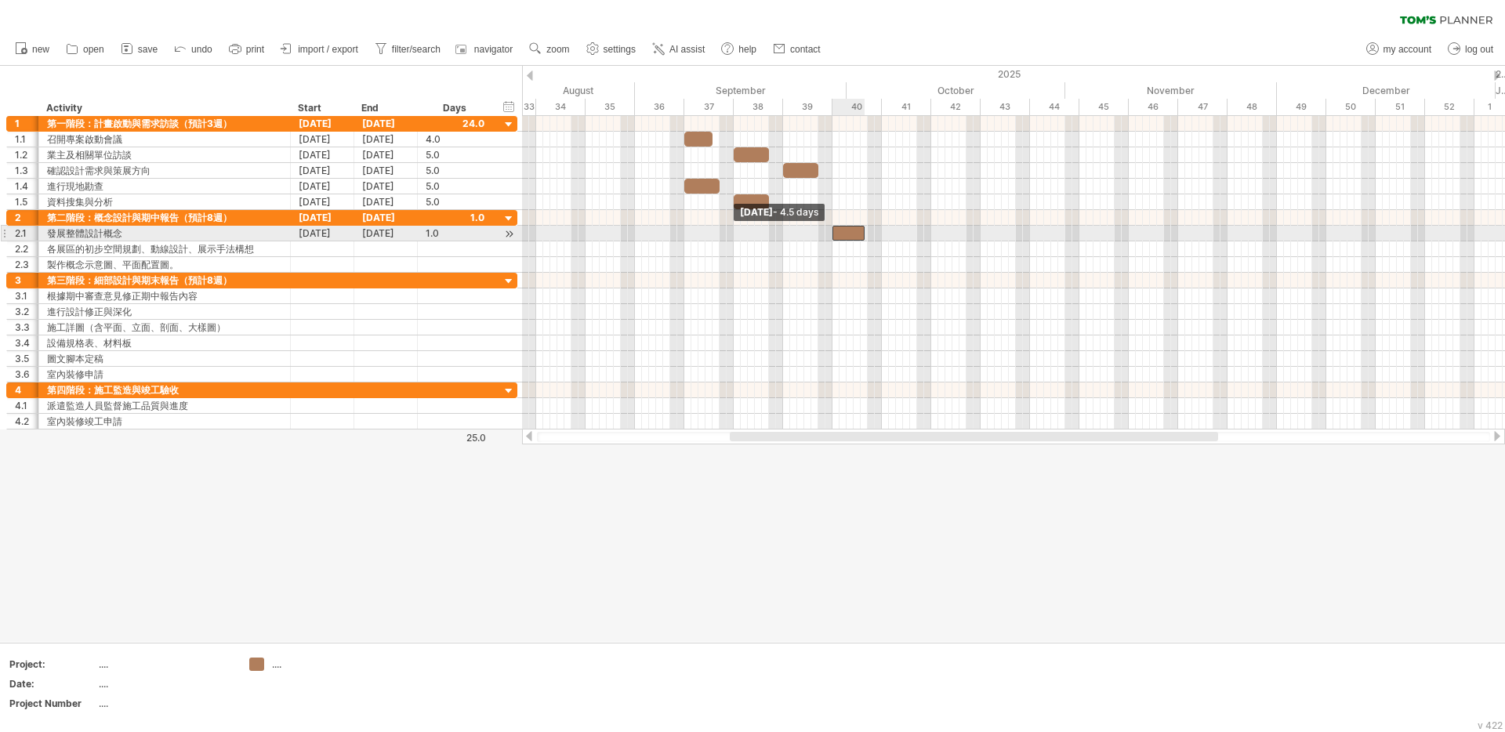
drag, startPoint x: 858, startPoint y: 235, endPoint x: 834, endPoint y: 237, distance: 23.6
click at [834, 237] on span at bounding box center [833, 233] width 6 height 15
drag, startPoint x: 865, startPoint y: 233, endPoint x: 917, endPoint y: 236, distance: 51.8
click at [917, 236] on span at bounding box center [917, 233] width 6 height 15
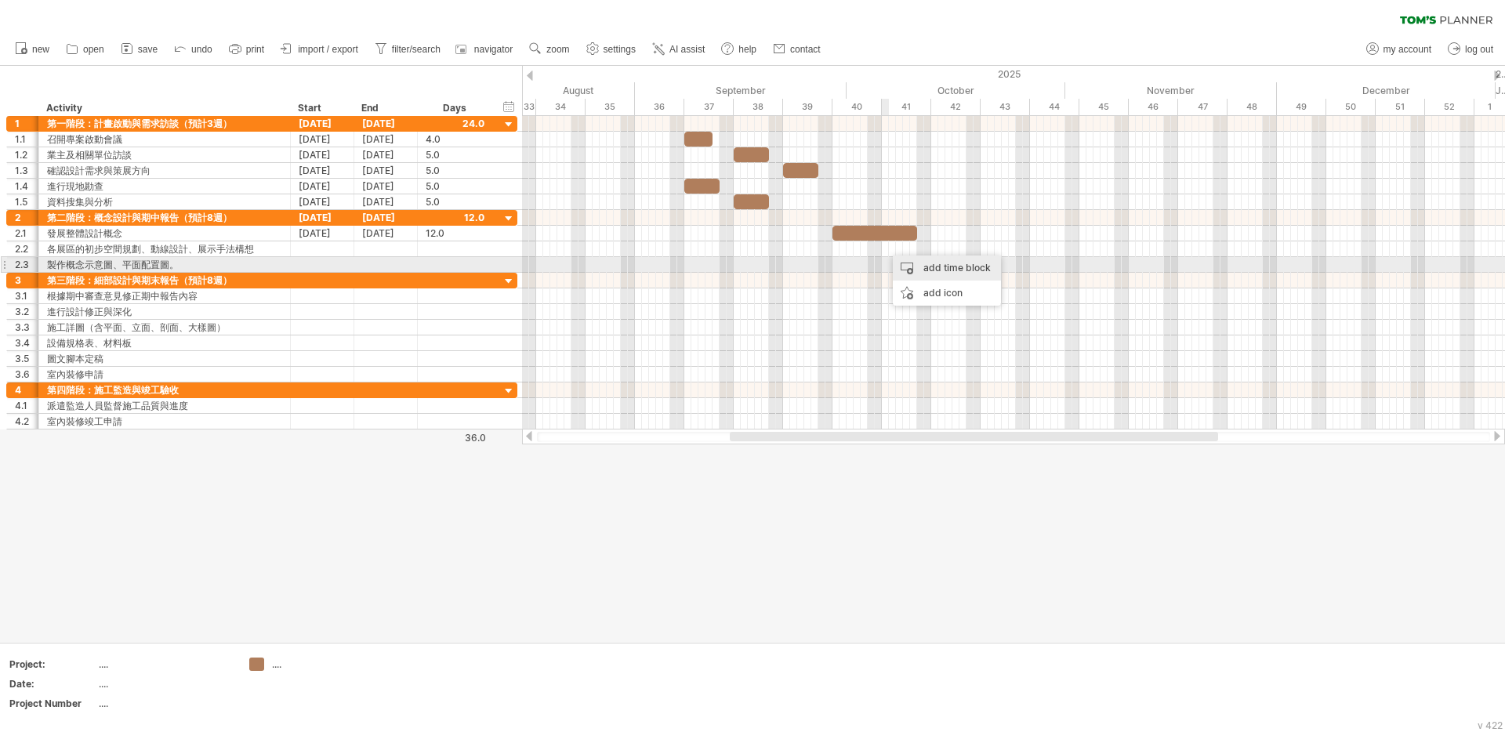
click at [949, 272] on div "add time block" at bounding box center [947, 268] width 108 height 25
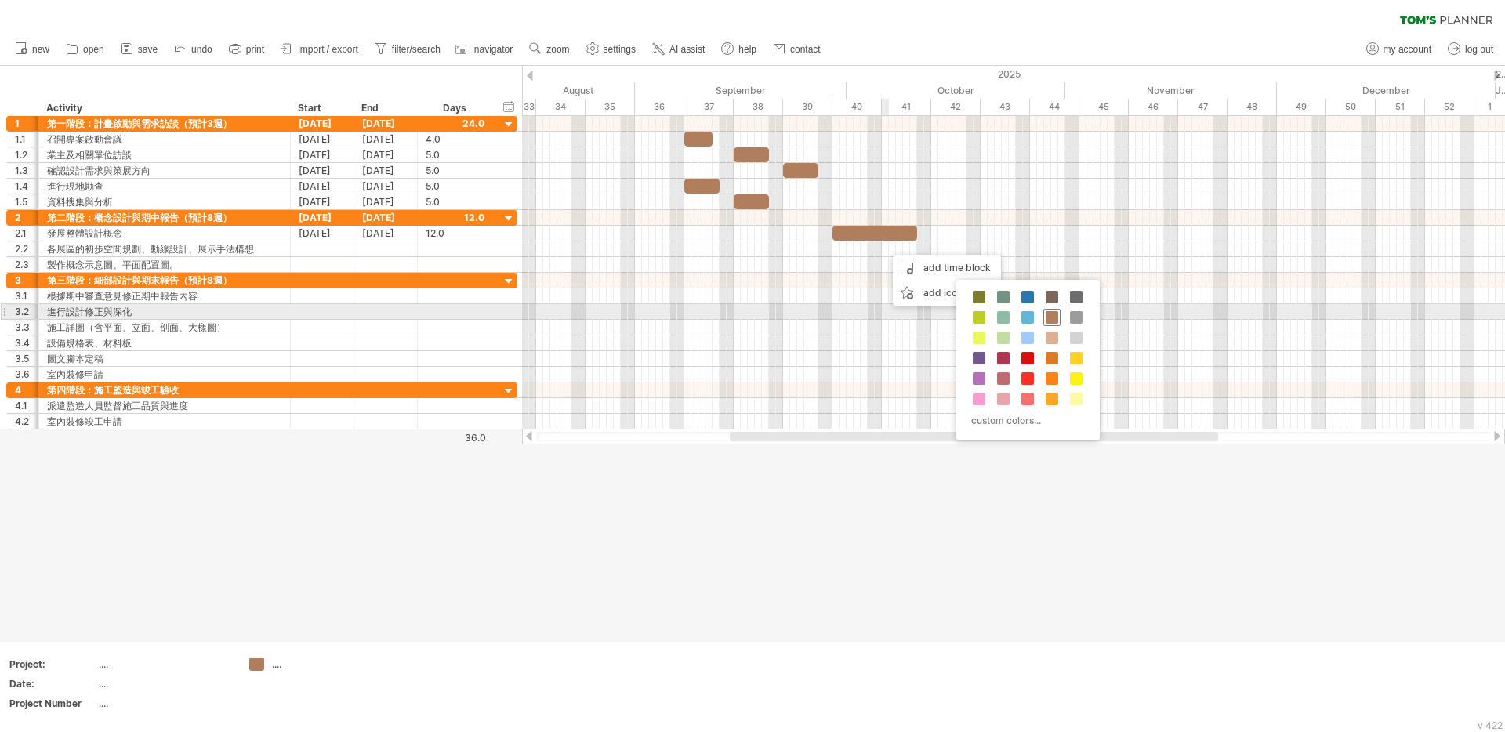
click at [1050, 316] on span at bounding box center [1052, 317] width 13 height 13
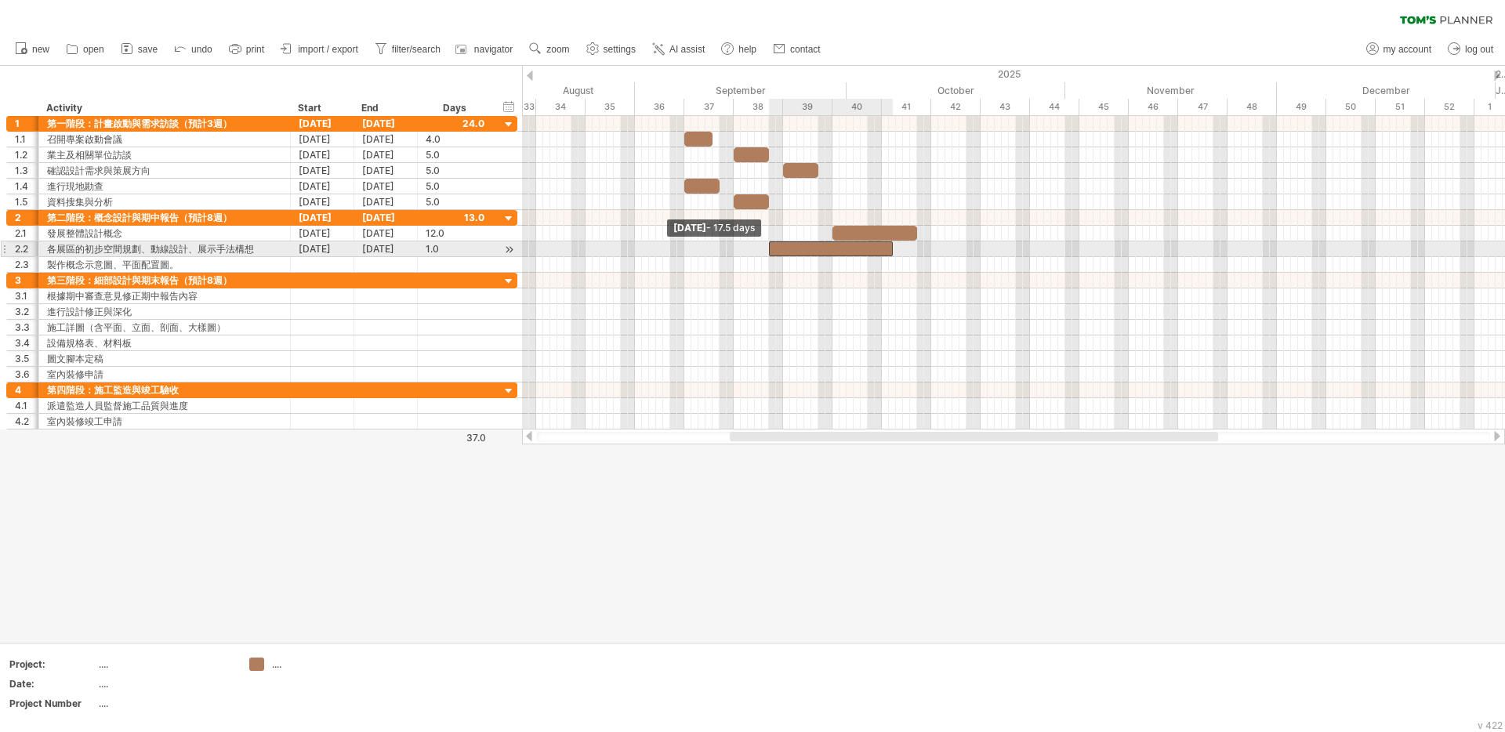
drag, startPoint x: 885, startPoint y: 249, endPoint x: 768, endPoint y: 245, distance: 116.9
click at [768, 245] on span at bounding box center [769, 248] width 6 height 15
drag, startPoint x: 894, startPoint y: 247, endPoint x: 968, endPoint y: 251, distance: 73.8
click at [968, 251] on span at bounding box center [967, 248] width 6 height 15
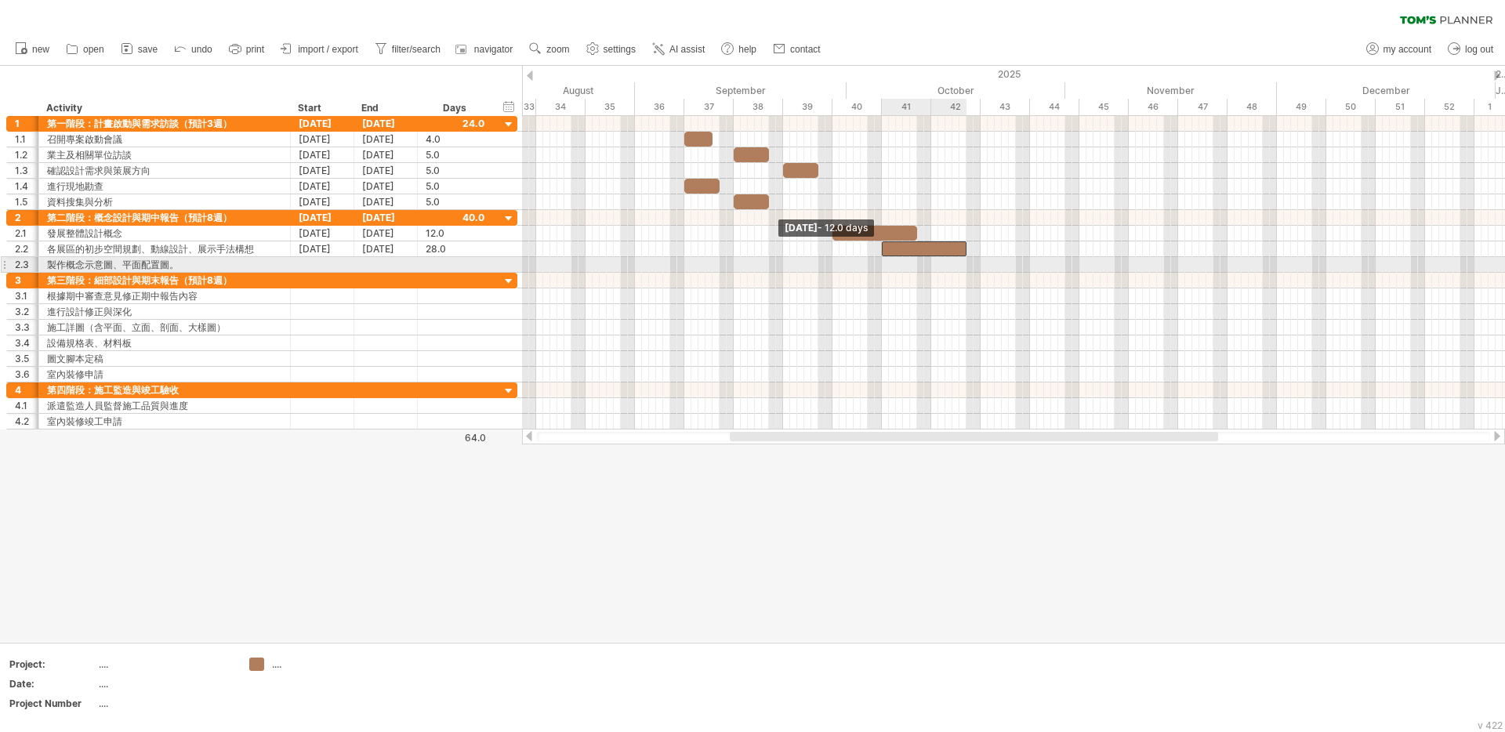
drag, startPoint x: 768, startPoint y: 249, endPoint x: 880, endPoint y: 267, distance: 114.2
click at [880, 267] on div "[DATE] - 28.0 days [DATE] - 12.0 days" at bounding box center [1013, 273] width 983 height 314
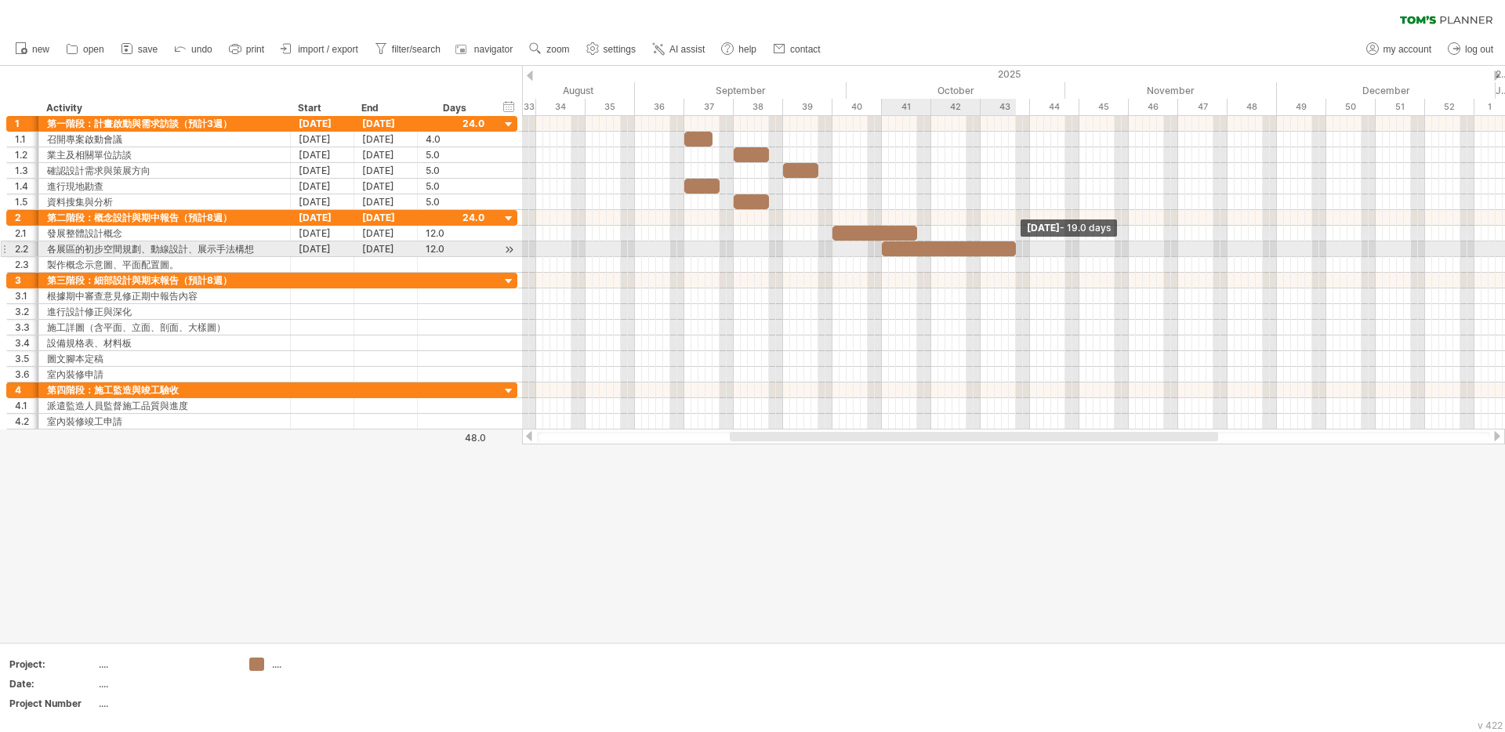
drag, startPoint x: 965, startPoint y: 248, endPoint x: 1015, endPoint y: 251, distance: 49.5
click at [1015, 251] on span at bounding box center [1016, 248] width 6 height 15
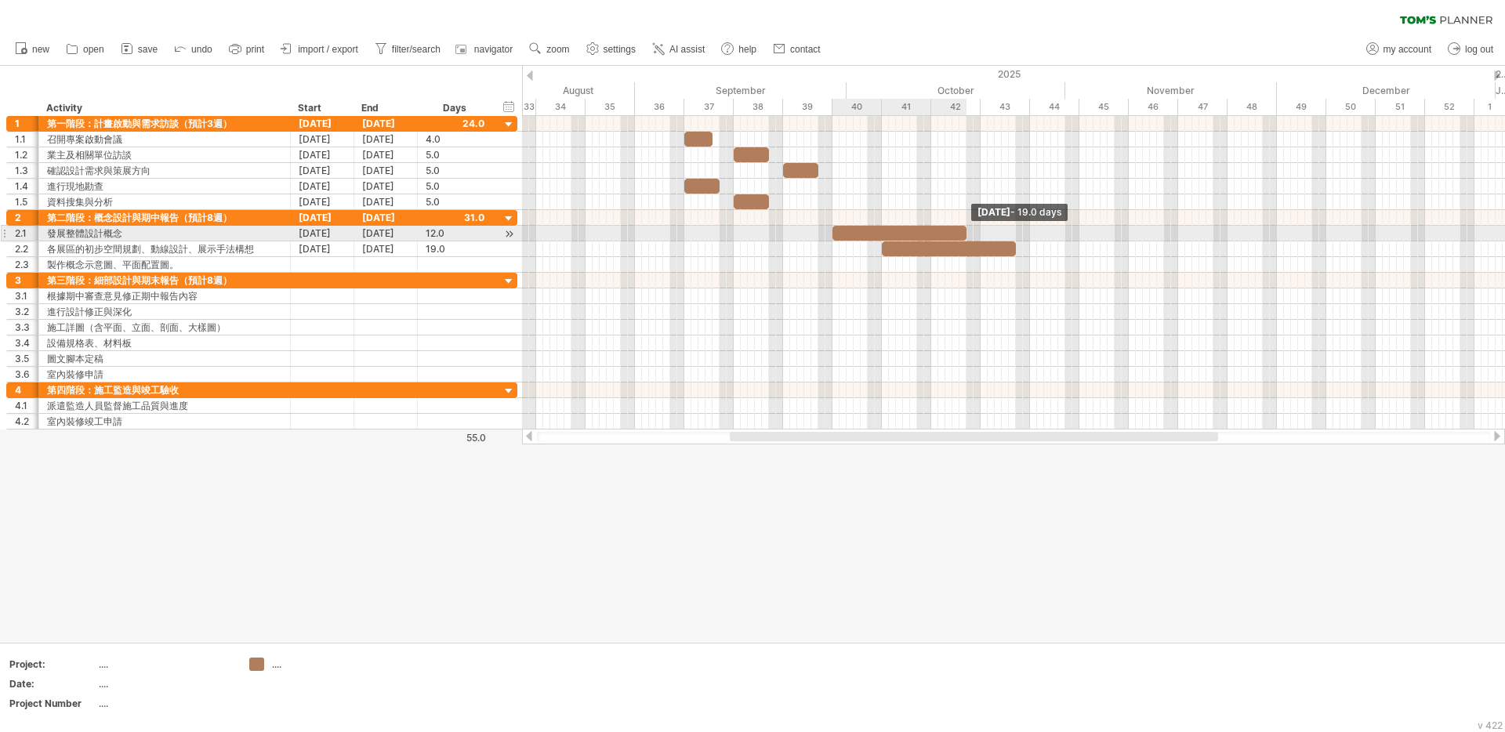
drag, startPoint x: 917, startPoint y: 234, endPoint x: 968, endPoint y: 252, distance: 54.1
click at [966, 238] on span at bounding box center [967, 233] width 6 height 15
drag, startPoint x: 964, startPoint y: 235, endPoint x: 1015, endPoint y: 236, distance: 51.0
click at [1015, 236] on span at bounding box center [1016, 233] width 6 height 15
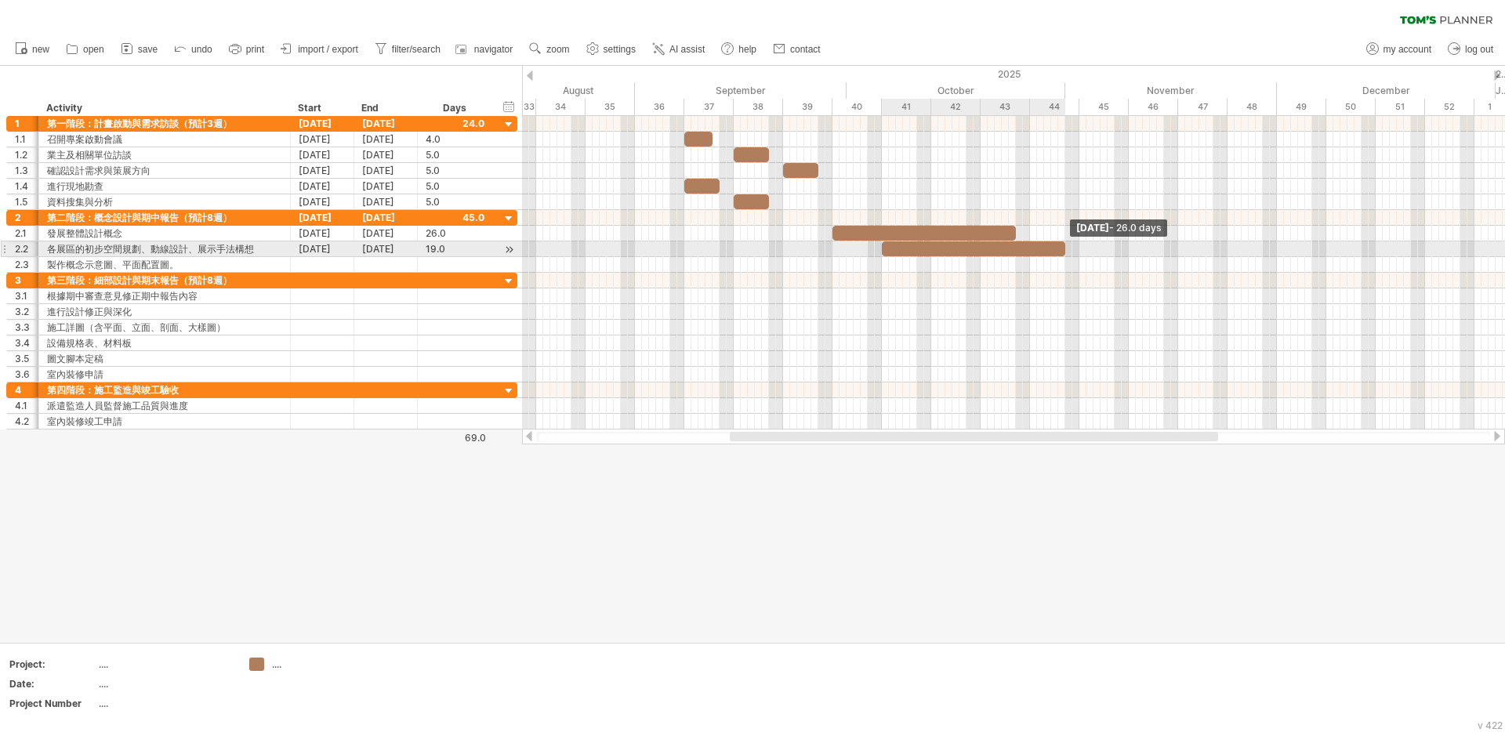
drag, startPoint x: 1015, startPoint y: 246, endPoint x: 1065, endPoint y: 253, distance: 49.9
click at [1065, 253] on span at bounding box center [1065, 248] width 6 height 15
click at [1001, 285] on div at bounding box center [1013, 281] width 983 height 16
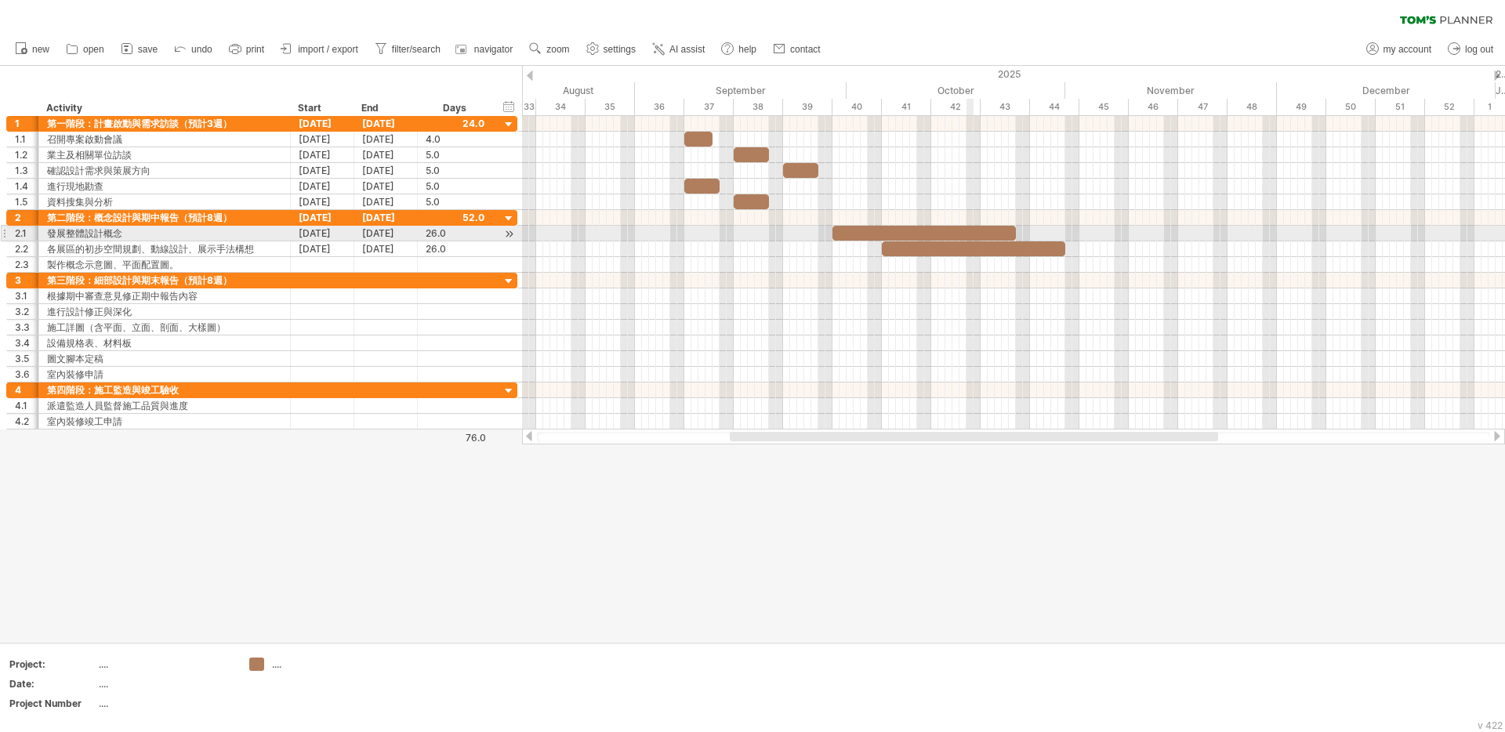
click at [971, 234] on div at bounding box center [924, 233] width 183 height 15
drag, startPoint x: 1017, startPoint y: 233, endPoint x: 917, endPoint y: 237, distance: 100.4
click at [917, 237] on span at bounding box center [917, 233] width 6 height 15
click at [906, 300] on div at bounding box center [1013, 297] width 983 height 16
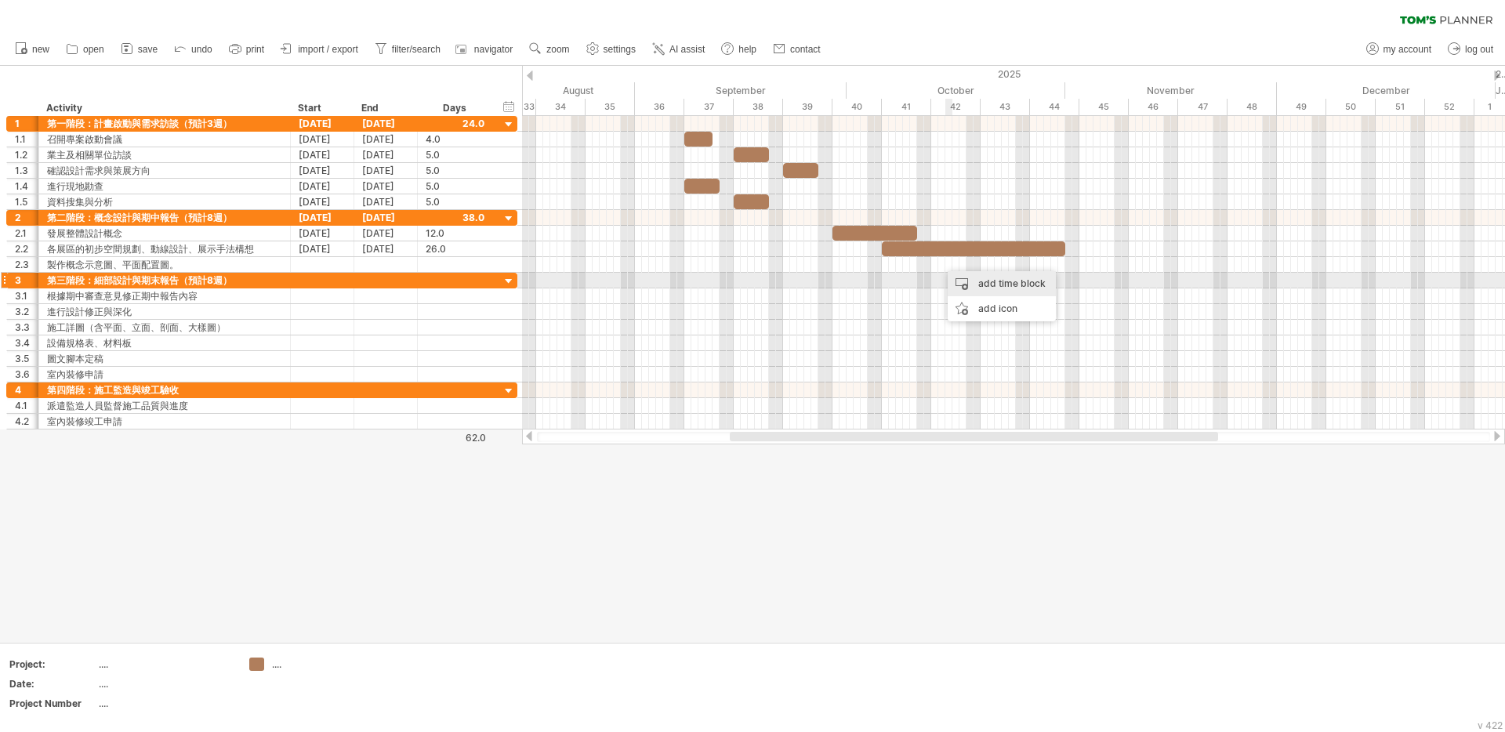
click at [973, 284] on div "add time block" at bounding box center [1002, 283] width 108 height 25
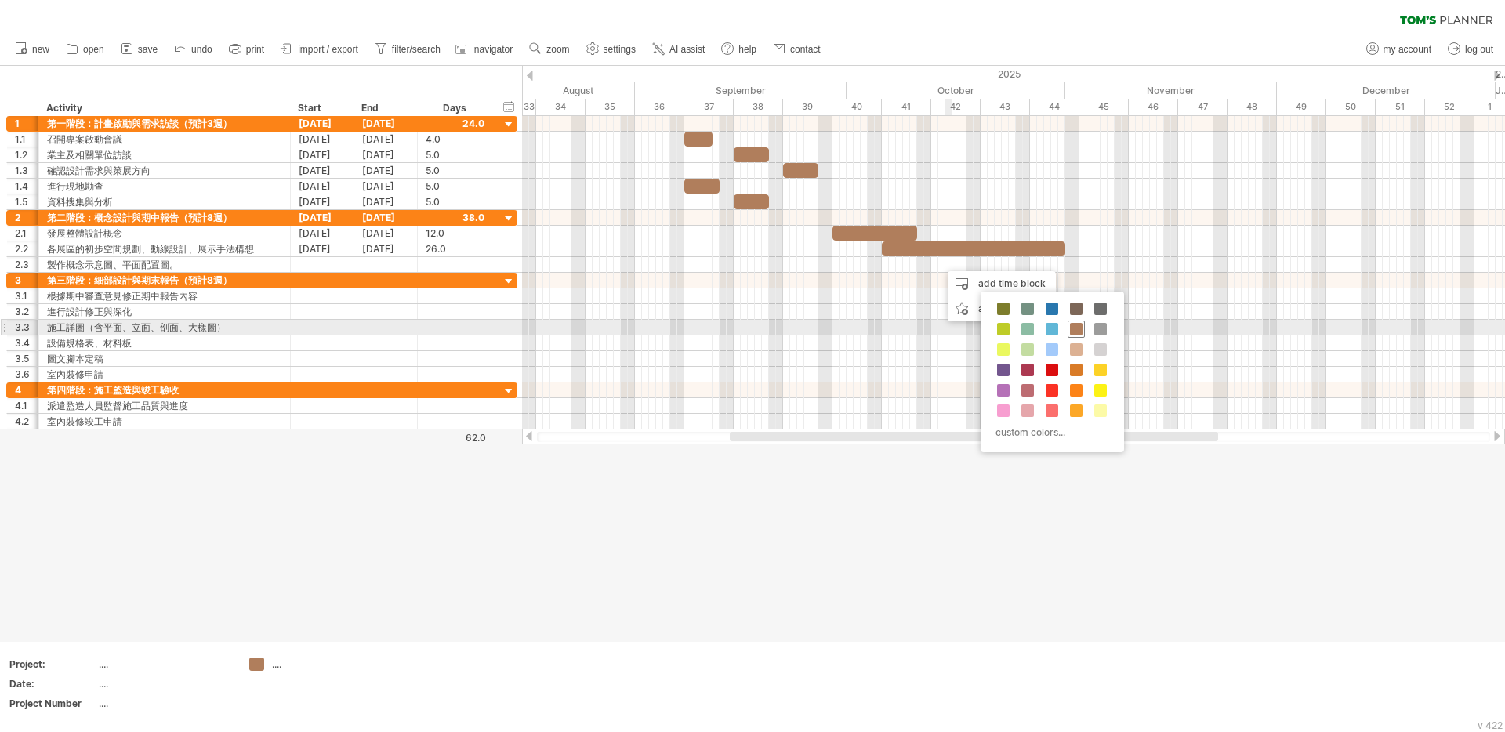
click at [1078, 329] on span at bounding box center [1076, 329] width 13 height 13
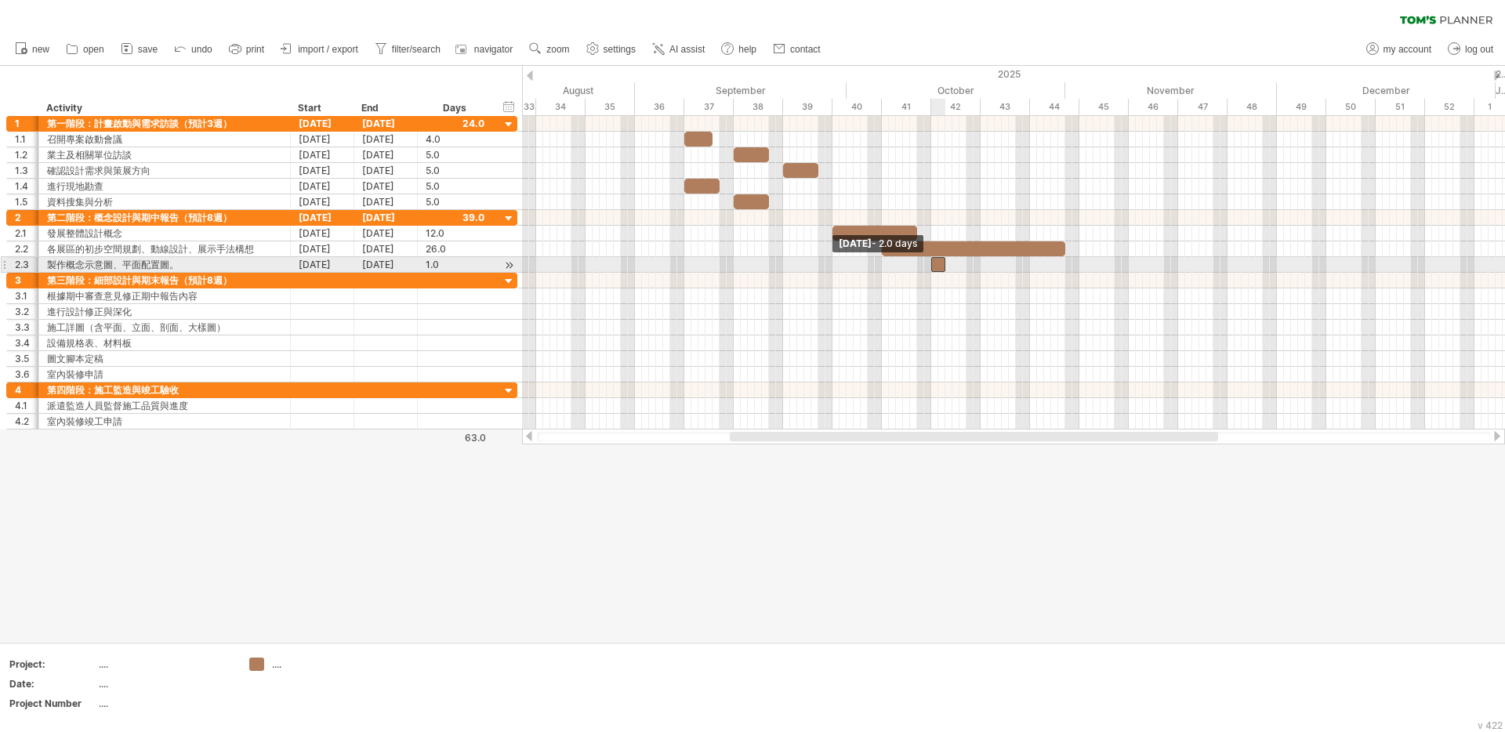
click at [931, 269] on span at bounding box center [931, 264] width 6 height 15
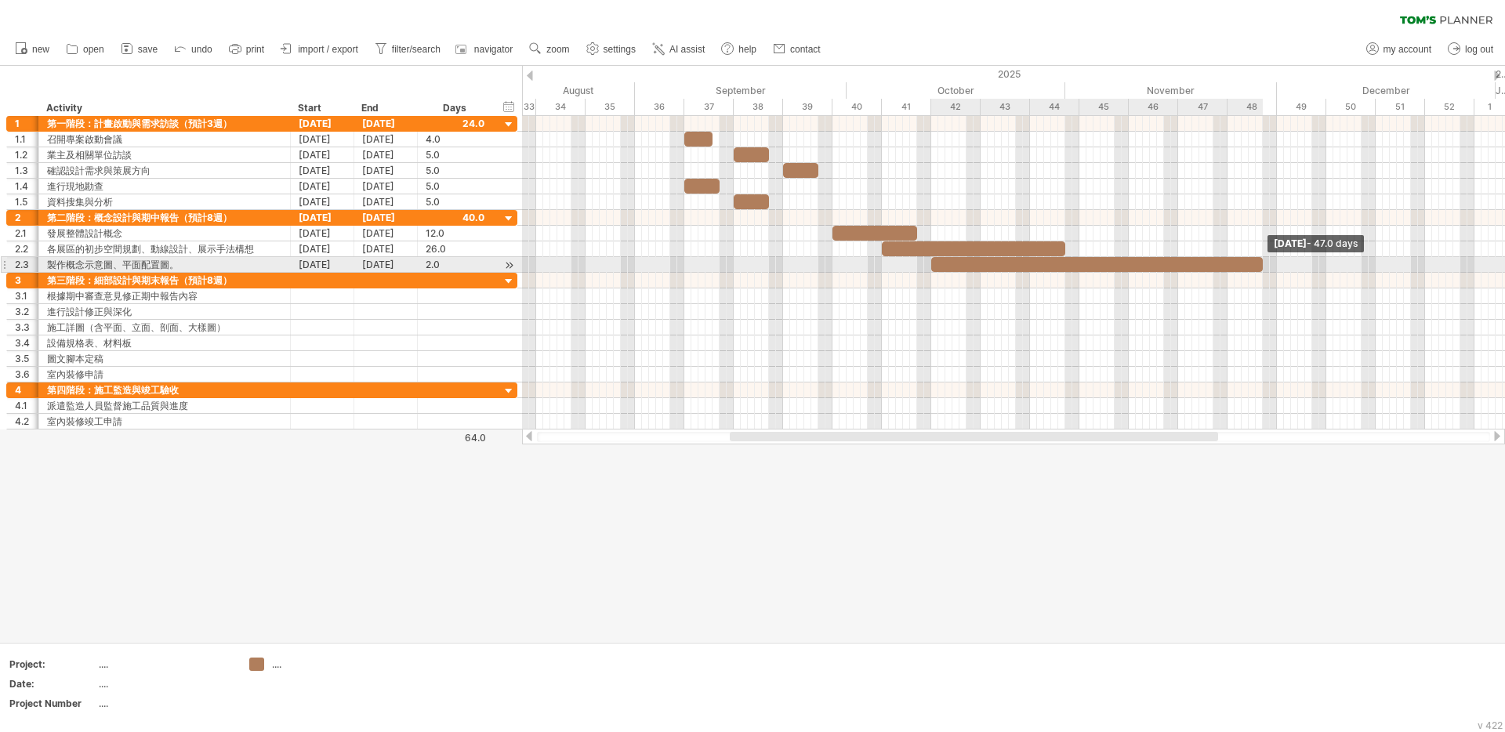
drag, startPoint x: 944, startPoint y: 265, endPoint x: 1260, endPoint y: 268, distance: 316.0
click at [1260, 268] on span at bounding box center [1263, 264] width 6 height 15
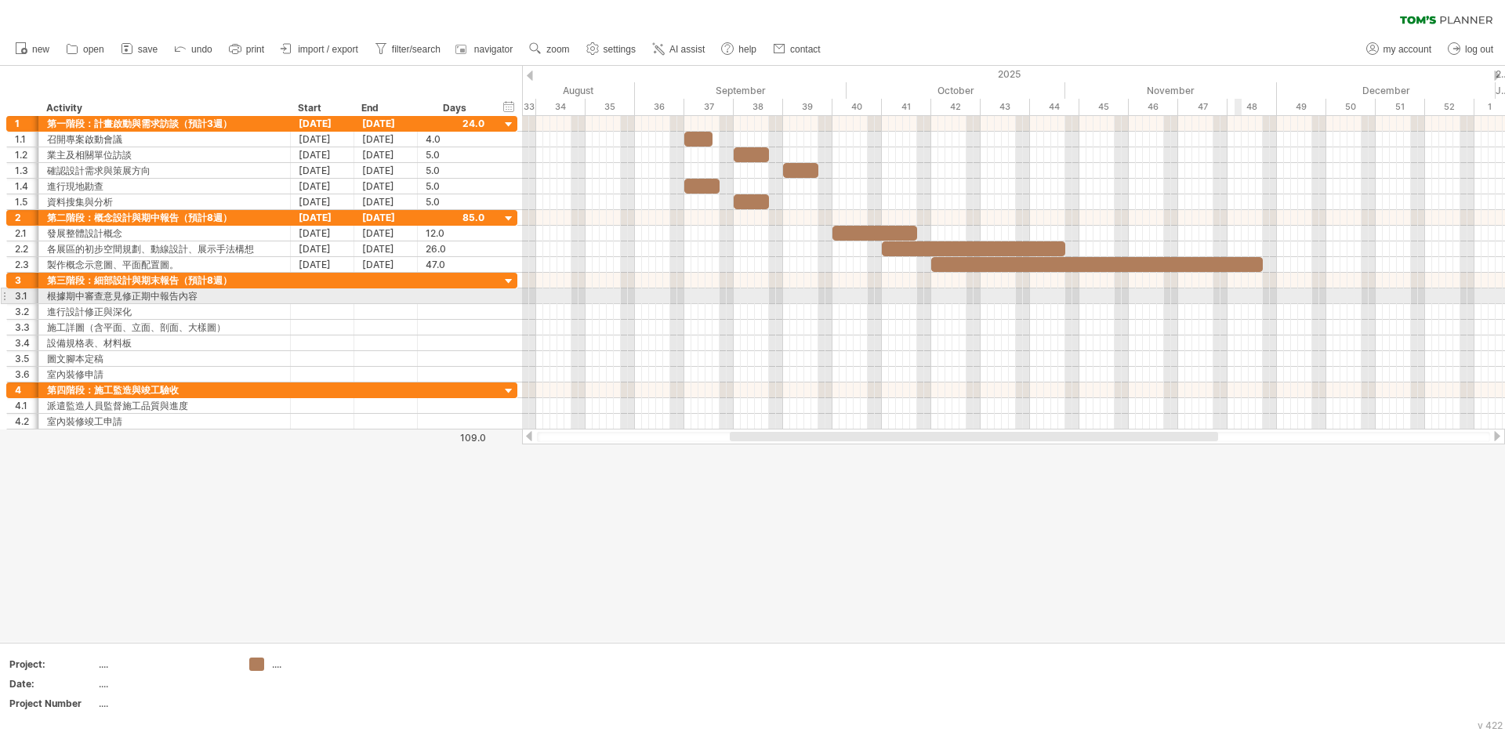
click at [1197, 316] on div at bounding box center [1013, 312] width 983 height 16
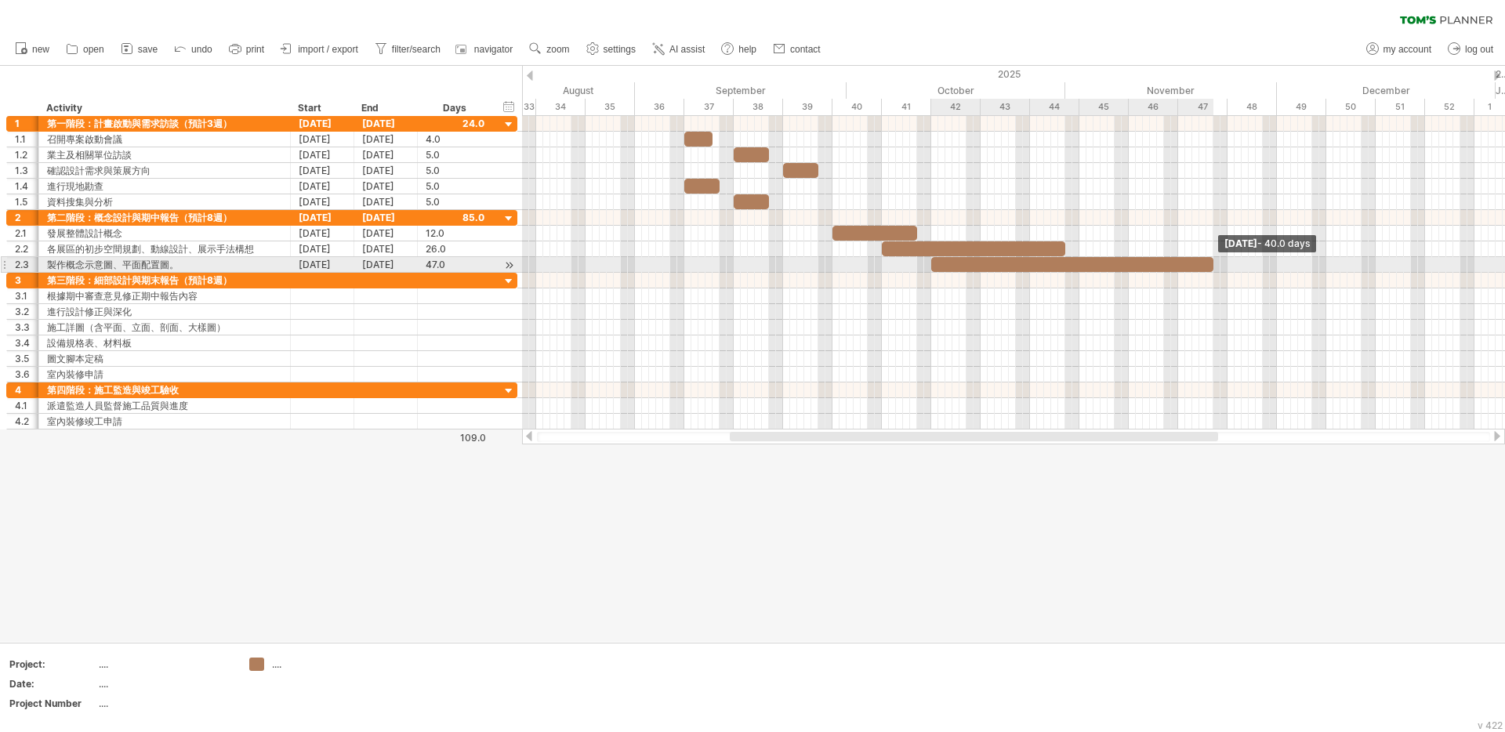
drag, startPoint x: 1254, startPoint y: 263, endPoint x: 1211, endPoint y: 267, distance: 44.1
click at [1211, 267] on span at bounding box center [1214, 264] width 6 height 15
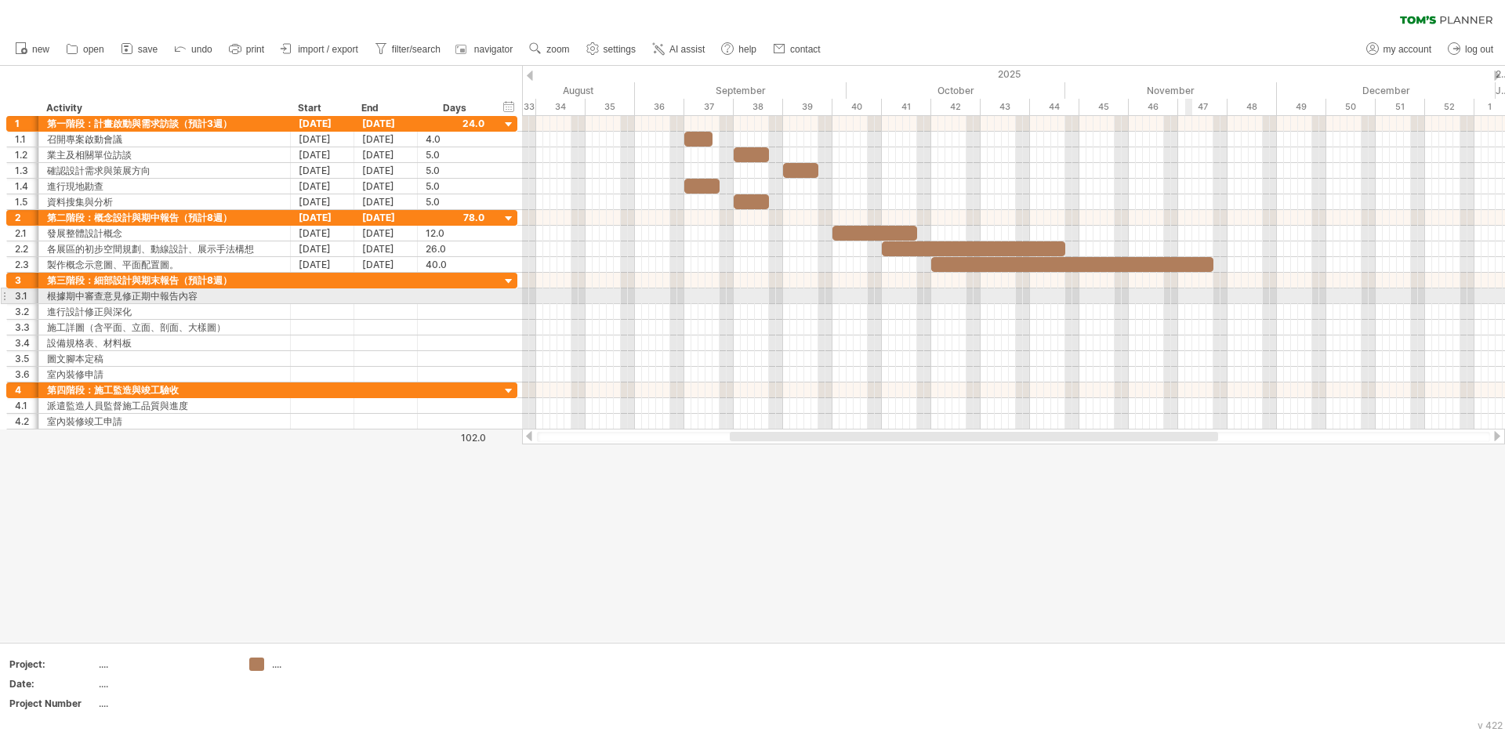
click at [1188, 303] on div at bounding box center [1013, 297] width 983 height 16
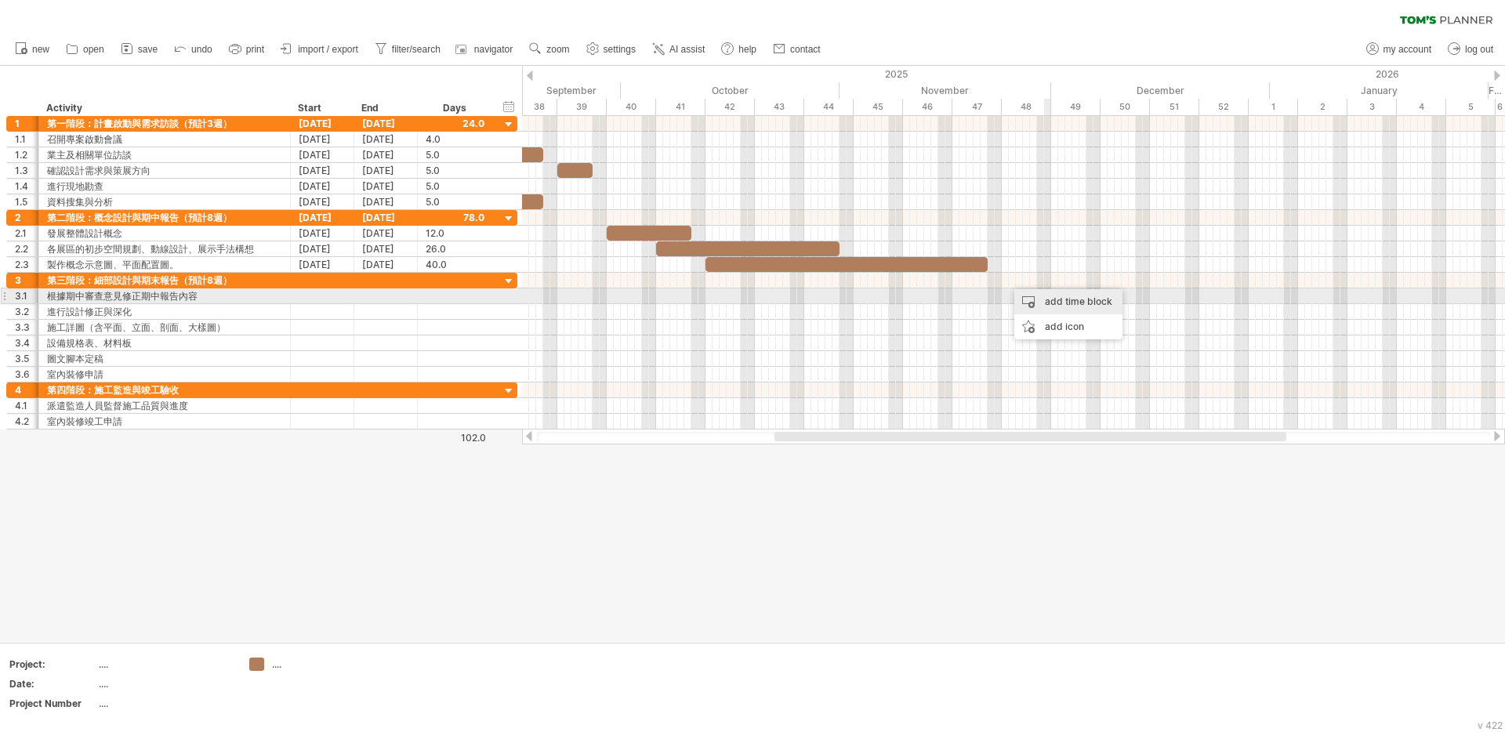
click at [1076, 300] on div "add time block" at bounding box center [1069, 301] width 108 height 25
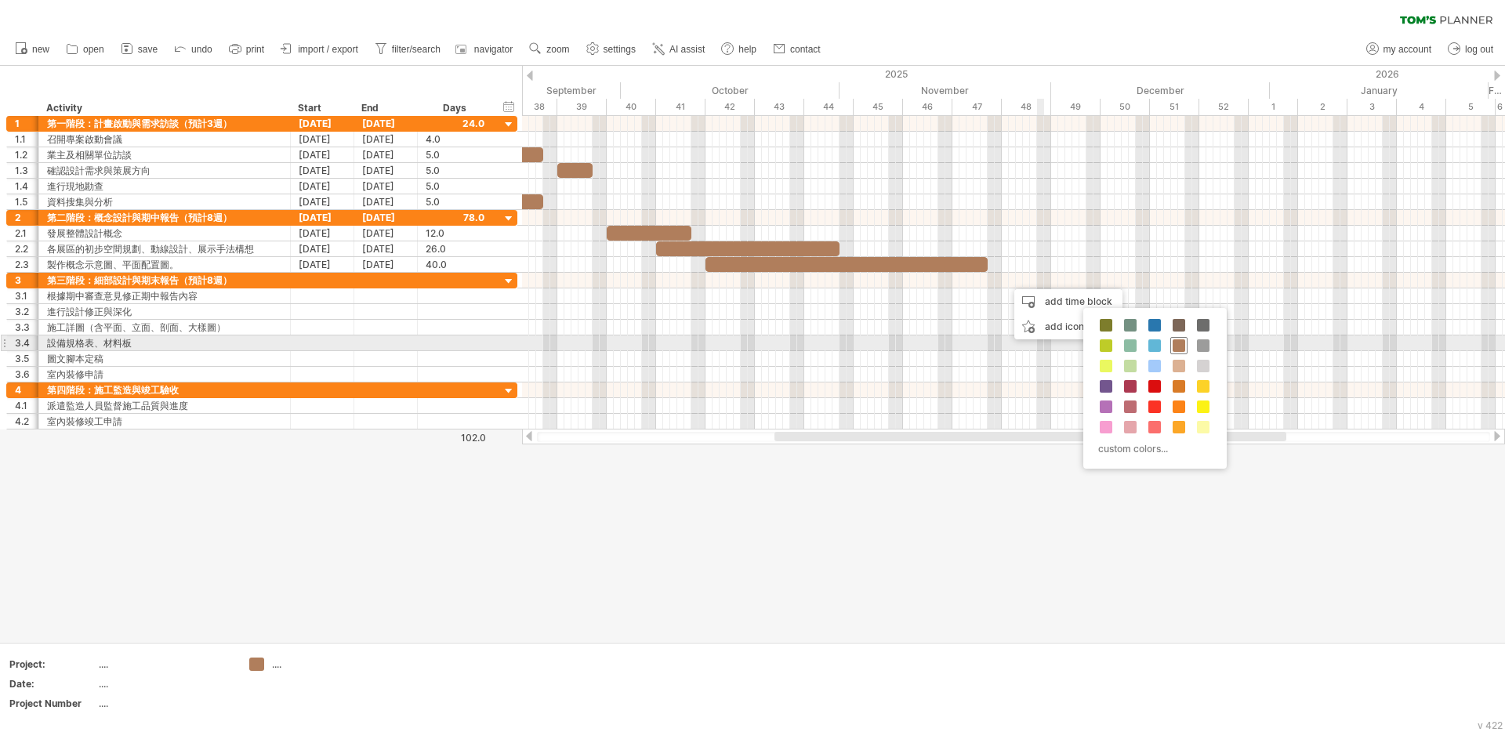
click at [1176, 345] on span at bounding box center [1179, 345] width 13 height 13
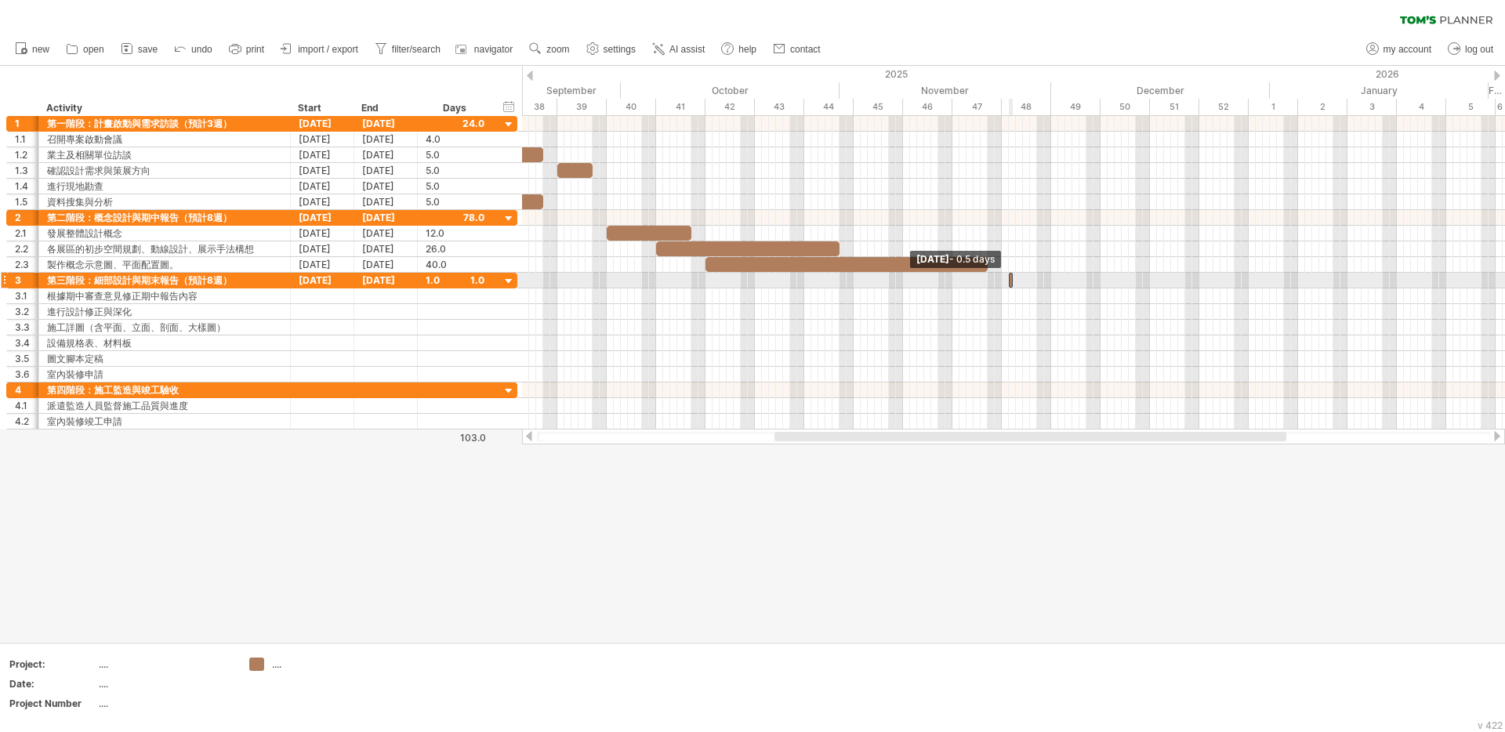
click at [1058, 287] on div "[DATE] - 40.0 days [DATE] - 0.5 days" at bounding box center [1013, 273] width 983 height 314
drag, startPoint x: 1015, startPoint y: 281, endPoint x: 1087, endPoint y: 287, distance: 73.2
click at [1087, 287] on span at bounding box center [1087, 280] width 6 height 15
click at [1001, 284] on span at bounding box center [1002, 280] width 6 height 15
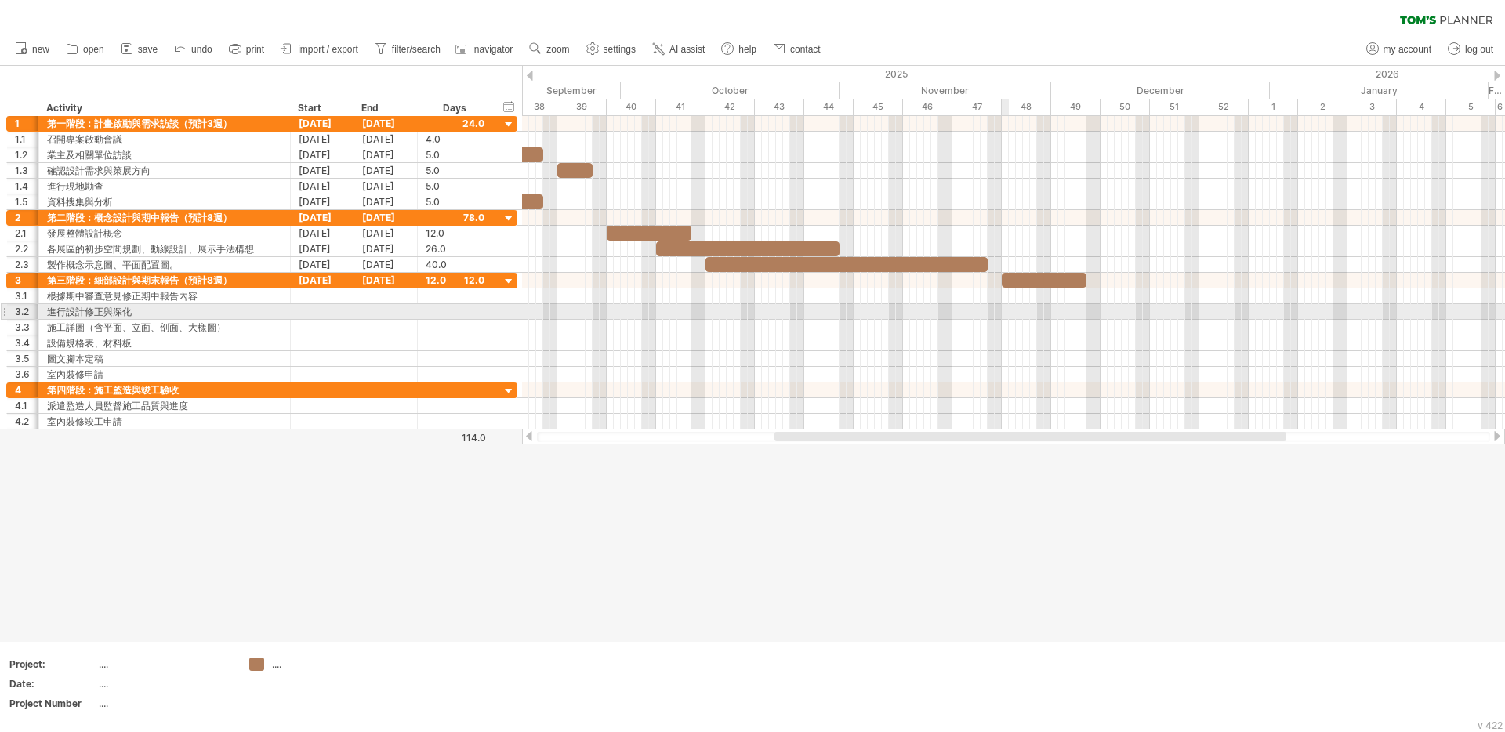
click at [1002, 317] on div at bounding box center [1013, 312] width 983 height 16
click at [1102, 316] on div "add time block" at bounding box center [1116, 315] width 108 height 25
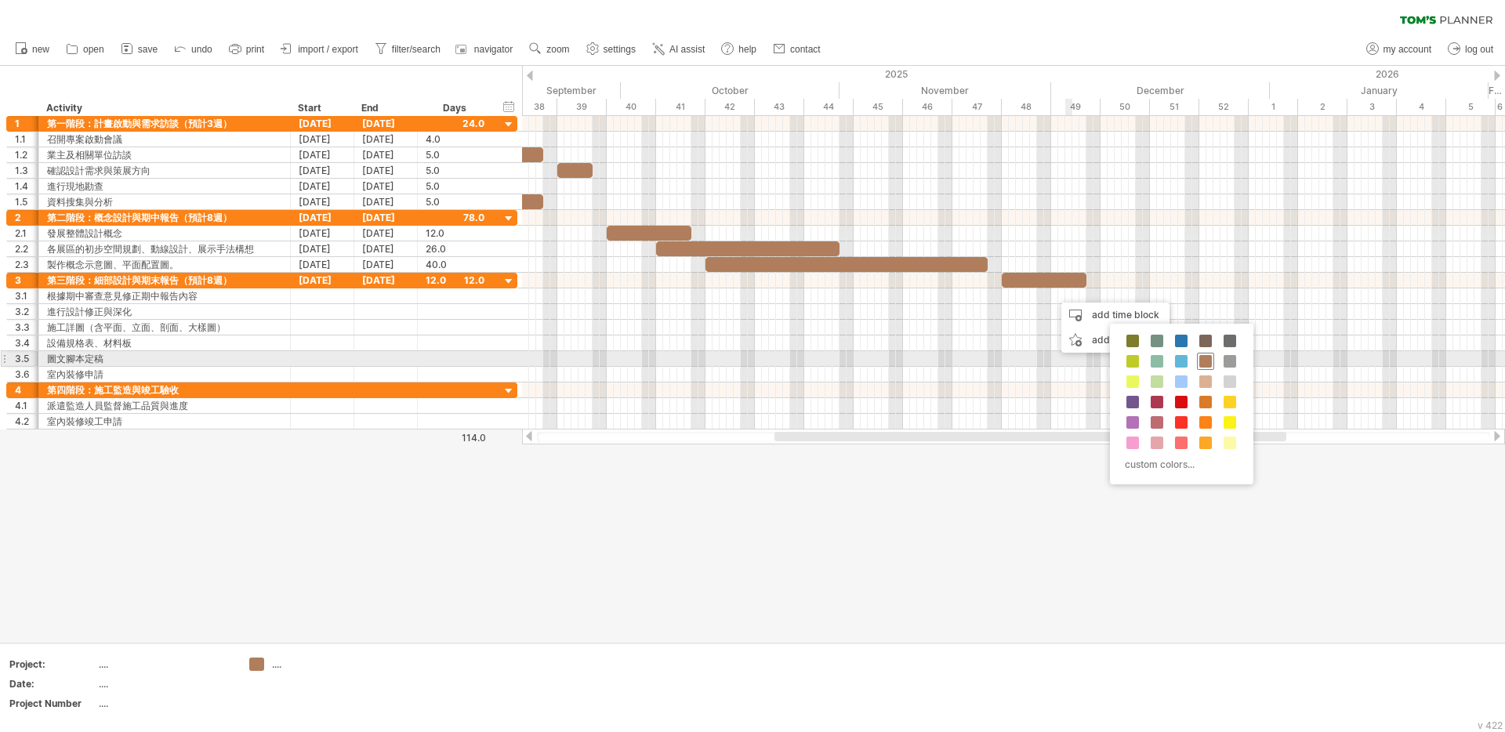
click at [1207, 362] on span at bounding box center [1206, 361] width 13 height 13
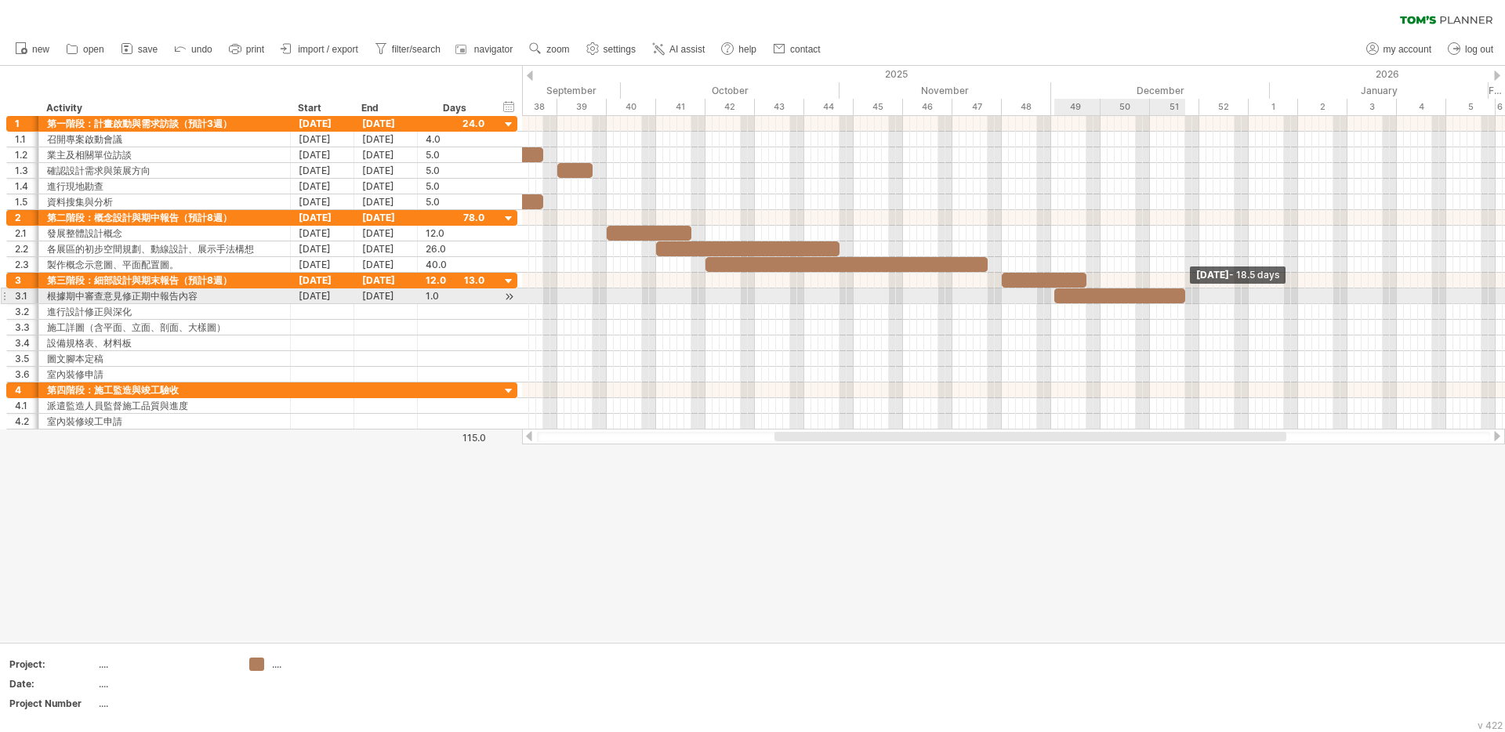
drag, startPoint x: 1062, startPoint y: 297, endPoint x: 1188, endPoint y: 302, distance: 125.5
click at [1188, 302] on span at bounding box center [1185, 296] width 6 height 15
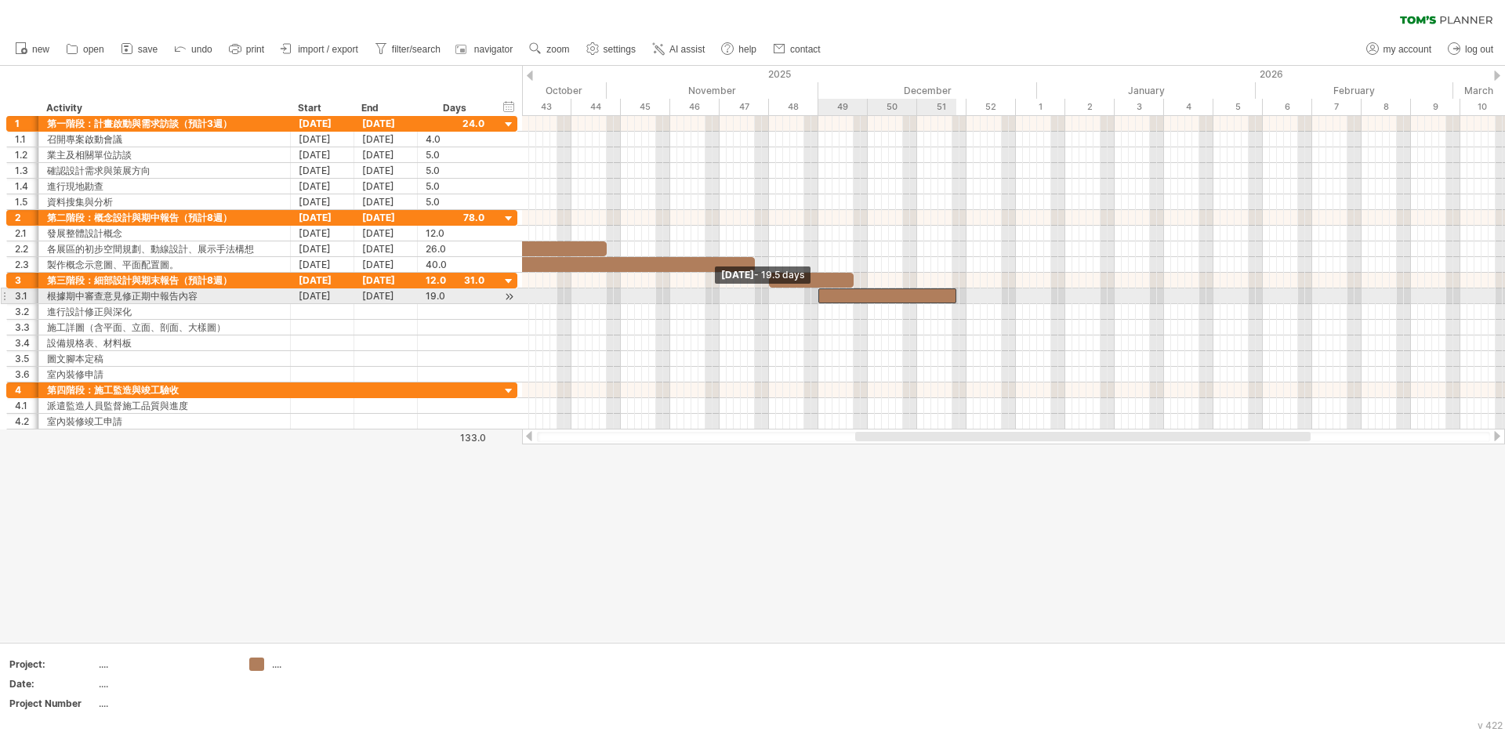
click at [820, 297] on span at bounding box center [818, 296] width 6 height 15
click at [951, 298] on span at bounding box center [952, 296] width 6 height 15
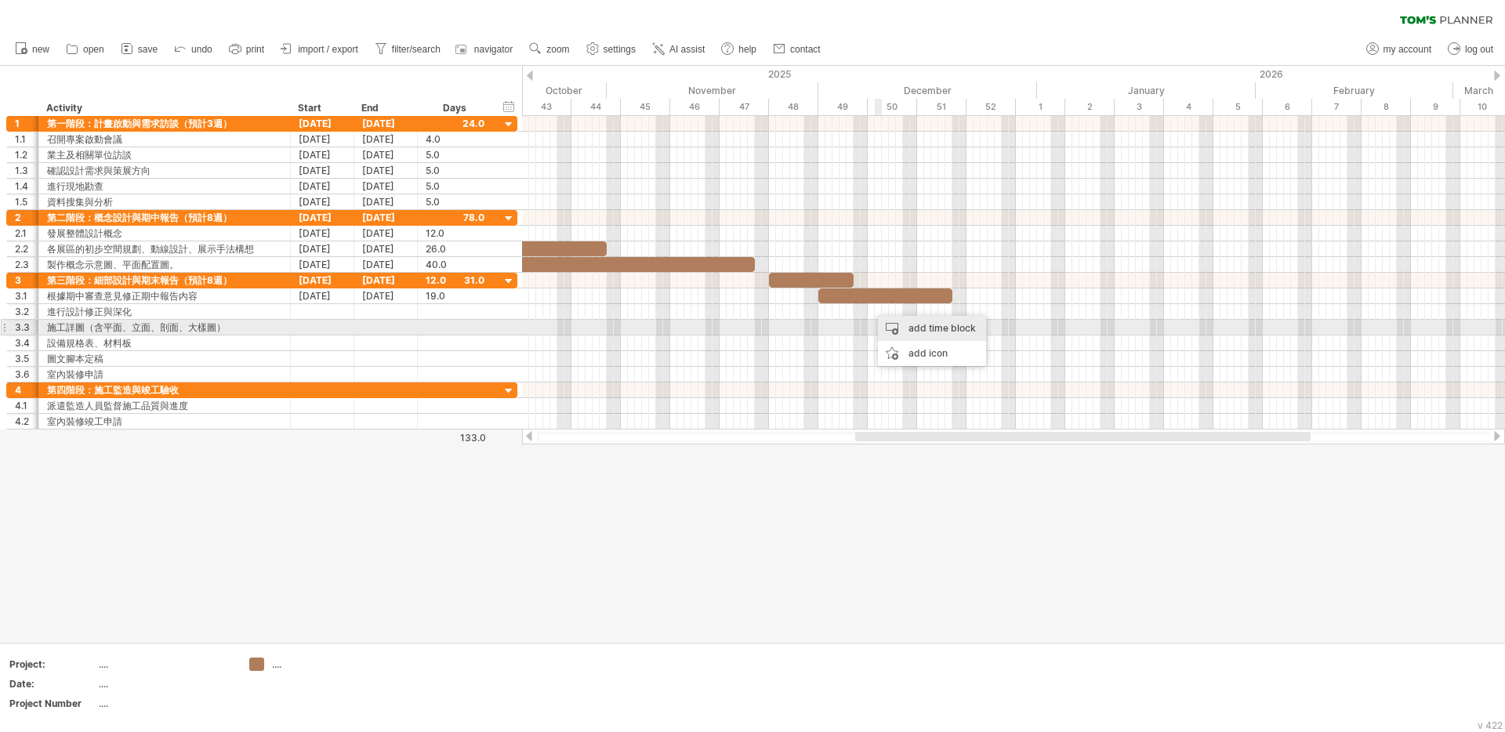
click at [910, 332] on div "add time block" at bounding box center [932, 328] width 108 height 25
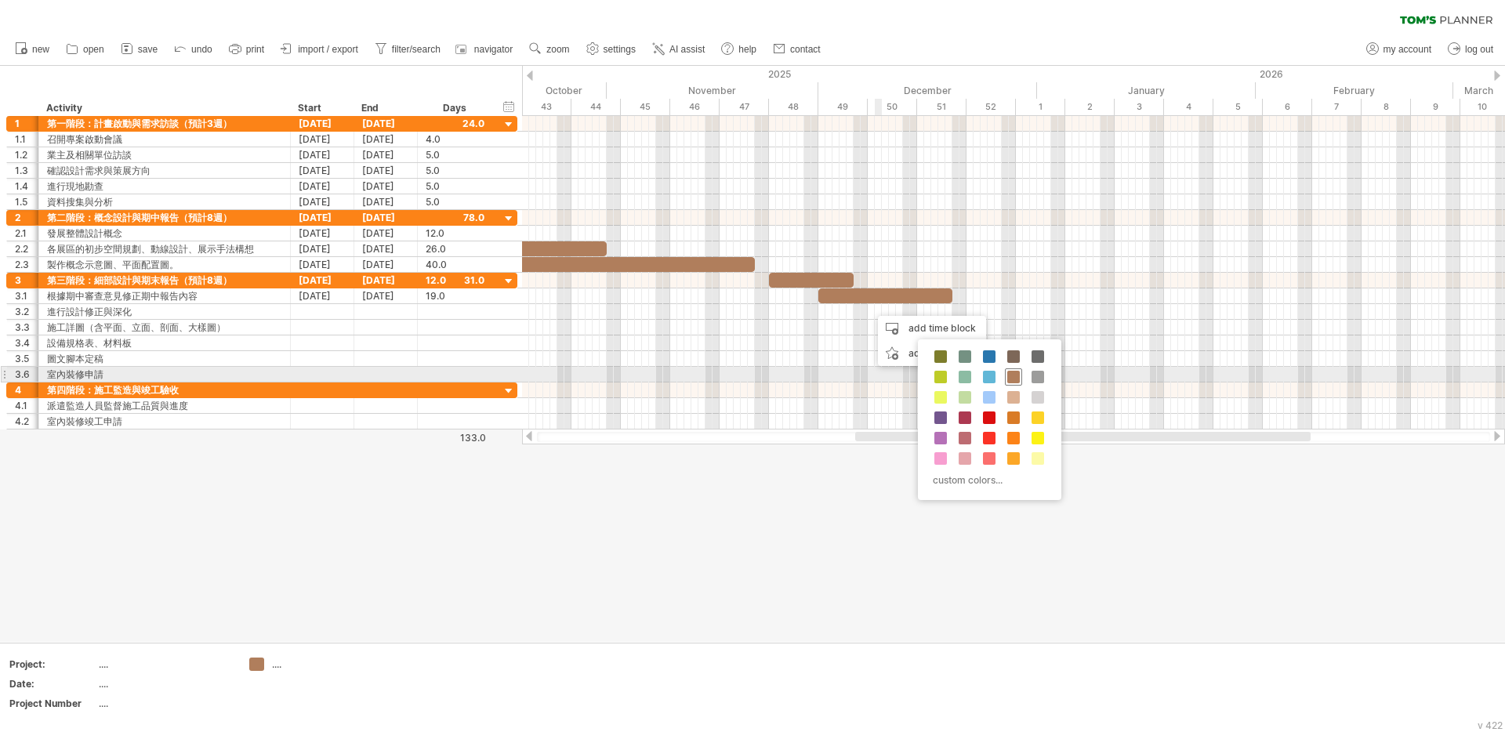
drag, startPoint x: 1013, startPoint y: 376, endPoint x: 971, endPoint y: 351, distance: 48.8
click at [1013, 375] on span at bounding box center [1014, 377] width 13 height 13
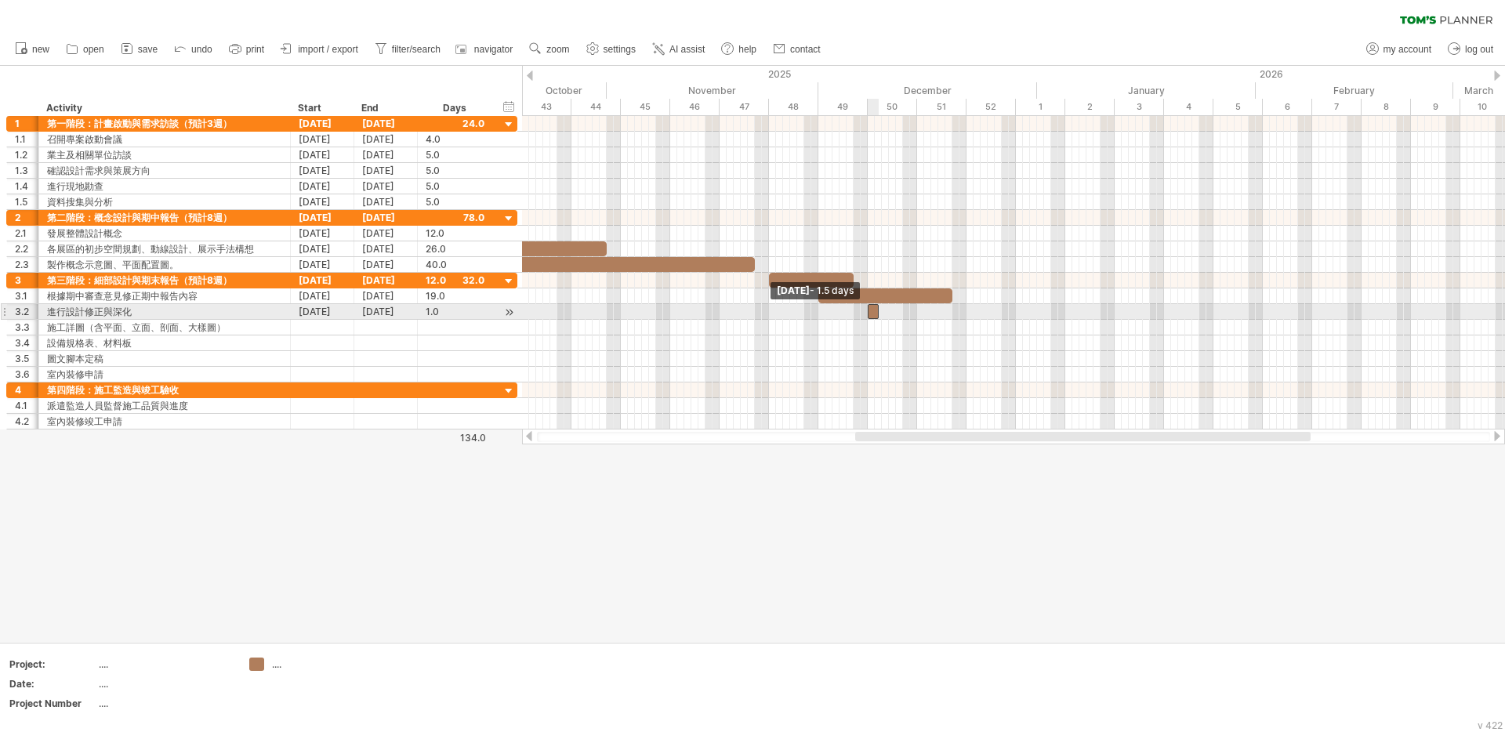
click at [869, 315] on span at bounding box center [868, 311] width 6 height 15
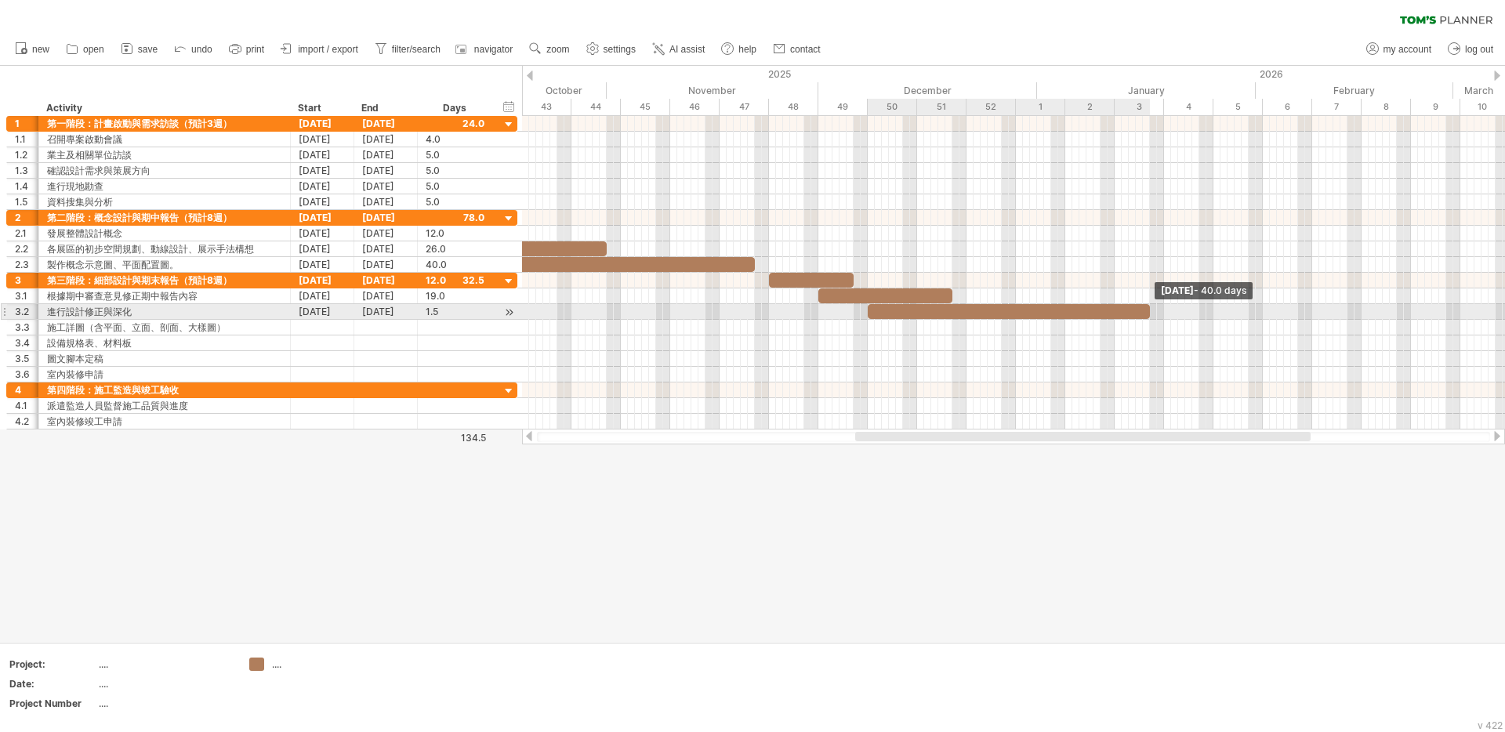
drag, startPoint x: 877, startPoint y: 314, endPoint x: 1148, endPoint y: 318, distance: 271.3
click at [1148, 318] on span at bounding box center [1150, 311] width 6 height 15
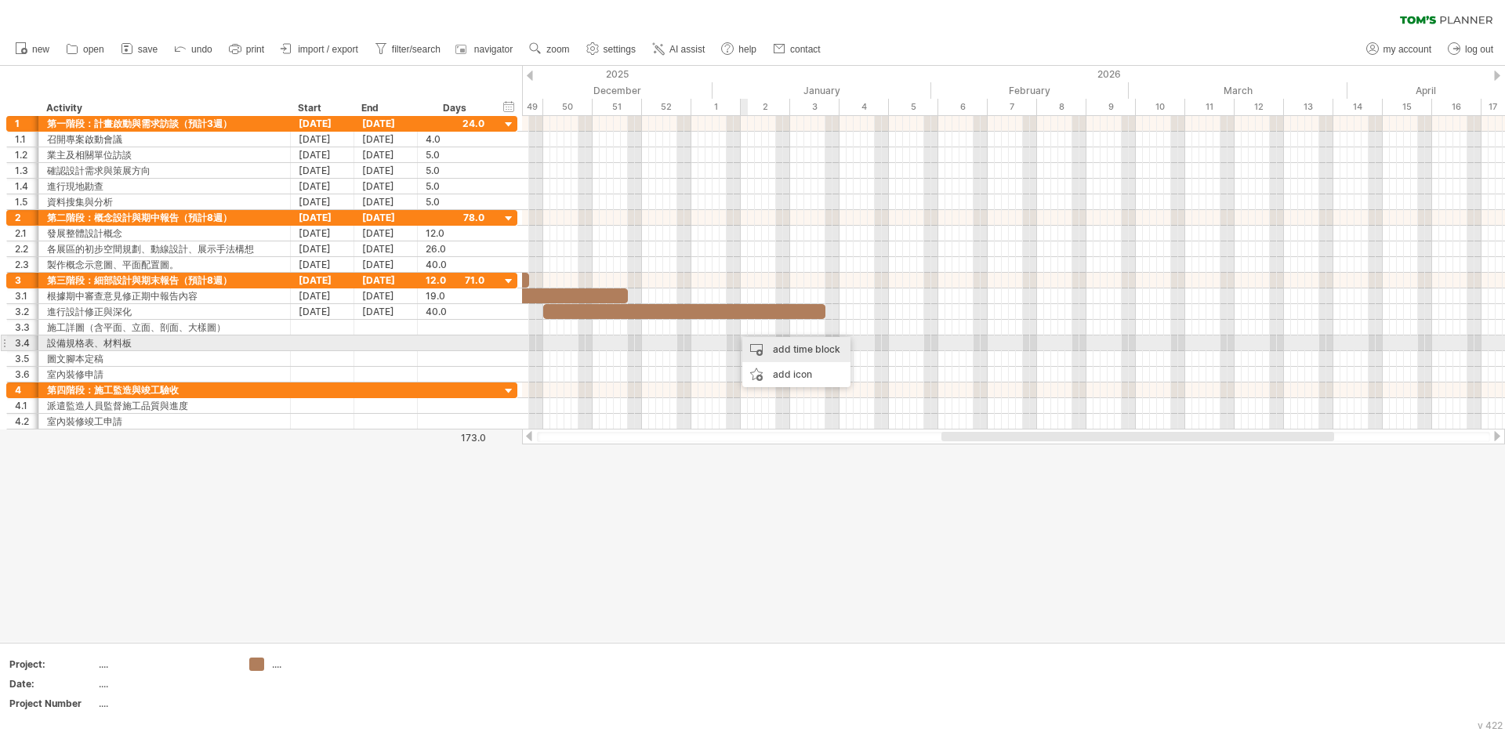
click at [777, 350] on div "add time block" at bounding box center [797, 349] width 108 height 25
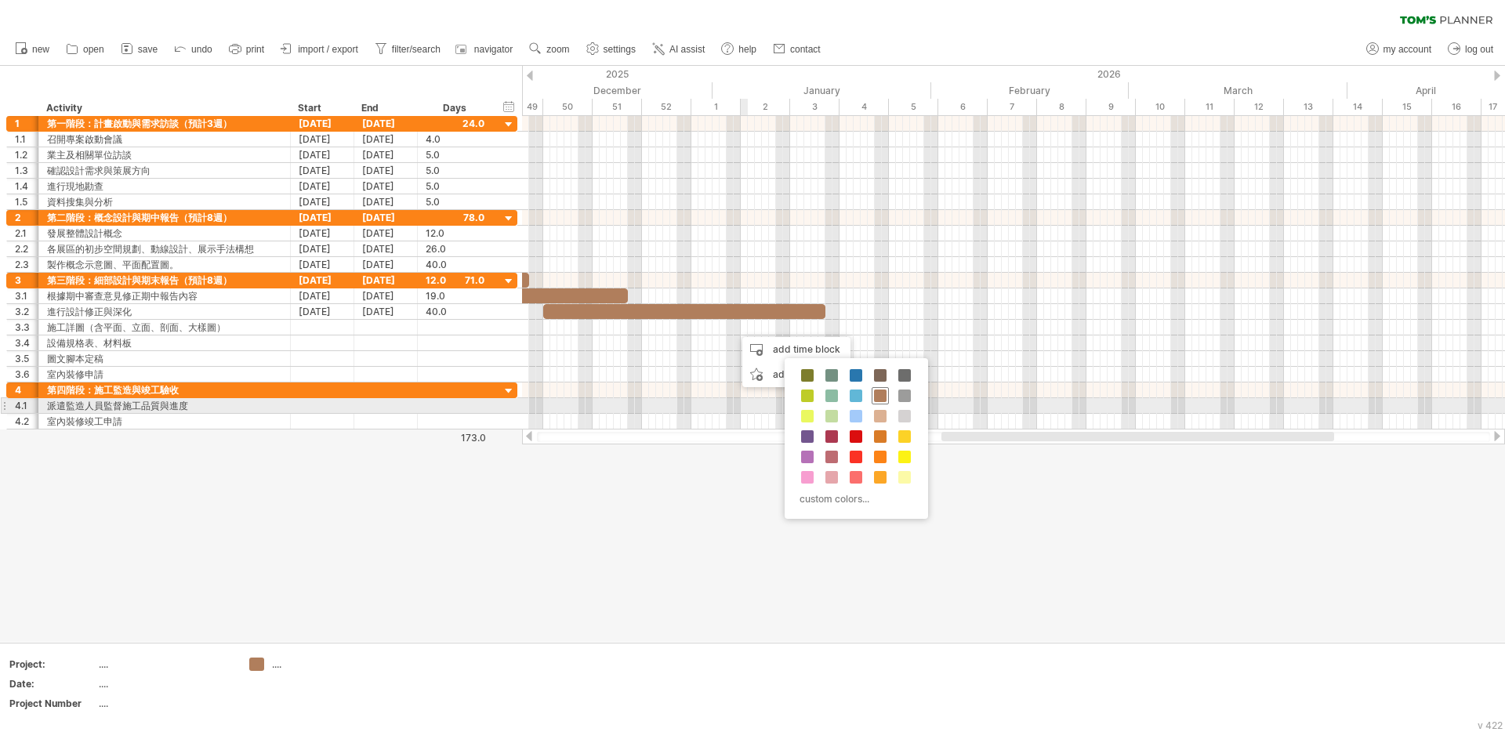
click at [884, 399] on span at bounding box center [880, 396] width 13 height 13
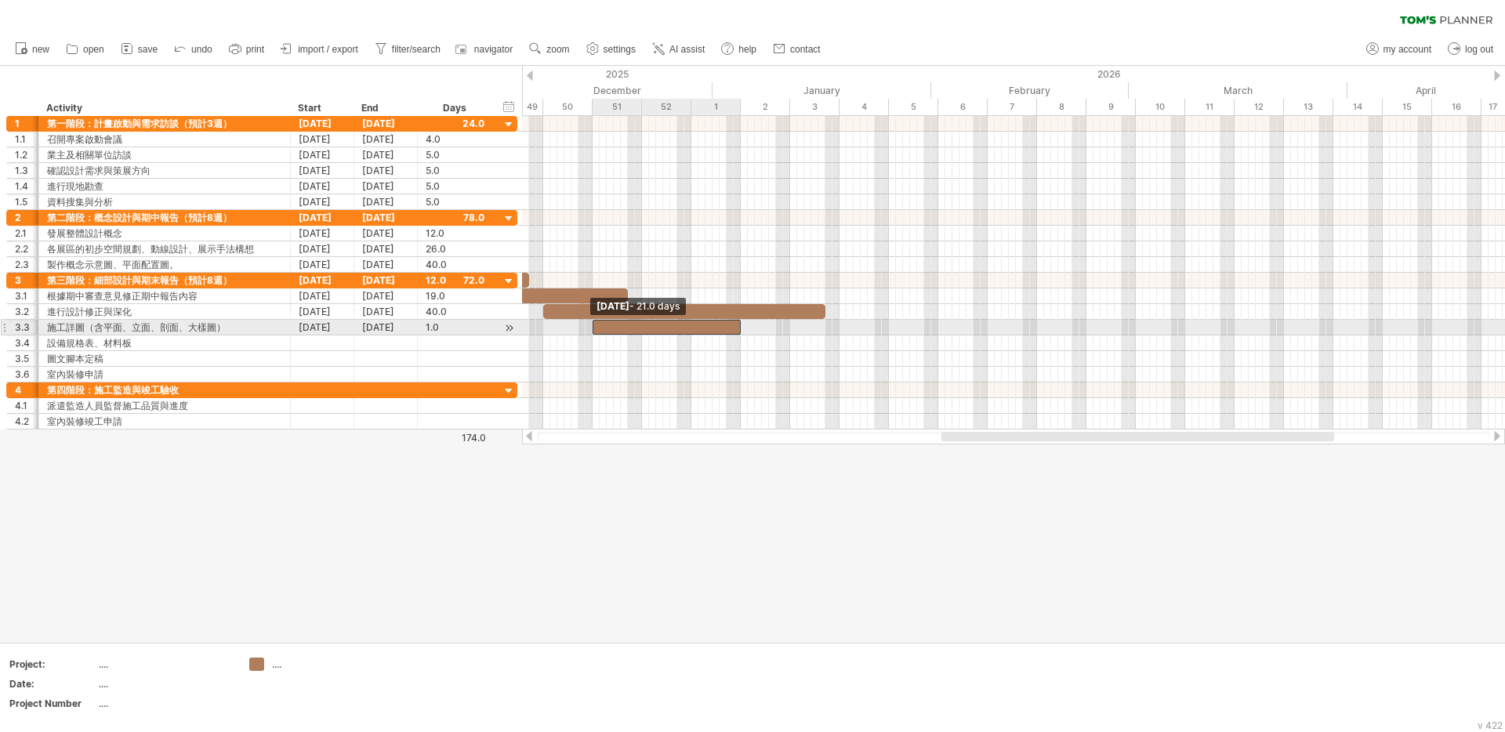
drag, startPoint x: 735, startPoint y: 328, endPoint x: 595, endPoint y: 334, distance: 140.5
click at [594, 334] on span at bounding box center [593, 327] width 6 height 15
drag, startPoint x: 737, startPoint y: 327, endPoint x: 823, endPoint y: 329, distance: 86.3
click at [823, 329] on span at bounding box center [825, 327] width 6 height 15
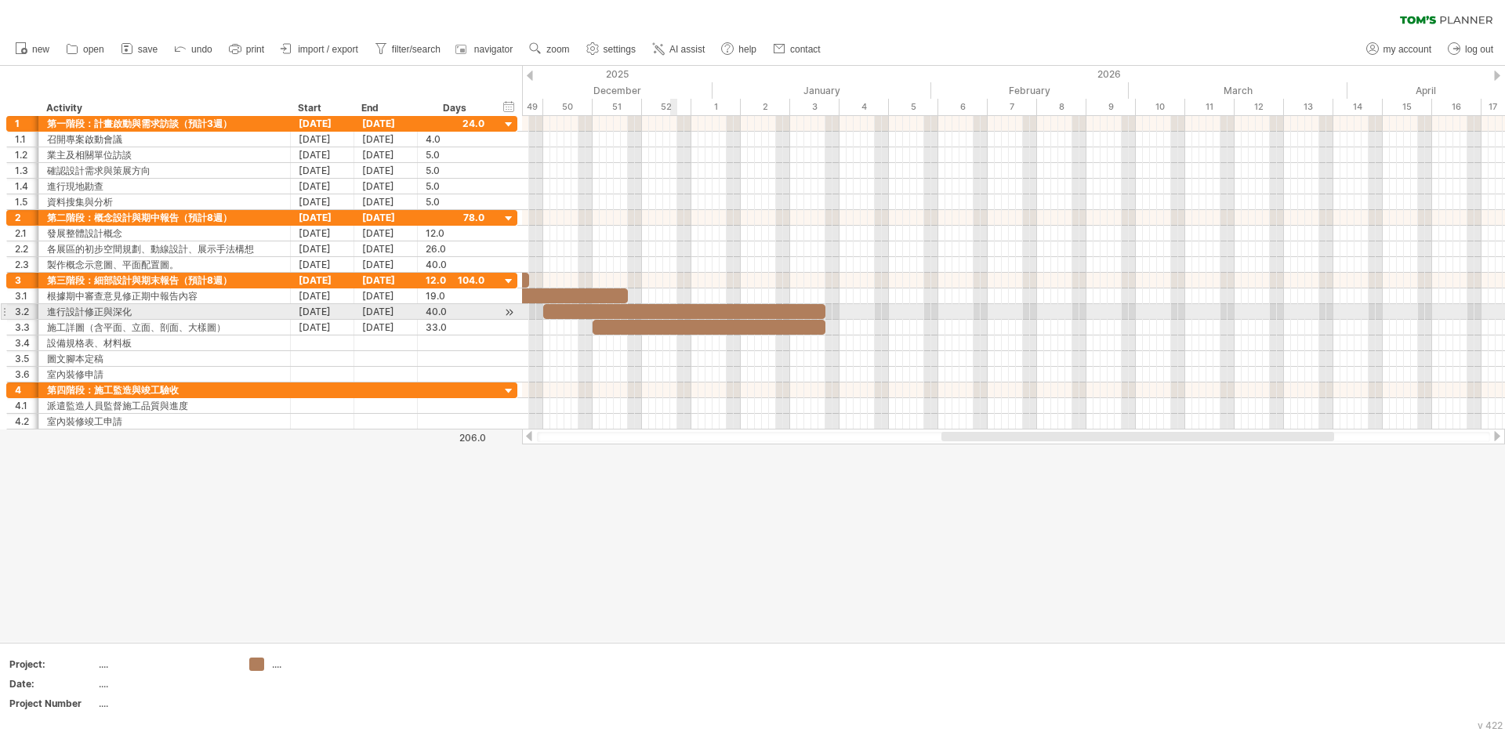
click at [674, 309] on div at bounding box center [684, 311] width 282 height 15
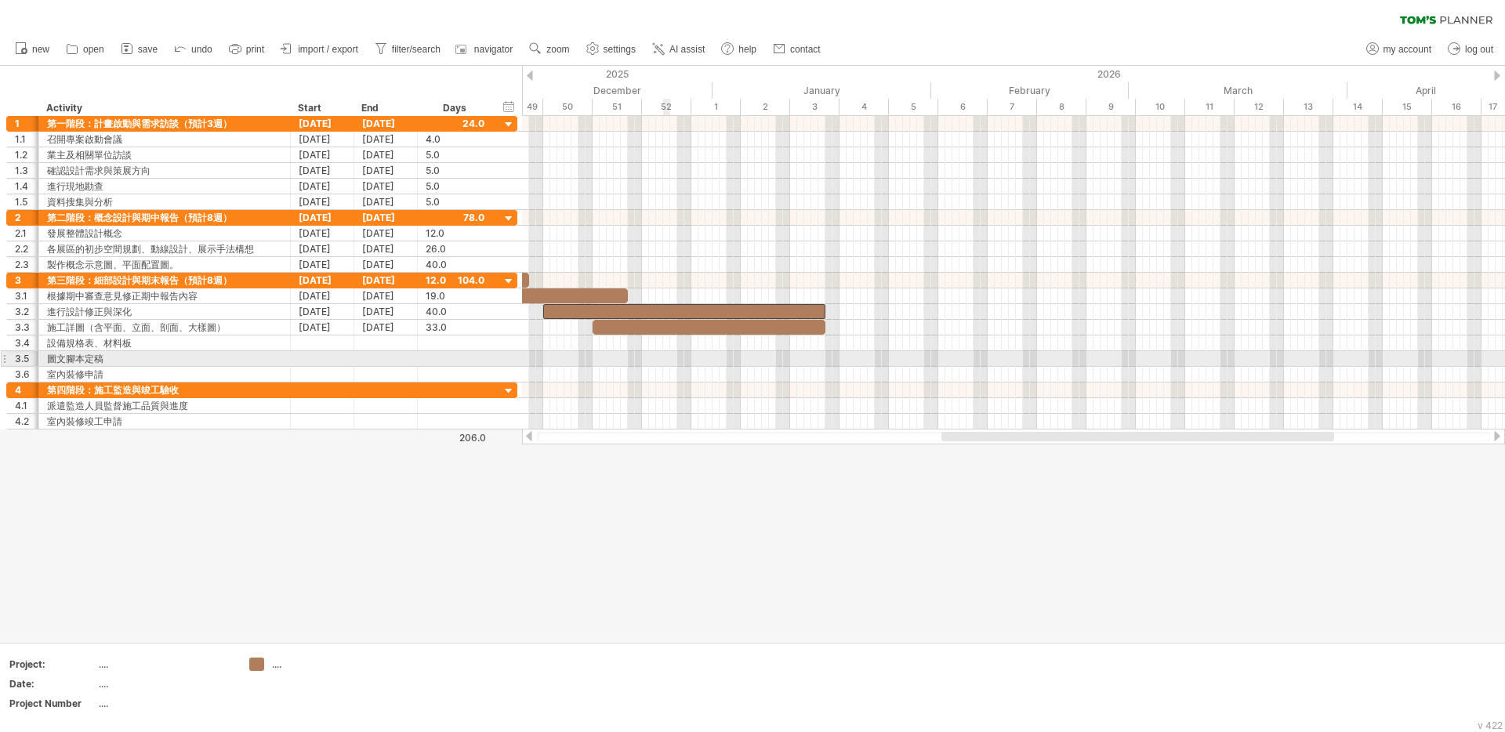
drag, startPoint x: 667, startPoint y: 363, endPoint x: 667, endPoint y: 347, distance: 16.5
click at [668, 363] on div at bounding box center [1013, 359] width 983 height 16
click at [658, 325] on div at bounding box center [709, 327] width 233 height 15
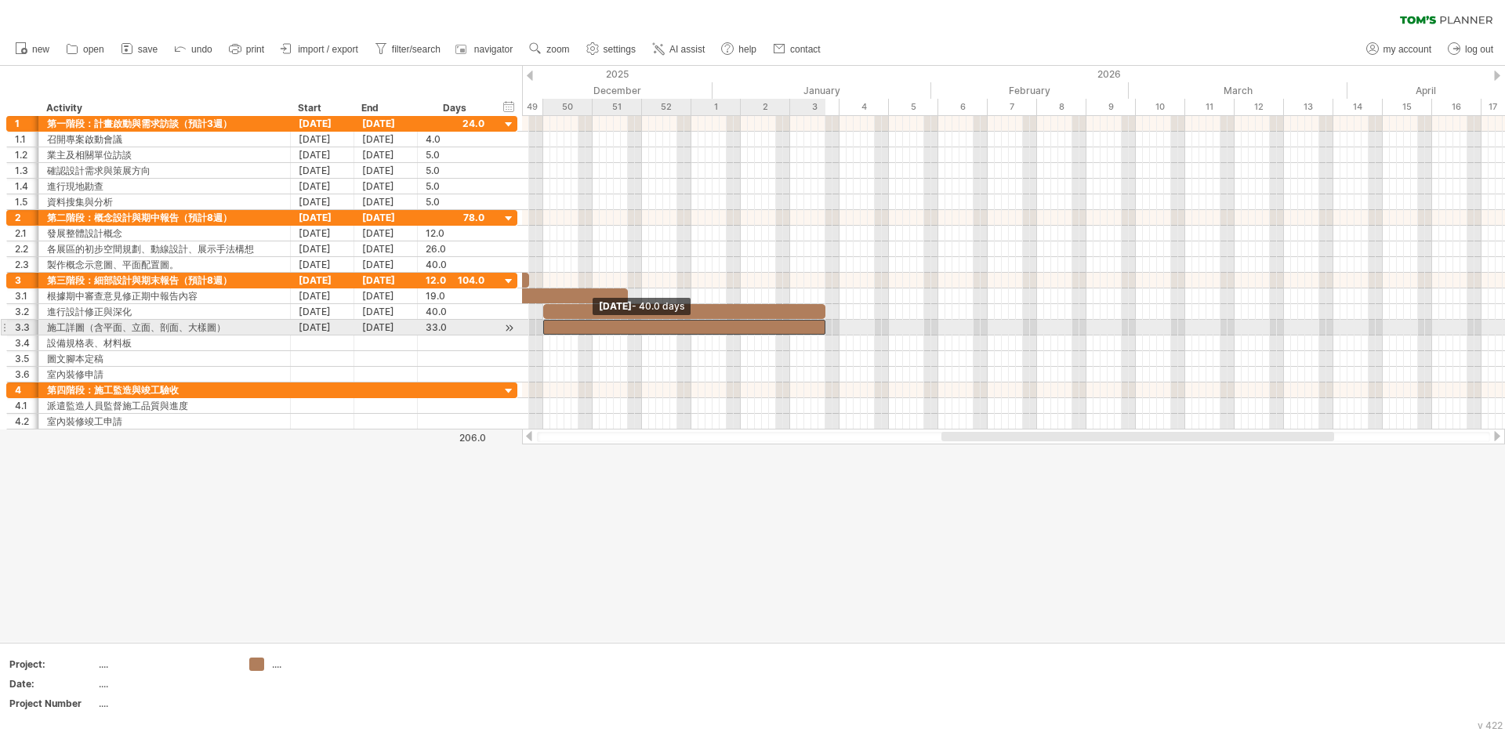
drag, startPoint x: 594, startPoint y: 323, endPoint x: 547, endPoint y: 331, distance: 46.9
click at [546, 331] on span at bounding box center [543, 327] width 6 height 15
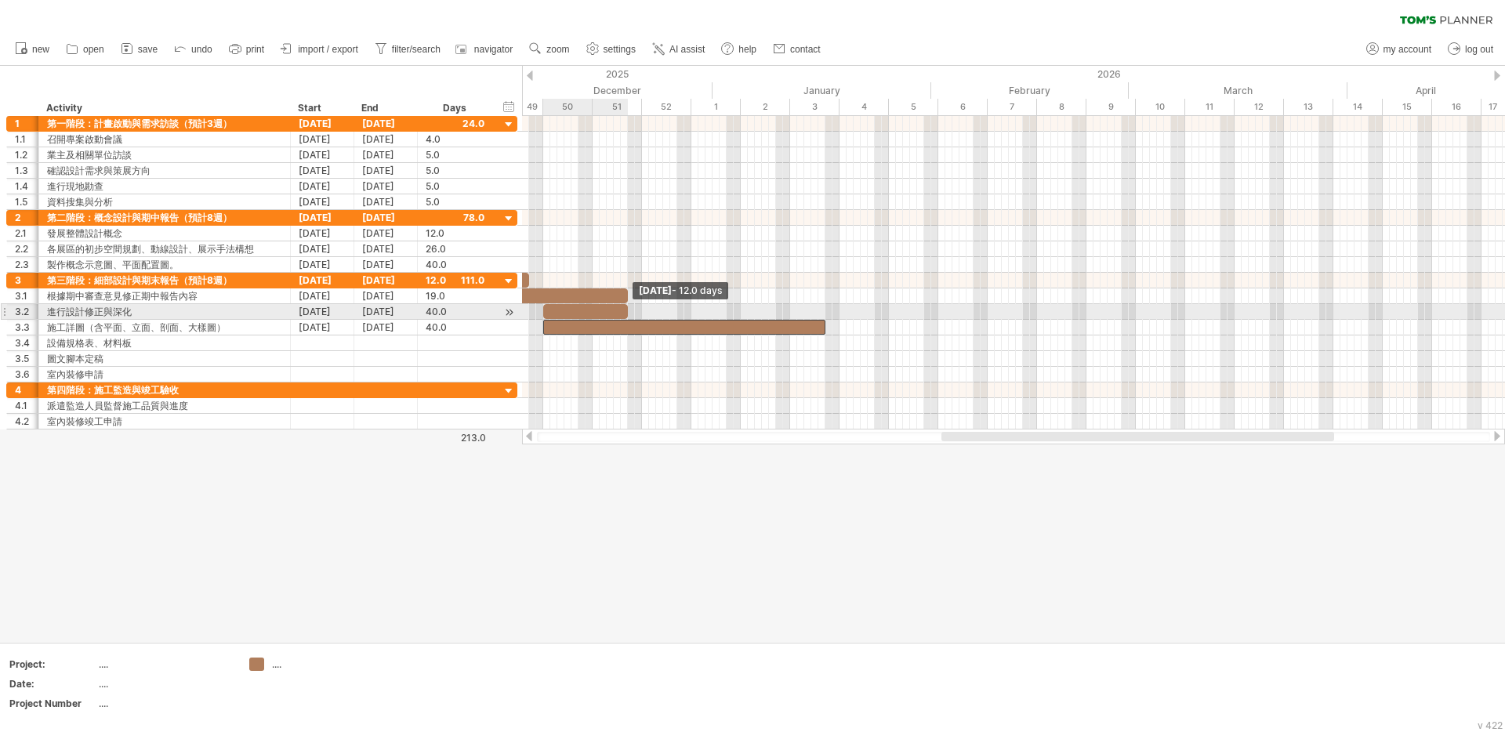
drag, startPoint x: 825, startPoint y: 309, endPoint x: 626, endPoint y: 310, distance: 198.4
click at [626, 310] on span at bounding box center [628, 311] width 6 height 15
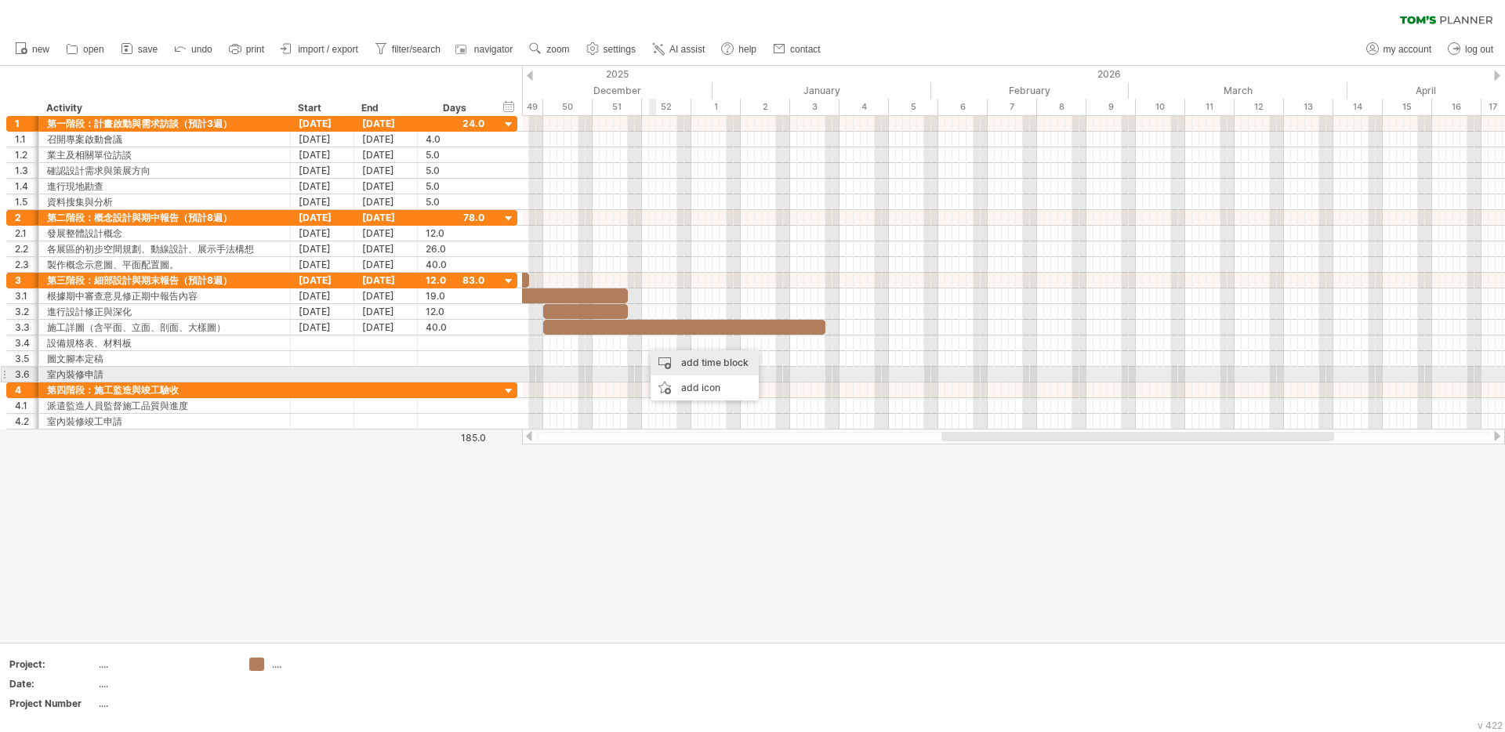
click at [685, 369] on div "add time block" at bounding box center [705, 362] width 108 height 25
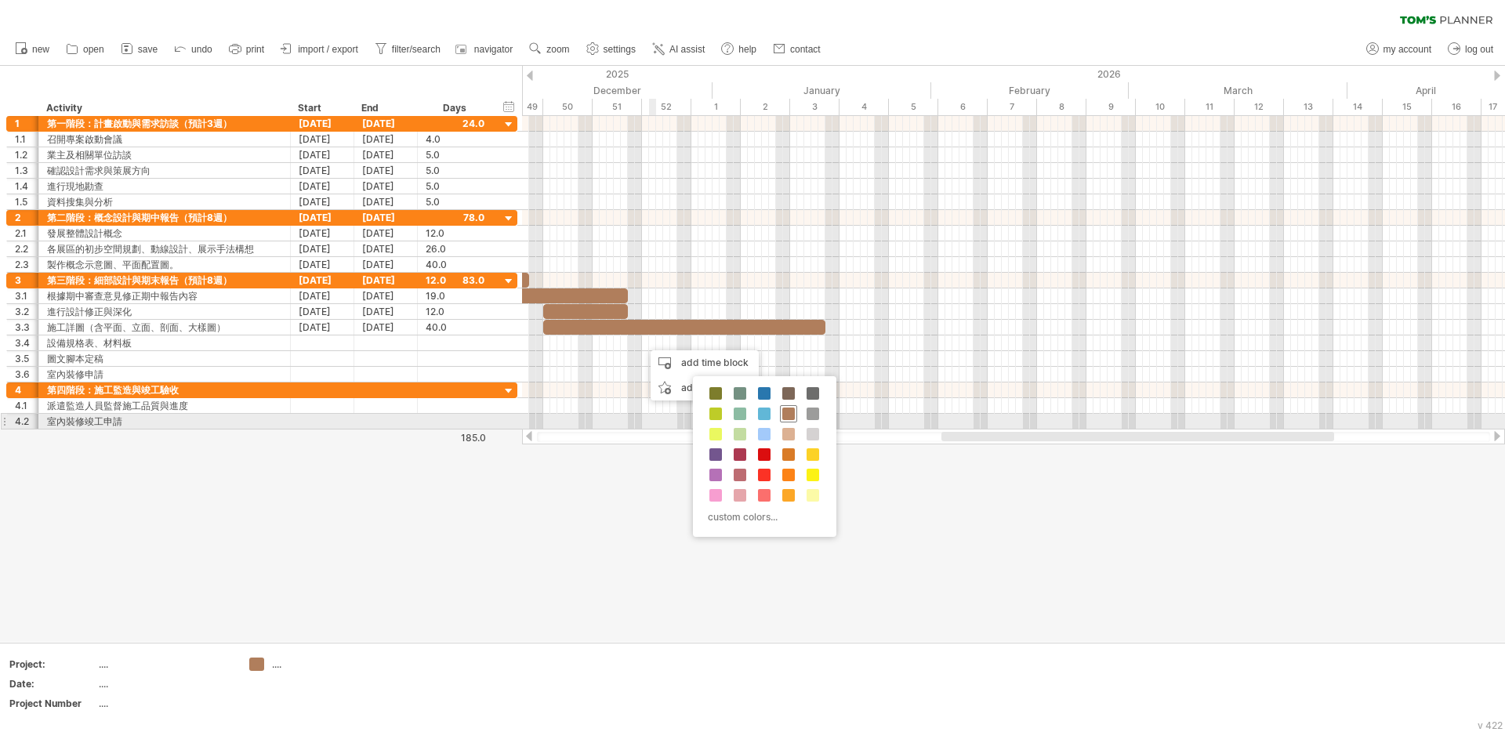
click at [794, 415] on span at bounding box center [788, 414] width 13 height 13
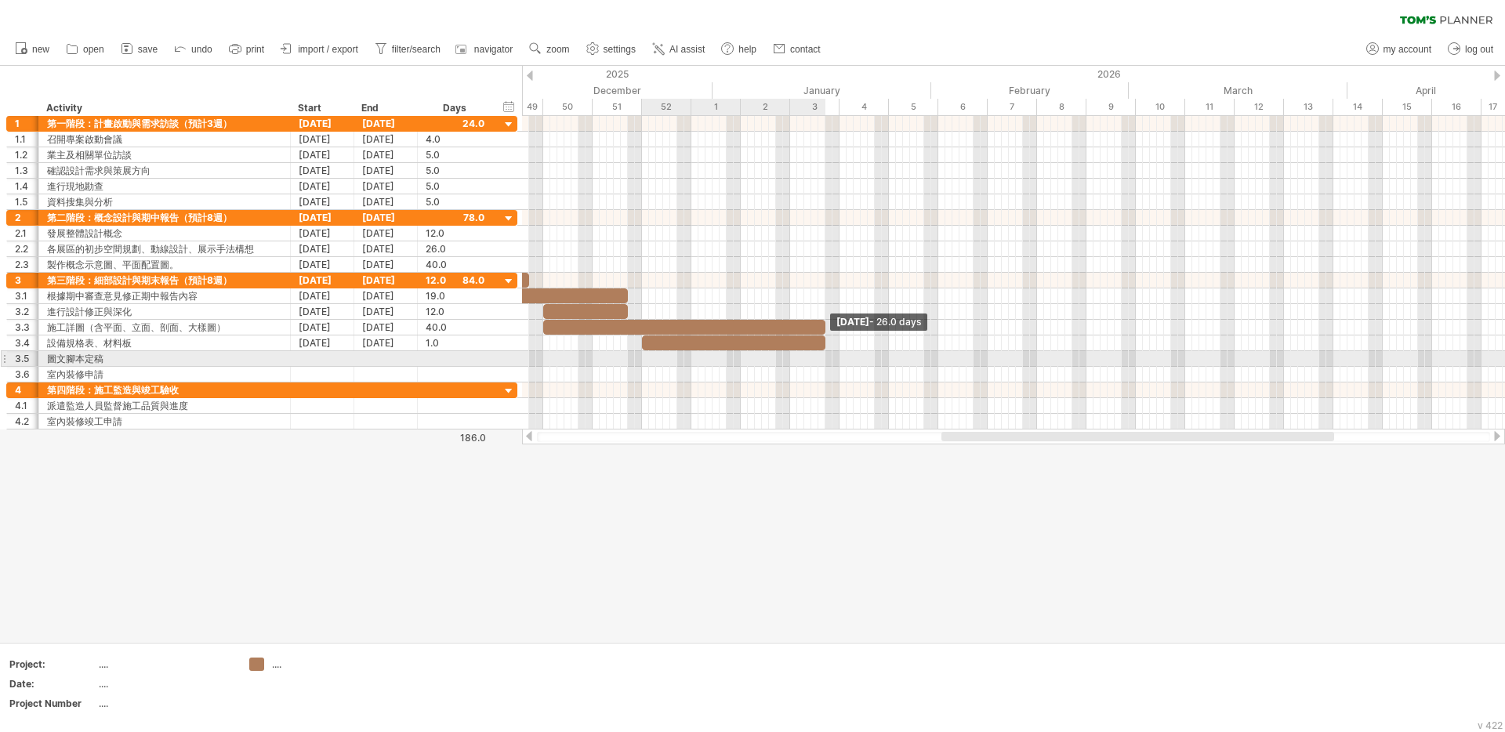
drag, startPoint x: 646, startPoint y: 347, endPoint x: 823, endPoint y: 354, distance: 177.3
click at [823, 354] on div "[DATE] - 26.0 days [DATE] - 40.0 days" at bounding box center [1013, 273] width 983 height 314
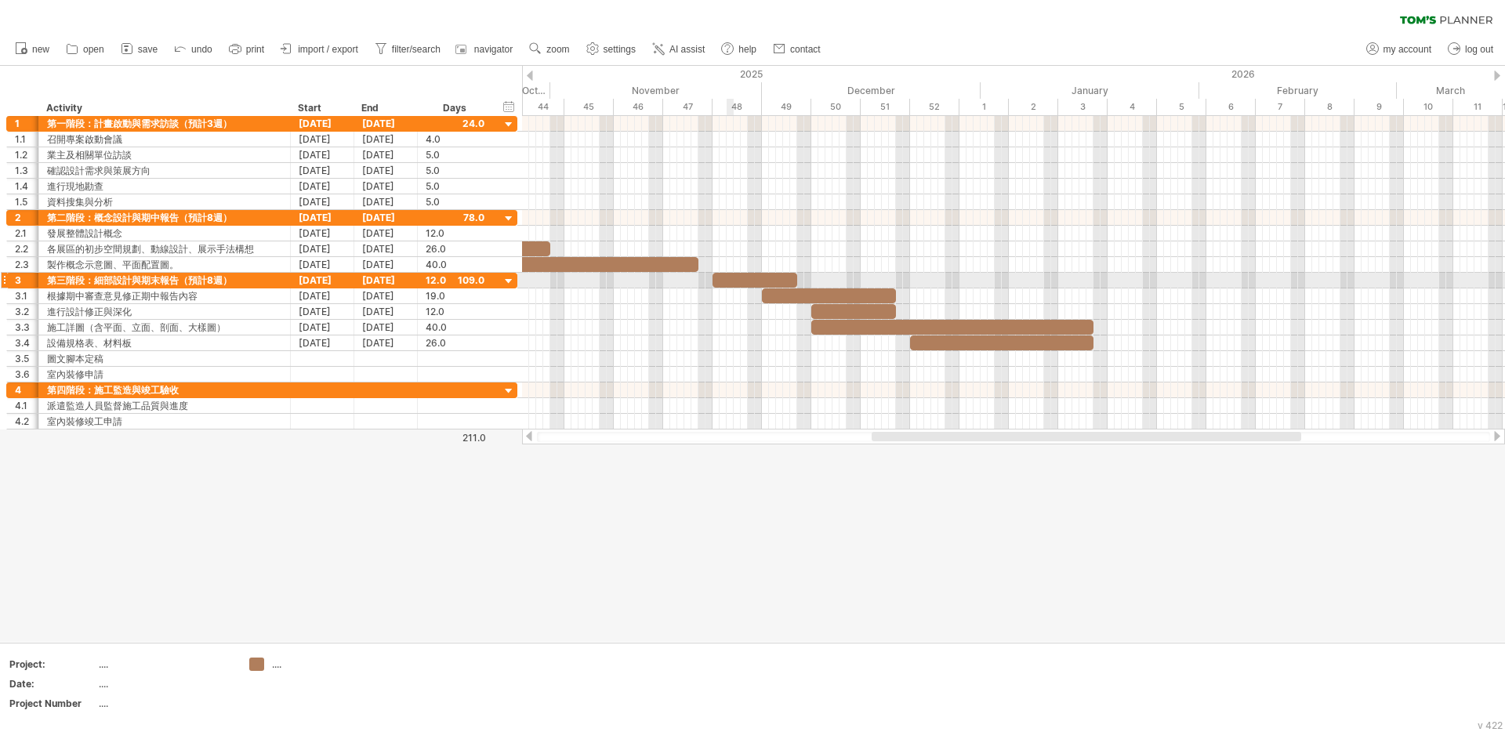
click at [729, 278] on div at bounding box center [755, 280] width 85 height 15
click at [735, 274] on div at bounding box center [755, 280] width 85 height 15
click at [721, 323] on div at bounding box center [1013, 328] width 983 height 16
click at [750, 279] on div at bounding box center [755, 280] width 85 height 15
click at [713, 282] on span at bounding box center [713, 280] width 6 height 15
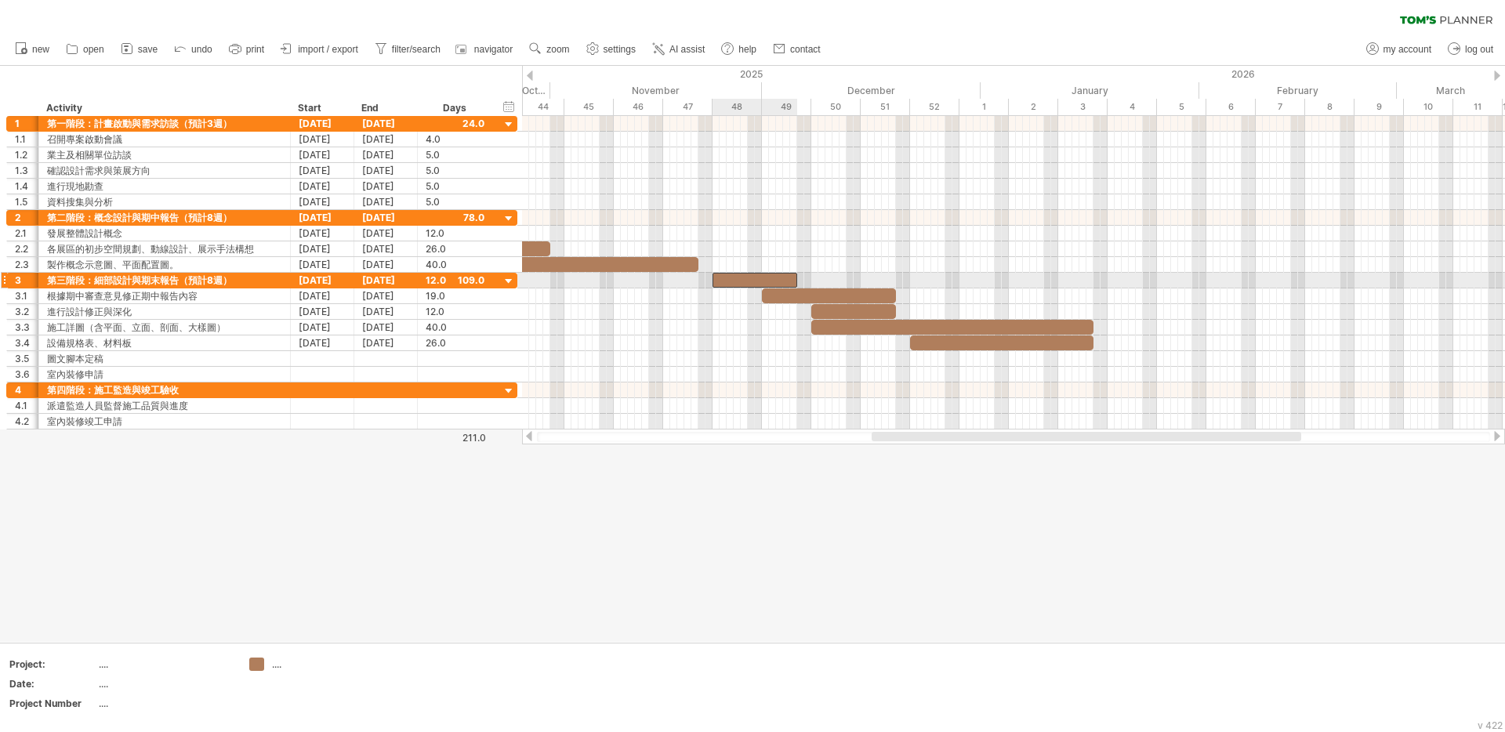
click at [723, 285] on div at bounding box center [755, 280] width 85 height 15
click at [816, 271] on div at bounding box center [1013, 265] width 983 height 16
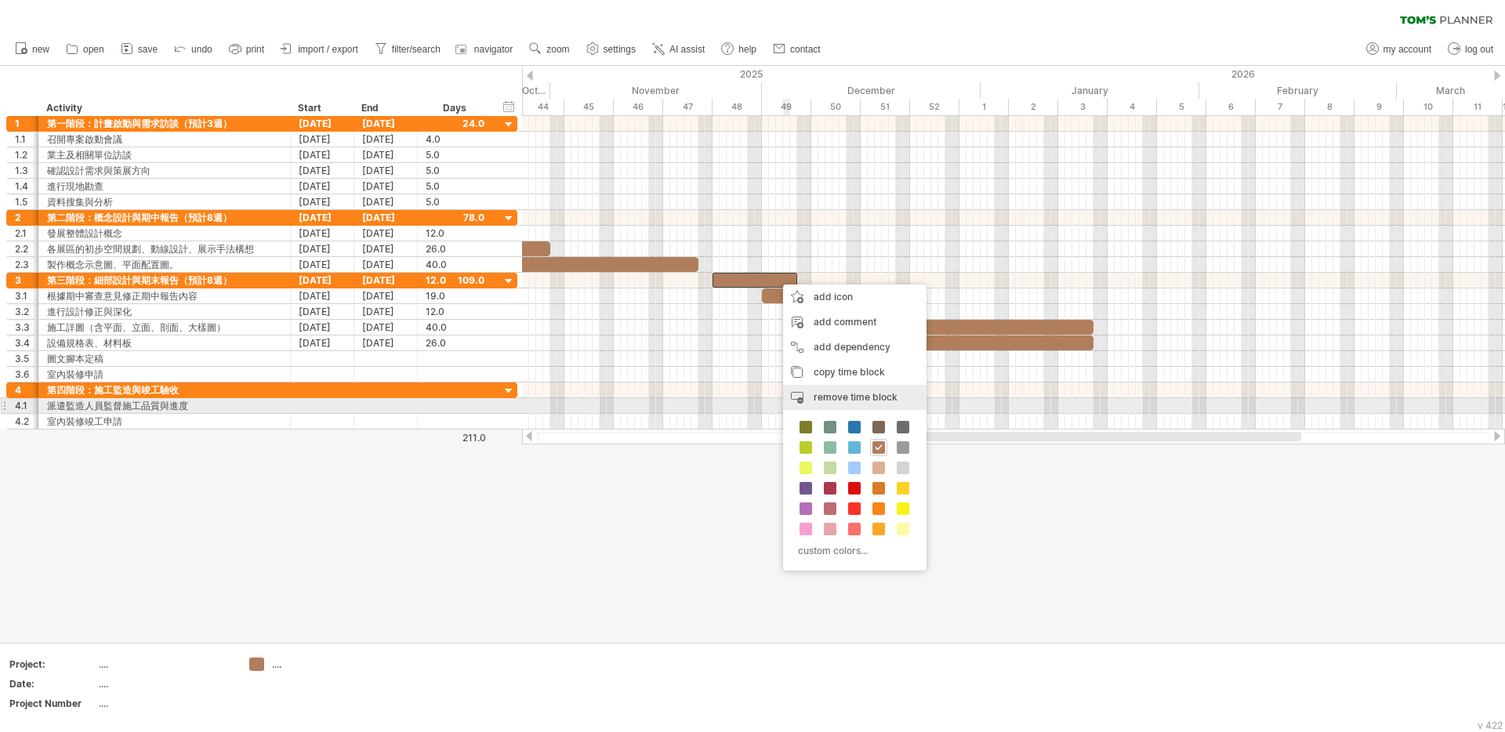
click at [880, 401] on span "remove time block" at bounding box center [856, 397] width 84 height 12
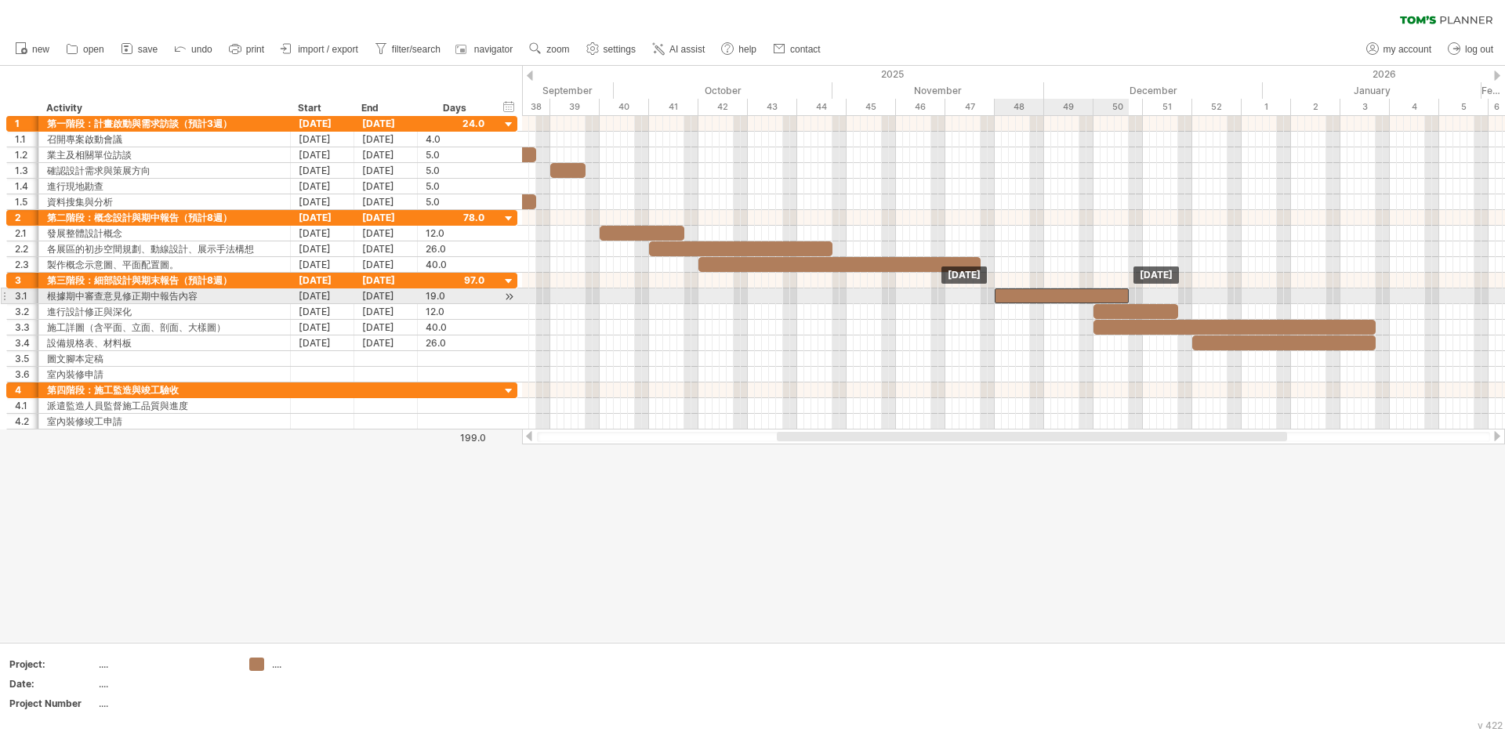
drag, startPoint x: 1059, startPoint y: 294, endPoint x: 1036, endPoint y: 296, distance: 23.6
click at [1036, 296] on div at bounding box center [1062, 296] width 134 height 15
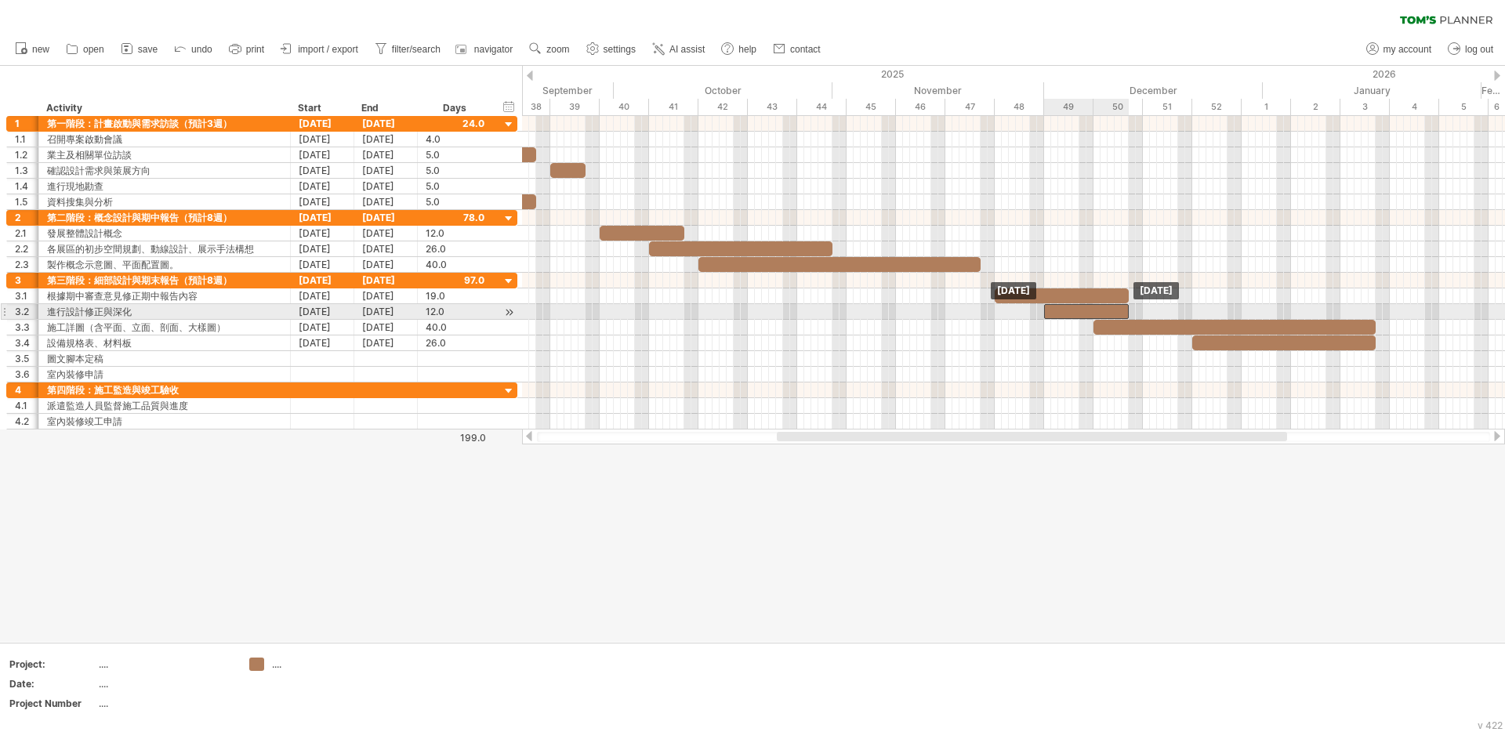
drag, startPoint x: 1121, startPoint y: 310, endPoint x: 1073, endPoint y: 308, distance: 47.9
click at [1073, 308] on div at bounding box center [1086, 311] width 85 height 15
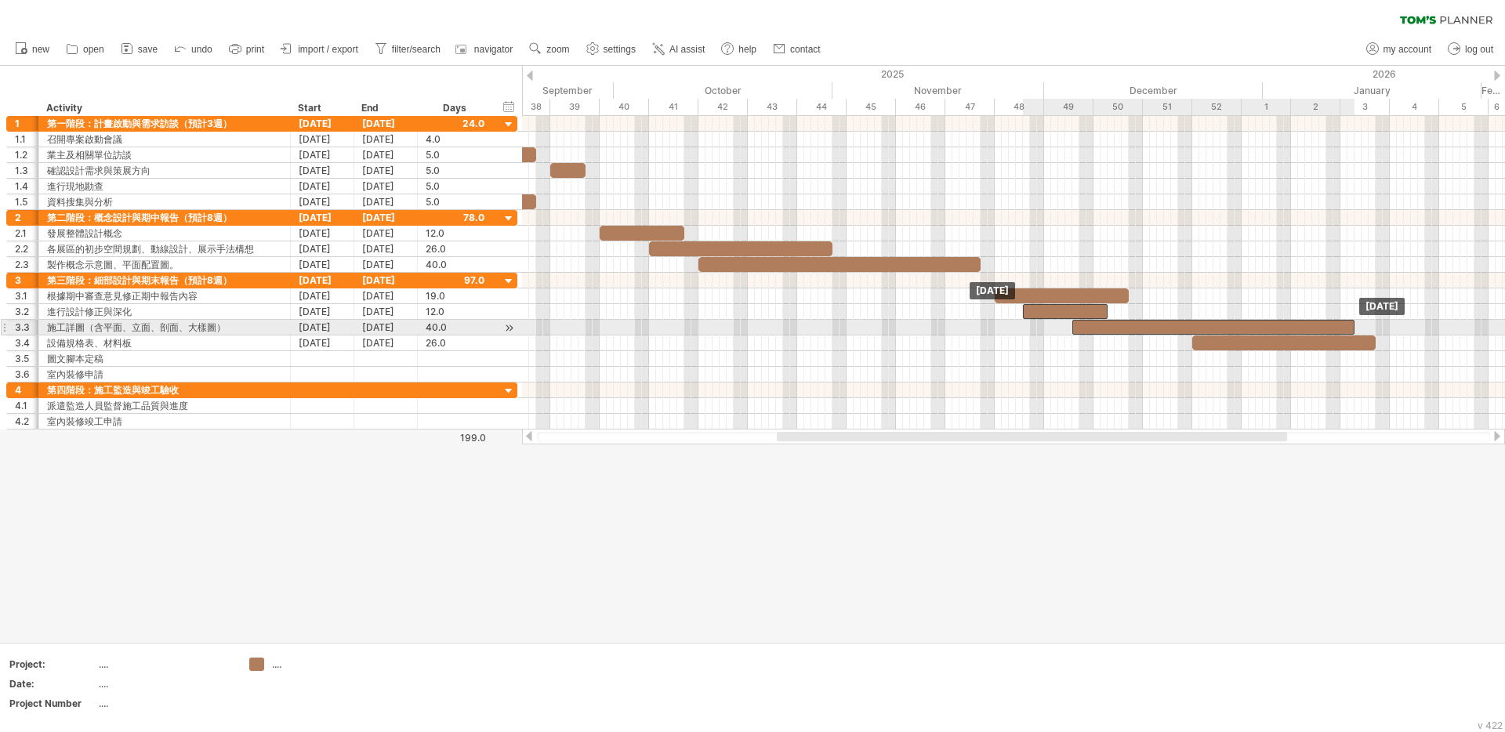
drag, startPoint x: 1100, startPoint y: 320, endPoint x: 1079, endPoint y: 325, distance: 21.9
click at [1078, 327] on div at bounding box center [1214, 327] width 282 height 15
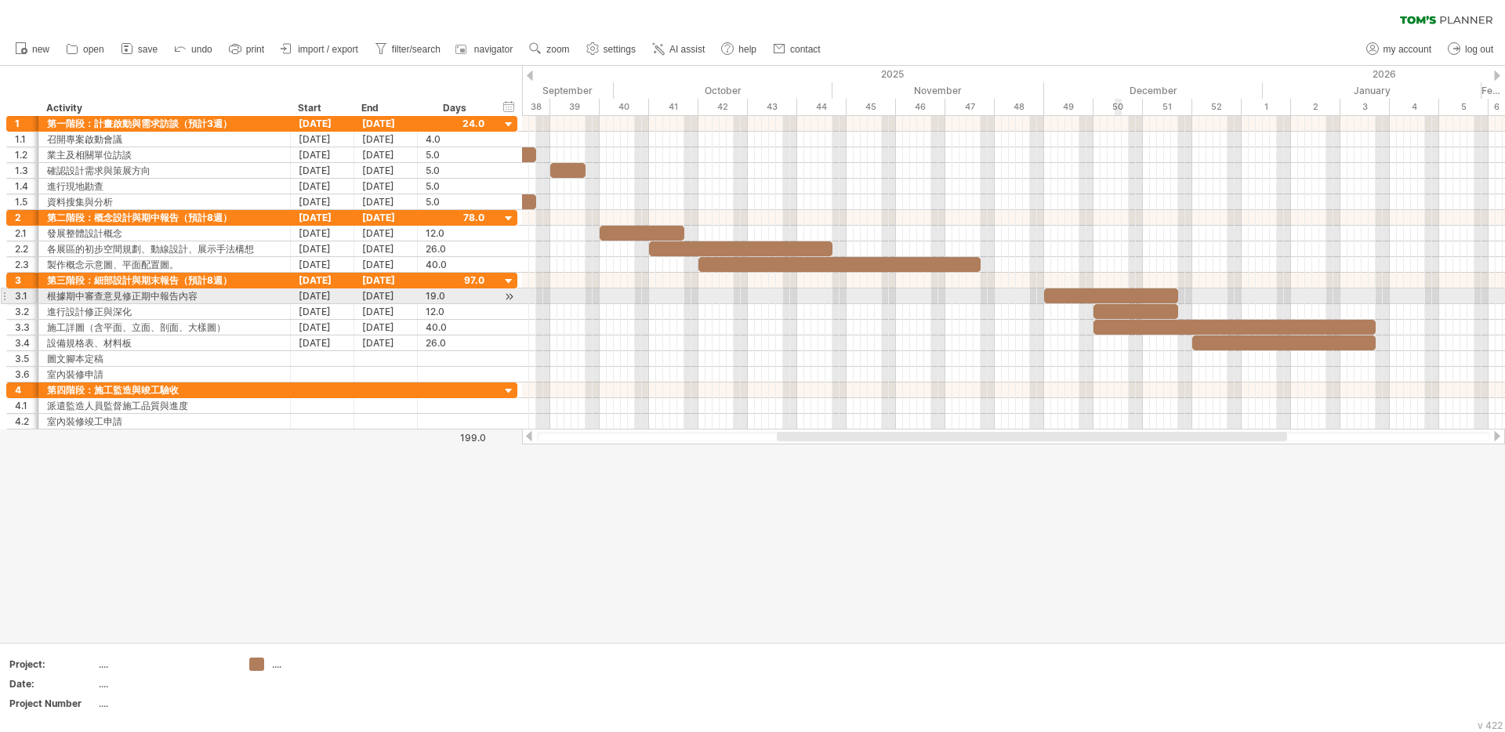
click at [1118, 289] on div at bounding box center [1111, 296] width 134 height 15
click at [1143, 317] on div at bounding box center [1136, 311] width 85 height 15
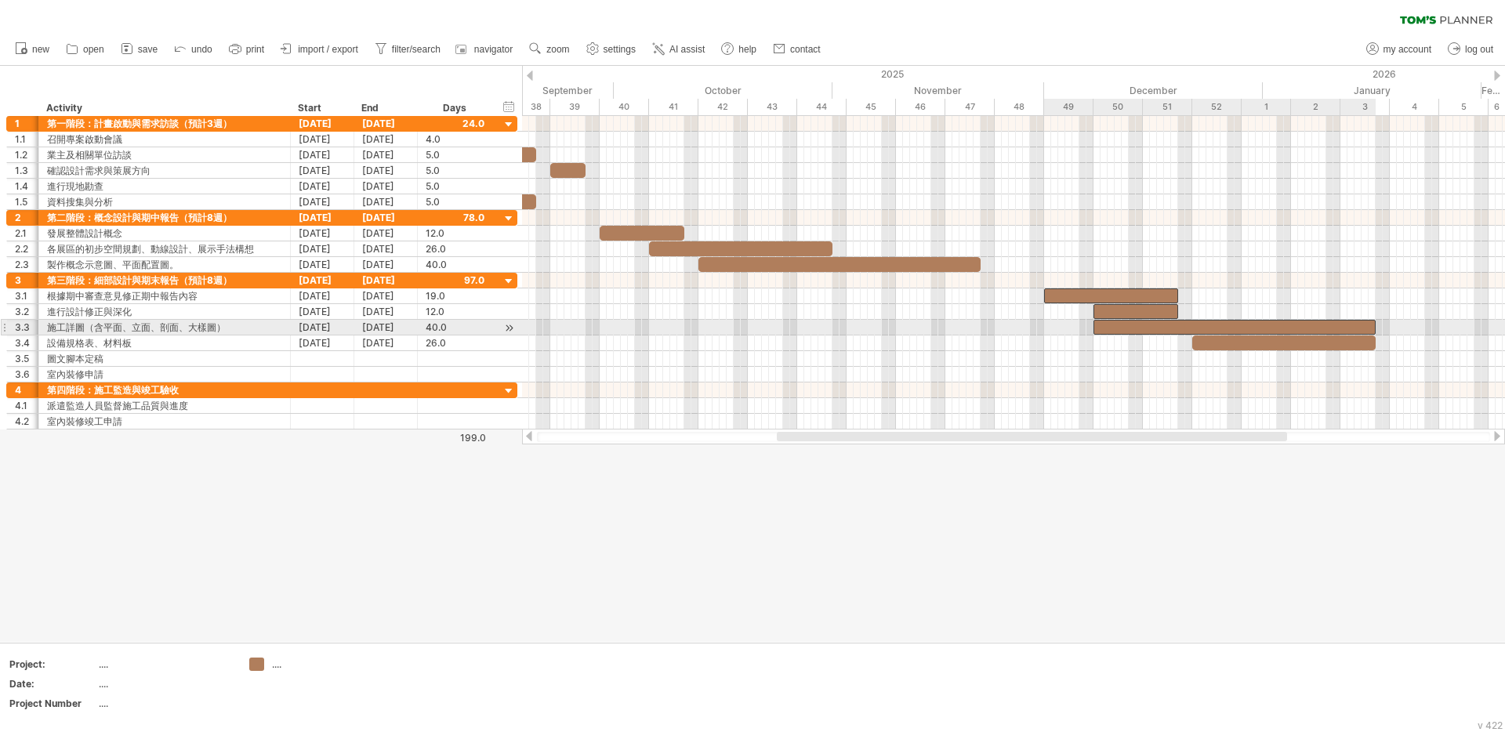
click at [1149, 327] on div at bounding box center [1235, 327] width 282 height 15
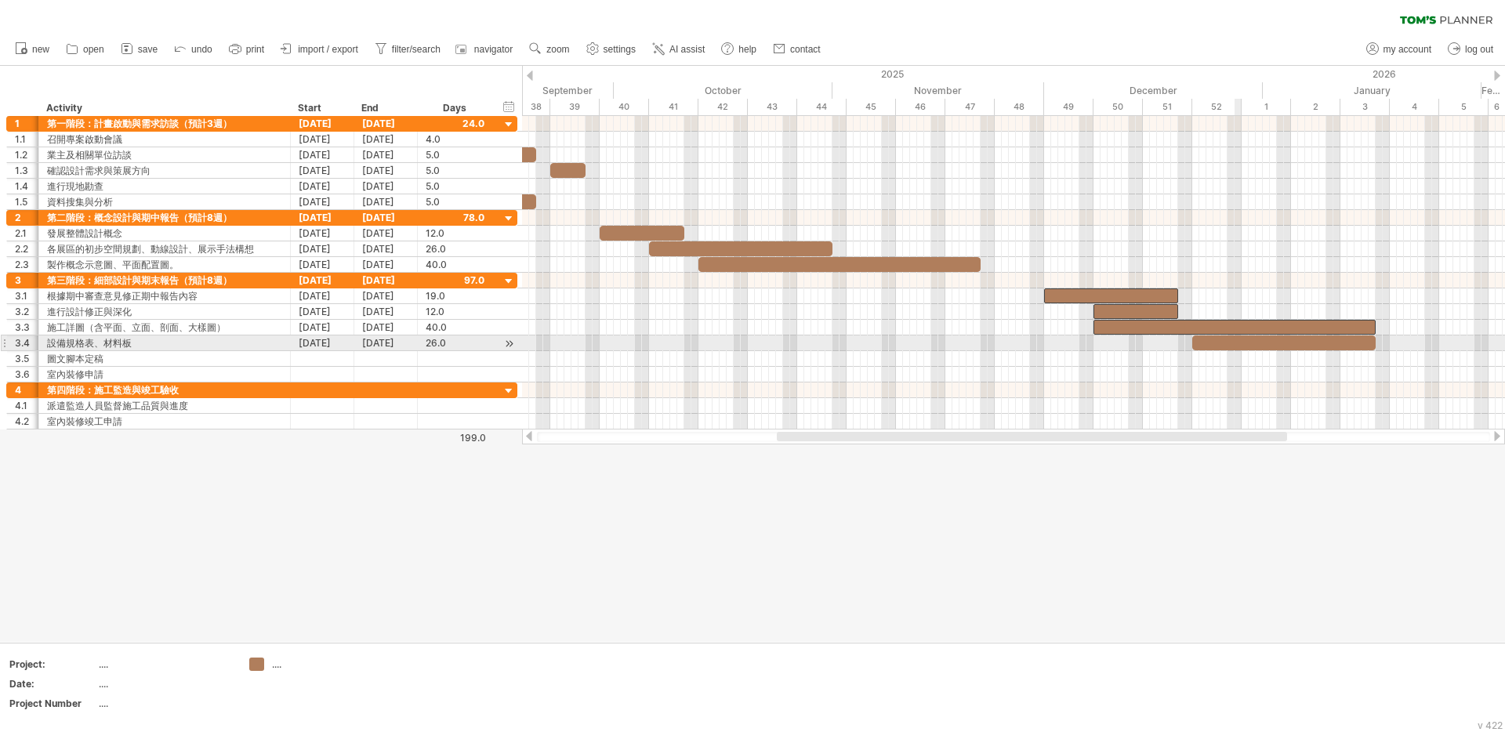
click at [1236, 337] on div at bounding box center [1284, 343] width 183 height 15
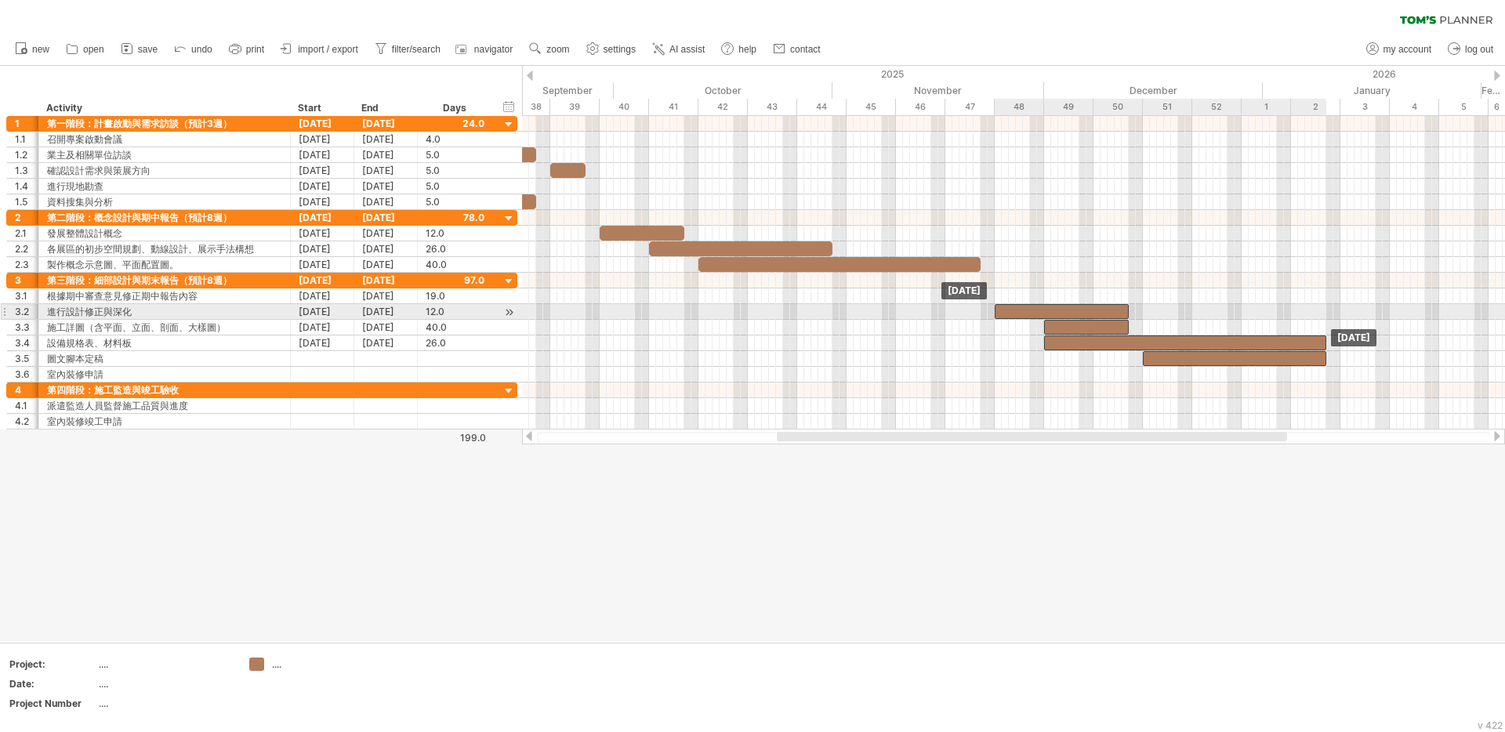
drag, startPoint x: 1088, startPoint y: 297, endPoint x: 1045, endPoint y: 306, distance: 44.0
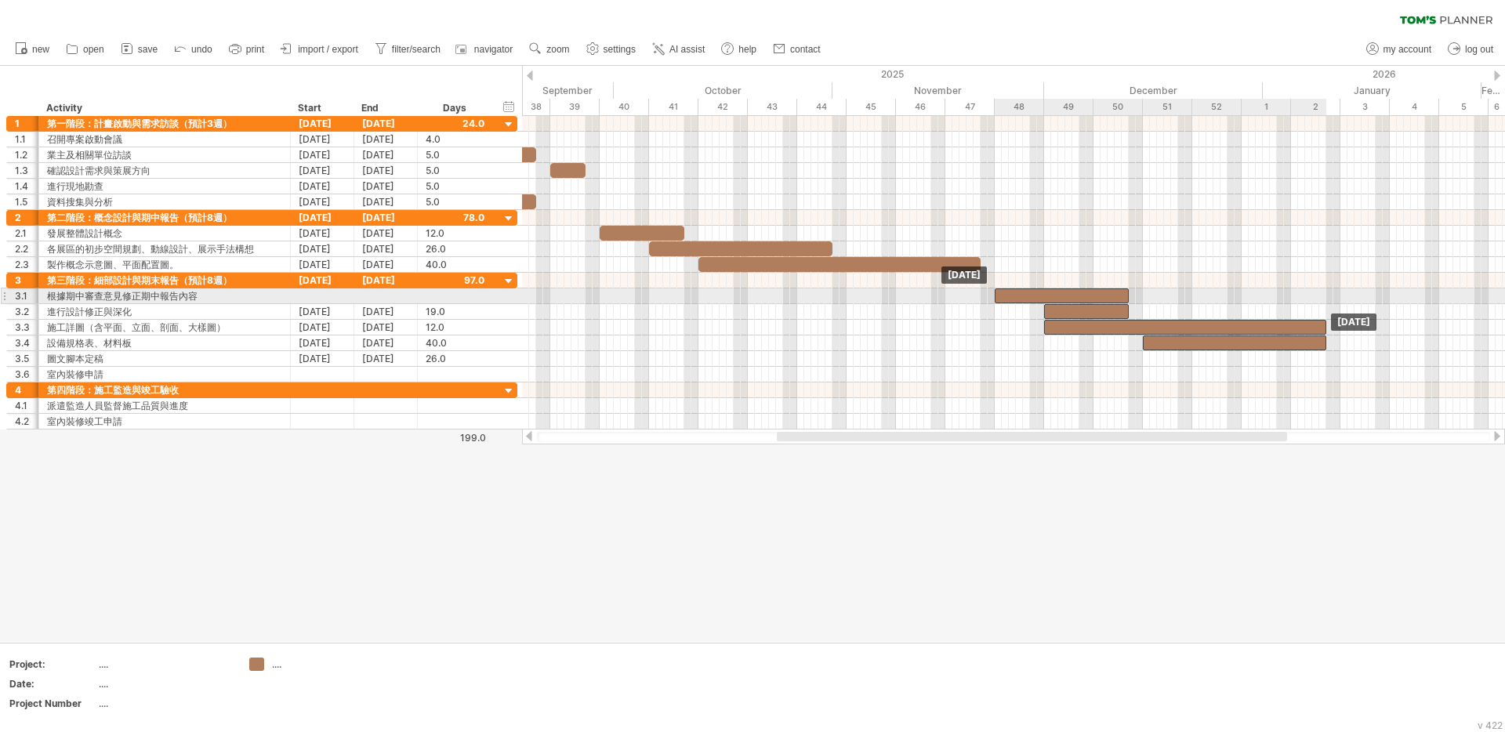
drag, startPoint x: 1044, startPoint y: 308, endPoint x: 1044, endPoint y: 295, distance: 13.4
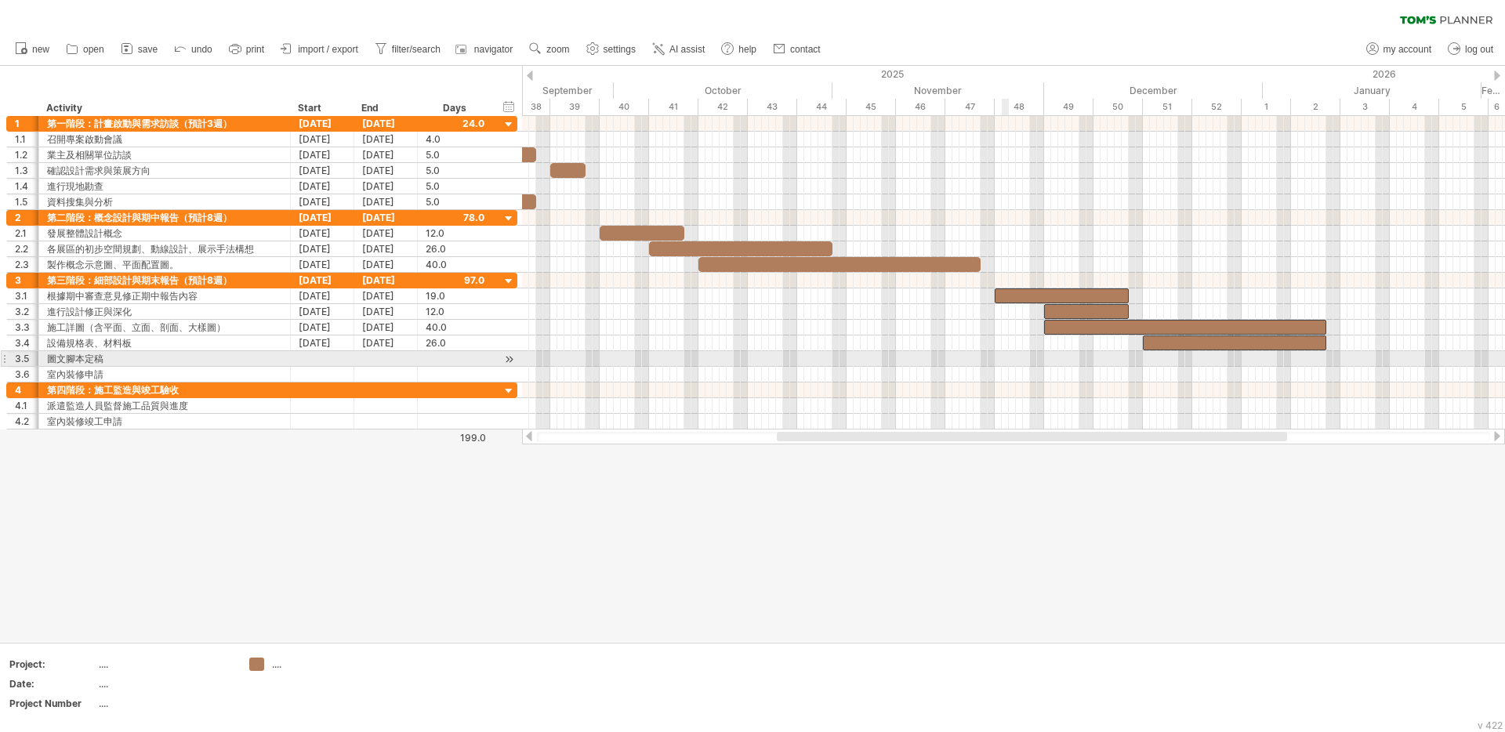
click at [1005, 354] on div at bounding box center [1013, 359] width 983 height 16
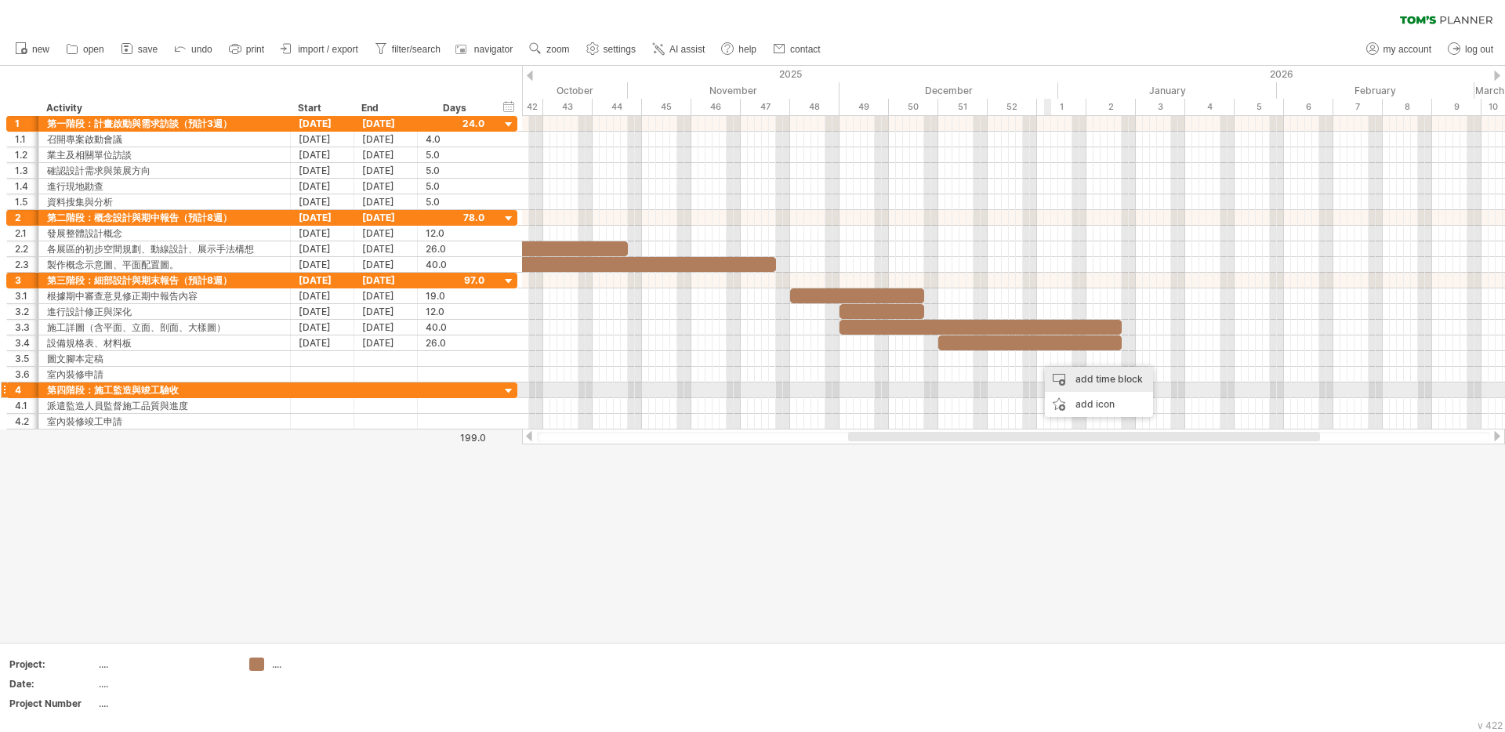
click at [1074, 384] on div "add time block" at bounding box center [1099, 379] width 108 height 25
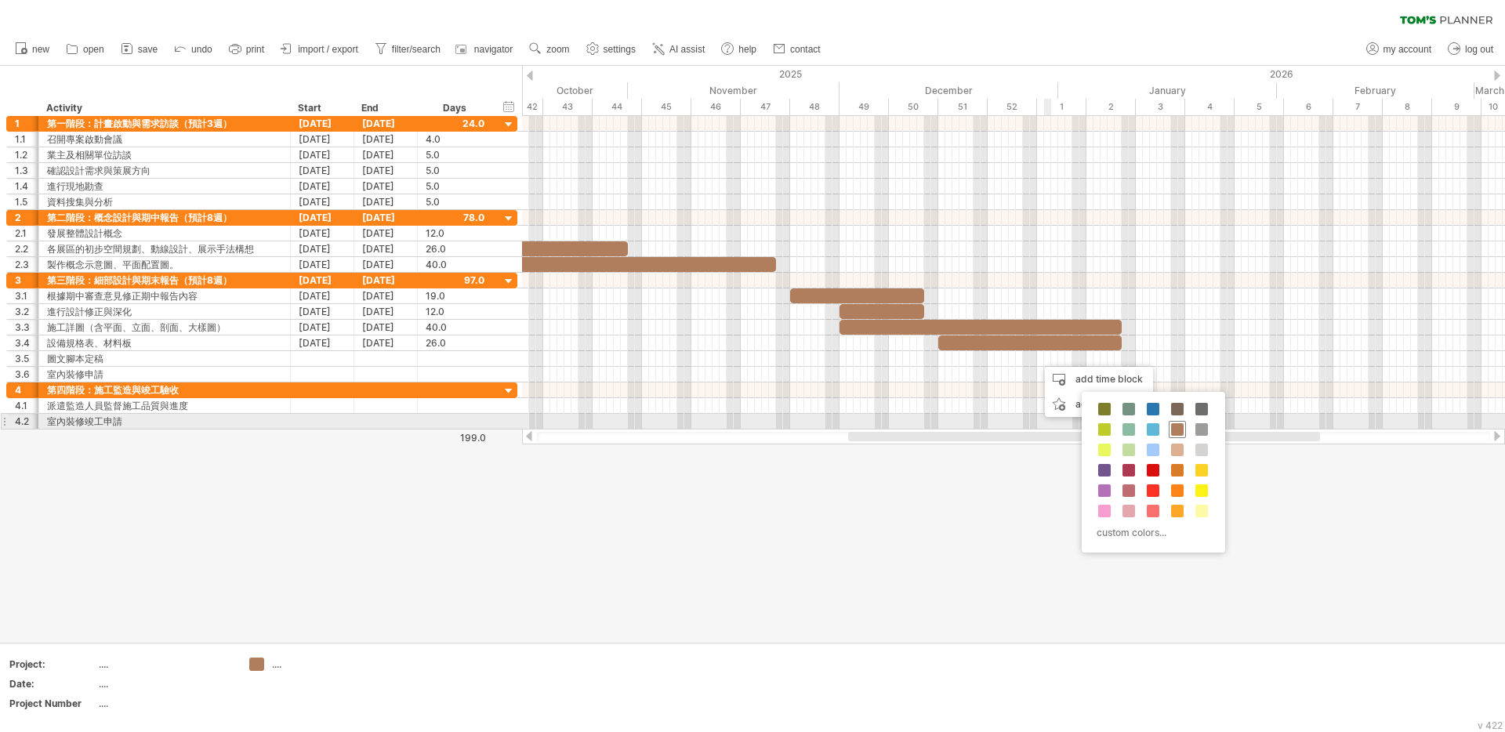
click at [1172, 424] on span at bounding box center [1177, 429] width 13 height 13
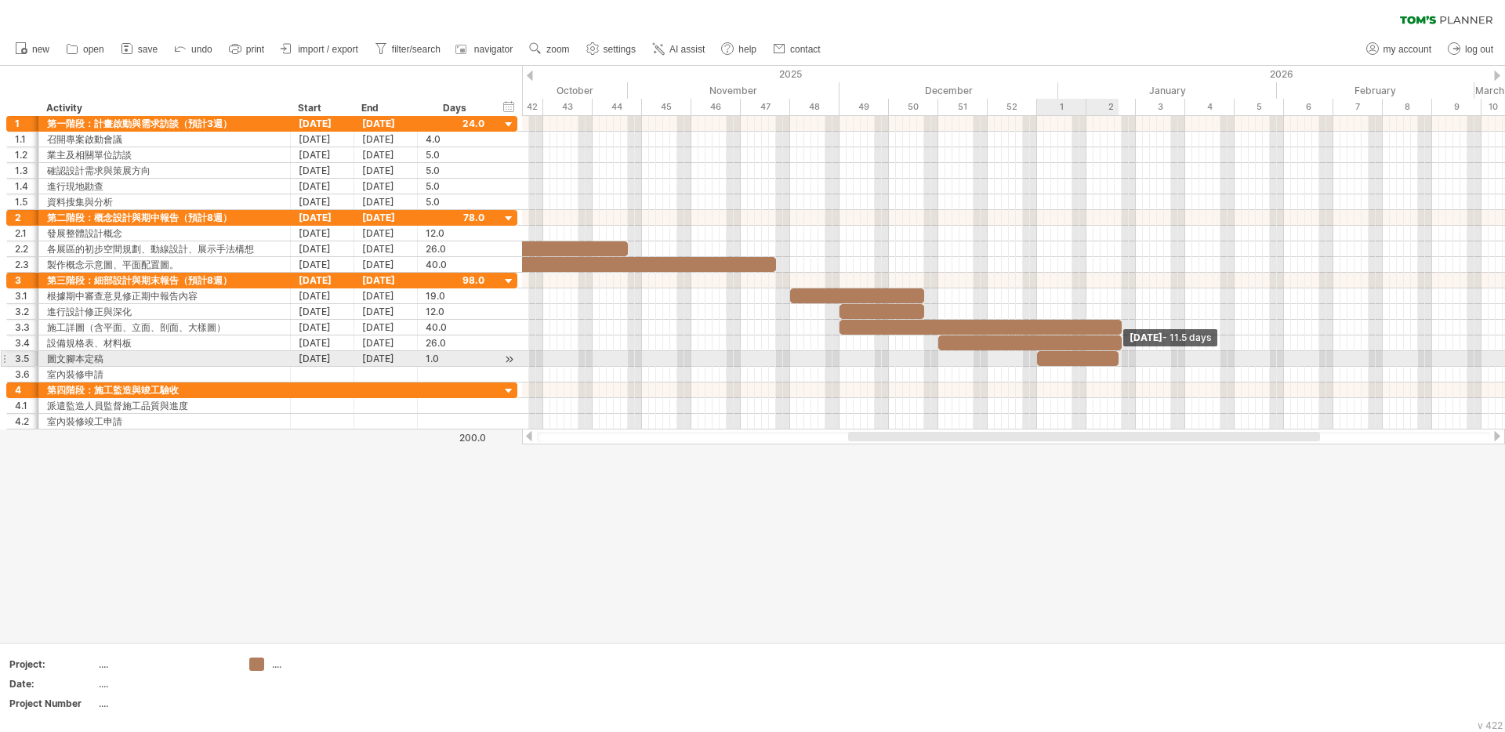
drag, startPoint x: 1045, startPoint y: 360, endPoint x: 1120, endPoint y: 361, distance: 75.3
click at [1120, 361] on span at bounding box center [1119, 358] width 6 height 15
drag, startPoint x: 1119, startPoint y: 358, endPoint x: 1171, endPoint y: 364, distance: 52.9
click at [1171, 364] on span at bounding box center [1171, 358] width 6 height 15
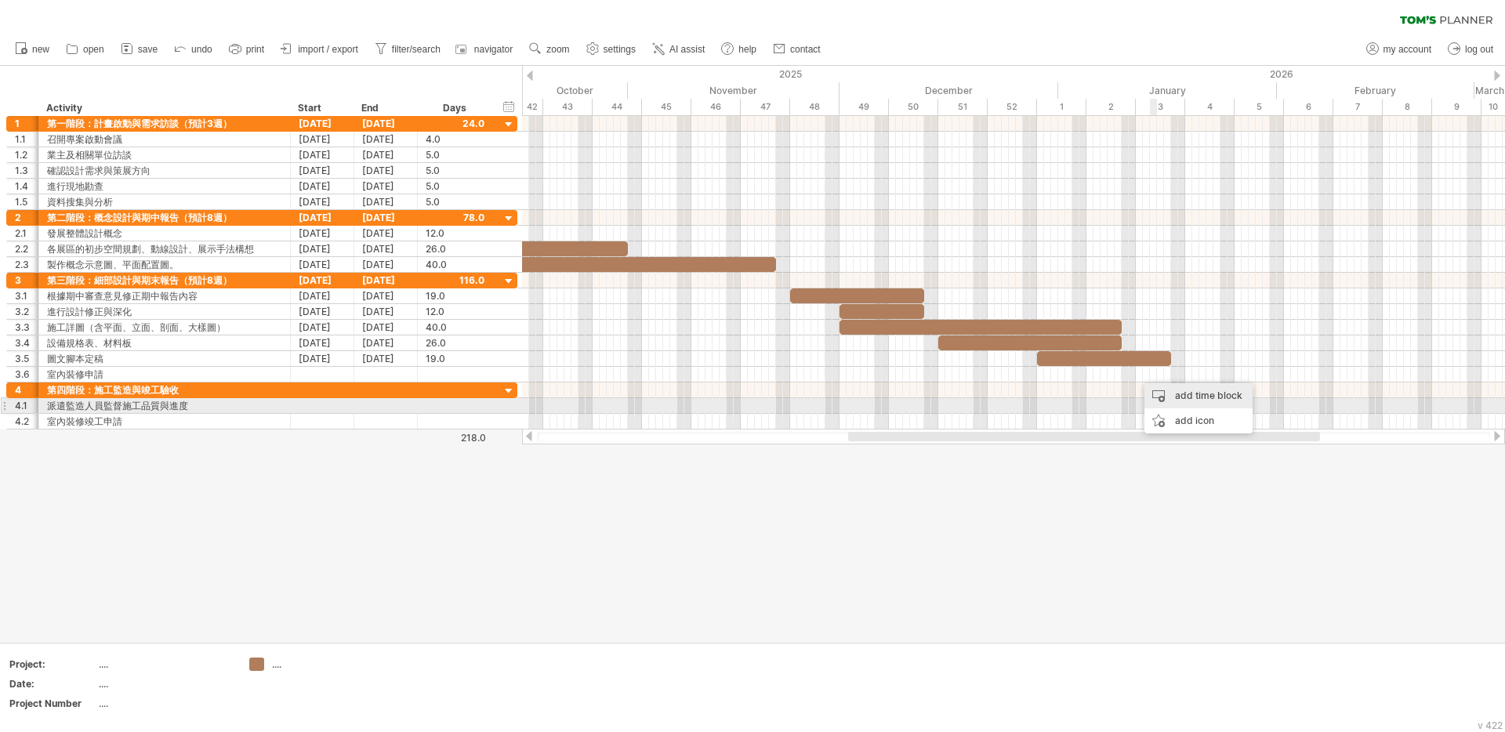
click at [1215, 401] on div "add time block" at bounding box center [1199, 395] width 108 height 25
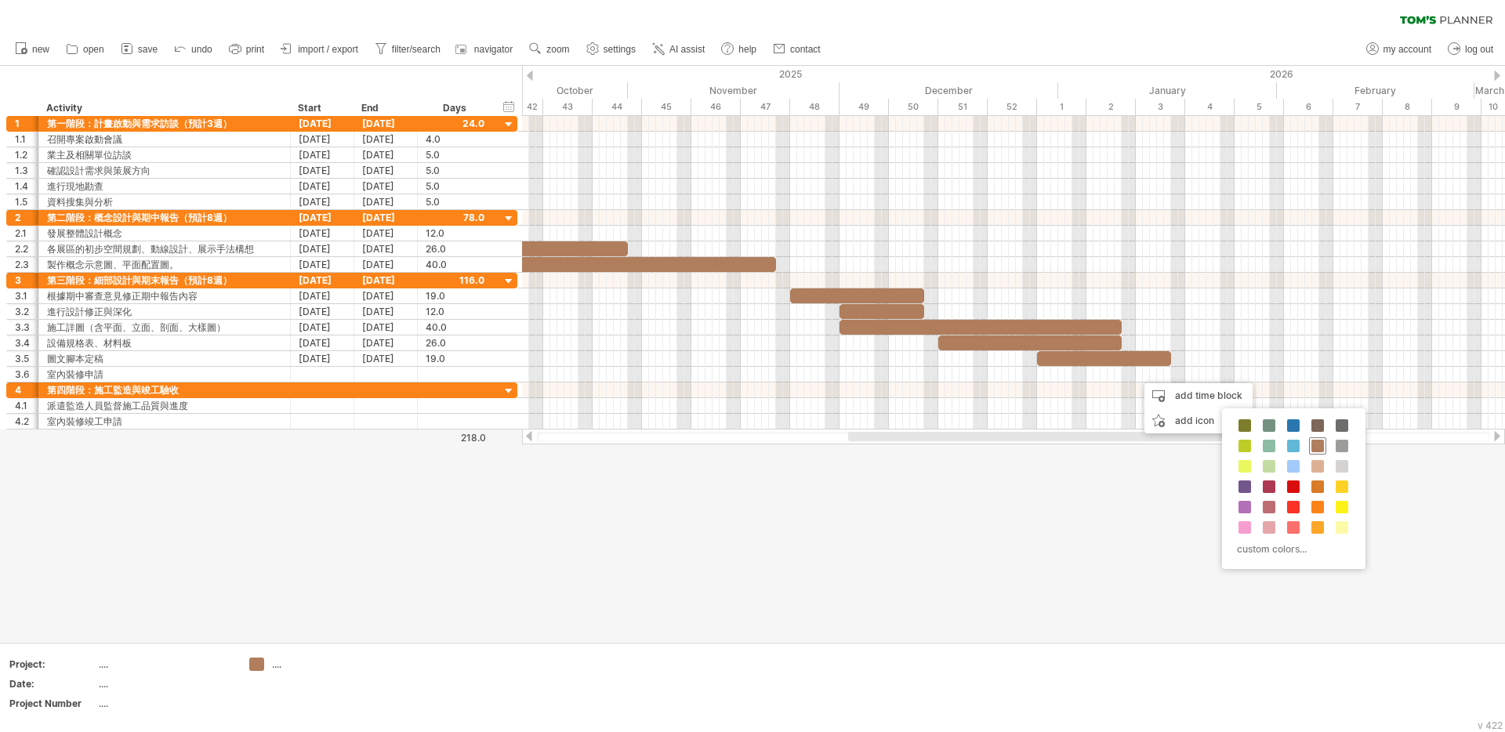
click at [1316, 443] on span at bounding box center [1318, 446] width 13 height 13
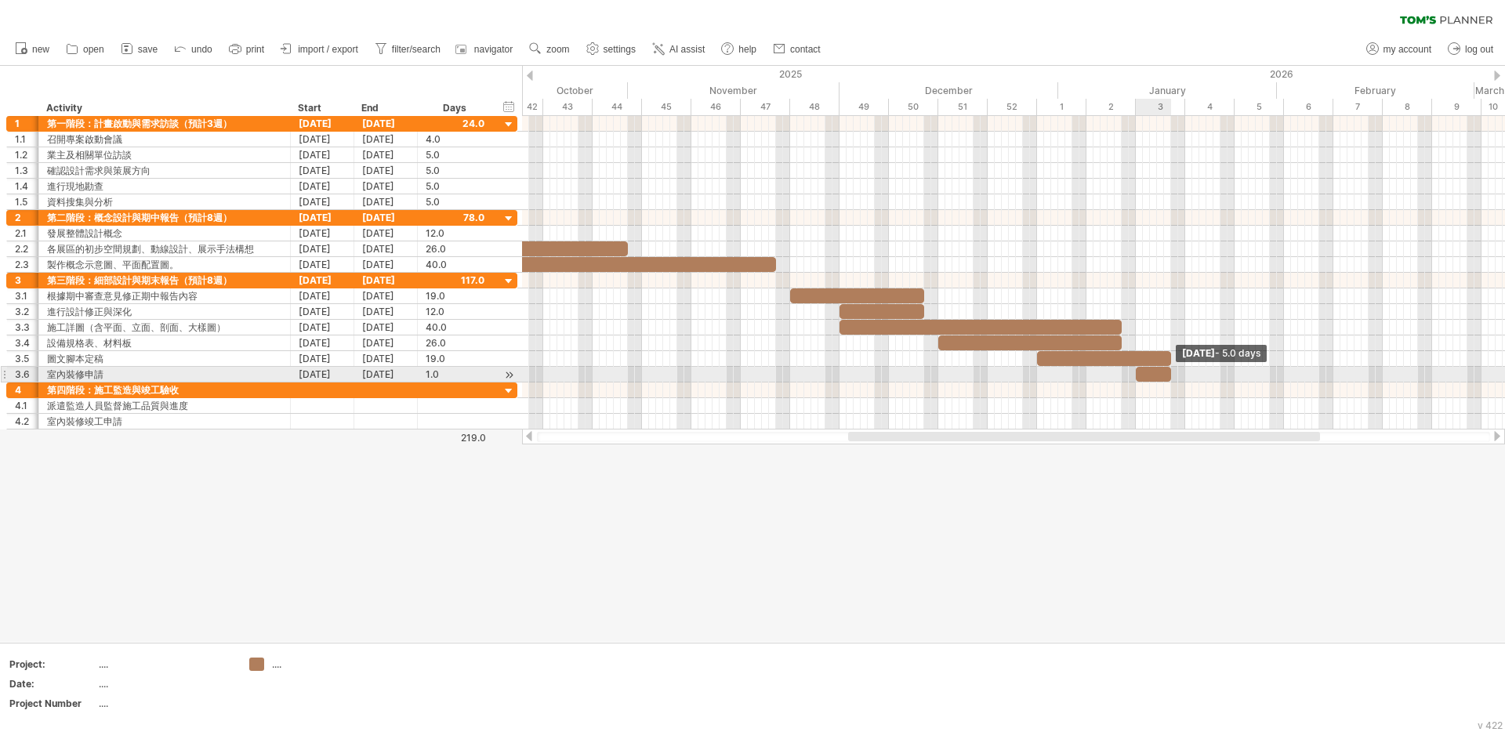
drag, startPoint x: 1144, startPoint y: 374, endPoint x: 1172, endPoint y: 380, distance: 28.9
click at [1172, 380] on span at bounding box center [1171, 374] width 6 height 15
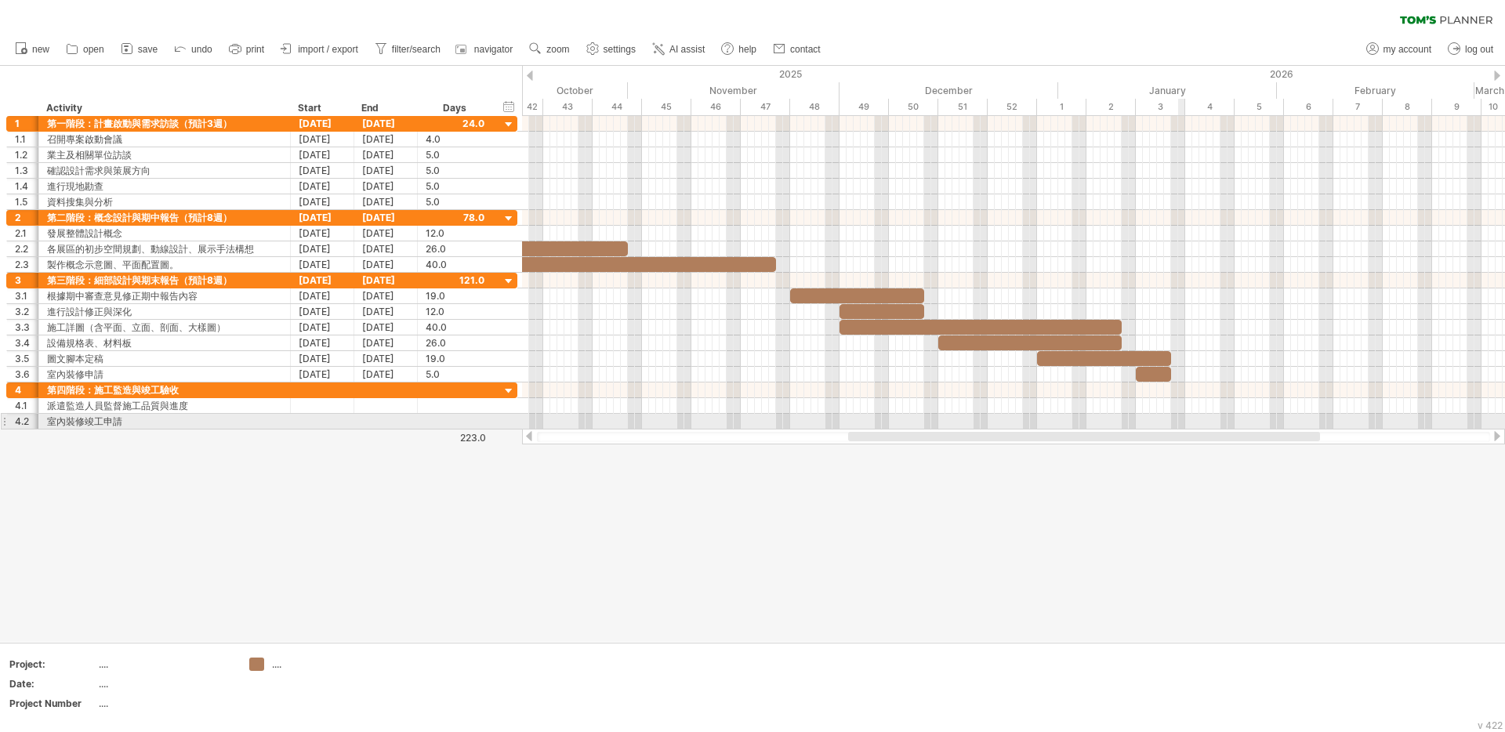
click at [1184, 424] on div at bounding box center [1013, 422] width 983 height 16
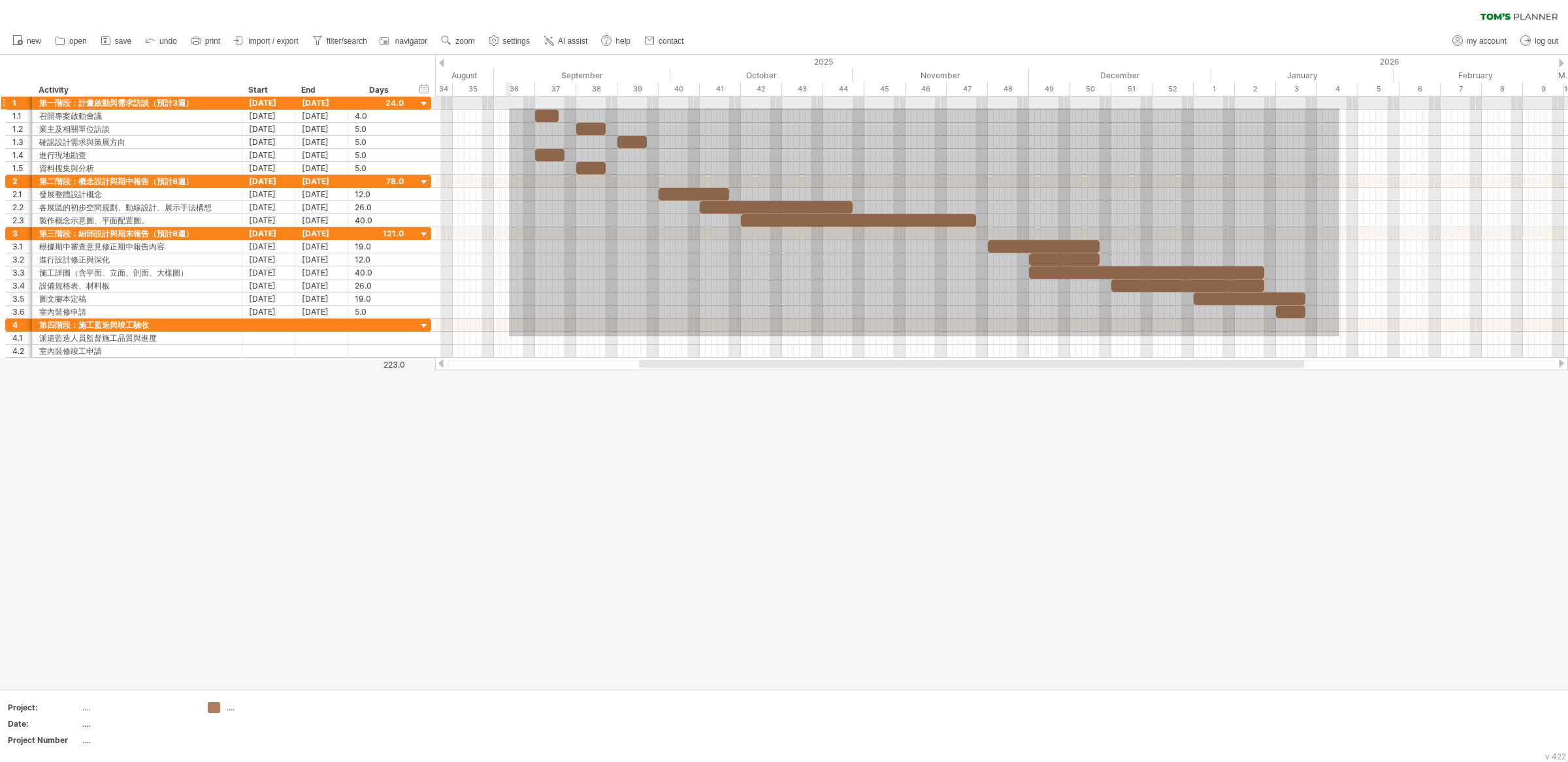
drag, startPoint x: 1339, startPoint y: 336, endPoint x: 509, endPoint y: 107, distance: 861.0
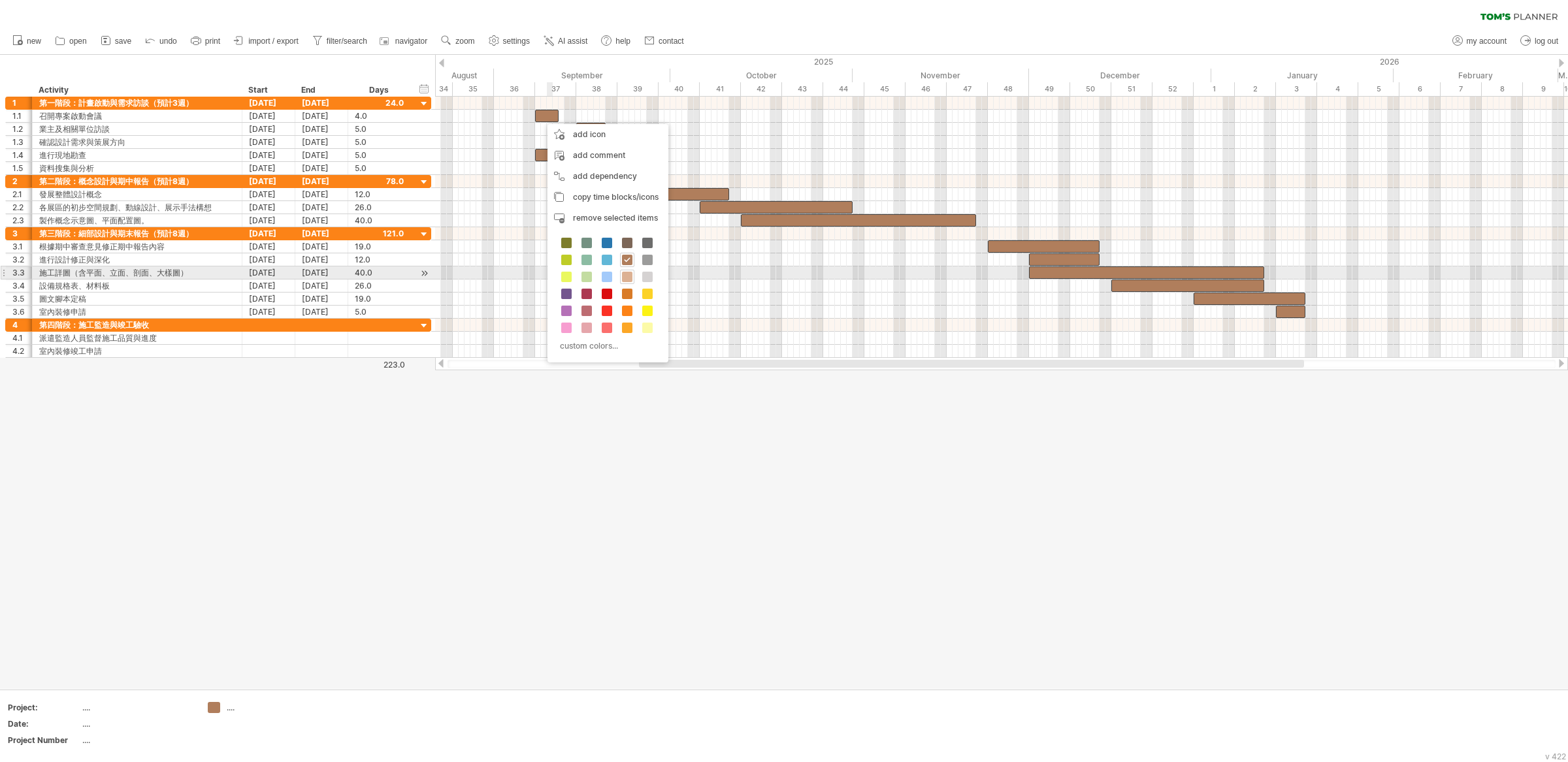
click at [631, 273] on span at bounding box center [627, 276] width 11 height 11
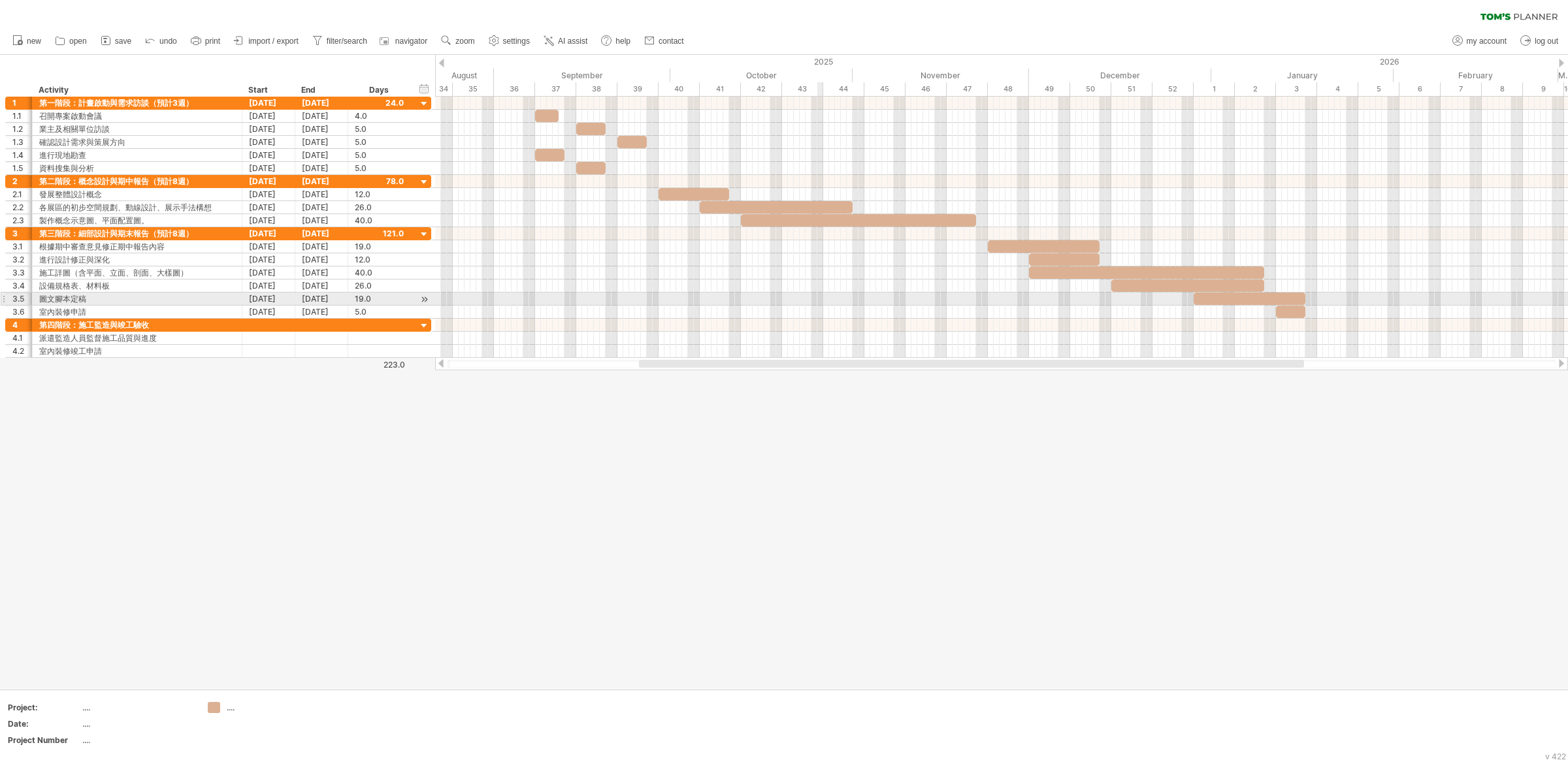
click at [821, 300] on div at bounding box center [1001, 299] width 1133 height 13
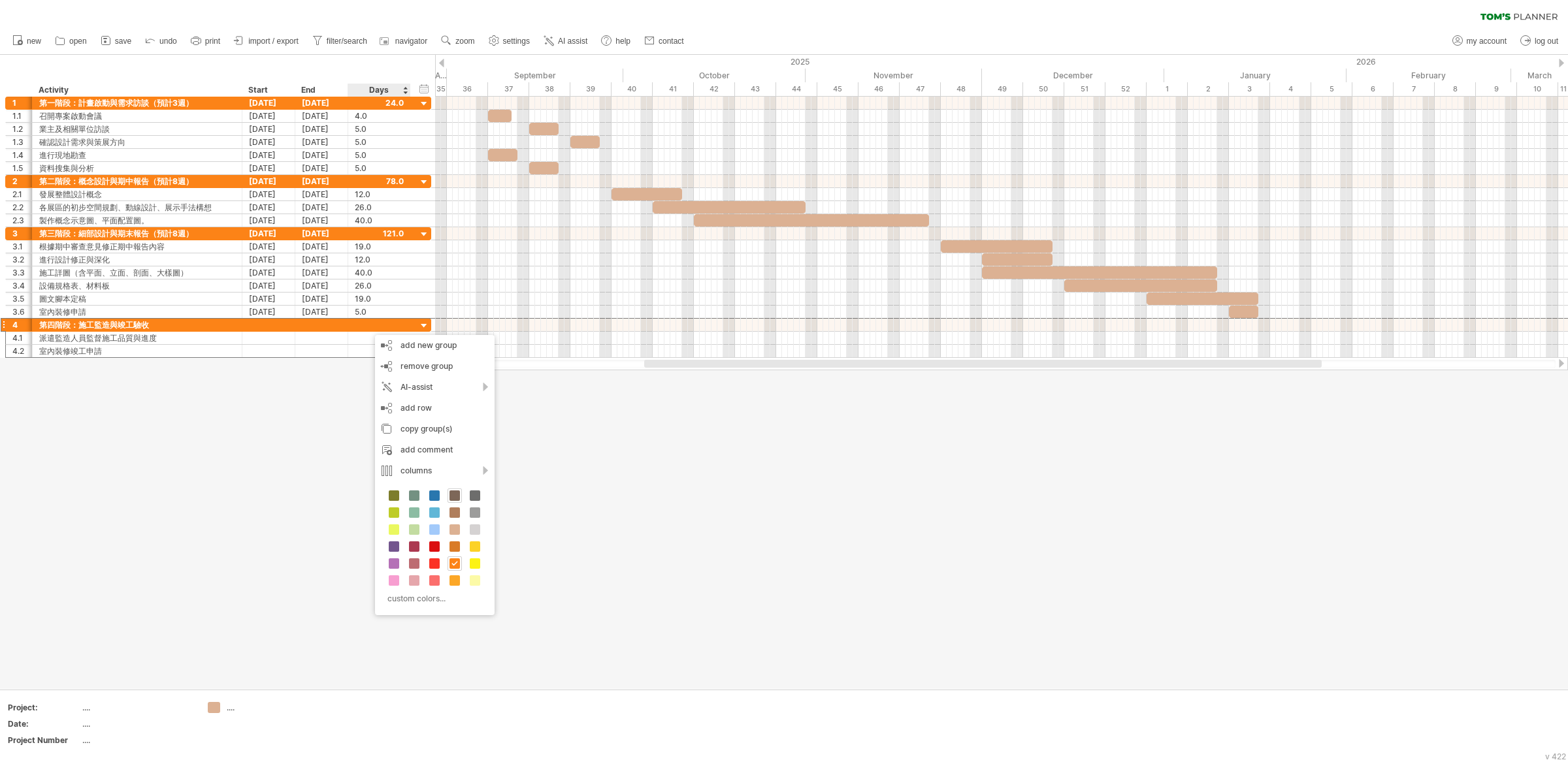
click at [456, 497] on span at bounding box center [454, 496] width 11 height 11
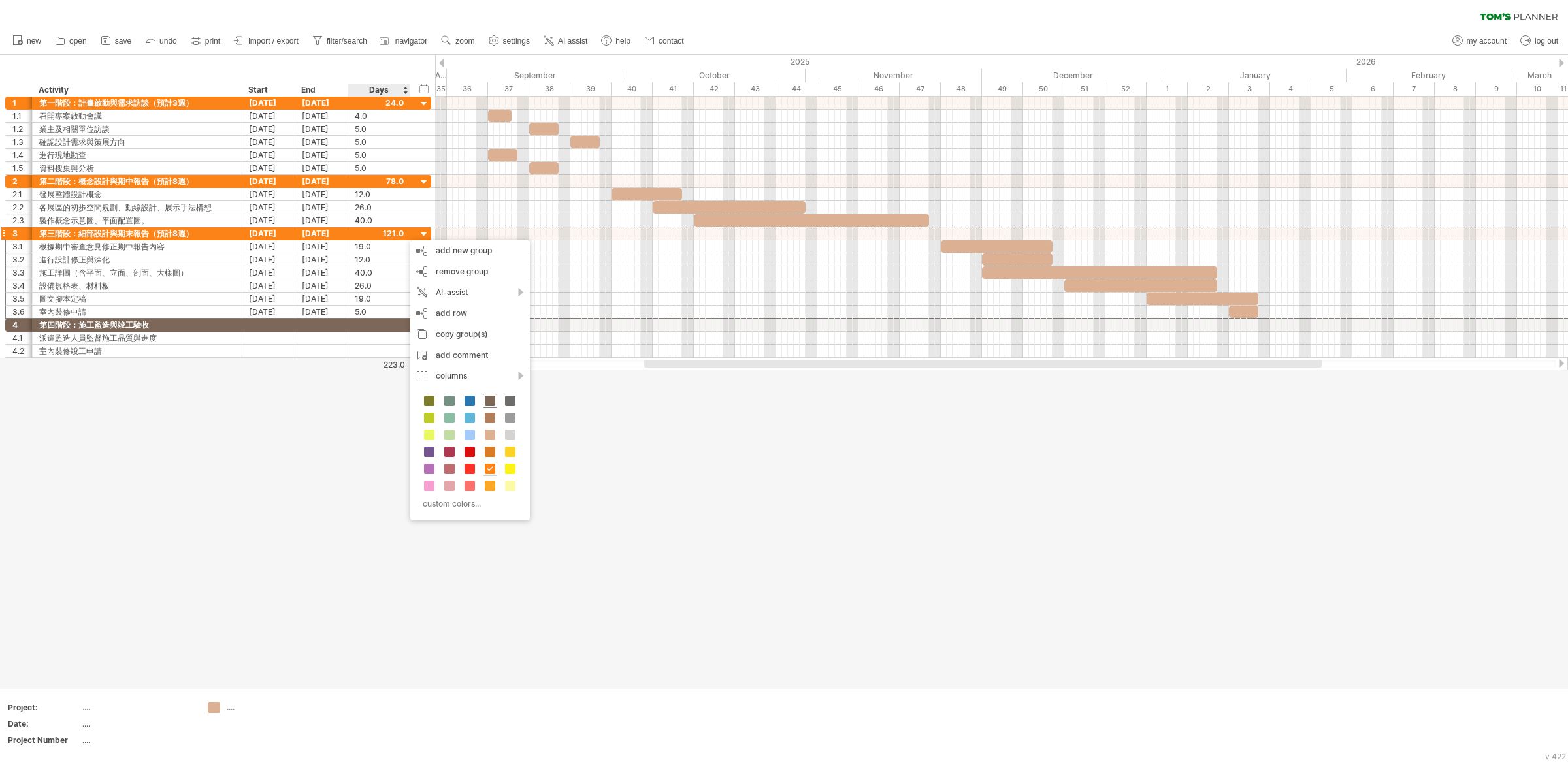
click at [494, 406] on span at bounding box center [490, 401] width 11 height 11
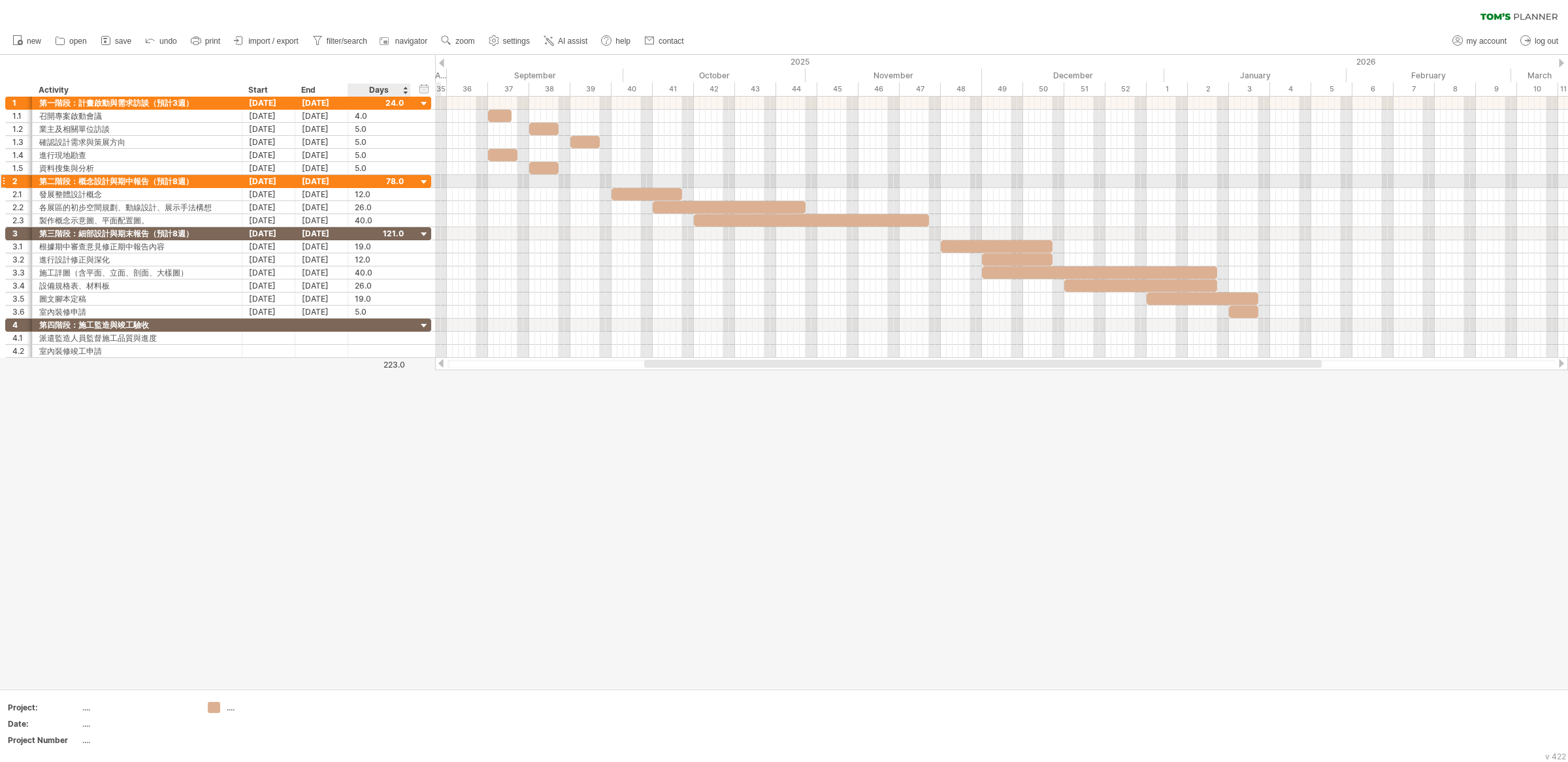
click at [391, 184] on div at bounding box center [379, 181] width 49 height 12
click at [394, 102] on div at bounding box center [379, 102] width 49 height 12
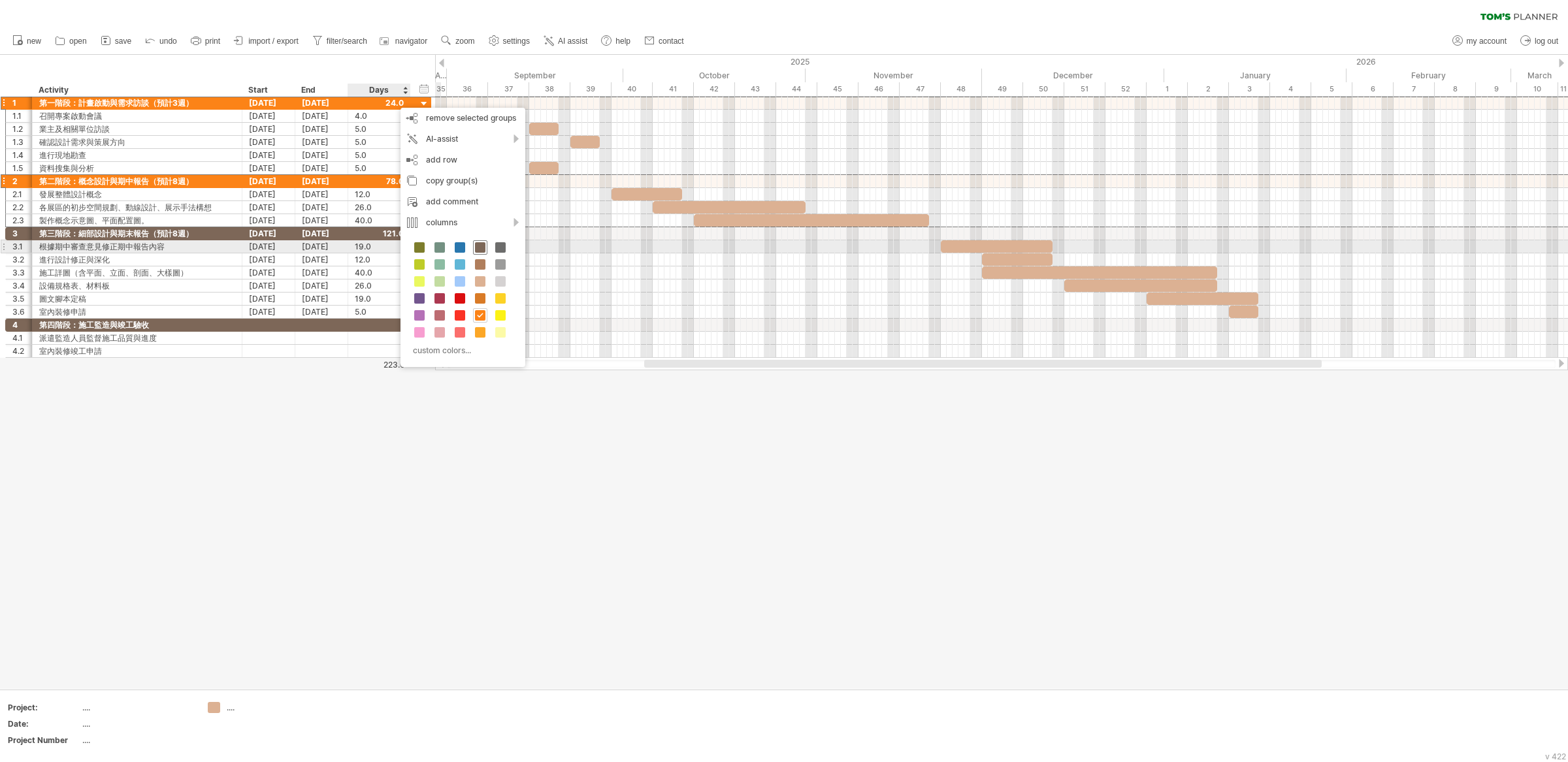
click at [478, 248] on span at bounding box center [480, 247] width 11 height 11
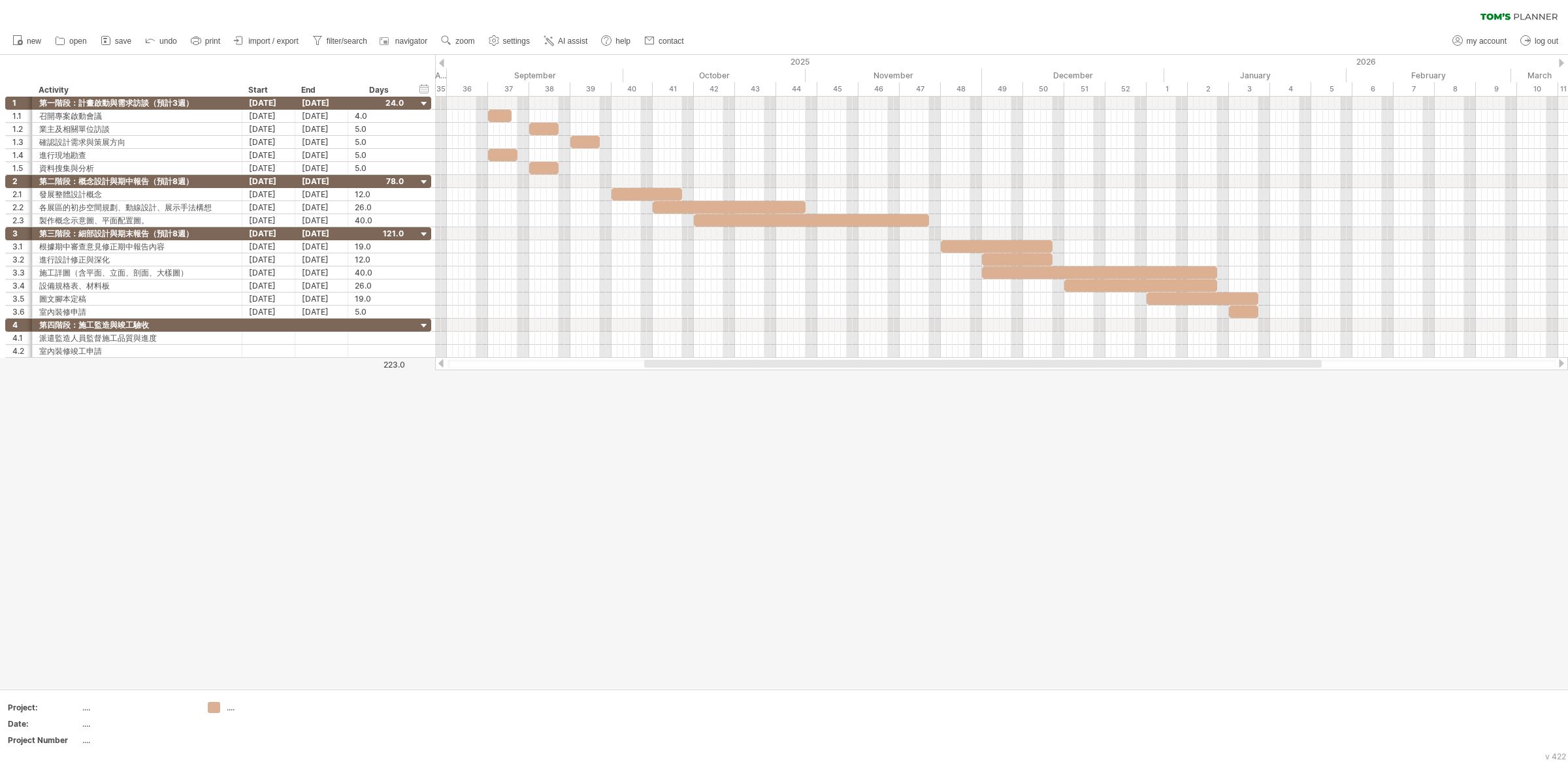
click at [472, 489] on div at bounding box center [784, 371] width 1568 height 634
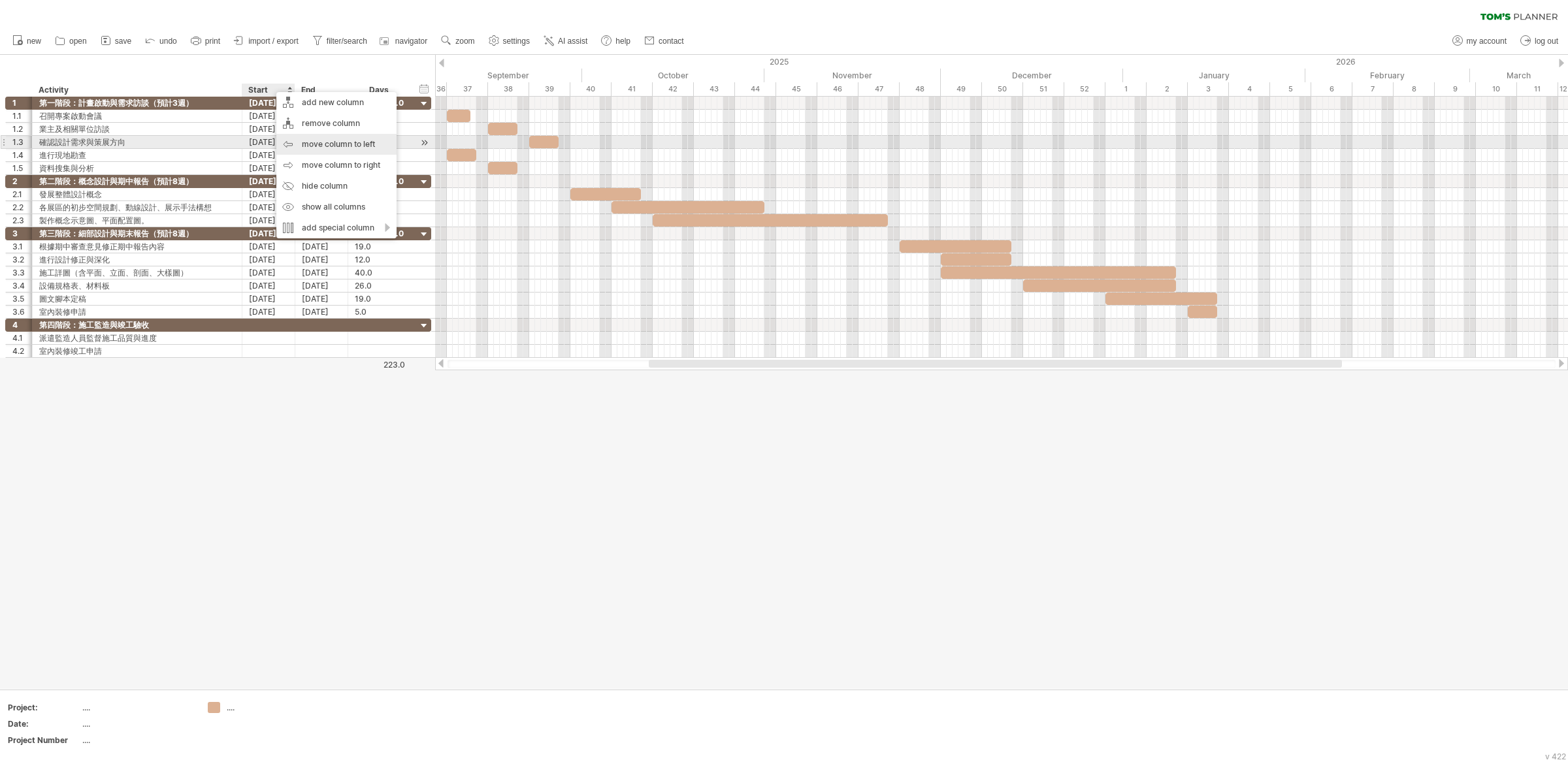
click at [363, 143] on div "move column to left" at bounding box center [337, 144] width 120 height 21
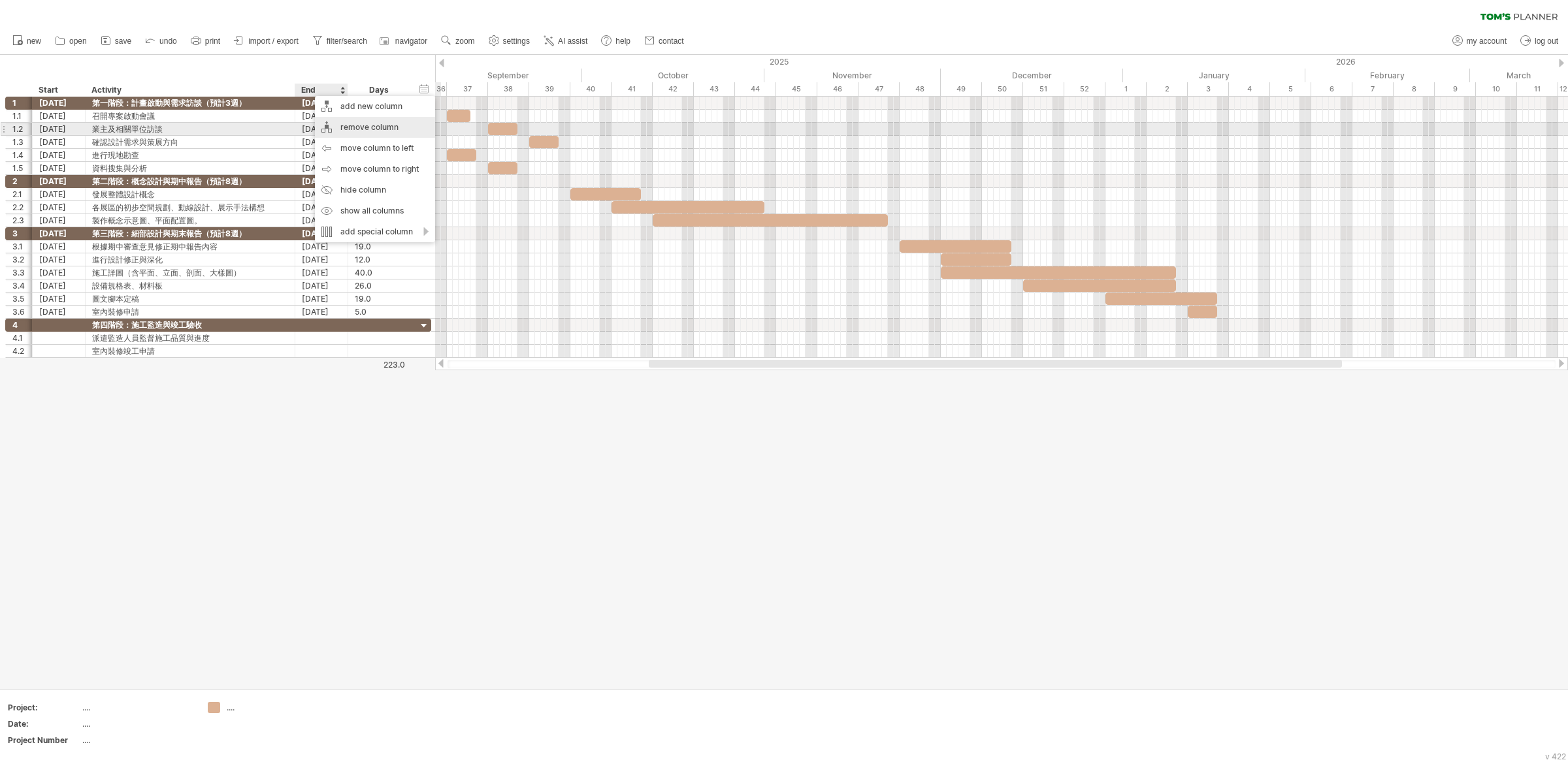
click at [360, 130] on div "remove column" at bounding box center [375, 127] width 120 height 21
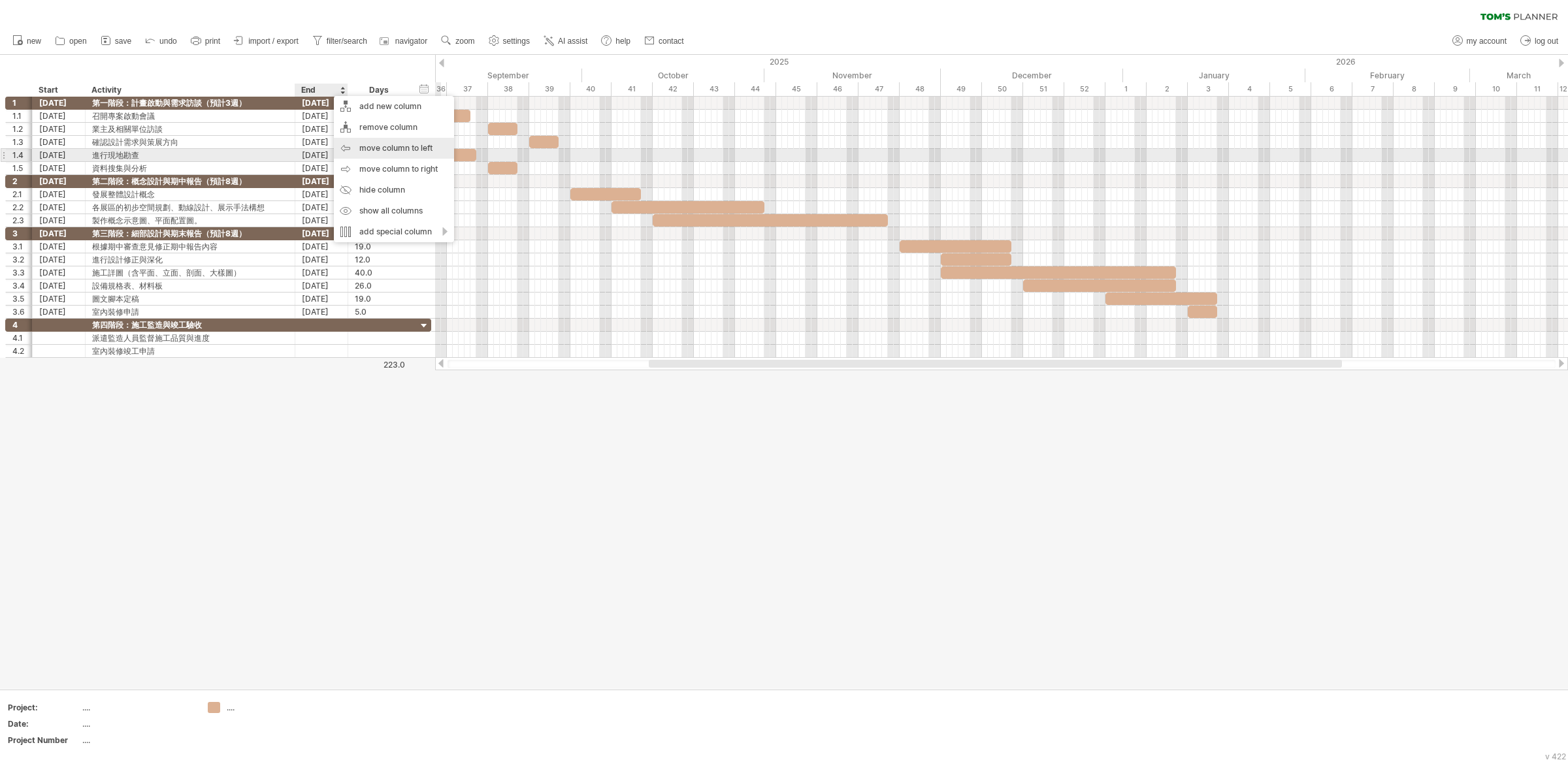
click at [404, 151] on div "move column to left" at bounding box center [394, 147] width 120 height 21
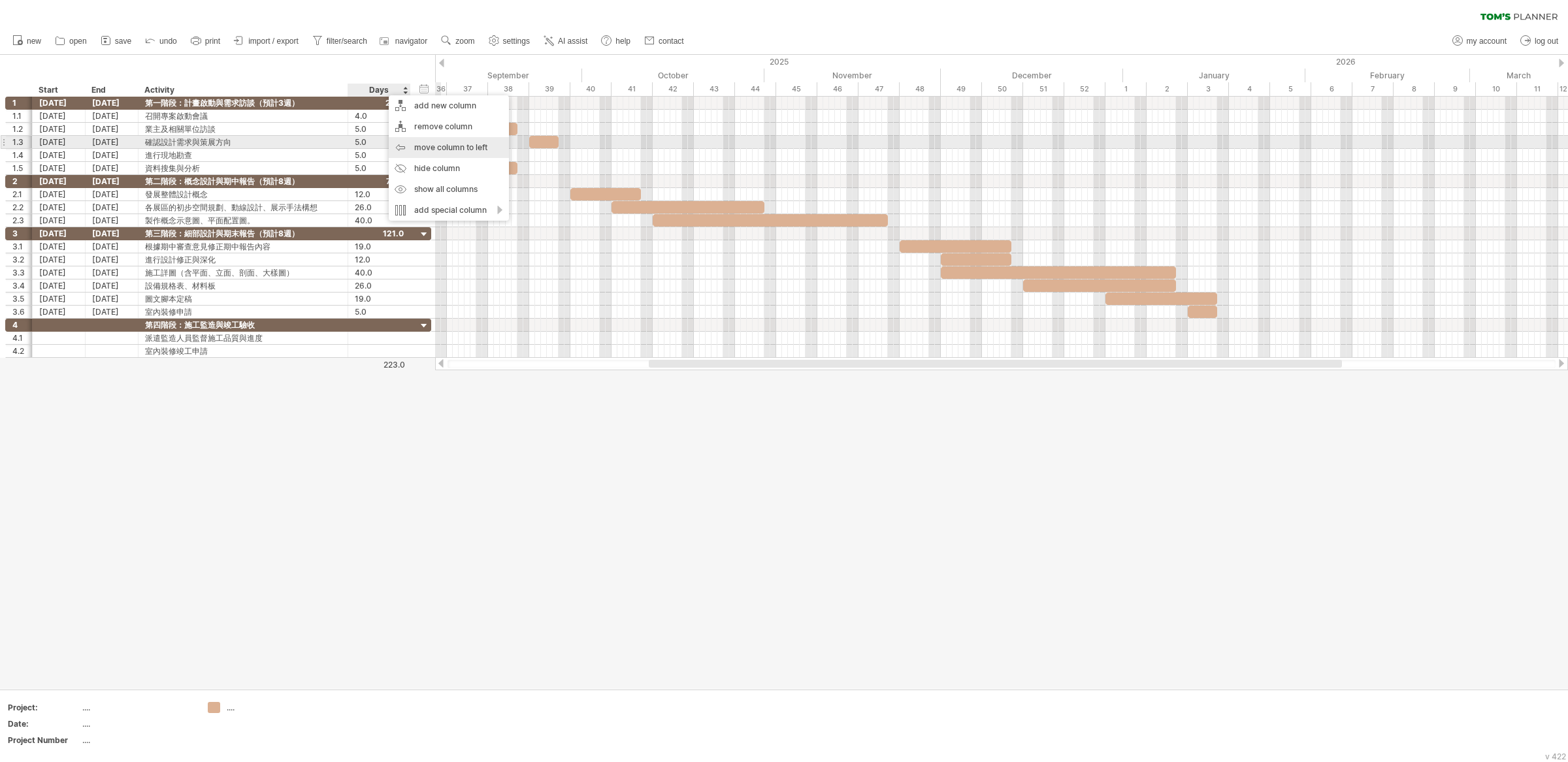
click at [447, 143] on div "move column to left" at bounding box center [449, 147] width 120 height 21
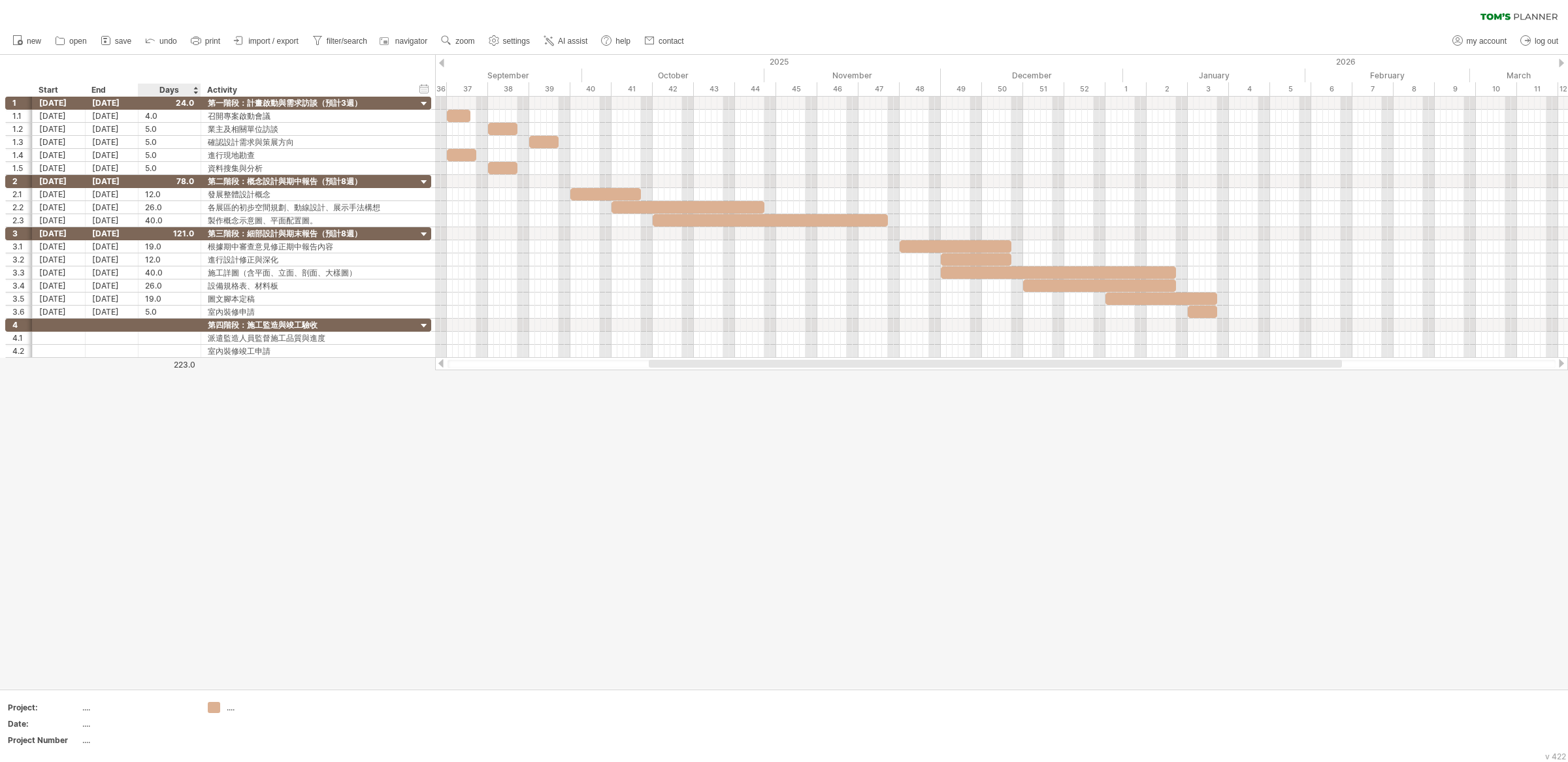
click at [310, 399] on div at bounding box center [784, 371] width 1568 height 634
click at [226, 89] on div "Activity" at bounding box center [305, 90] width 196 height 13
click at [217, 89] on input "********" at bounding box center [305, 90] width 196 height 13
type input "**"
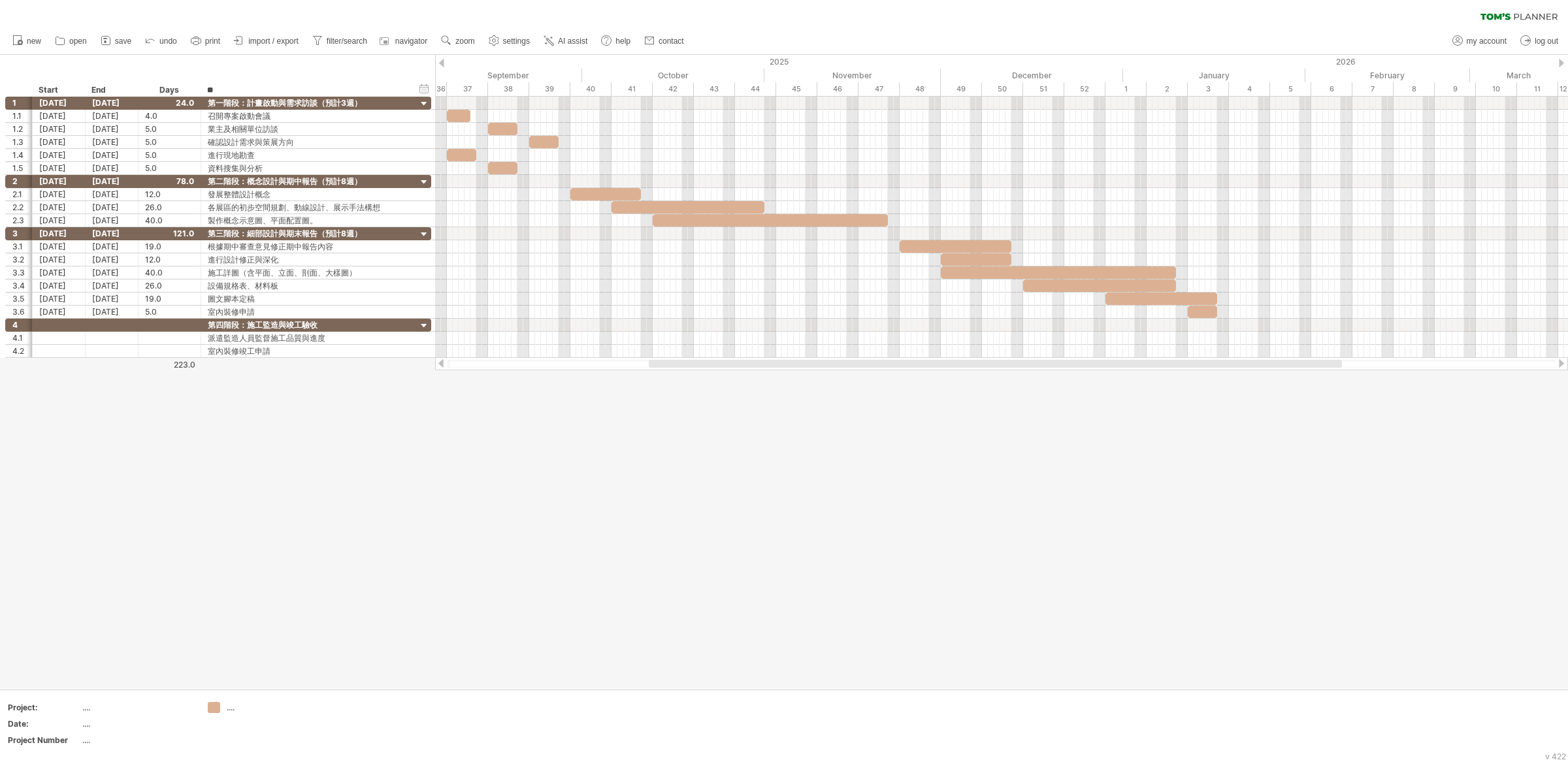
click at [537, 446] on div at bounding box center [784, 371] width 1568 height 634
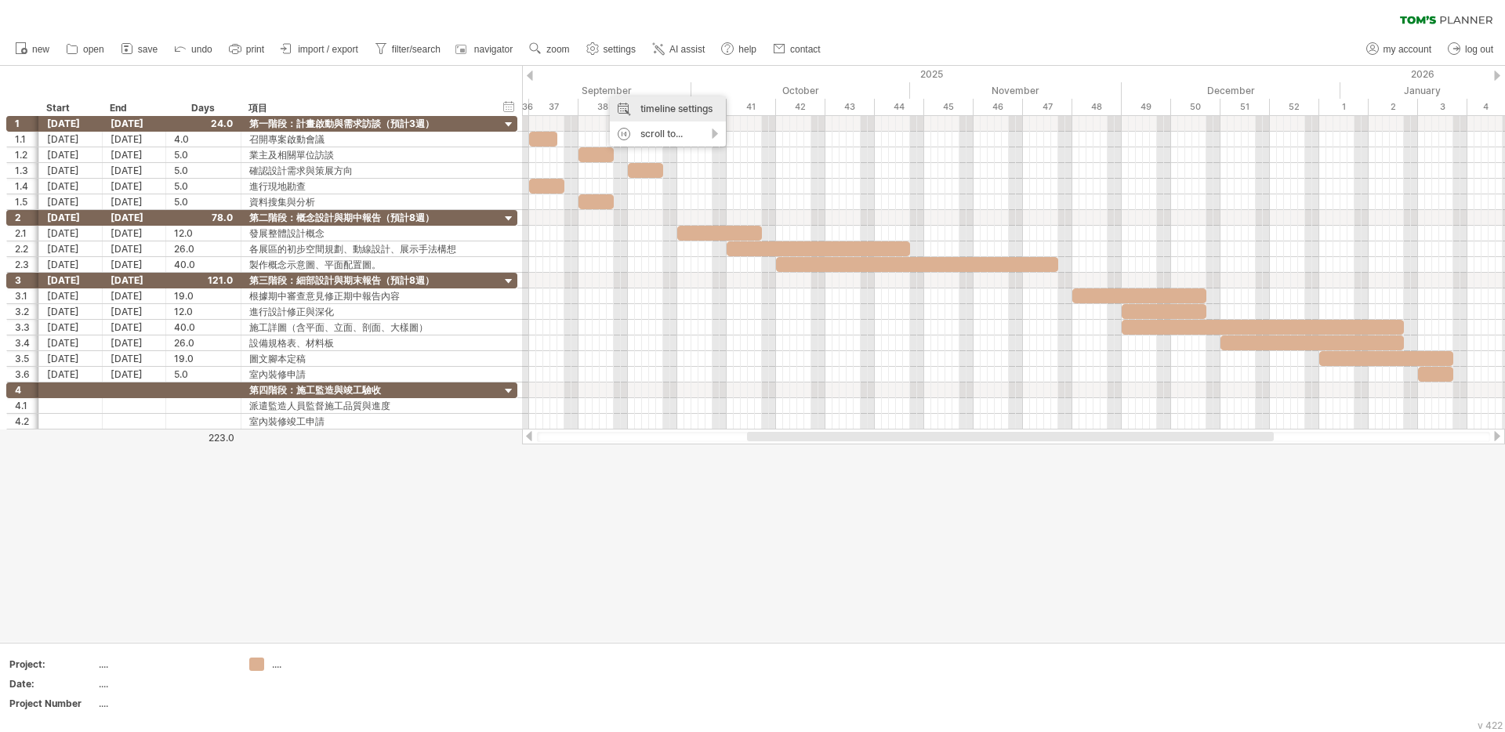
click at [690, 108] on div "timeline settings" at bounding box center [668, 108] width 116 height 25
click at [389, 389] on div "第四階段：施工監造與竣工驗收" at bounding box center [366, 390] width 235 height 15
click at [389, 389] on input "**********" at bounding box center [366, 390] width 235 height 15
click at [323, 394] on input "**********" at bounding box center [366, 390] width 235 height 15
click at [310, 390] on input "**********" at bounding box center [366, 390] width 235 height 15
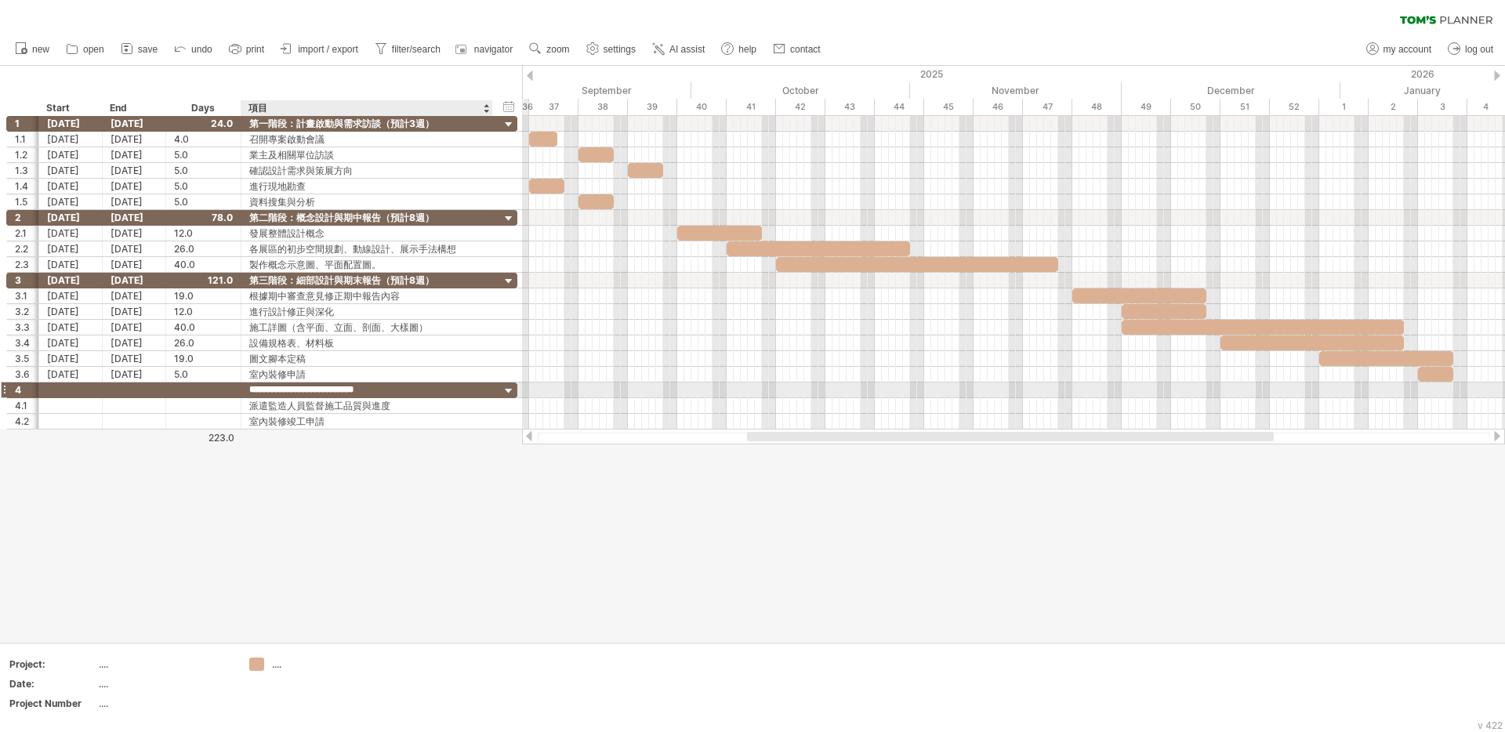
click at [298, 390] on input "**********" at bounding box center [366, 390] width 235 height 15
click at [345, 393] on input "**********" at bounding box center [366, 390] width 235 height 15
type input "**********"
click at [385, 456] on div at bounding box center [752, 354] width 1505 height 576
click at [1494, 434] on div at bounding box center [1497, 436] width 13 height 10
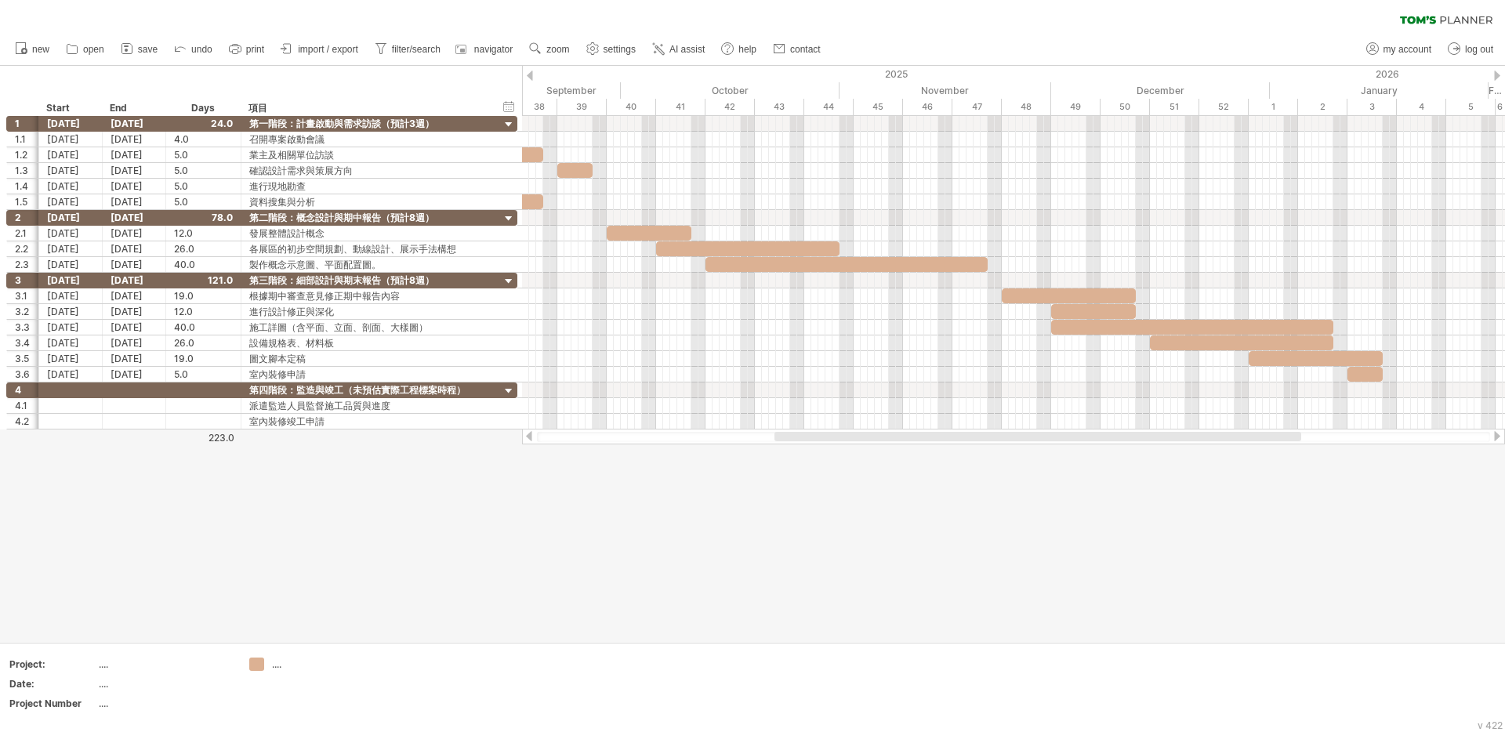
click at [530, 434] on div at bounding box center [529, 436] width 13 height 10
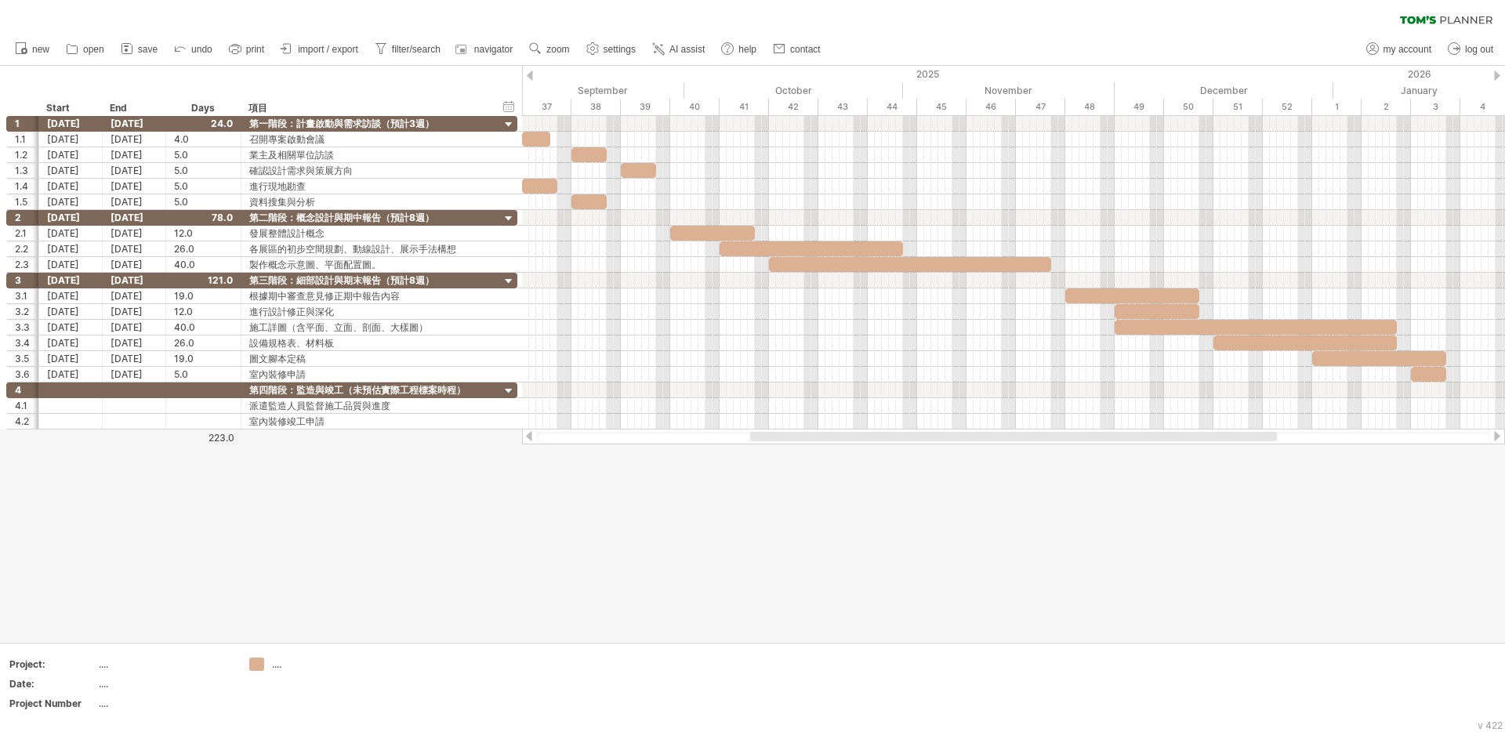
drag, startPoint x: 808, startPoint y: 434, endPoint x: 812, endPoint y: 441, distance: 8.8
click at [812, 441] on div at bounding box center [1013, 437] width 953 height 10
drag, startPoint x: 956, startPoint y: 548, endPoint x: 864, endPoint y: 648, distance: 135.4
click at [955, 548] on div at bounding box center [752, 354] width 1505 height 576
drag, startPoint x: 854, startPoint y: 656, endPoint x: 1176, endPoint y: 704, distance: 325.8
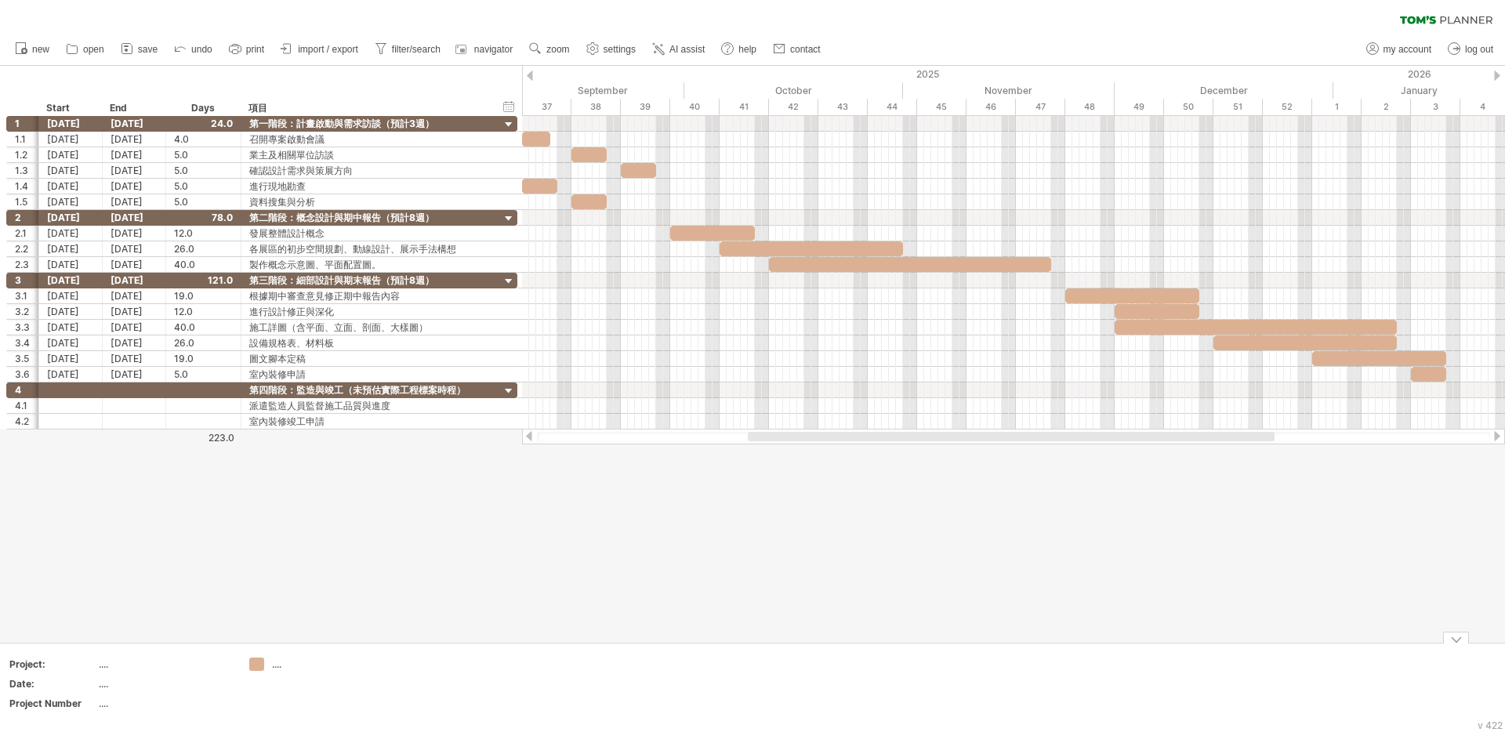
click at [1461, 639] on div at bounding box center [1456, 638] width 26 height 12
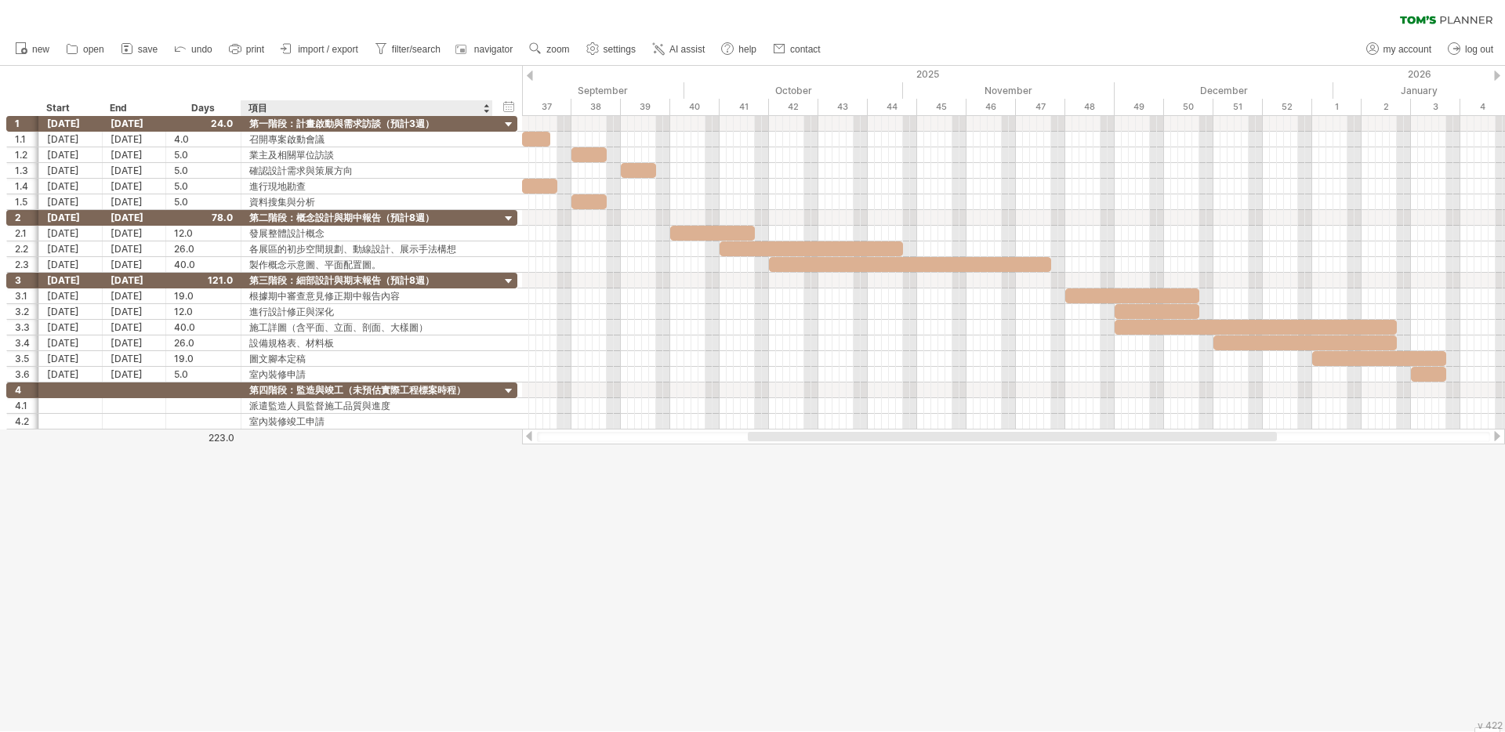
click at [434, 499] on div at bounding box center [752, 399] width 1505 height 666
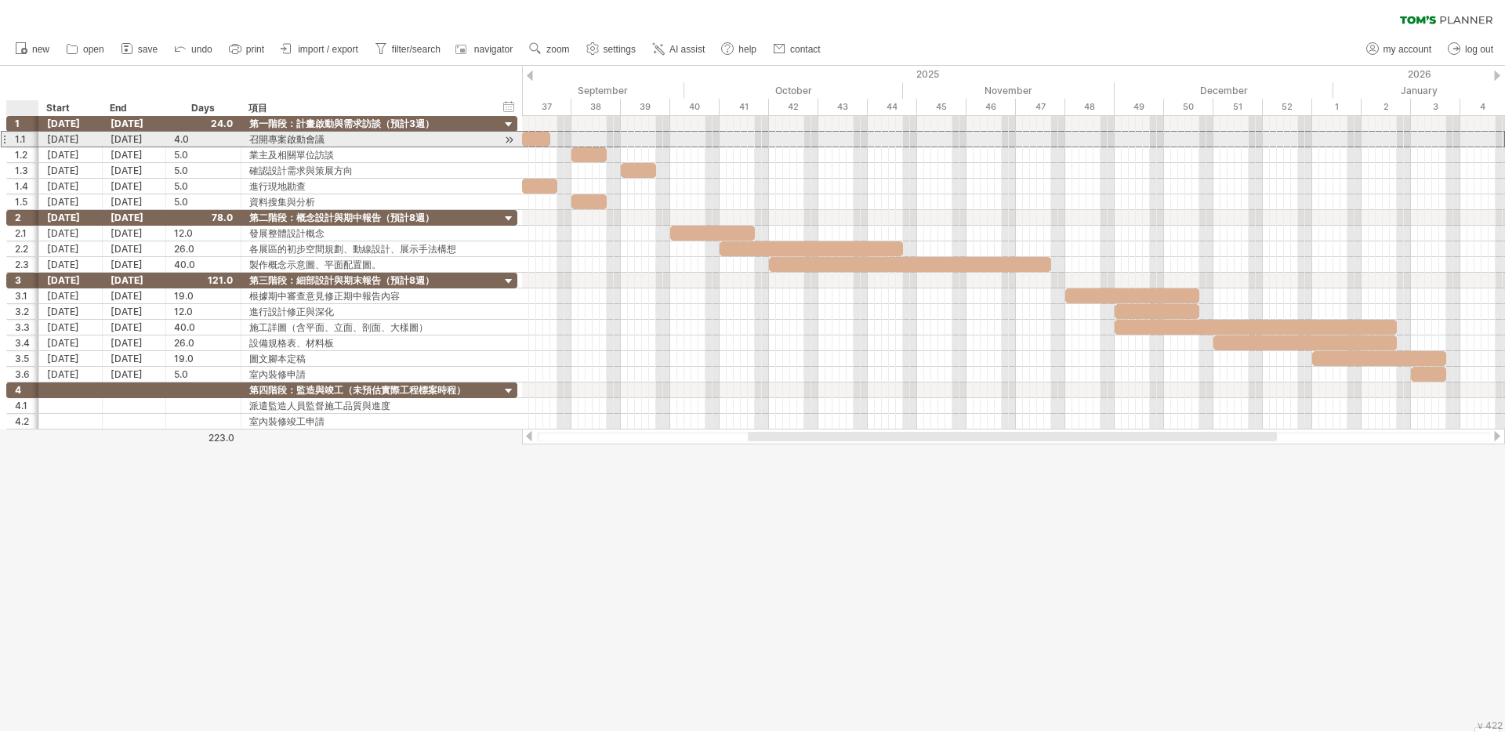
click at [27, 136] on div "1.1" at bounding box center [27, 139] width 24 height 15
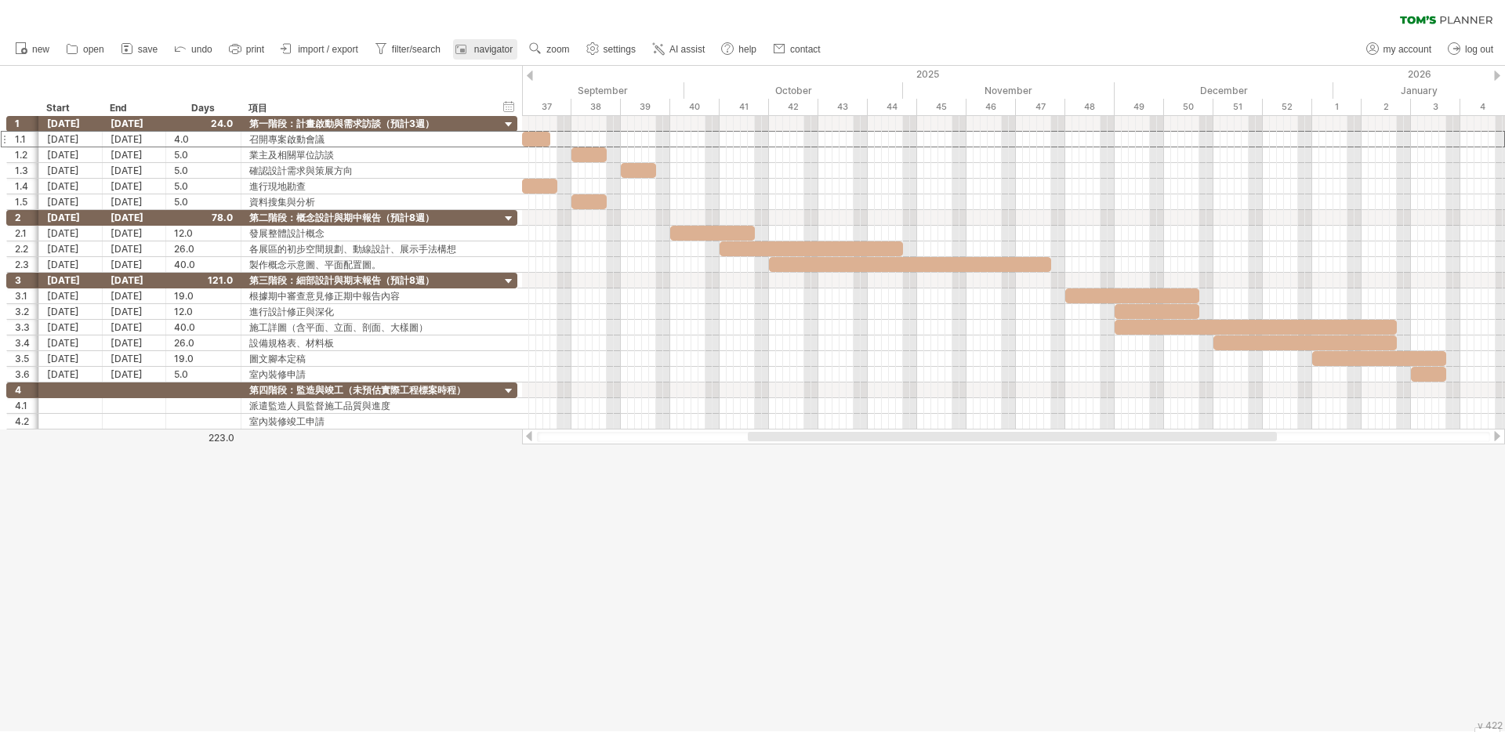
click at [496, 54] on span "navigator" at bounding box center [493, 49] width 38 height 11
click at [626, 51] on span "settings" at bounding box center [620, 49] width 32 height 11
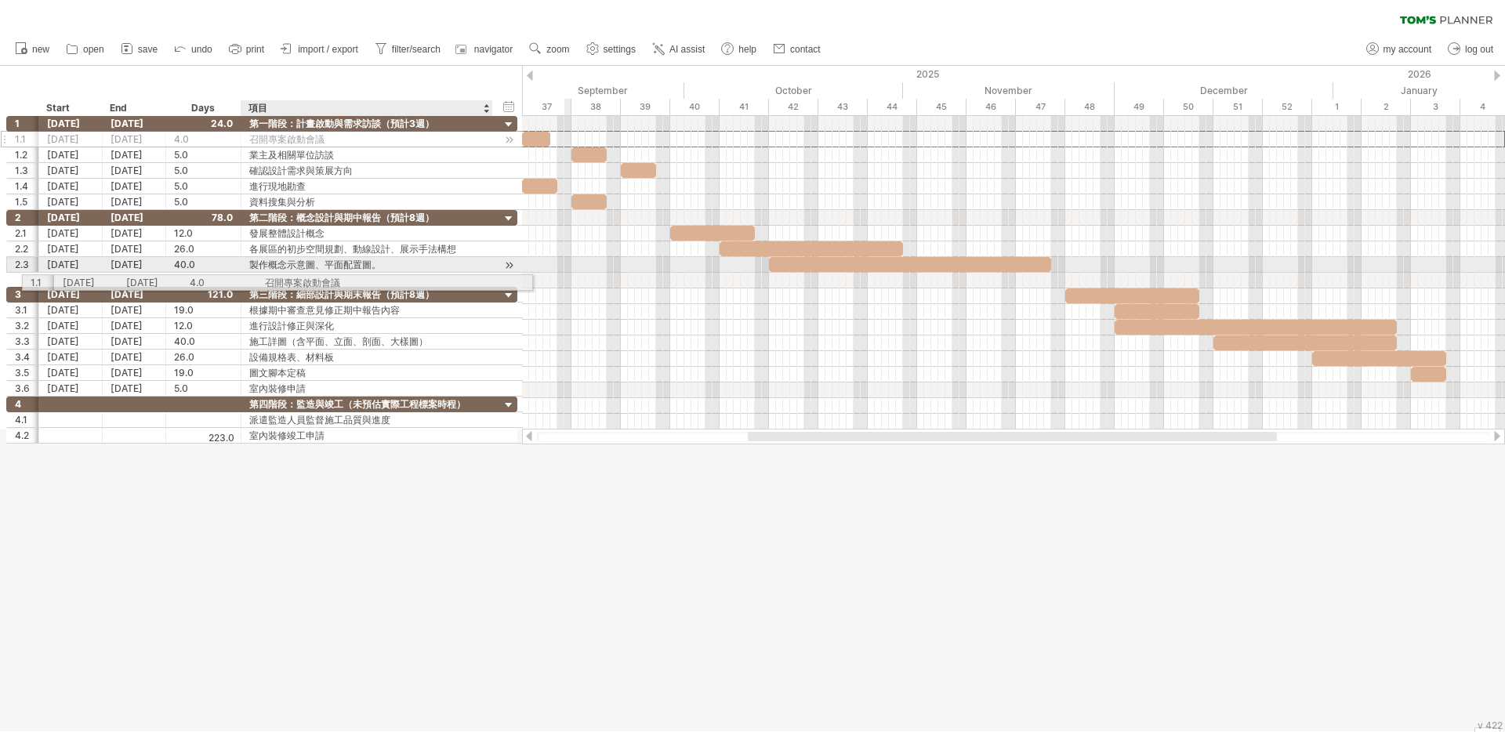
drag, startPoint x: 278, startPoint y: 136, endPoint x: 295, endPoint y: 254, distance: 119.5
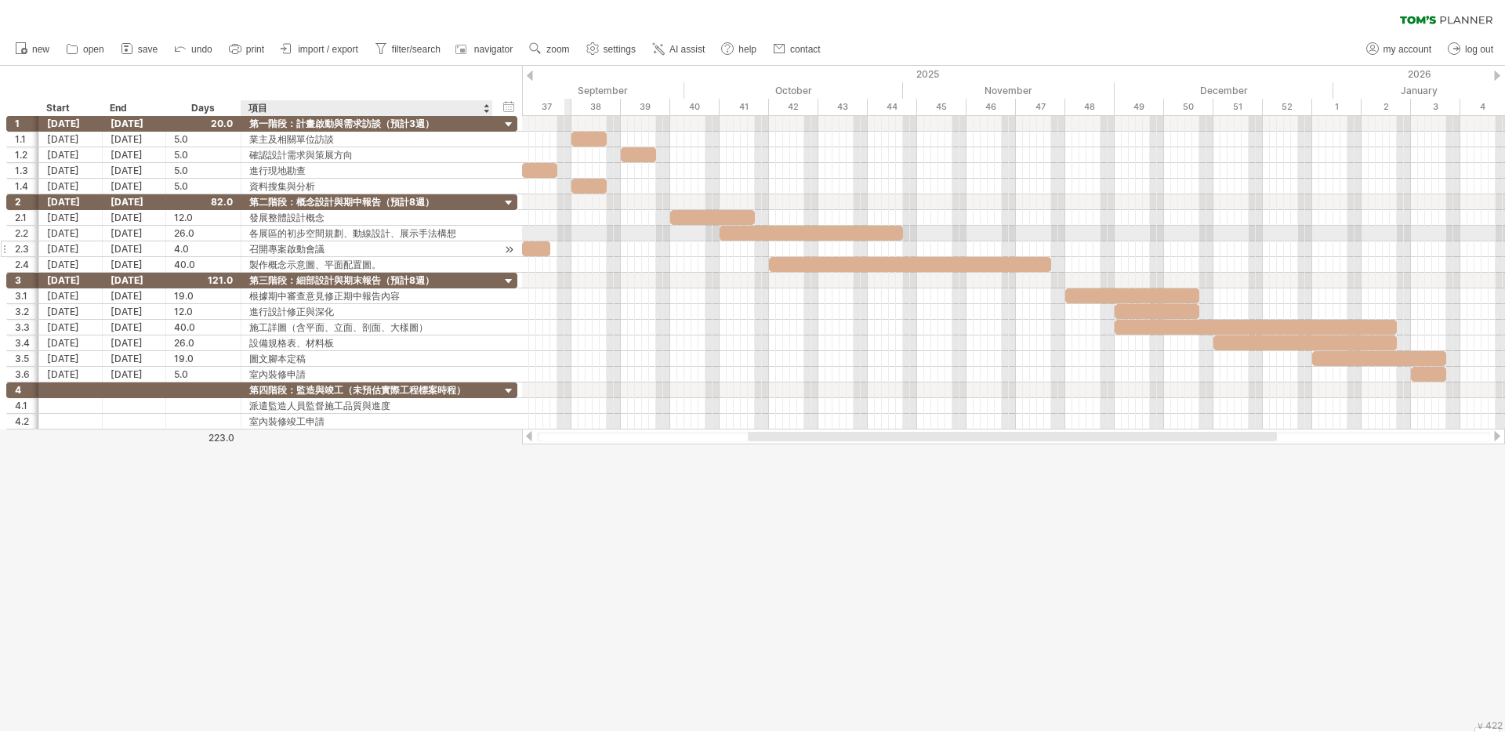
click at [296, 247] on div "召開專案啟動會議" at bounding box center [366, 248] width 235 height 15
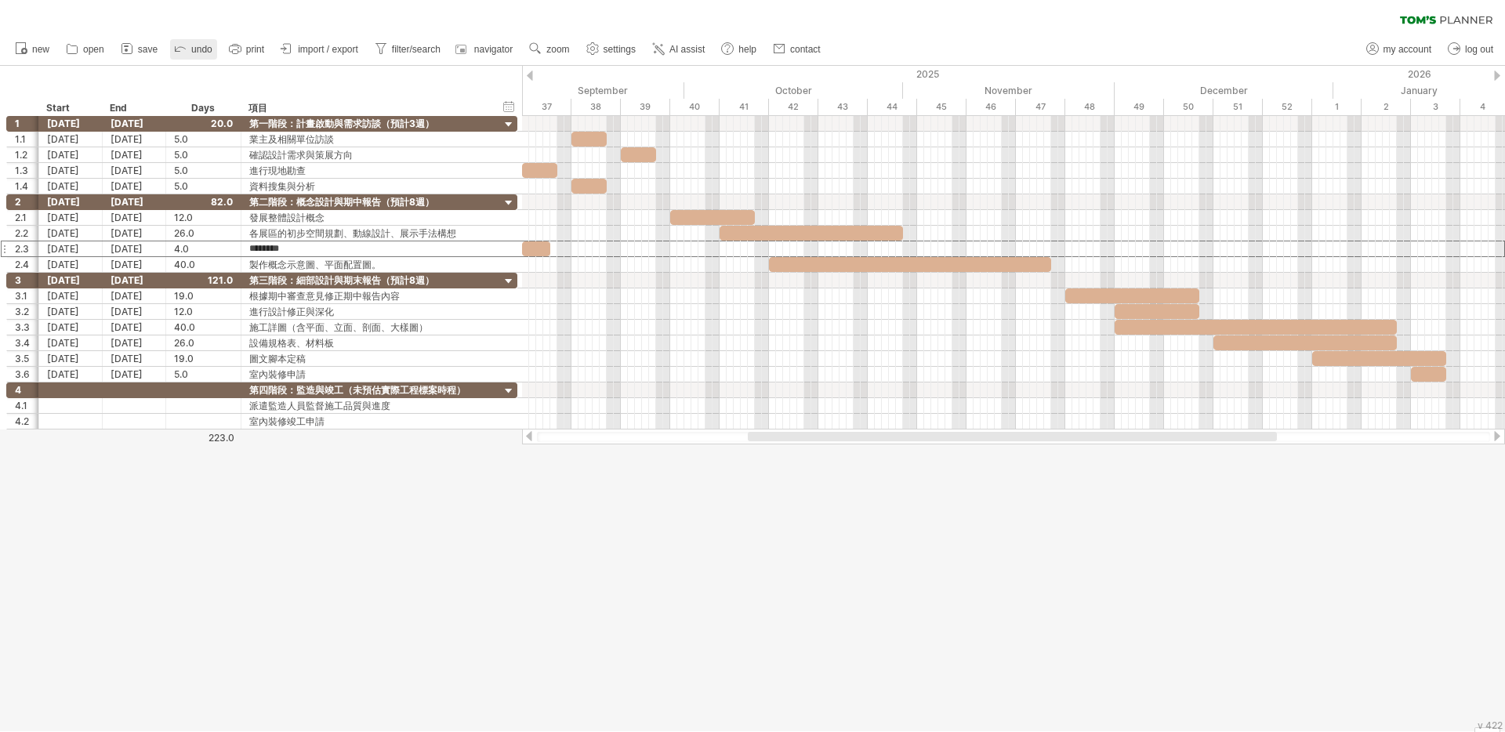
click at [206, 51] on span "undo" at bounding box center [201, 49] width 21 height 11
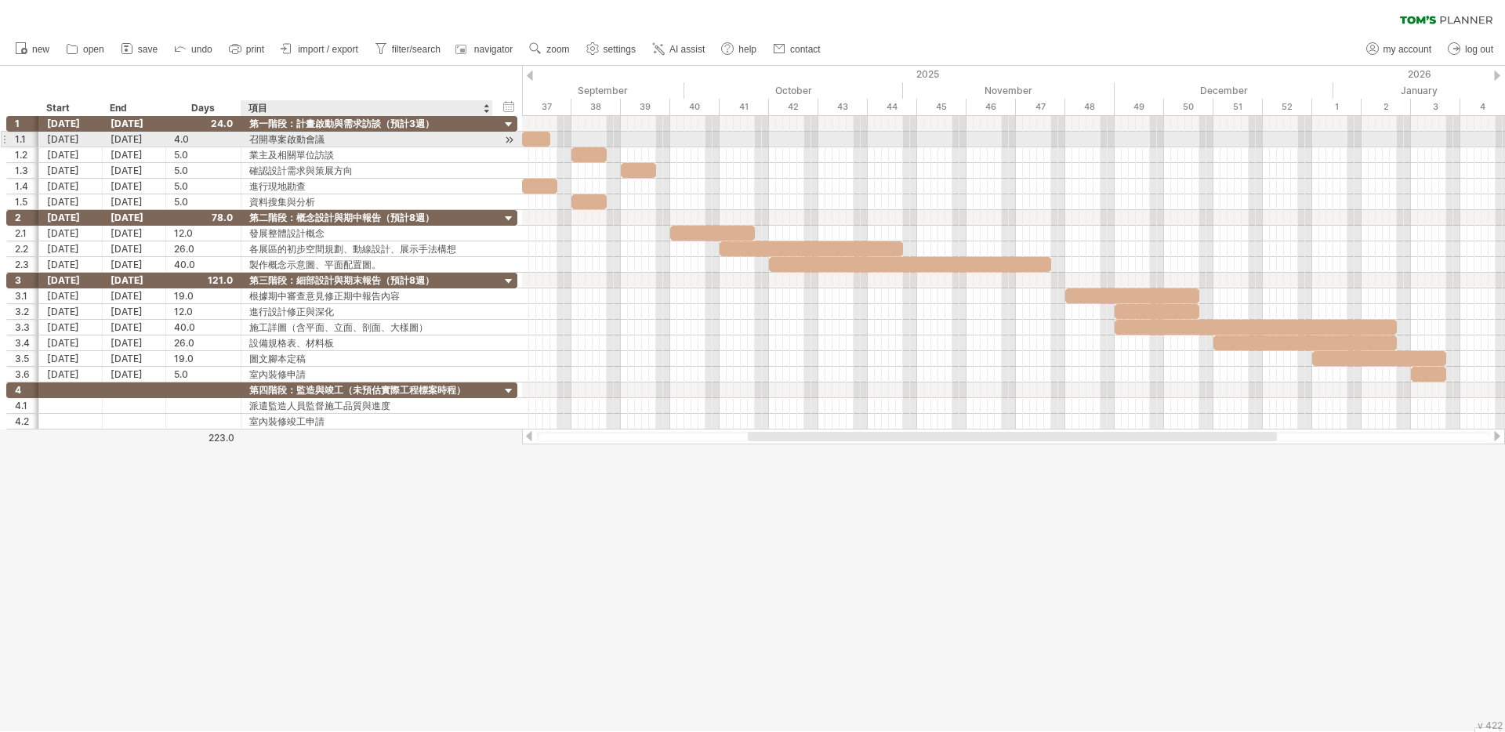
click at [307, 134] on div "召開專案啟動會議" at bounding box center [366, 139] width 235 height 15
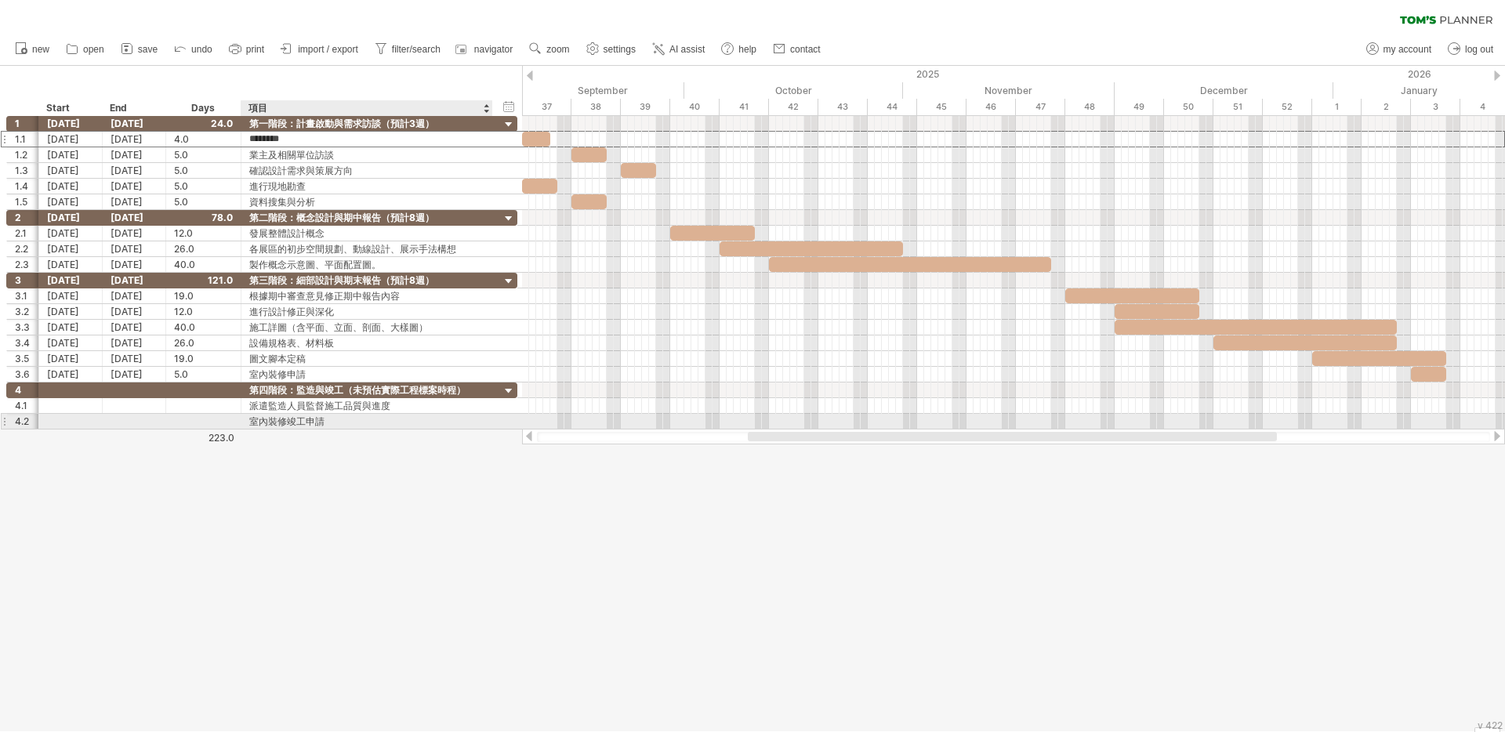
click at [334, 419] on div "室內裝修竣工申請" at bounding box center [366, 421] width 235 height 15
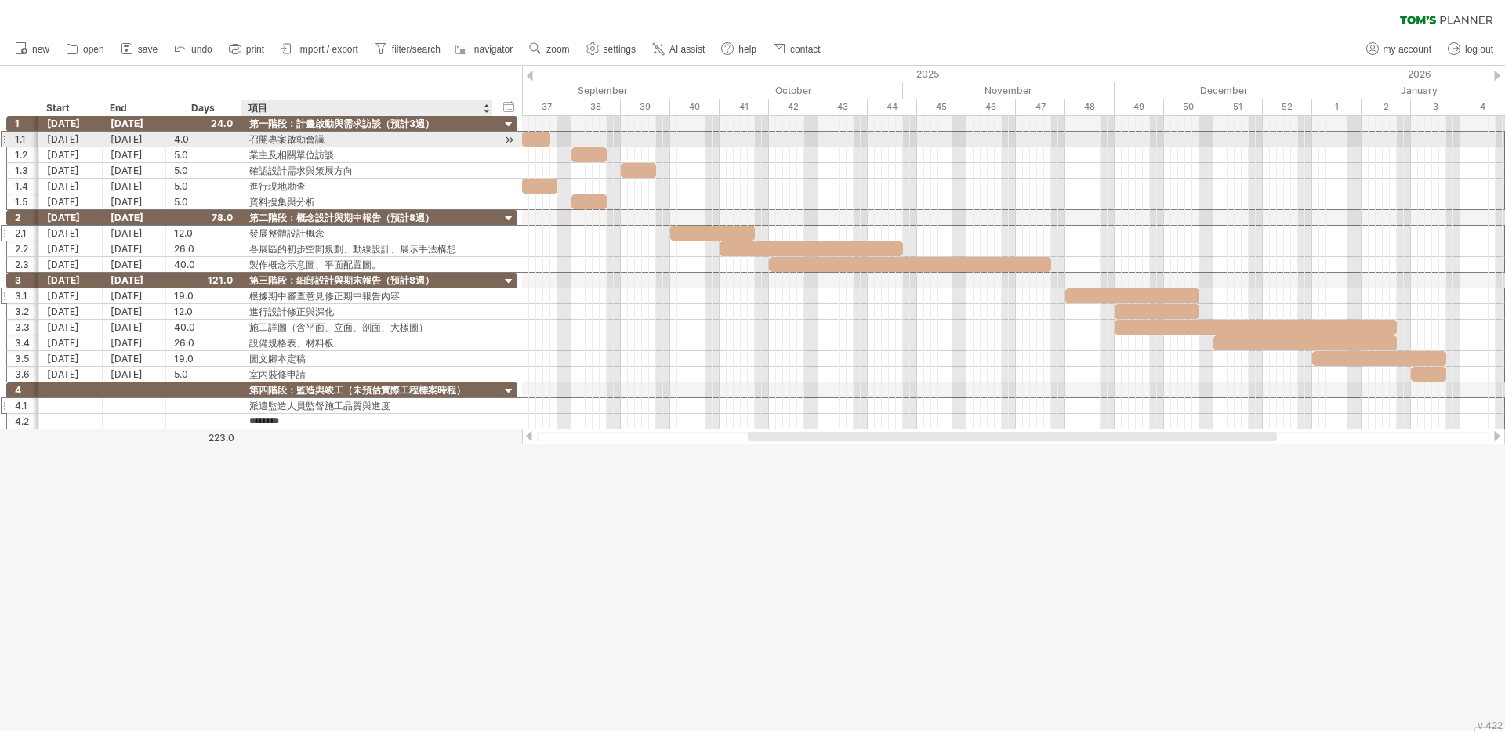
click at [316, 144] on div "召開專案啟動會議" at bounding box center [366, 139] width 235 height 15
click at [5, 137] on div at bounding box center [4, 139] width 6 height 16
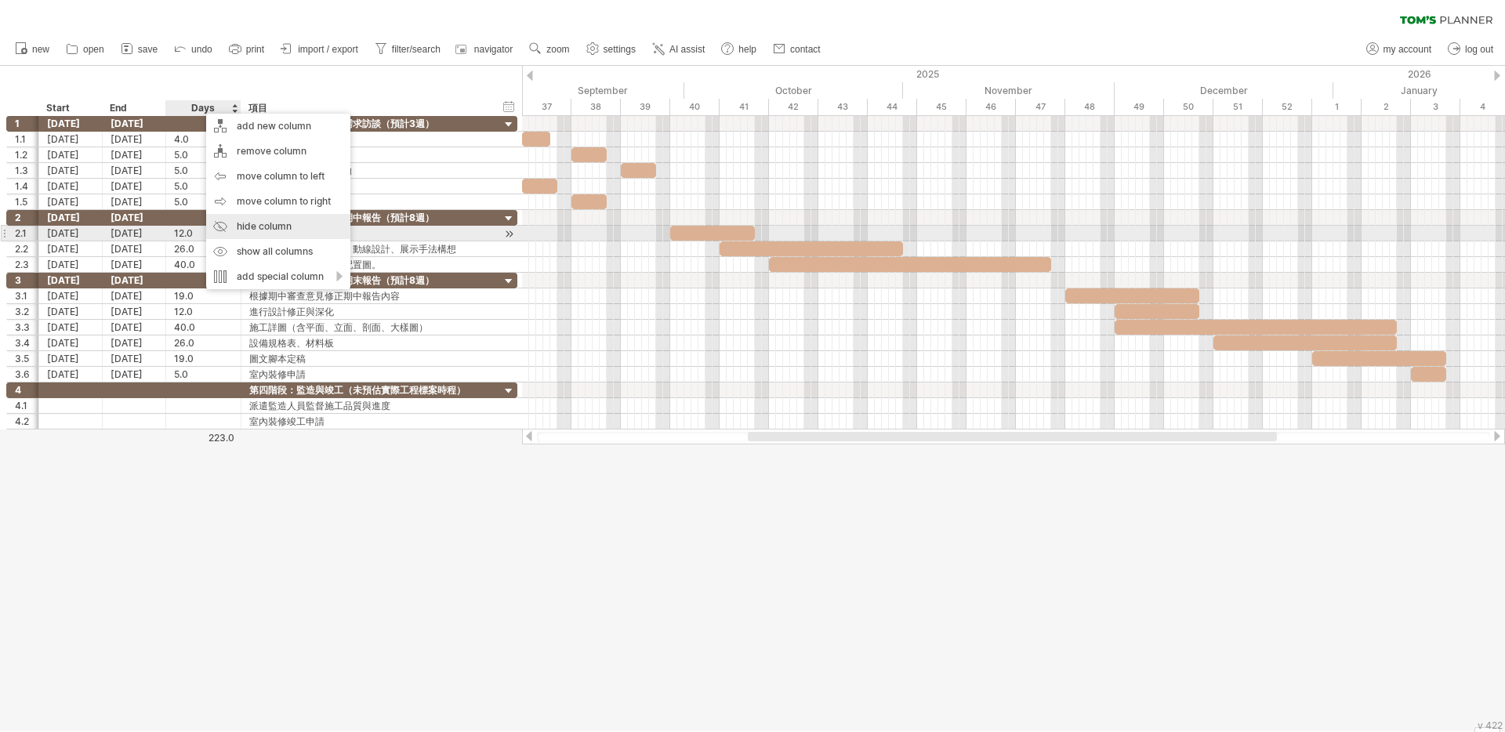
click at [295, 227] on div "hide column" at bounding box center [278, 226] width 144 height 25
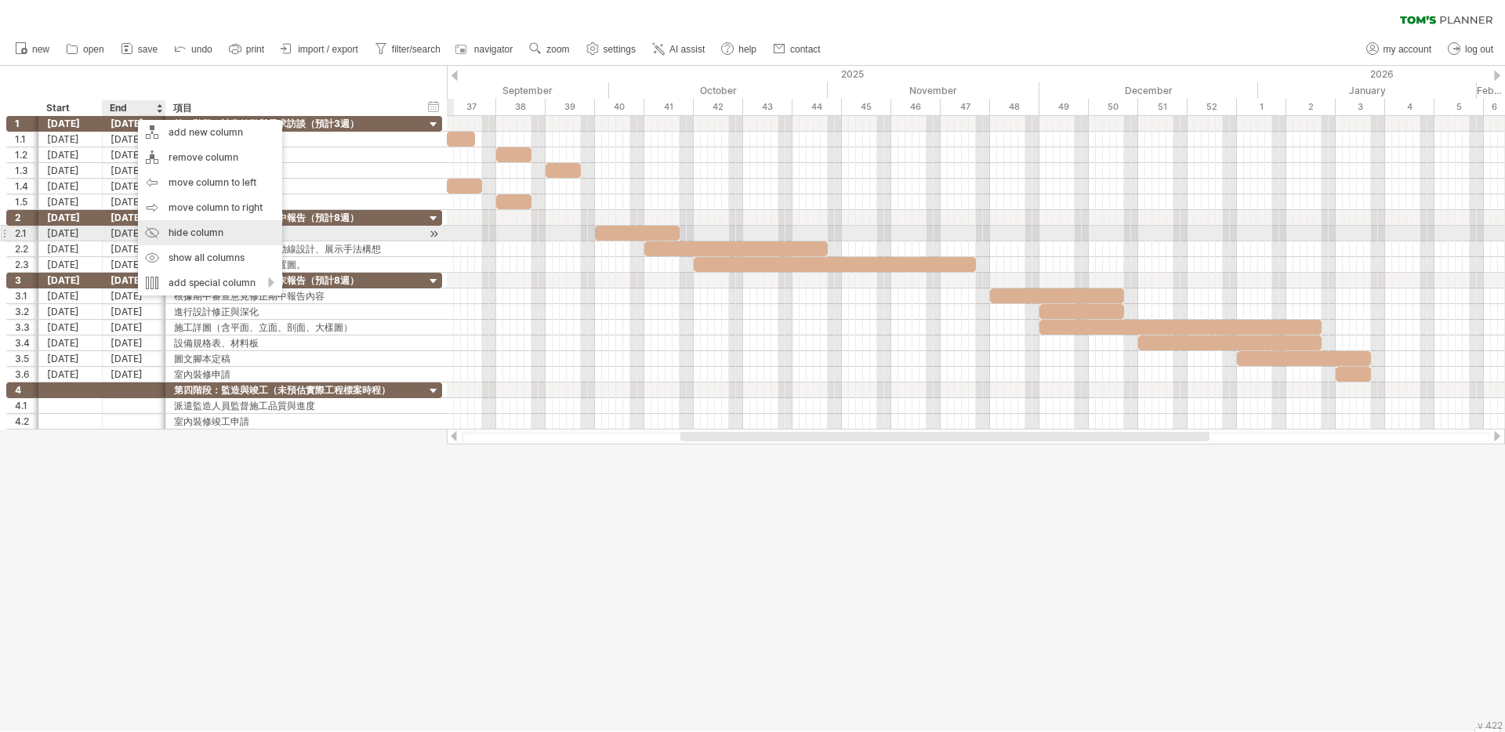
click at [200, 237] on div "hide column" at bounding box center [210, 232] width 144 height 25
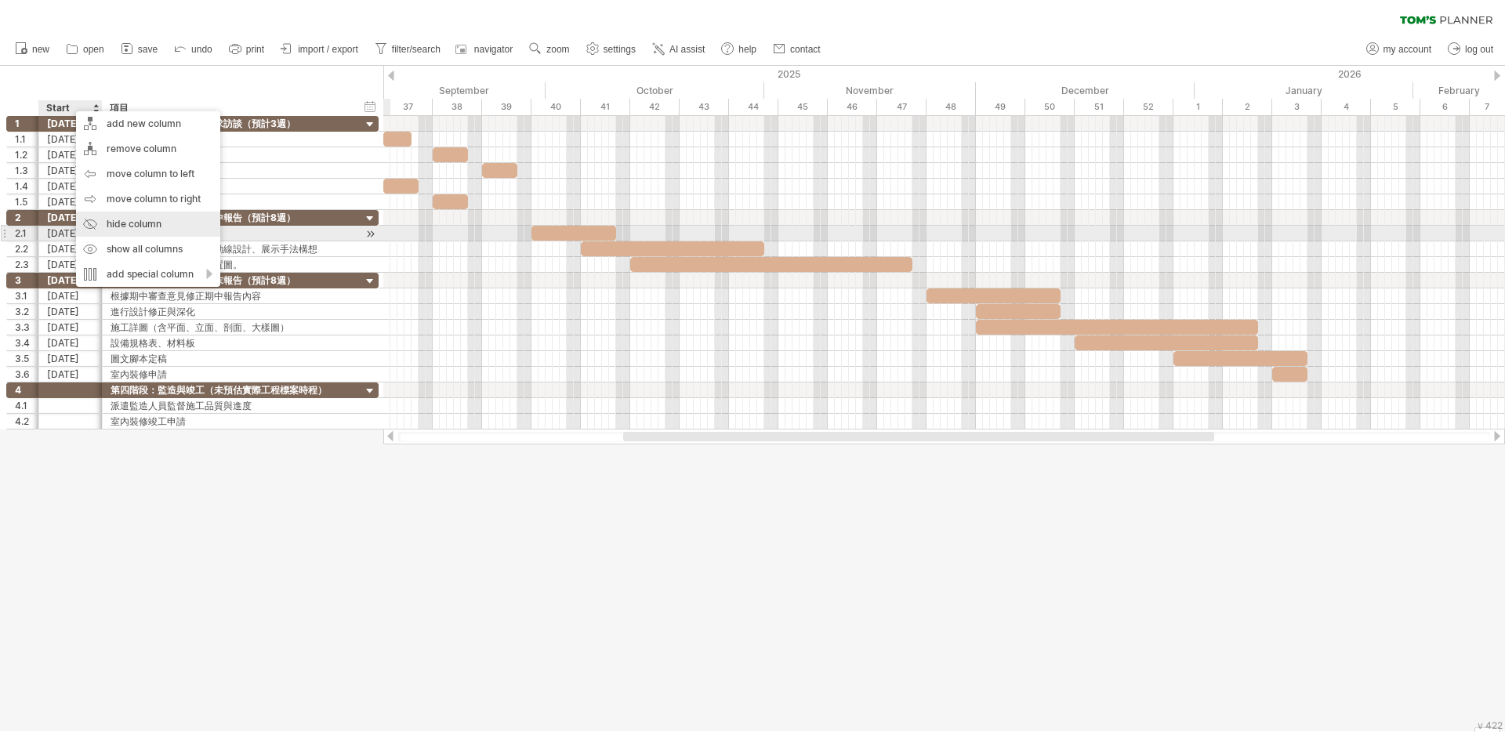
click at [117, 227] on div "hide column" at bounding box center [148, 224] width 144 height 25
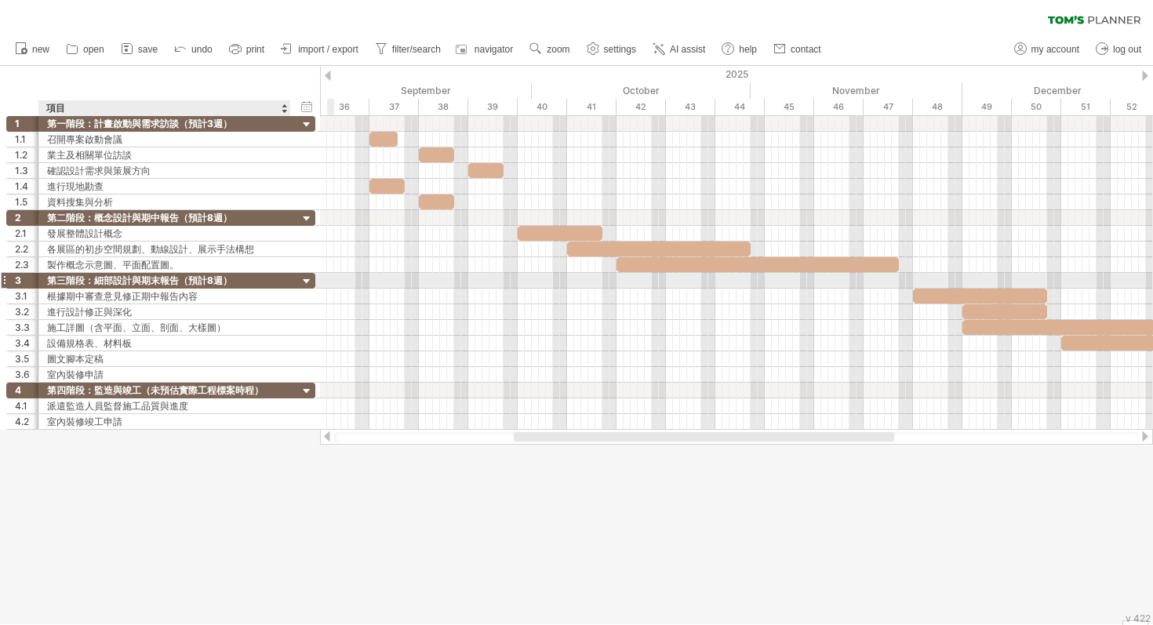
click at [224, 281] on div "第三階段：細部設計與期末報告（預計8週）" at bounding box center [164, 280] width 235 height 15
click at [224, 281] on input "**********" at bounding box center [164, 280] width 235 height 15
click at [215, 280] on input "**********" at bounding box center [164, 280] width 235 height 15
type input "**********"
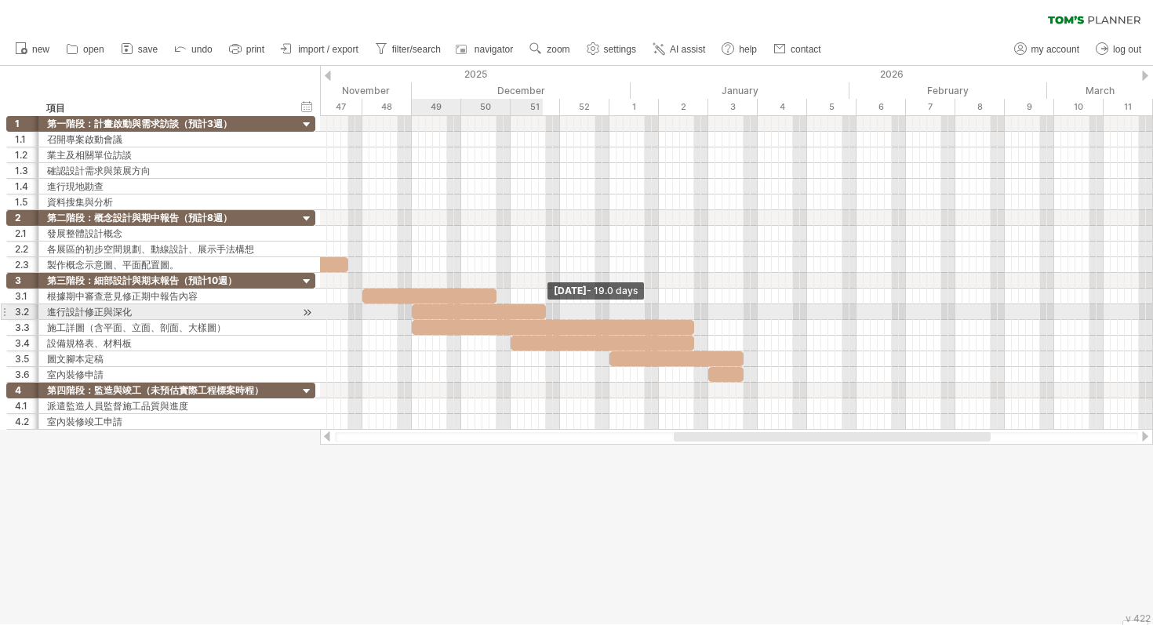
drag, startPoint x: 495, startPoint y: 314, endPoint x: 543, endPoint y: 315, distance: 47.9
click at [543, 315] on span at bounding box center [546, 311] width 6 height 15
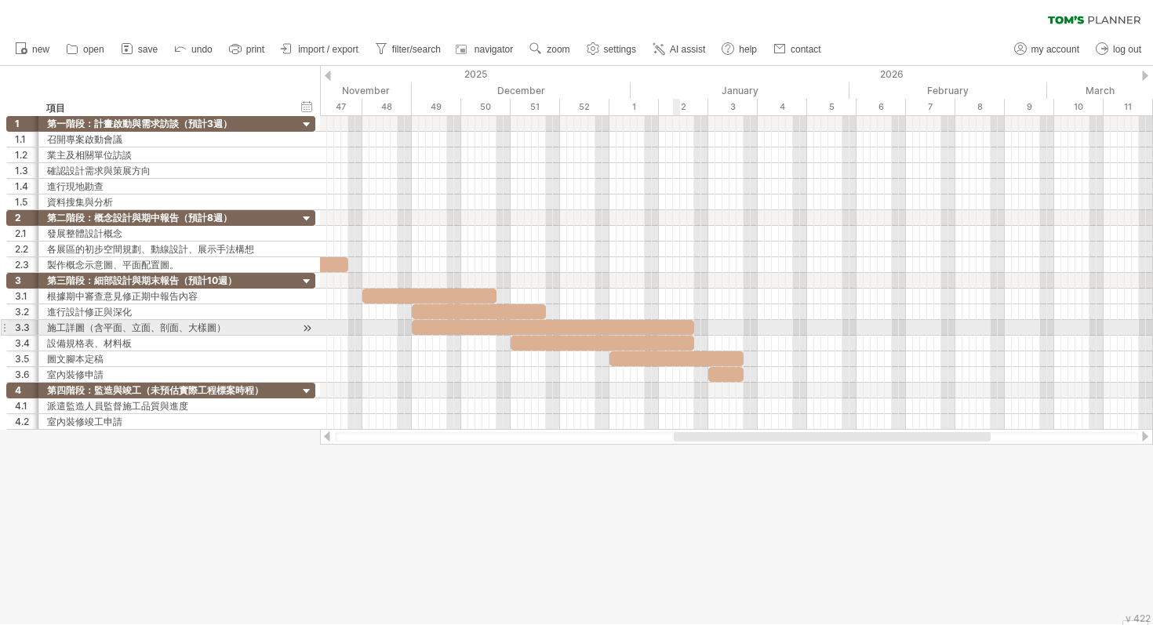
click at [678, 330] on div at bounding box center [553, 327] width 282 height 15
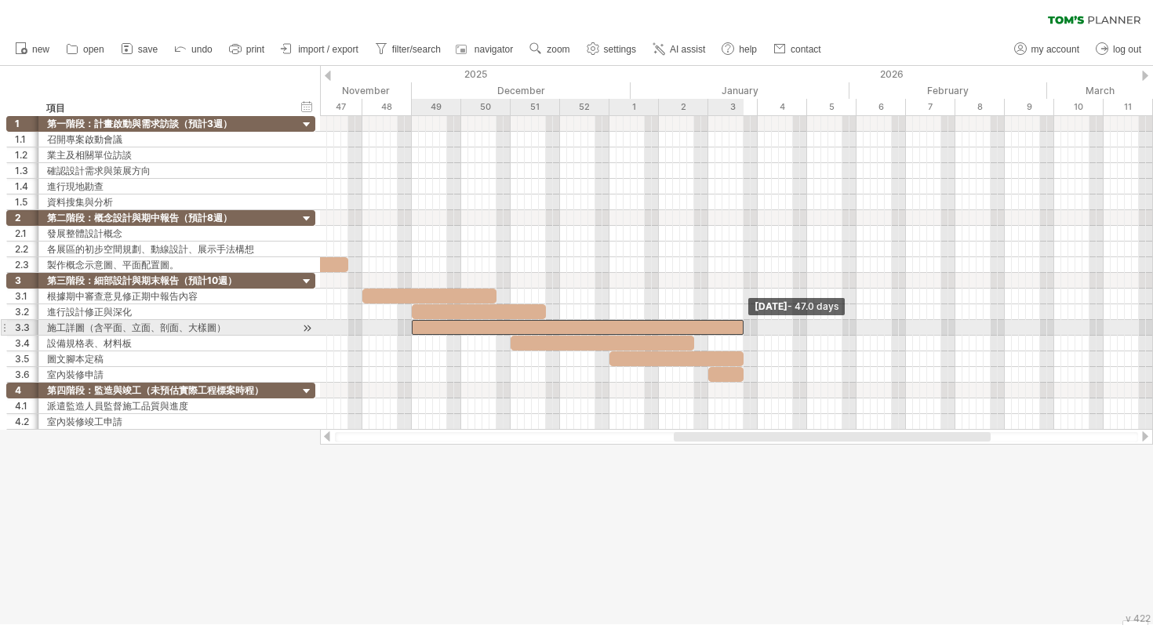
drag, startPoint x: 691, startPoint y: 327, endPoint x: 740, endPoint y: 332, distance: 49.7
click at [740, 332] on span at bounding box center [743, 327] width 6 height 15
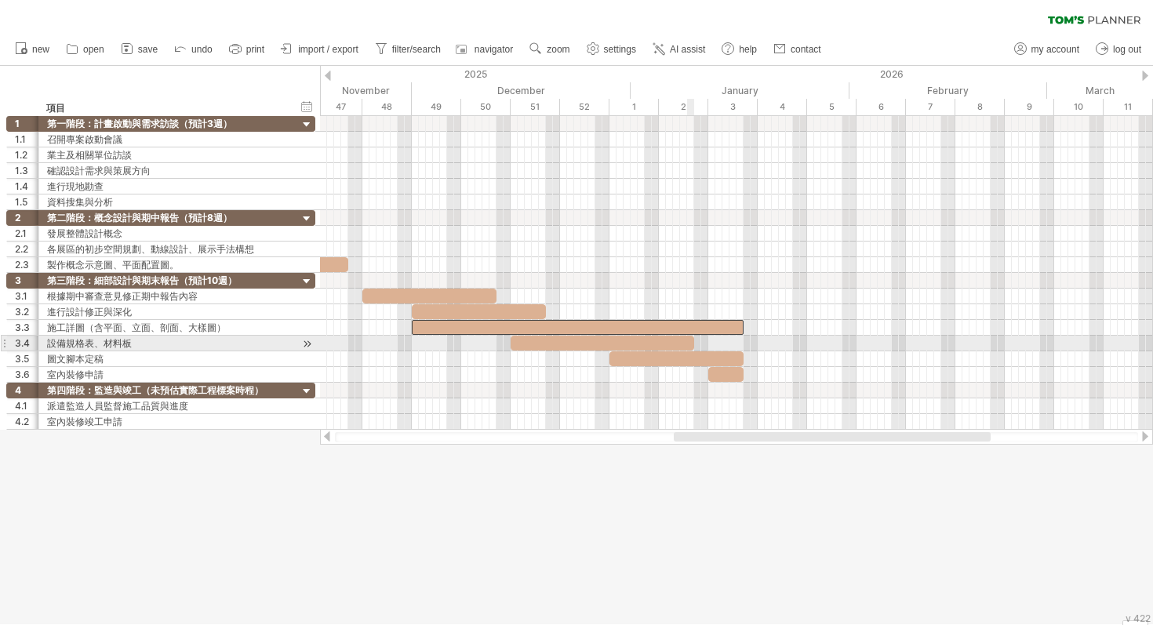
click at [689, 344] on div at bounding box center [601, 343] width 183 height 15
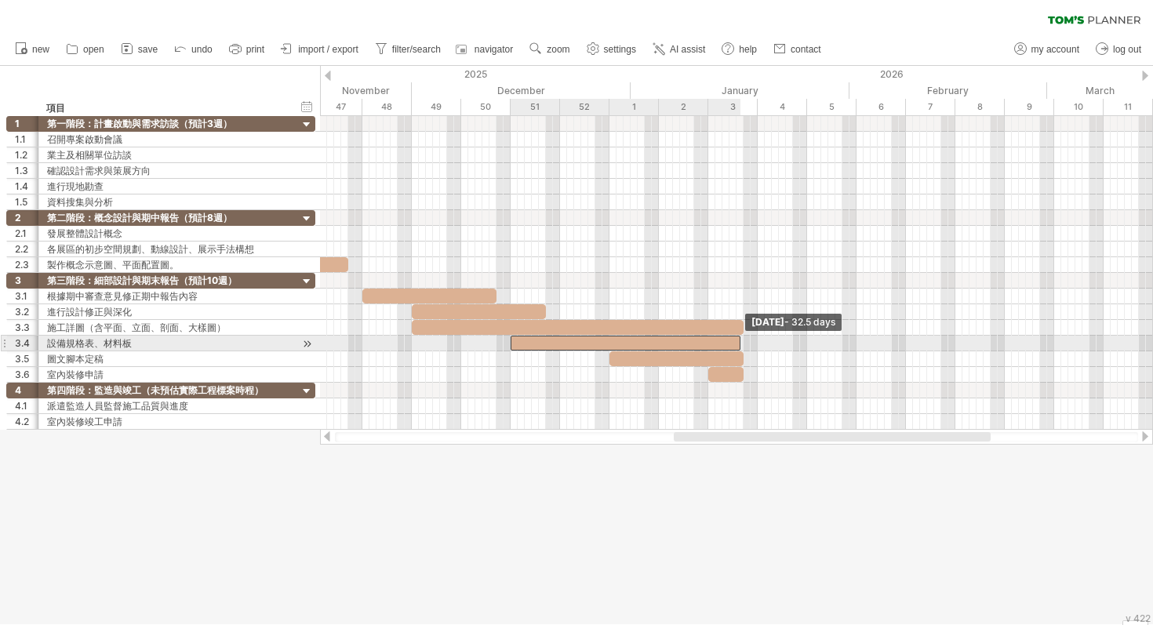
drag, startPoint x: 695, startPoint y: 343, endPoint x: 740, endPoint y: 347, distance: 45.6
click at [740, 347] on span at bounding box center [740, 343] width 6 height 15
click at [743, 347] on span at bounding box center [743, 343] width 6 height 15
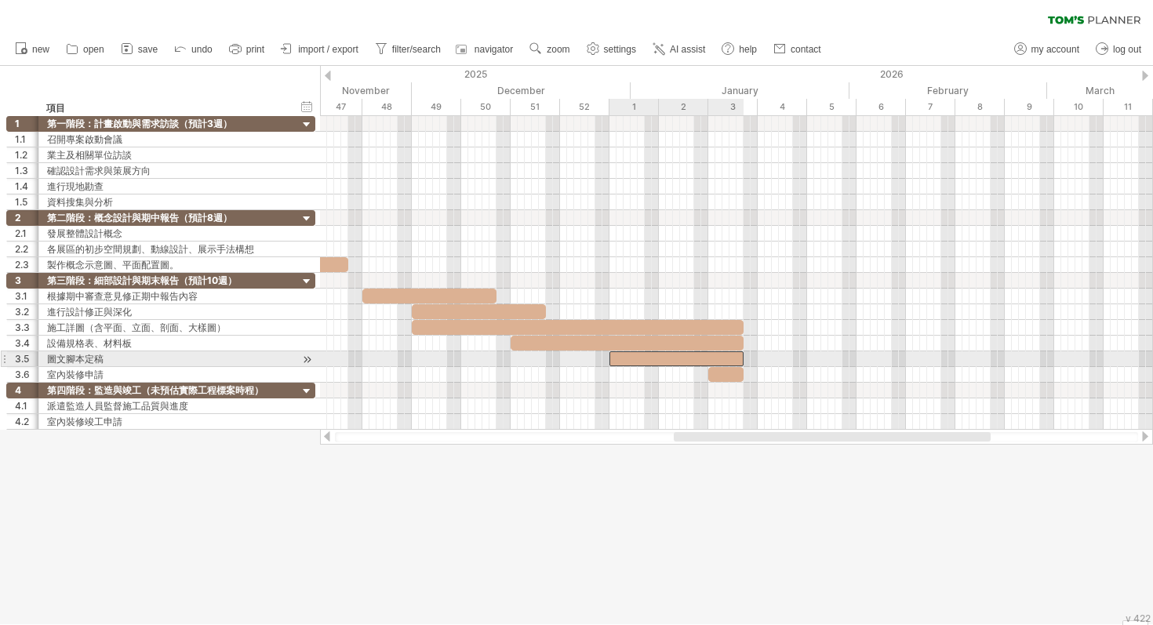
click at [721, 361] on div at bounding box center [676, 358] width 134 height 15
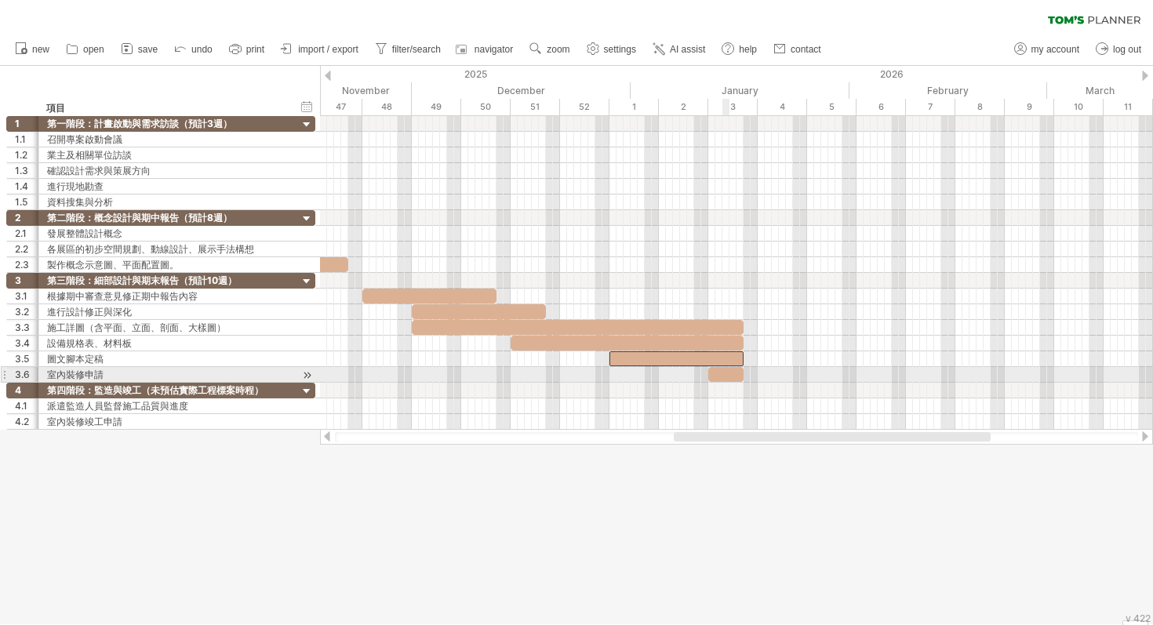
click at [728, 375] on div at bounding box center [725, 374] width 35 height 15
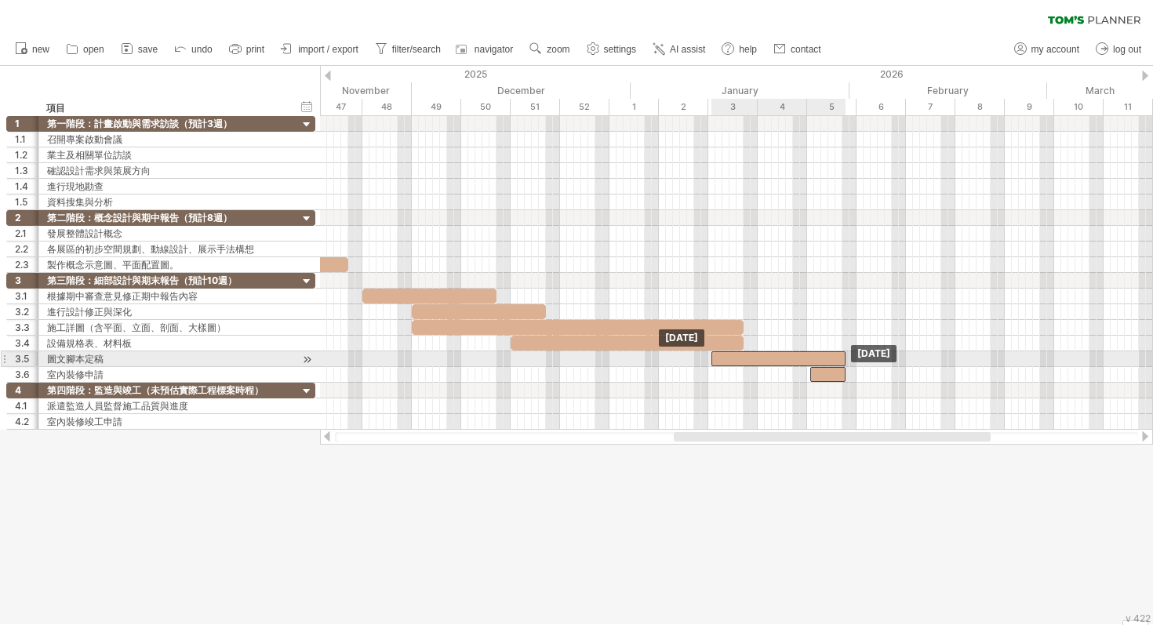
drag, startPoint x: 728, startPoint y: 359, endPoint x: 830, endPoint y: 364, distance: 101.3
click at [830, 364] on div at bounding box center [778, 358] width 134 height 15
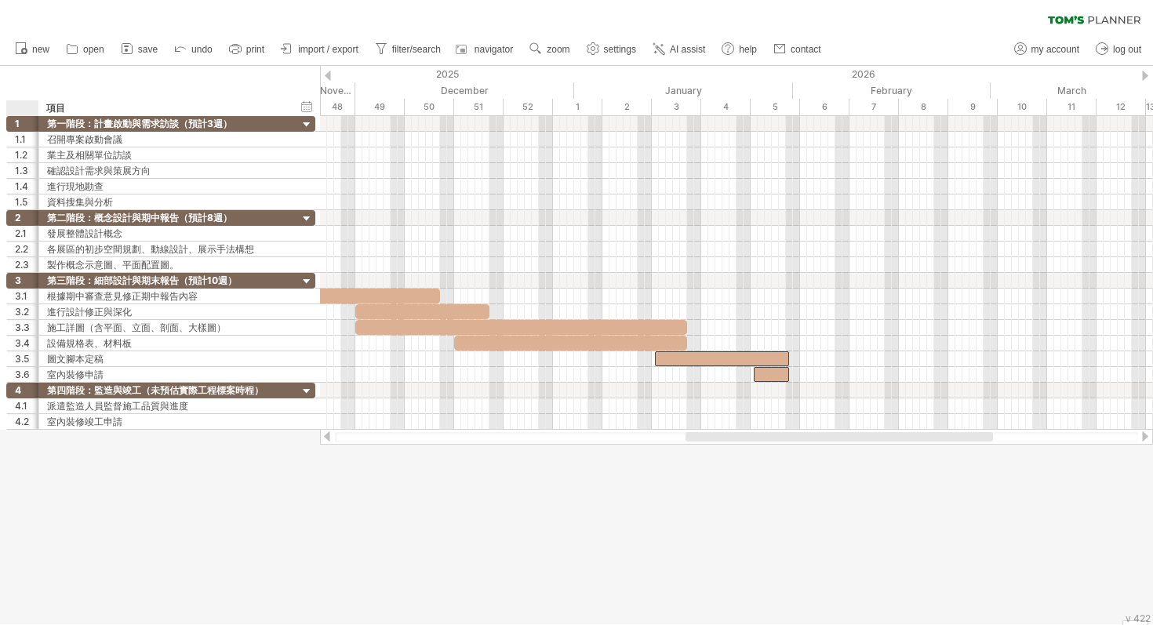
click at [25, 106] on div at bounding box center [26, 108] width 24 height 16
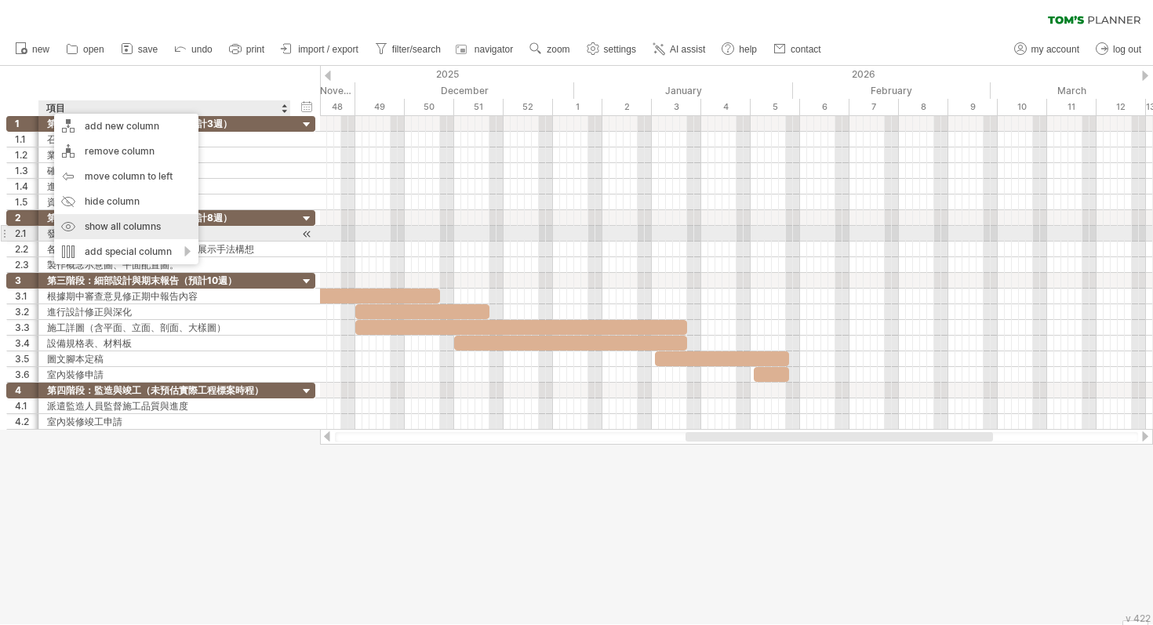
click at [133, 228] on div "show all columns" at bounding box center [126, 226] width 144 height 25
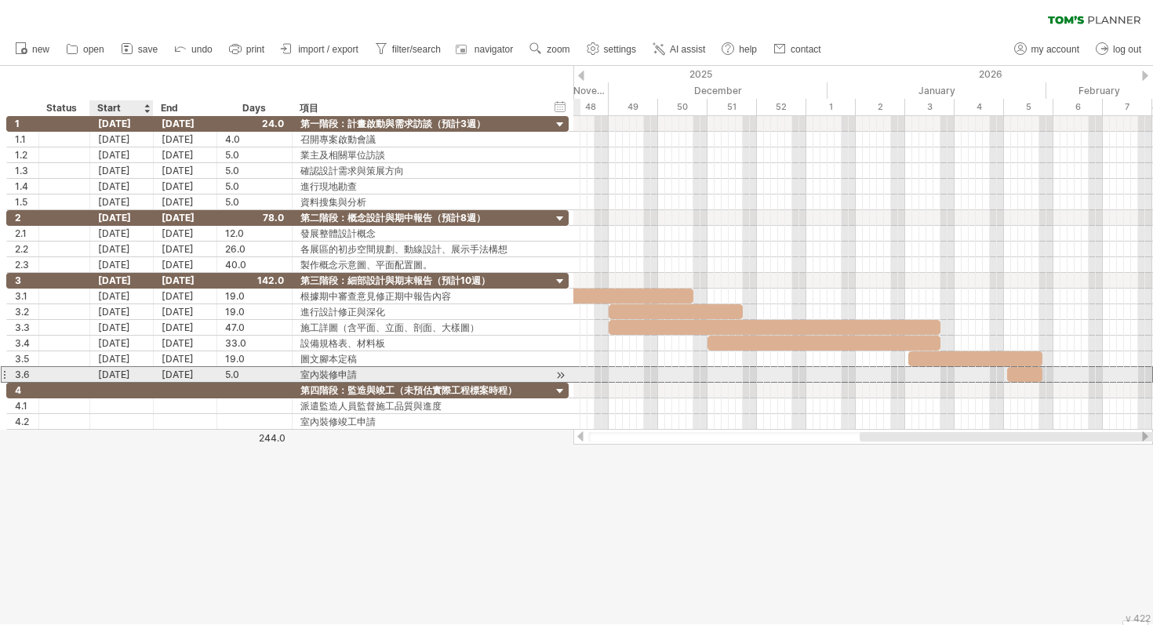
click at [126, 376] on div "[DATE]" at bounding box center [122, 374] width 64 height 15
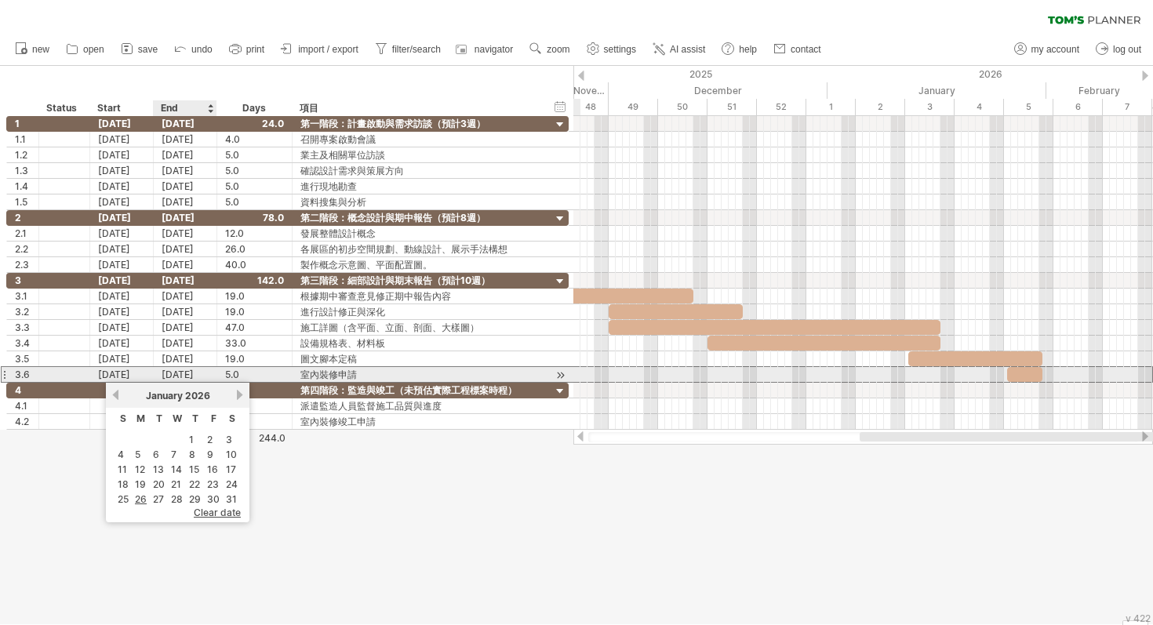
click at [187, 375] on div "[DATE]" at bounding box center [186, 374] width 64 height 15
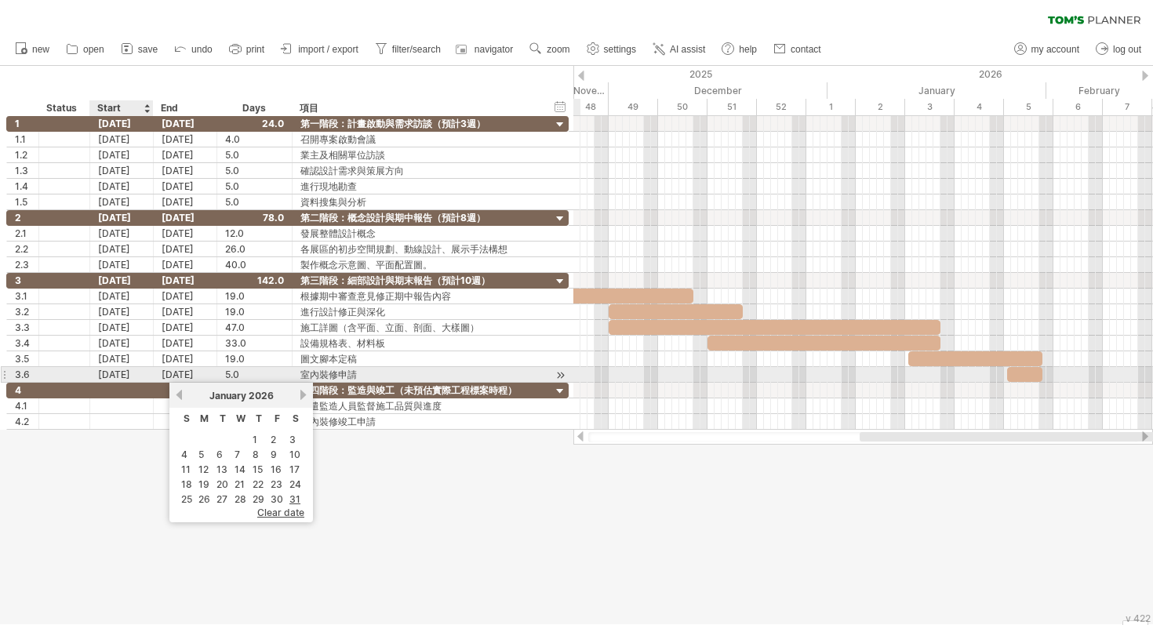
click at [133, 377] on div "[DATE]" at bounding box center [122, 374] width 64 height 15
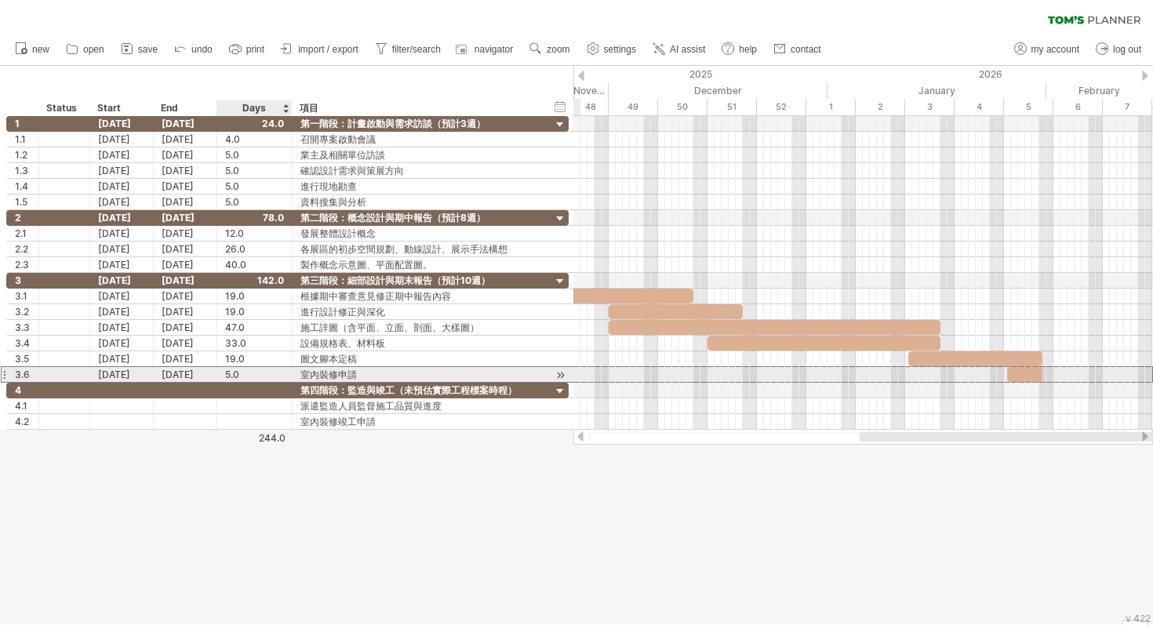
click at [235, 374] on div "5.0" at bounding box center [254, 374] width 59 height 15
click at [193, 370] on div "[DATE]" at bounding box center [186, 374] width 64 height 15
click at [134, 376] on div "[DATE]" at bounding box center [122, 374] width 64 height 15
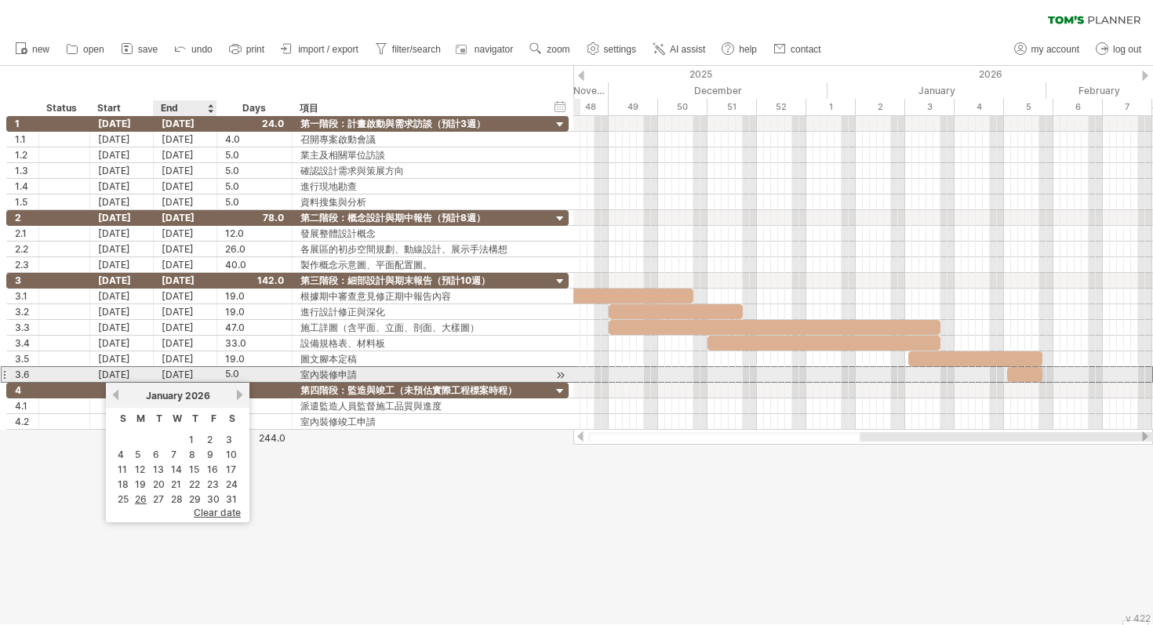
click at [191, 379] on div "[DATE]" at bounding box center [186, 374] width 64 height 15
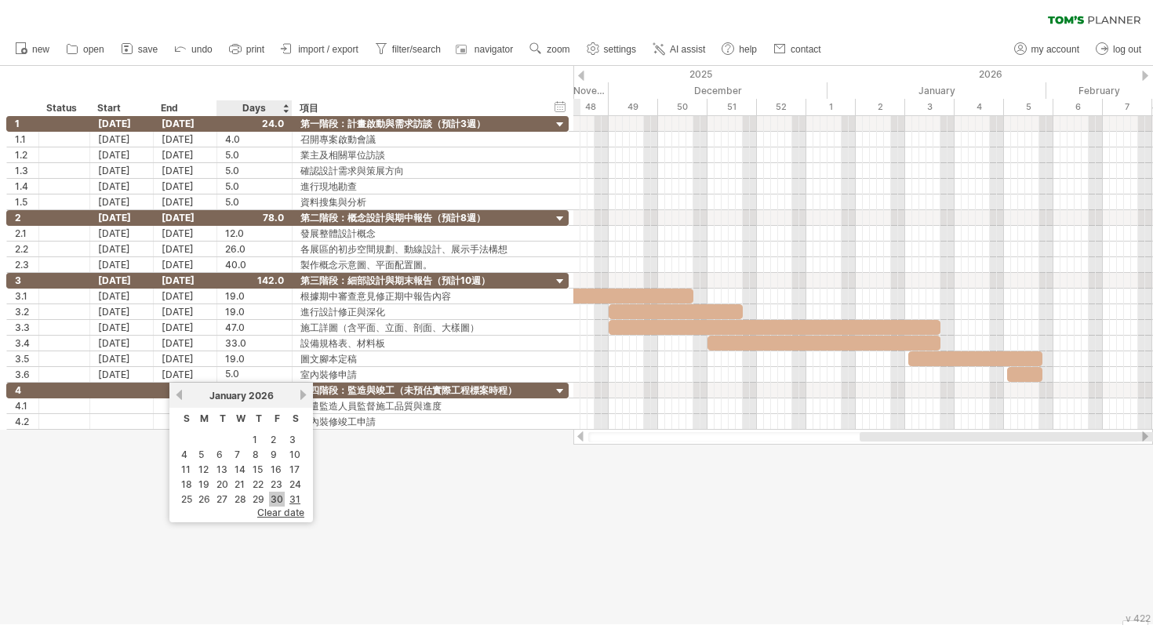
click at [273, 499] on link "30" at bounding box center [277, 499] width 16 height 15
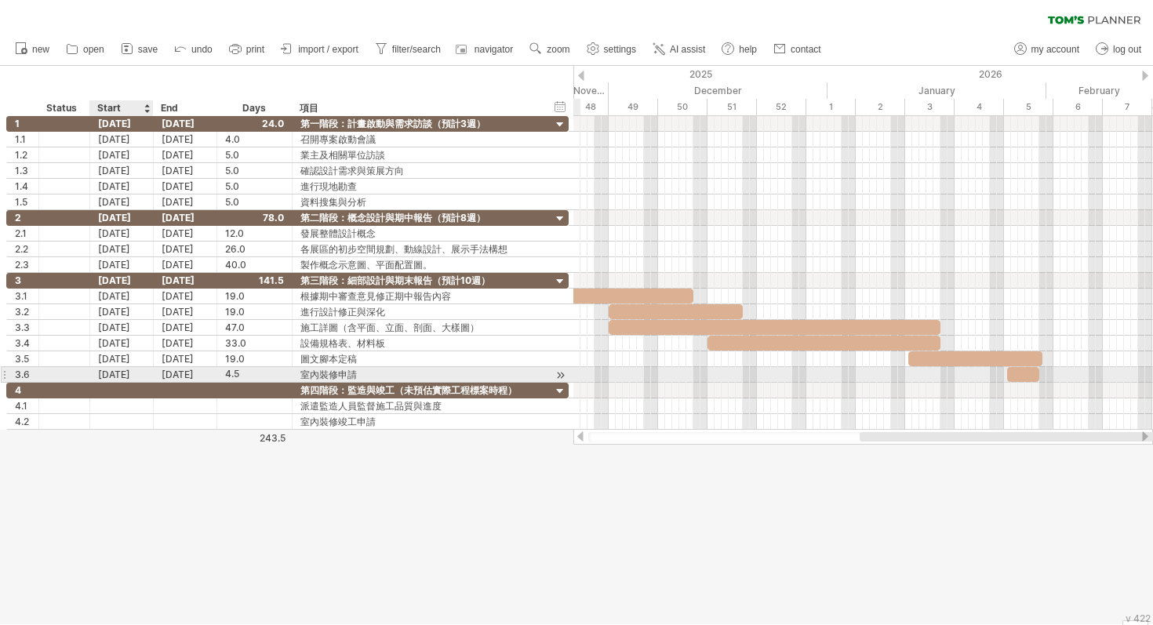
click at [131, 375] on div "[DATE]" at bounding box center [122, 374] width 64 height 15
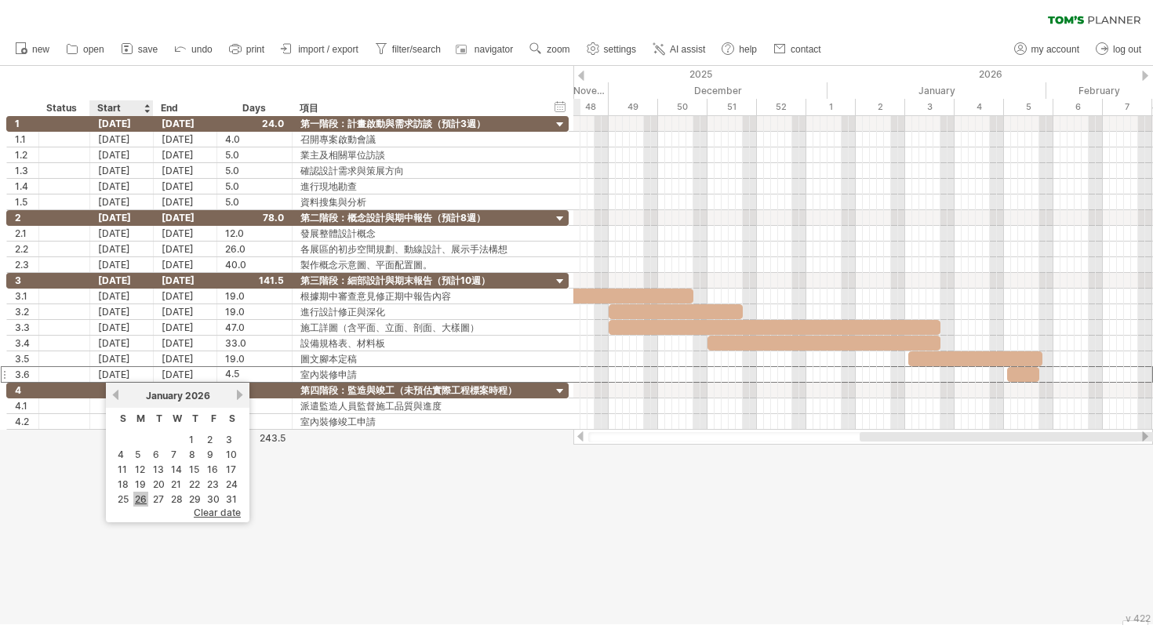
click at [140, 493] on link "26" at bounding box center [140, 499] width 15 height 15
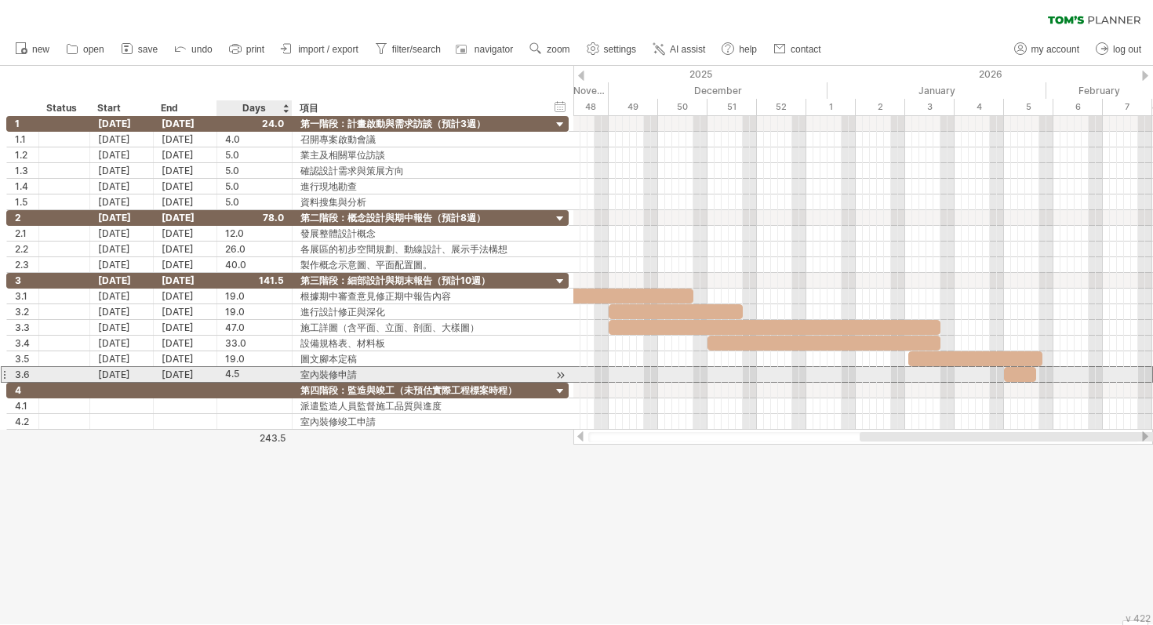
click at [251, 369] on div "4.5" at bounding box center [254, 374] width 59 height 15
click at [1039, 372] on span at bounding box center [1039, 374] width 6 height 15
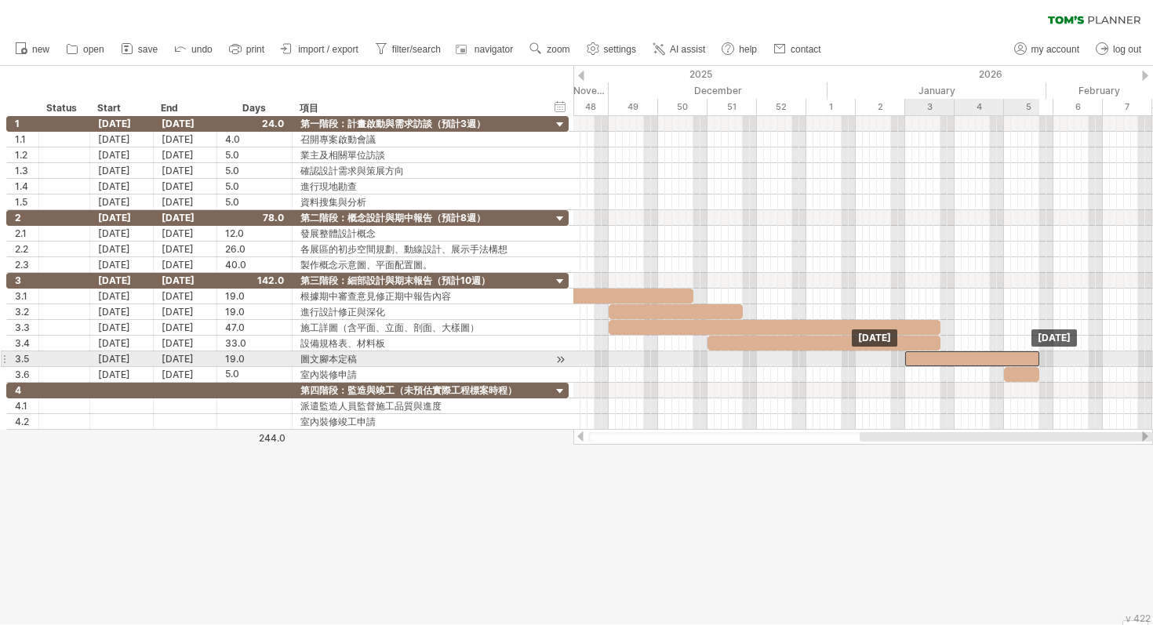
click at [960, 360] on div at bounding box center [972, 358] width 134 height 15
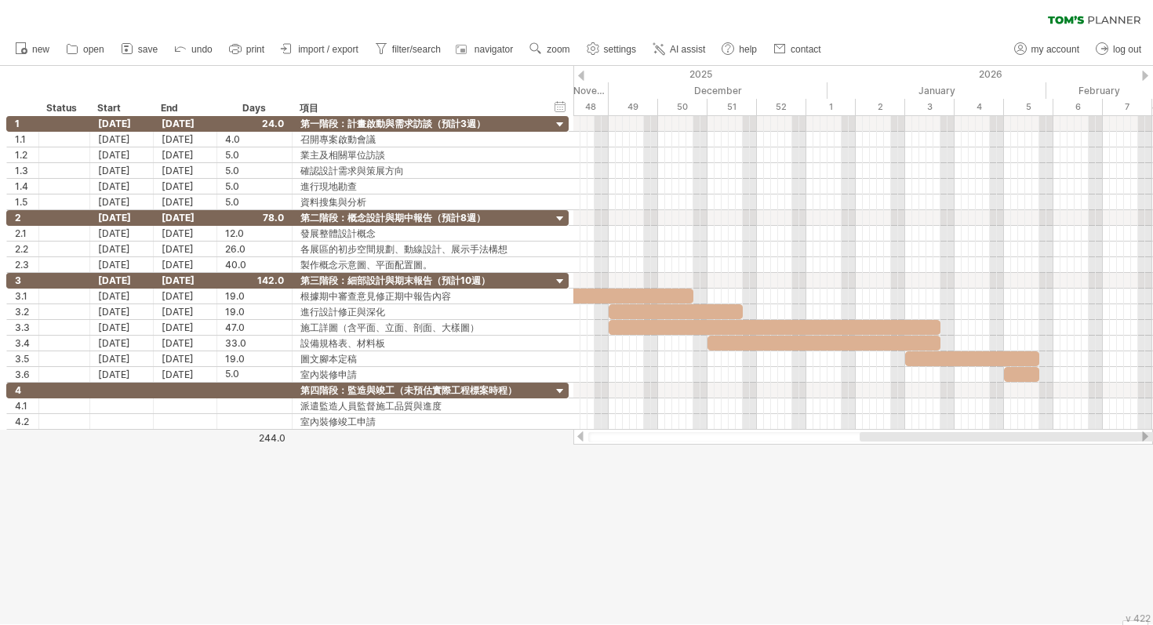
click at [922, 503] on div at bounding box center [576, 345] width 1153 height 558
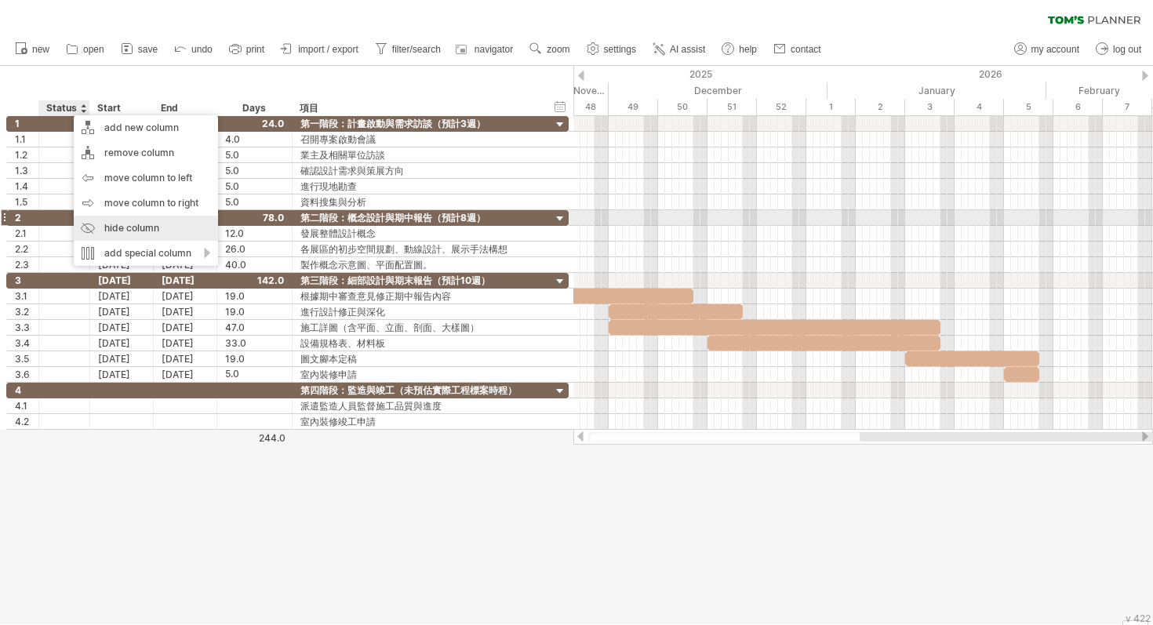
click at [137, 225] on div "hide column" at bounding box center [146, 228] width 144 height 25
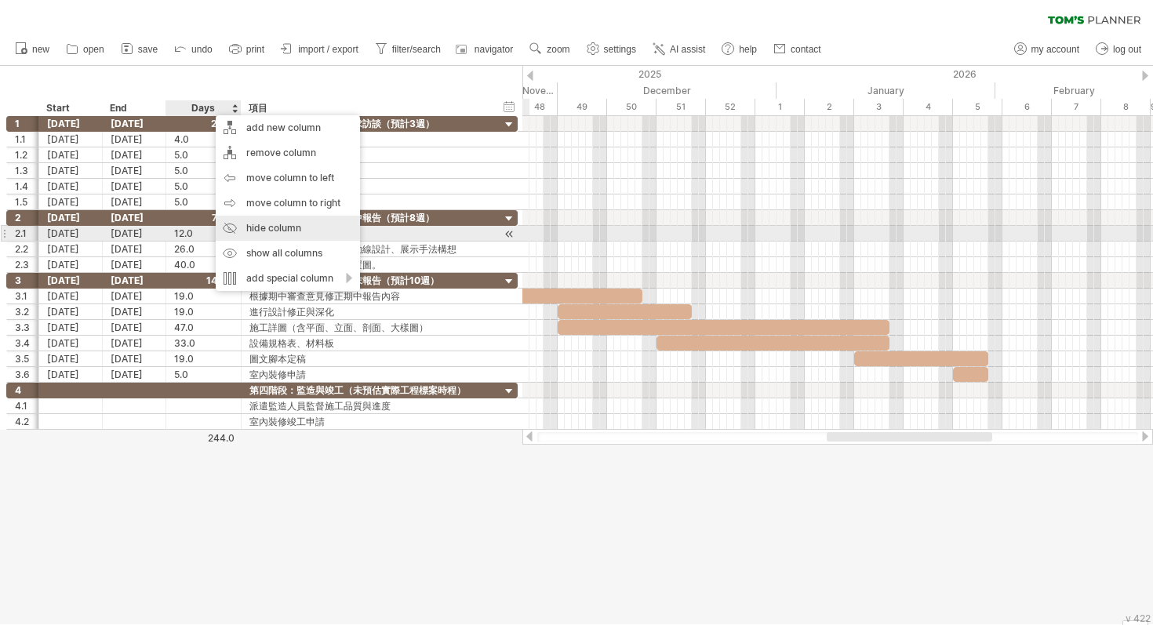
click at [263, 233] on div "hide column" at bounding box center [288, 228] width 144 height 25
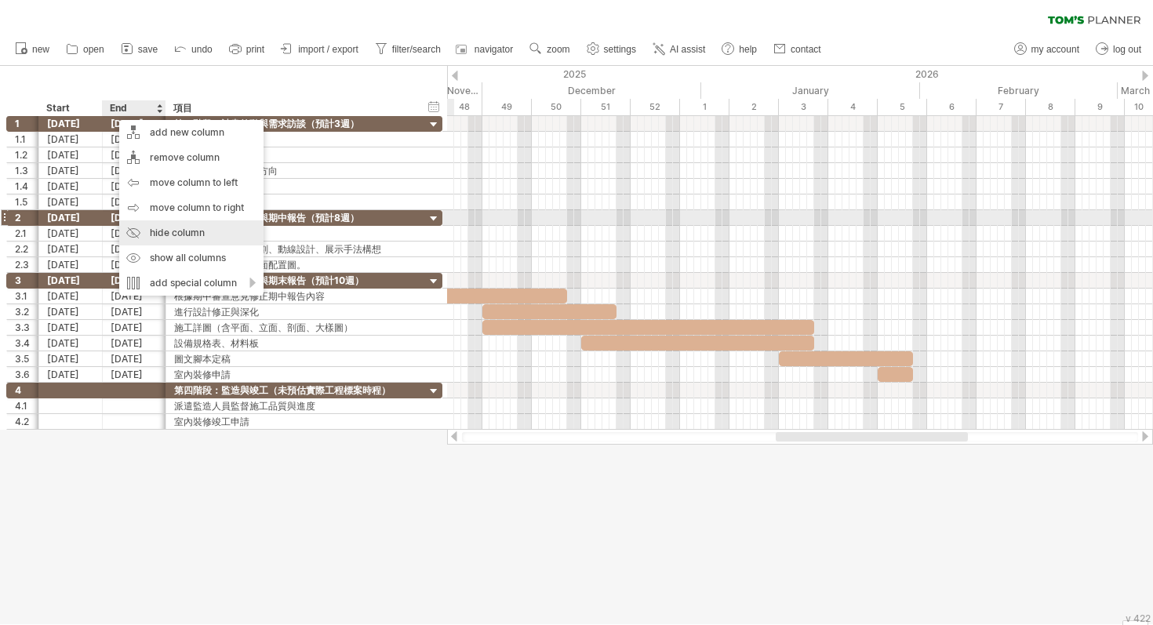
click at [158, 223] on div "hide column" at bounding box center [191, 232] width 144 height 25
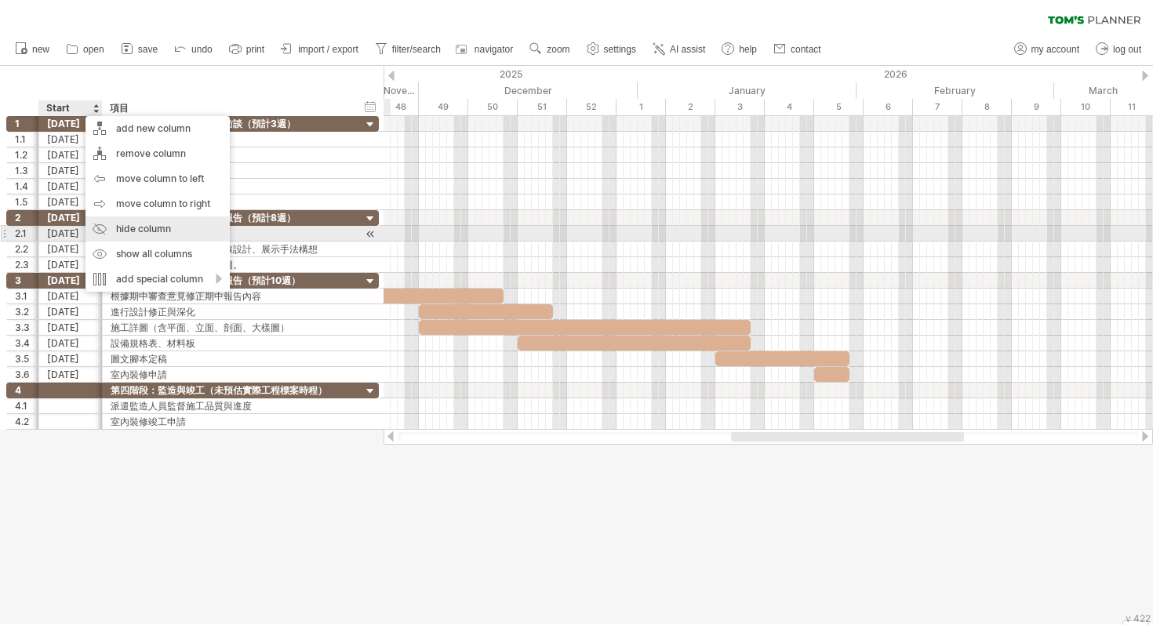
click at [135, 231] on div "hide column" at bounding box center [157, 228] width 144 height 25
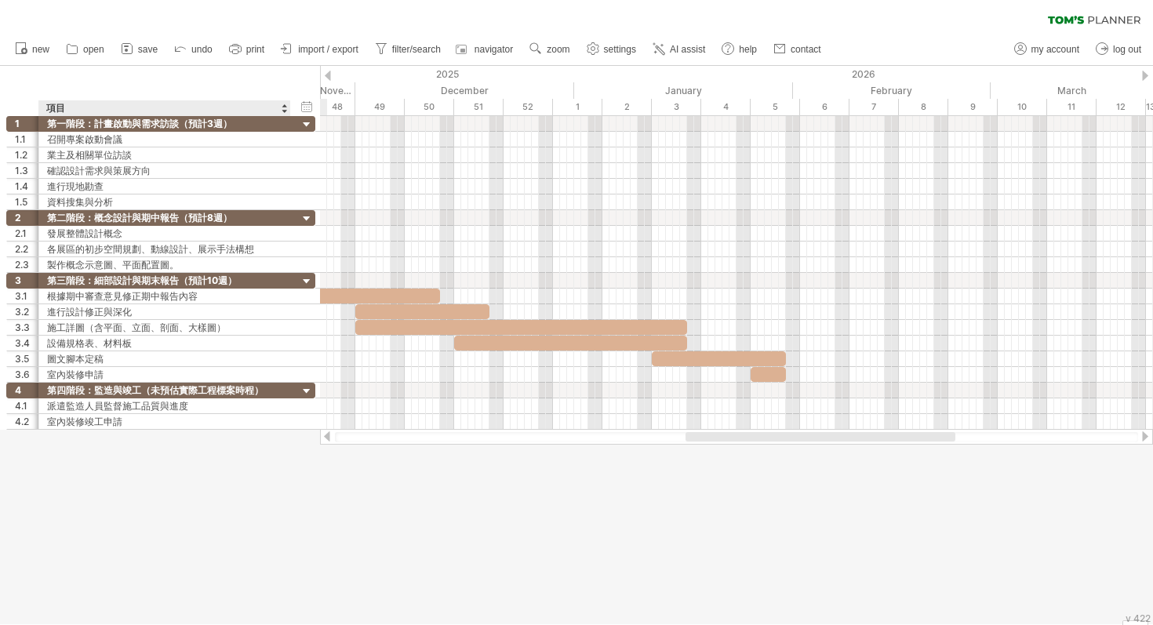
click at [171, 456] on div at bounding box center [576, 345] width 1153 height 558
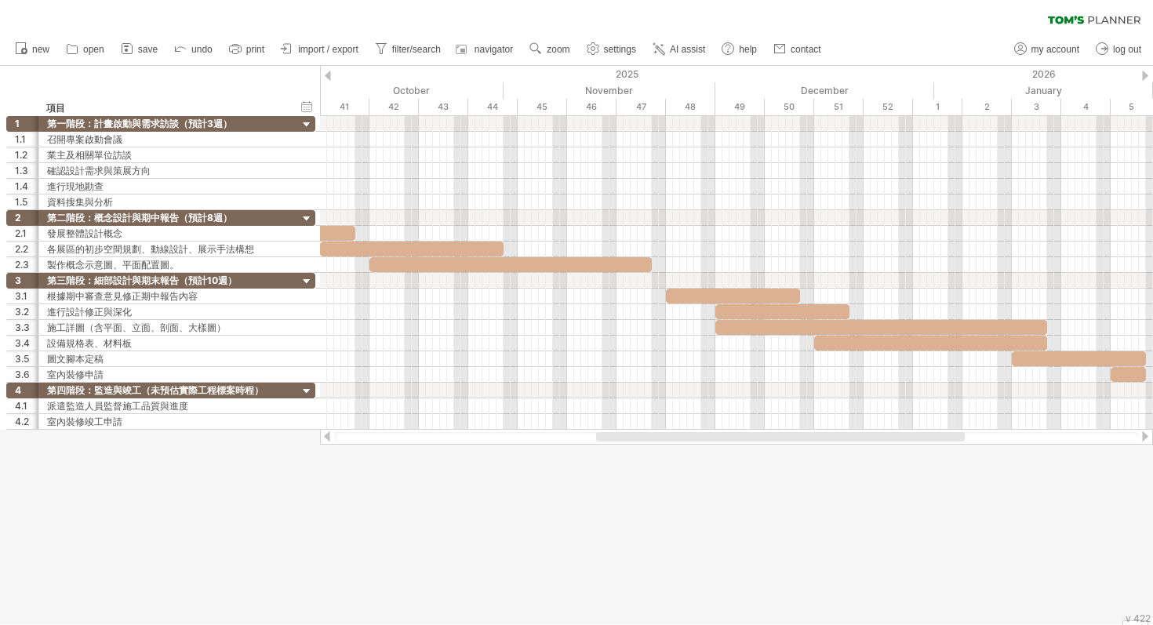
click at [518, 528] on div at bounding box center [576, 345] width 1153 height 558
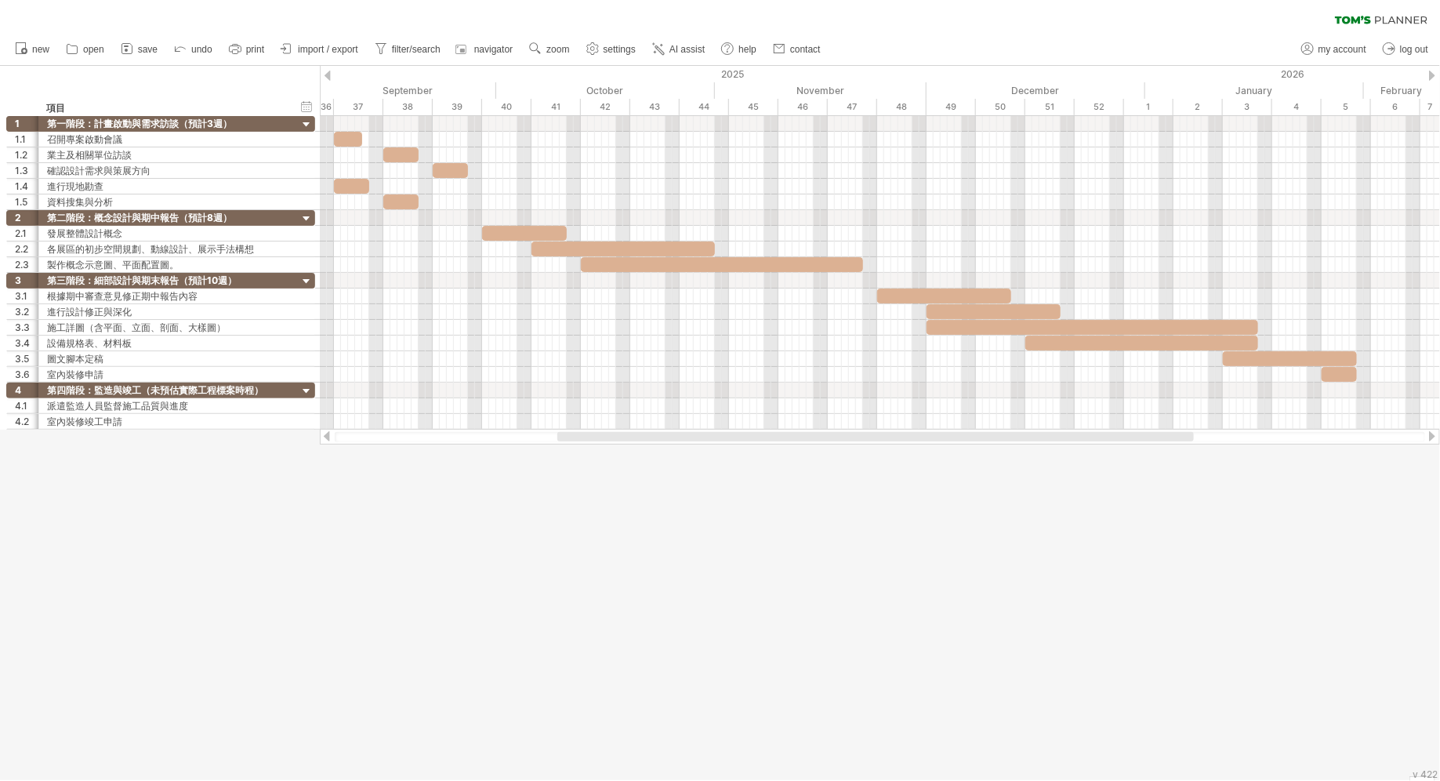
click at [692, 591] on div at bounding box center [720, 423] width 1440 height 714
